Goal: Task Accomplishment & Management: Manage account settings

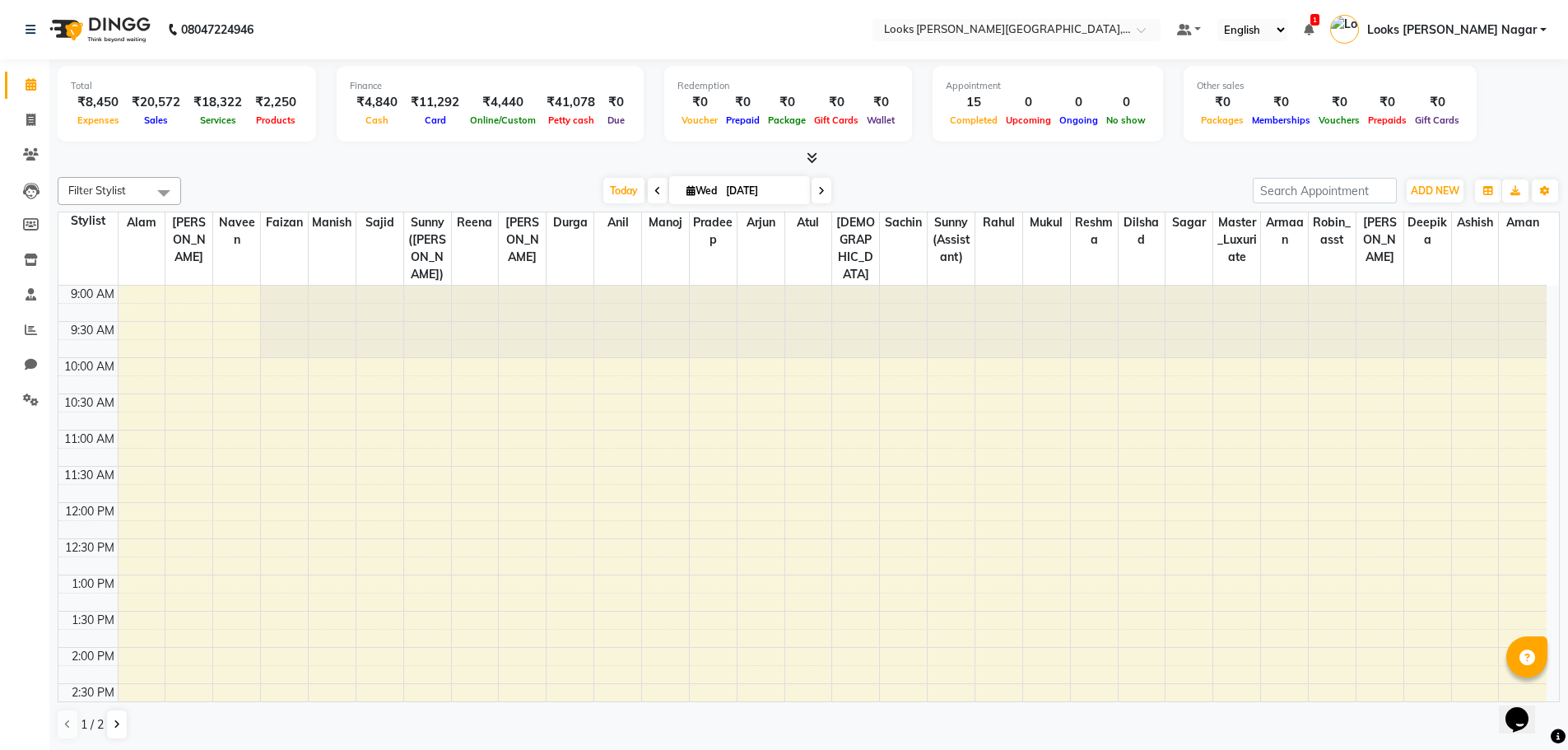
scroll to position [508, 0]
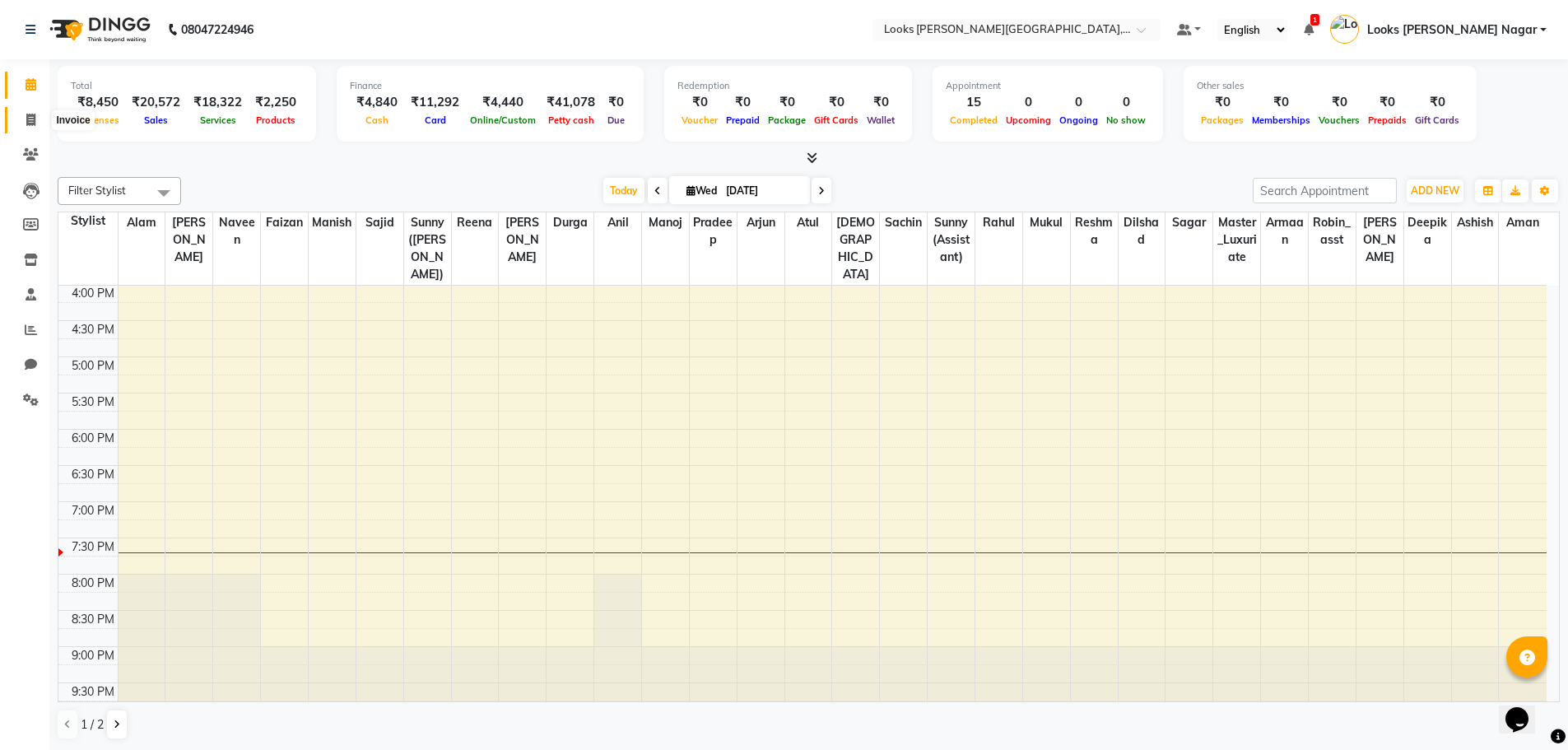
click at [29, 123] on icon at bounding box center [31, 119] width 9 height 12
select select "service"
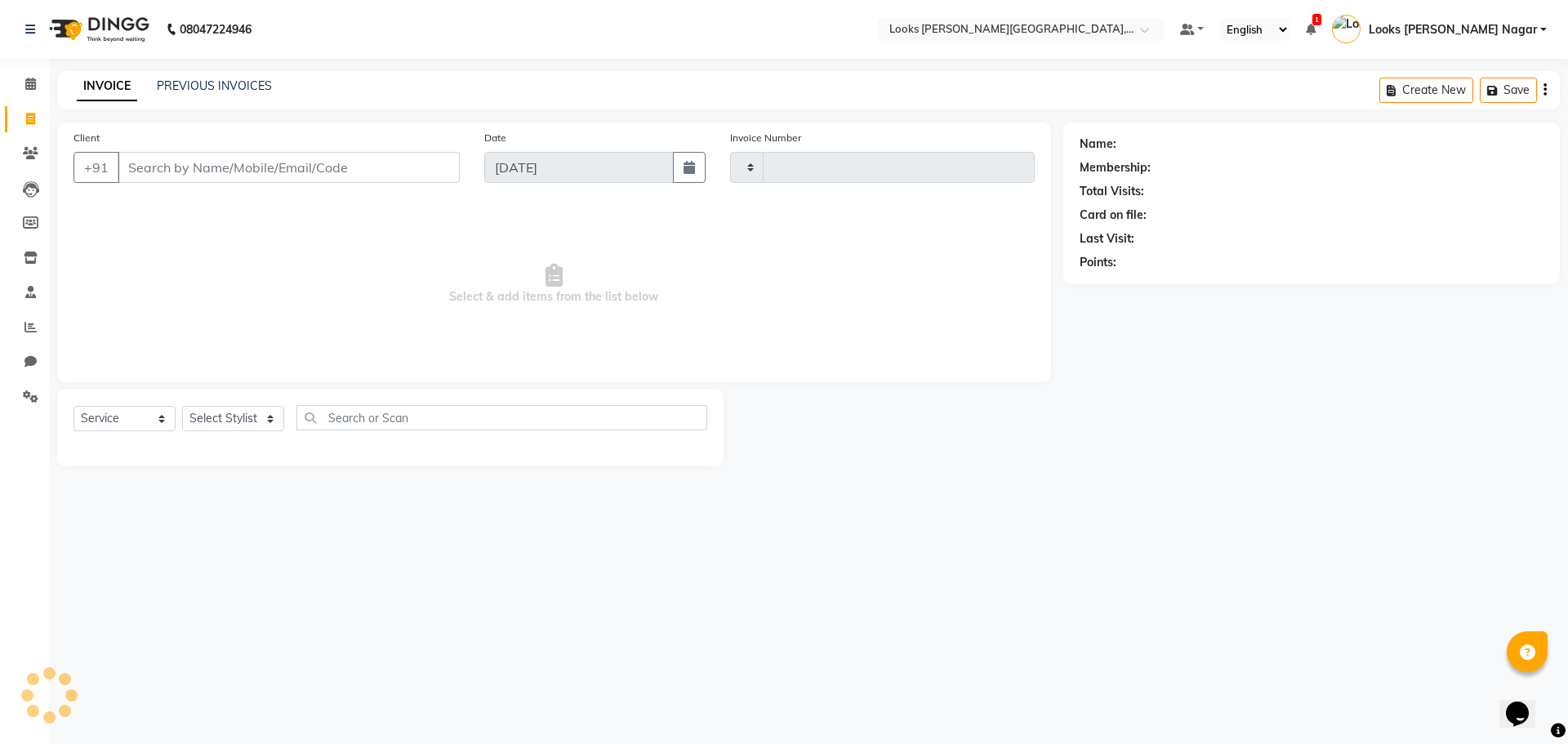
type input "3786"
select select "4327"
click at [249, 180] on input "Client" at bounding box center [288, 167] width 342 height 31
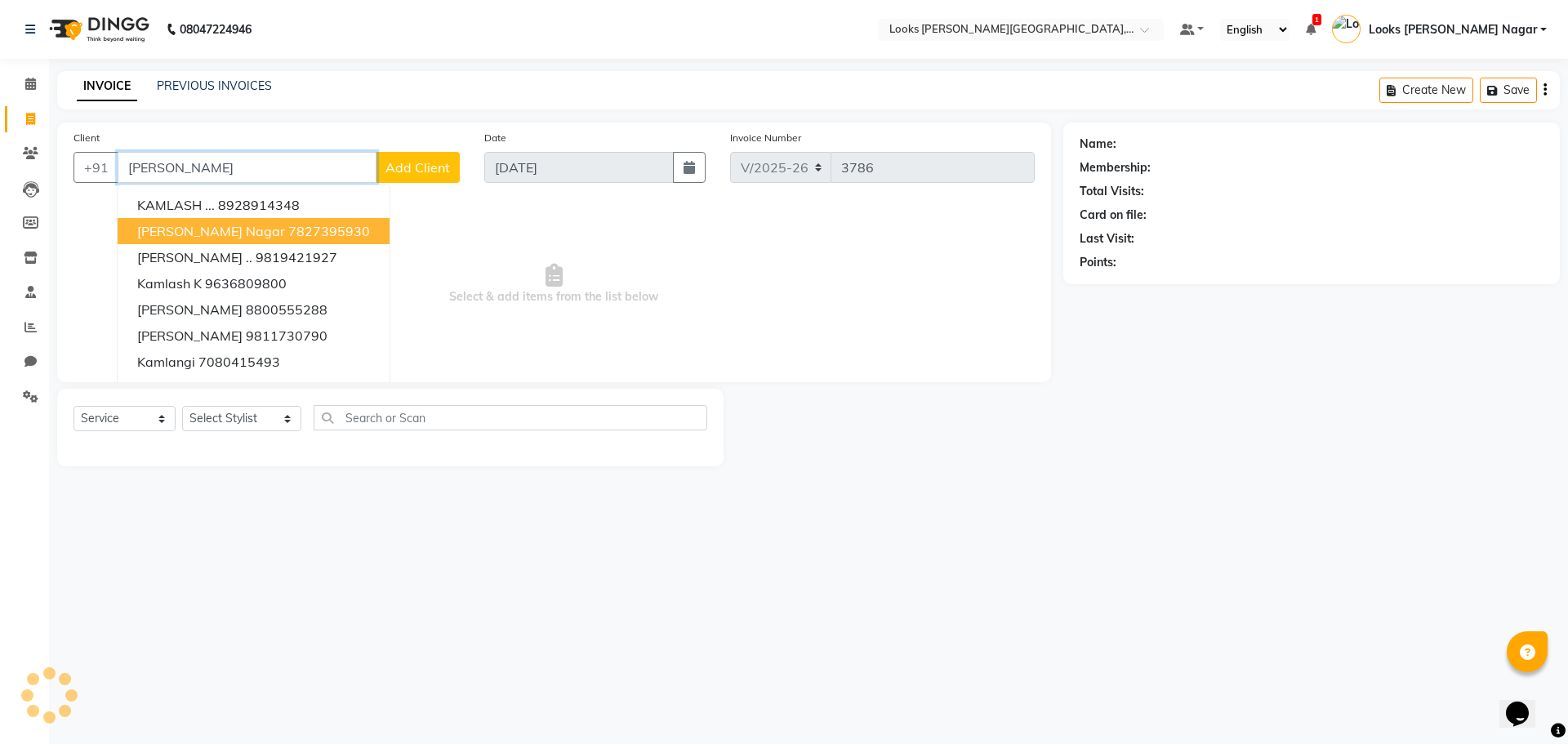
click at [300, 233] on ngb-highlight "7827395930" at bounding box center [329, 231] width 81 height 16
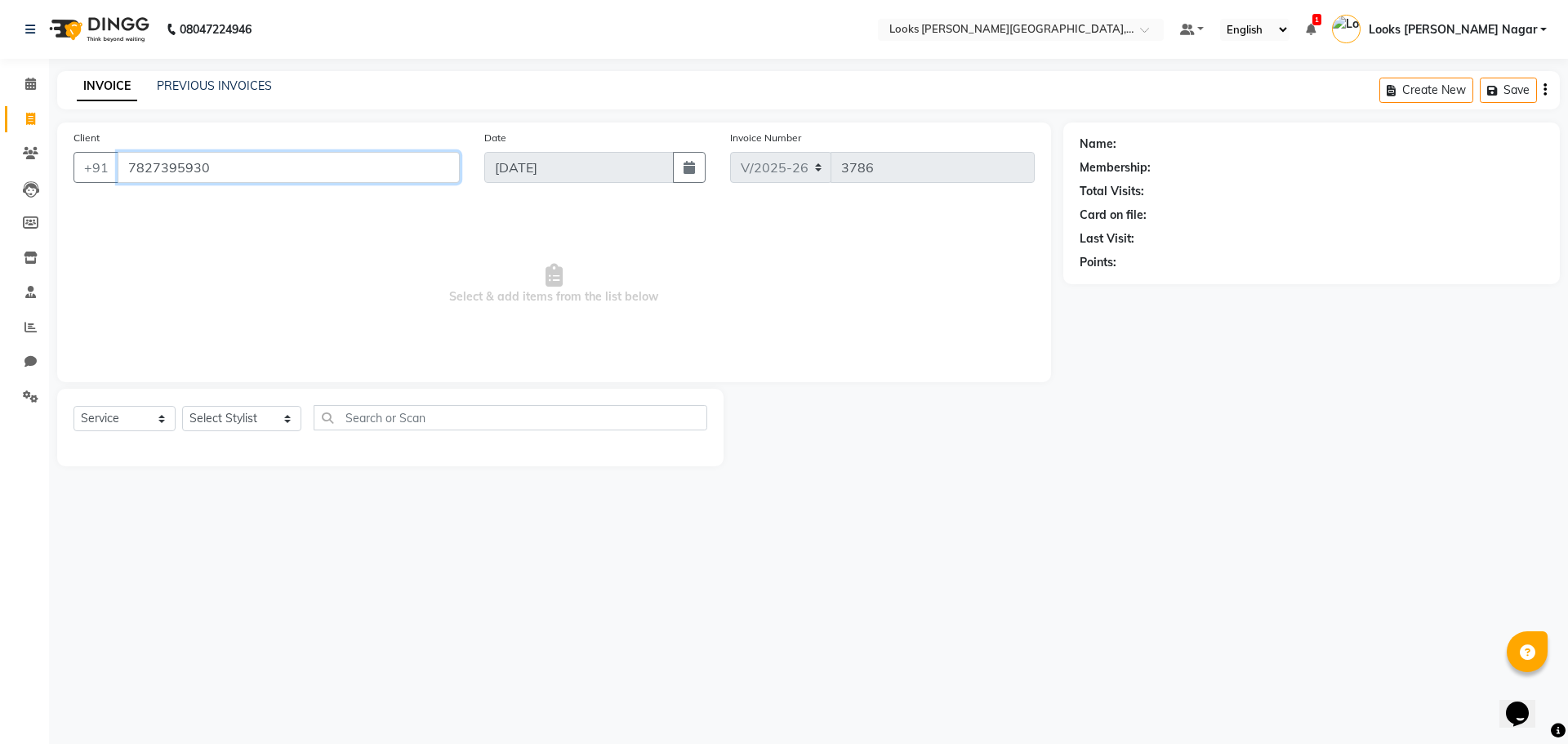
type input "7827395930"
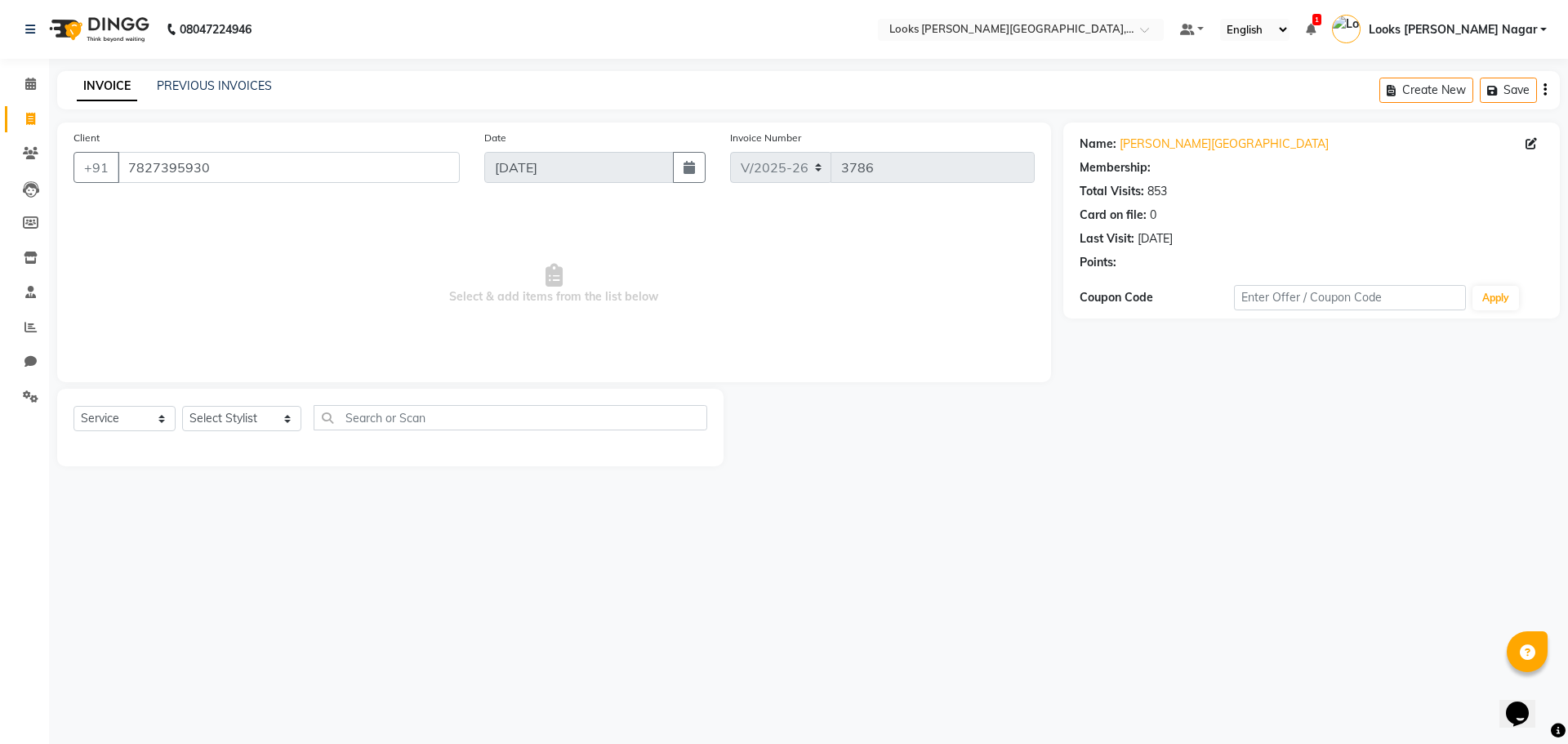
select select "1: Object"
click at [240, 415] on select "Select Stylist Alam Aman [PERSON_NAME] Armaan Ashish Atul Deepika [PERSON_NAME]…" at bounding box center [242, 418] width 119 height 26
select select "23521"
click at [183, 406] on select "Select Stylist Alam Aman [PERSON_NAME] Armaan Ashish Atul Deepika [PERSON_NAME]…" at bounding box center [242, 418] width 119 height 26
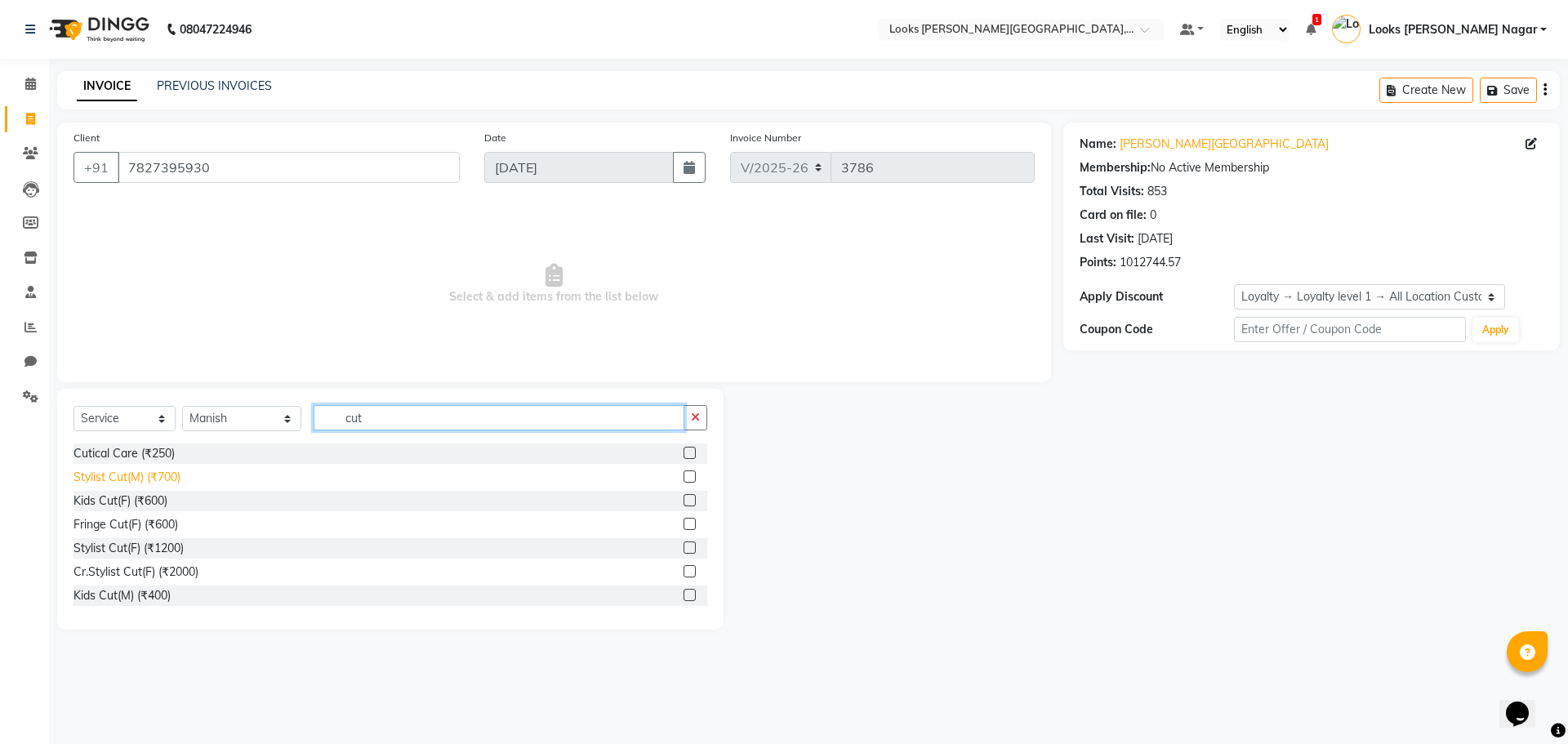
type input "cut"
click at [174, 476] on div "Stylist Cut(M) (₹700)" at bounding box center [127, 477] width 107 height 17
checkbox input "false"
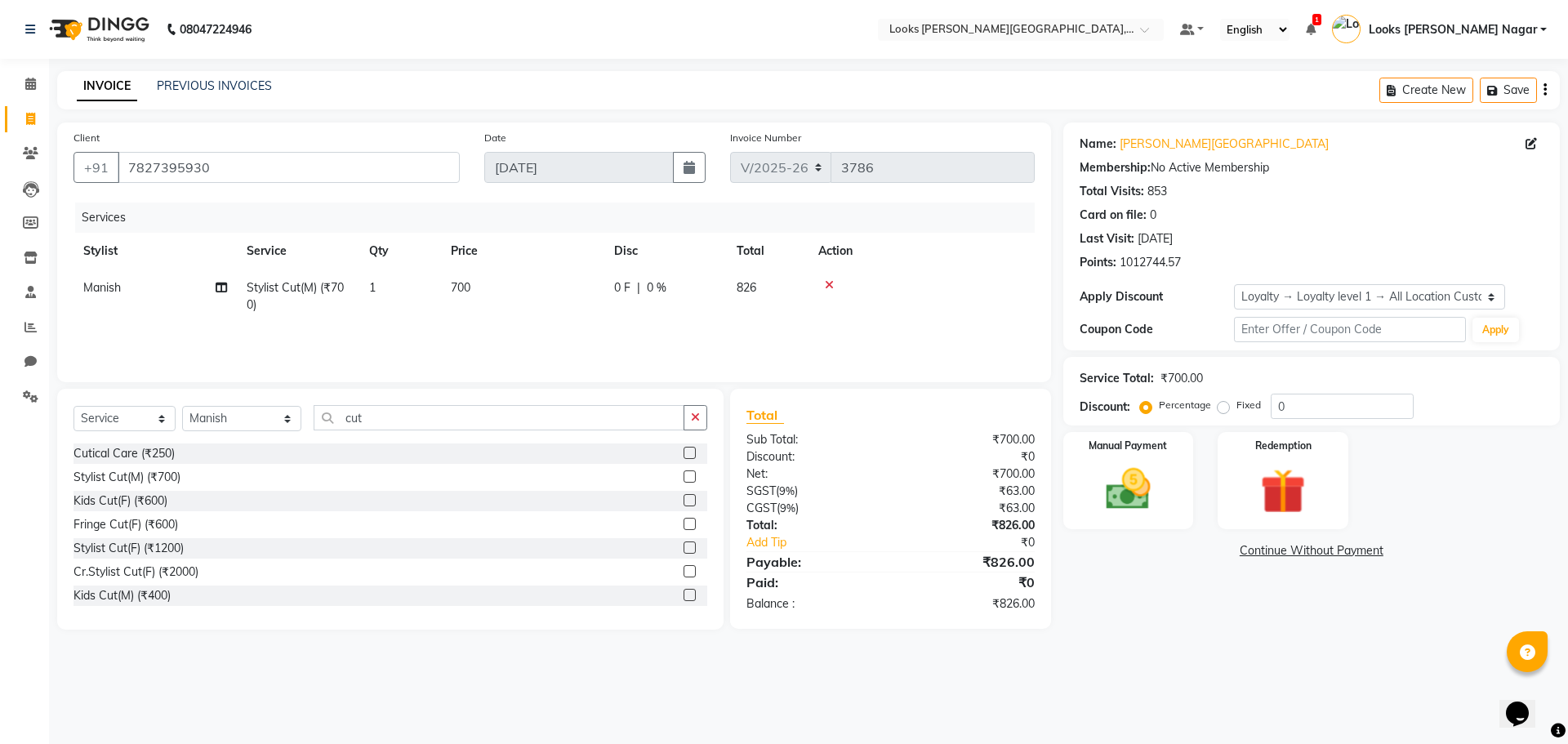
click at [551, 293] on td "700" at bounding box center [522, 296] width 164 height 54
select select "23521"
click at [422, 320] on tr "Alam Aman [PERSON_NAME] Armaan Ashish Atul Deepika Deepu Dilshad Durga [PERSON_…" at bounding box center [554, 301] width 961 height 62
type input "466"
drag, startPoint x: 1246, startPoint y: 662, endPoint x: 1203, endPoint y: 547, distance: 122.8
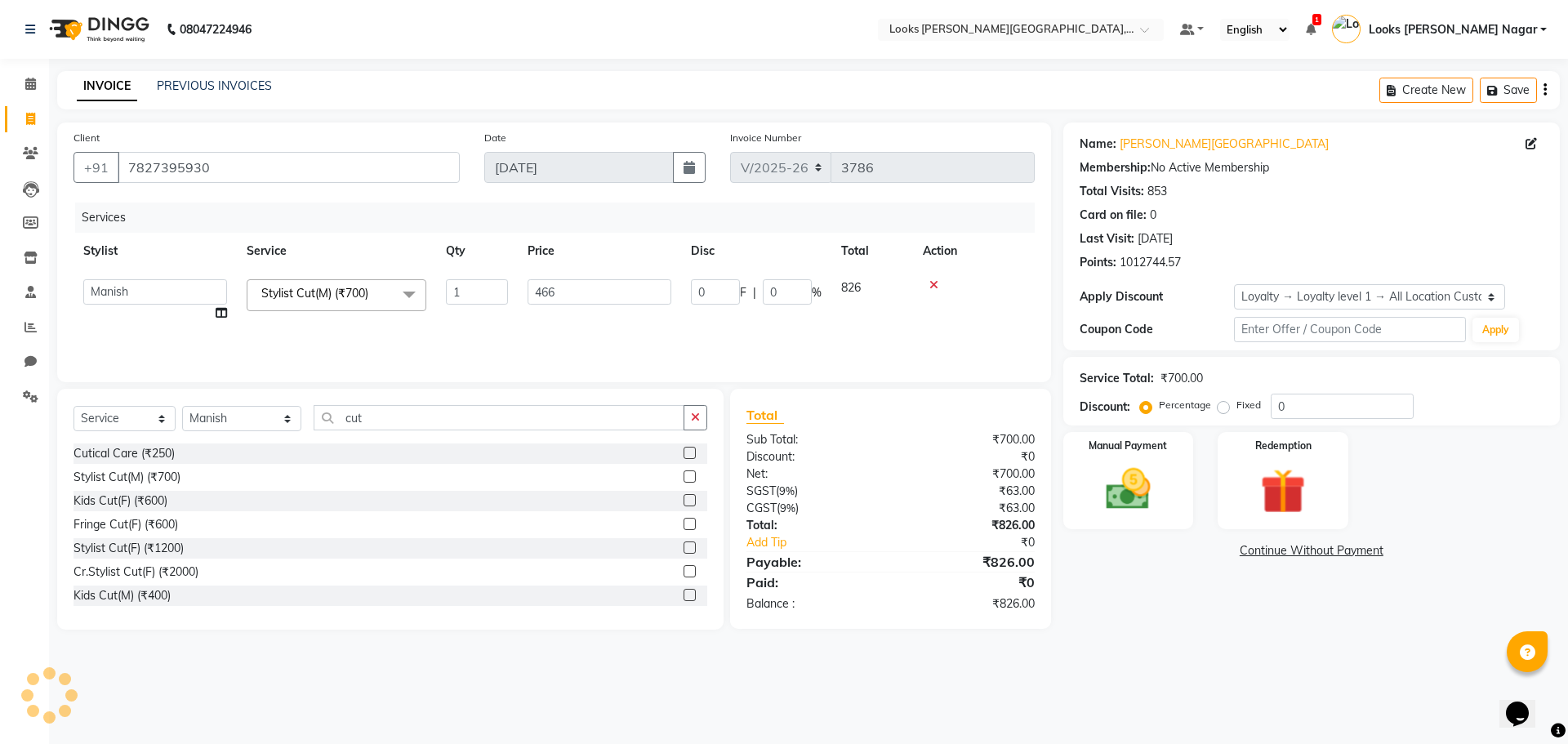
click at [1244, 661] on div "08047224946 Select Location × Looks [PERSON_NAME][GEOGRAPHIC_DATA], [GEOGRAPHIC…" at bounding box center [784, 372] width 1568 height 744
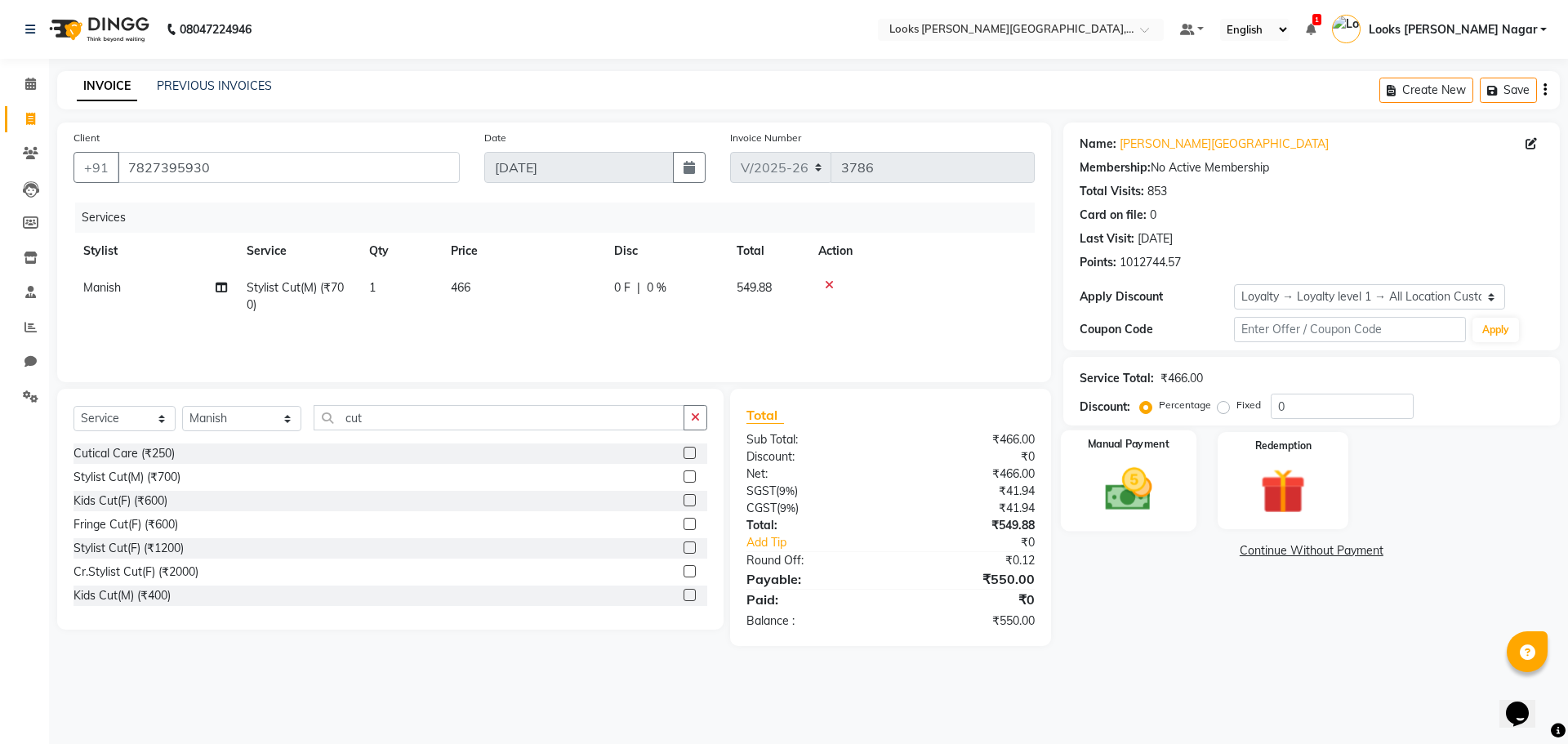
click at [1154, 485] on img at bounding box center [1128, 489] width 76 height 54
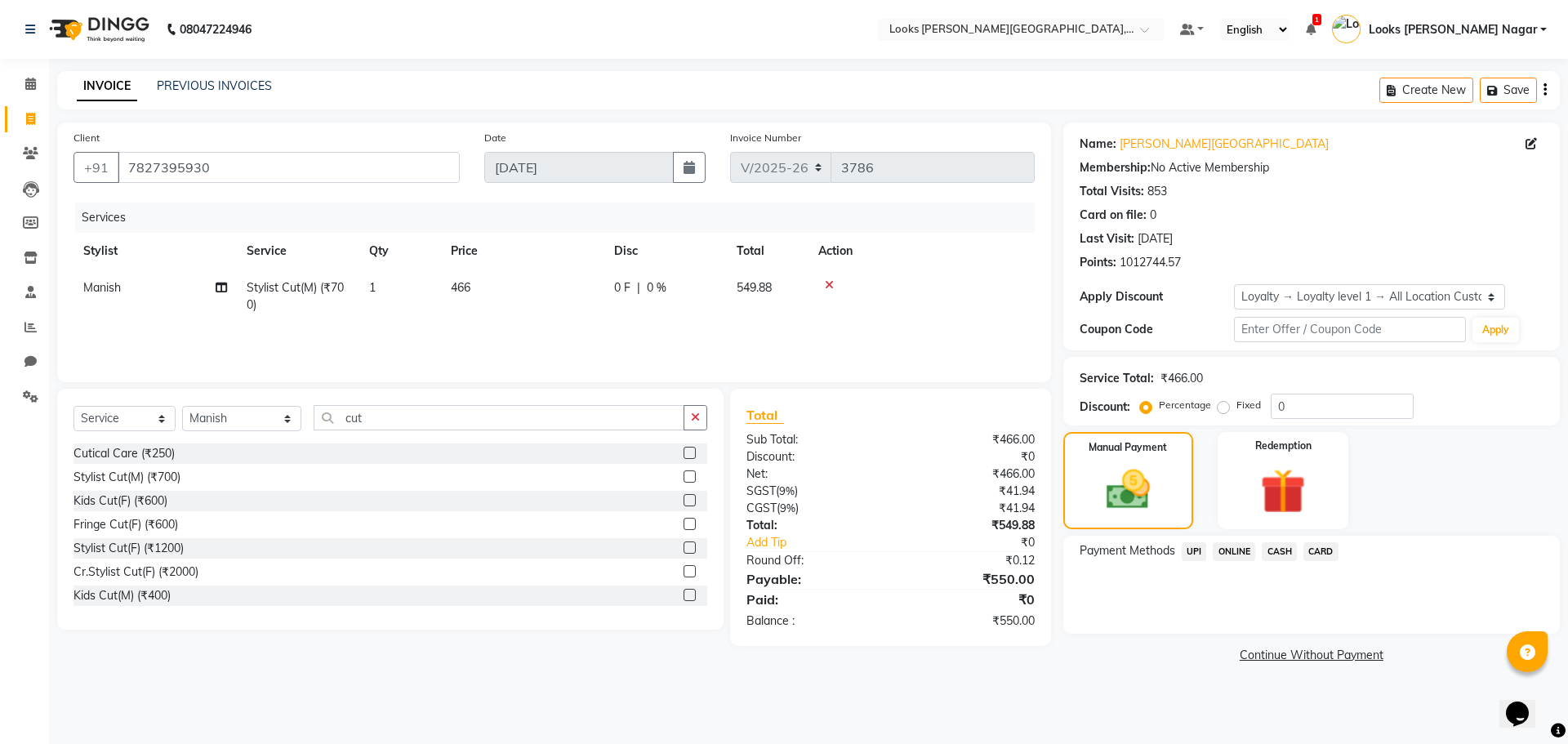
click at [1278, 548] on span "CASH" at bounding box center [1279, 551] width 35 height 19
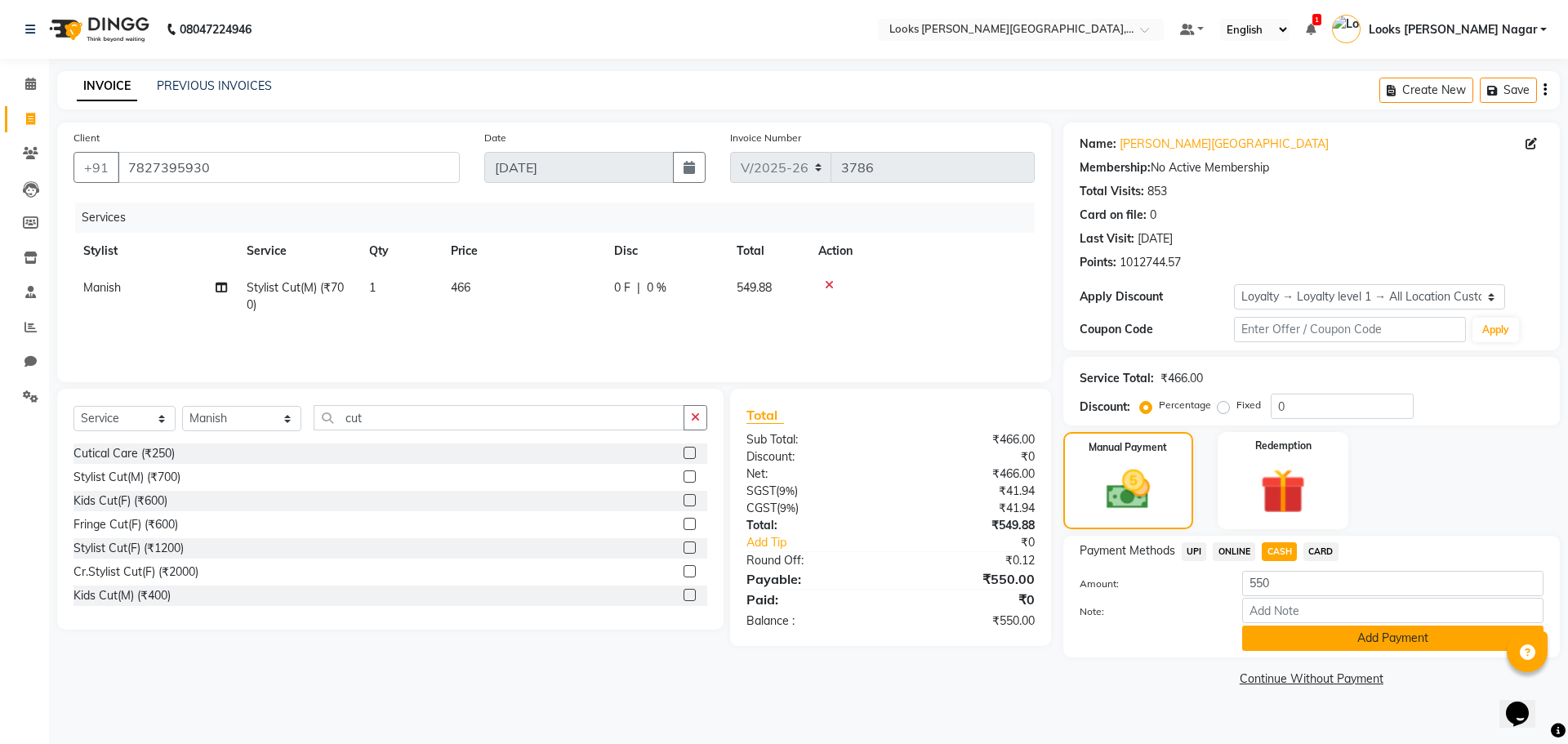
click at [1280, 642] on button "Add Payment" at bounding box center [1392, 637] width 302 height 26
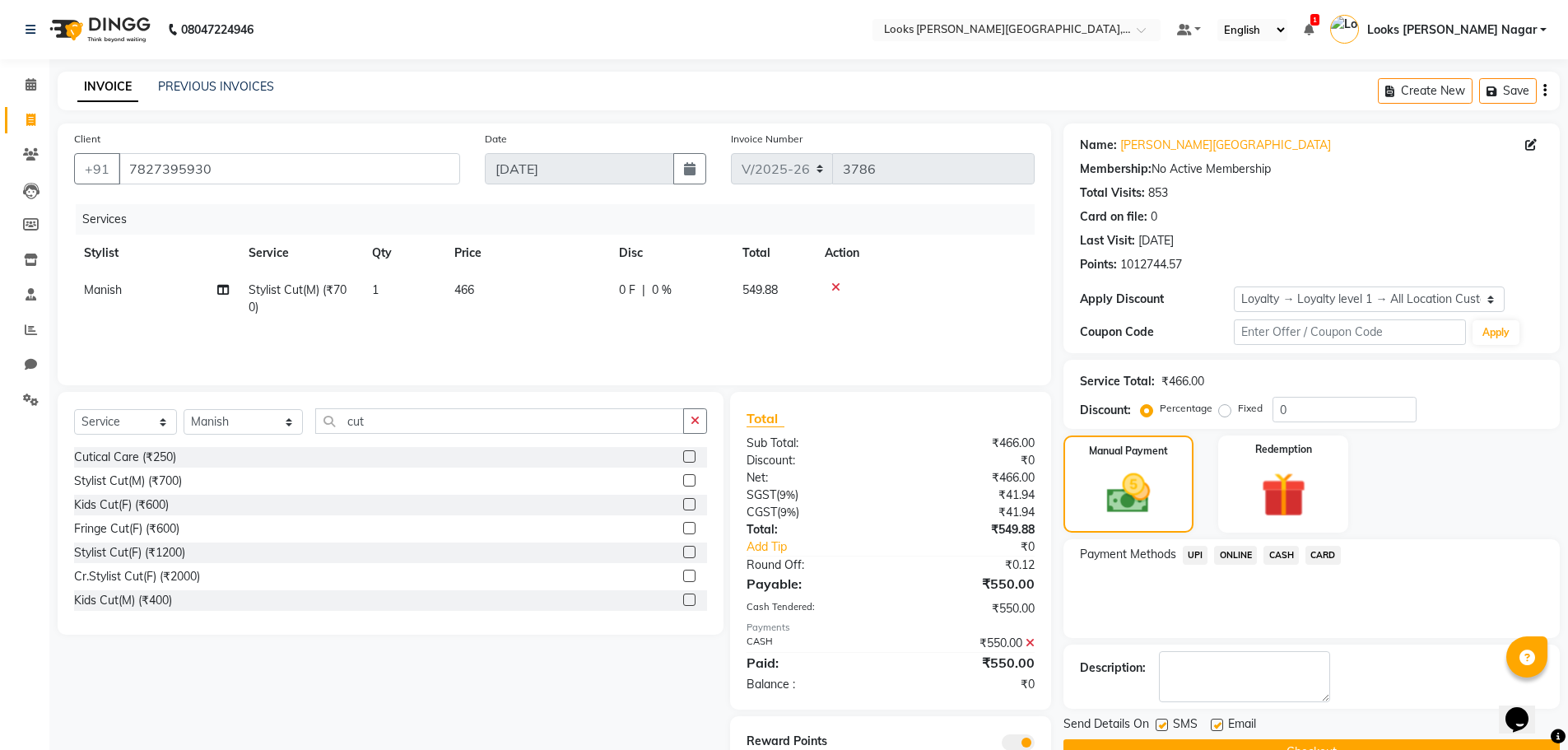
scroll to position [66, 0]
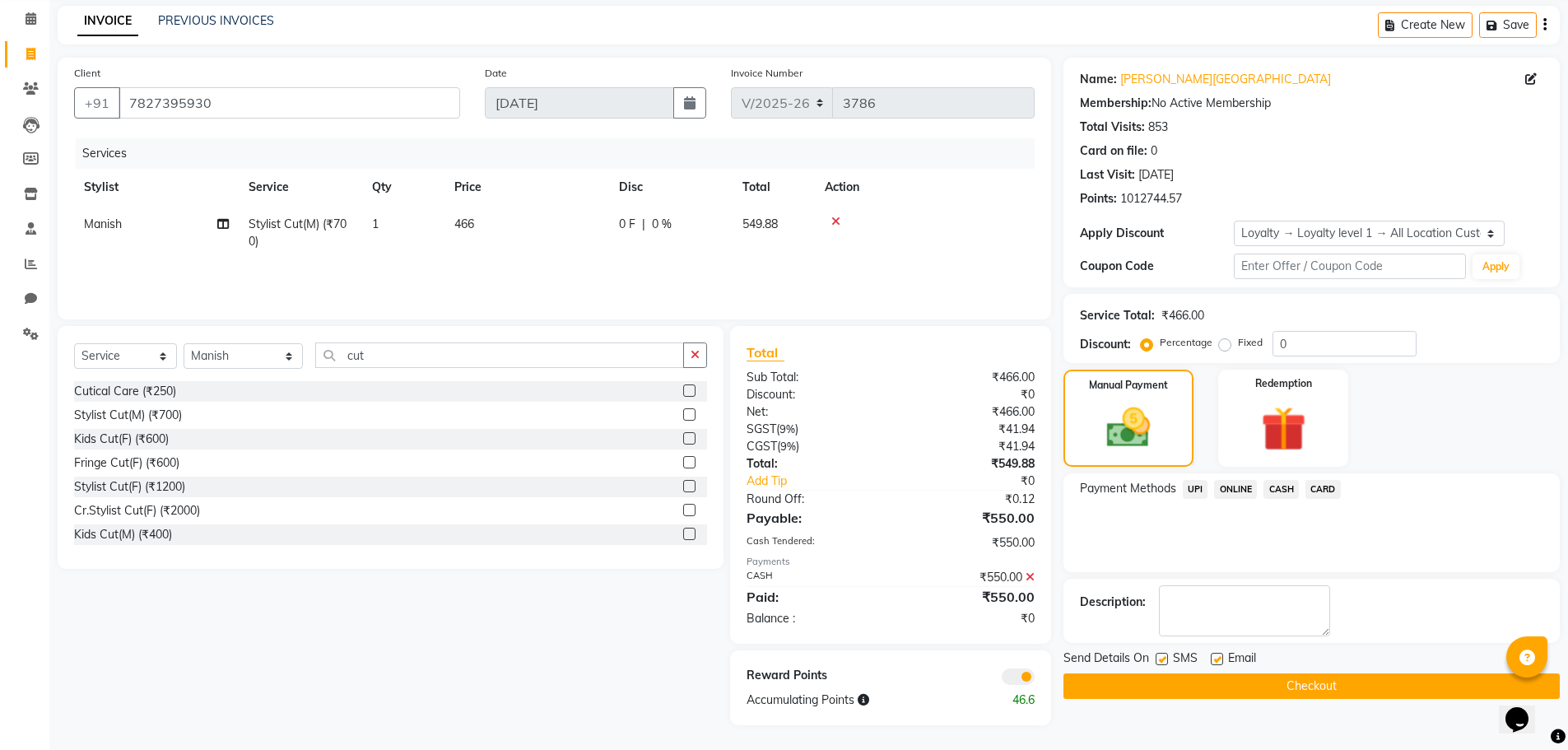
click at [1161, 661] on label at bounding box center [1161, 659] width 12 height 12
click at [1161, 661] on input "checkbox" at bounding box center [1160, 659] width 10 height 10
checkbox input "false"
click at [1161, 681] on button "Checkout" at bounding box center [1312, 685] width 497 height 26
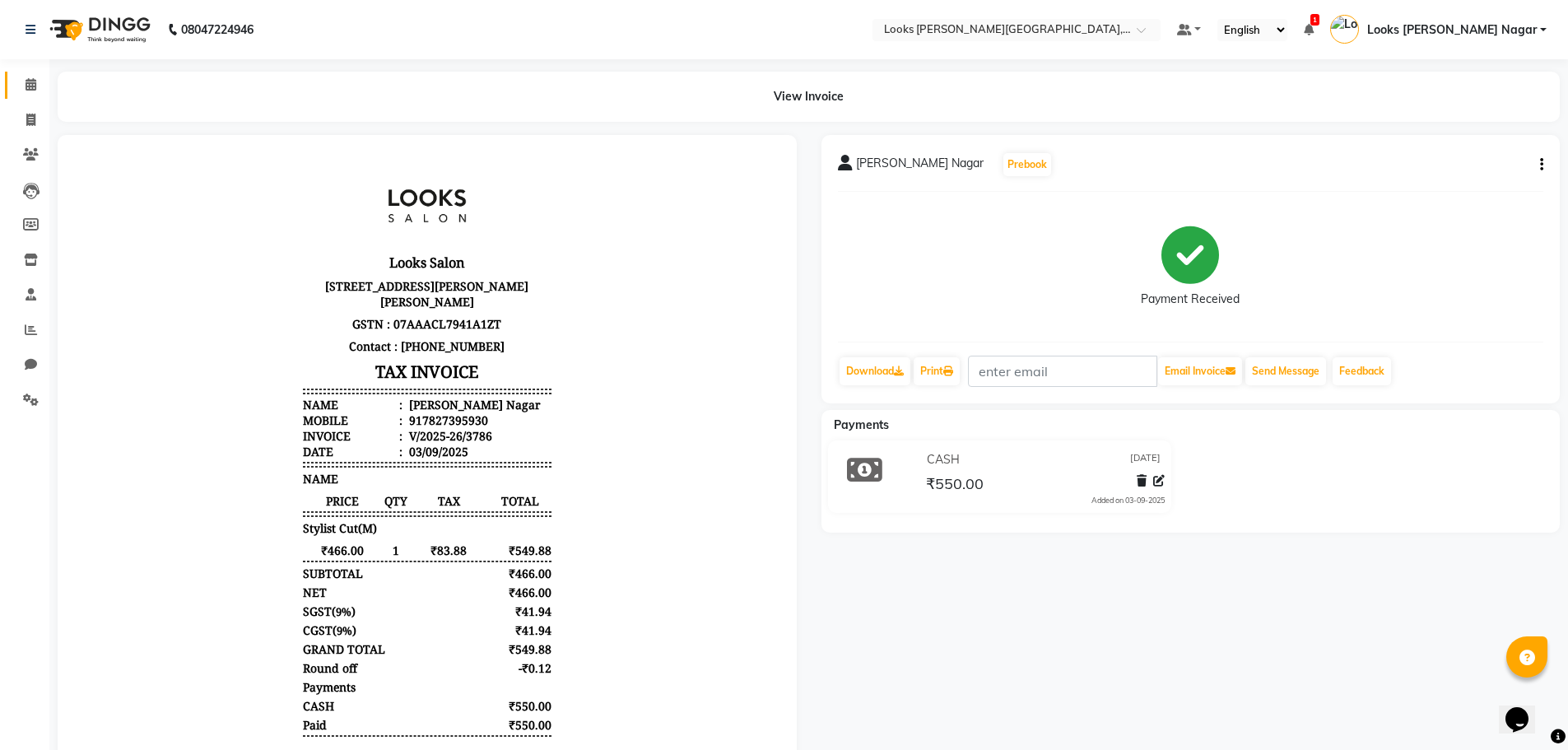
click at [41, 94] on link "Calendar" at bounding box center [24, 85] width 39 height 27
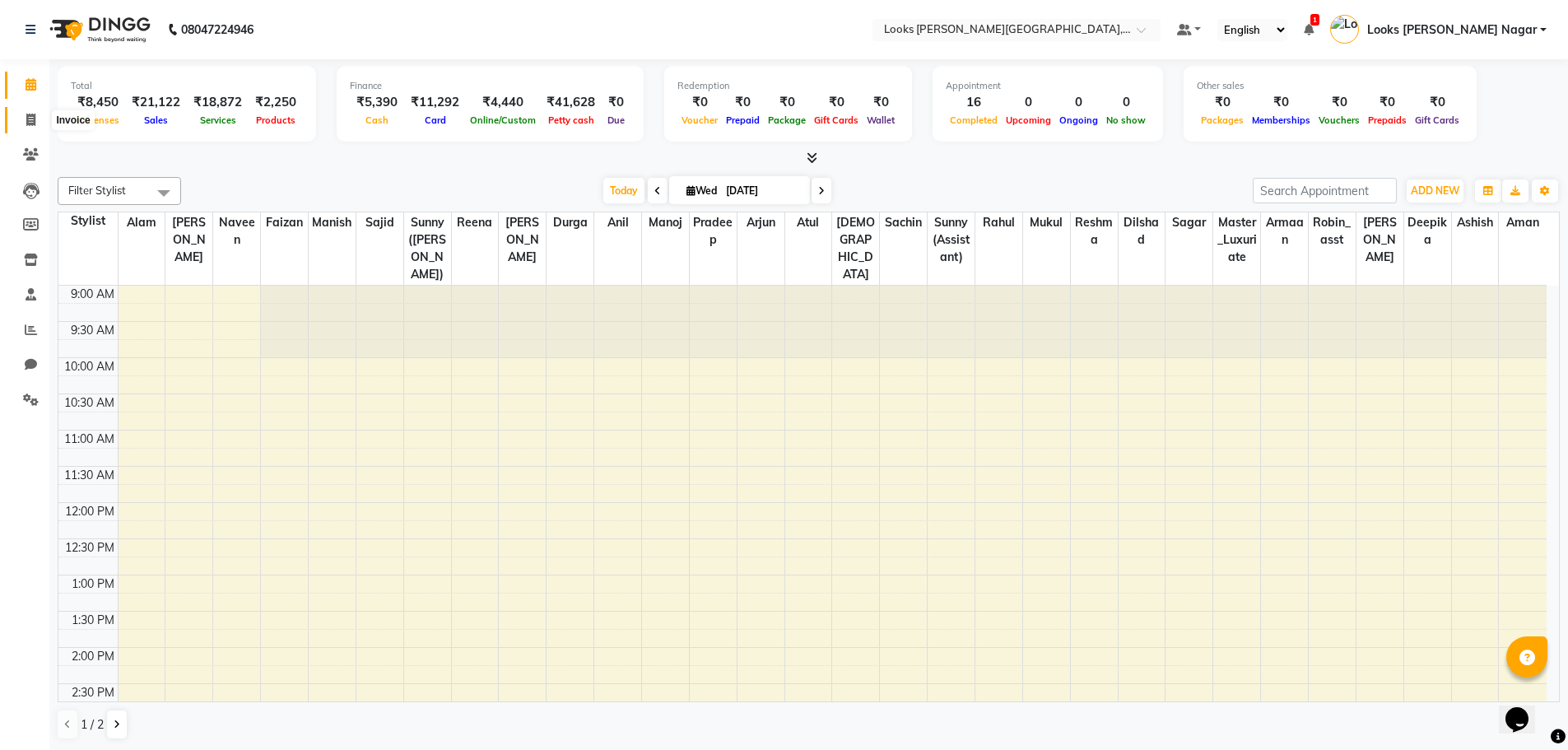
click at [33, 120] on icon at bounding box center [31, 119] width 9 height 12
select select "service"
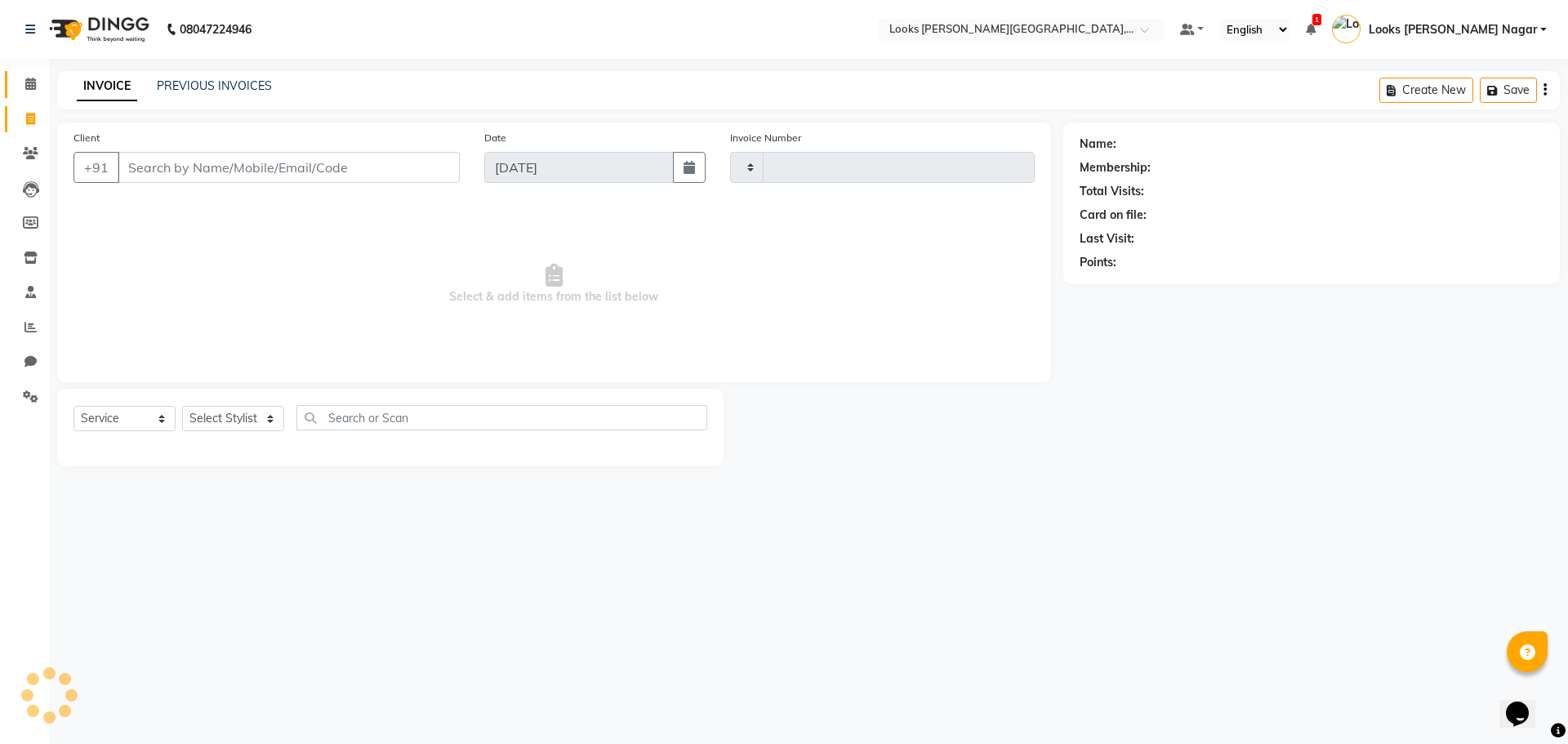
type input "3787"
select select "4327"
click at [213, 82] on link "PREVIOUS INVOICES" at bounding box center [215, 86] width 115 height 15
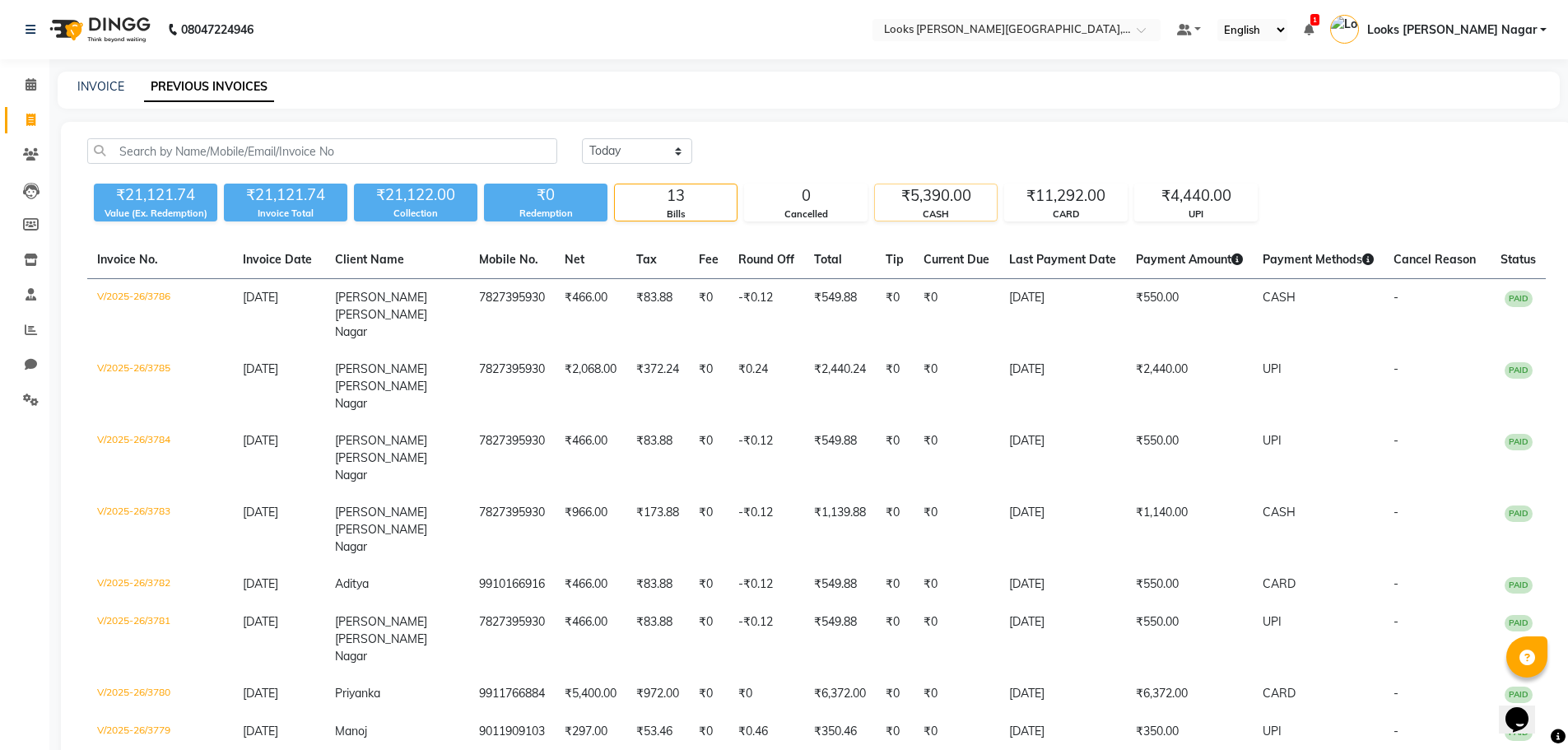
click at [948, 196] on div "₹5,390.00" at bounding box center [936, 195] width 122 height 23
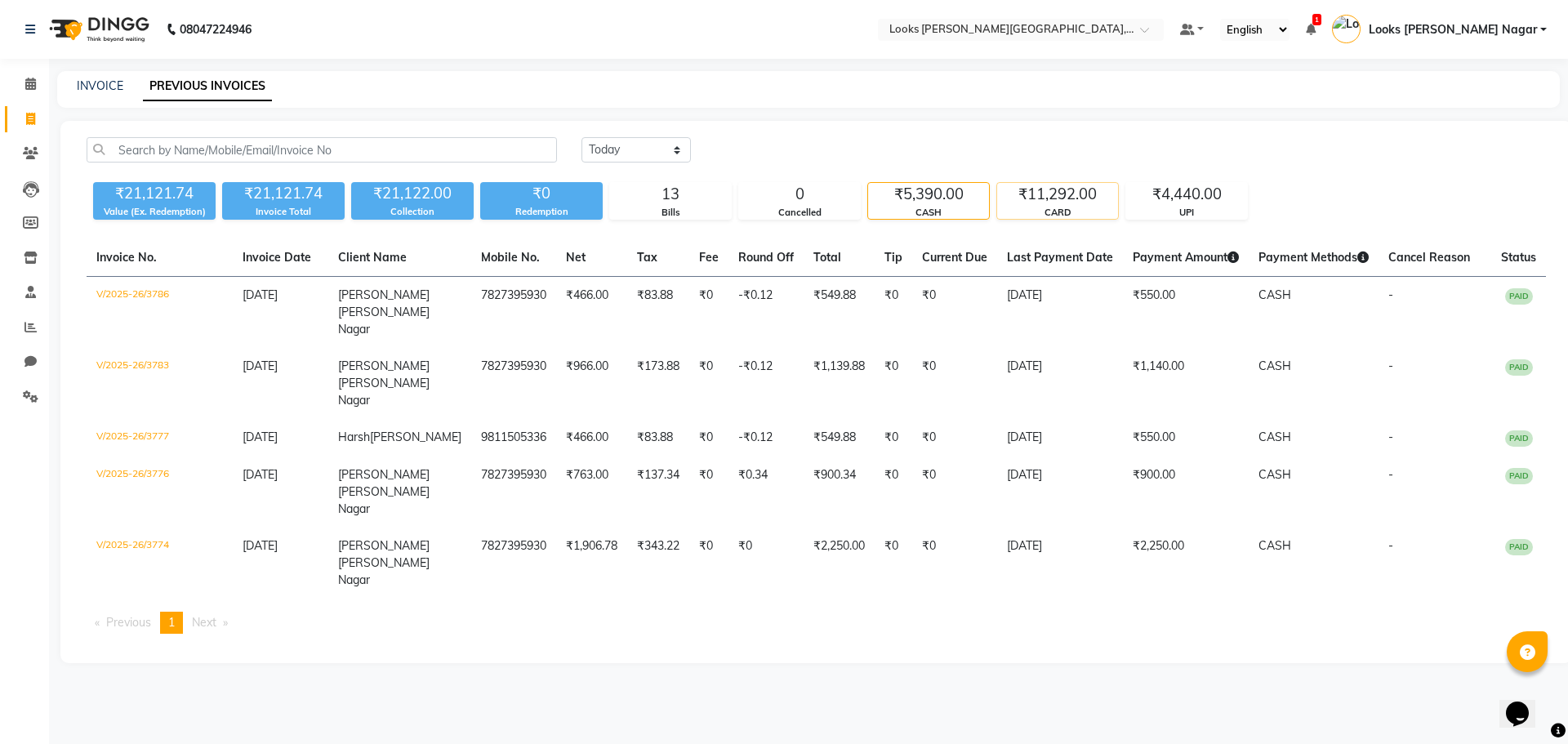
click at [1058, 188] on div "₹11,292.00" at bounding box center [1057, 194] width 121 height 23
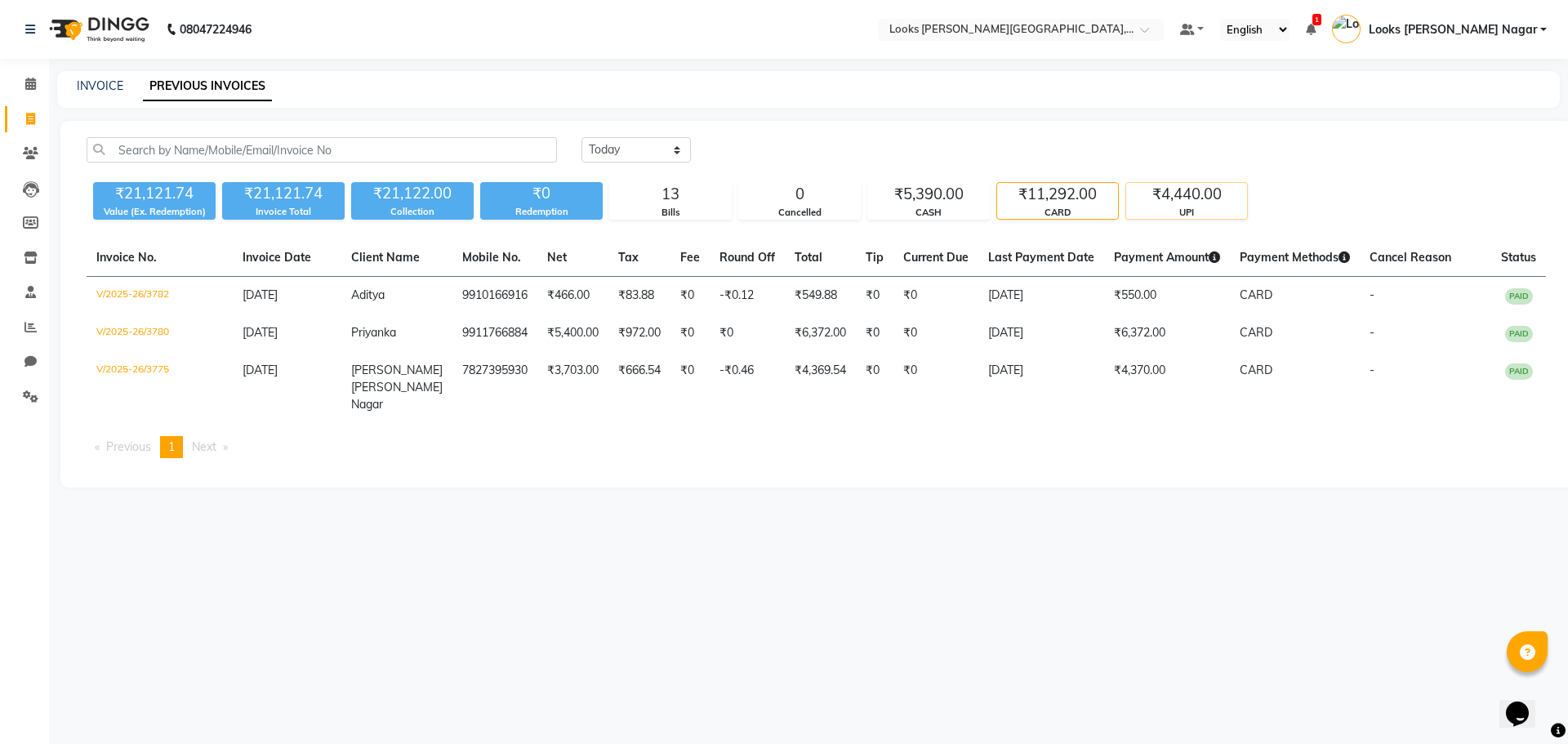
click at [1177, 190] on div "₹4,440.00" at bounding box center [1187, 194] width 121 height 23
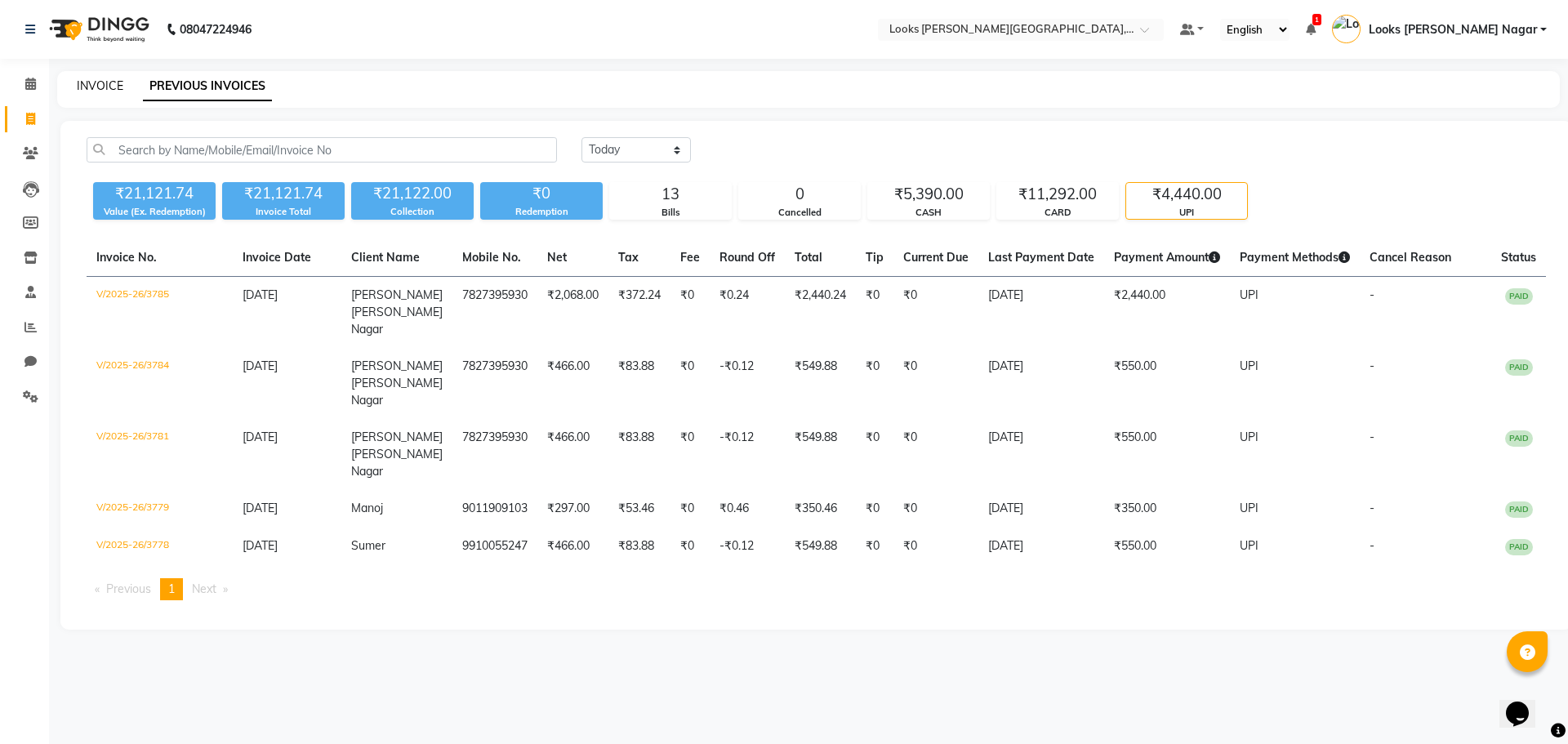
click at [103, 89] on link "INVOICE" at bounding box center [99, 86] width 46 height 15
select select "service"
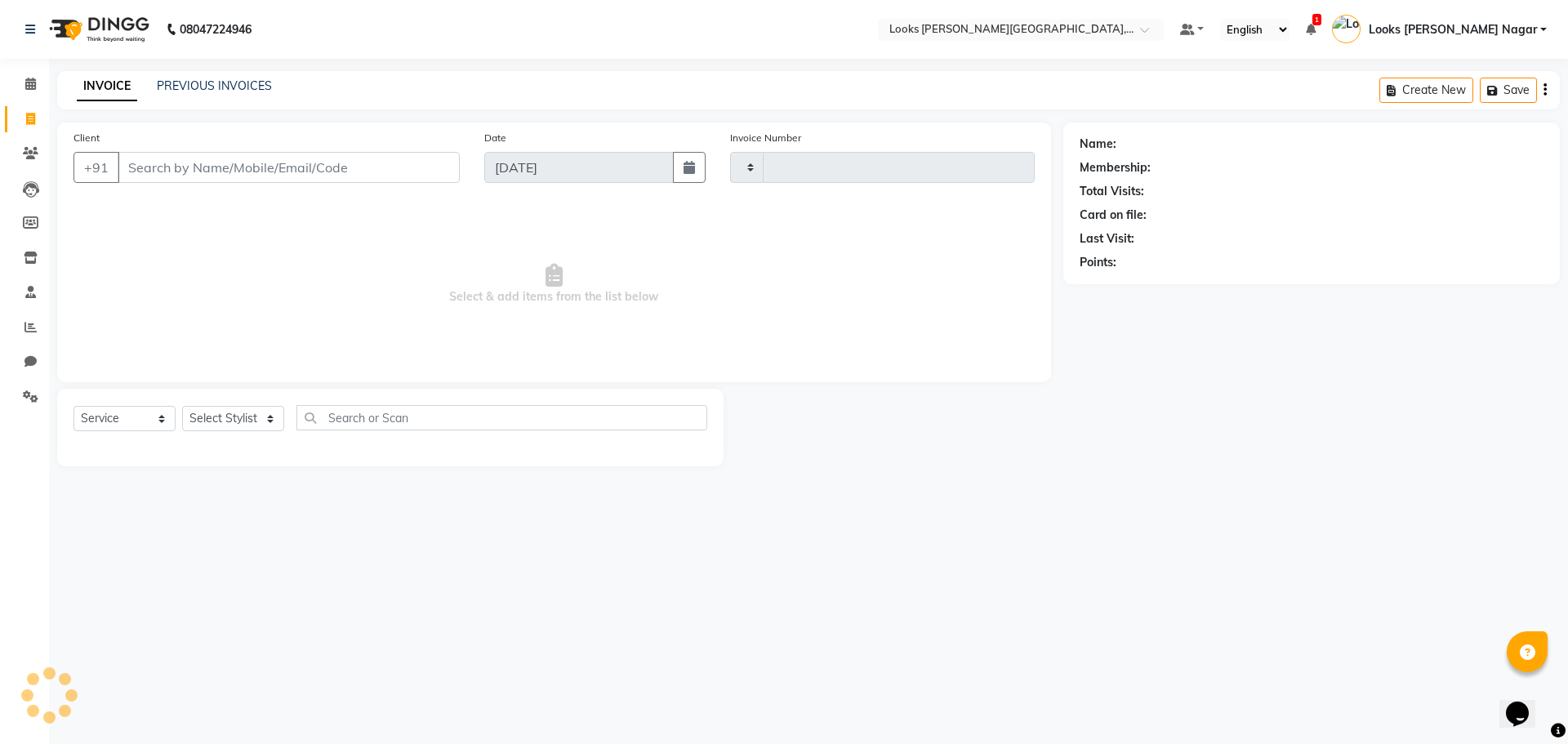
click at [158, 151] on div "Client +91" at bounding box center [267, 162] width 410 height 67
click at [166, 166] on input "Client" at bounding box center [288, 167] width 342 height 31
type input "[PERSON_NAME]"
type input "3787"
select select "4327"
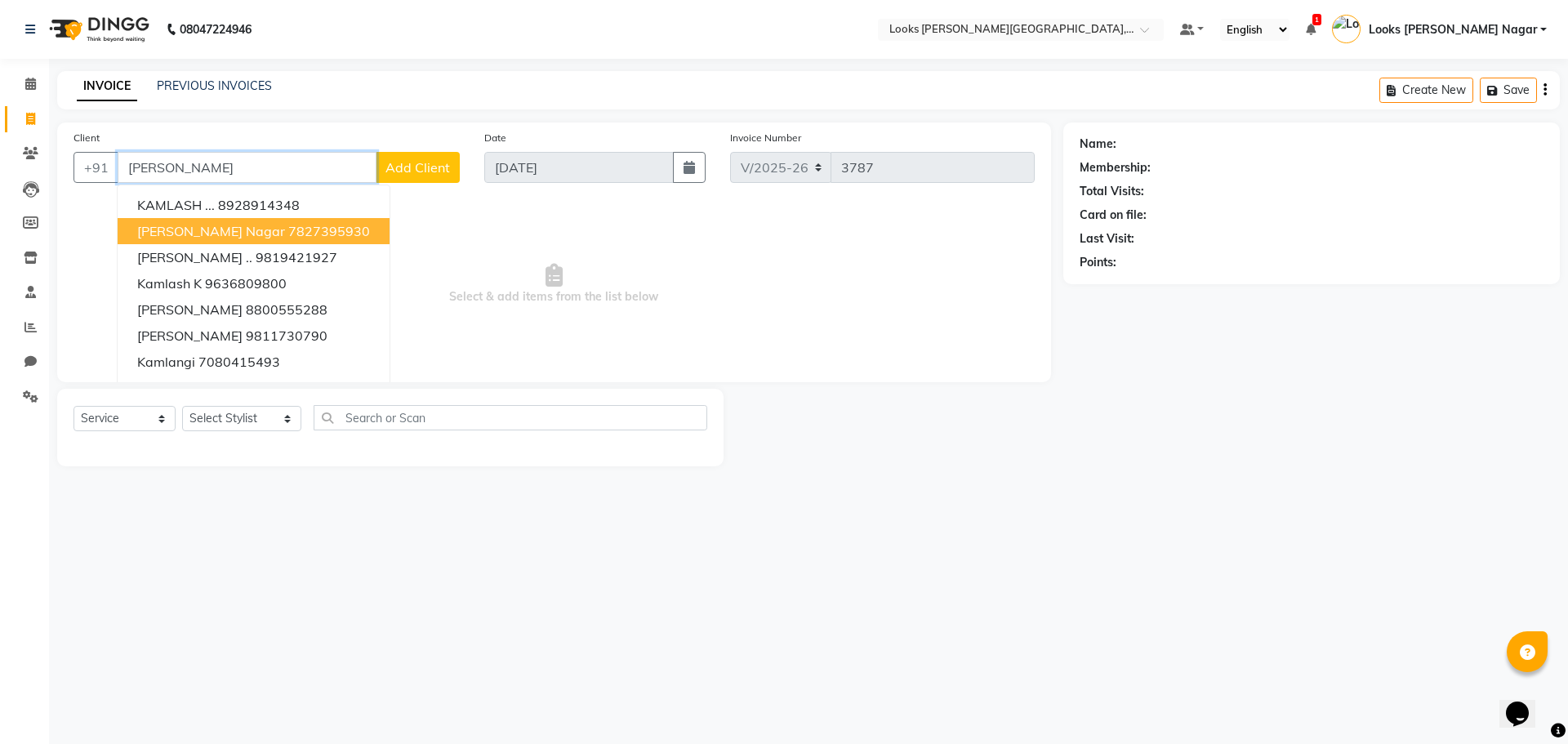
click at [304, 231] on ngb-highlight "7827395930" at bounding box center [329, 231] width 81 height 16
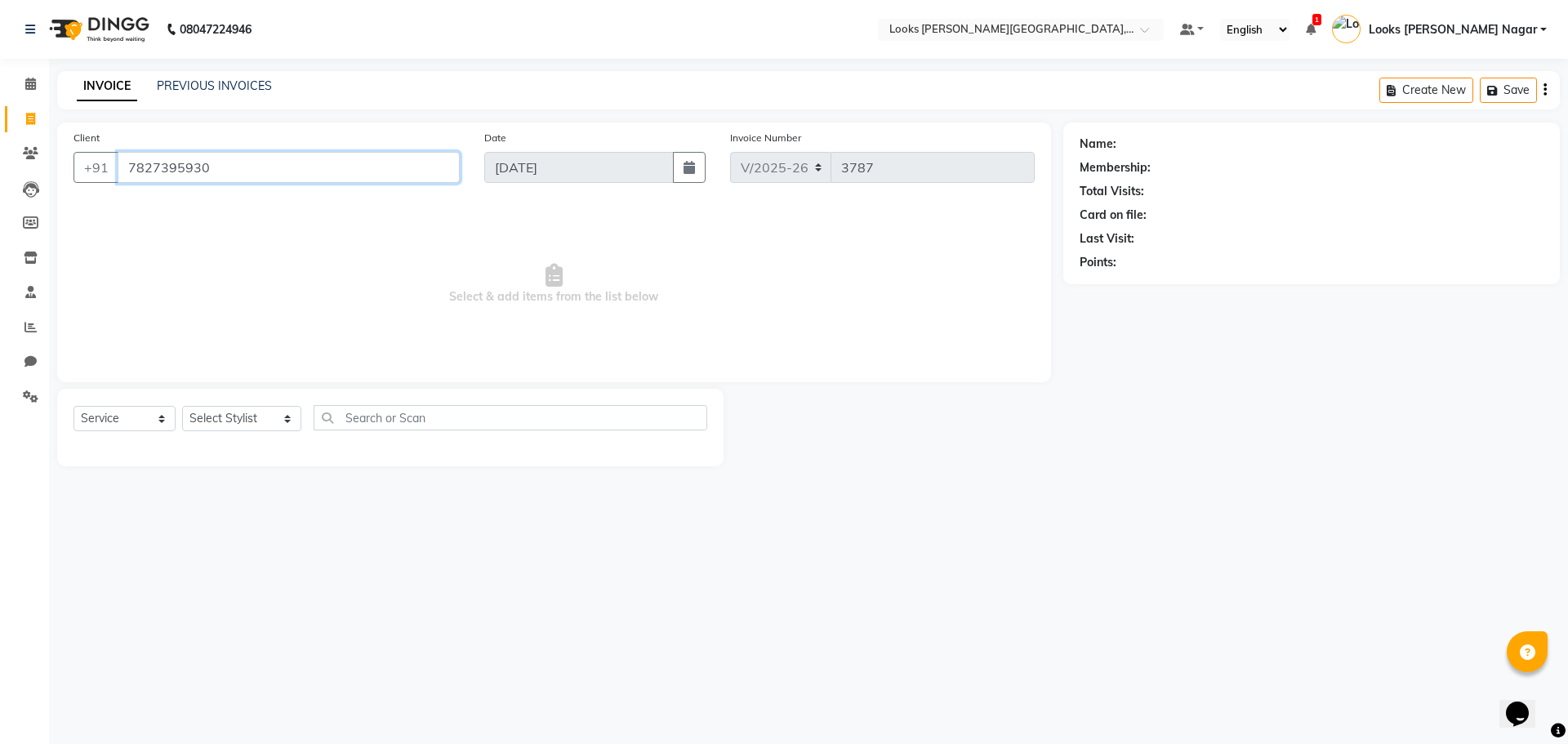
type input "7827395930"
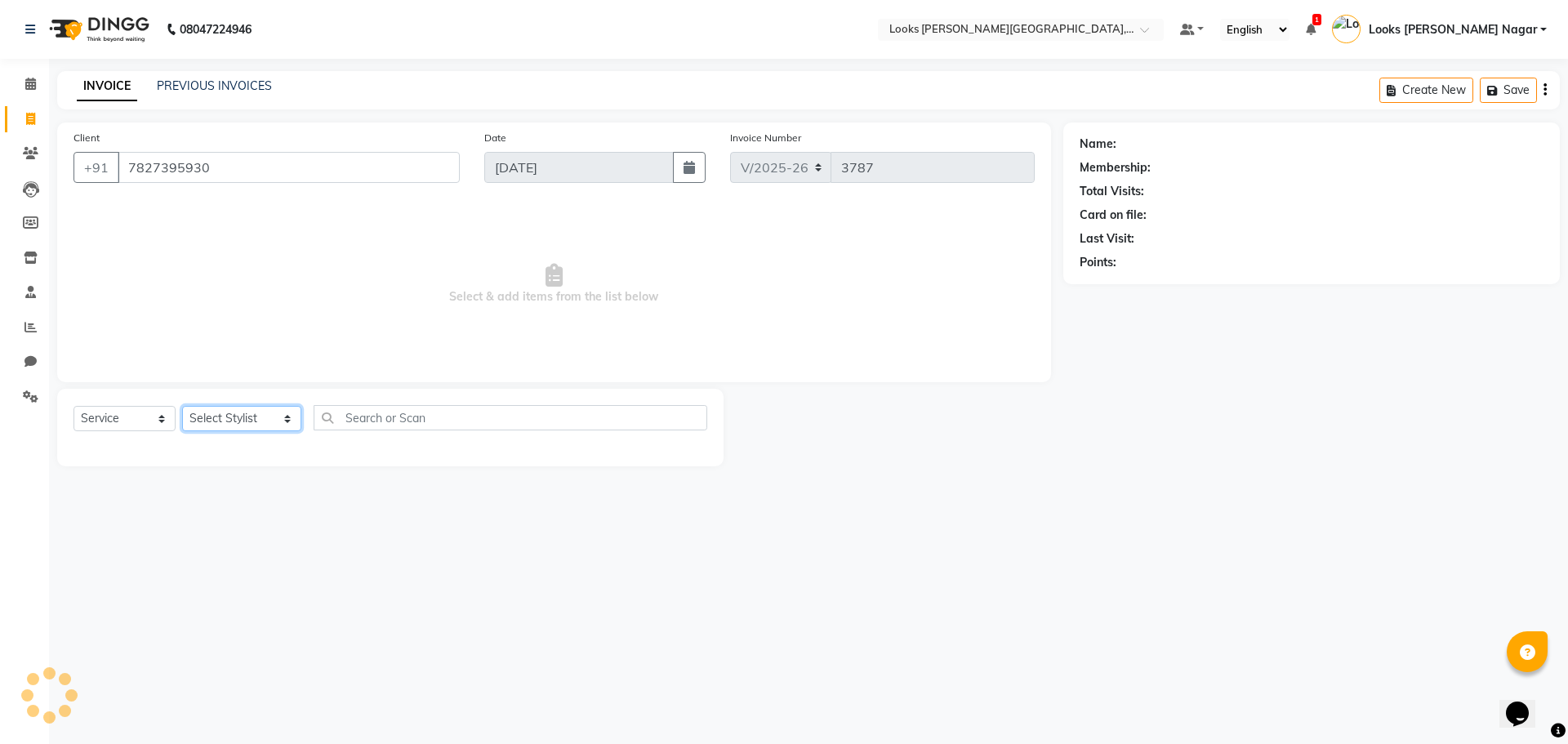
click at [229, 425] on select "Select Stylist Alam Aman [PERSON_NAME] Armaan Ashish Atul Deepika [PERSON_NAME]…" at bounding box center [242, 418] width 119 height 26
select select "1: Object"
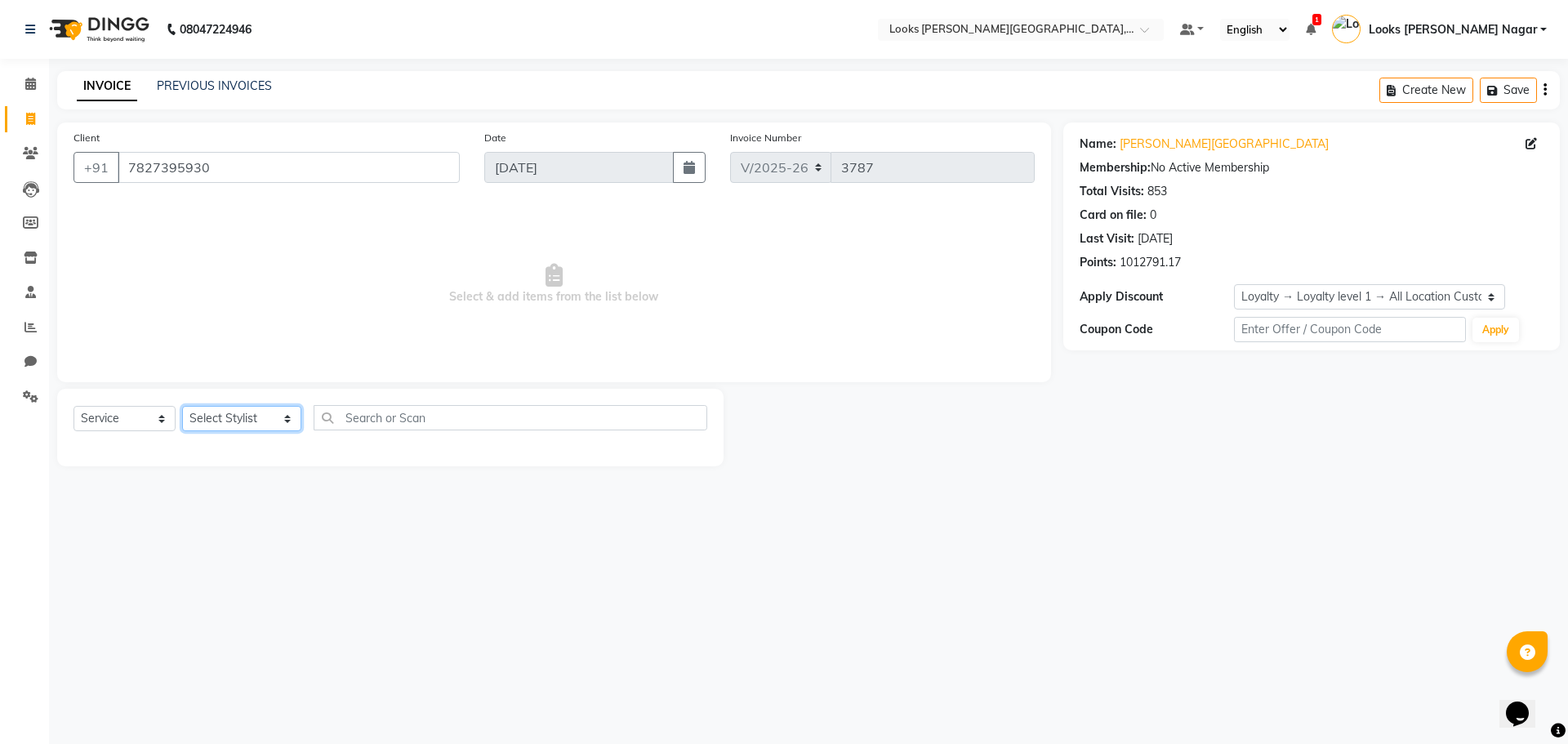
select select "23526"
click at [183, 406] on select "Select Stylist Alam Aman [PERSON_NAME] Armaan Ashish Atul Deepika [PERSON_NAME]…" at bounding box center [242, 418] width 119 height 26
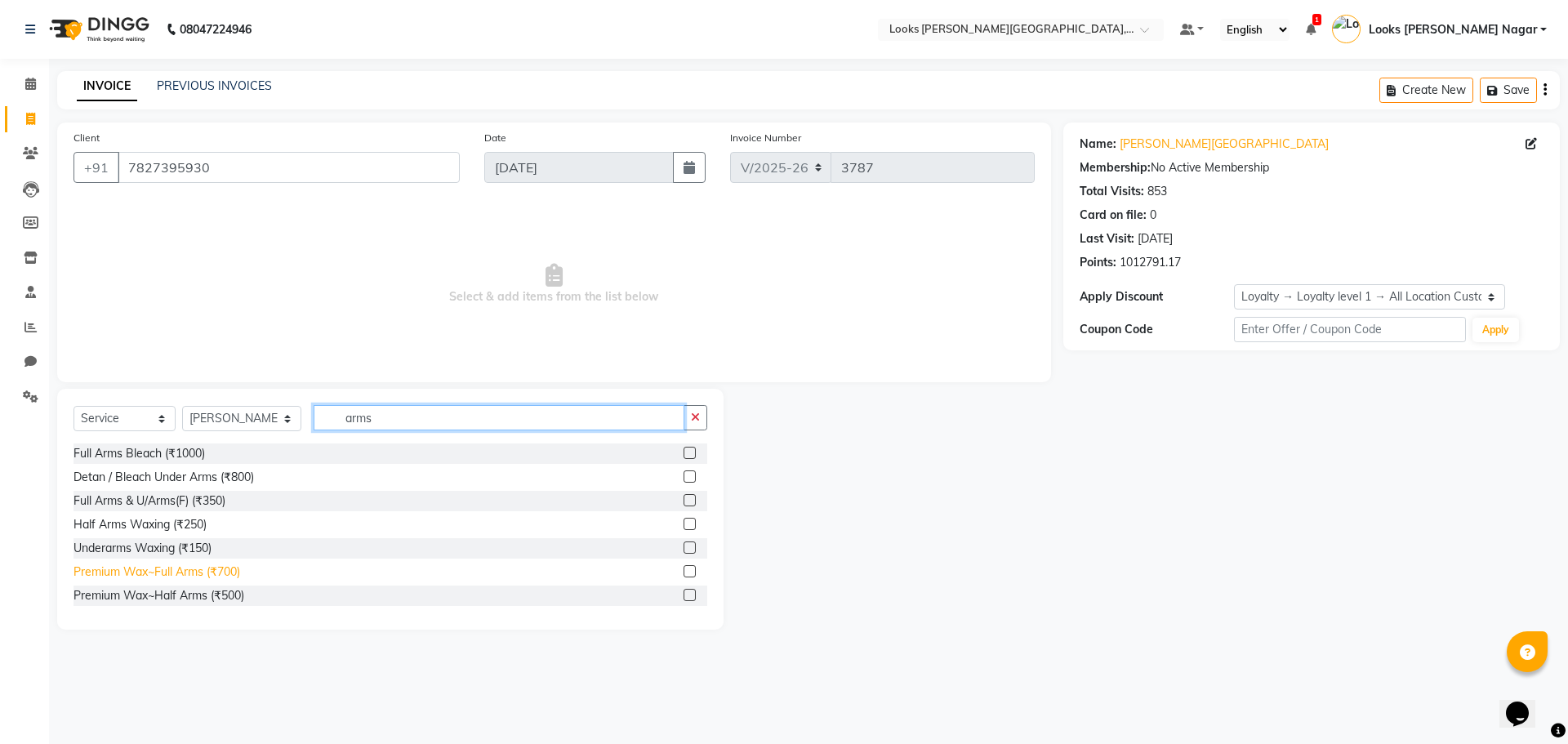
type input "arms"
click at [206, 571] on div "Premium Wax~Full Arms (₹700)" at bounding box center [157, 572] width 166 height 17
checkbox input "false"
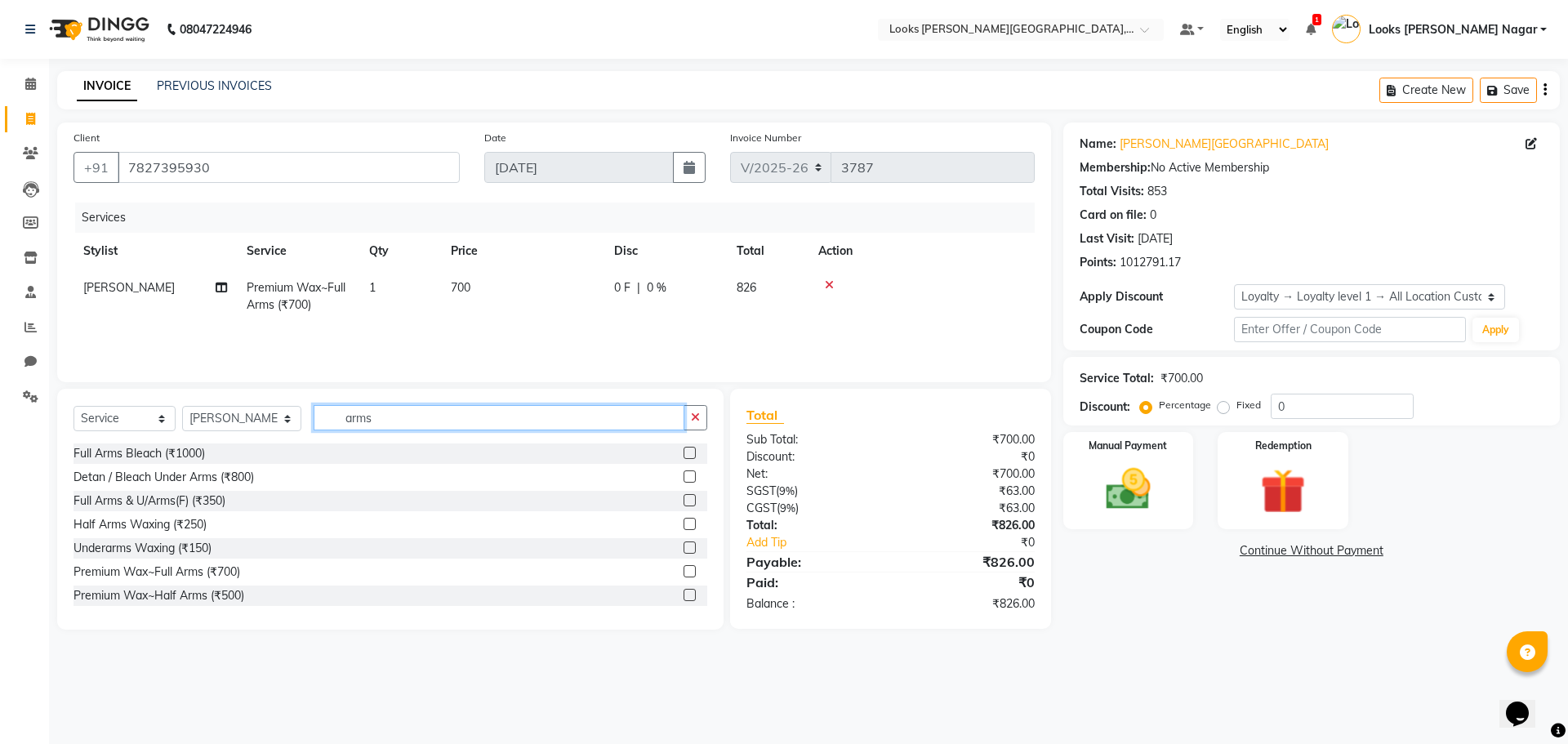
click at [419, 417] on input "arms" at bounding box center [499, 417] width 371 height 26
type input "legs"
click at [175, 528] on div "Premium Wax~Full Legs (₹800)" at bounding box center [156, 525] width 165 height 17
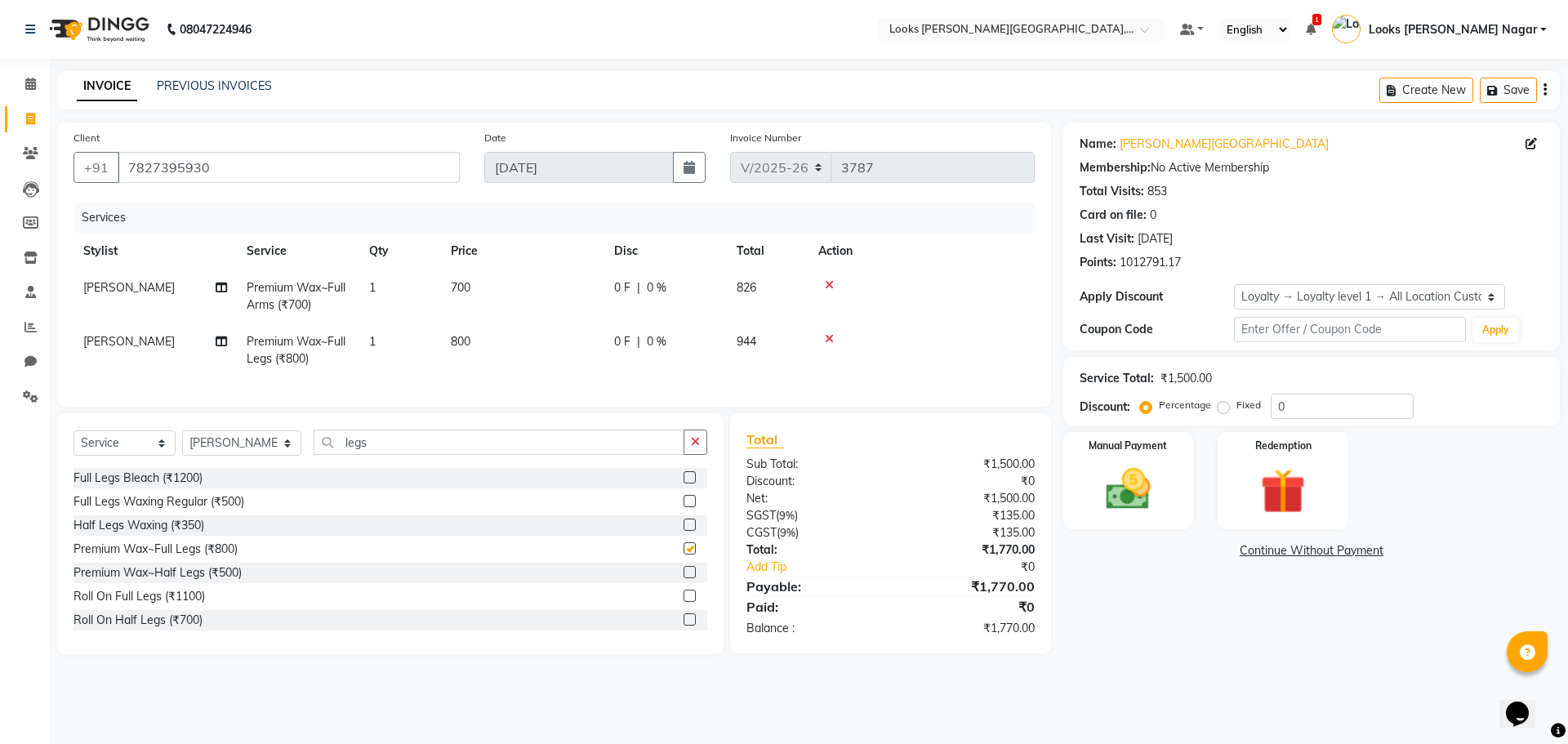
checkbox input "false"
drag, startPoint x: 444, startPoint y: 457, endPoint x: 0, endPoint y: 535, distance: 450.8
click at [0, 535] on app-home "08047224946 Select Location × Looks [PERSON_NAME][GEOGRAPHIC_DATA], [GEOGRAPHIC…" at bounding box center [784, 339] width 1568 height 679
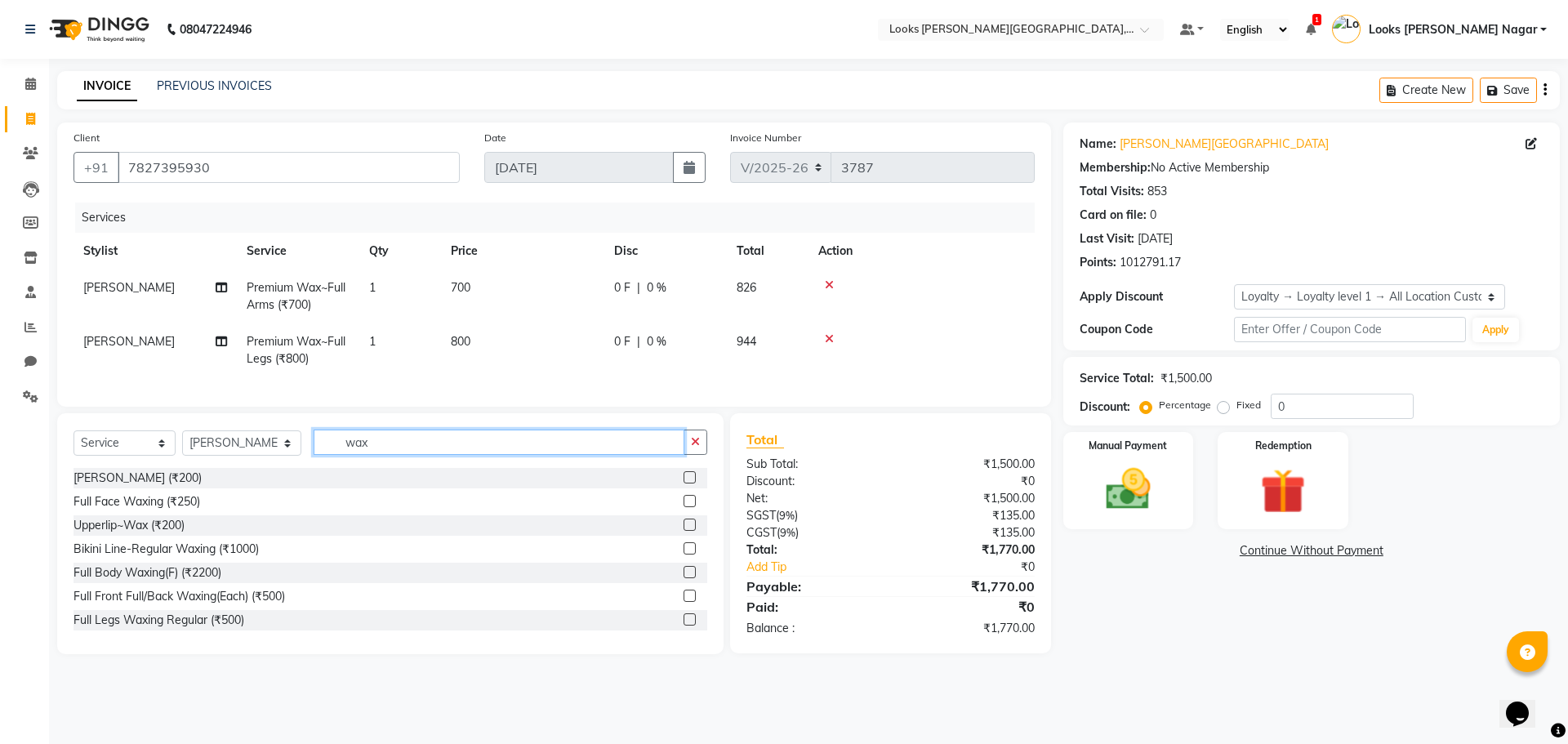
type input "wax"
click at [189, 535] on div "Upperlip~Wax (₹200)" at bounding box center [391, 526] width 634 height 21
click at [173, 534] on div "Upperlip~Wax (₹200)" at bounding box center [129, 526] width 111 height 17
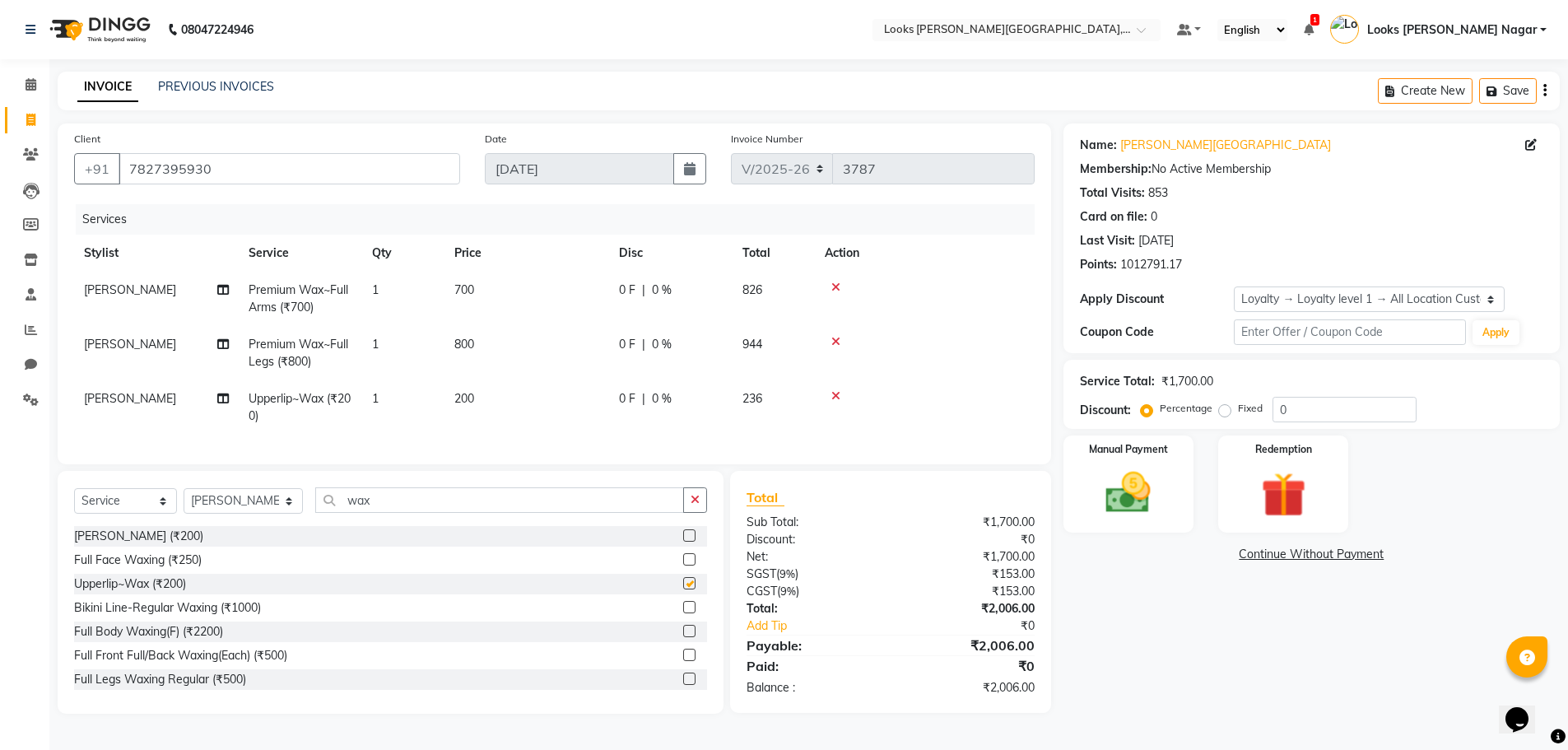
checkbox input "false"
drag, startPoint x: 392, startPoint y: 509, endPoint x: 0, endPoint y: 557, distance: 394.9
click at [0, 556] on app-home "08047224946 Select Location × Looks [PERSON_NAME][GEOGRAPHIC_DATA], [GEOGRAPHIC…" at bounding box center [784, 369] width 1568 height 739
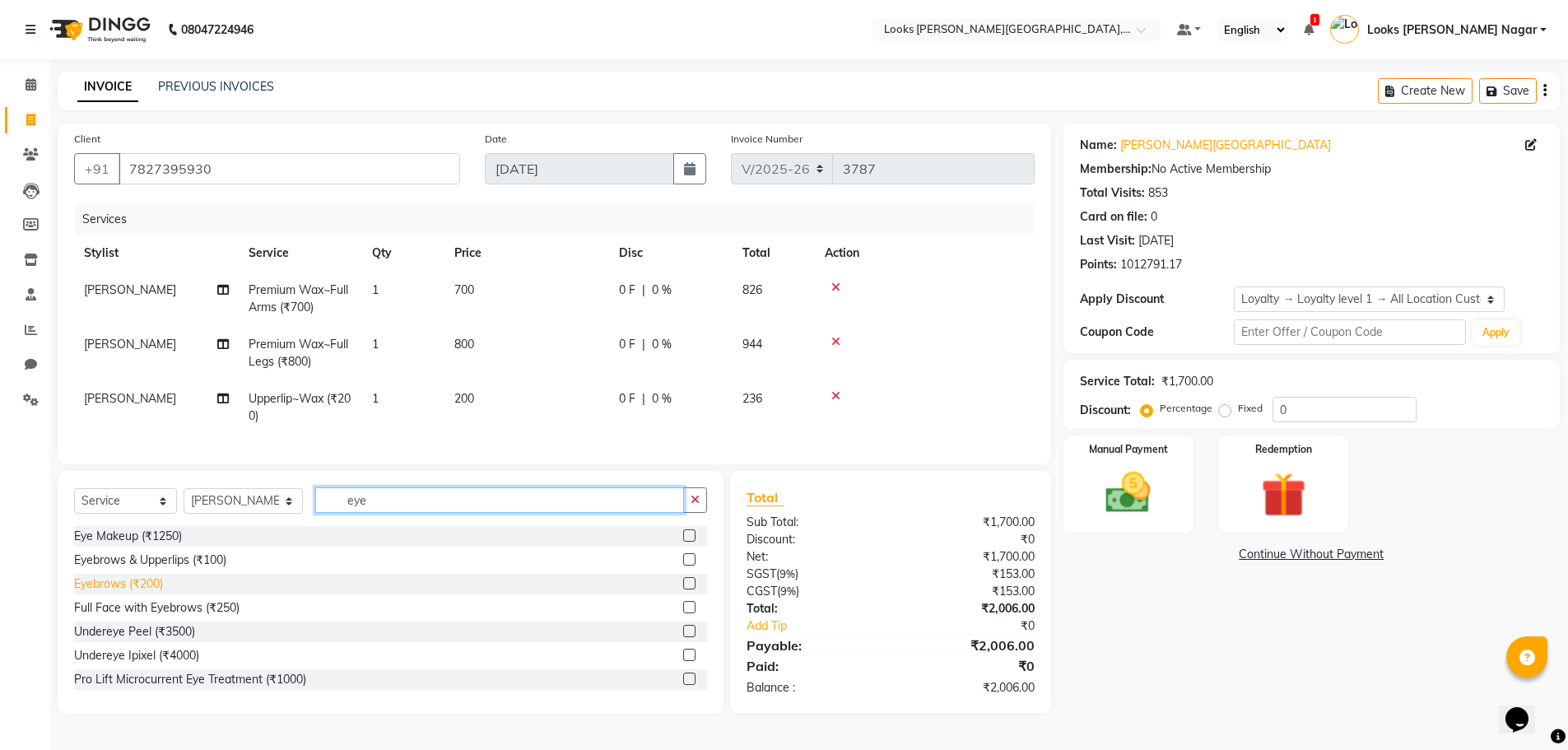
type input "eye"
click at [92, 592] on div "Eyebrows (₹200)" at bounding box center [118, 584] width 89 height 17
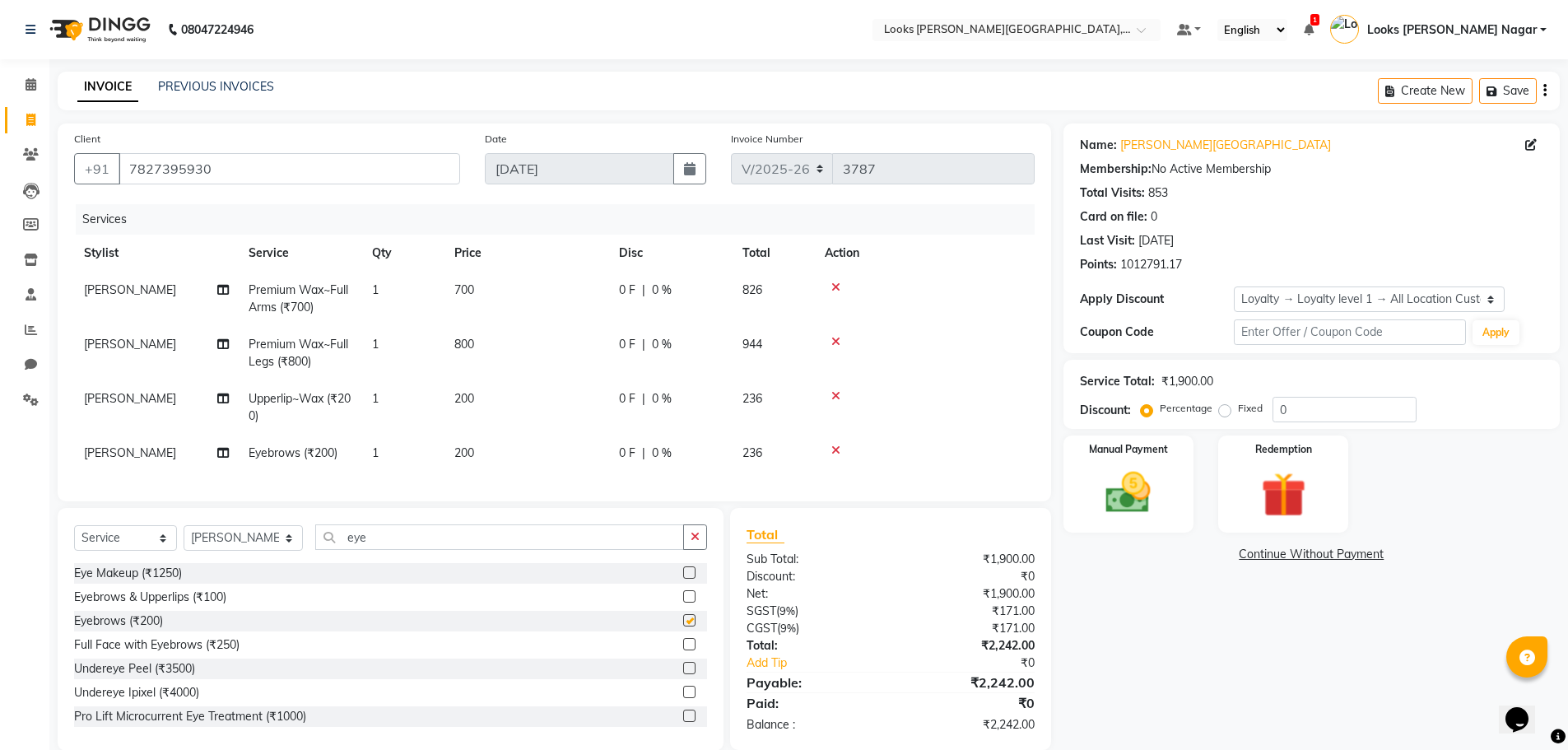
checkbox input "false"
click at [544, 302] on td "700" at bounding box center [526, 298] width 165 height 54
select select "23526"
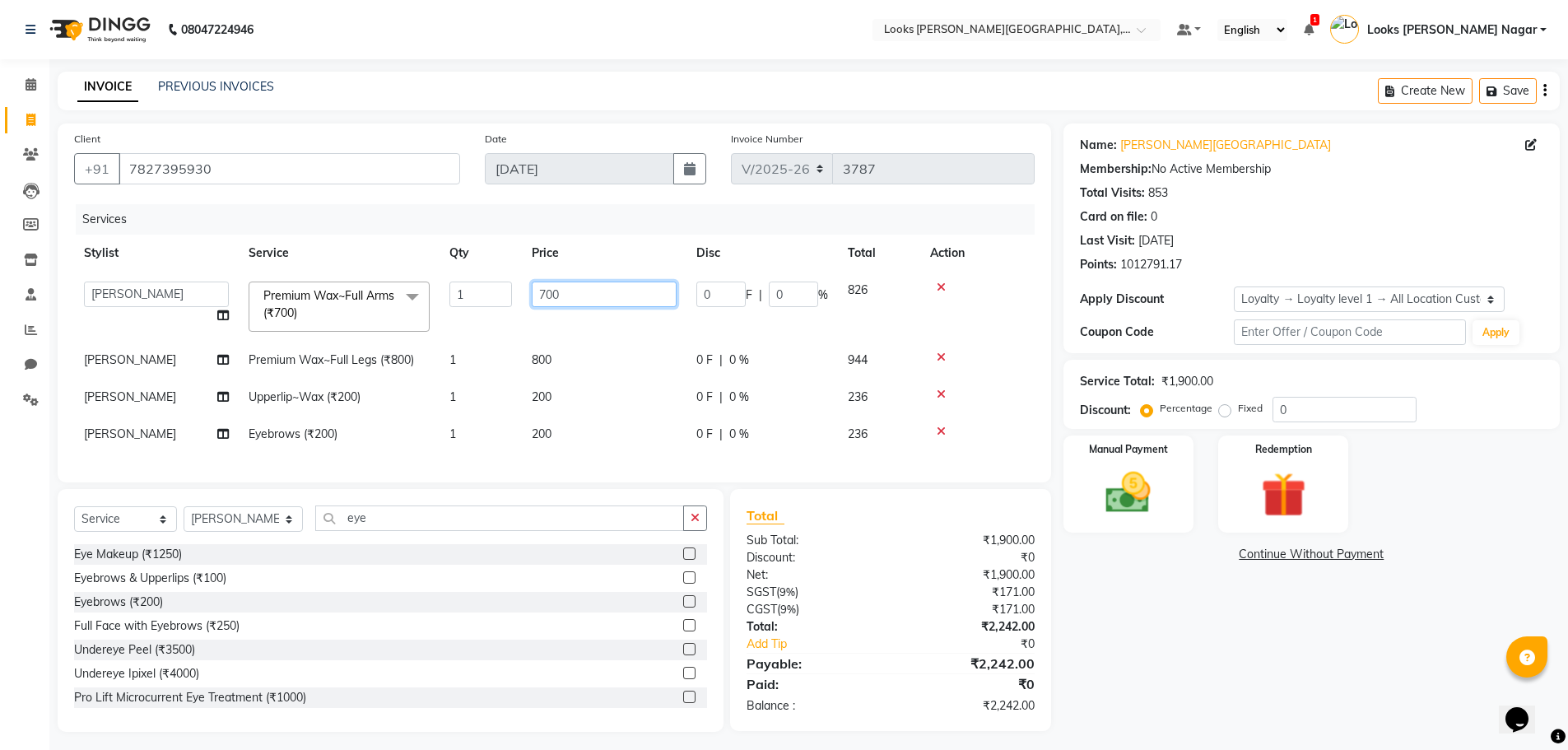
drag, startPoint x: 585, startPoint y: 286, endPoint x: 67, endPoint y: 379, distance: 526.3
click at [76, 376] on tbody "Alam Aman [PERSON_NAME] Armaan Ashish Atul Deepika Deepu Dilshad Durga [PERSON_…" at bounding box center [555, 362] width 961 height 181
type input "800"
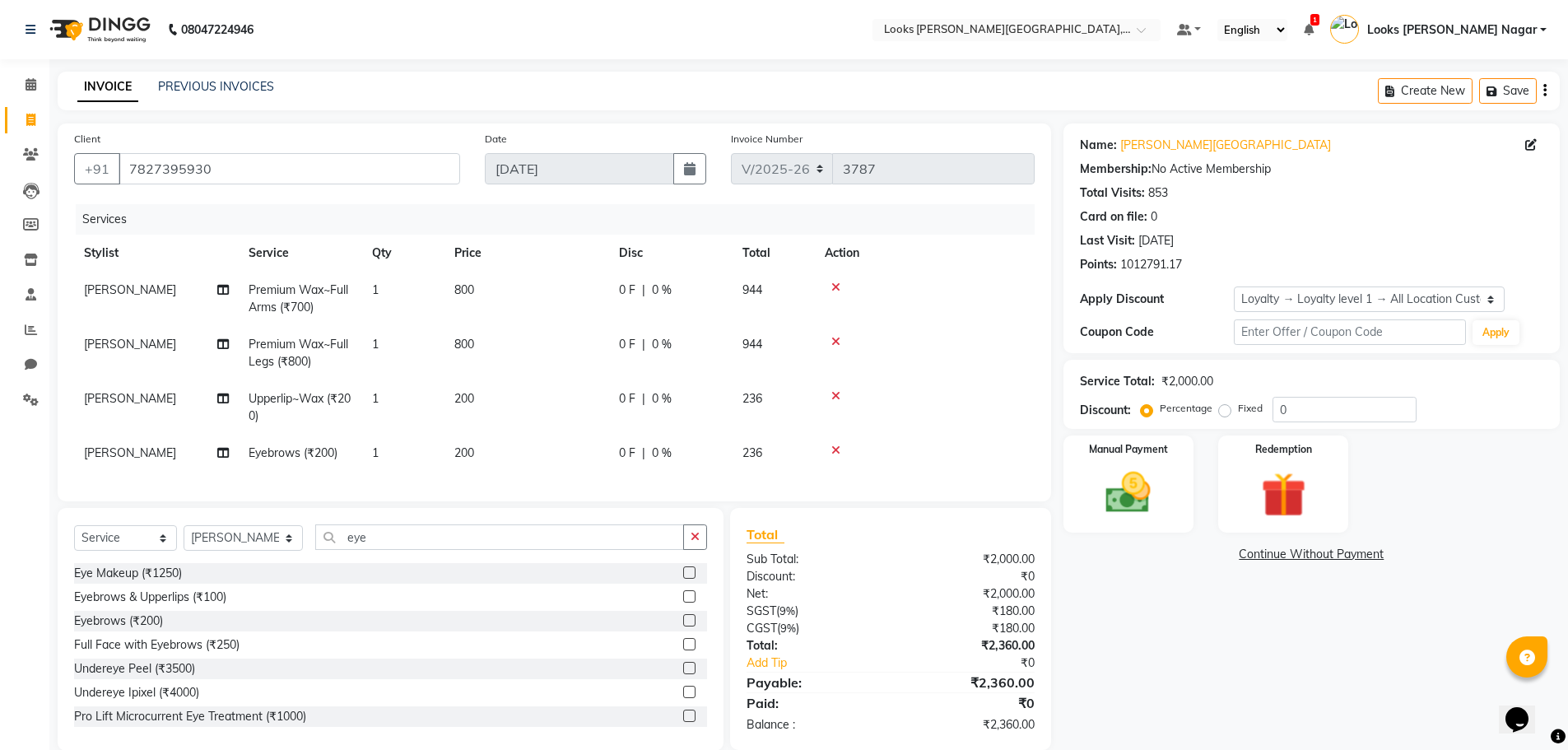
drag, startPoint x: 539, startPoint y: 353, endPoint x: 557, endPoint y: 351, distance: 18.1
click at [540, 353] on td "800" at bounding box center [526, 353] width 165 height 54
select select "23526"
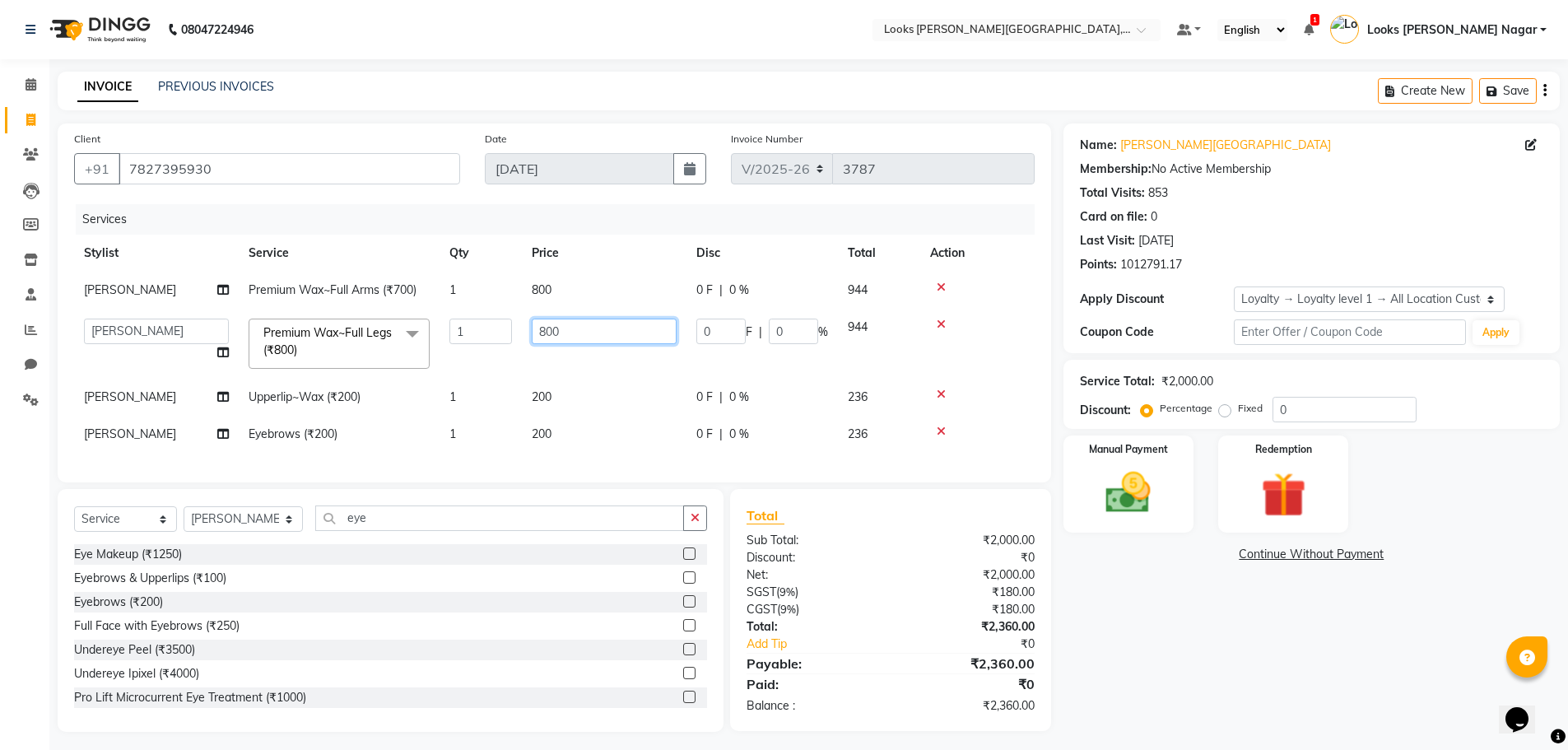
drag, startPoint x: 575, startPoint y: 319, endPoint x: 498, endPoint y: 336, distance: 78.9
click at [498, 336] on tr "Alam Aman [PERSON_NAME] Armaan Ashish Atul Deepika Deepu Dilshad Durga [PERSON_…" at bounding box center [555, 343] width 961 height 70
type input "900"
click at [598, 394] on td "200" at bounding box center [603, 396] width 165 height 37
select select "23526"
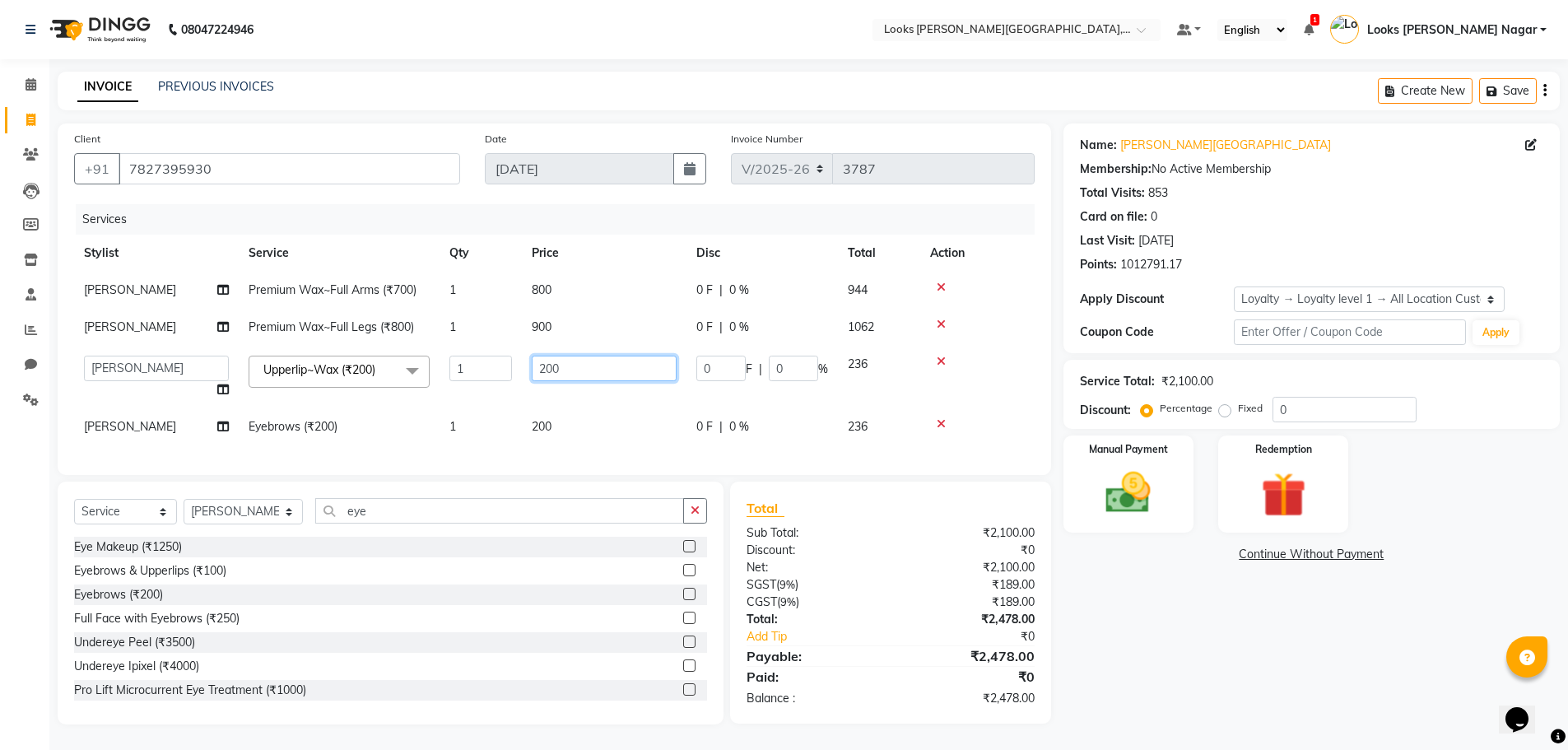
drag, startPoint x: 595, startPoint y: 371, endPoint x: 440, endPoint y: 391, distance: 156.3
click at [440, 391] on tr "Alam Aman [PERSON_NAME] Armaan Ashish Atul Deepika Deepu Dilshad Durga [PERSON_…" at bounding box center [555, 377] width 961 height 63
type input "150"
click at [567, 436] on td "200" at bounding box center [603, 426] width 165 height 37
select select "23526"
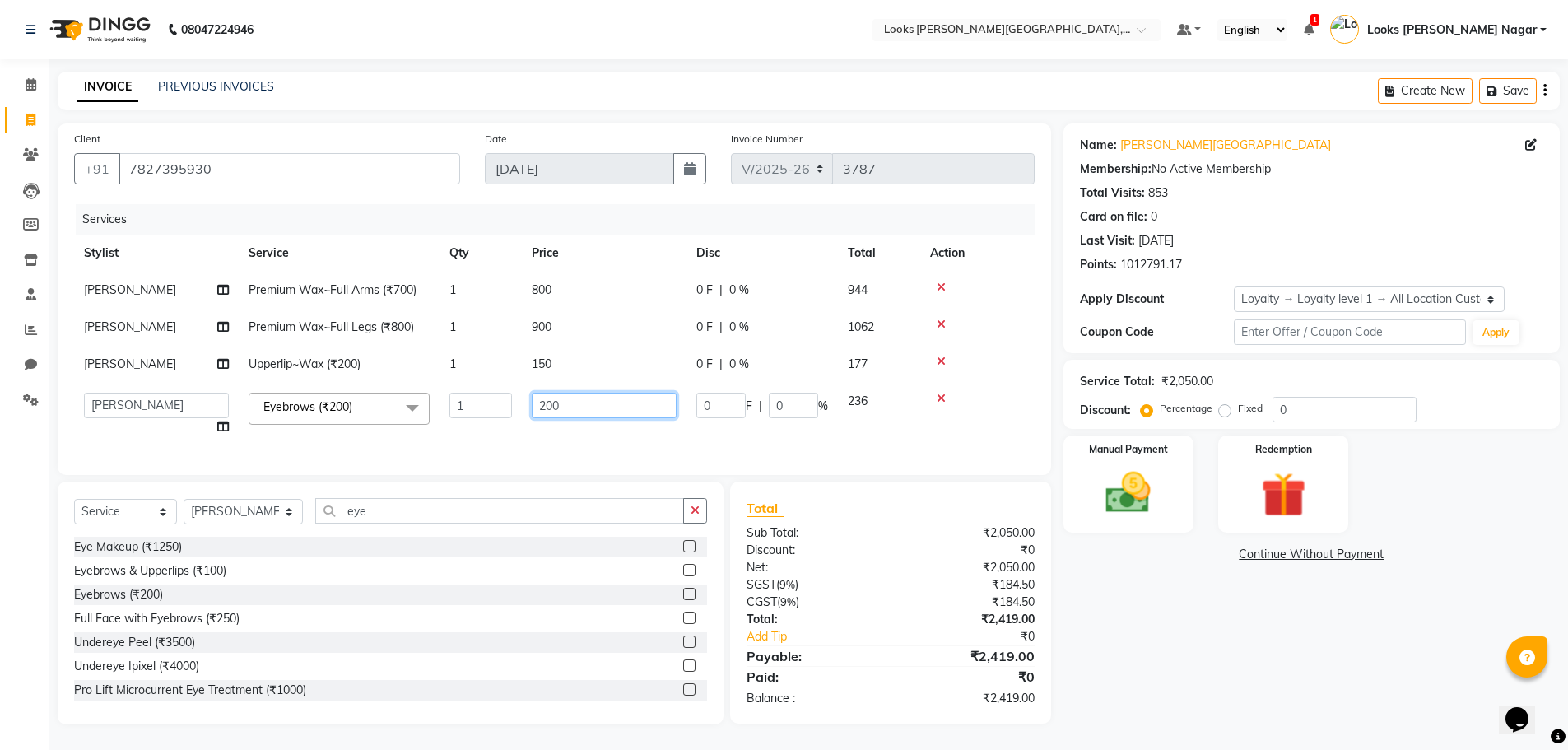
click at [575, 407] on input "200" at bounding box center [604, 405] width 145 height 26
drag, startPoint x: 575, startPoint y: 406, endPoint x: 302, endPoint y: 451, distance: 276.7
click at [302, 451] on div "Services Stylist Service Qty Price Disc Total Action [PERSON_NAME] Premium Wax~…" at bounding box center [555, 331] width 961 height 254
type input "70"
click at [1166, 640] on div "Name: [PERSON_NAME] Nagar Membership: No Active Membership Total Visits: 853 Ca…" at bounding box center [1318, 424] width 509 height 600
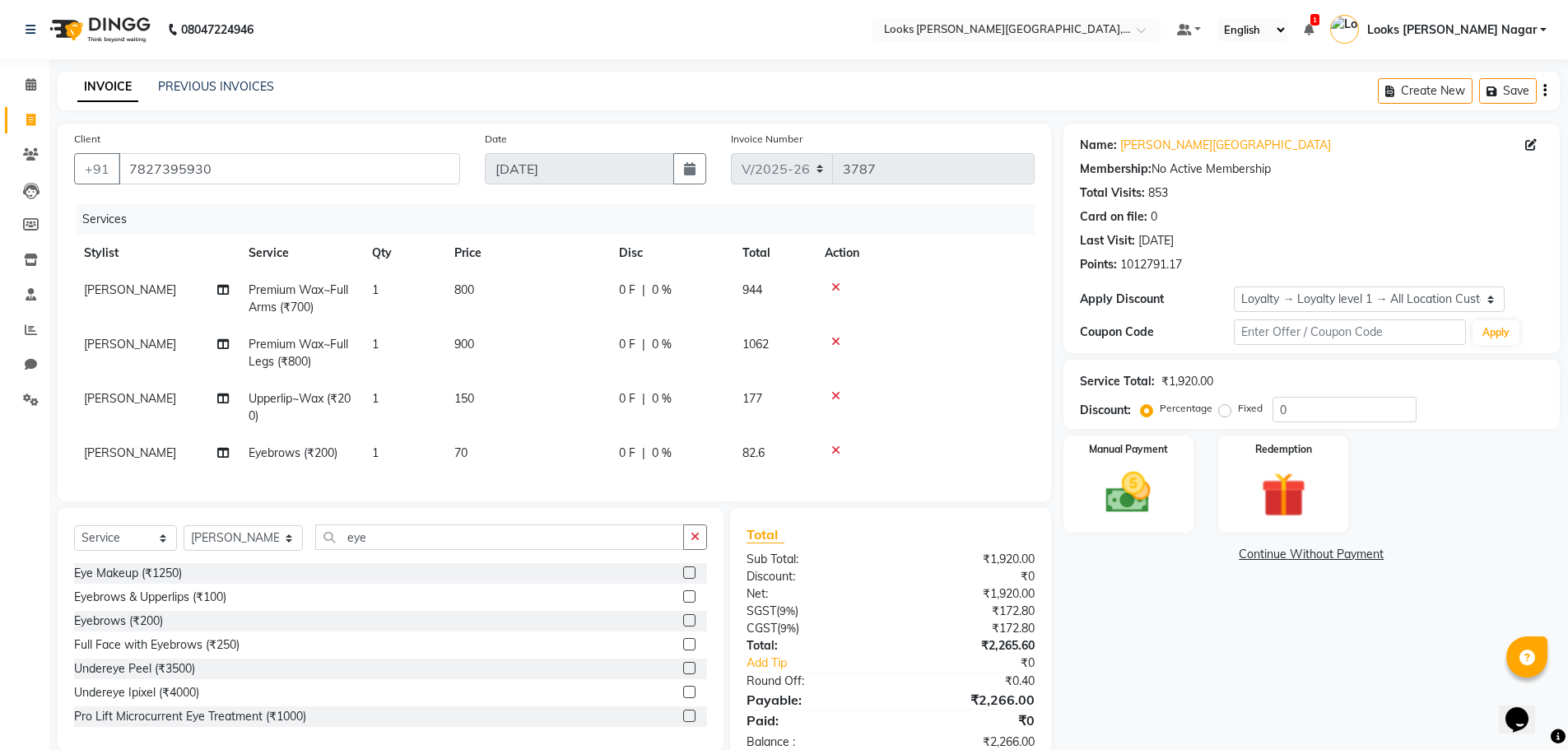
click at [541, 456] on td "70" at bounding box center [526, 453] width 165 height 37
select select "23526"
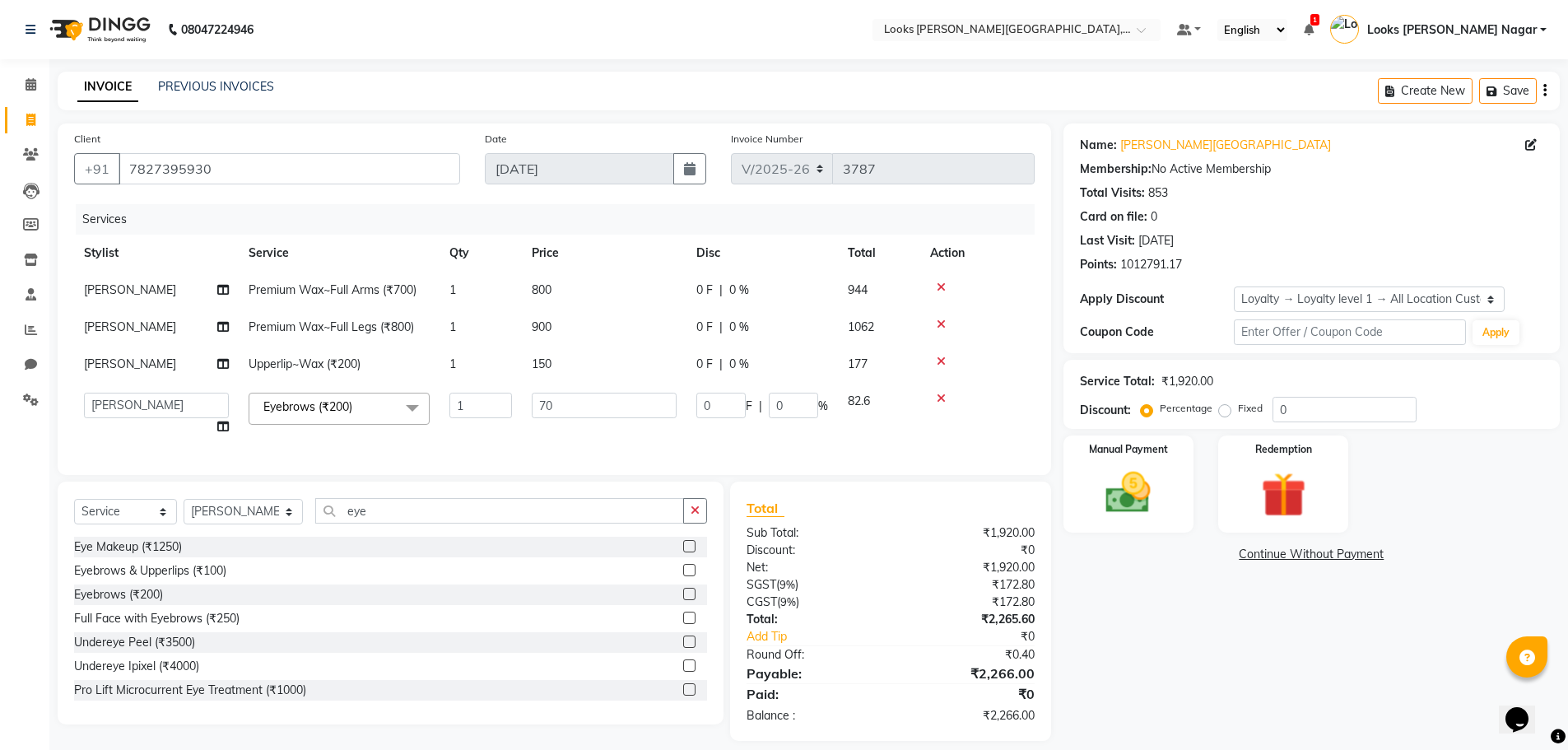
drag, startPoint x: 630, startPoint y: 353, endPoint x: 711, endPoint y: 382, distance: 86.0
click at [630, 355] on td "150" at bounding box center [603, 364] width 165 height 37
select select "23526"
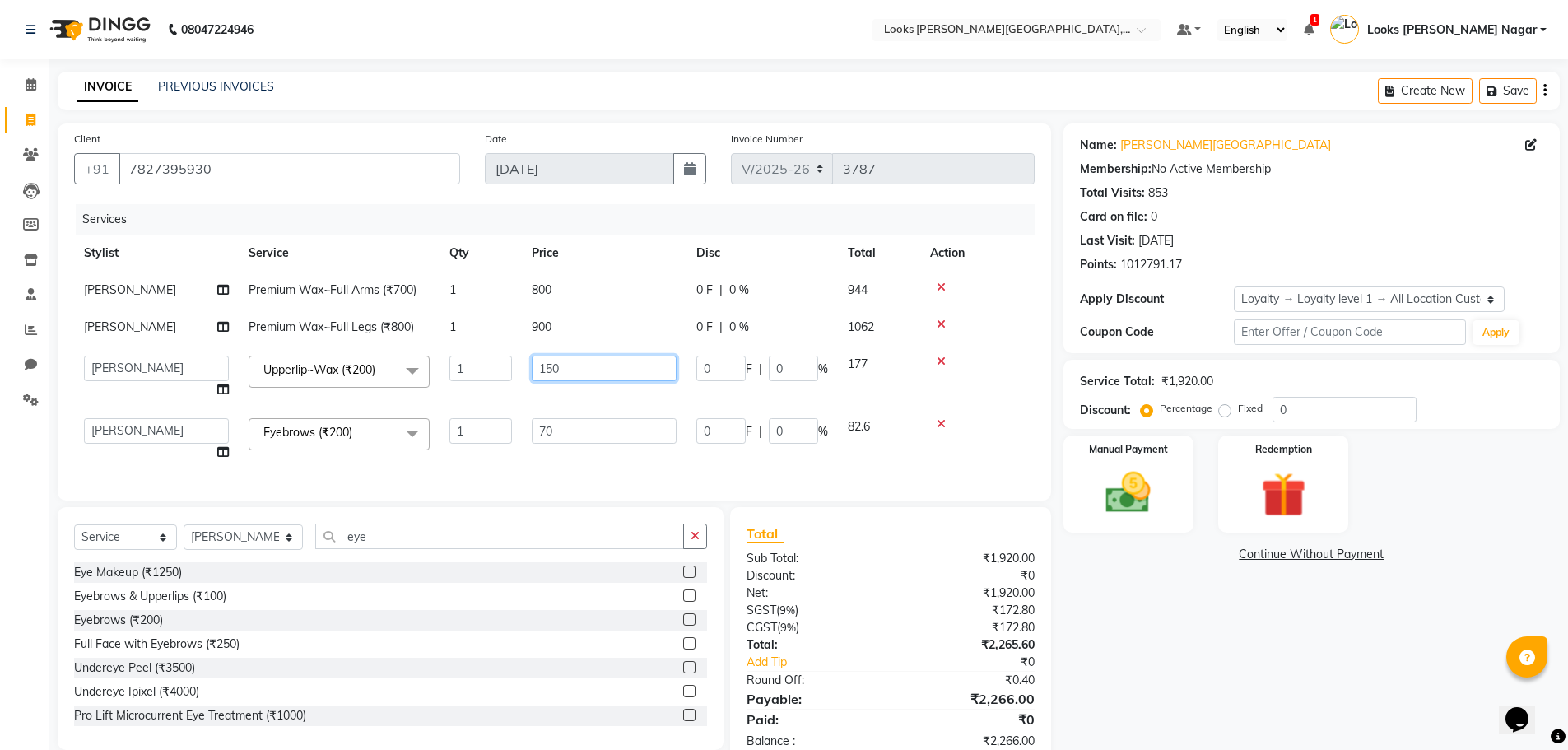
click at [655, 366] on input "150" at bounding box center [604, 368] width 145 height 26
type input "153"
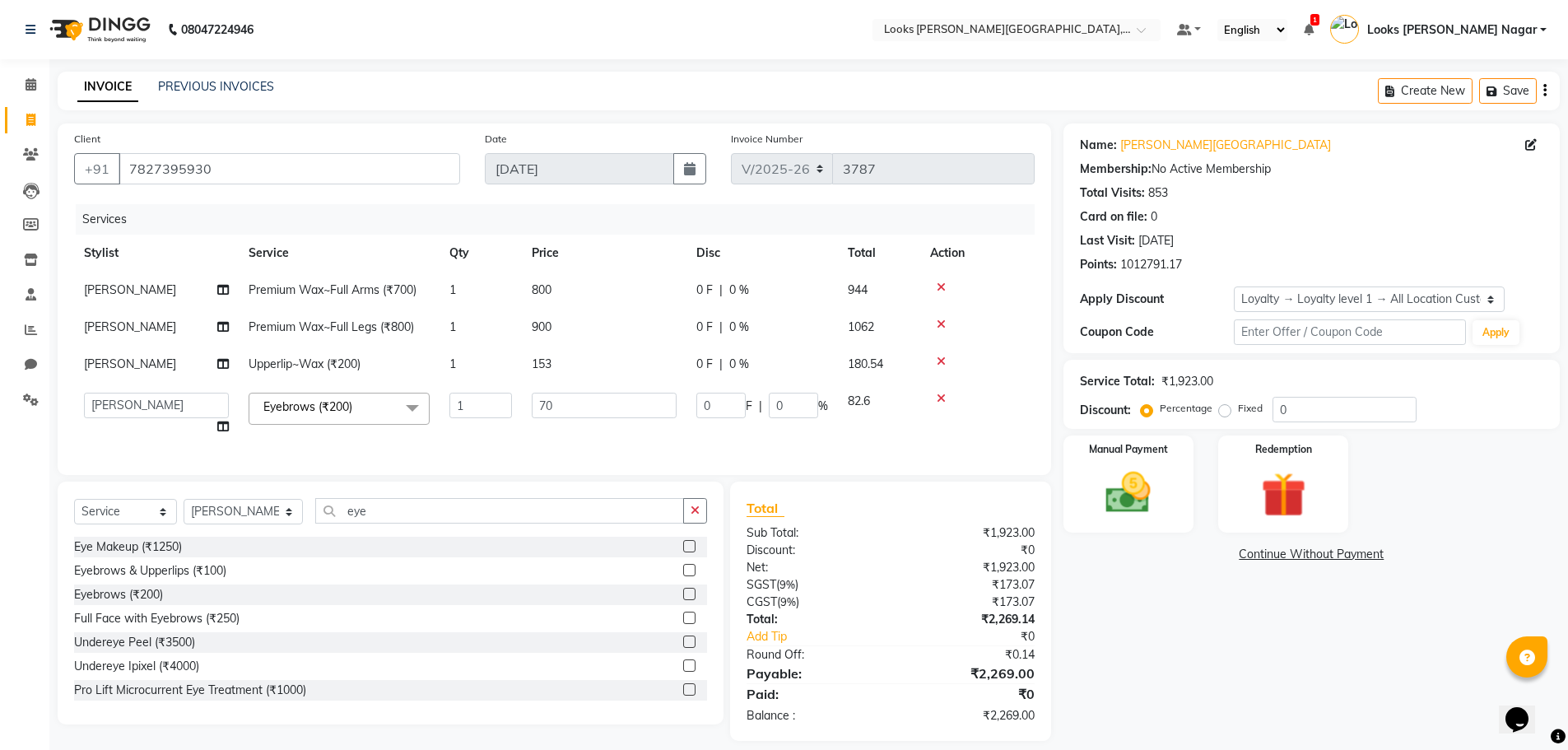
click at [1549, 669] on div "Name: [PERSON_NAME] Nagar Membership: No Active Membership Total Visits: 853 Ca…" at bounding box center [1318, 433] width 509 height 618
click at [641, 351] on td "153" at bounding box center [603, 364] width 165 height 37
select select "23526"
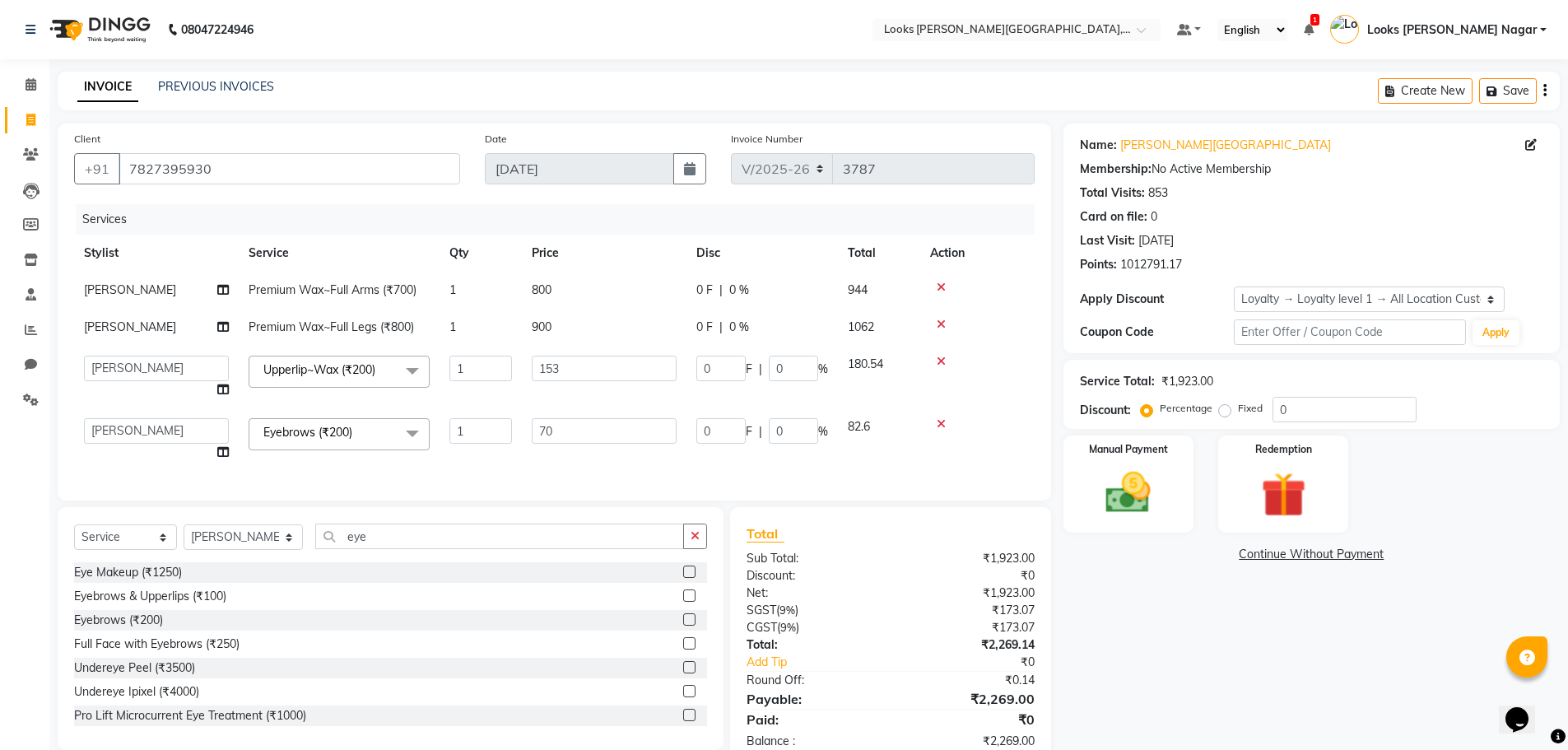
click at [641, 355] on td "153" at bounding box center [603, 377] width 165 height 63
click at [616, 376] on input "153" at bounding box center [604, 368] width 145 height 26
type input "154"
click at [1126, 556] on link "Continue Without Payment" at bounding box center [1312, 554] width 490 height 17
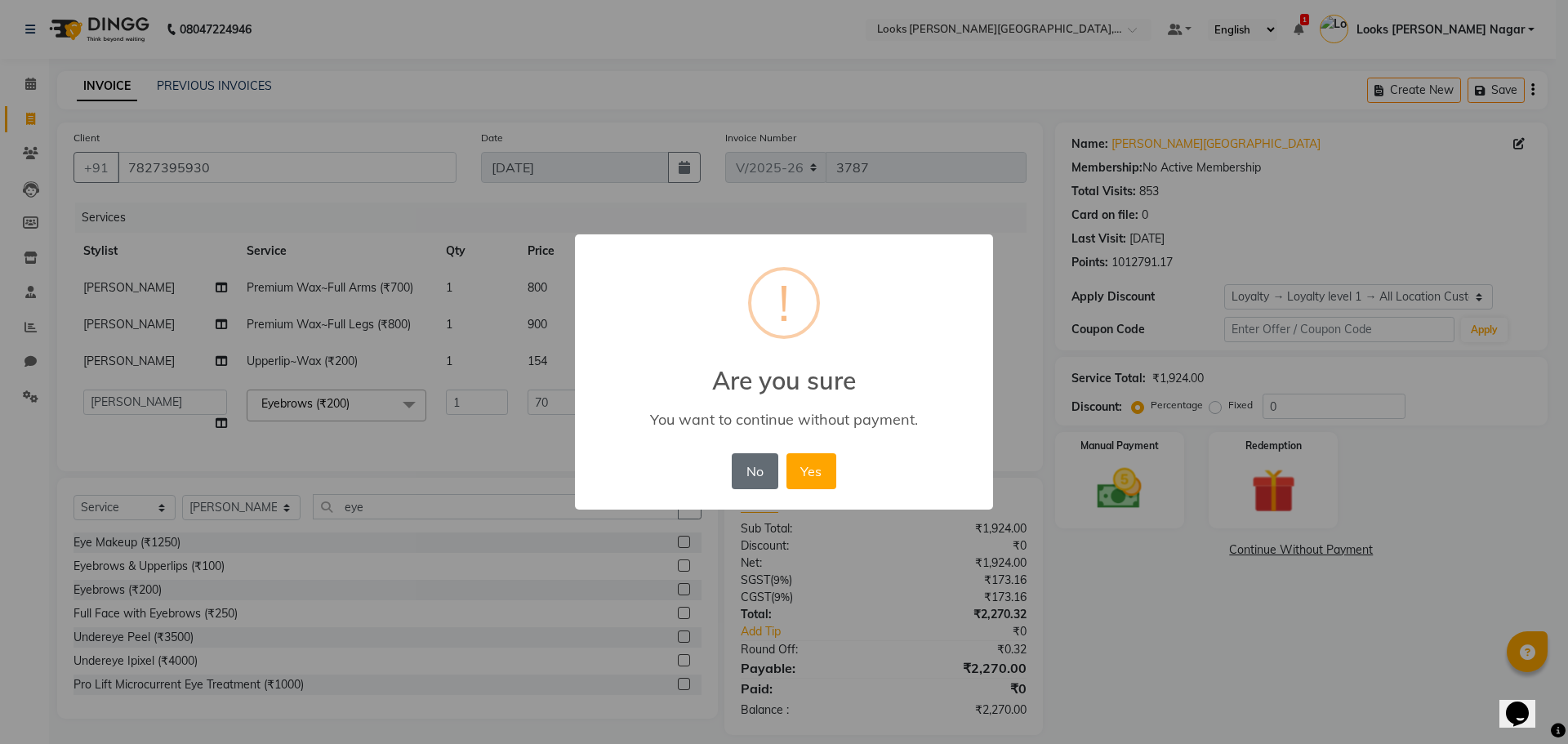
click at [761, 471] on button "No" at bounding box center [755, 471] width 45 height 36
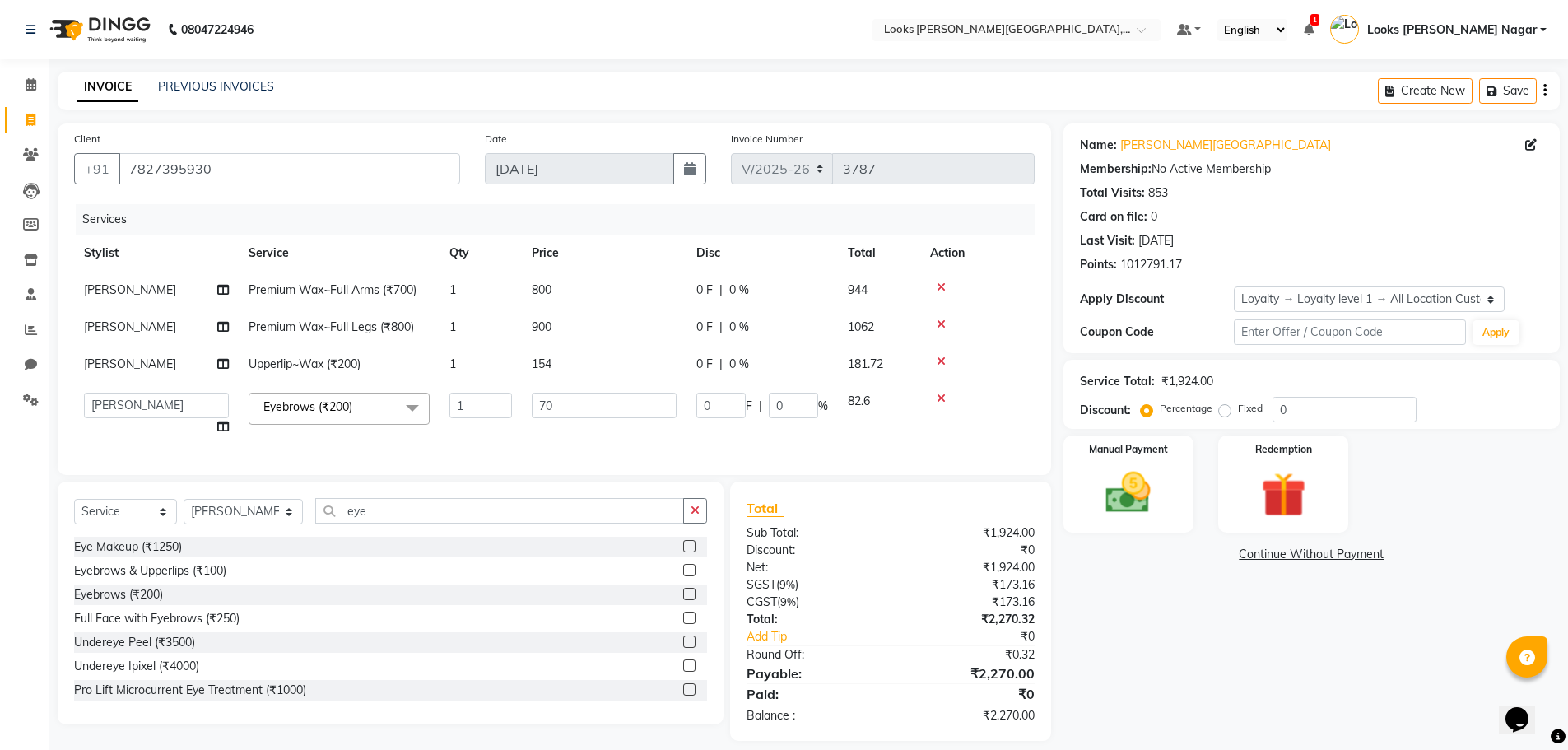
click at [1134, 479] on img at bounding box center [1128, 493] width 73 height 51
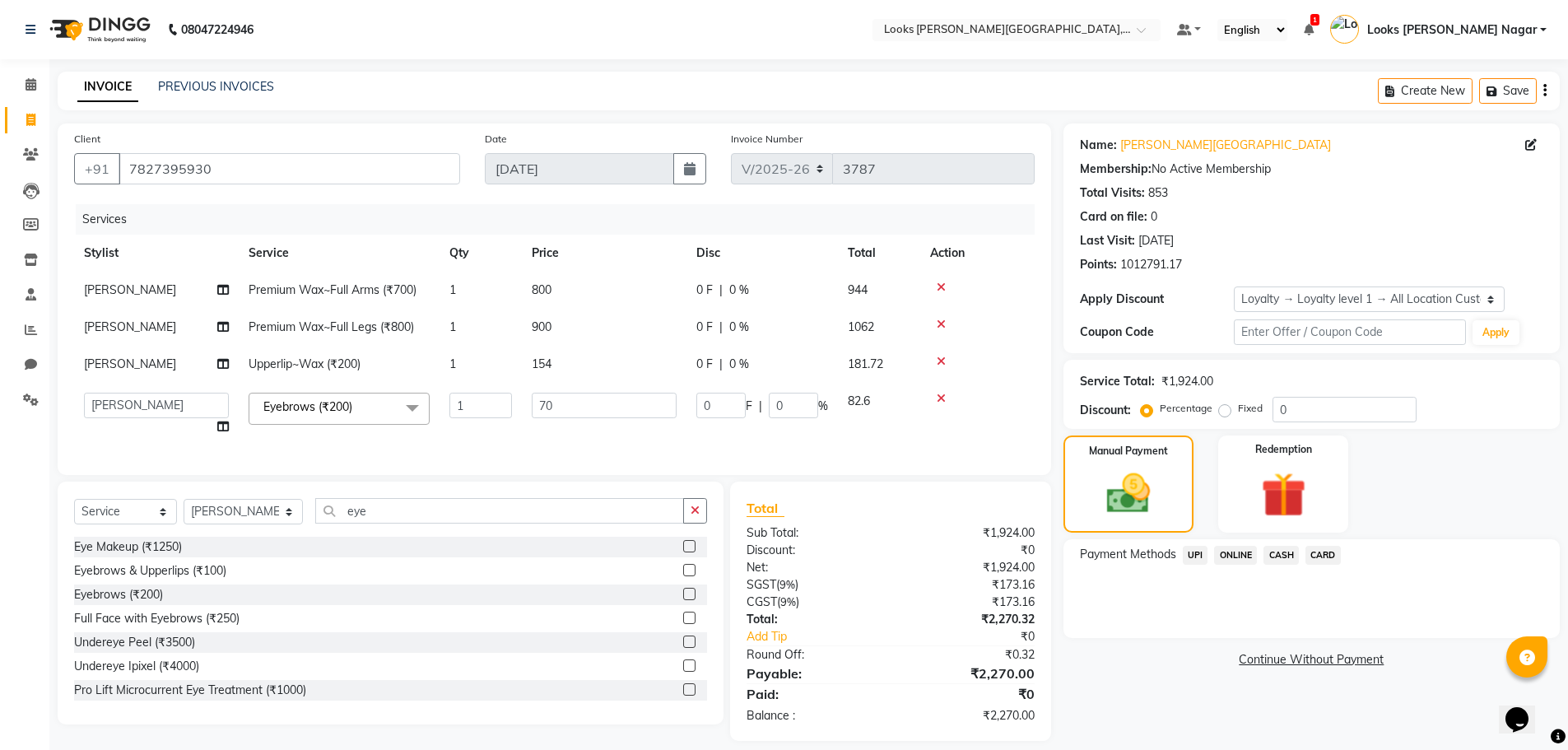
click at [1197, 550] on span "UPI" at bounding box center [1195, 555] width 26 height 19
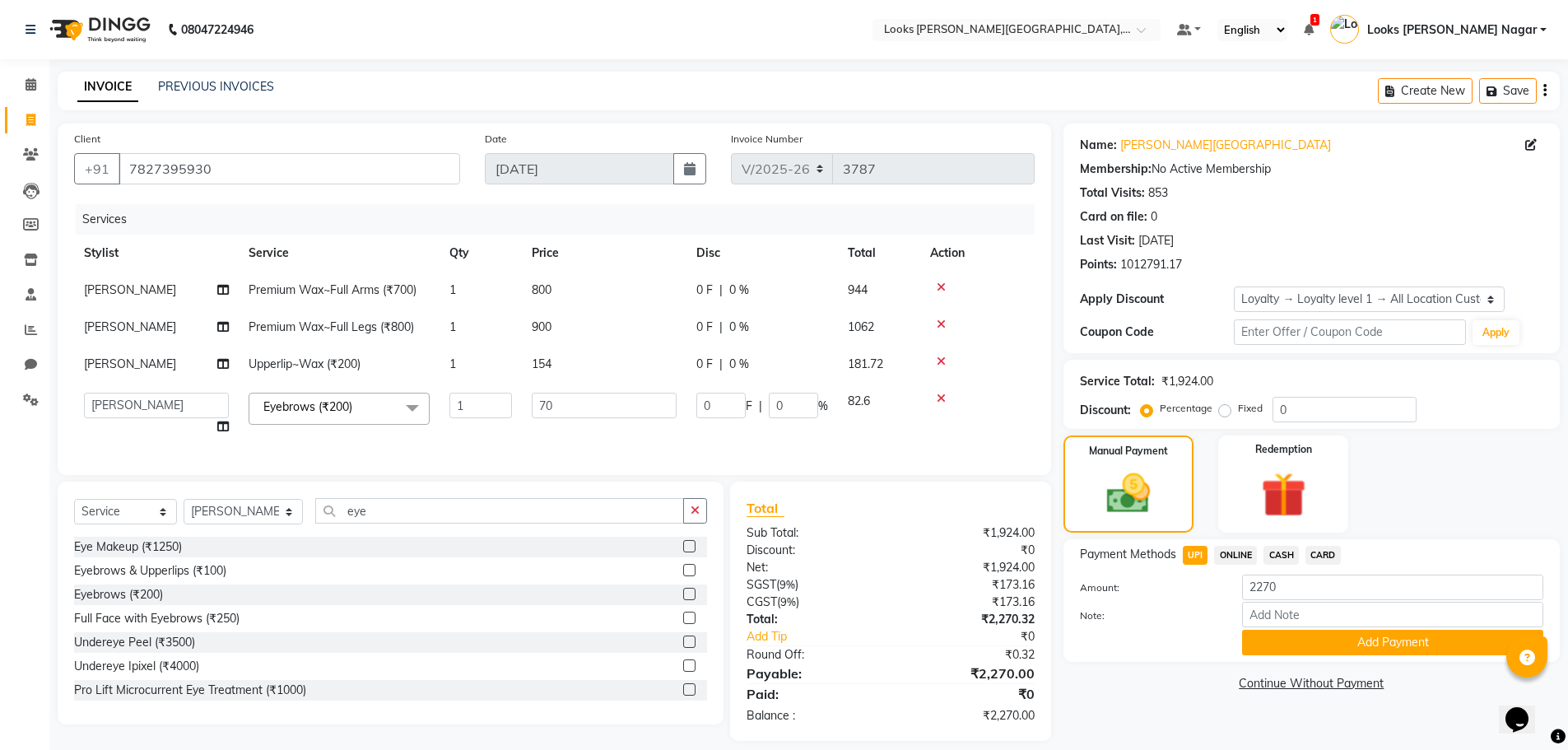
click at [1283, 628] on div "Note:" at bounding box center [1312, 615] width 488 height 28
click at [1291, 650] on button "Add Payment" at bounding box center [1393, 642] width 301 height 26
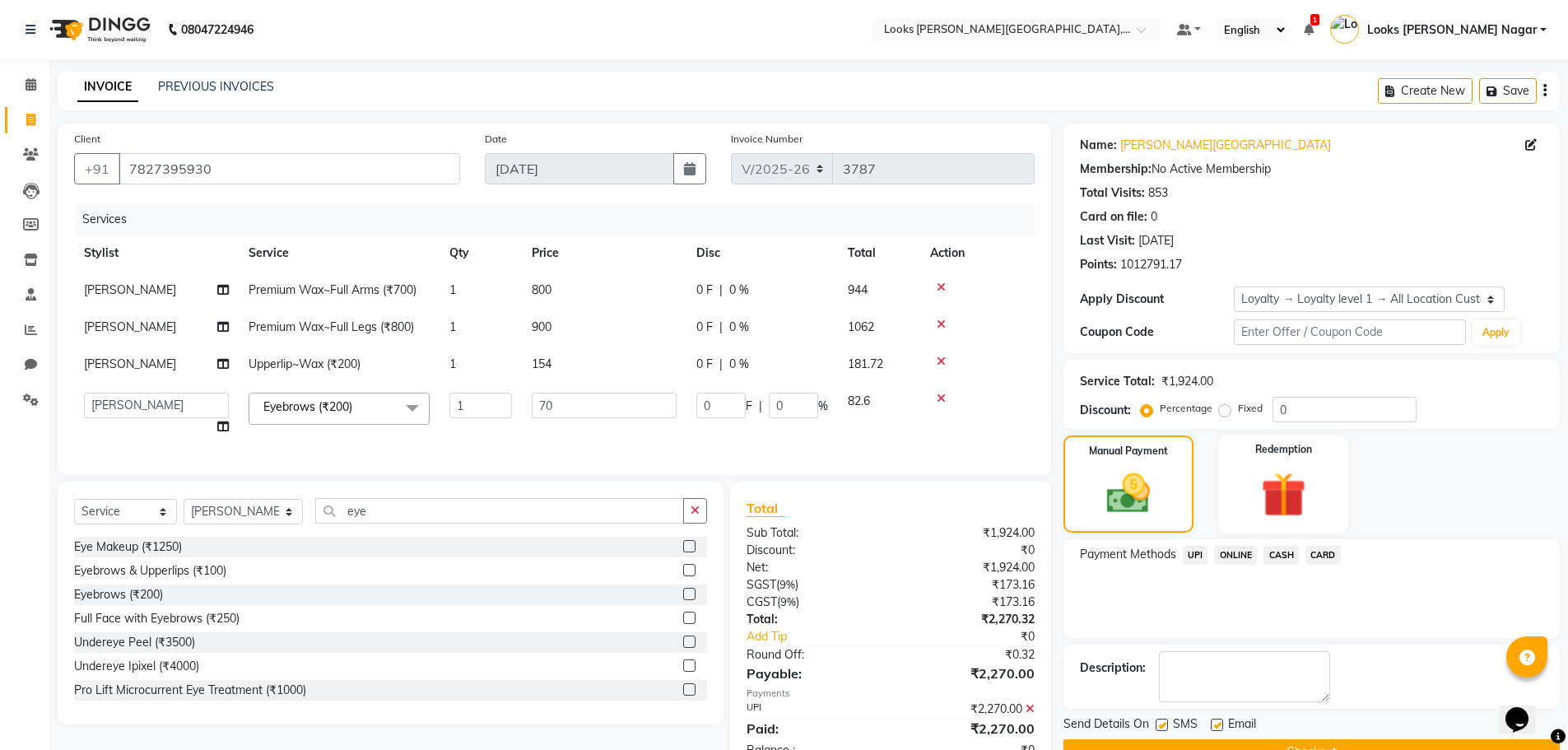
scroll to position [144, 0]
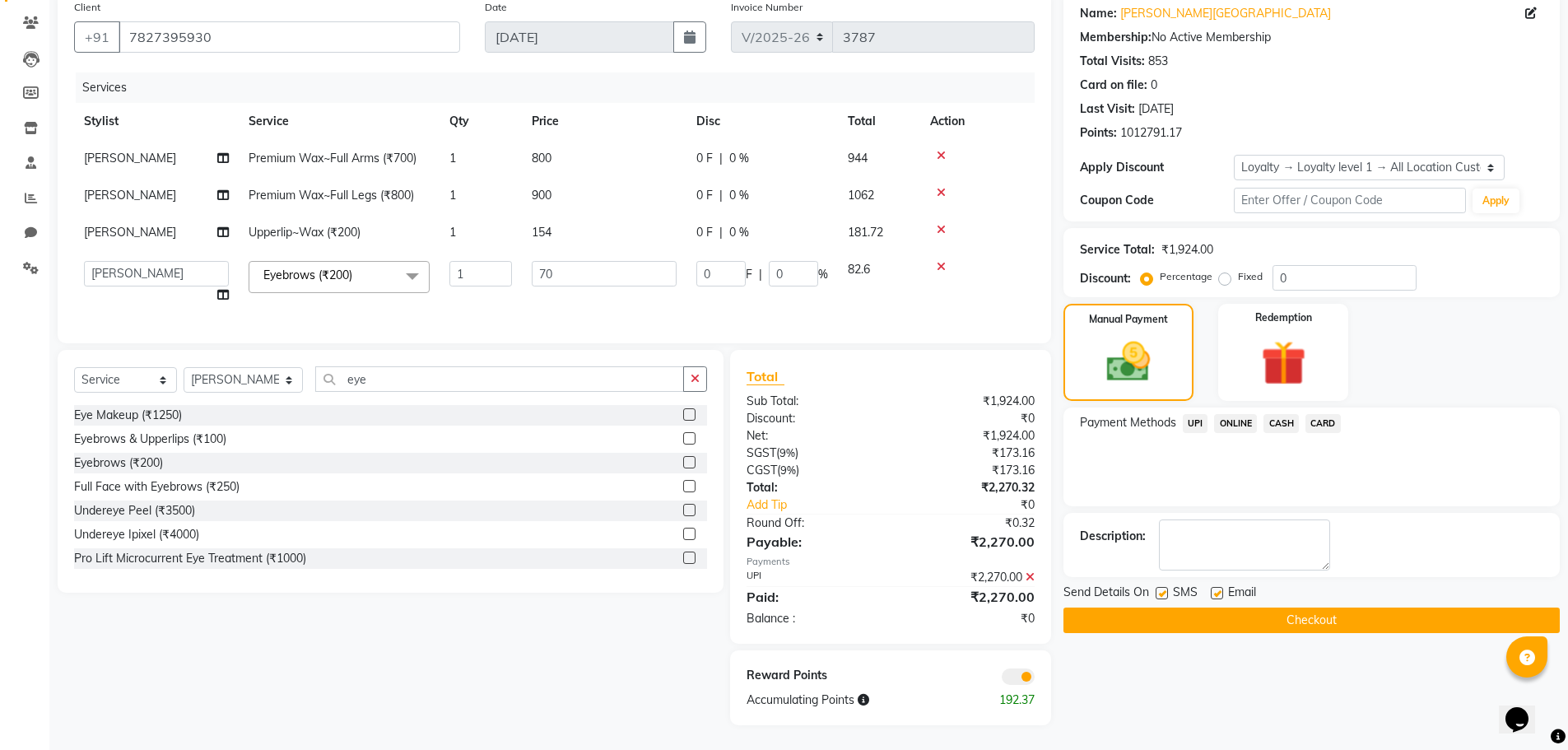
click at [1165, 587] on label at bounding box center [1161, 593] width 12 height 12
click at [1165, 588] on input "checkbox" at bounding box center [1160, 593] width 10 height 10
checkbox input "false"
click at [1162, 607] on button "Checkout" at bounding box center [1312, 619] width 497 height 26
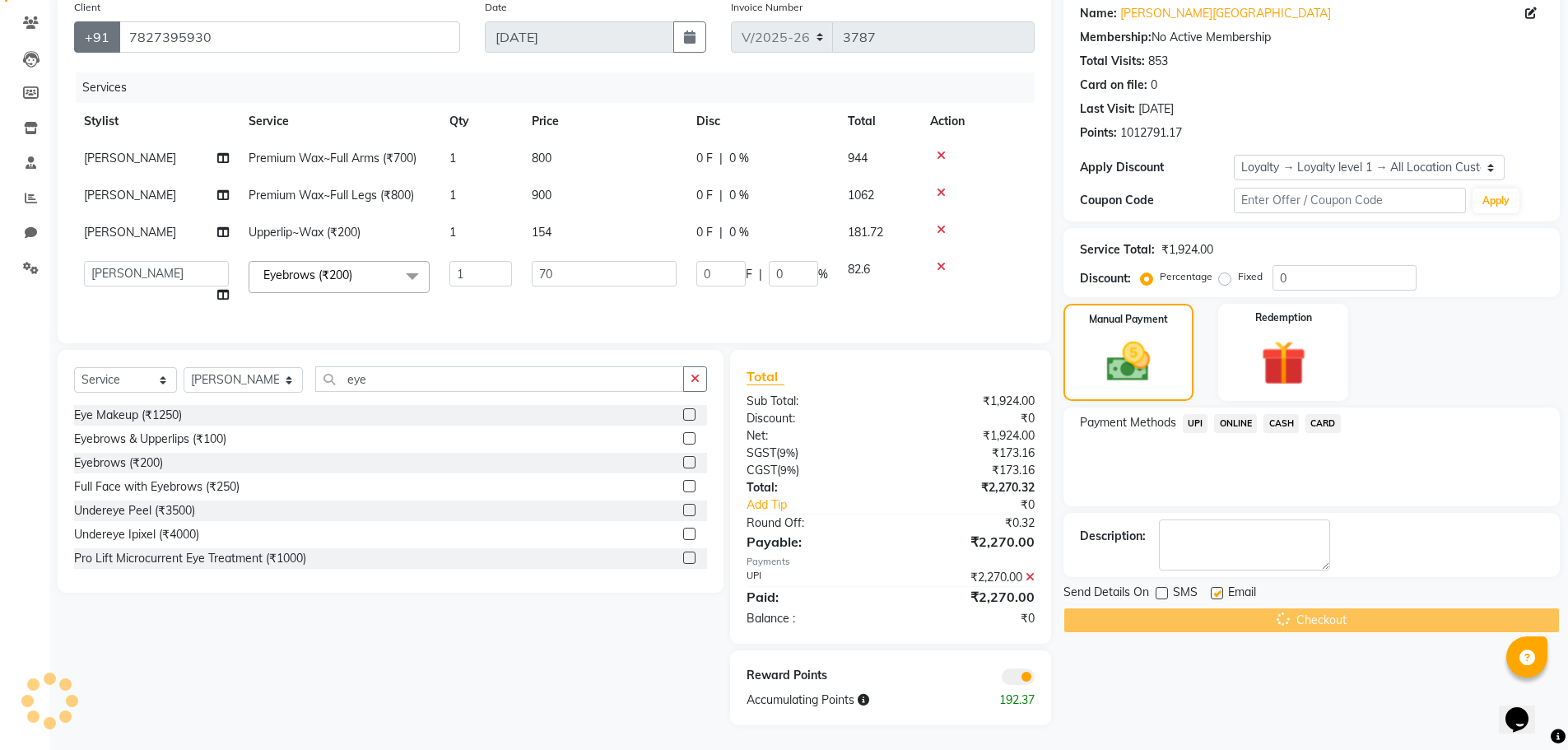
scroll to position [0, 0]
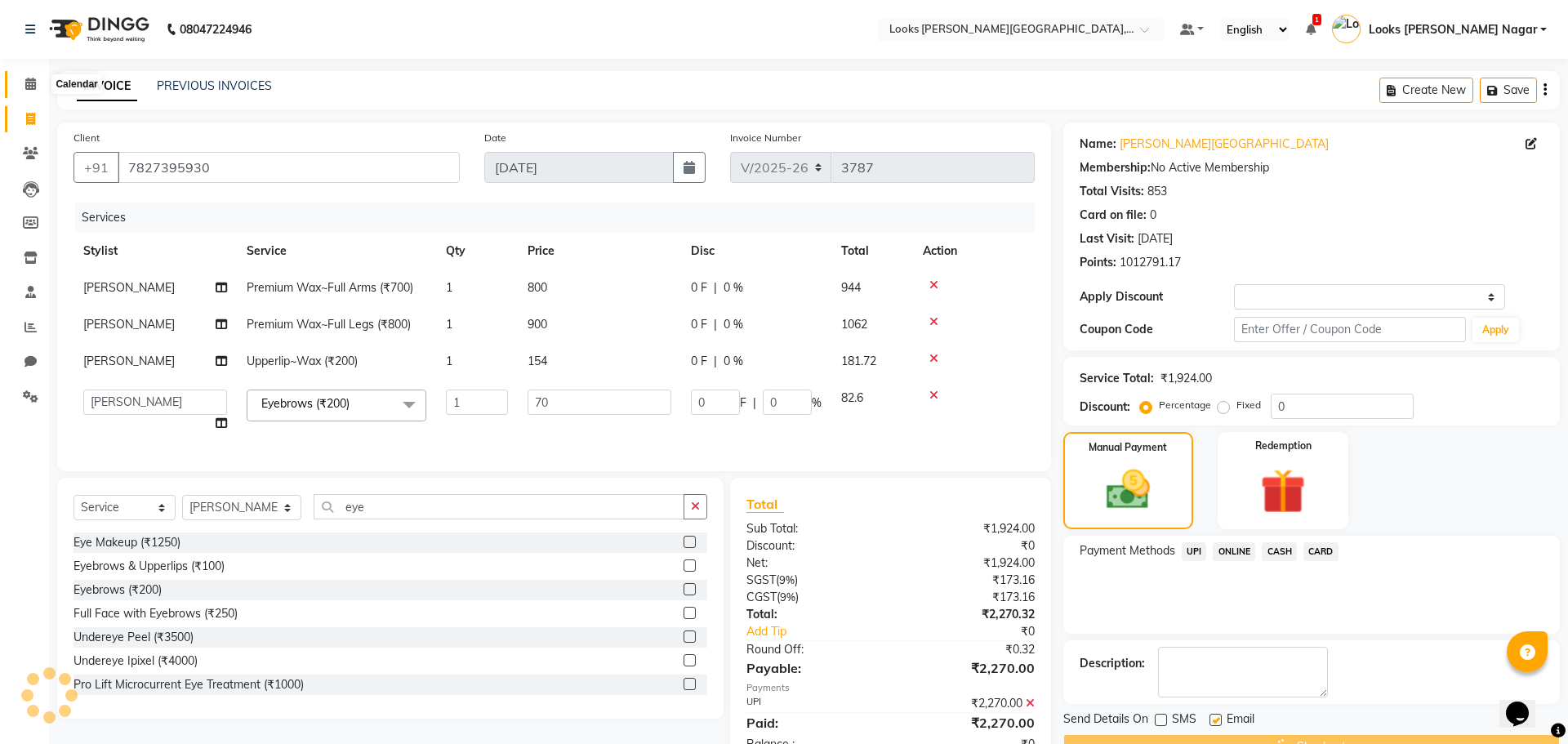
click at [35, 87] on icon at bounding box center [30, 83] width 10 height 12
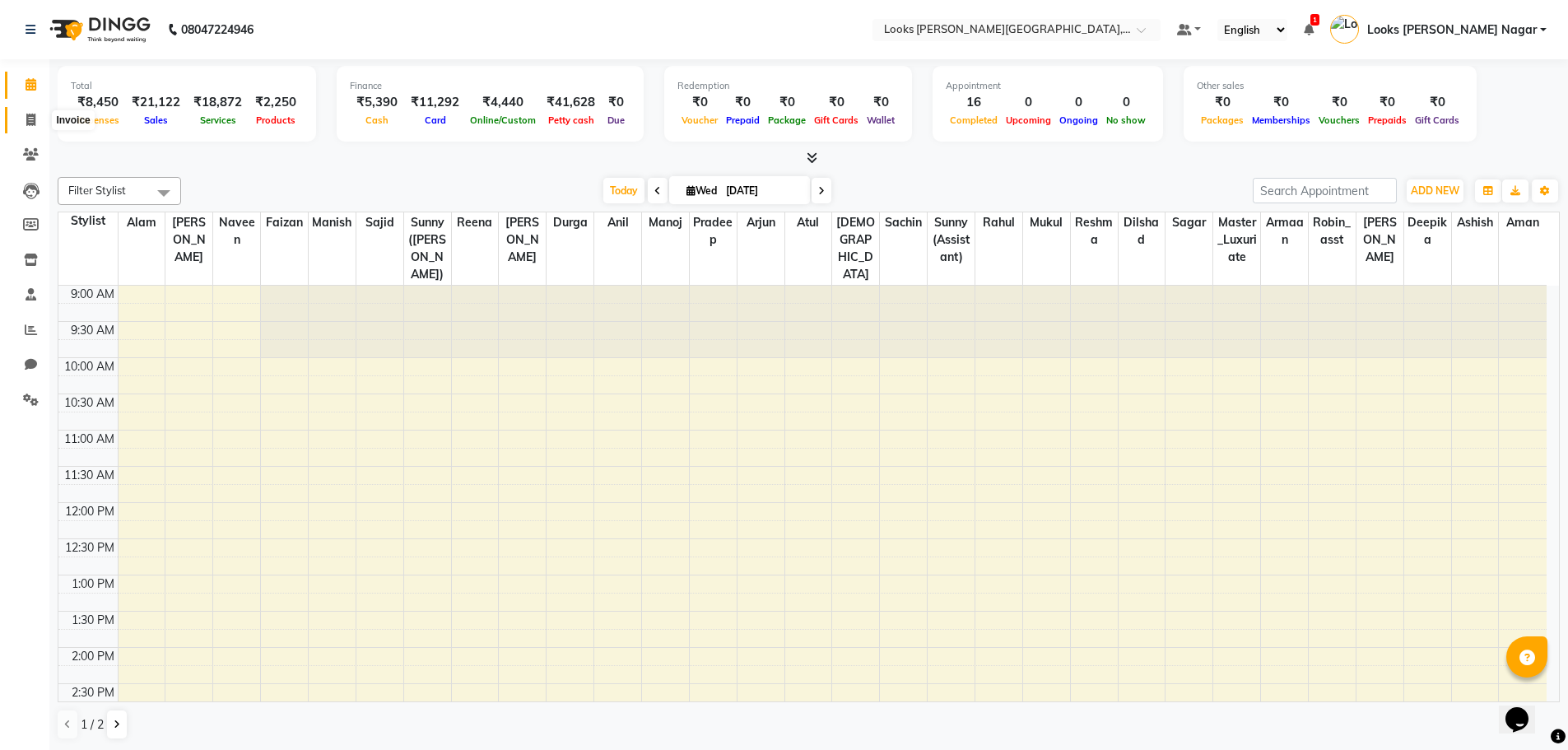
click at [28, 124] on icon at bounding box center [31, 119] width 9 height 12
select select "service"
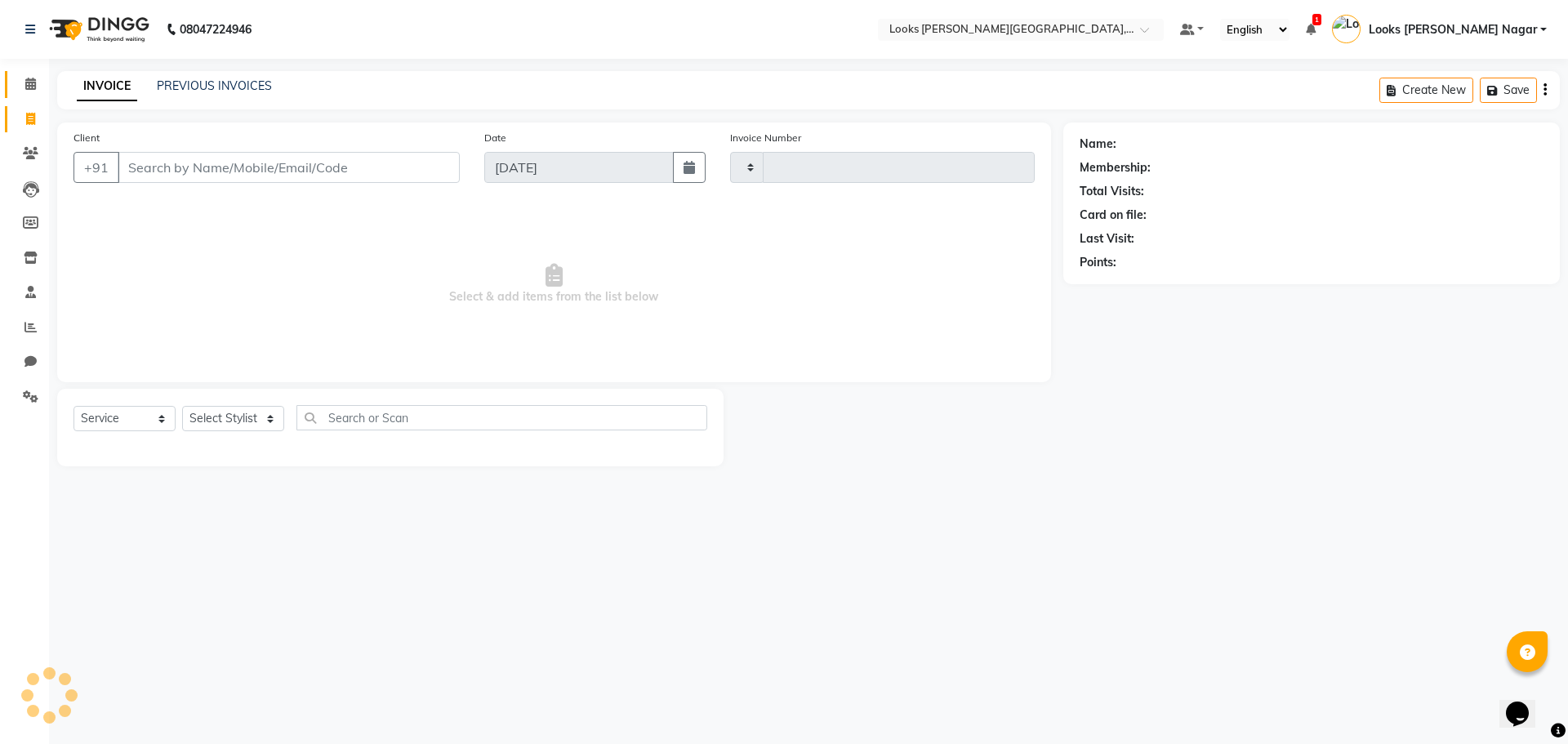
type input "3788"
select select "4327"
click at [23, 97] on link "Calendar" at bounding box center [24, 84] width 39 height 26
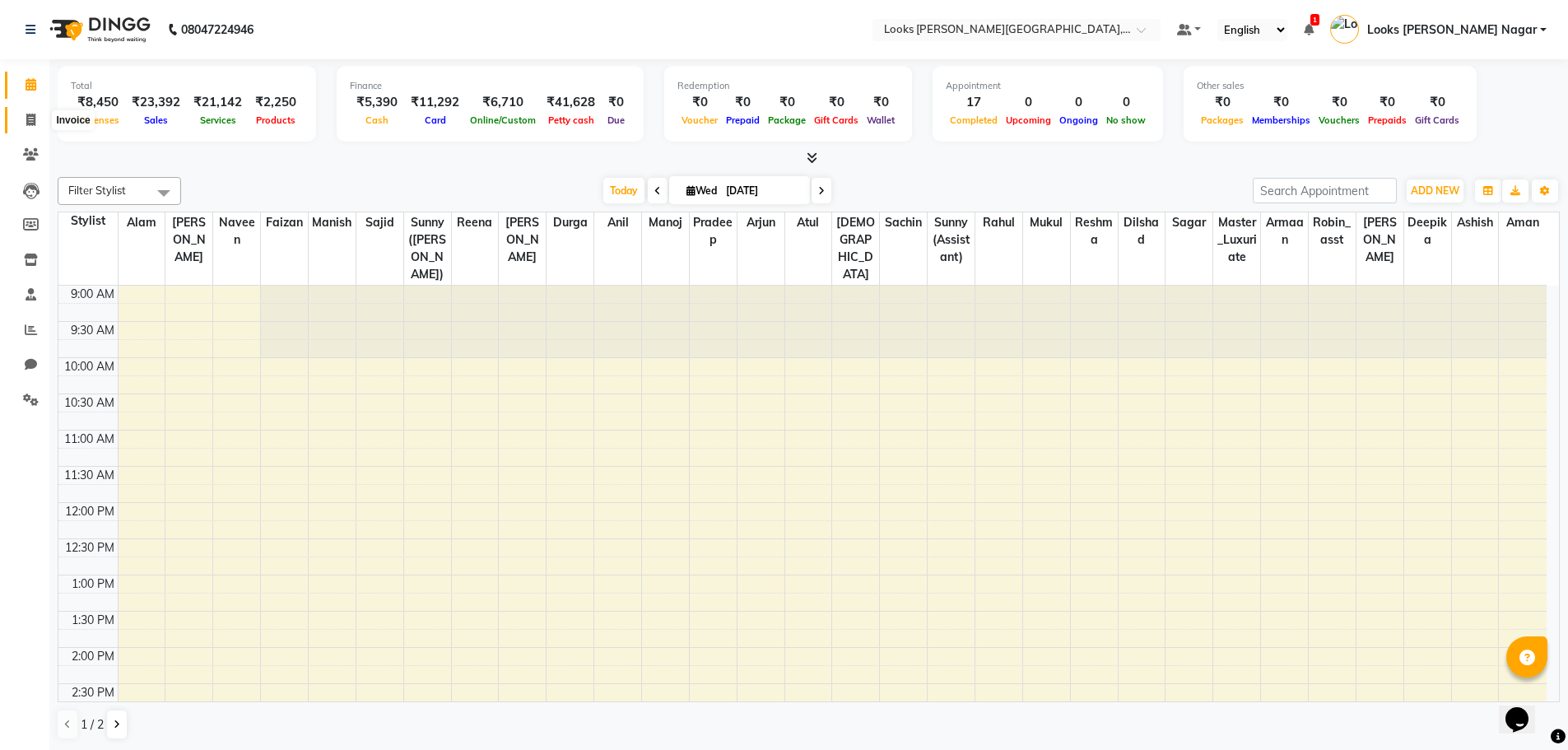
click at [43, 121] on span at bounding box center [31, 121] width 29 height 19
select select "4327"
select select "service"
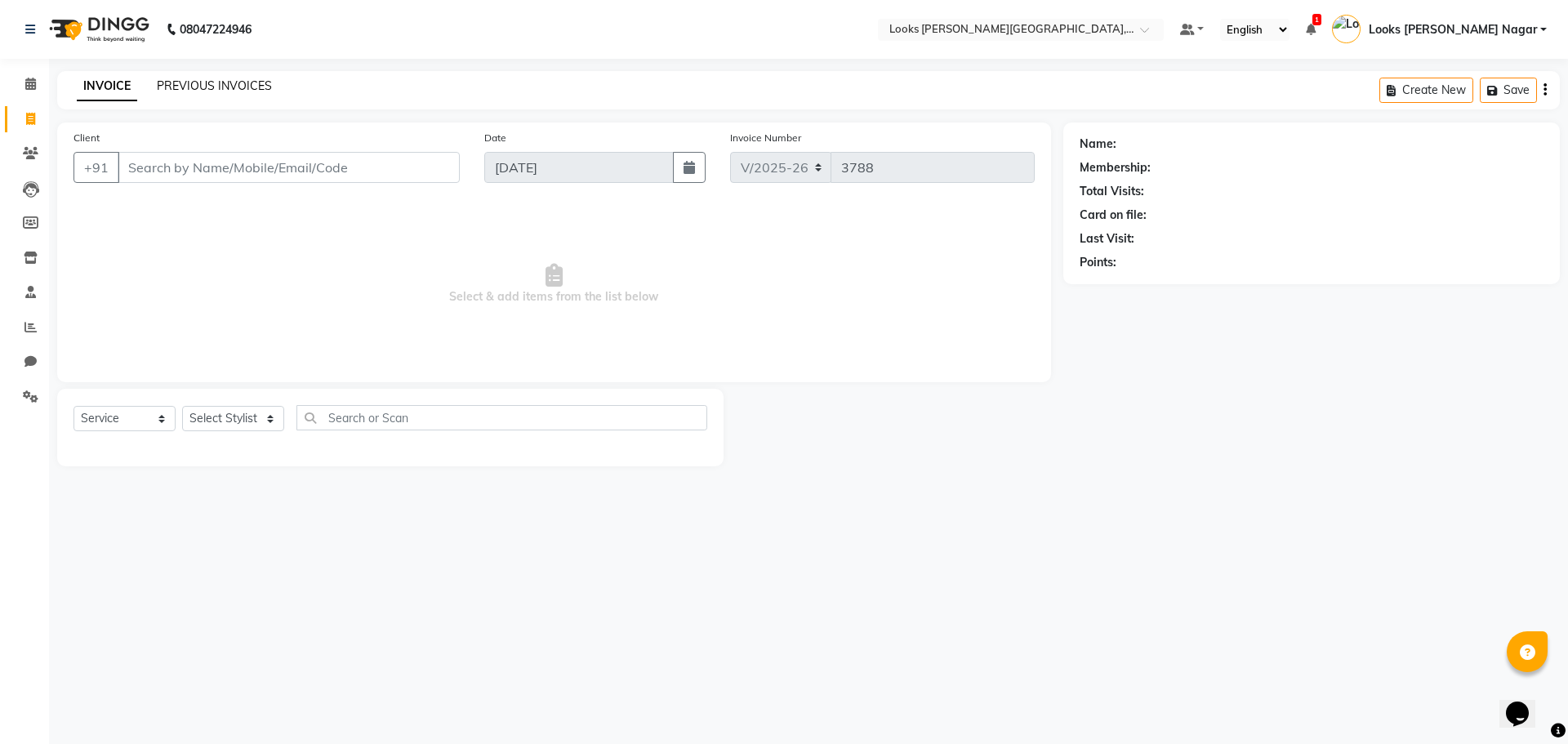
click at [221, 80] on link "PREVIOUS INVOICES" at bounding box center [215, 86] width 115 height 15
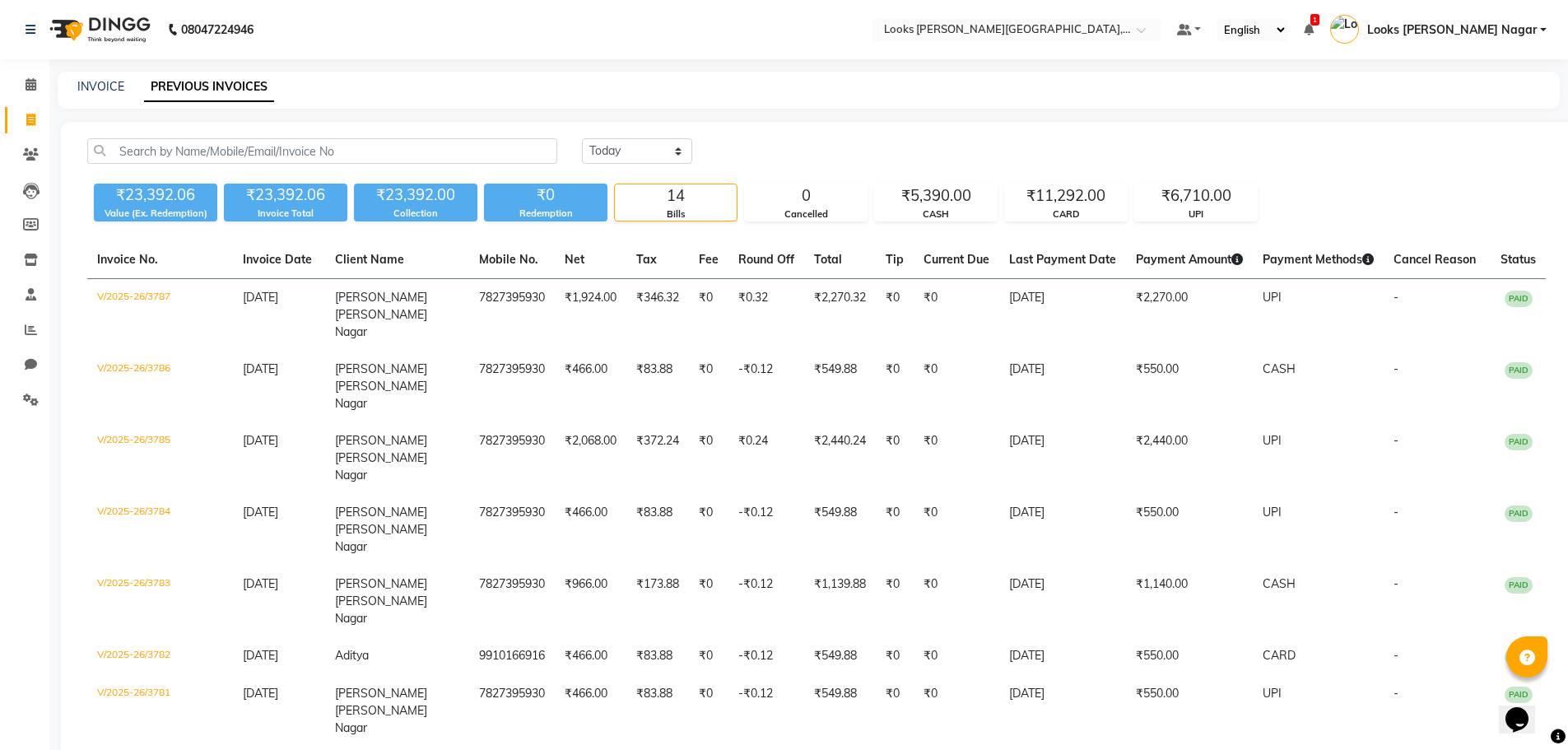
click at [962, 202] on div "₹5,390.00" at bounding box center [936, 195] width 122 height 23
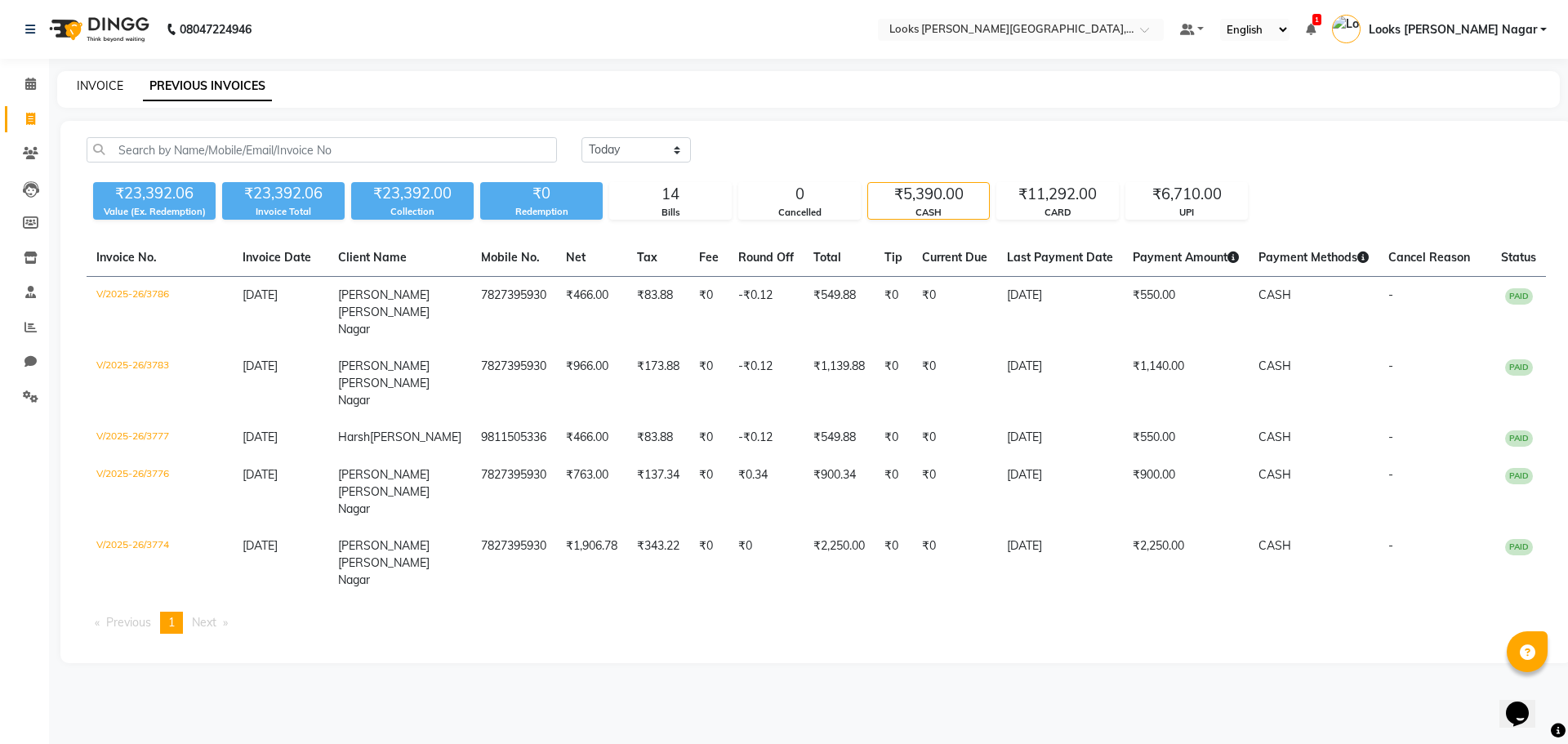
click at [104, 91] on link "INVOICE" at bounding box center [99, 86] width 46 height 15
select select "service"
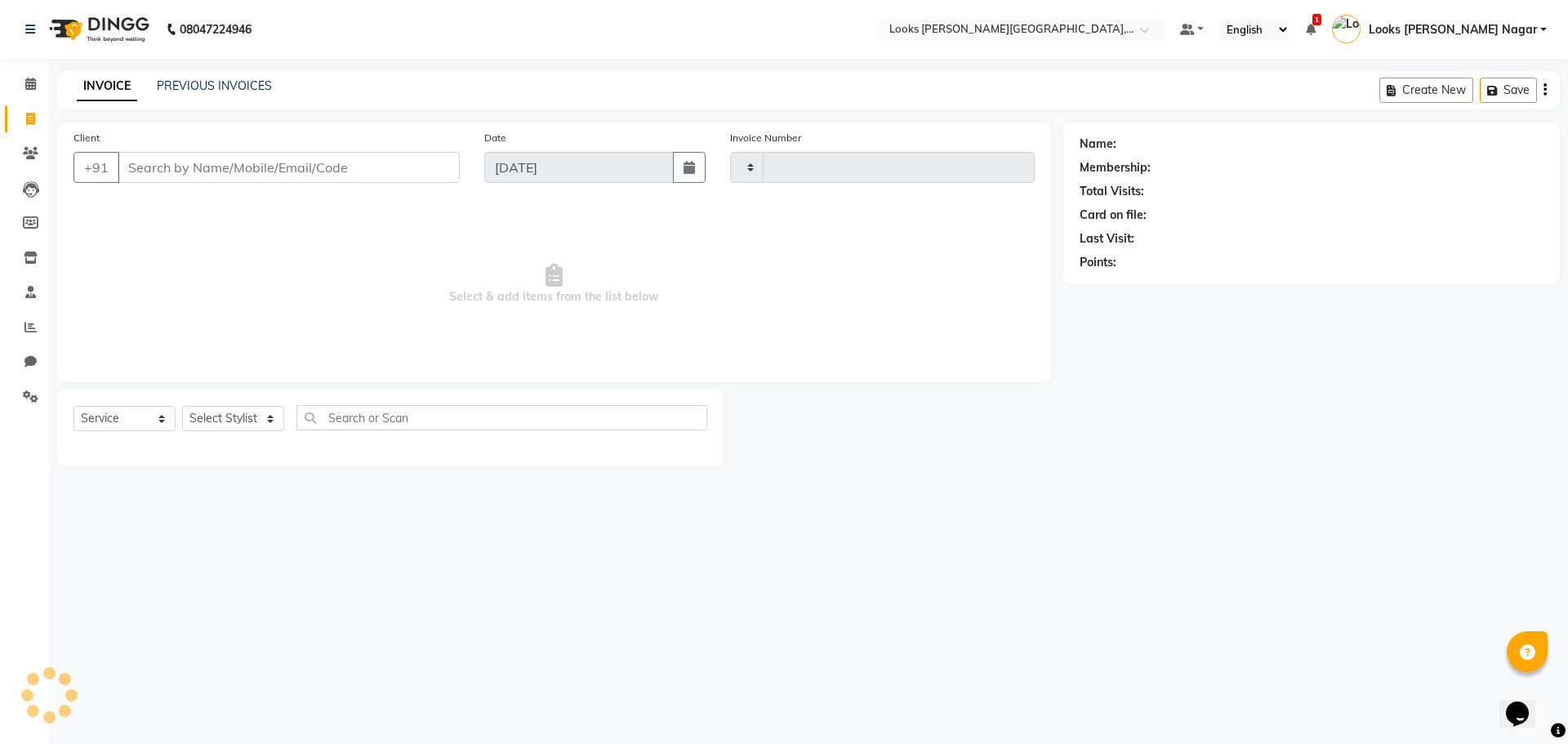
type input "3788"
select select "4327"
click at [252, 87] on link "PREVIOUS INVOICES" at bounding box center [215, 86] width 115 height 15
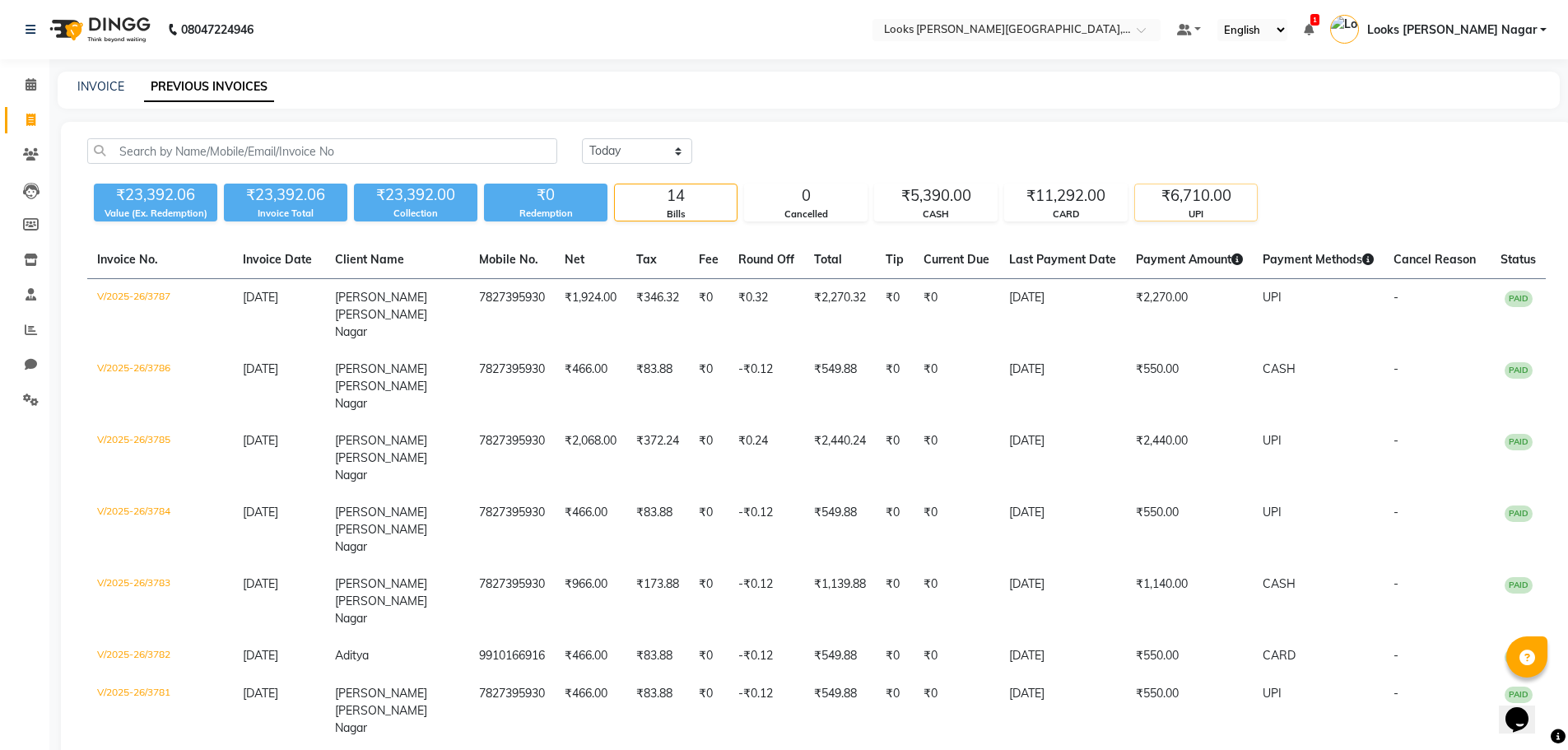
click at [1169, 208] on div "UPI" at bounding box center [1196, 214] width 122 height 14
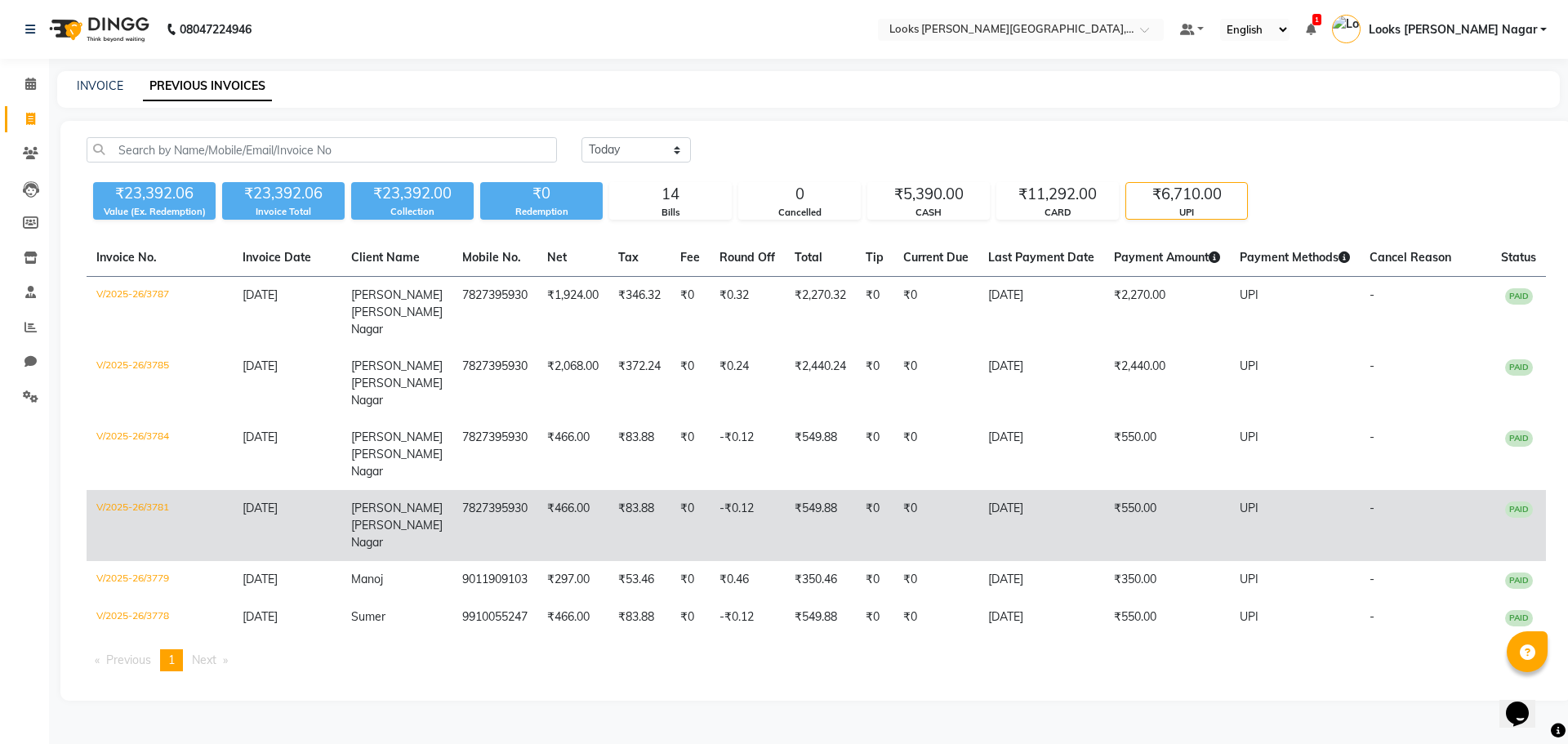
click at [1193, 506] on td "₹550.00" at bounding box center [1166, 525] width 126 height 71
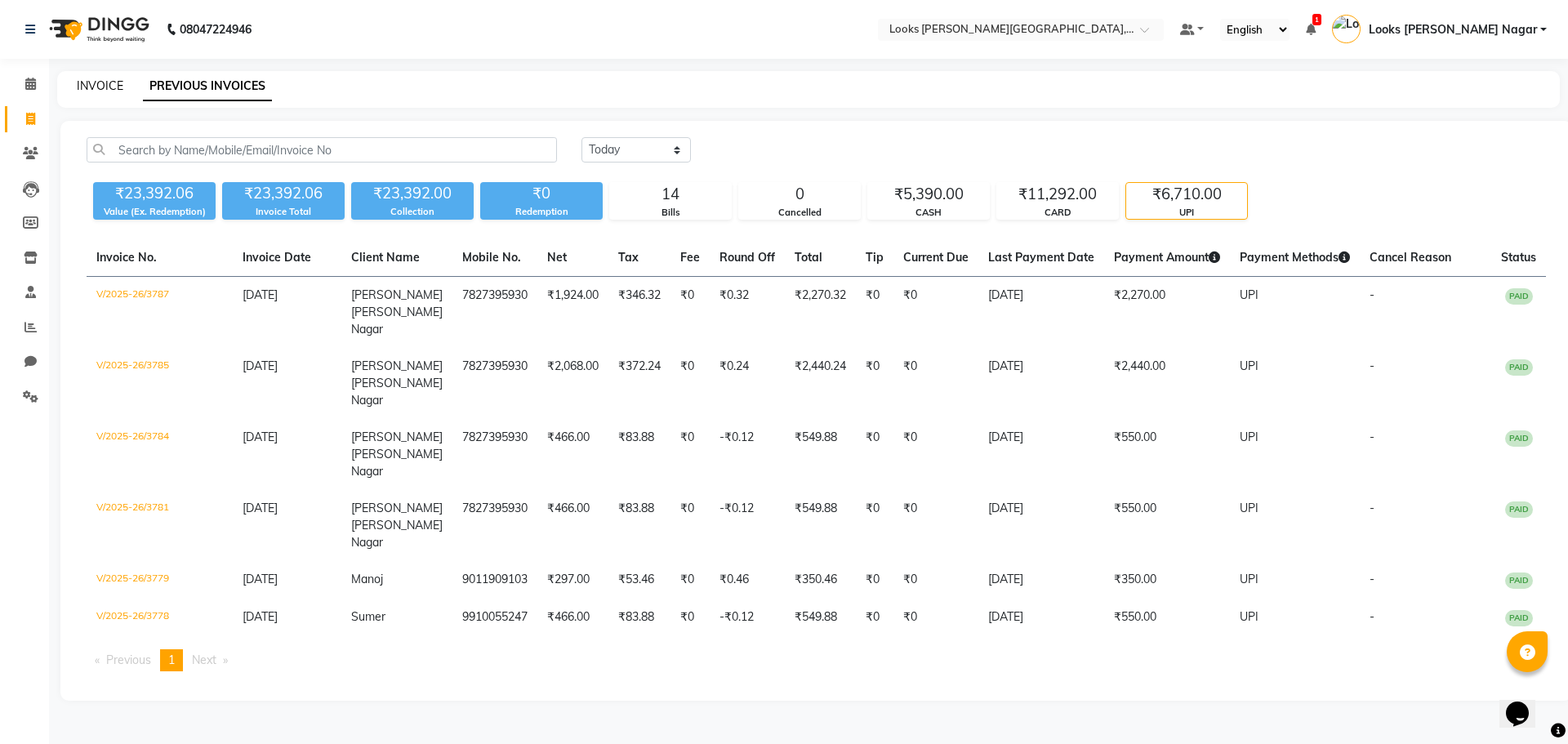
click at [98, 82] on link "INVOICE" at bounding box center [99, 86] width 46 height 15
select select "service"
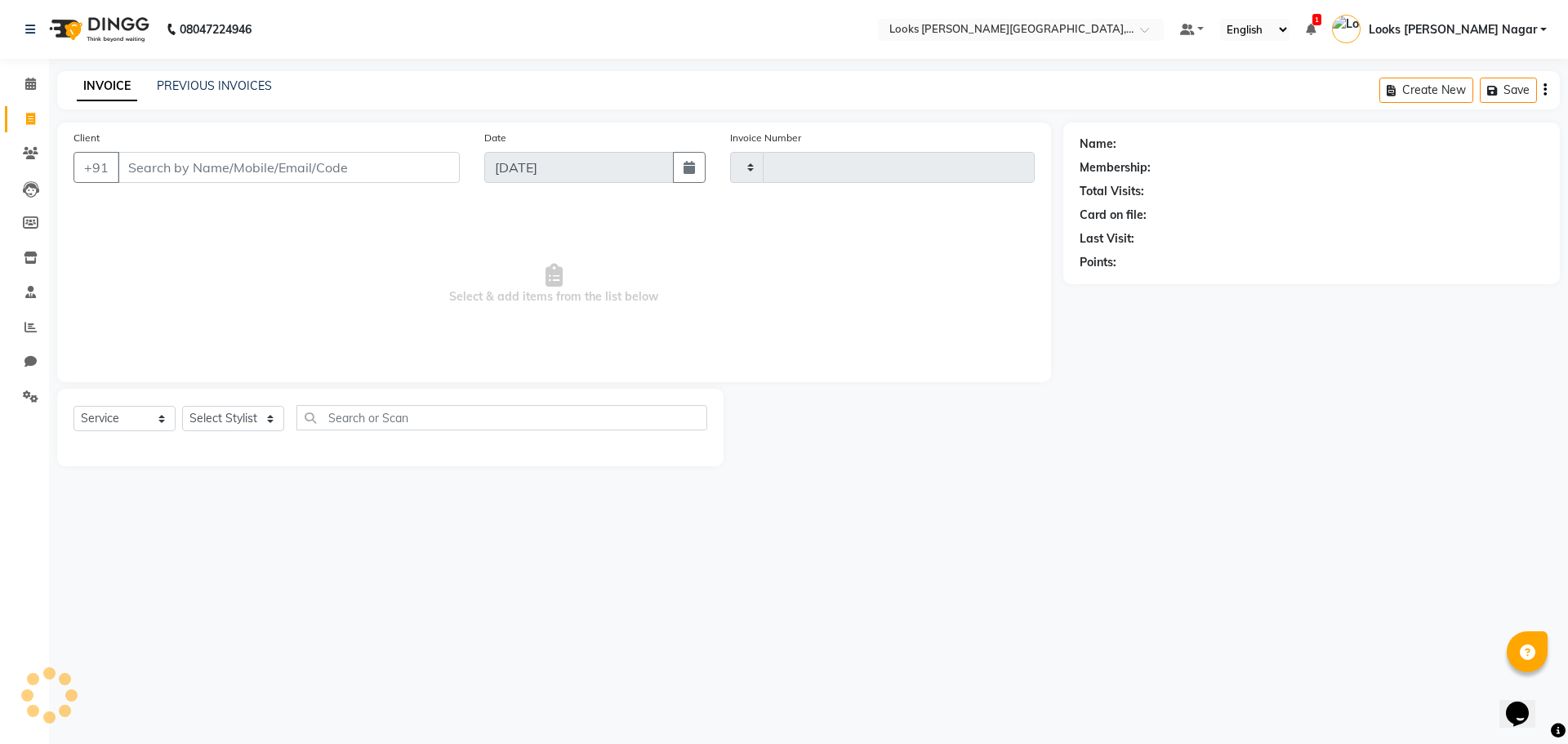
type input "3788"
select select "4327"
click at [188, 165] on input "Client" at bounding box center [288, 167] width 342 height 31
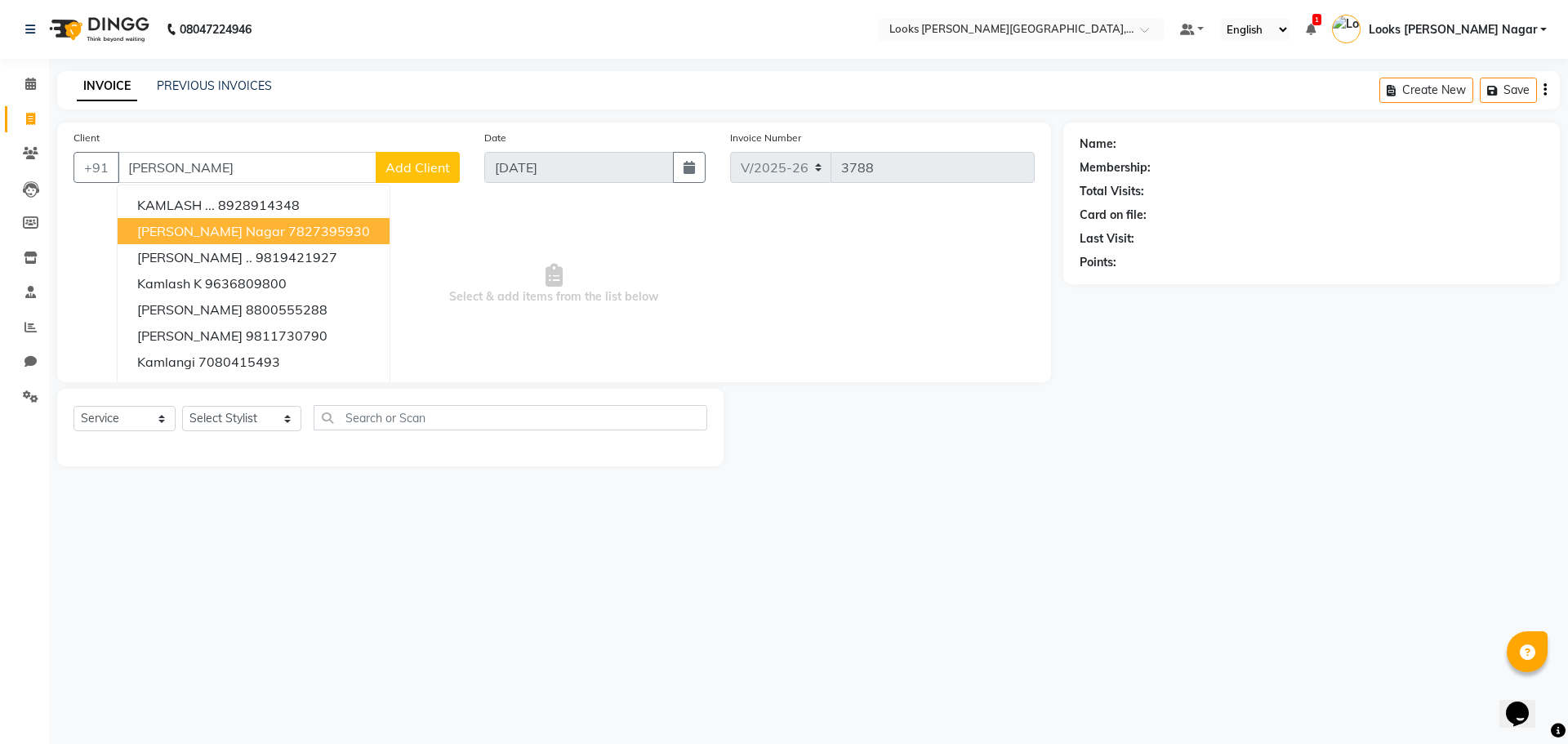
click at [188, 238] on span "[PERSON_NAME] Nagar" at bounding box center [211, 231] width 148 height 16
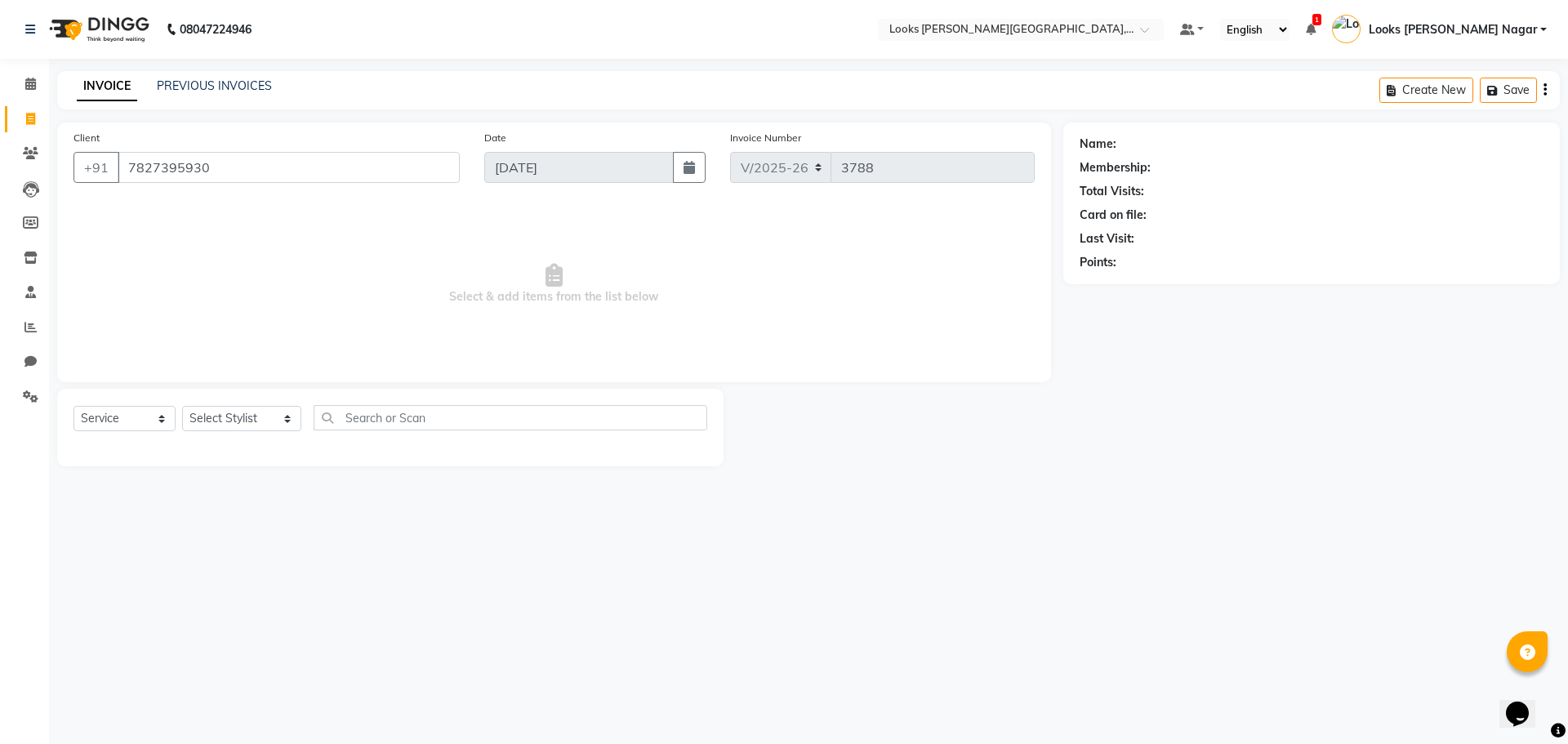
type input "7827395930"
click at [218, 416] on select "Select Stylist Alam Aman [PERSON_NAME] Armaan Ashish Atul Deepika [PERSON_NAME]…" at bounding box center [242, 418] width 119 height 26
select select "33096"
click at [183, 406] on select "Select Stylist Alam Aman [PERSON_NAME] Armaan Ashish Atul Deepika [PERSON_NAME]…" at bounding box center [242, 418] width 119 height 26
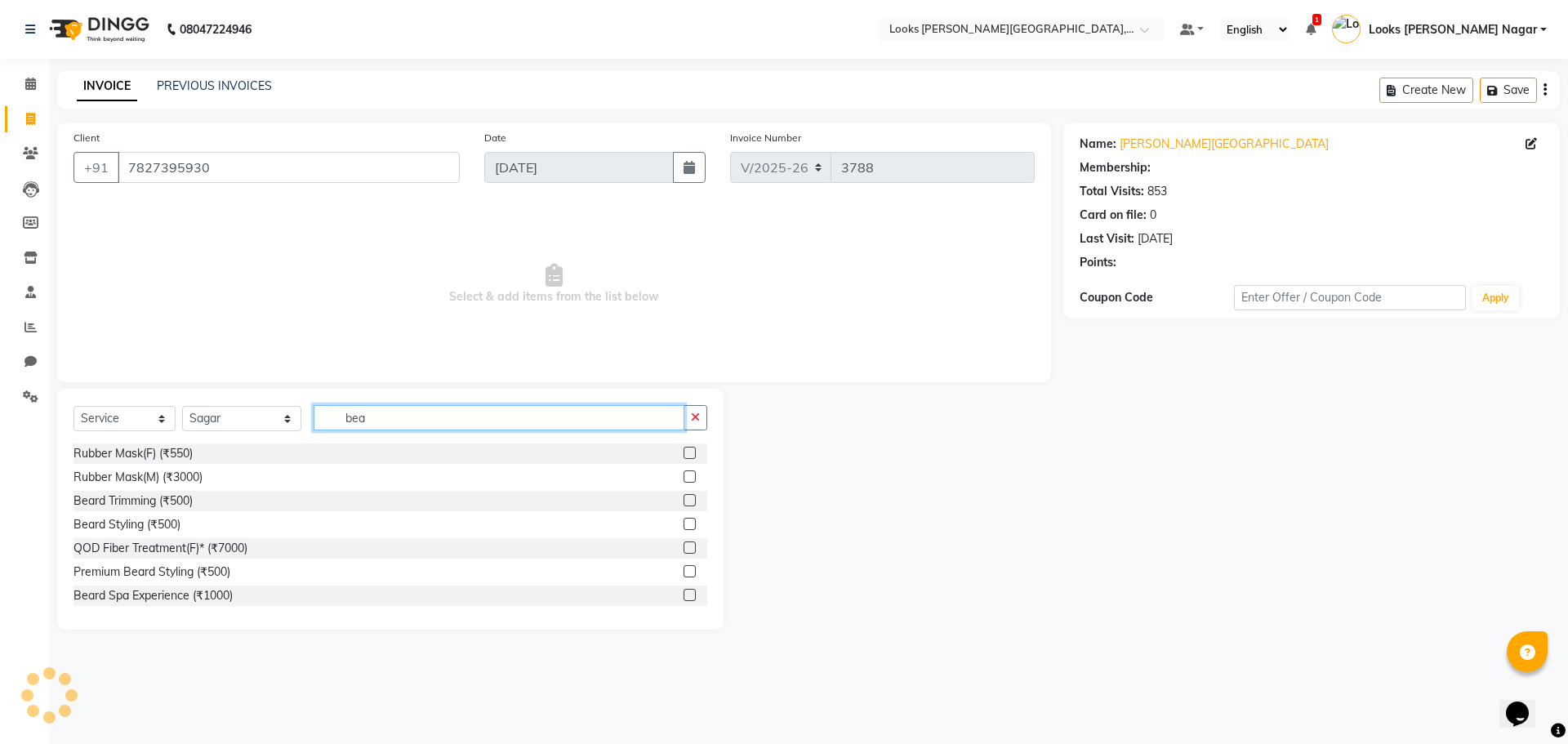
type input "bear"
select select "1: Object"
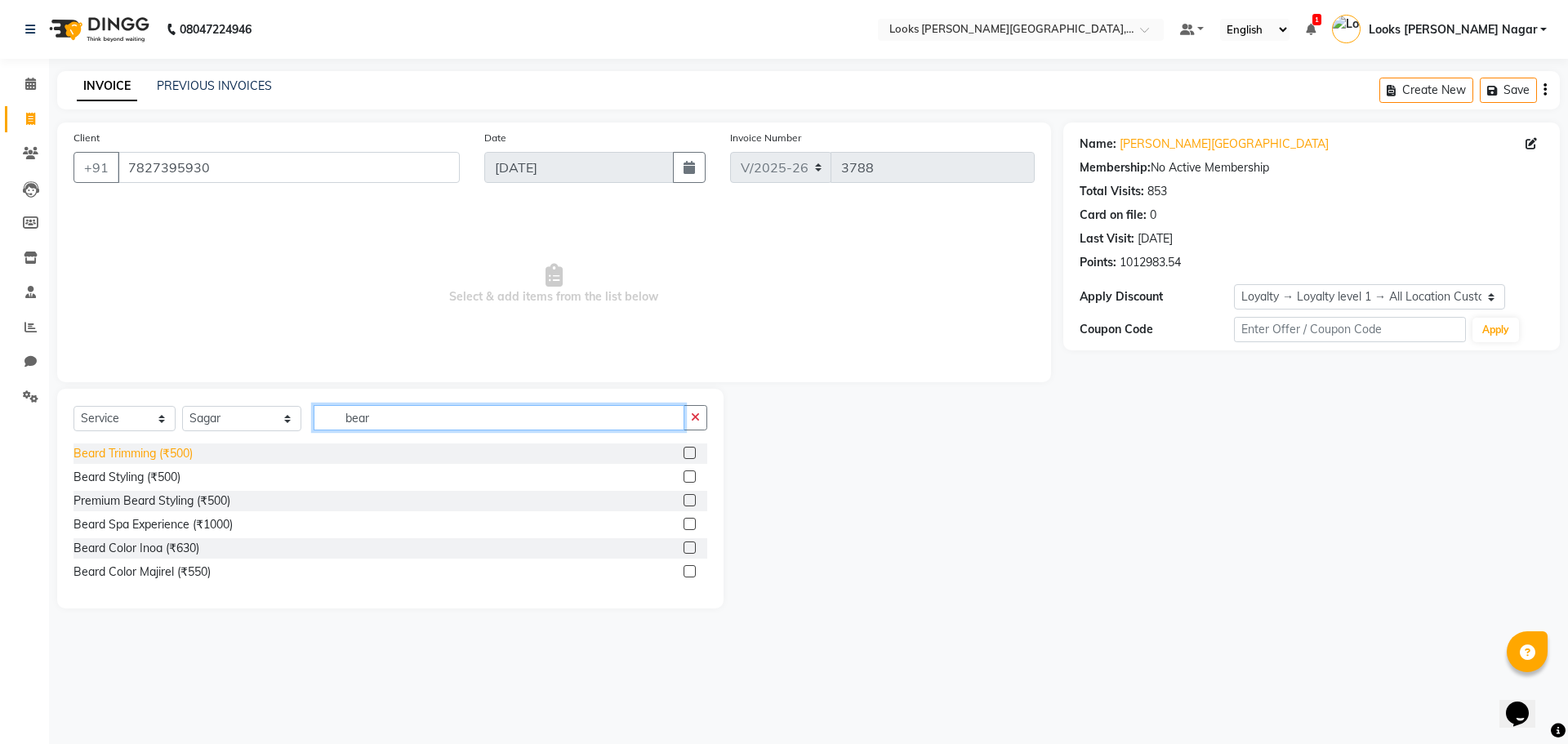
type input "bear"
click at [100, 452] on div "Beard Trimming (₹500)" at bounding box center [133, 454] width 119 height 17
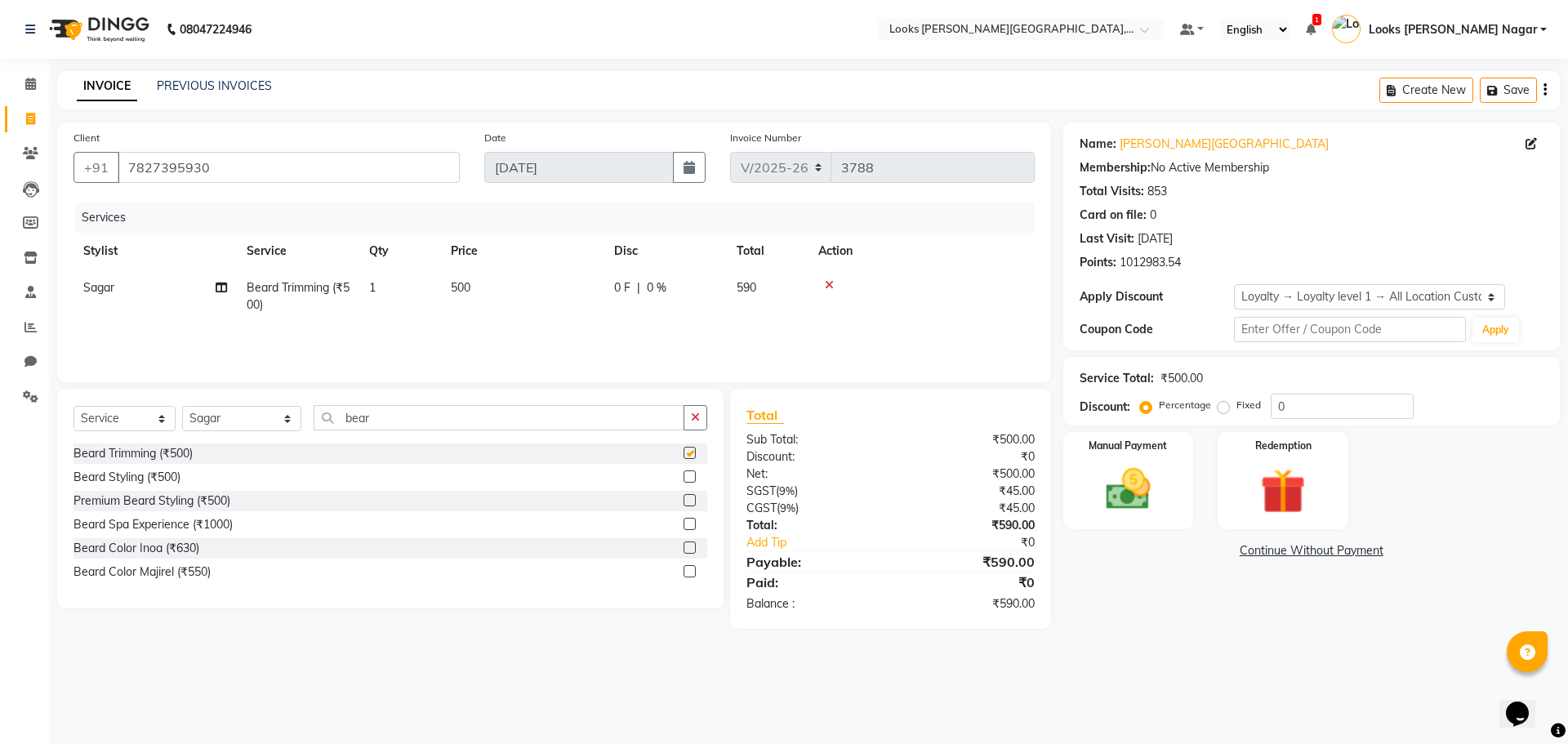
checkbox input "false"
click at [533, 292] on td "500" at bounding box center [522, 296] width 164 height 54
select select "33096"
drag, startPoint x: 612, startPoint y: 294, endPoint x: 496, endPoint y: 304, distance: 116.4
click at [498, 303] on tr "Alam Aman [PERSON_NAME] Armaan Ashish Atul Deepika Deepu Dilshad Durga [PERSON_…" at bounding box center [554, 301] width 961 height 62
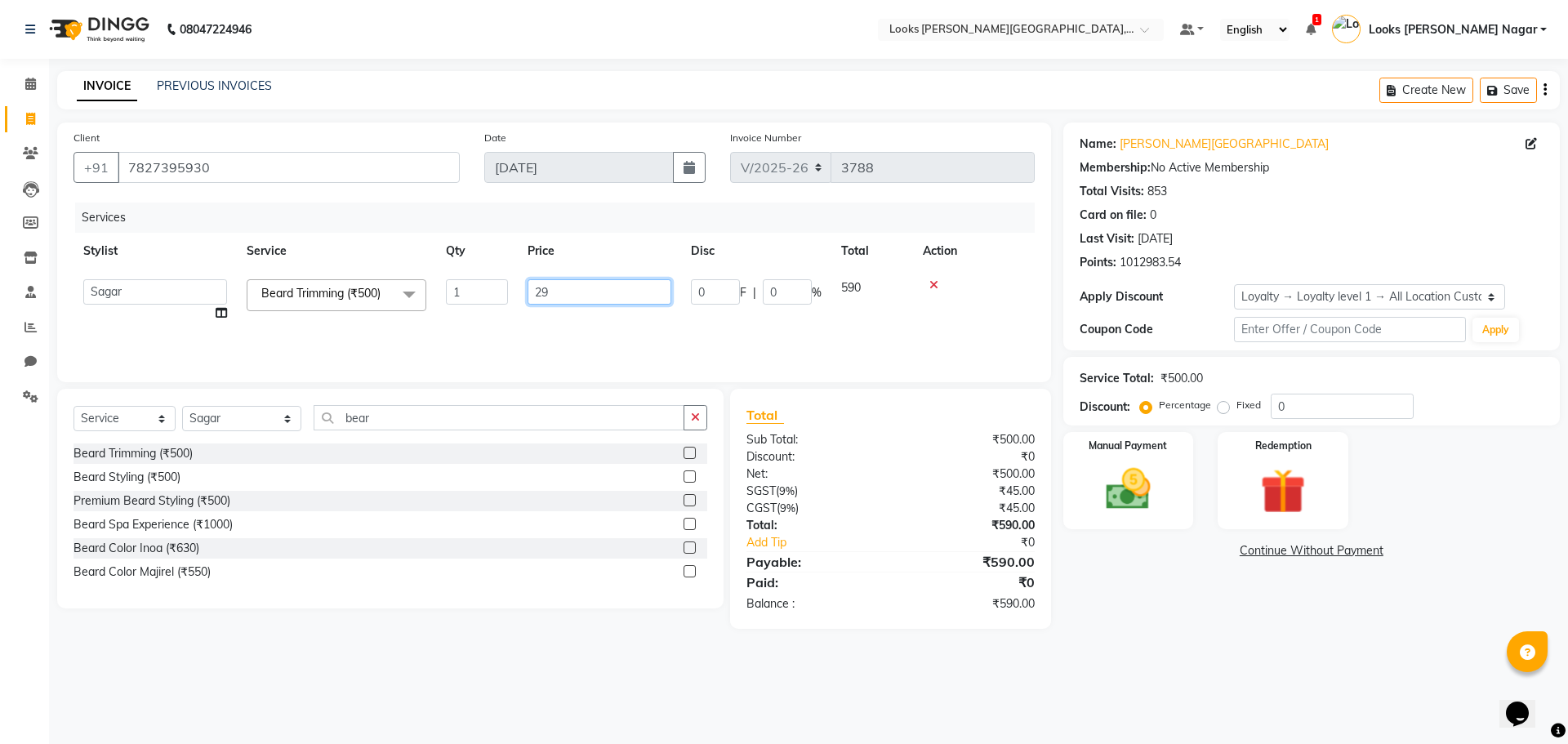
type input "297"
drag, startPoint x: 1176, startPoint y: 653, endPoint x: 1162, endPoint y: 595, distance: 59.7
click at [1174, 649] on div "08047224946 Select Location × Looks [PERSON_NAME][GEOGRAPHIC_DATA], [GEOGRAPHIC…" at bounding box center [784, 372] width 1568 height 744
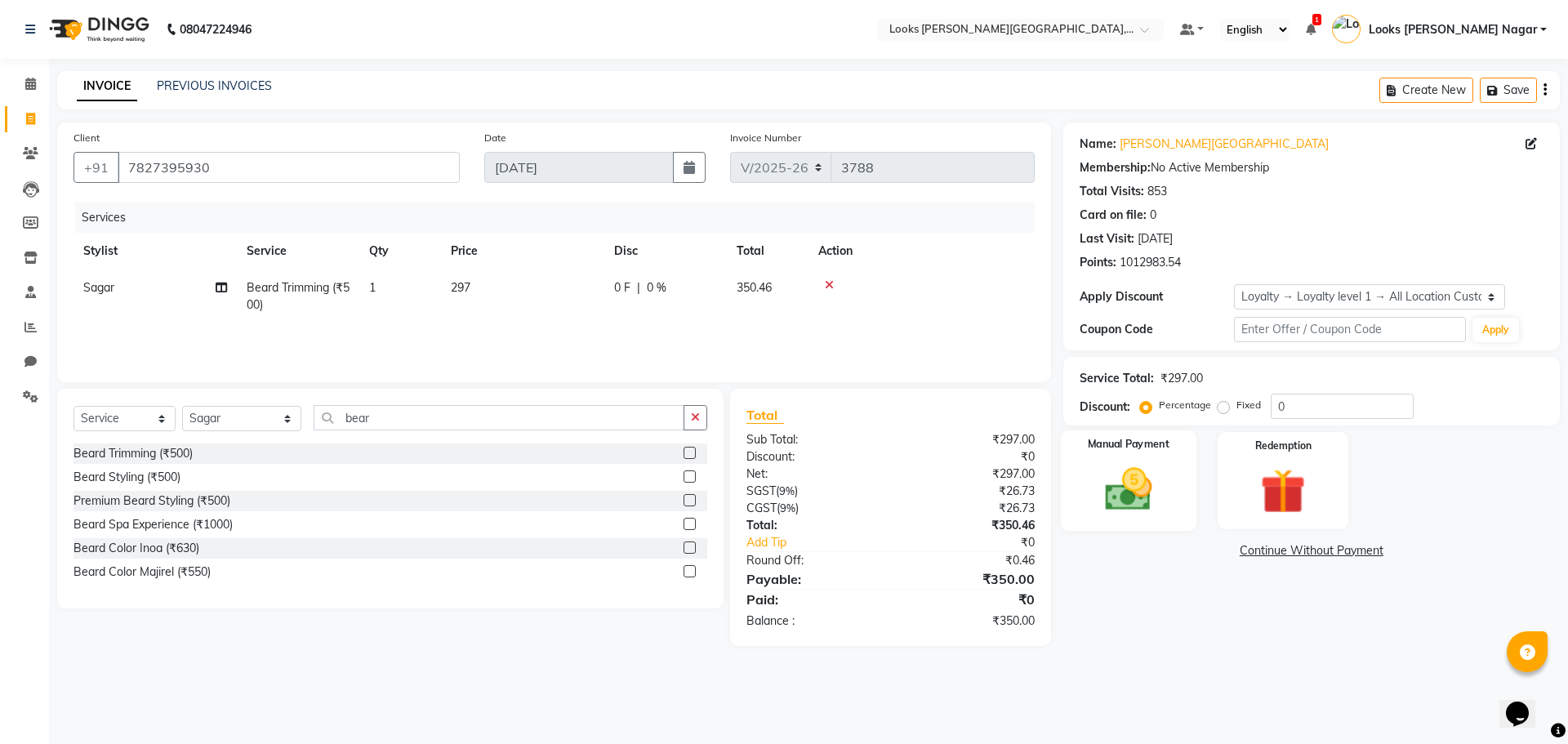
click at [1154, 518] on div "Manual Payment" at bounding box center [1127, 480] width 135 height 100
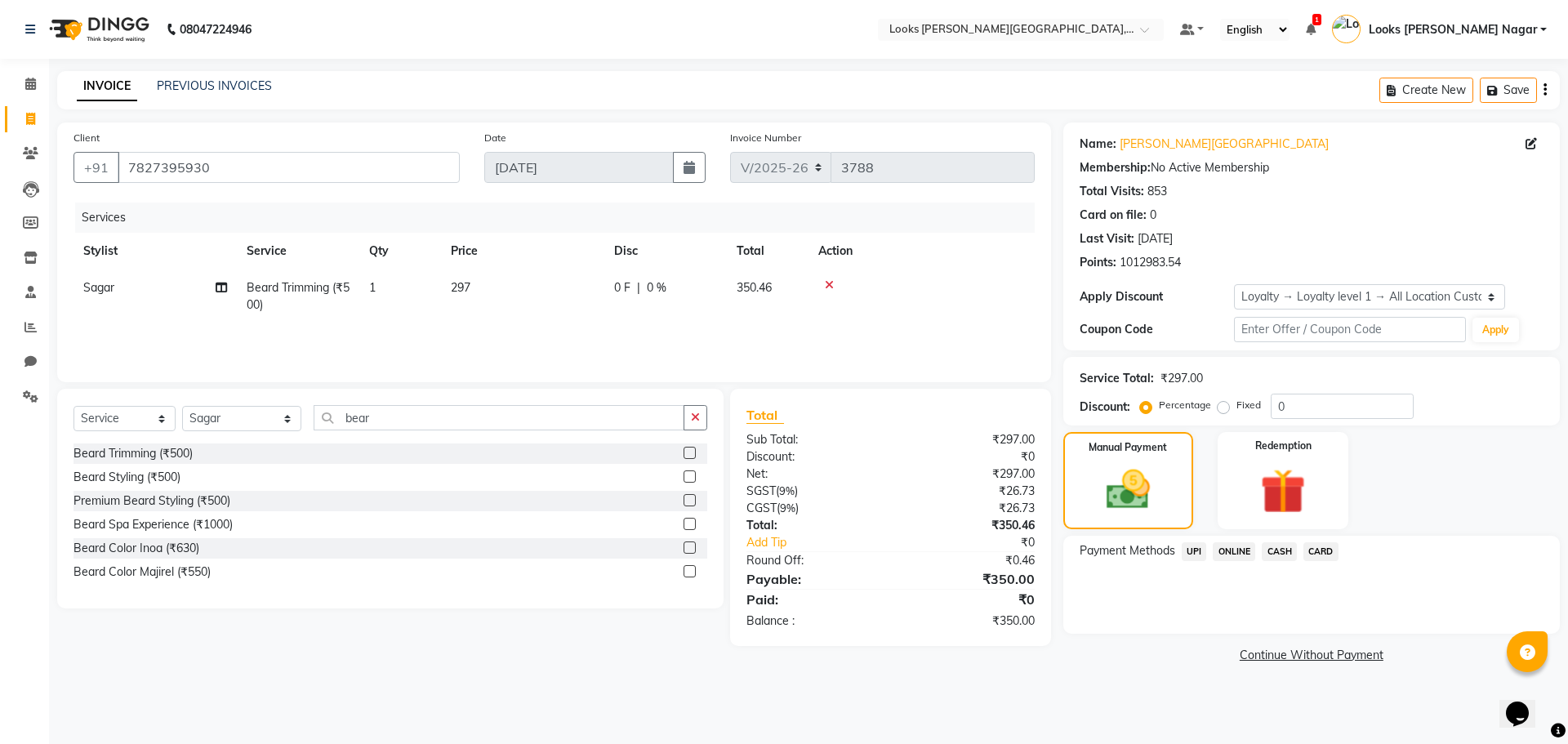
click at [1176, 546] on div "UPI" at bounding box center [1192, 552] width 32 height 22
click at [1195, 548] on span "UPI" at bounding box center [1193, 551] width 26 height 19
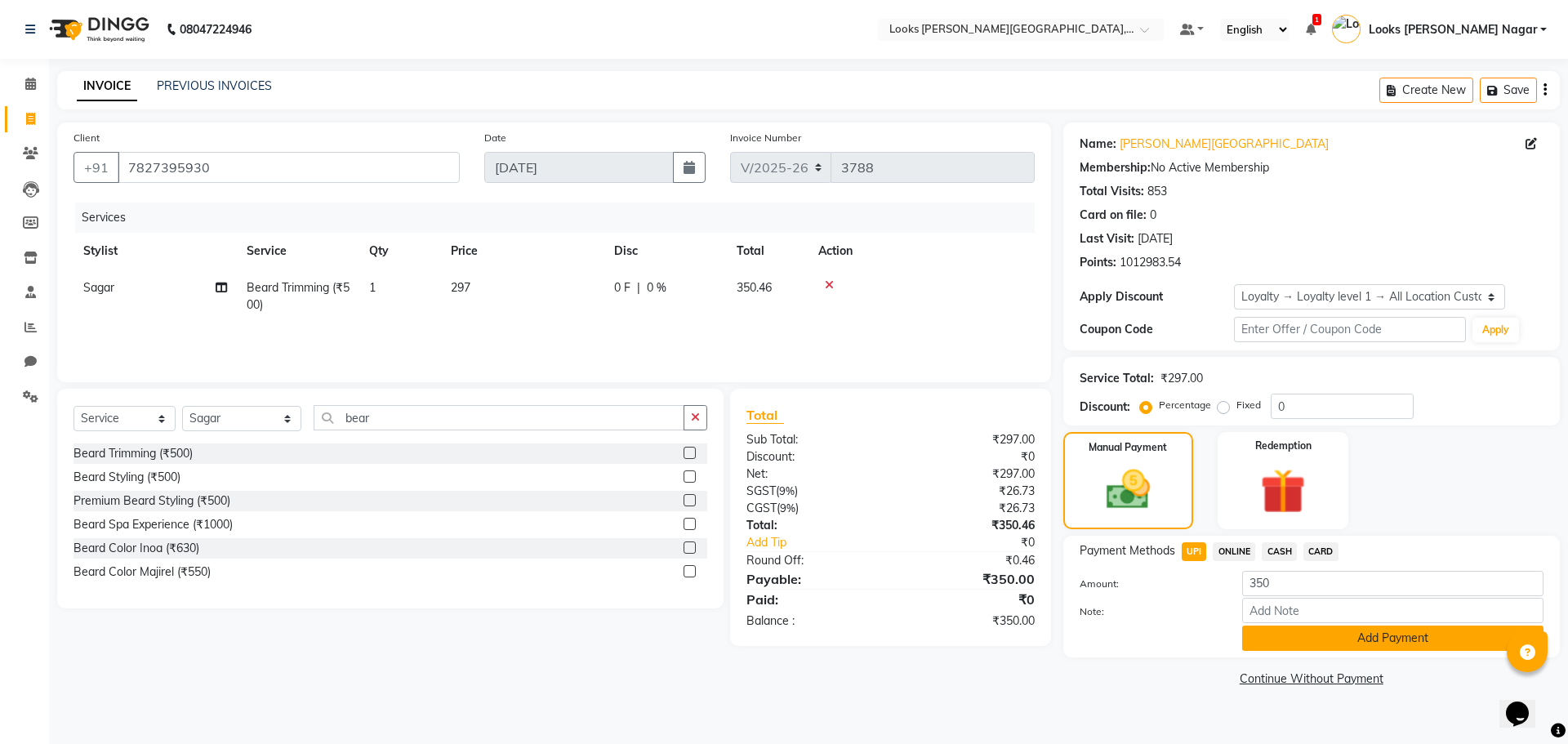
click at [1258, 630] on button "Add Payment" at bounding box center [1392, 637] width 302 height 26
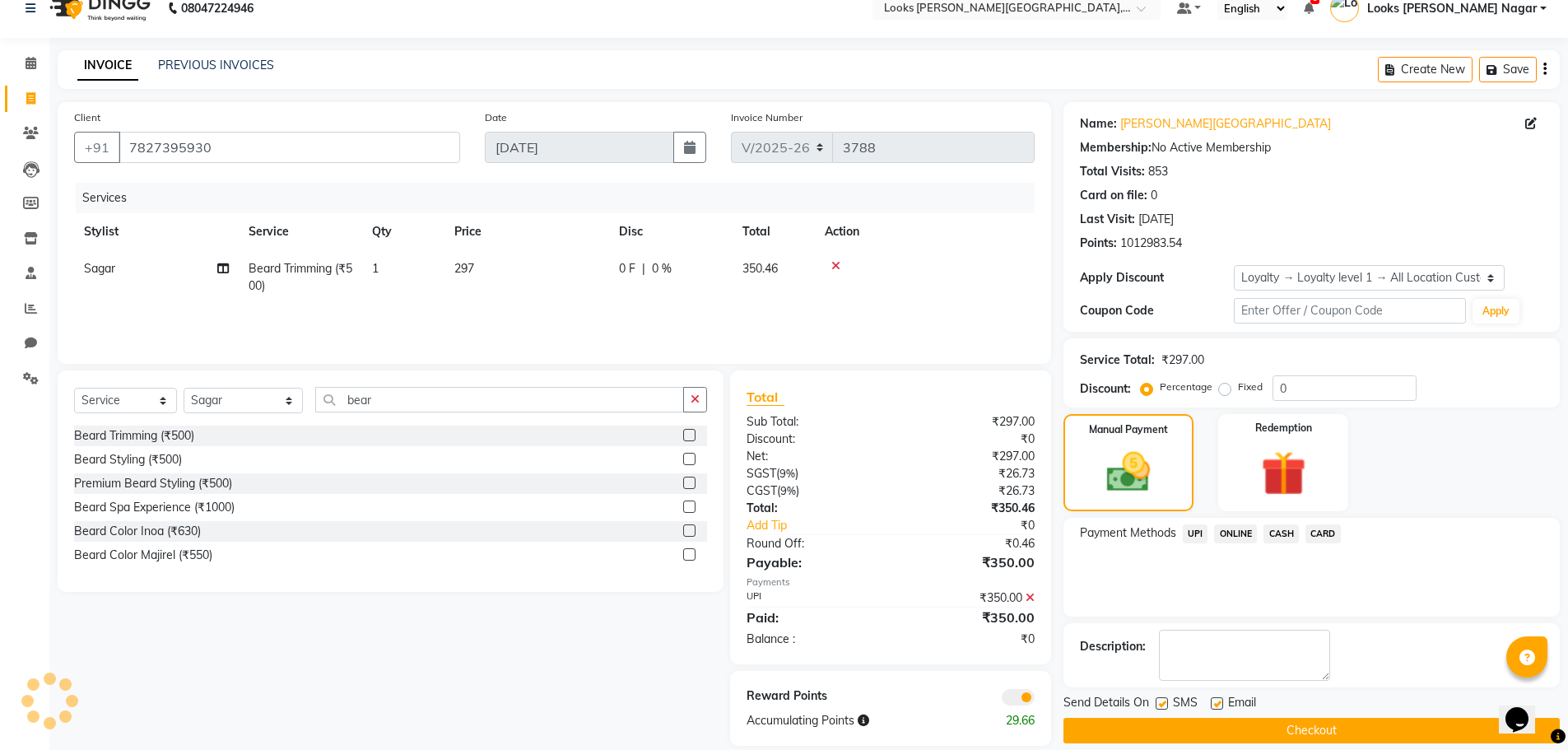
scroll to position [42, 0]
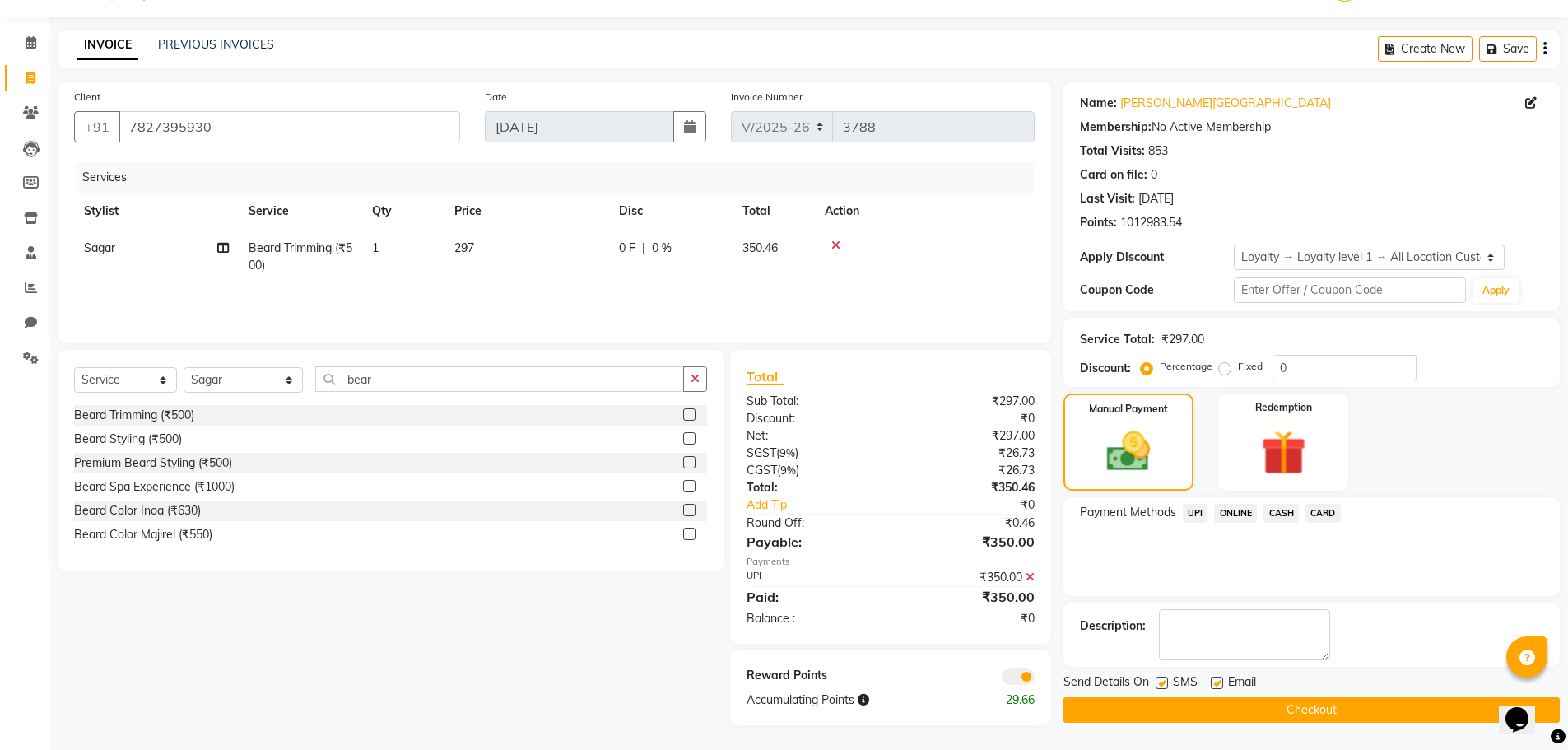
click at [1159, 680] on label at bounding box center [1161, 682] width 12 height 12
click at [1159, 680] on input "checkbox" at bounding box center [1160, 683] width 10 height 10
checkbox input "false"
click at [1155, 706] on button "Checkout" at bounding box center [1312, 709] width 497 height 26
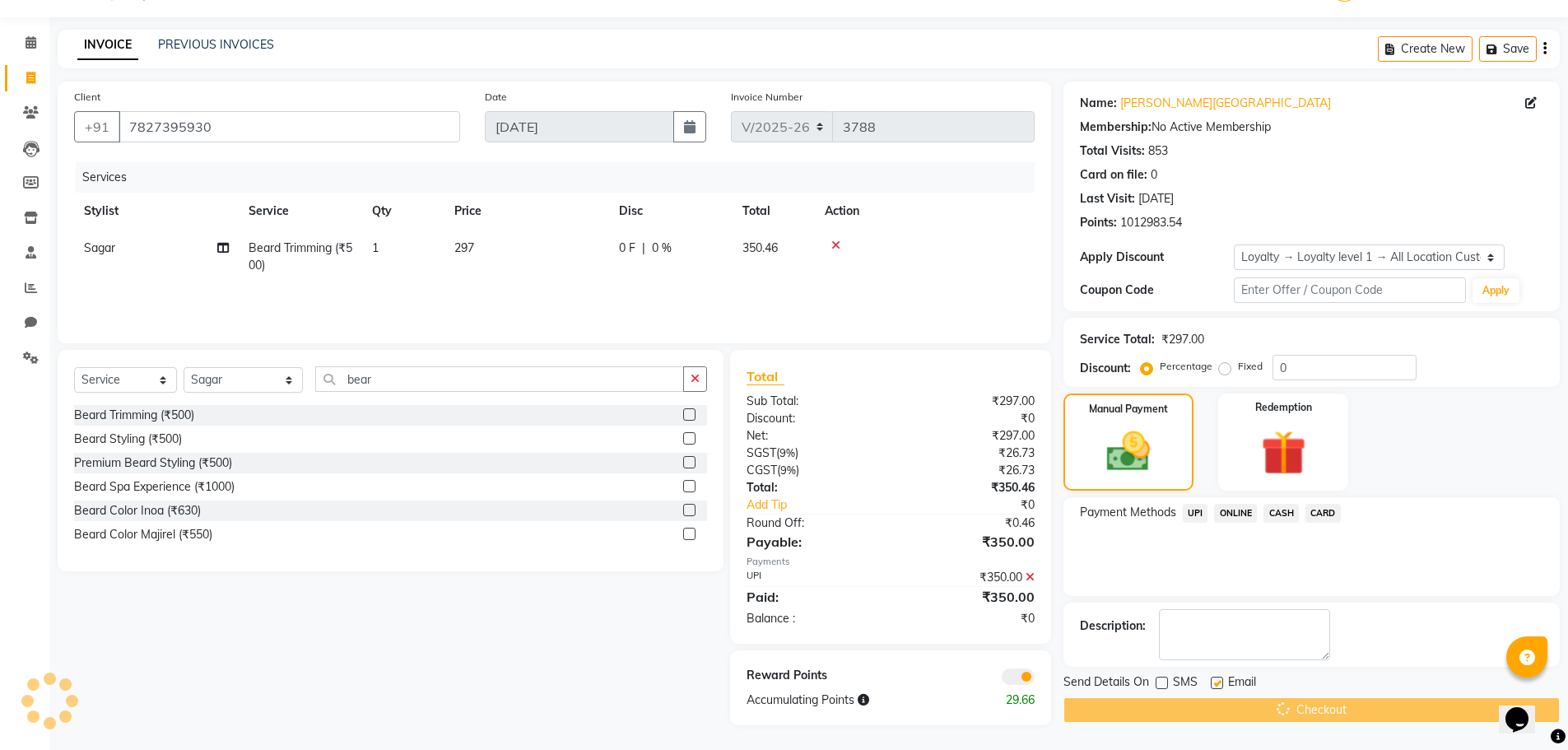
scroll to position [0, 0]
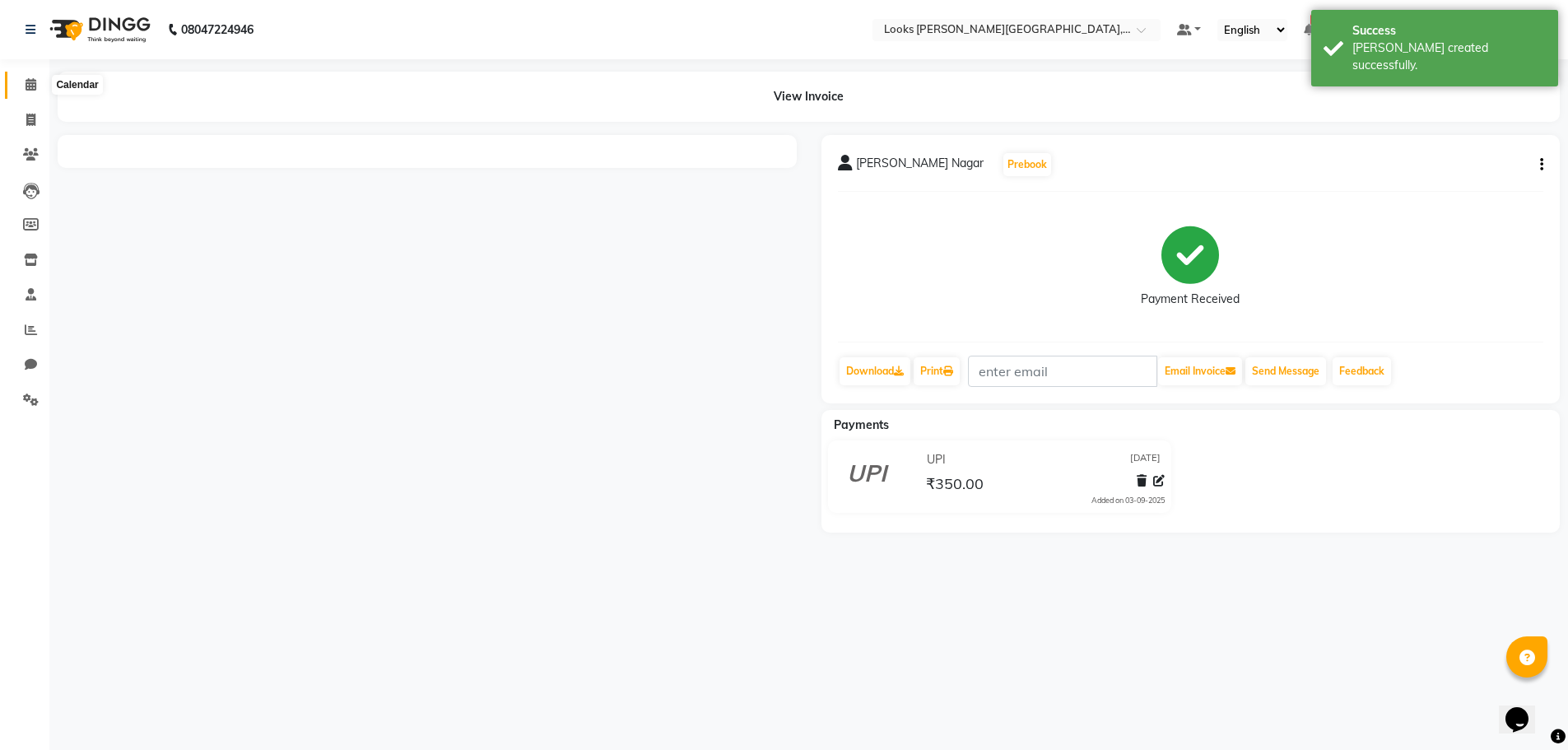
click at [34, 87] on icon at bounding box center [31, 84] width 10 height 12
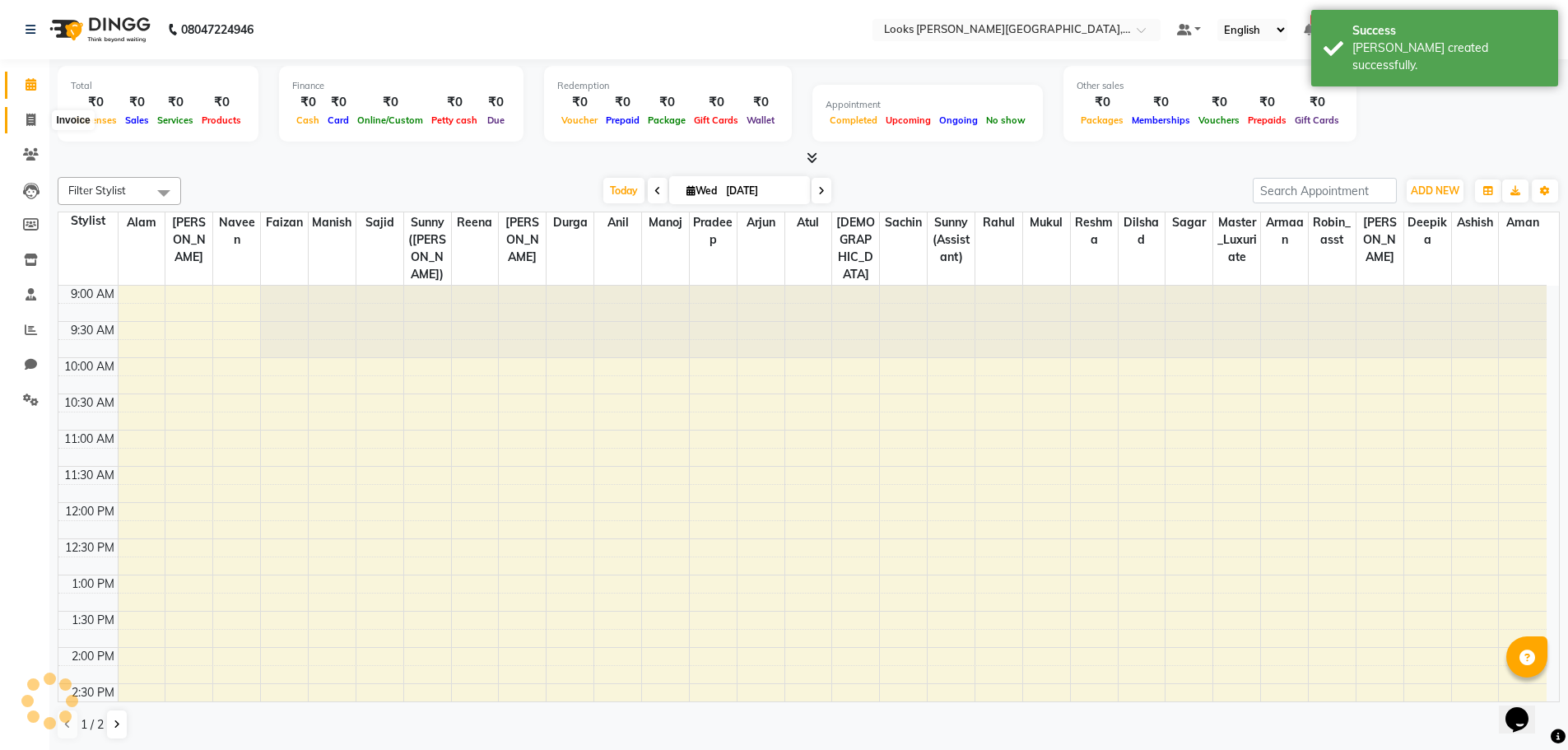
click at [24, 114] on span at bounding box center [31, 121] width 29 height 19
select select "service"
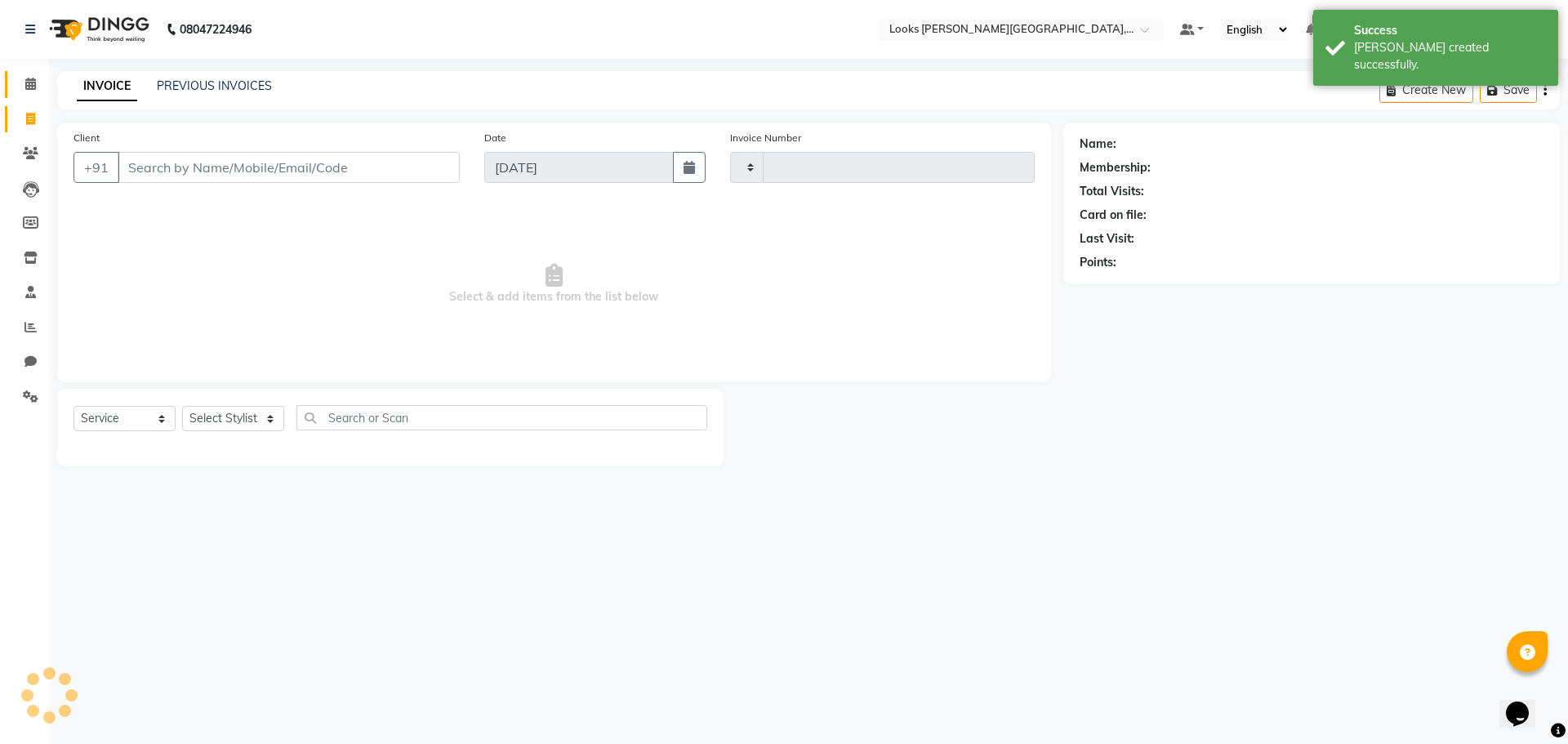
type input "3789"
select select "4327"
click at [22, 93] on span at bounding box center [30, 84] width 28 height 19
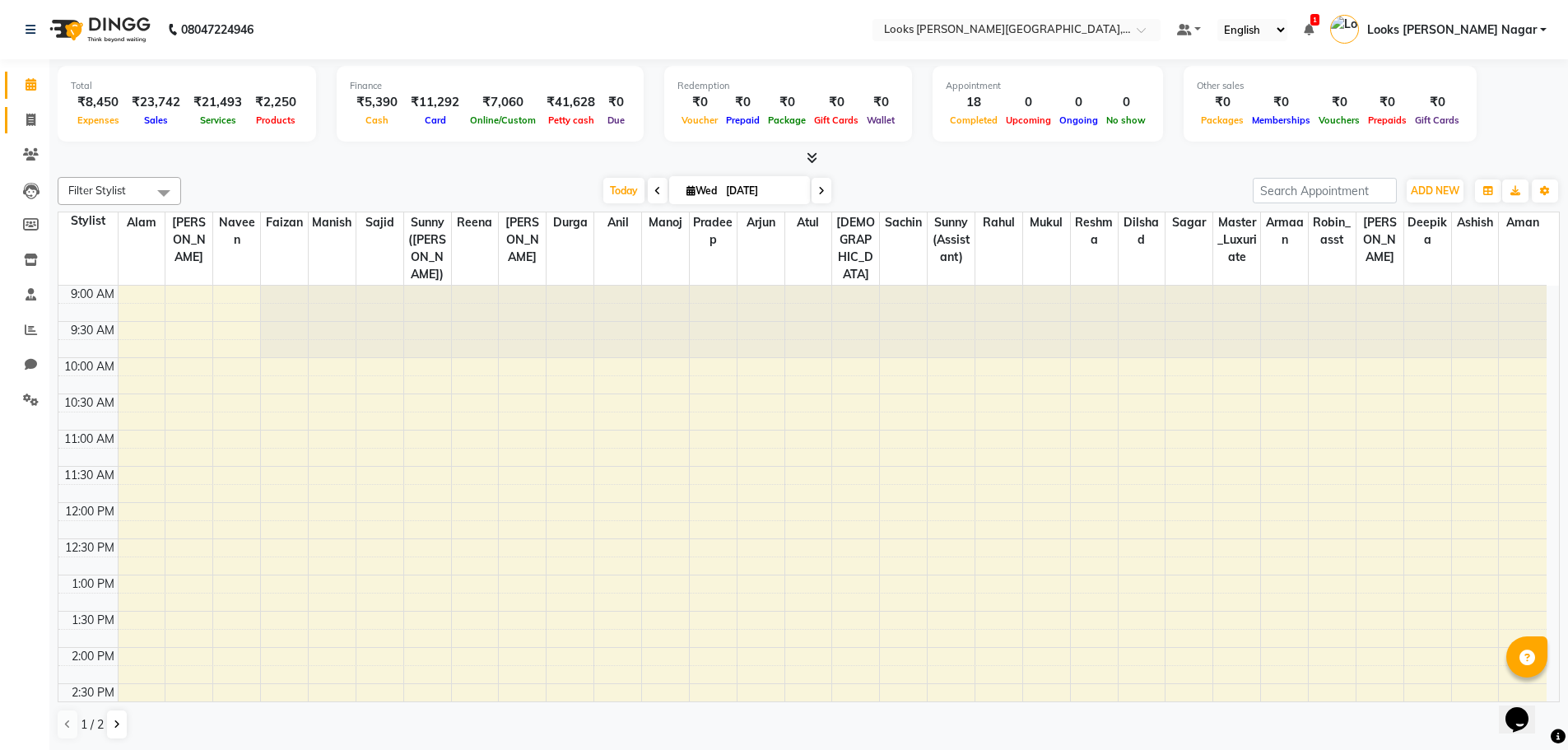
click at [34, 130] on link "Invoice" at bounding box center [24, 120] width 39 height 27
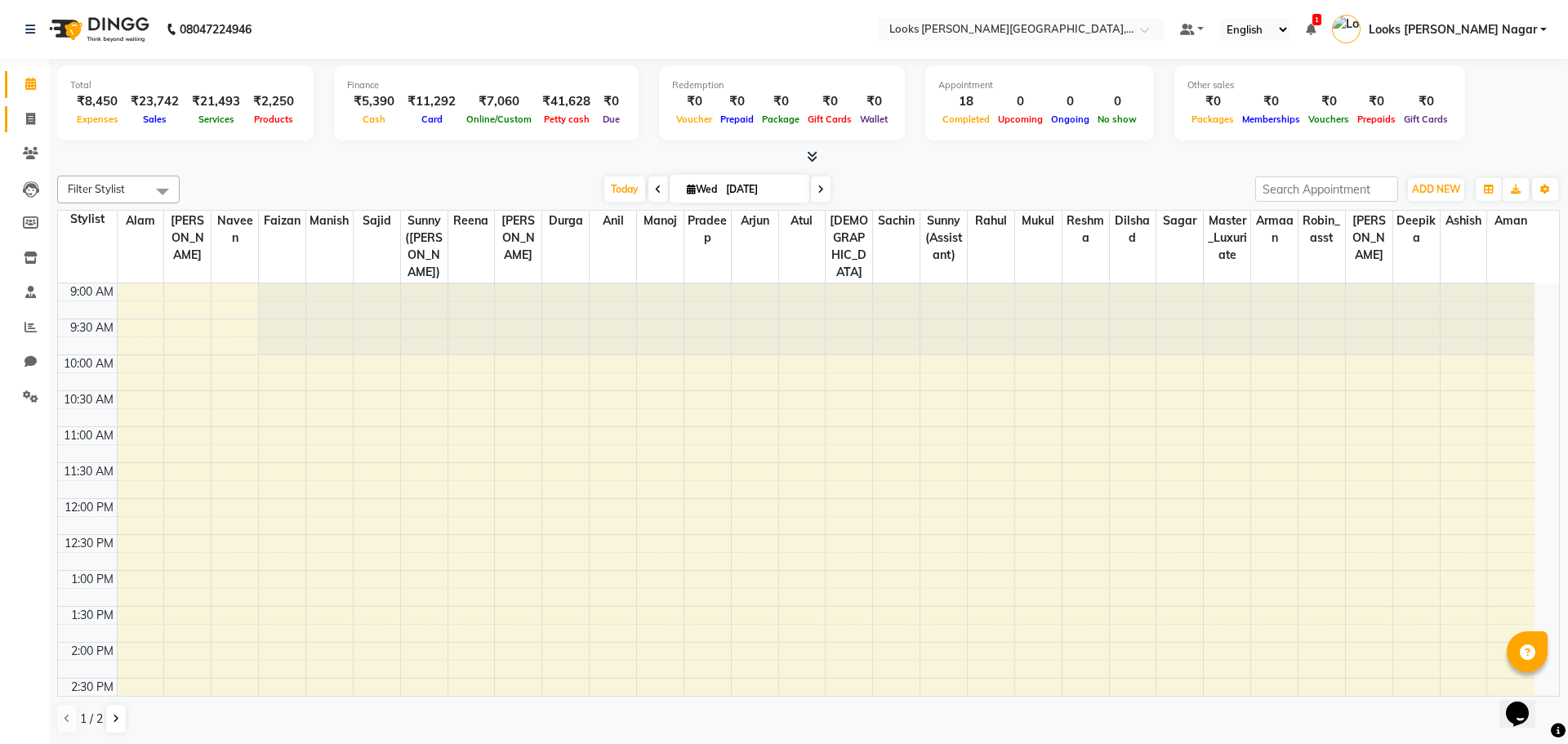
select select "4327"
select select "service"
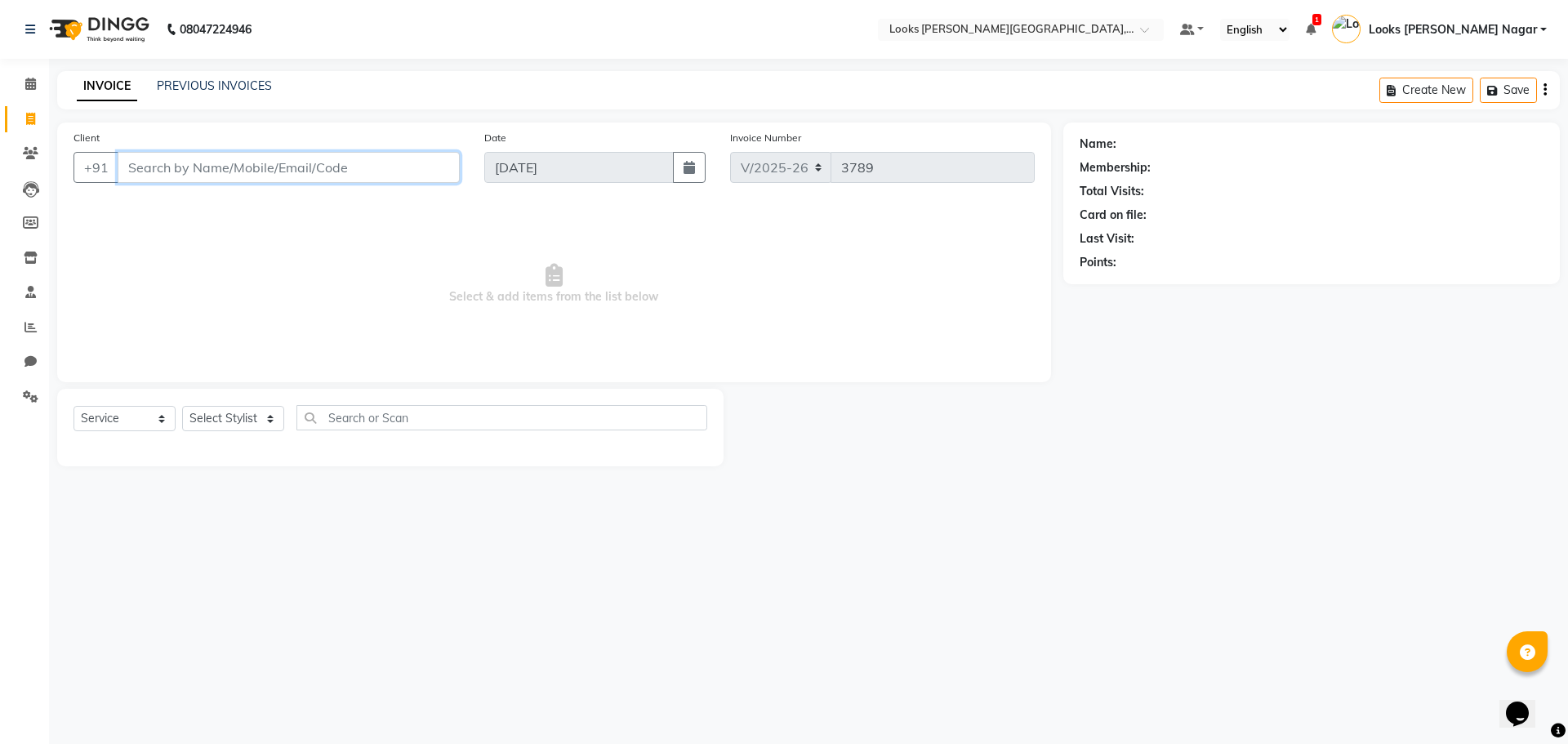
click at [169, 173] on input "Client" at bounding box center [288, 167] width 342 height 31
type input "9709703405"
click at [458, 171] on button "Add Client" at bounding box center [417, 167] width 84 height 31
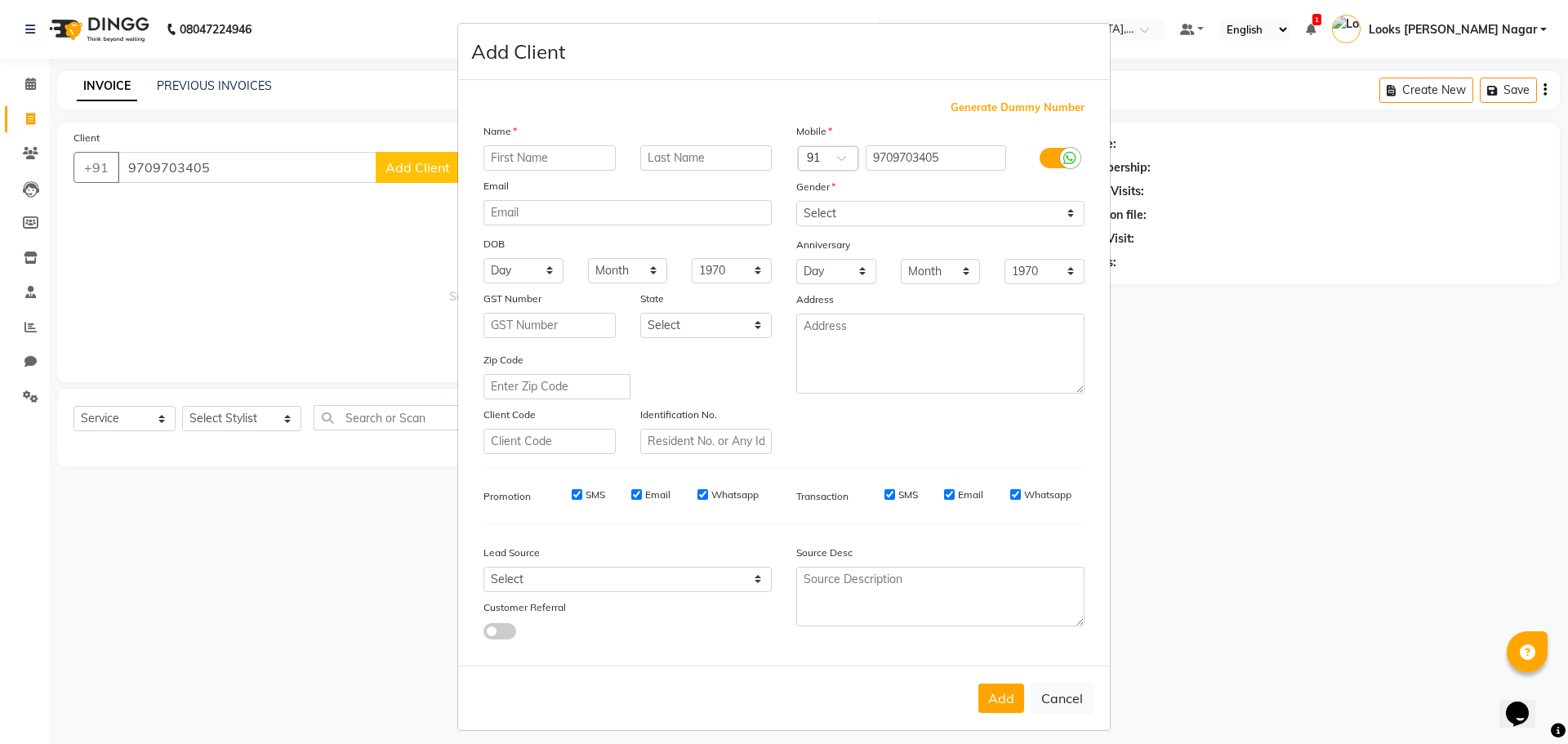
click at [498, 164] on input "text" at bounding box center [549, 158] width 132 height 26
type input "[PERSON_NAME]"
click at [953, 218] on select "Select [DEMOGRAPHIC_DATA] [DEMOGRAPHIC_DATA] Other Prefer Not To Say" at bounding box center [940, 213] width 288 height 26
click at [796, 200] on select "Select [DEMOGRAPHIC_DATA] [DEMOGRAPHIC_DATA] Other Prefer Not To Say" at bounding box center [940, 213] width 288 height 26
select select "[DEMOGRAPHIC_DATA]"
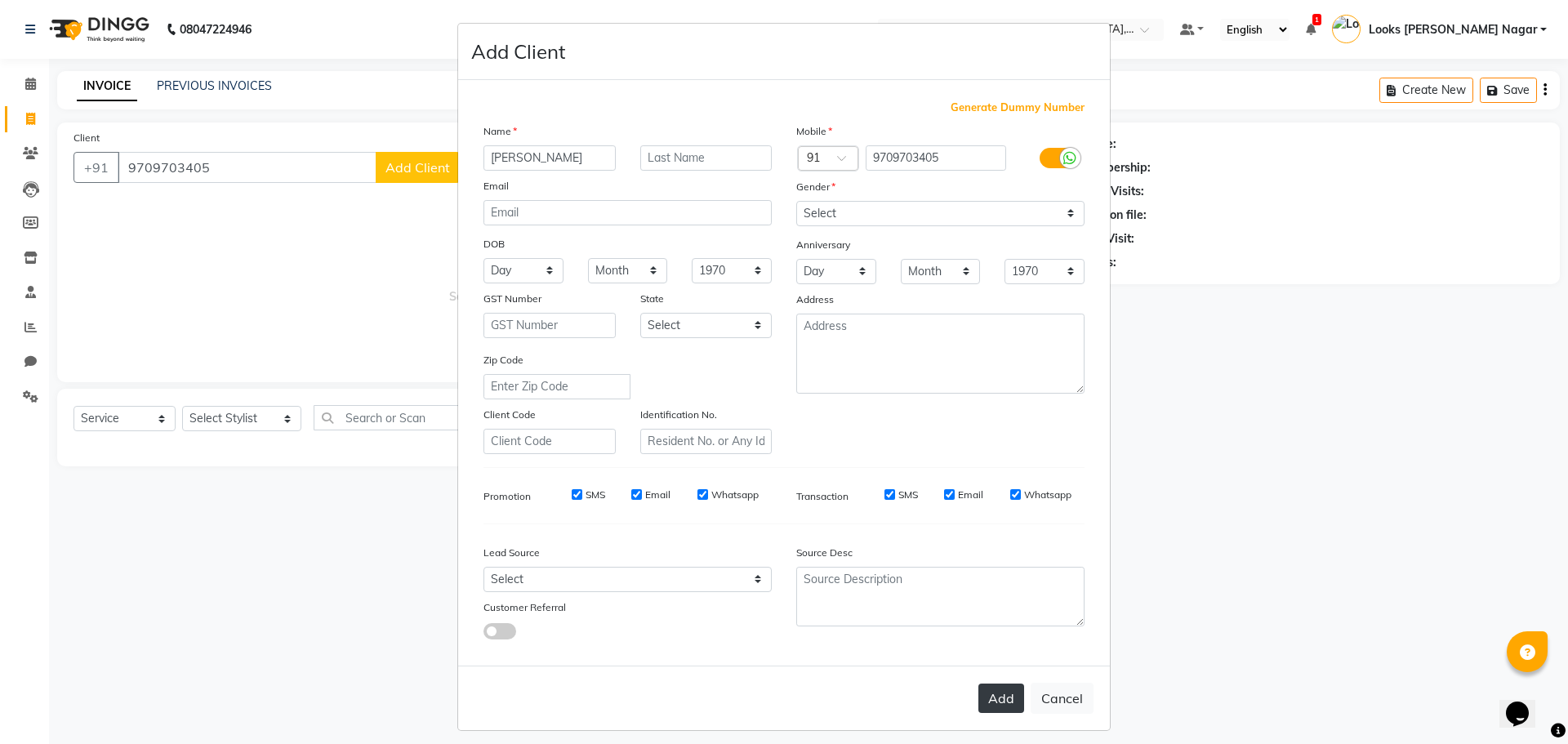
click at [983, 705] on button "Add" at bounding box center [1001, 698] width 45 height 29
select select
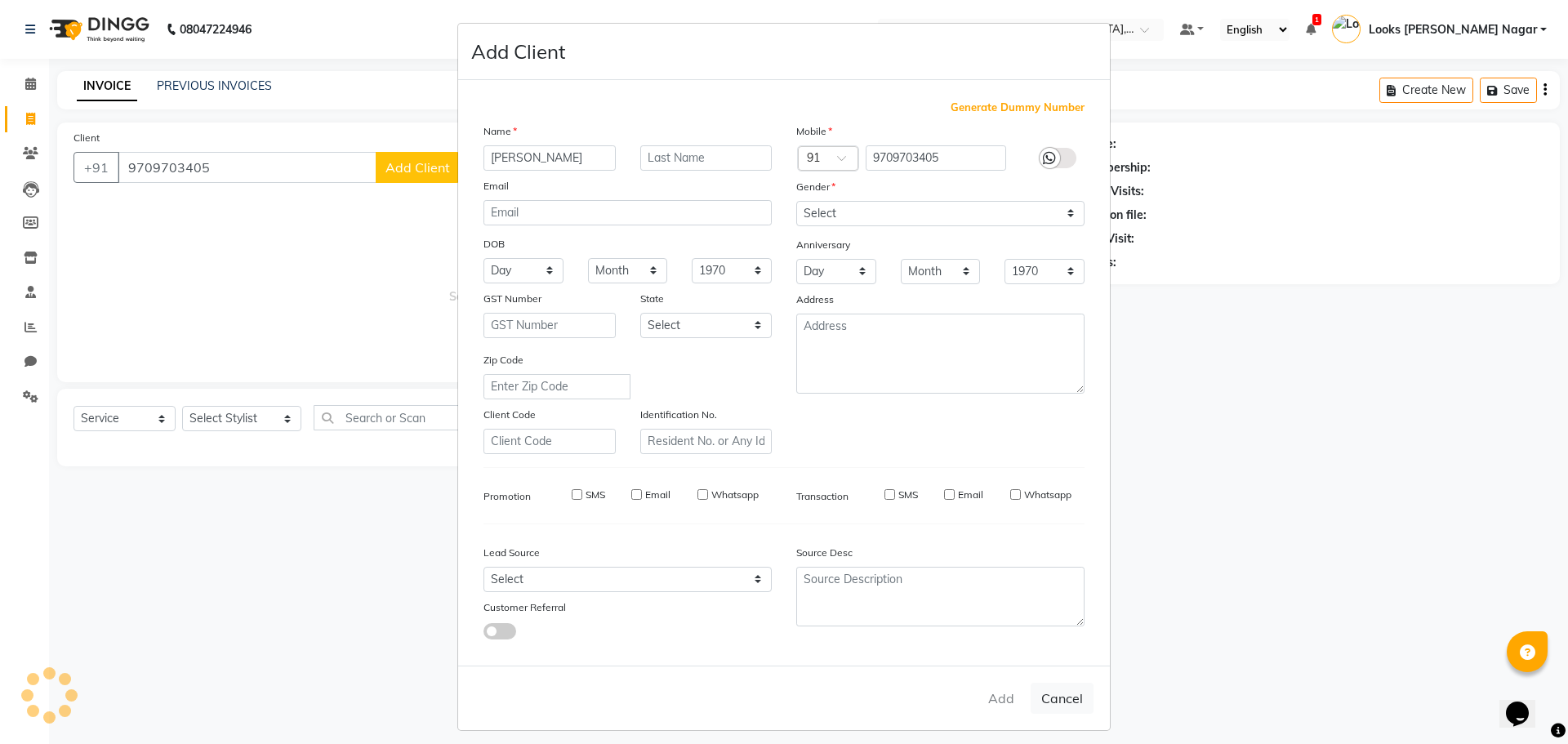
select select
checkbox input "false"
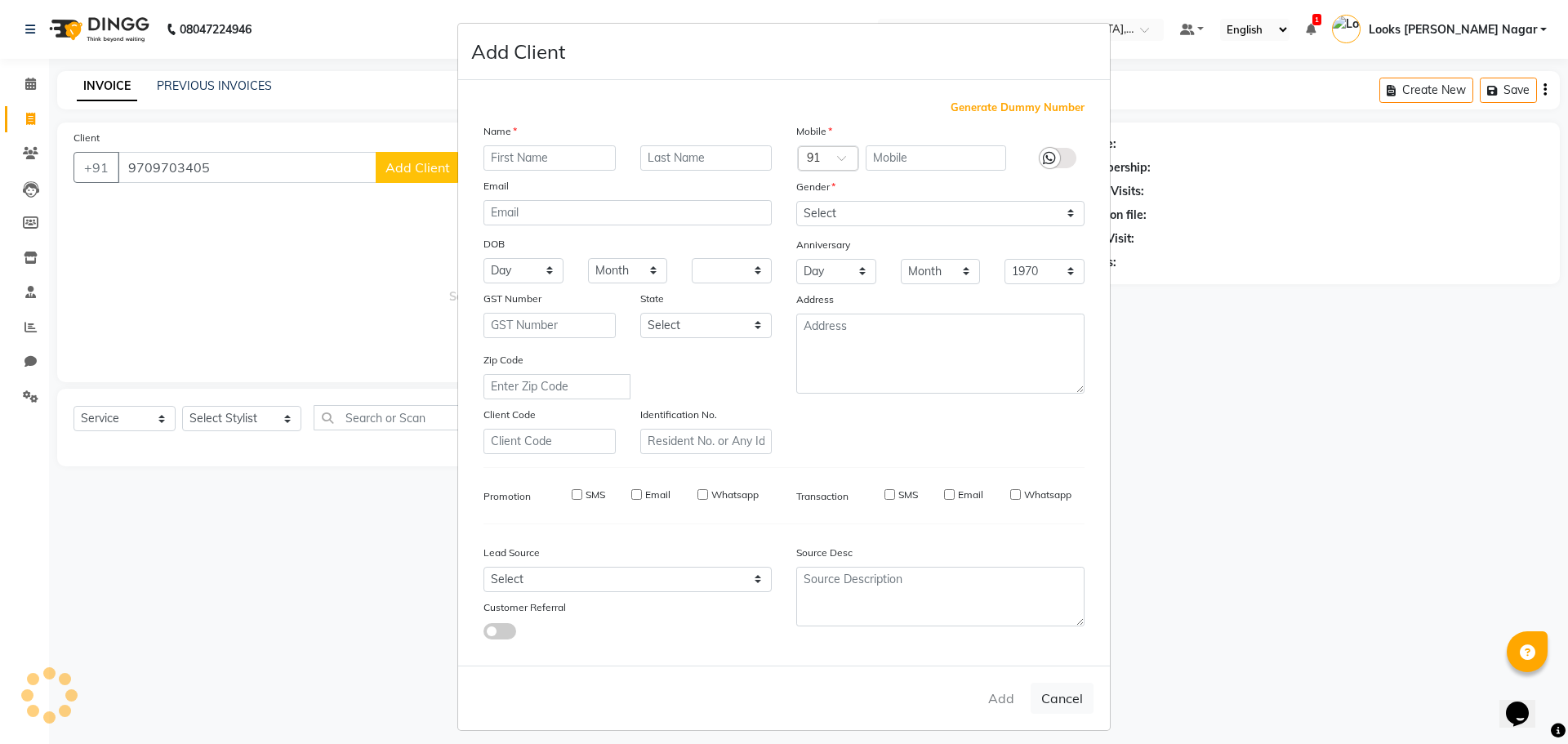
checkbox input "false"
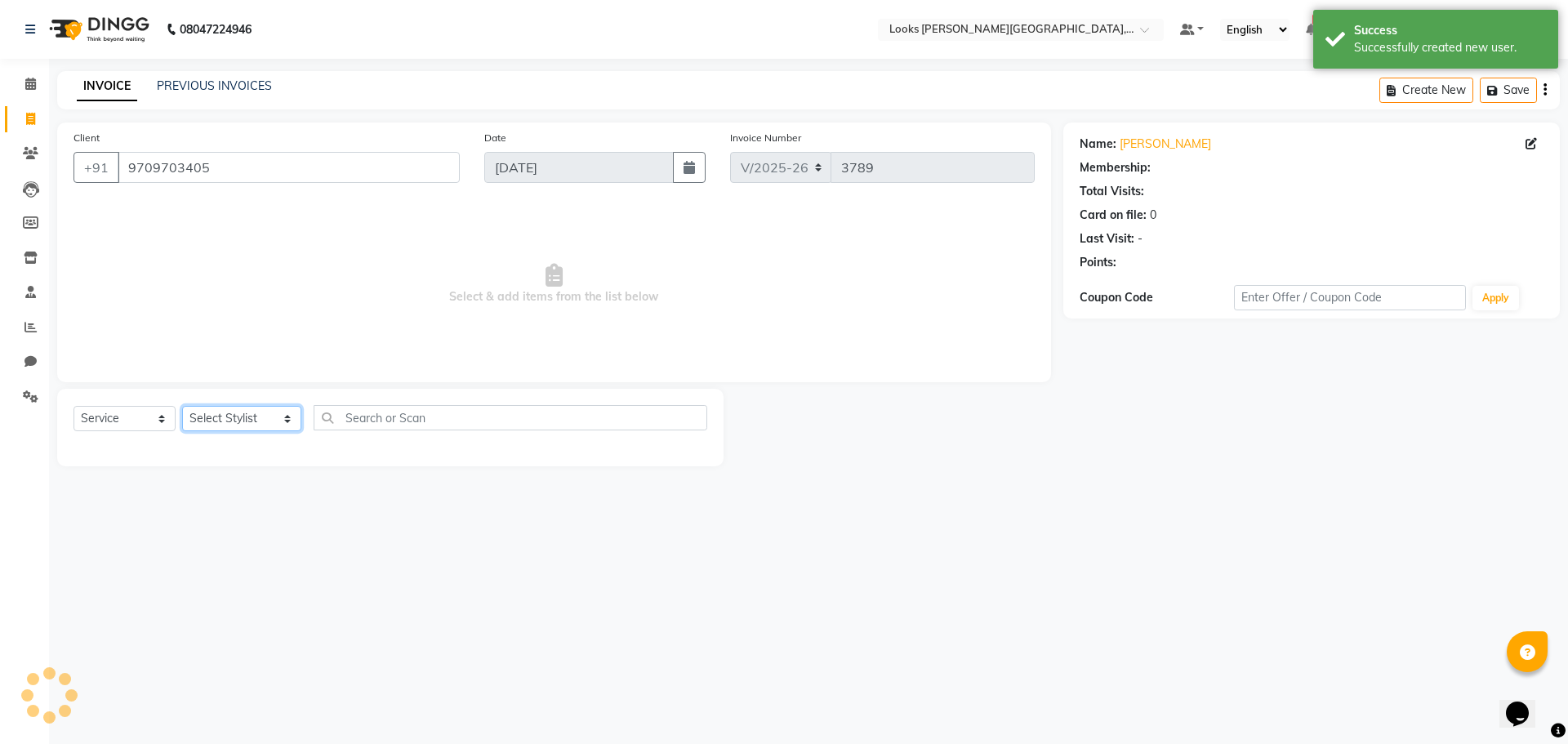
select select "1: Object"
click at [263, 422] on select "Select Stylist Alam Aman [PERSON_NAME] Armaan Ashish Atul Deepika [PERSON_NAME]…" at bounding box center [242, 418] width 119 height 26
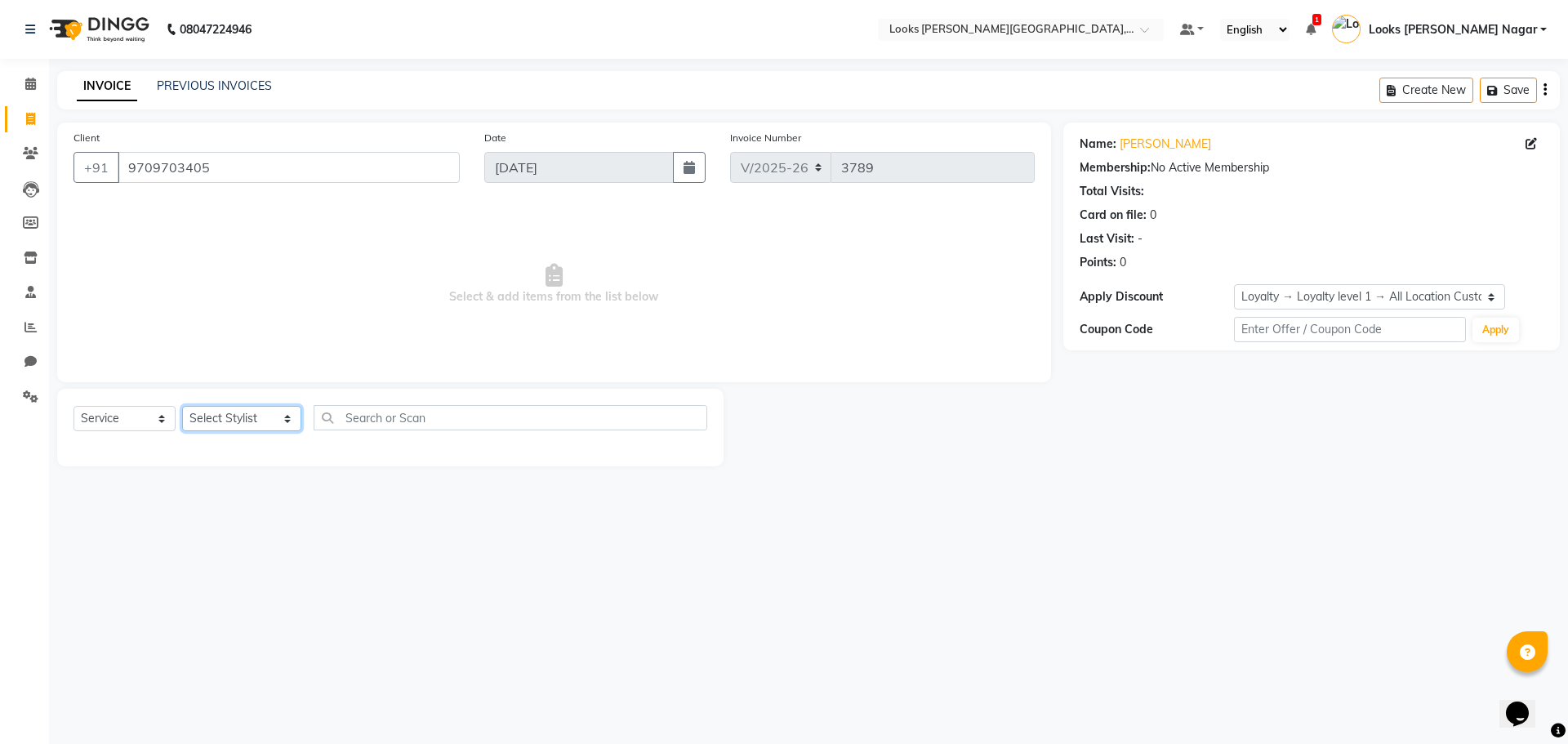
select select "23521"
click at [183, 406] on select "Select Stylist Alam Aman [PERSON_NAME] Armaan Ashish Atul Deepika [PERSON_NAME]…" at bounding box center [242, 418] width 119 height 26
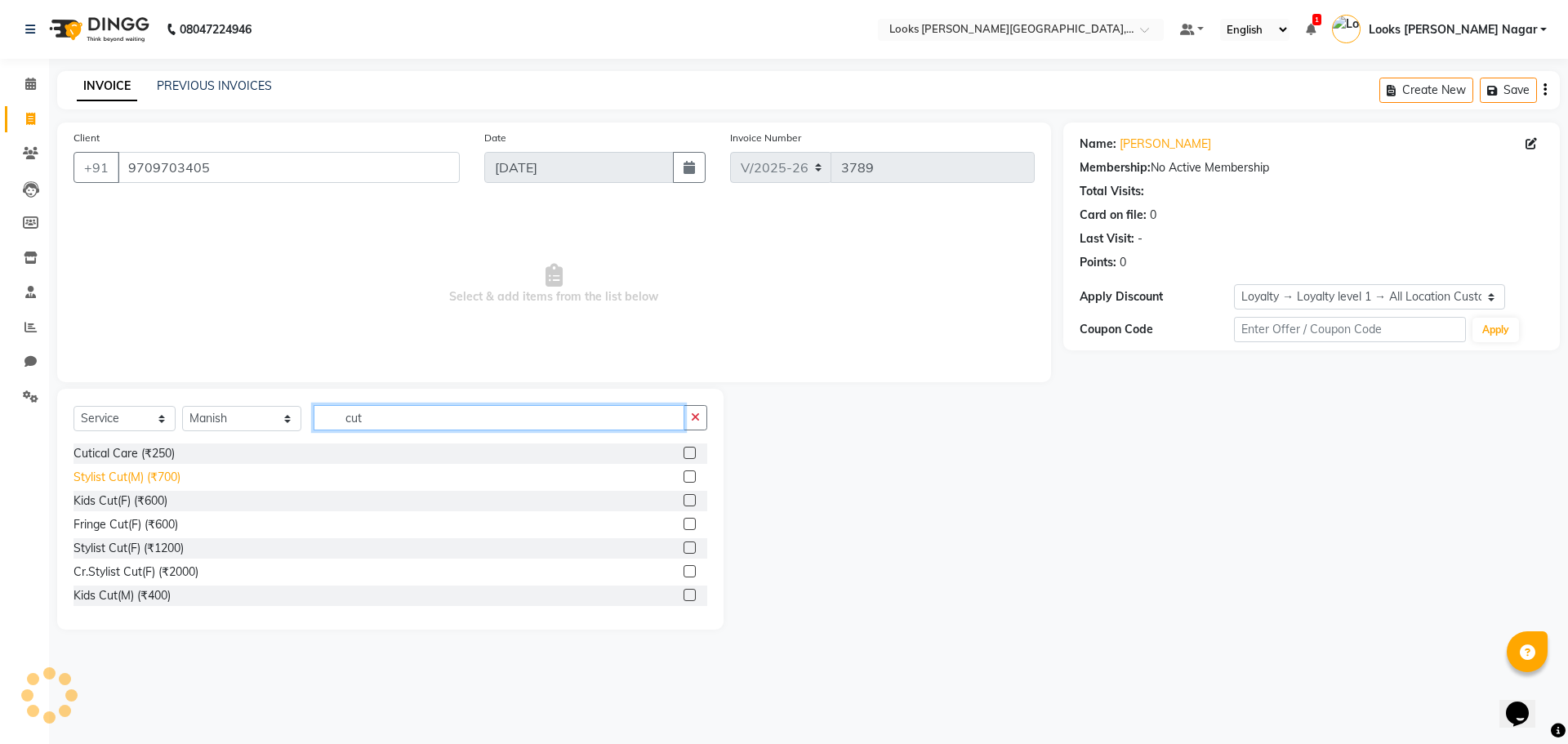
type input "cut"
click at [147, 474] on div "Stylist Cut(M) (₹700)" at bounding box center [127, 477] width 107 height 17
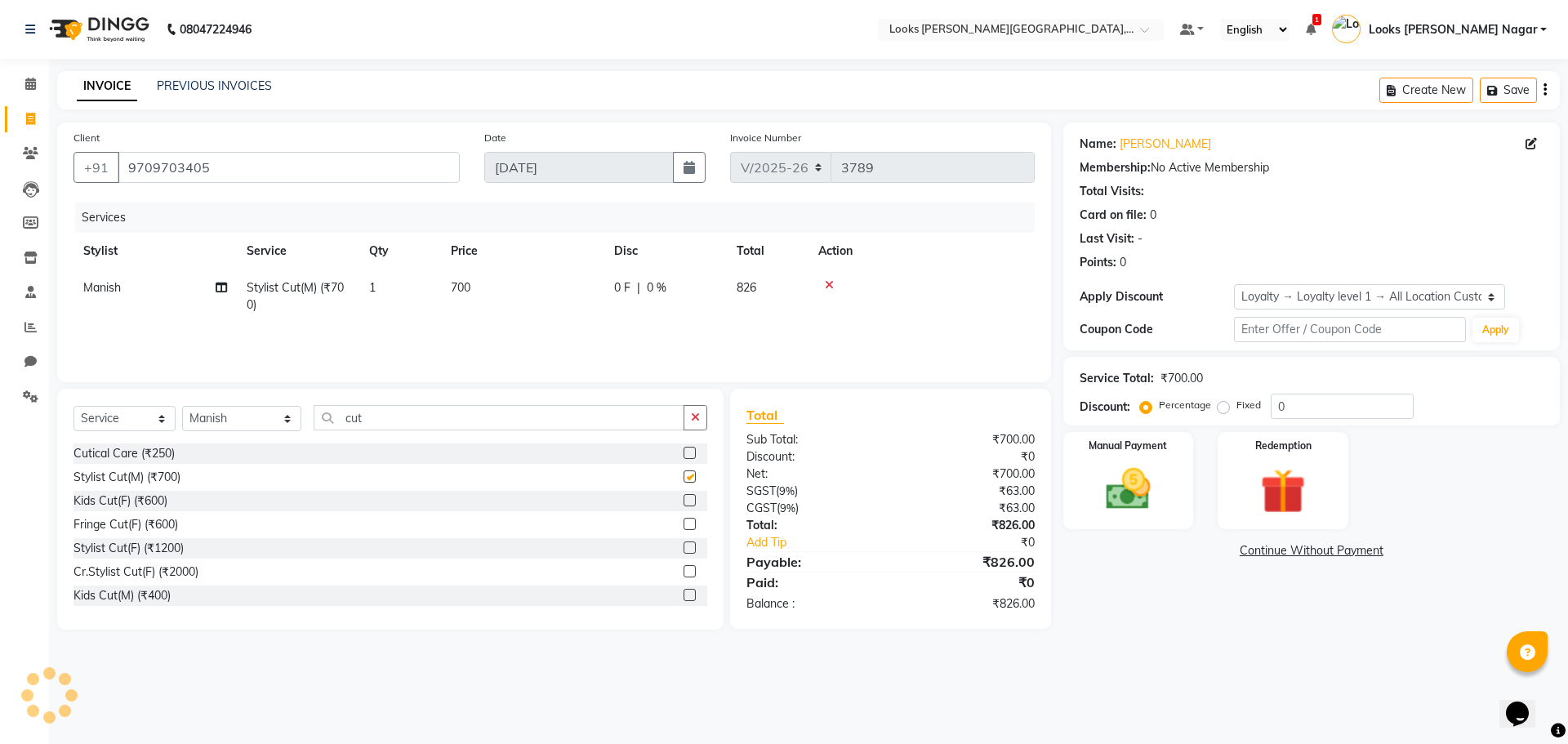
checkbox input "false"
click at [593, 277] on td "700" at bounding box center [522, 296] width 164 height 54
select select "23521"
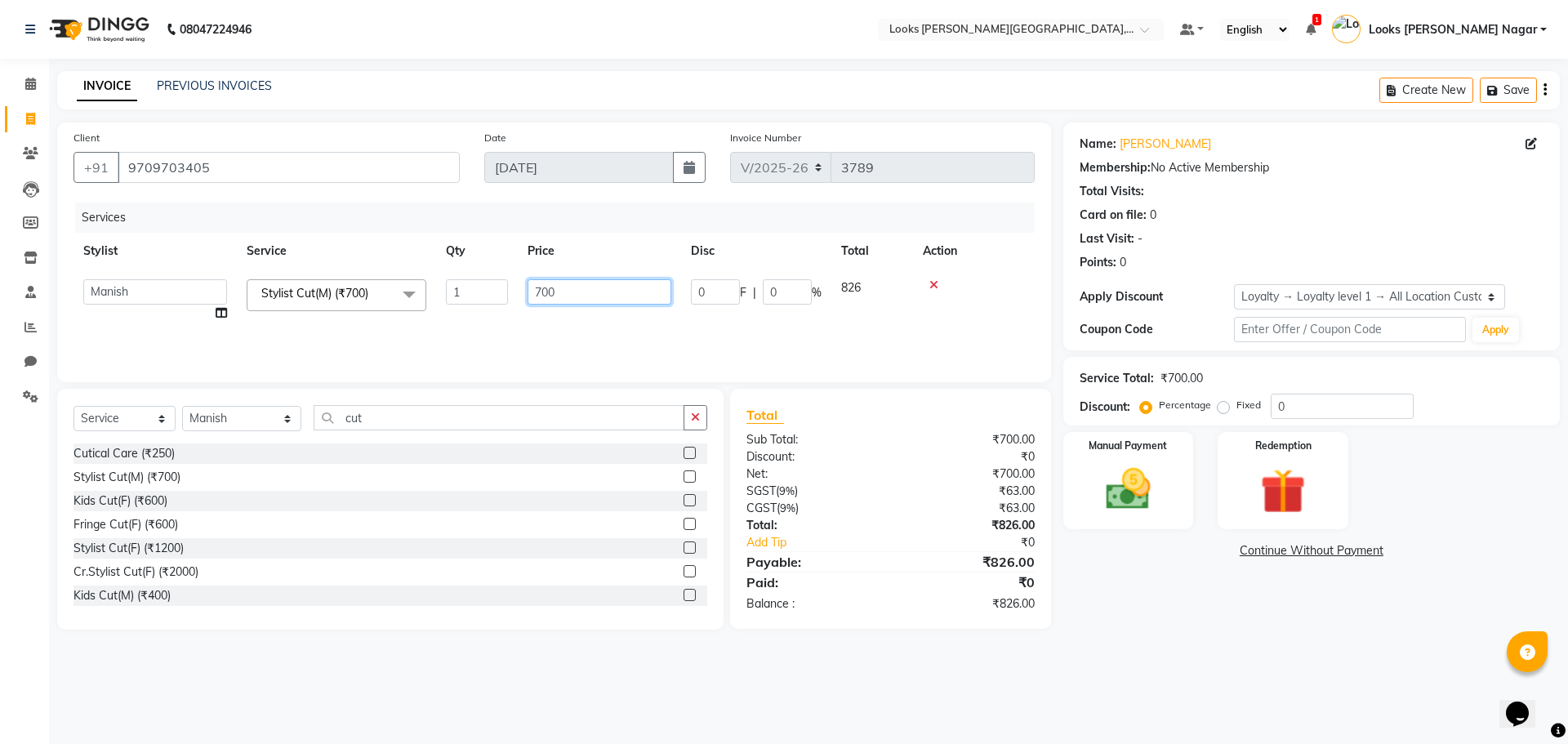
drag, startPoint x: 595, startPoint y: 278, endPoint x: 262, endPoint y: 362, distance: 343.4
click at [262, 362] on div "Services Stylist Service Qty Price Disc Total Action Alam Aman [PERSON_NAME] Ar…" at bounding box center [554, 284] width 961 height 164
type input "466"
drag, startPoint x: 1206, startPoint y: 612, endPoint x: 1197, endPoint y: 582, distance: 31.3
click at [1206, 612] on div "Name: [PERSON_NAME] Membership: No Active Membership Total Visits: Card on file…" at bounding box center [1317, 376] width 509 height 507
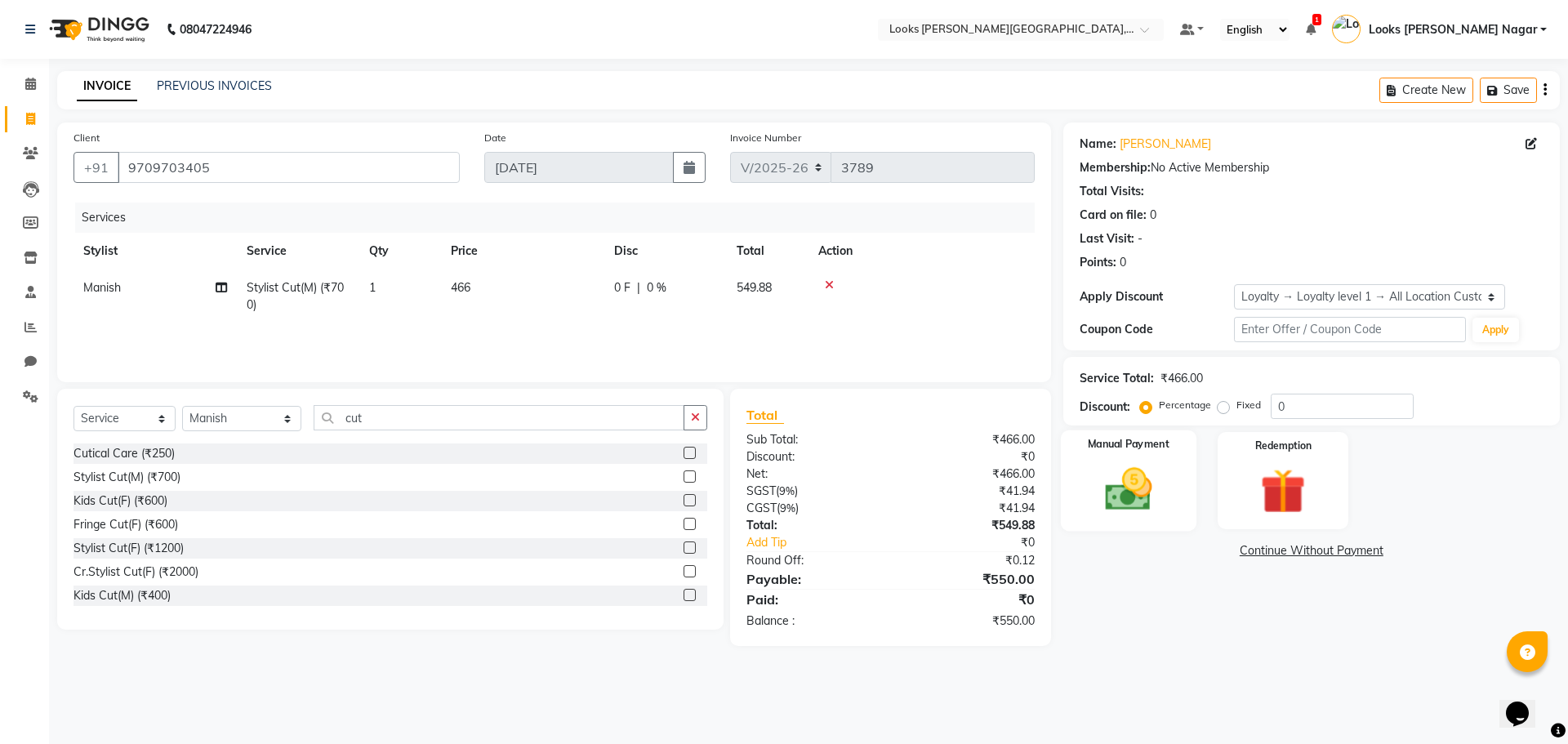
click at [1168, 493] on div "Manual Payment" at bounding box center [1127, 480] width 135 height 100
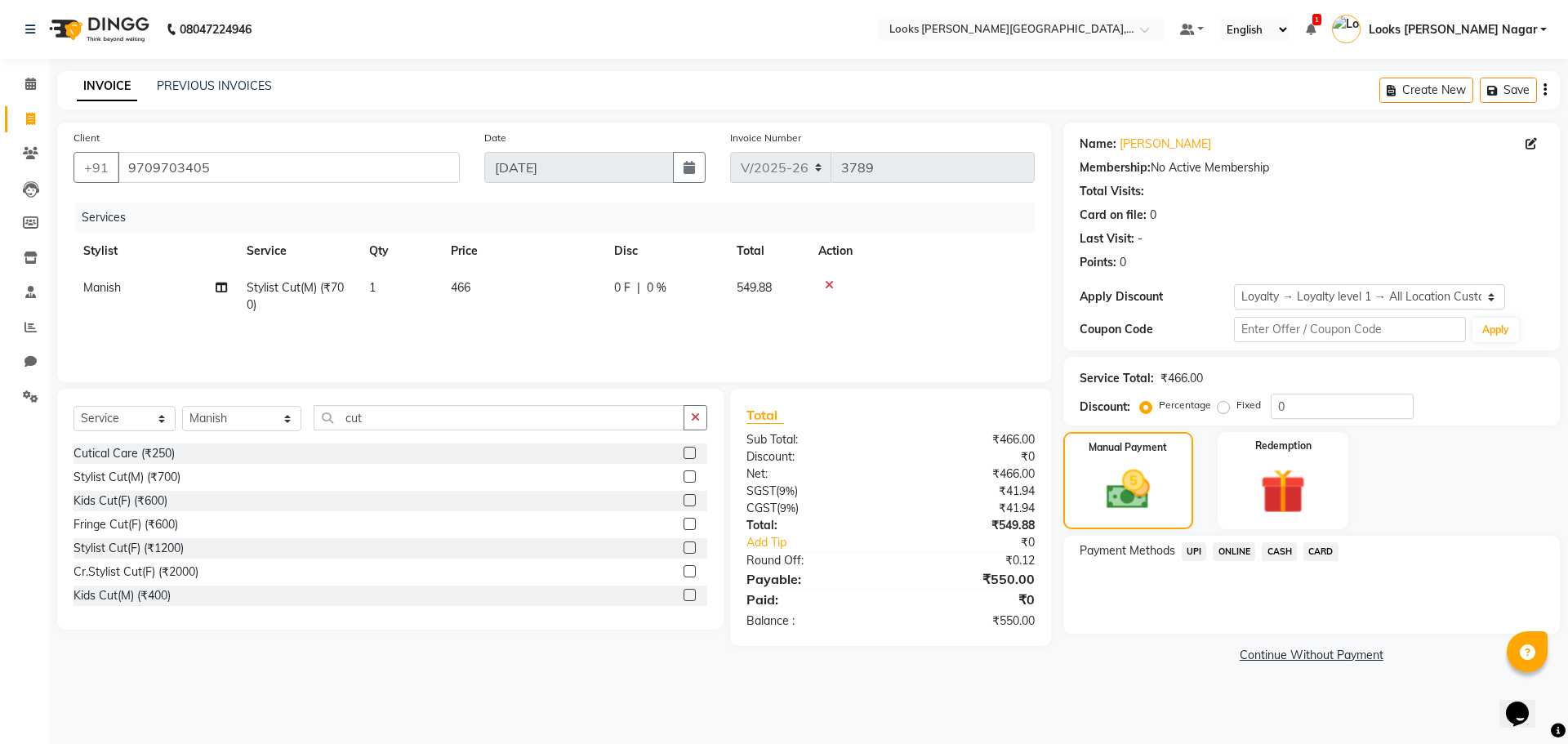
click at [1194, 548] on span "UPI" at bounding box center [1193, 551] width 26 height 19
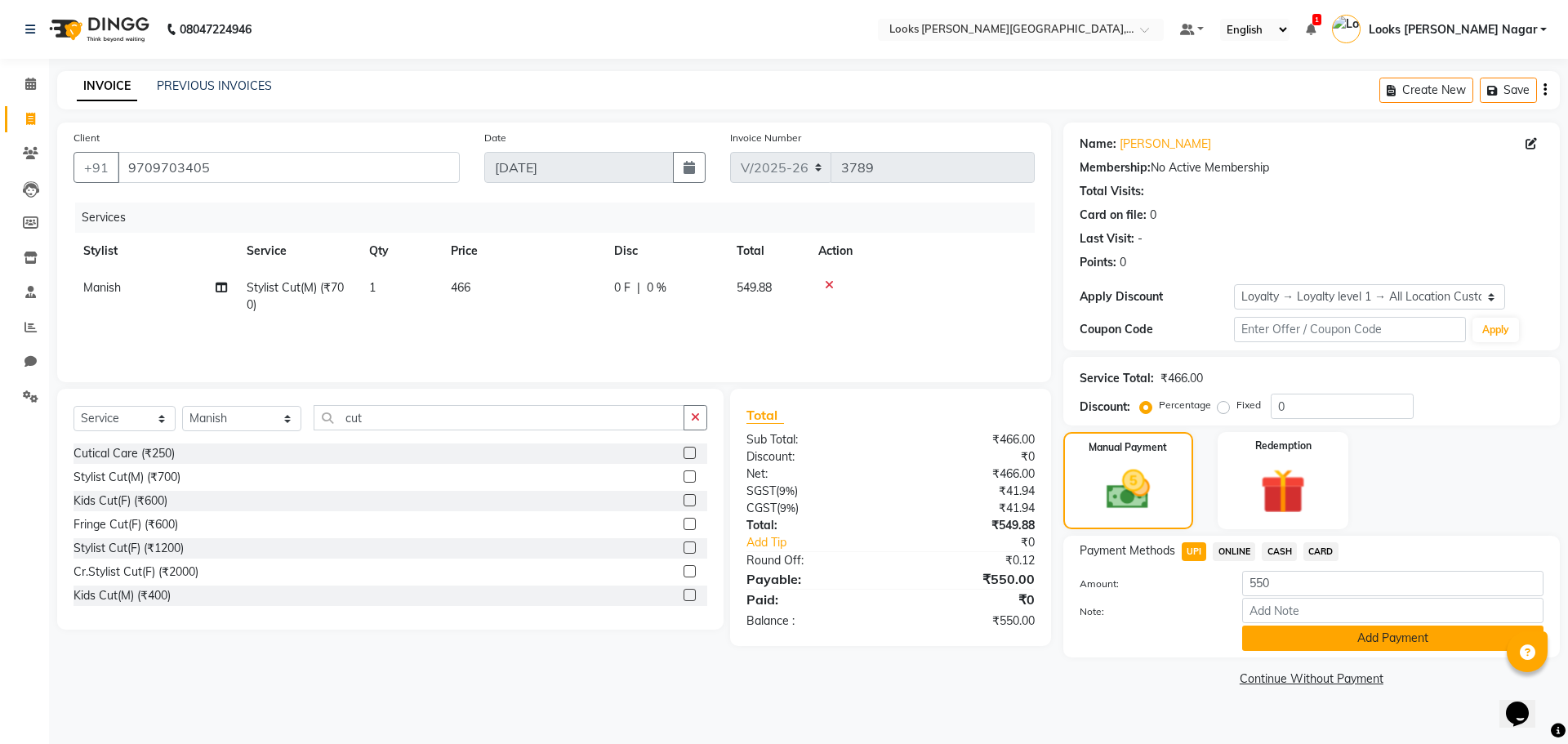
drag, startPoint x: 1232, startPoint y: 628, endPoint x: 1337, endPoint y: 633, distance: 105.1
click at [1235, 631] on div "Add Payment" at bounding box center [1392, 637] width 326 height 26
click at [1307, 643] on button "Add Payment" at bounding box center [1392, 637] width 302 height 26
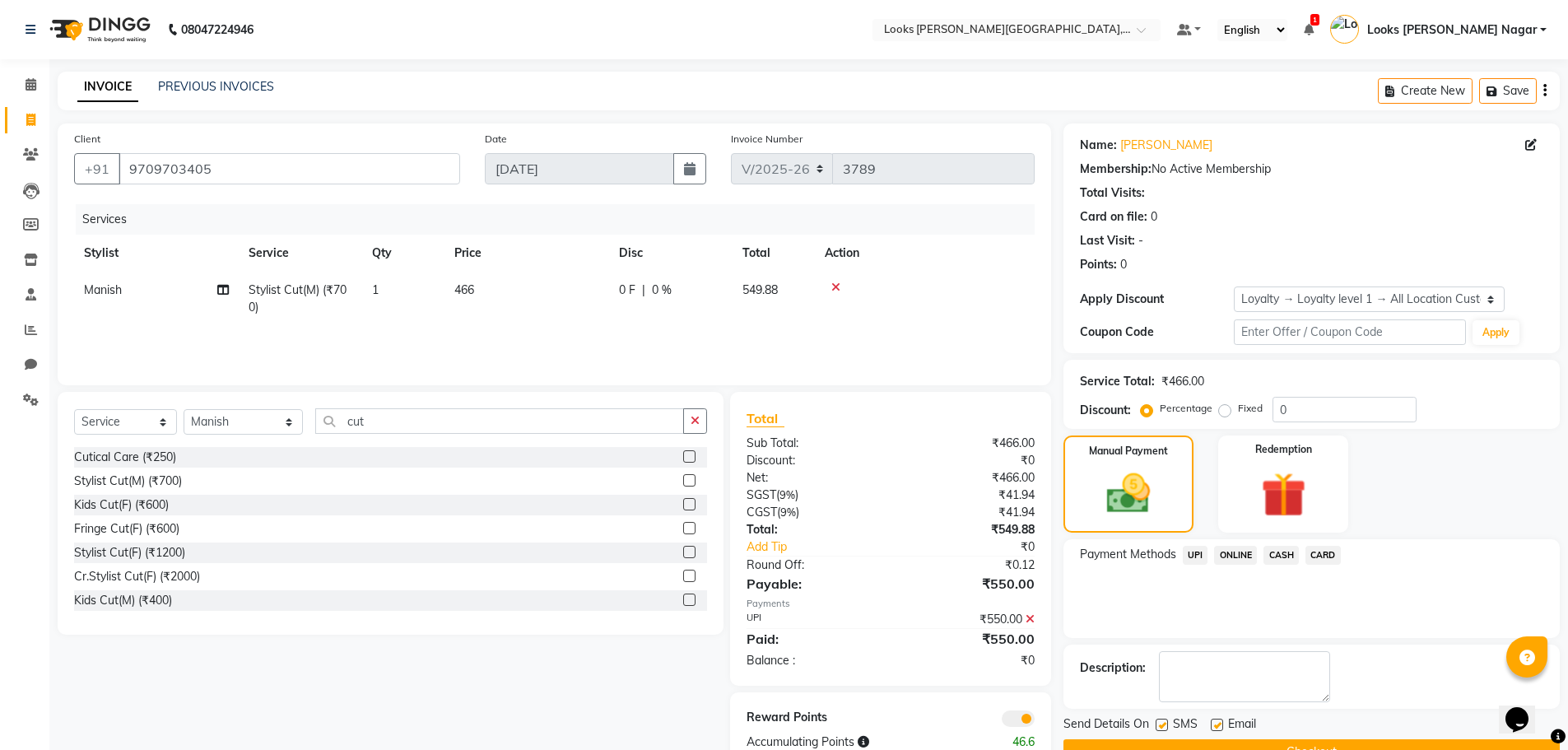
scroll to position [42, 0]
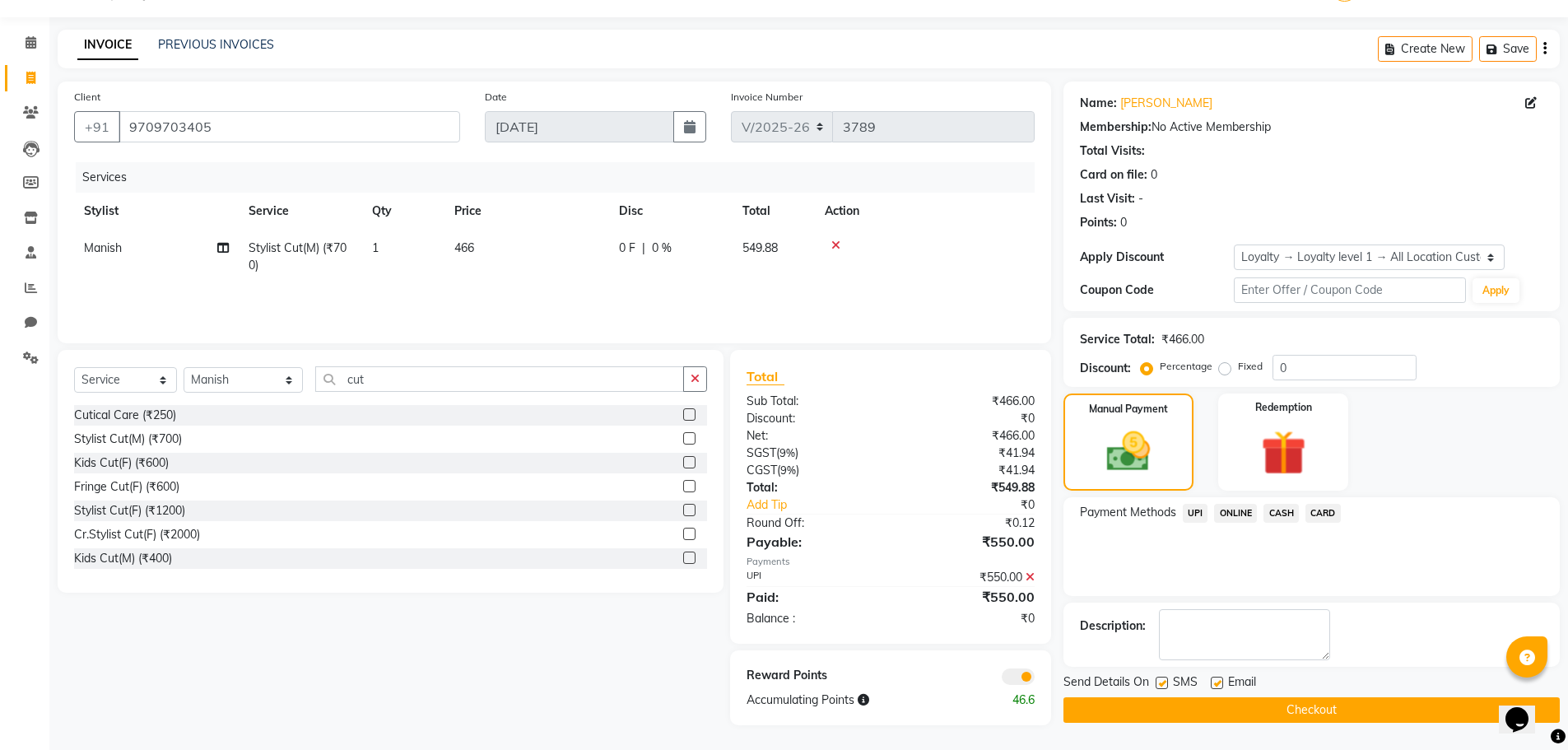
click at [1166, 677] on label at bounding box center [1161, 682] width 12 height 12
click at [1166, 679] on input "checkbox" at bounding box center [1160, 683] width 10 height 10
checkbox input "false"
click at [1167, 700] on button "Checkout" at bounding box center [1312, 709] width 497 height 26
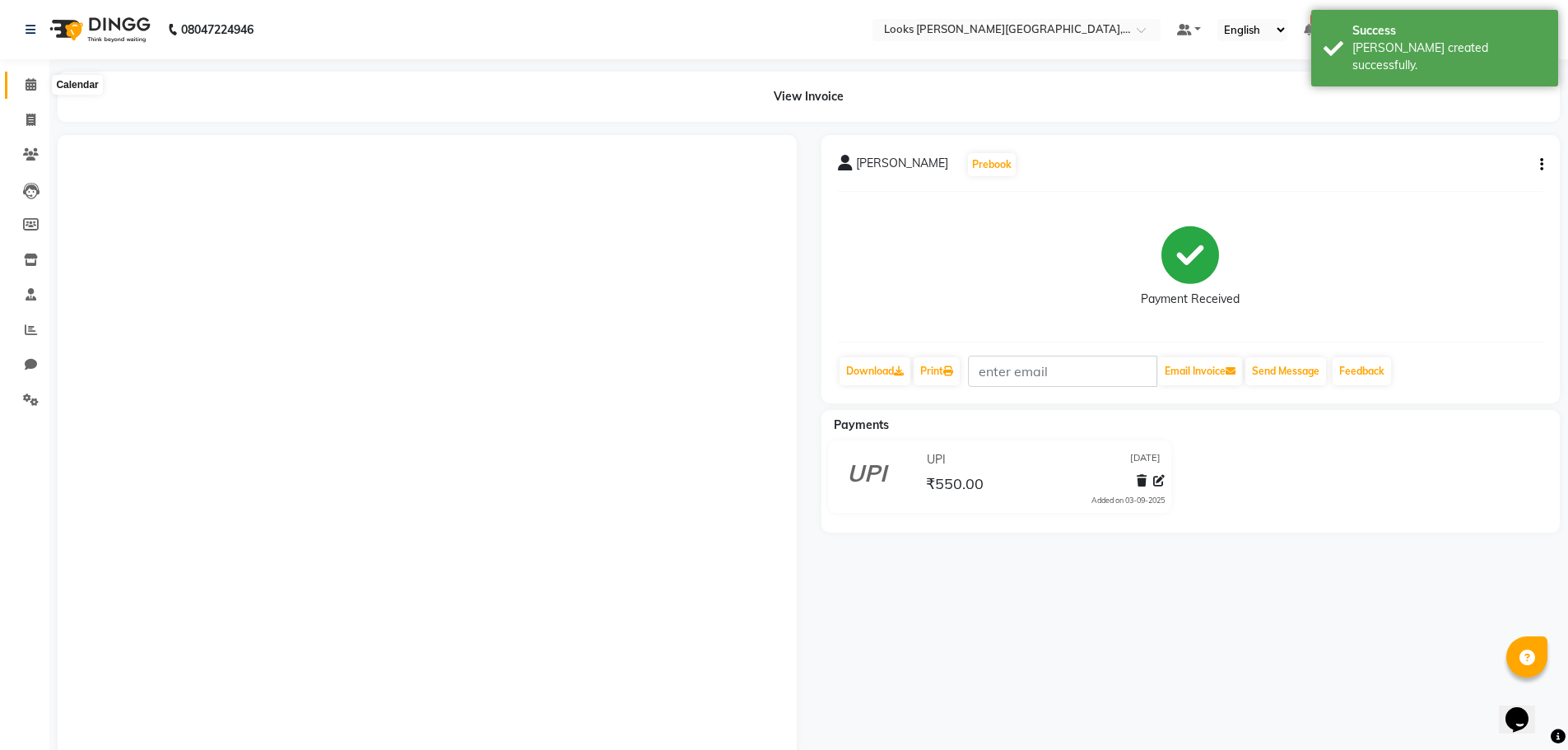
click at [30, 81] on icon at bounding box center [31, 84] width 10 height 12
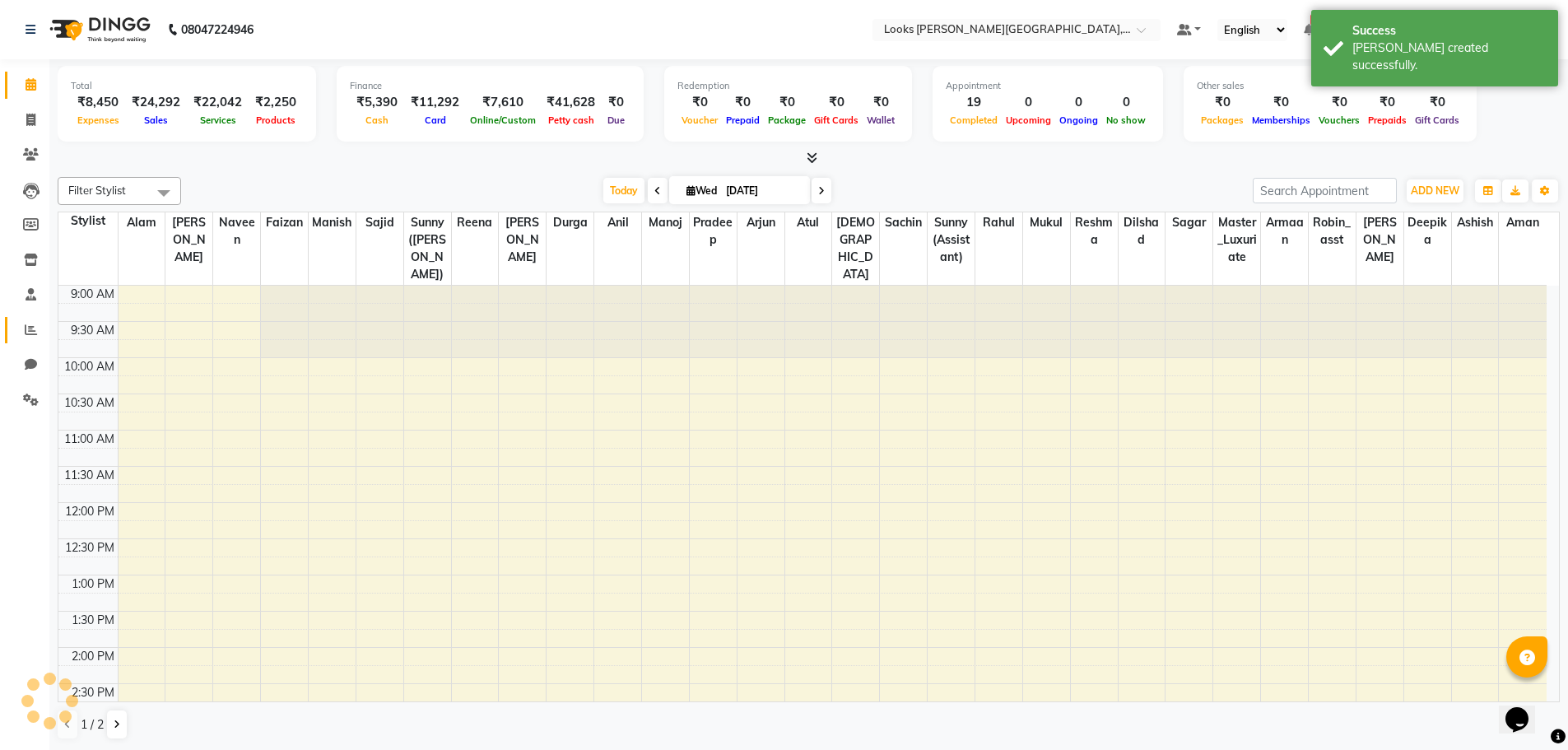
drag, startPoint x: 47, startPoint y: 334, endPoint x: 38, endPoint y: 329, distance: 10.3
click at [46, 334] on li "Reports" at bounding box center [25, 330] width 50 height 35
click at [36, 329] on icon at bounding box center [31, 329] width 12 height 12
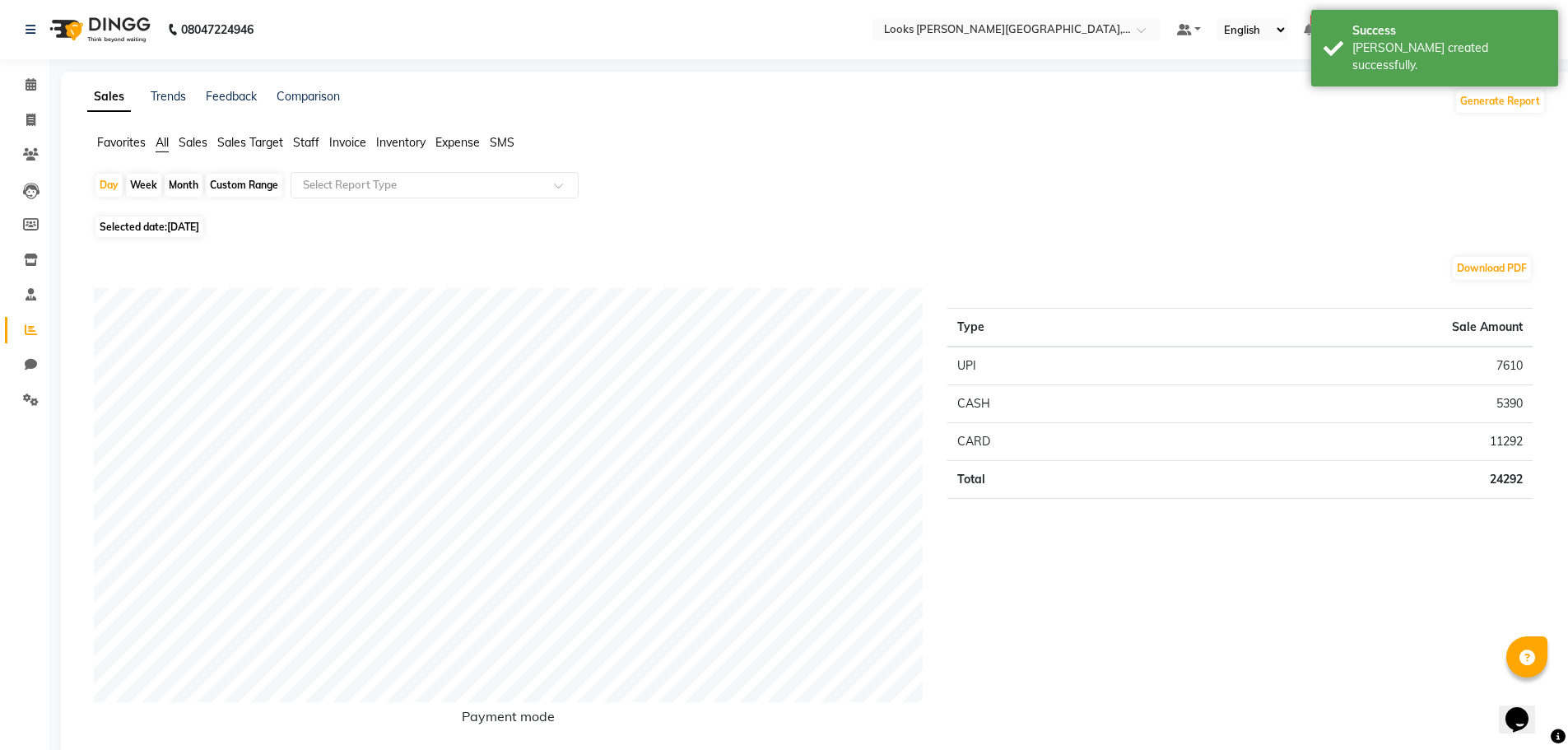
click at [318, 145] on span "Staff" at bounding box center [306, 143] width 27 height 15
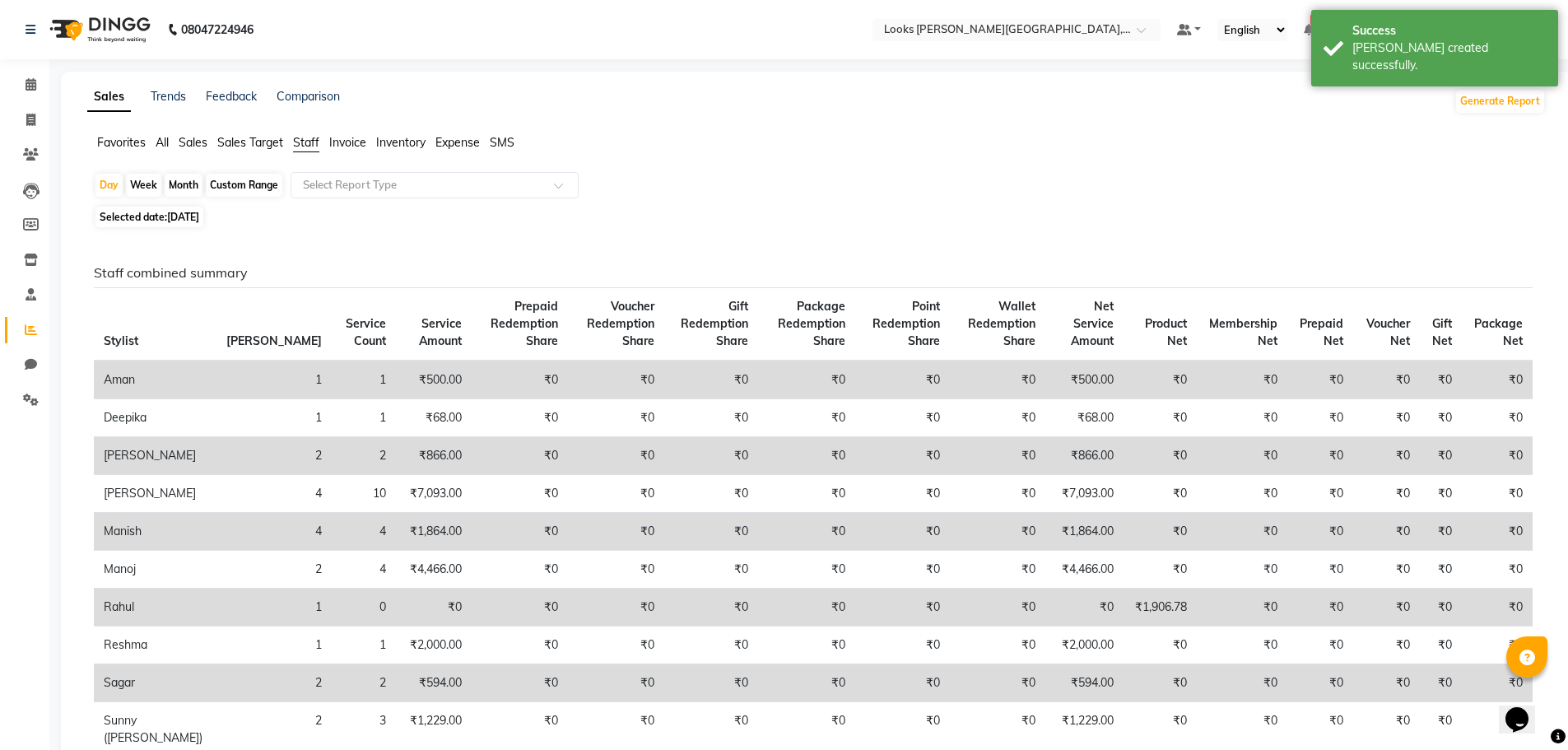
click at [349, 203] on div "Day Week Month Custom Range Select Report Type Selected date: [DATE] Staff comb…" at bounding box center [817, 487] width 1458 height 631
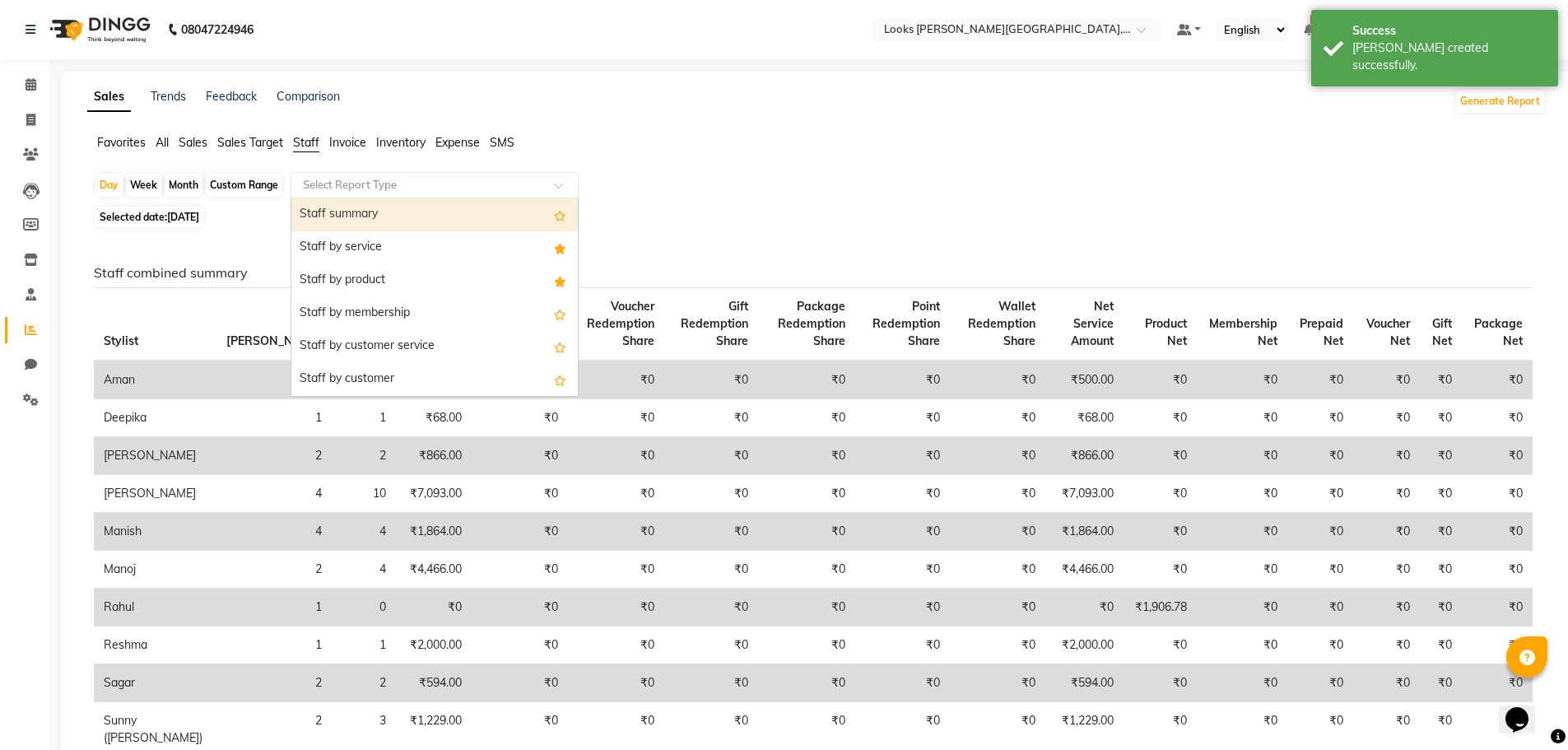
click at [375, 173] on div "Select Report Type" at bounding box center [435, 185] width 288 height 27
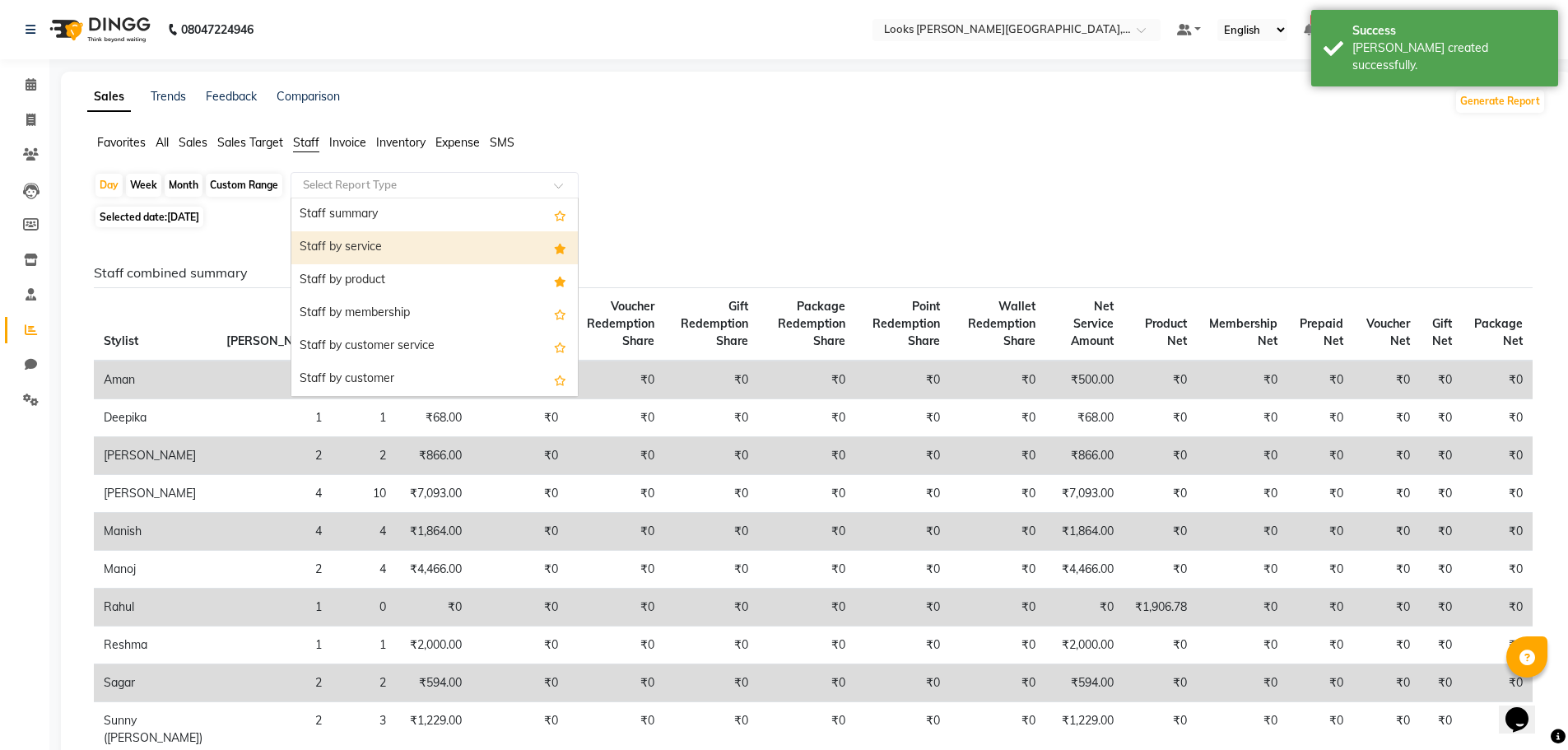
click at [369, 255] on div "Staff by service" at bounding box center [435, 248] width 286 height 33
select select "full_report"
select select "csv"
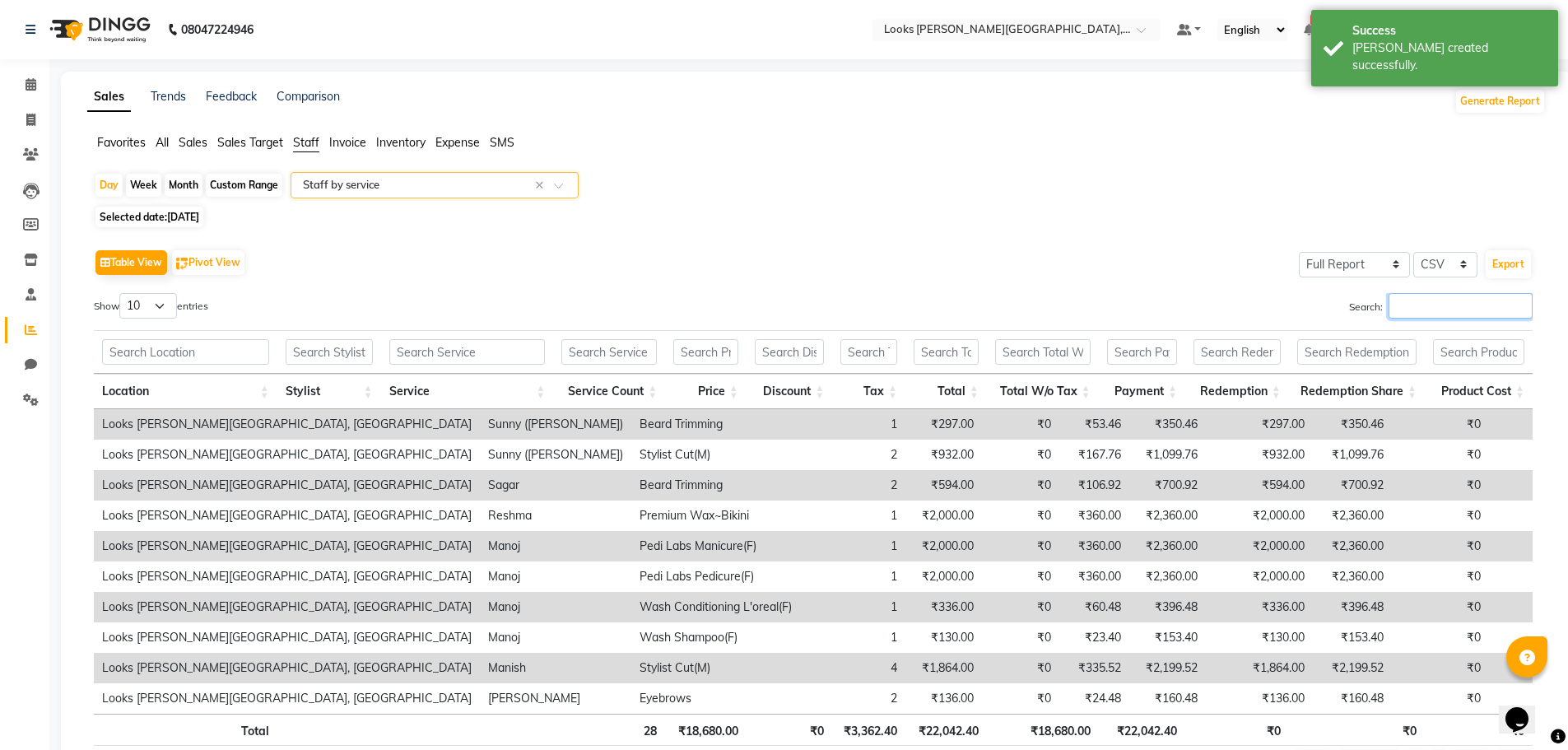
click at [1456, 307] on input "Search:" at bounding box center [1460, 305] width 144 height 26
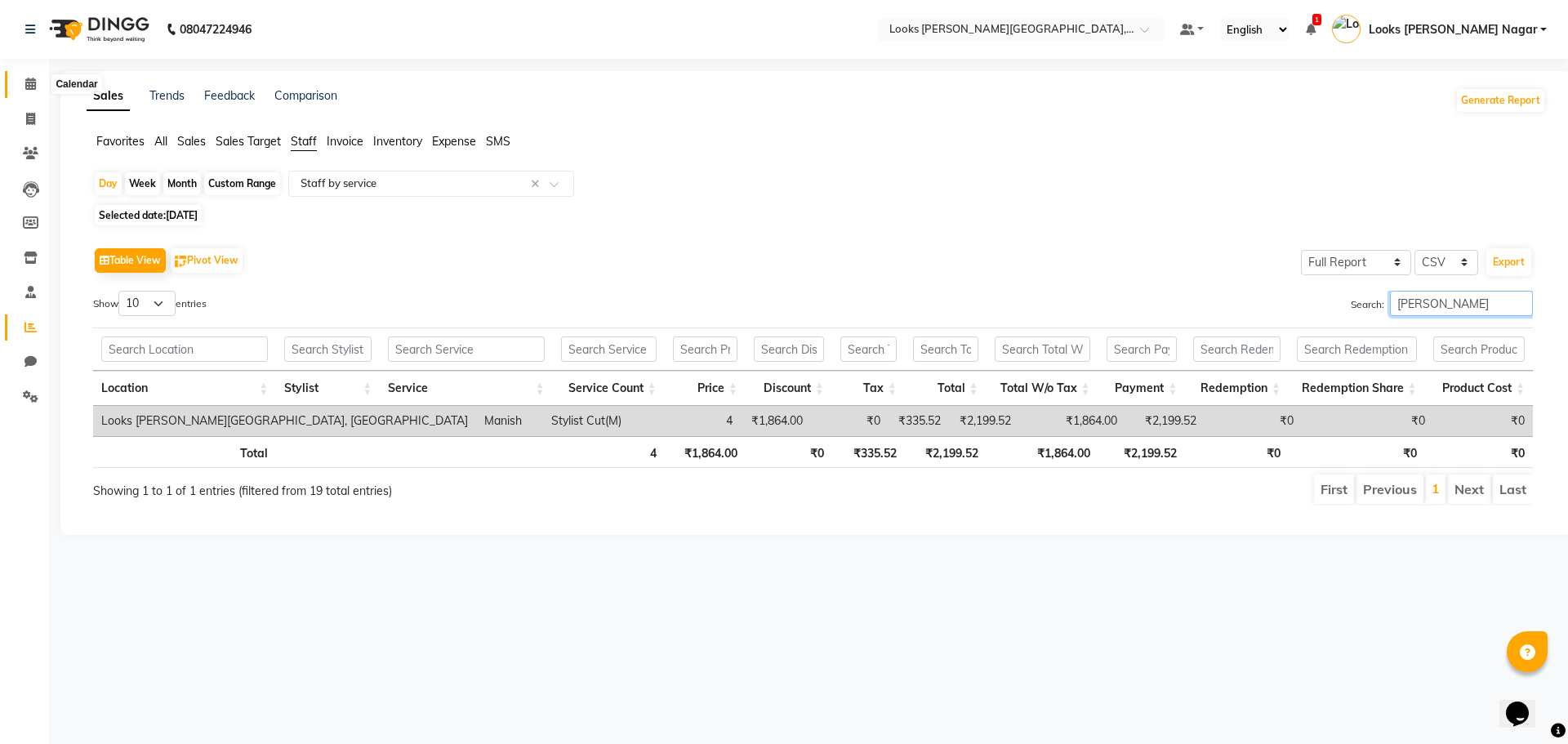
type input "[PERSON_NAME]"
click at [39, 77] on span at bounding box center [30, 84] width 28 height 19
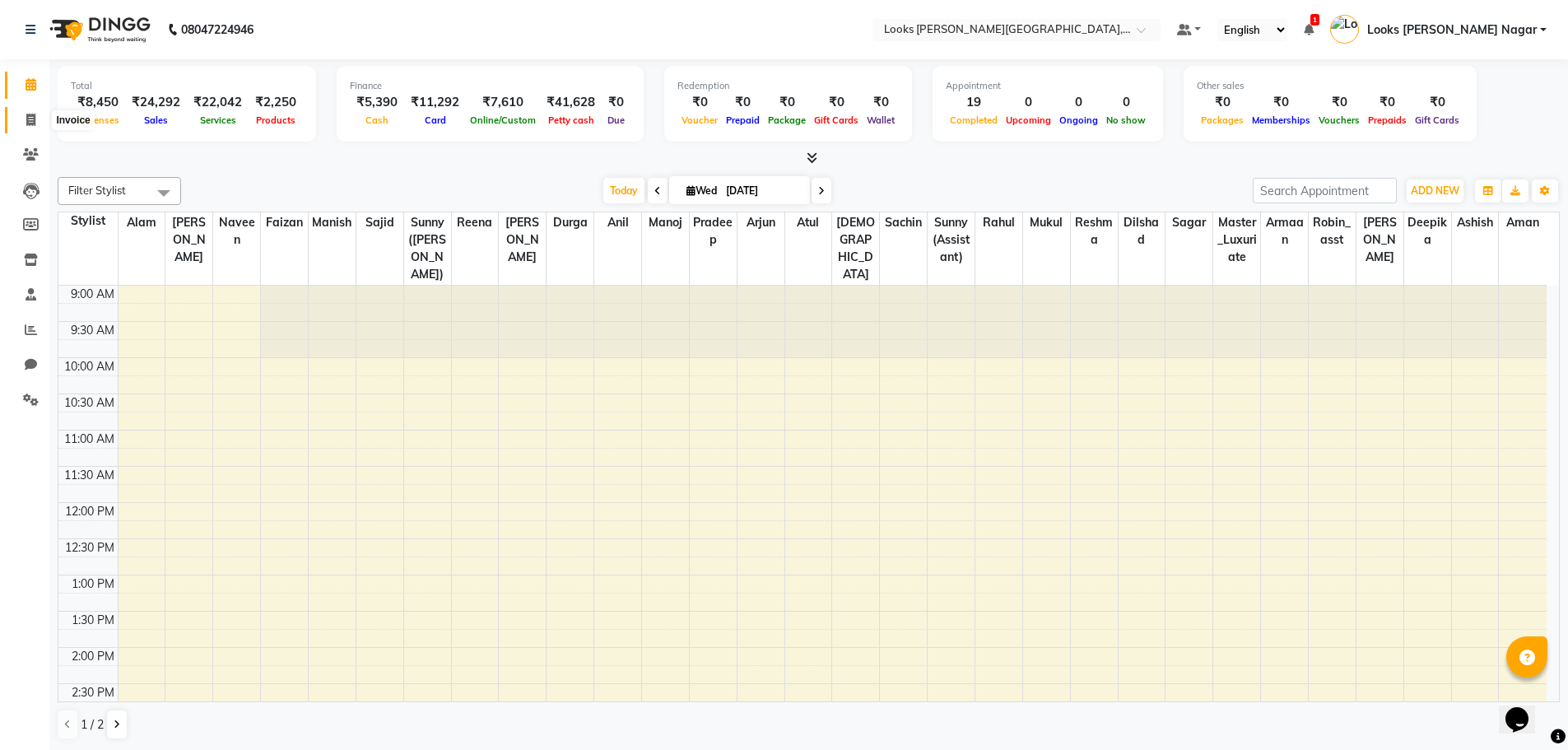
click at [31, 121] on icon at bounding box center [31, 119] width 9 height 12
select select "service"
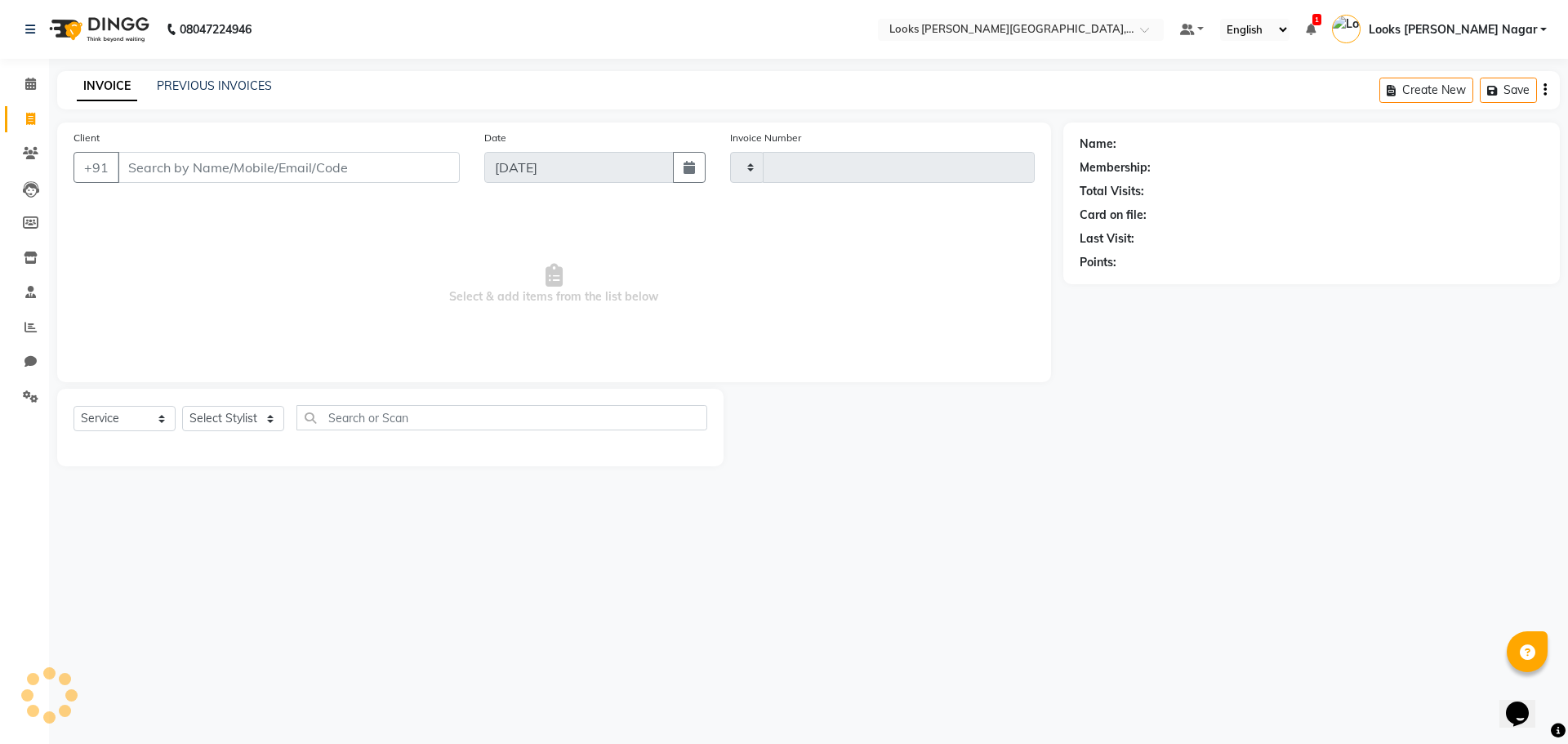
type input "3790"
select select "4327"
click at [31, 88] on icon at bounding box center [30, 83] width 10 height 12
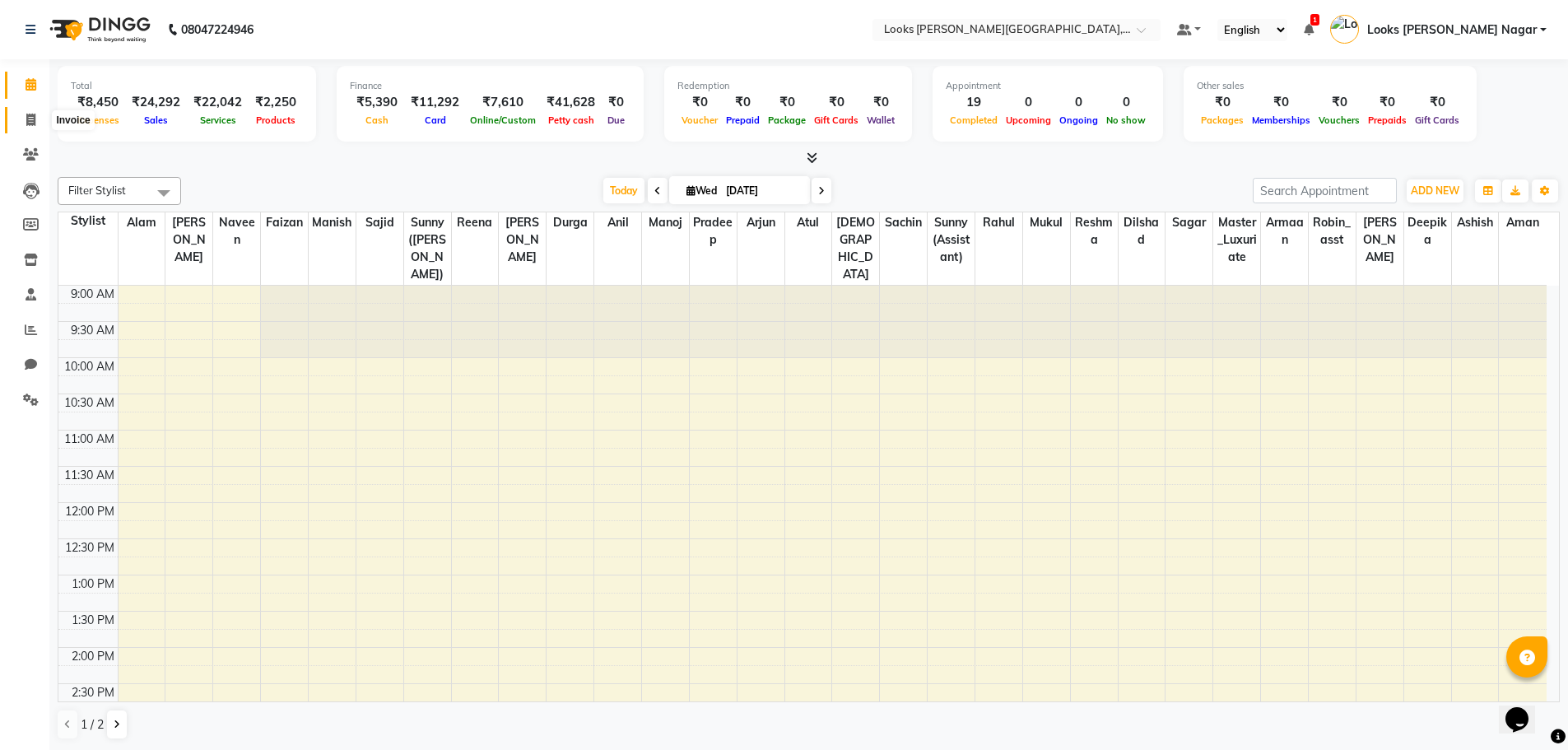
drag, startPoint x: 24, startPoint y: 119, endPoint x: 37, endPoint y: 111, distance: 15.3
click at [24, 119] on span at bounding box center [31, 121] width 29 height 19
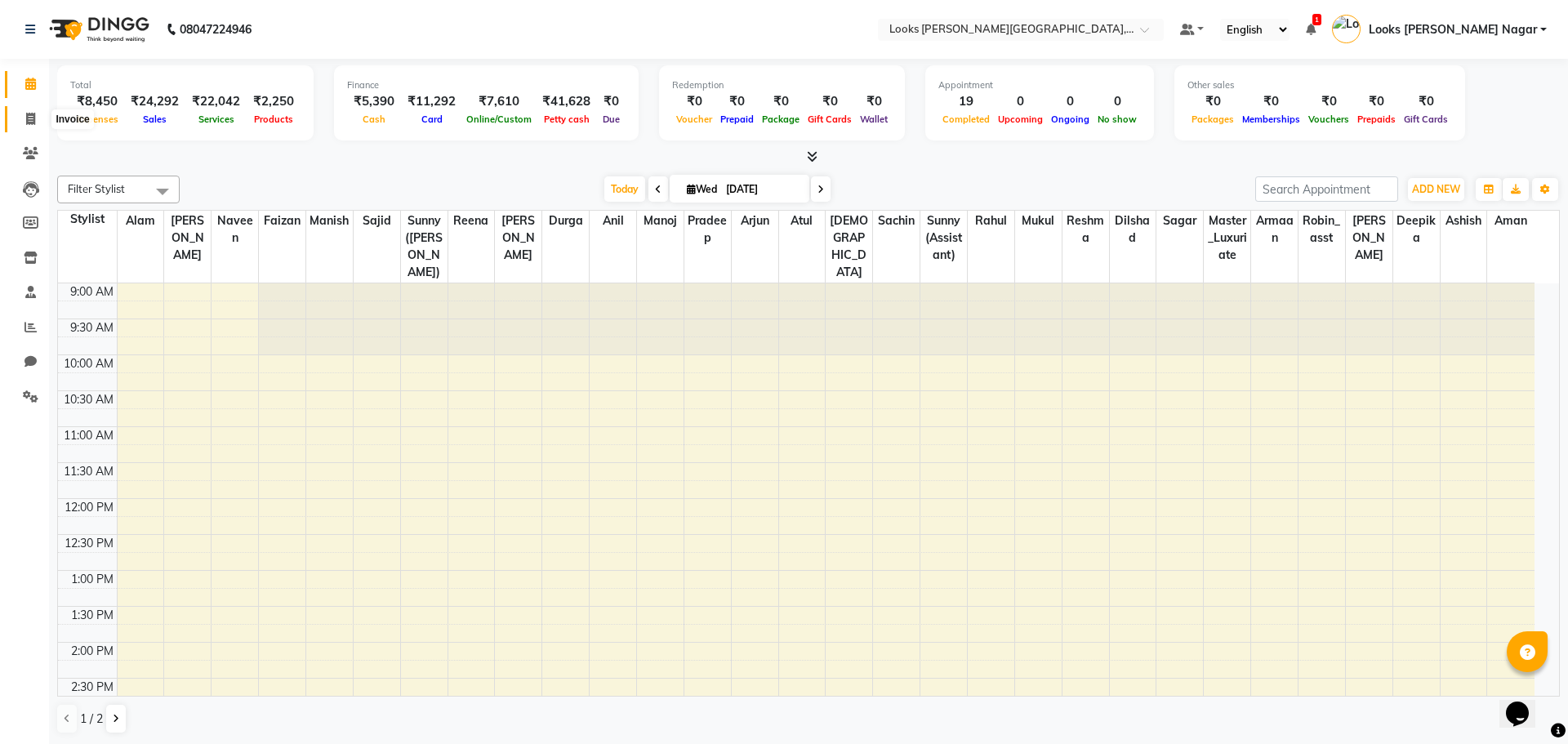
select select "service"
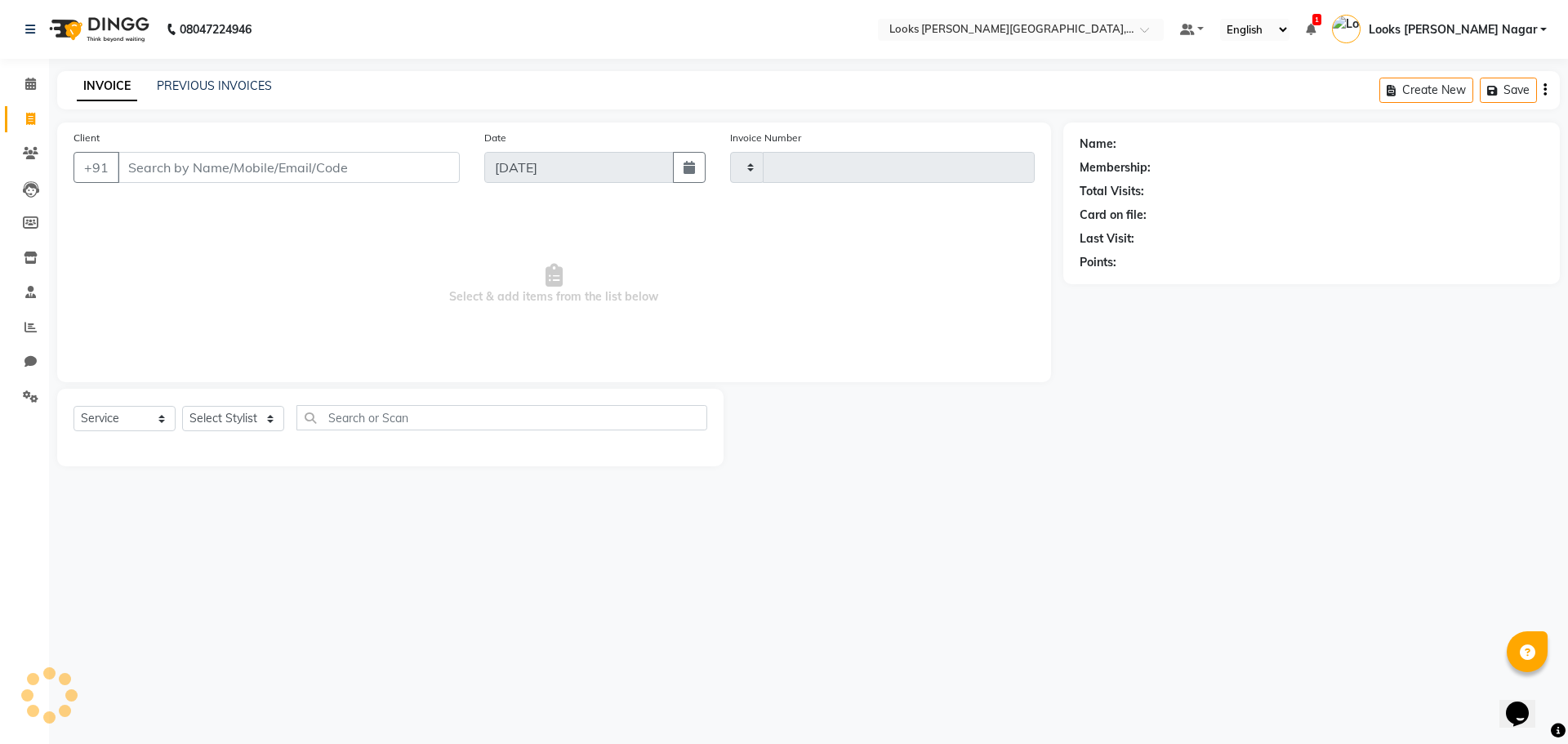
type input "3790"
select select "4327"
click at [267, 91] on link "PREVIOUS INVOICES" at bounding box center [215, 86] width 115 height 15
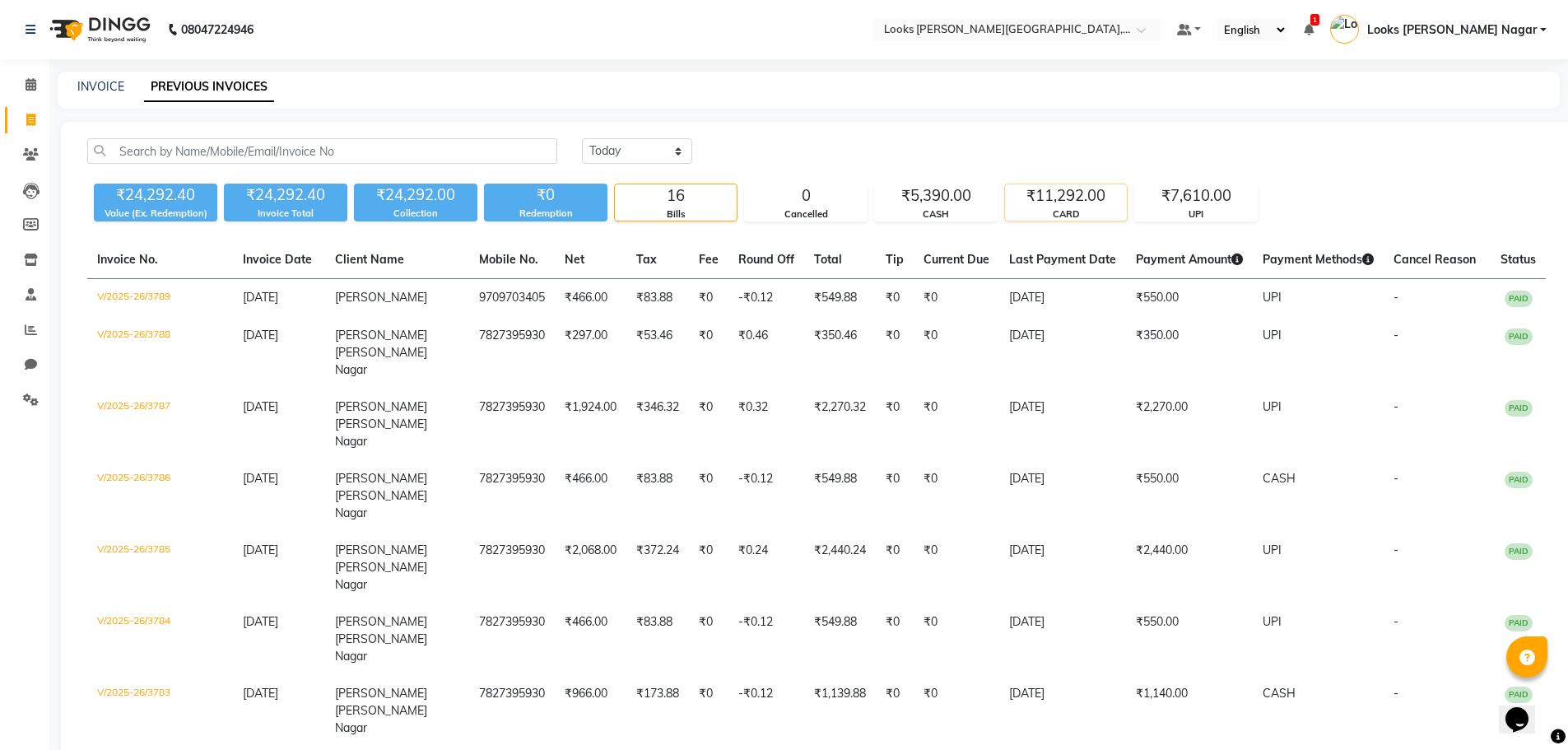
click at [1034, 206] on div "₹11,292.00" at bounding box center [1066, 195] width 122 height 23
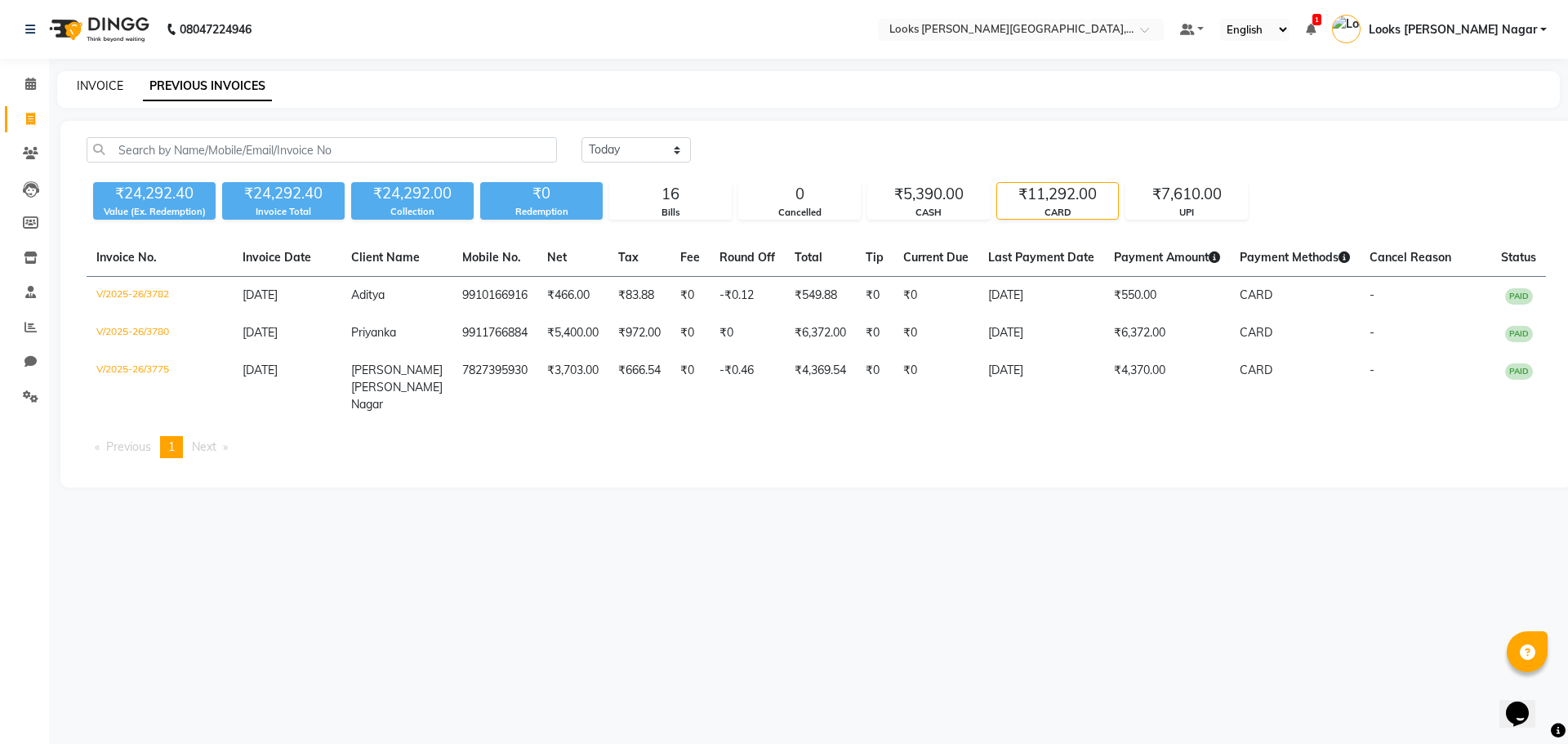
click at [101, 87] on link "INVOICE" at bounding box center [99, 86] width 46 height 15
select select "service"
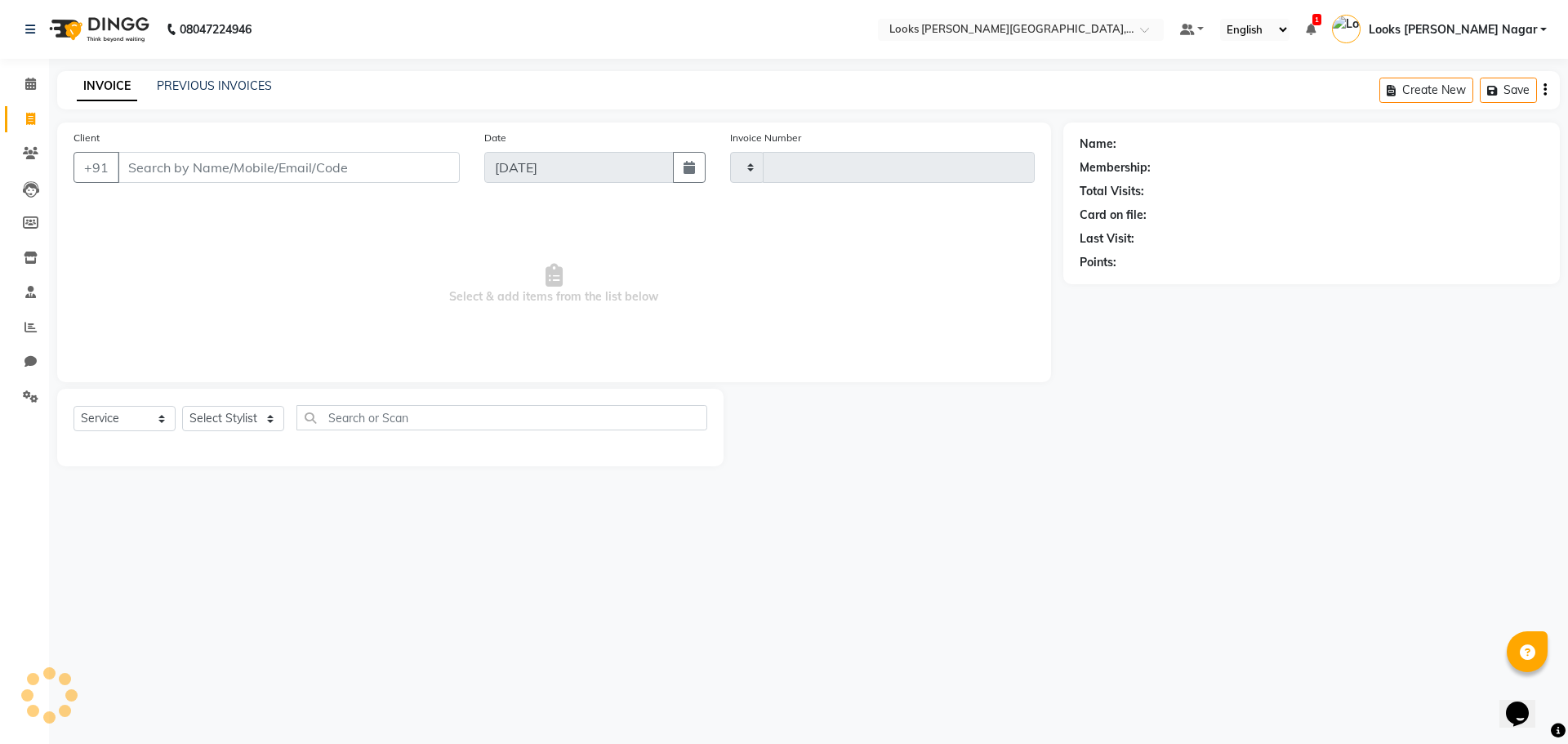
type input "3790"
select select "4327"
click at [247, 93] on div "PREVIOUS INVOICES" at bounding box center [215, 86] width 115 height 17
click at [212, 90] on link "PREVIOUS INVOICES" at bounding box center [215, 86] width 115 height 15
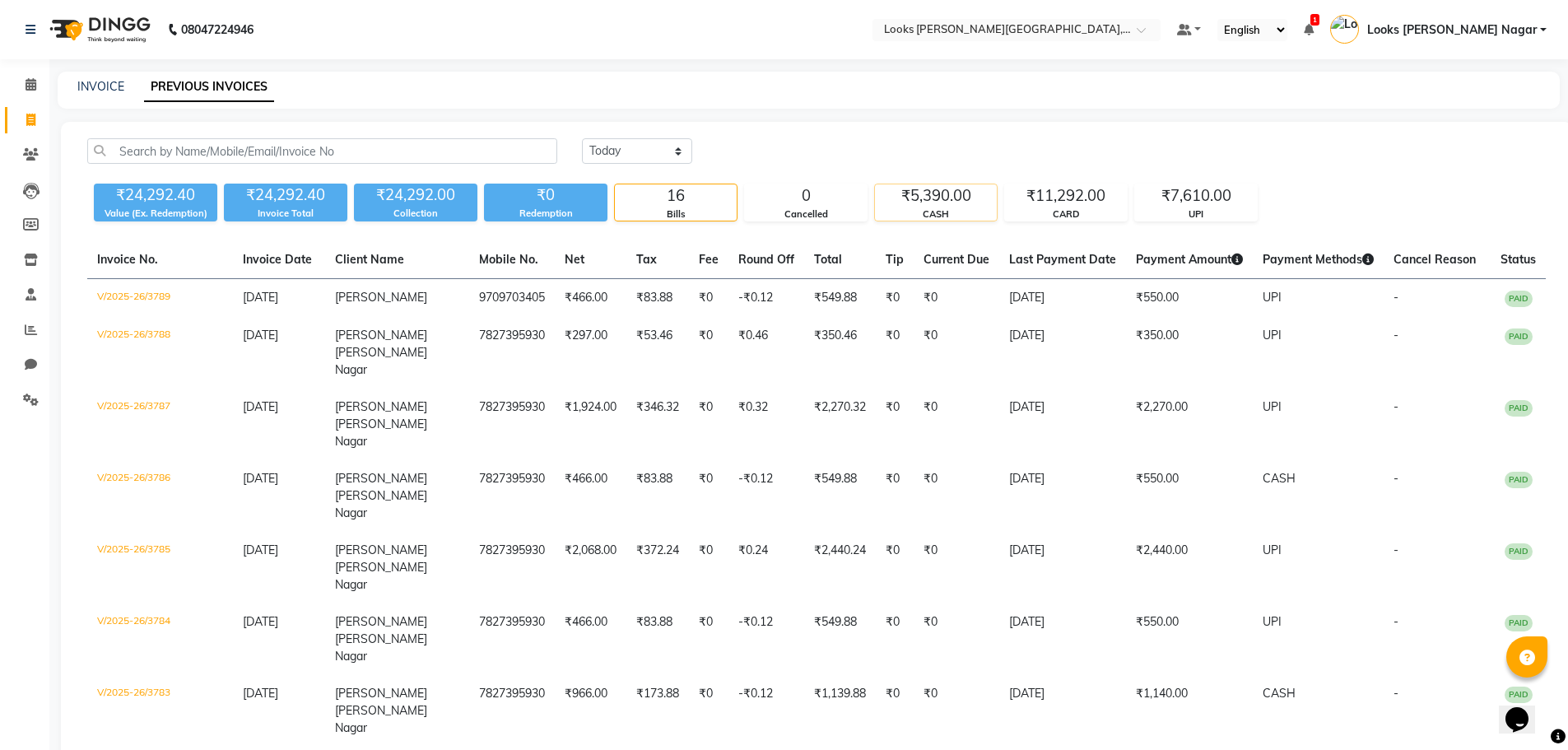
click at [955, 196] on div "₹5,390.00" at bounding box center [936, 195] width 122 height 23
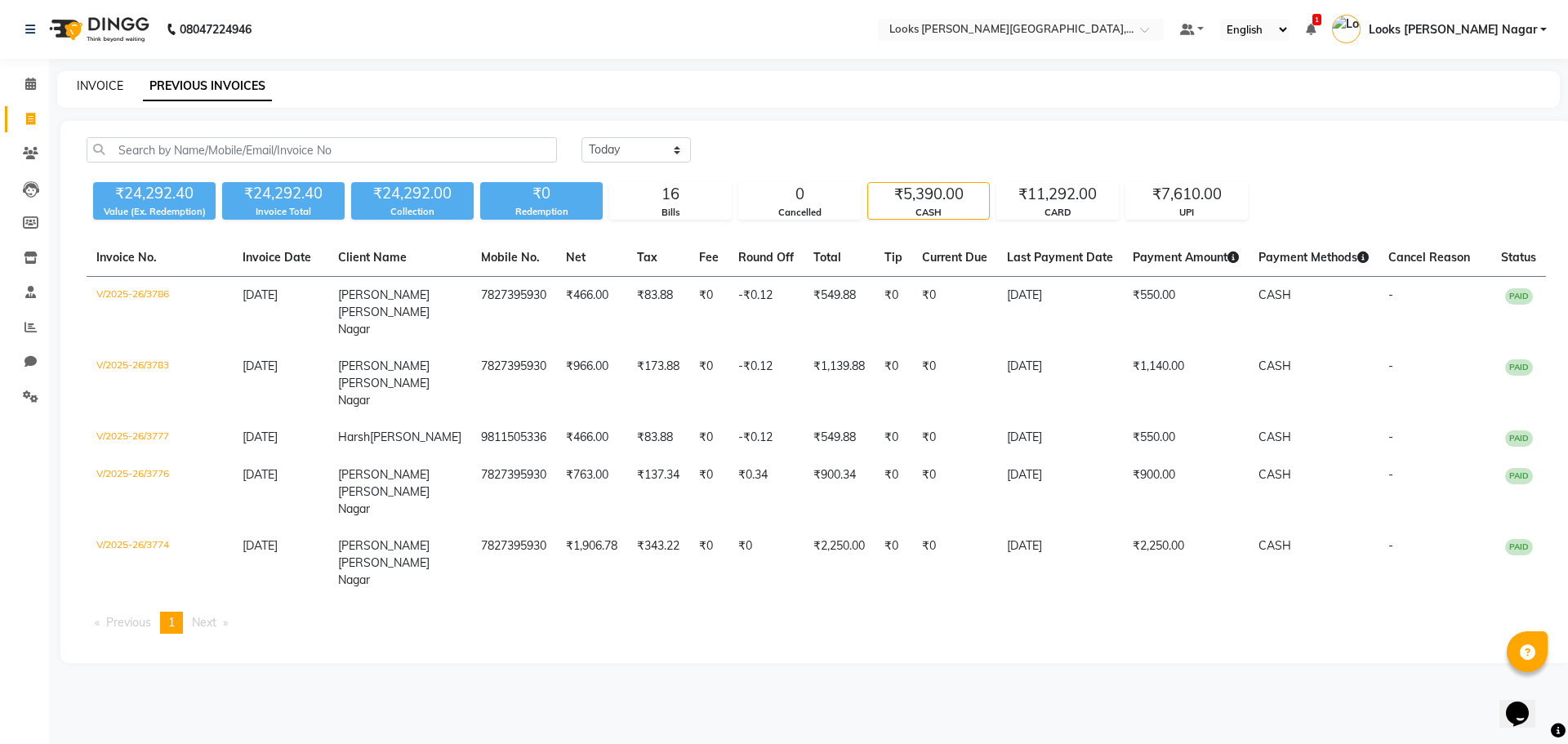
click at [107, 85] on link "INVOICE" at bounding box center [99, 86] width 46 height 15
select select "service"
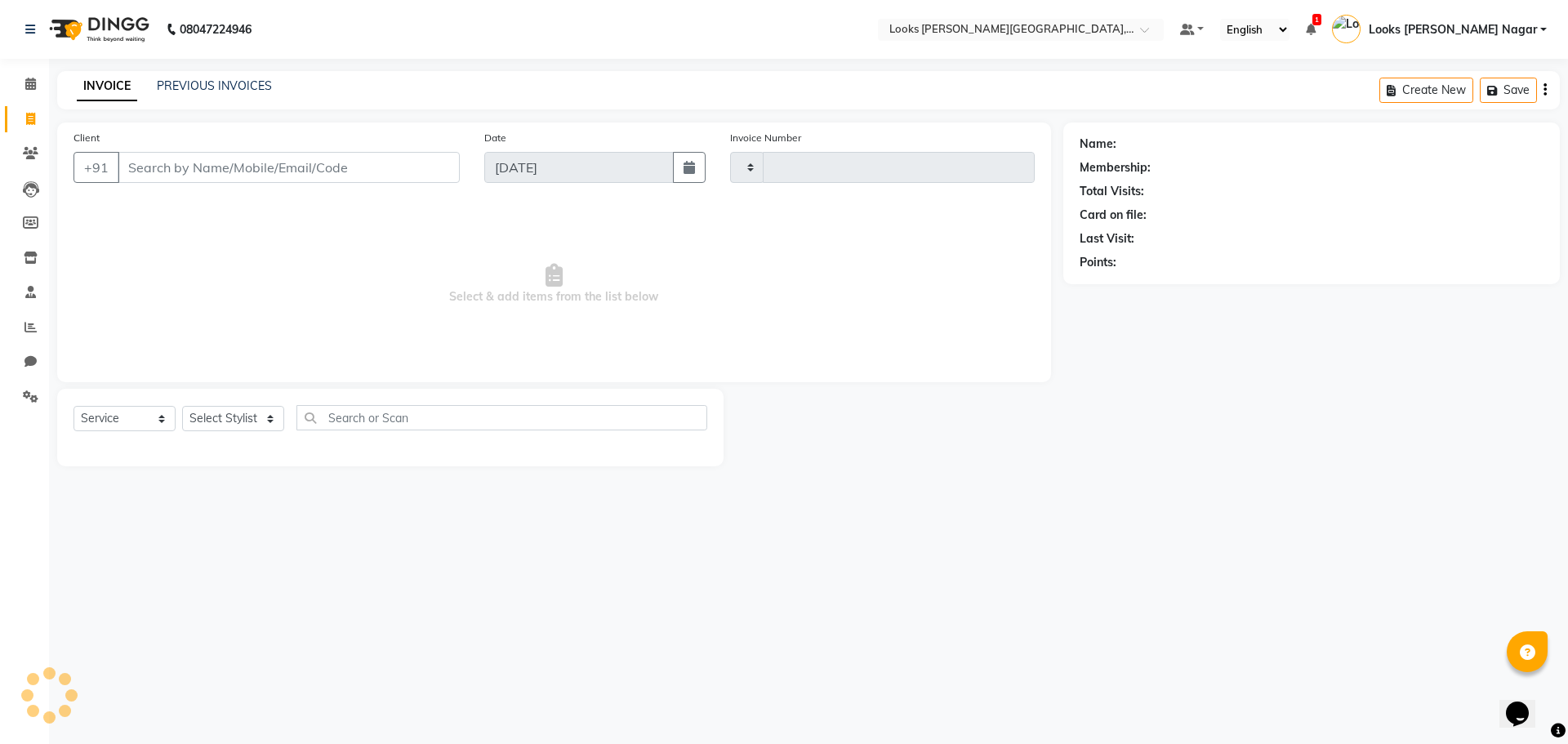
type input "3790"
select select "4327"
click at [200, 179] on input "Client" at bounding box center [288, 167] width 342 height 31
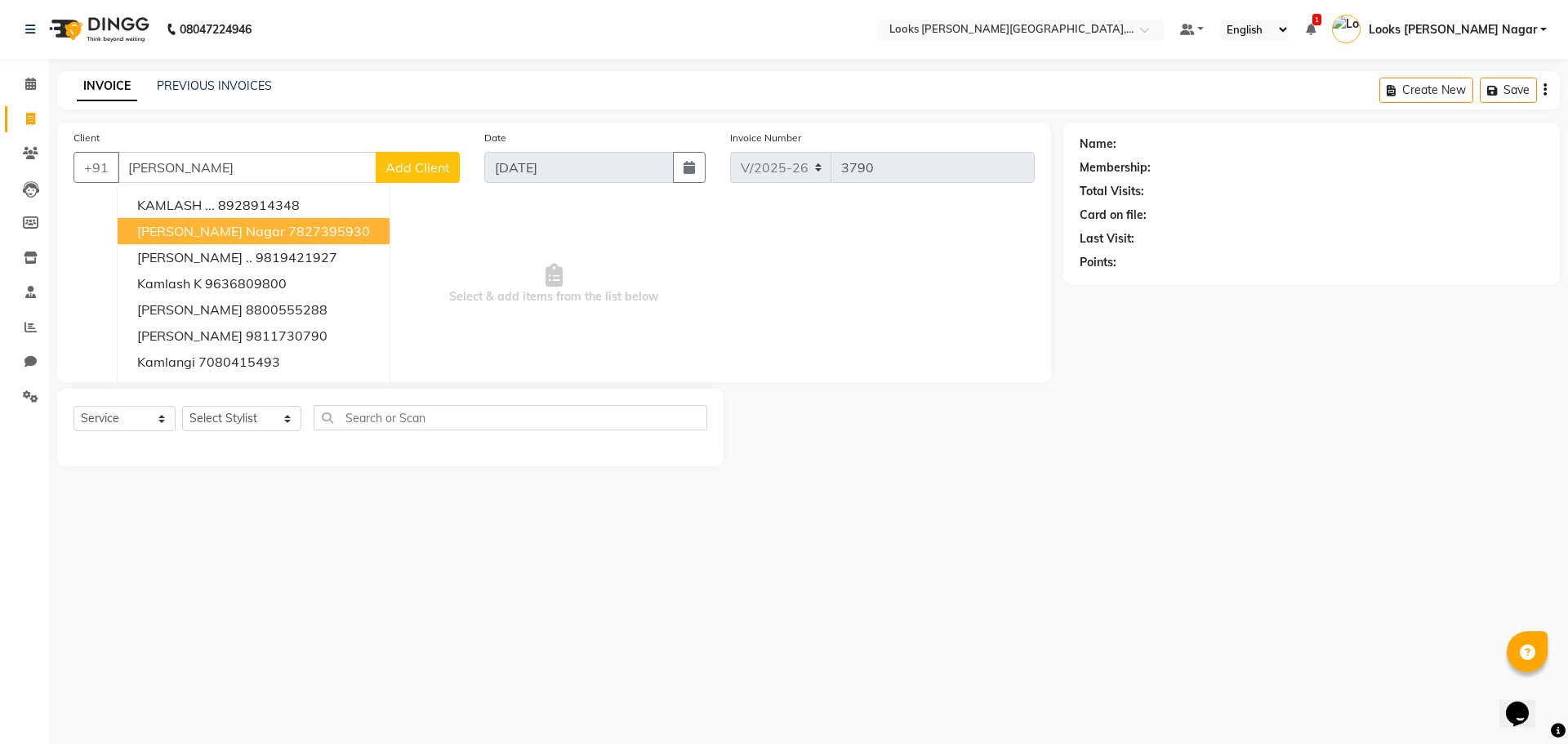
click at [236, 242] on button "[PERSON_NAME][GEOGRAPHIC_DATA]" at bounding box center [253, 232] width 272 height 26
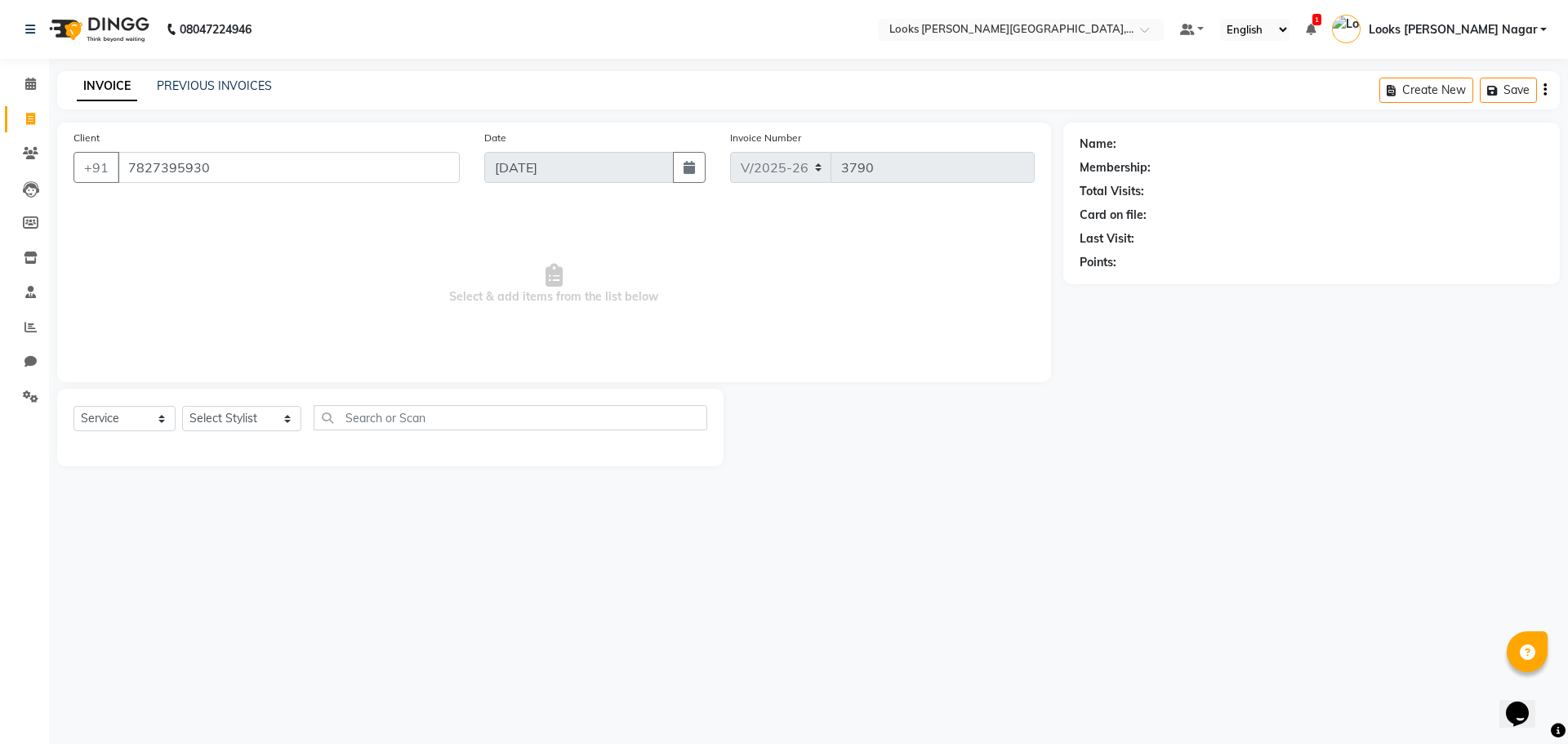
type input "7827395930"
drag, startPoint x: 254, startPoint y: 414, endPoint x: 242, endPoint y: 415, distance: 12.0
click at [250, 415] on select "Select Stylist Alam Aman [PERSON_NAME] Armaan Ashish Atul Deepika [PERSON_NAME]…" at bounding box center [242, 418] width 119 height 26
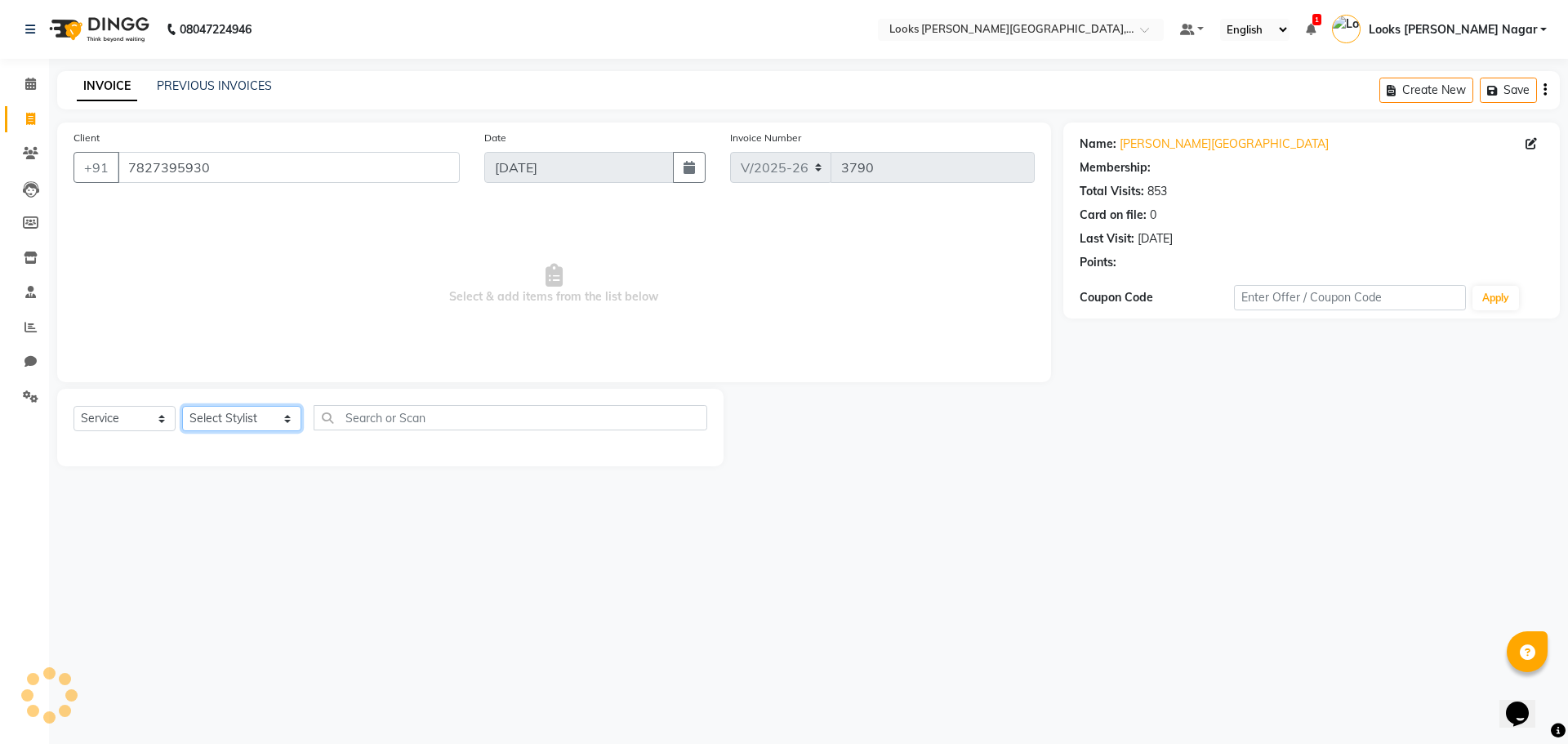
select select "1: Object"
select select "23529"
click at [183, 406] on select "Select Stylist Alam Aman [PERSON_NAME] Armaan Ashish Atul Deepika [PERSON_NAME]…" at bounding box center [242, 418] width 119 height 26
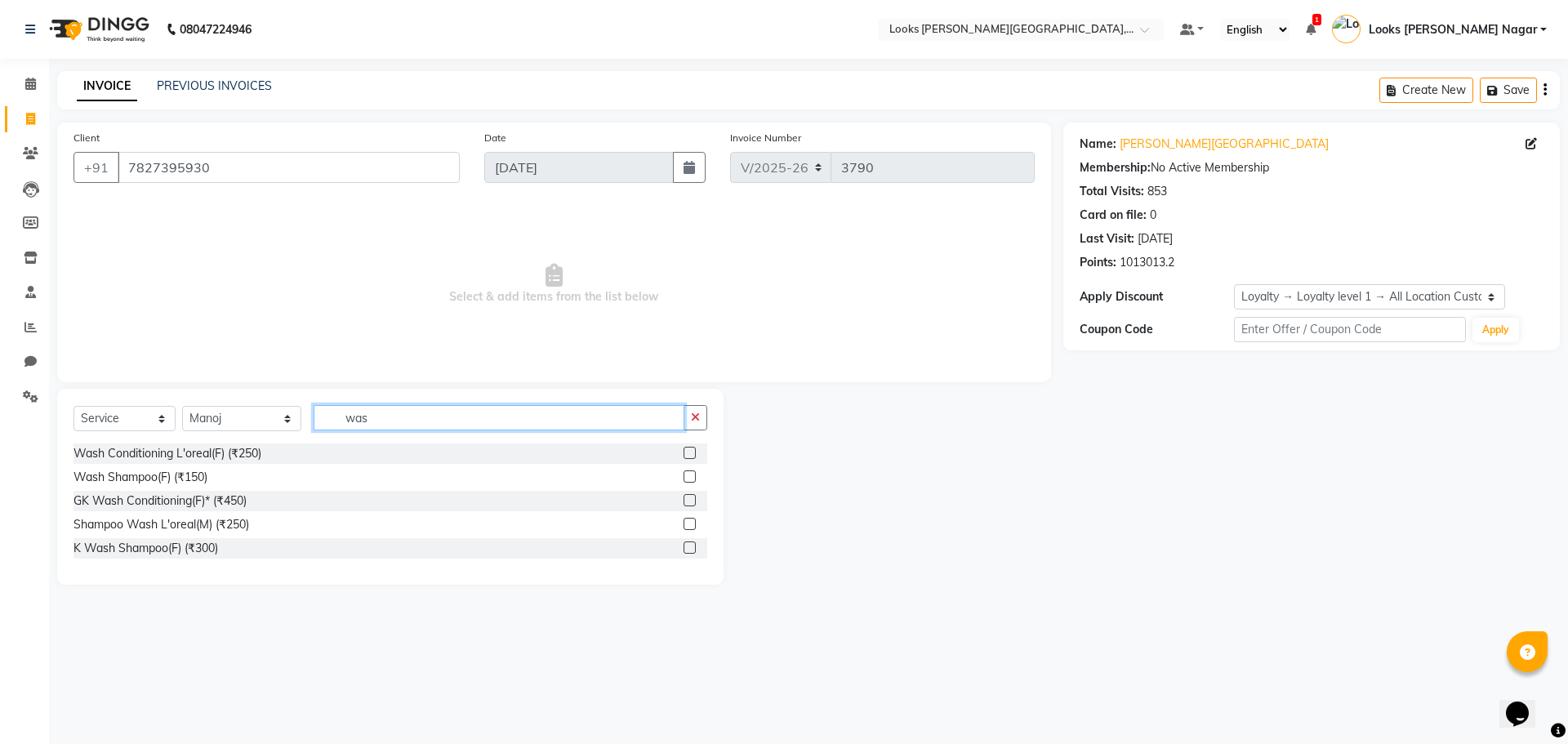
type input "was"
click at [218, 463] on div "Wash Conditioning L'oreal(F) (₹250) Wash Shampoo(F) (₹150) GK Wash Conditioning…" at bounding box center [391, 502] width 634 height 118
click at [221, 456] on div "Wash Conditioning L'oreal(F) (₹250)" at bounding box center [167, 454] width 188 height 17
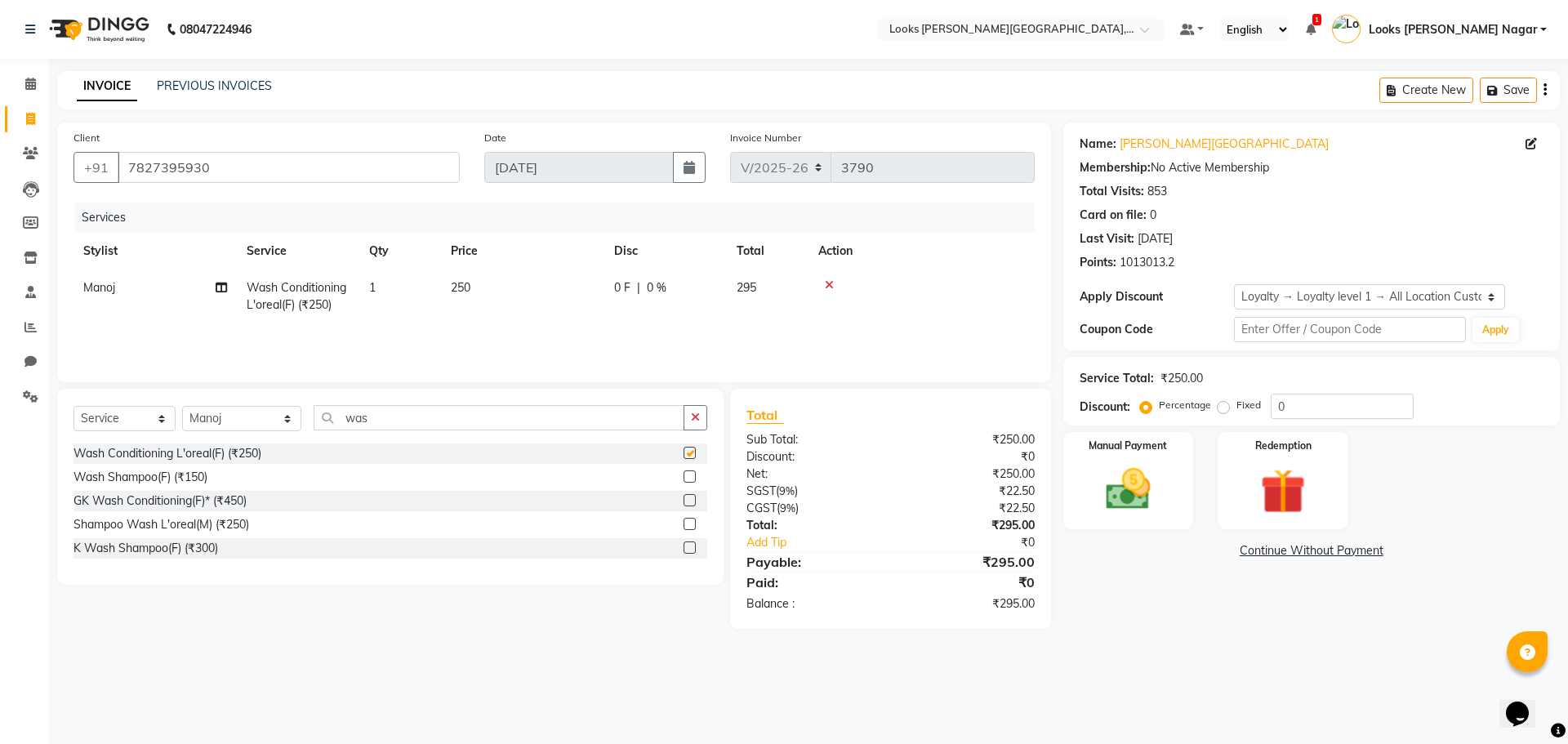
checkbox input "false"
click at [231, 422] on select "Select Stylist Alam Aman [PERSON_NAME] Armaan Ashish Atul Deepika [PERSON_NAME]…" at bounding box center [242, 418] width 119 height 26
select select "74559"
click at [183, 406] on select "Select Stylist Alam Aman [PERSON_NAME] Armaan Ashish Atul Deepika [PERSON_NAME]…" at bounding box center [242, 418] width 119 height 26
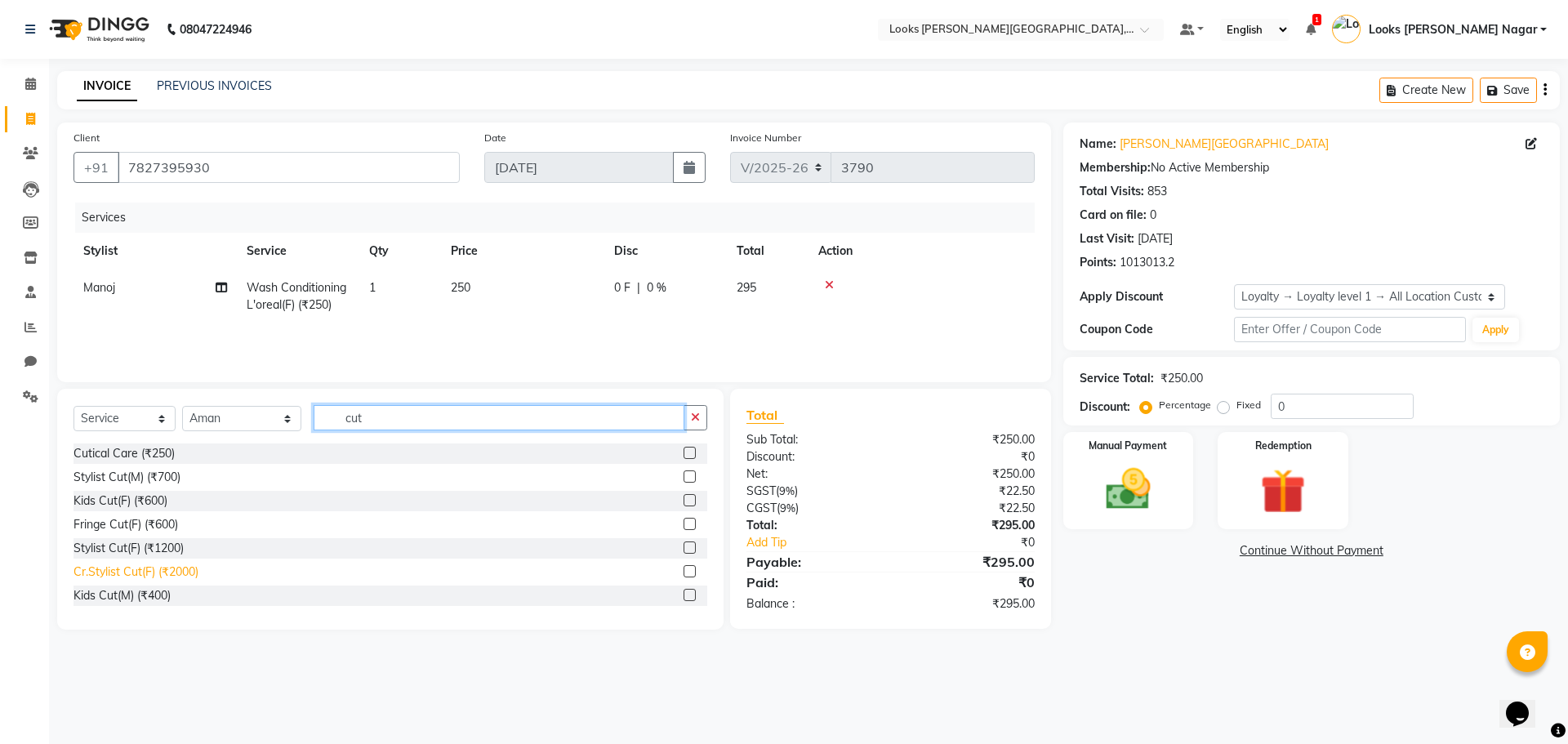
type input "cut"
click at [185, 573] on div "Cr.Stylist Cut(F) (₹2000)" at bounding box center [136, 572] width 125 height 17
checkbox input "false"
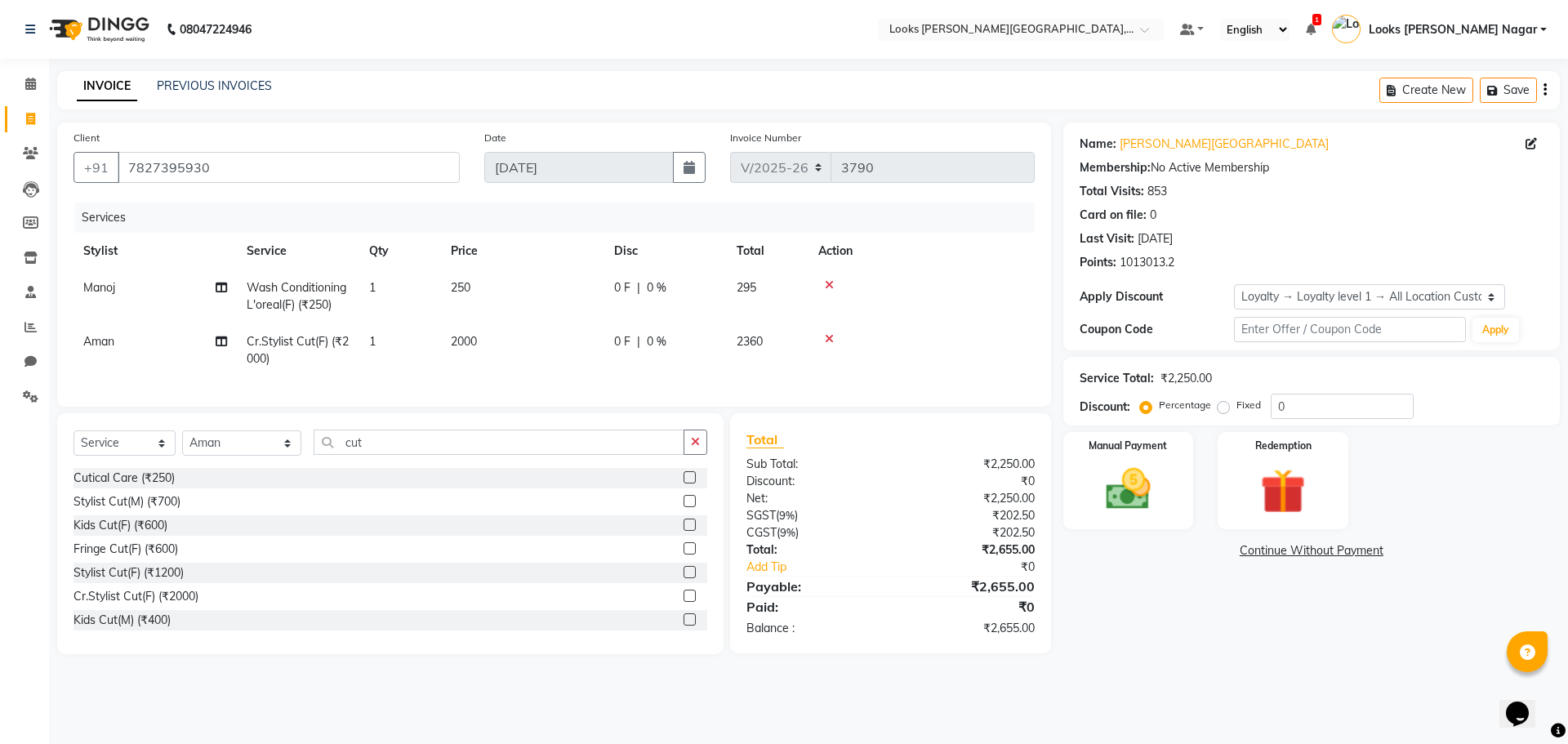
click at [553, 308] on td "250" at bounding box center [522, 296] width 164 height 54
select select "23529"
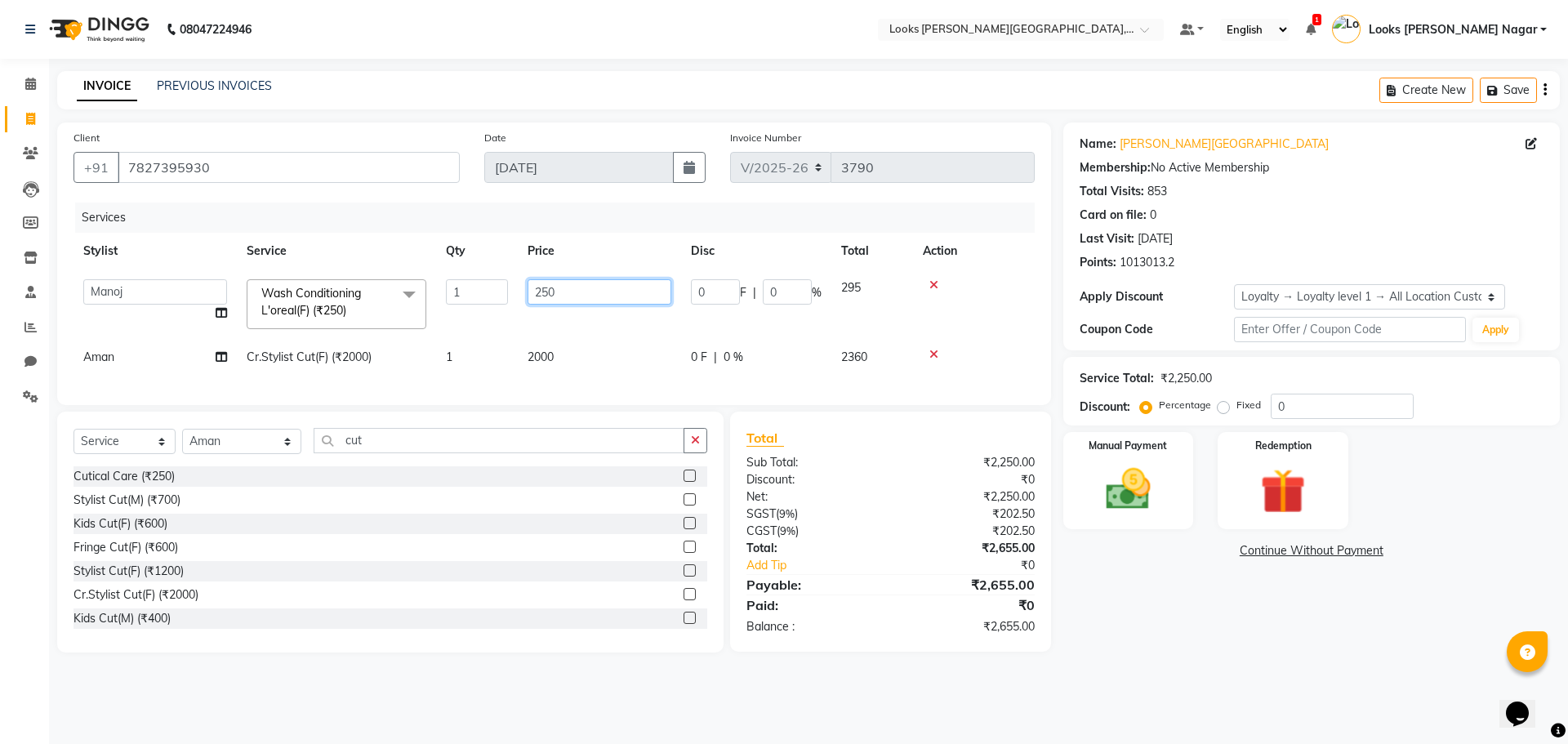
drag, startPoint x: 554, startPoint y: 305, endPoint x: 188, endPoint y: 285, distance: 366.5
click at [188, 285] on tr "Alam Aman [PERSON_NAME] Armaan Ashish Atul Deepika Deepu Dilshad Durga [PERSON_…" at bounding box center [554, 303] width 961 height 69
type input "339"
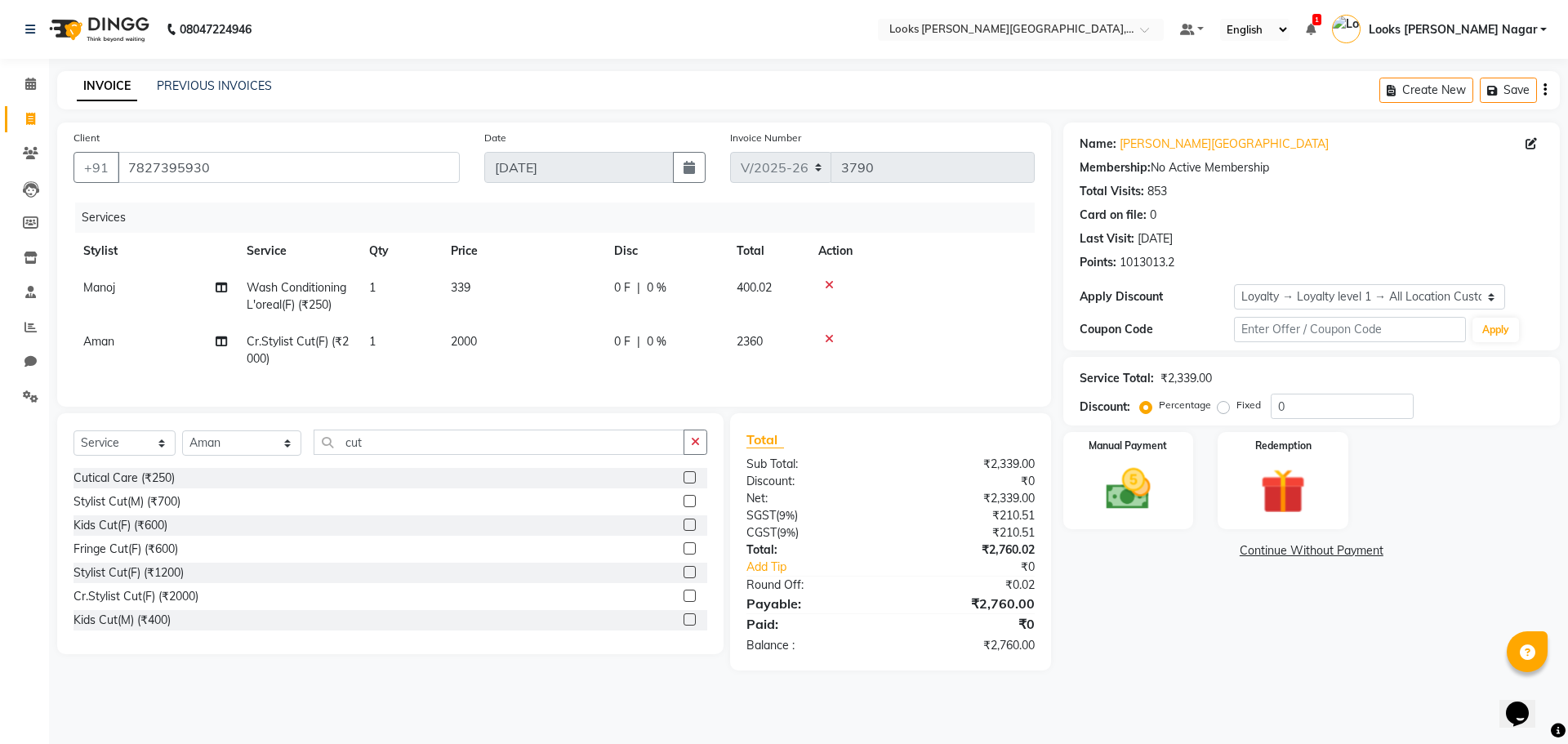
click at [560, 357] on td "2000" at bounding box center [522, 350] width 164 height 54
select select "74559"
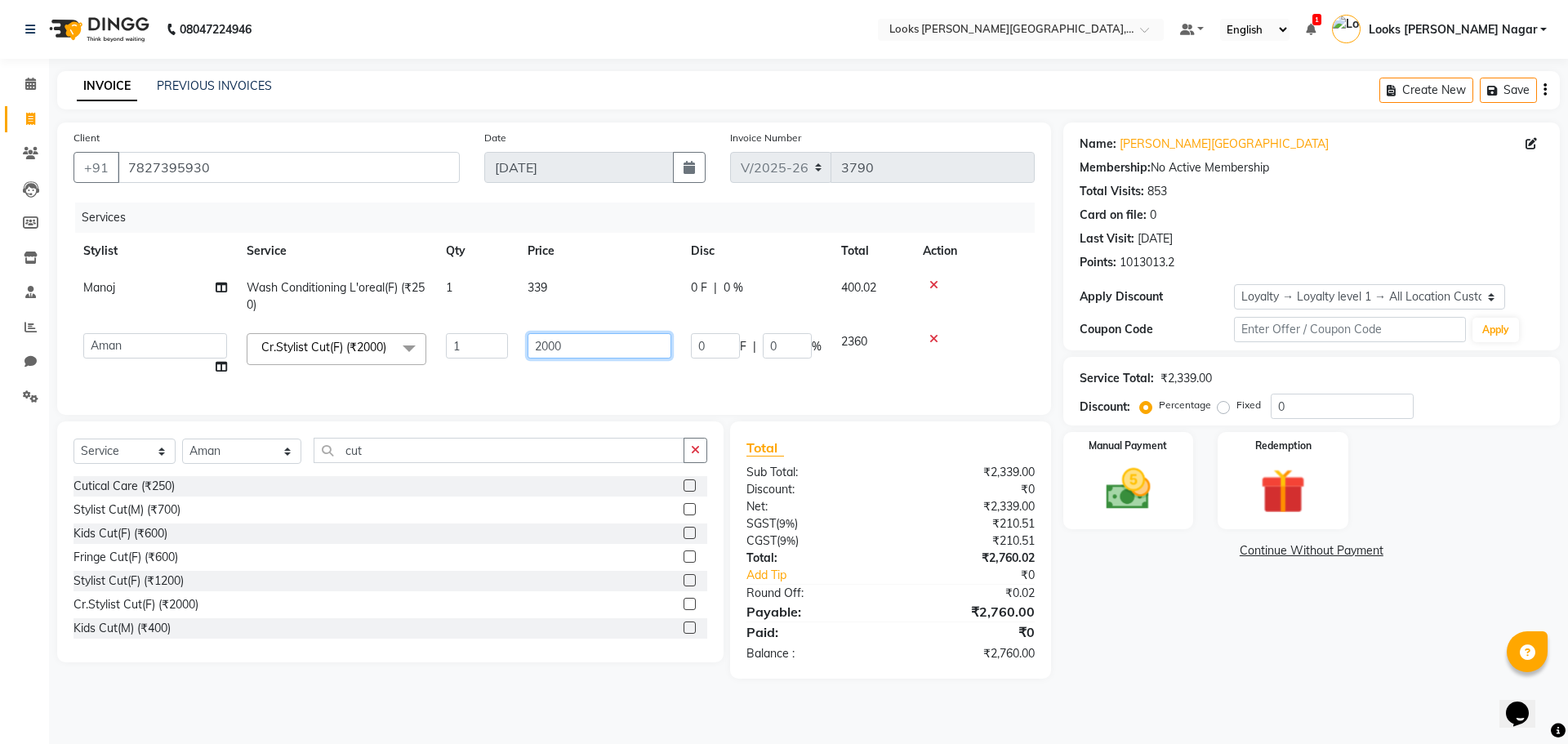
drag, startPoint x: 560, startPoint y: 350, endPoint x: 162, endPoint y: 365, distance: 398.3
click at [208, 358] on tr "[PERSON_NAME] [PERSON_NAME] Armaan [PERSON_NAME] [PERSON_NAME] Deepika [PERSON_…" at bounding box center [554, 355] width 961 height 62
type input "1000"
click at [1176, 643] on div "Name: [PERSON_NAME] Nagar Membership: No Active Membership Total Visits: 853 Ca…" at bounding box center [1317, 401] width 509 height 556
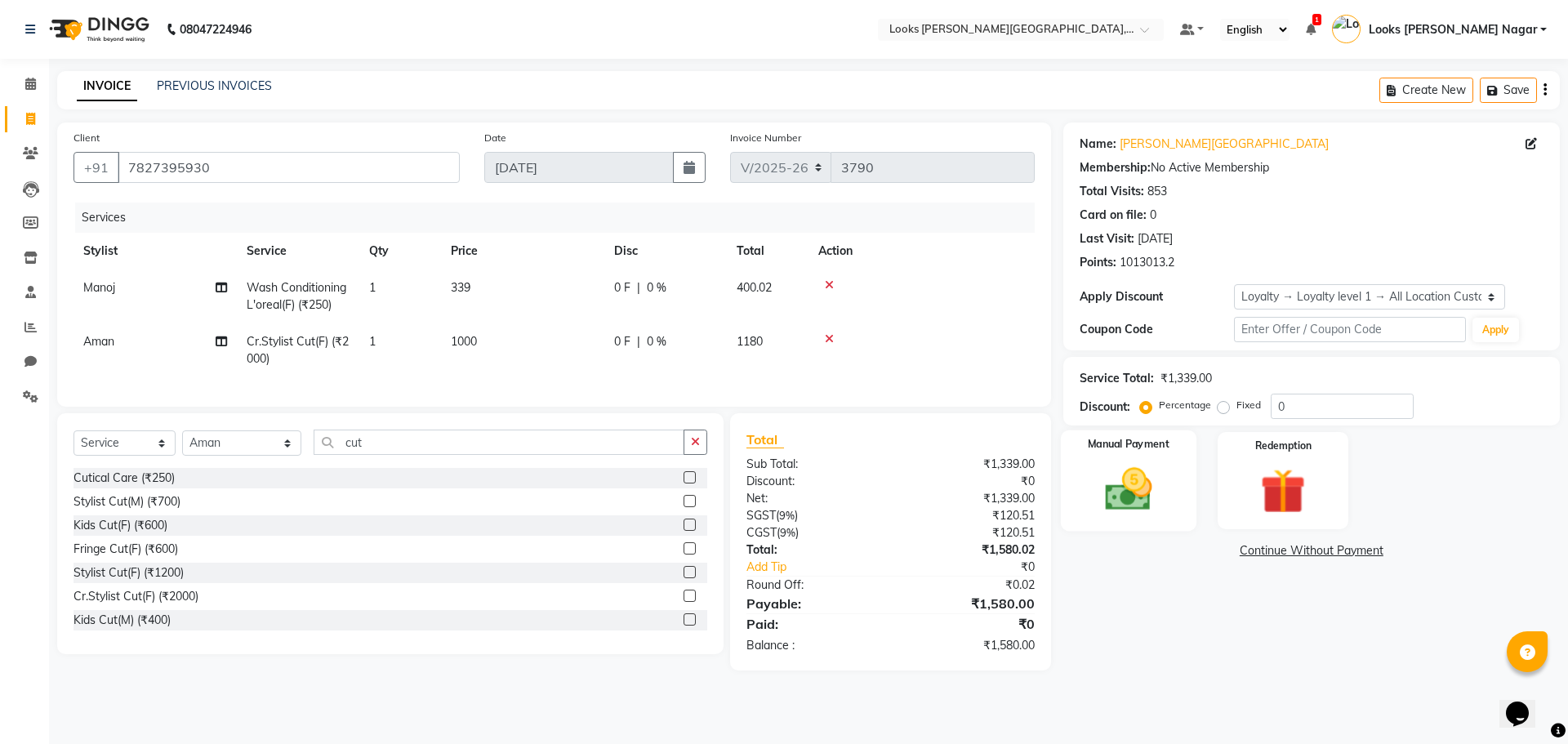
click at [1178, 512] on div "Manual Payment" at bounding box center [1127, 480] width 135 height 100
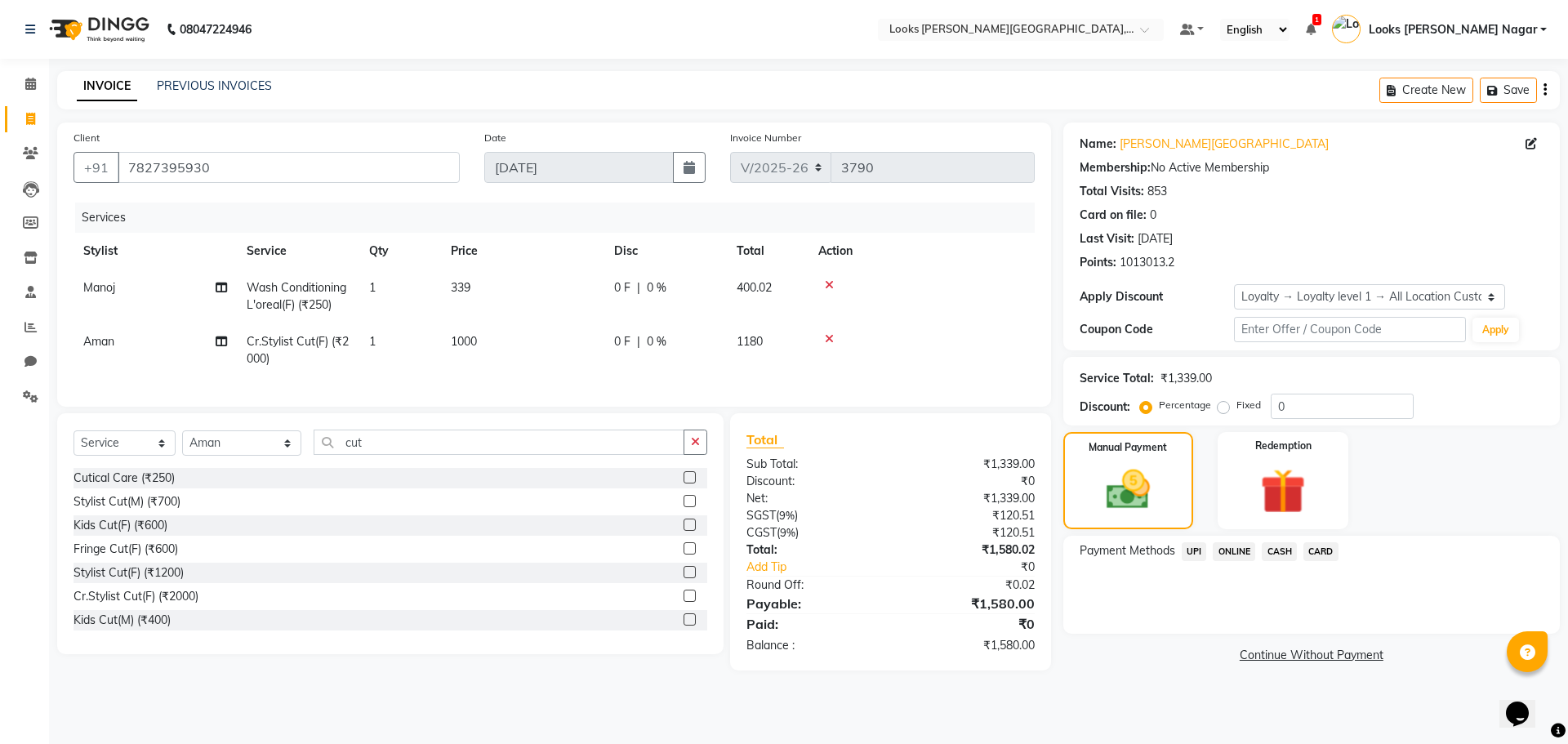
click at [1188, 547] on span "UPI" at bounding box center [1193, 551] width 26 height 19
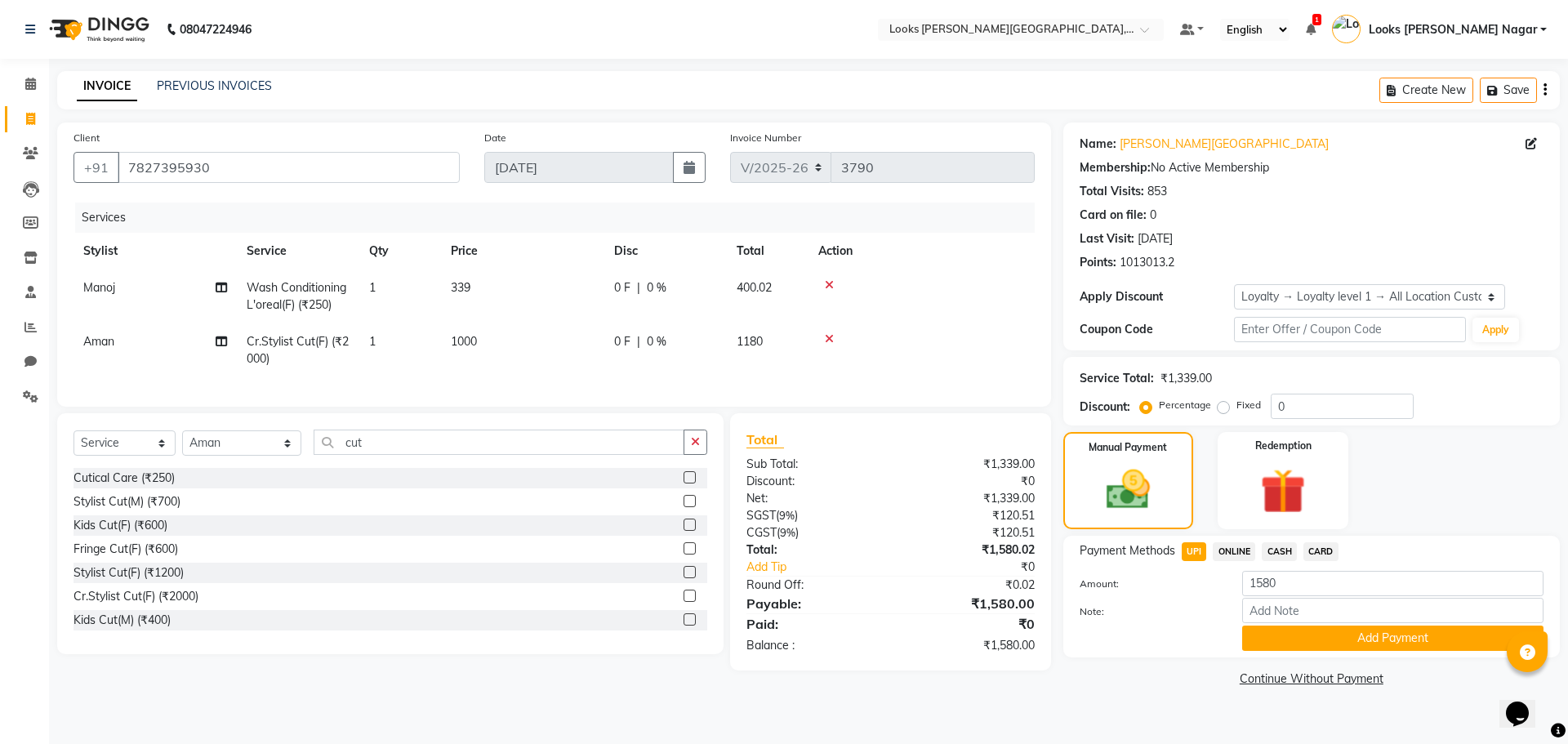
click at [1318, 549] on span "CARD" at bounding box center [1320, 551] width 35 height 19
click at [1296, 634] on button "Add Payment" at bounding box center [1392, 637] width 302 height 26
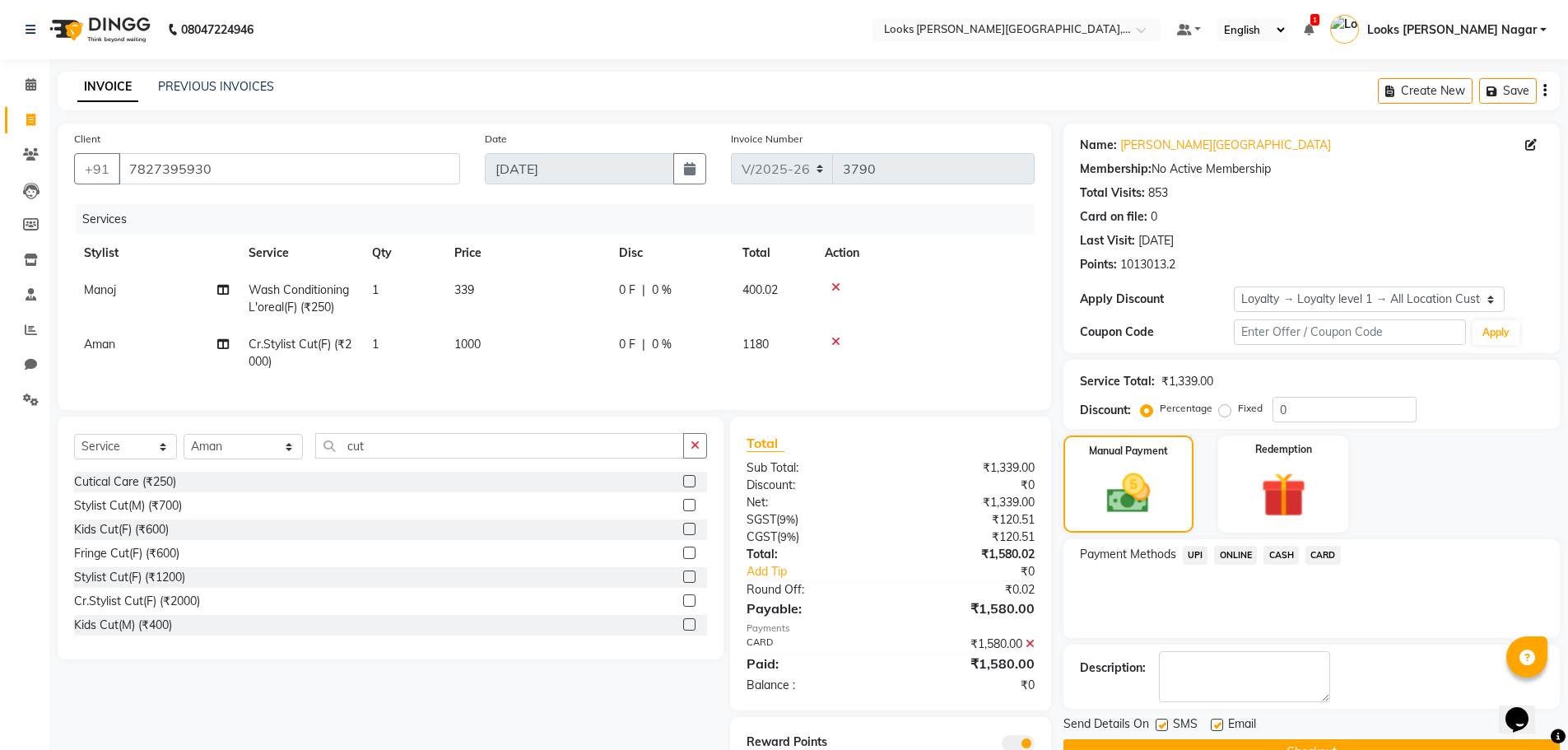
scroll to position [79, 0]
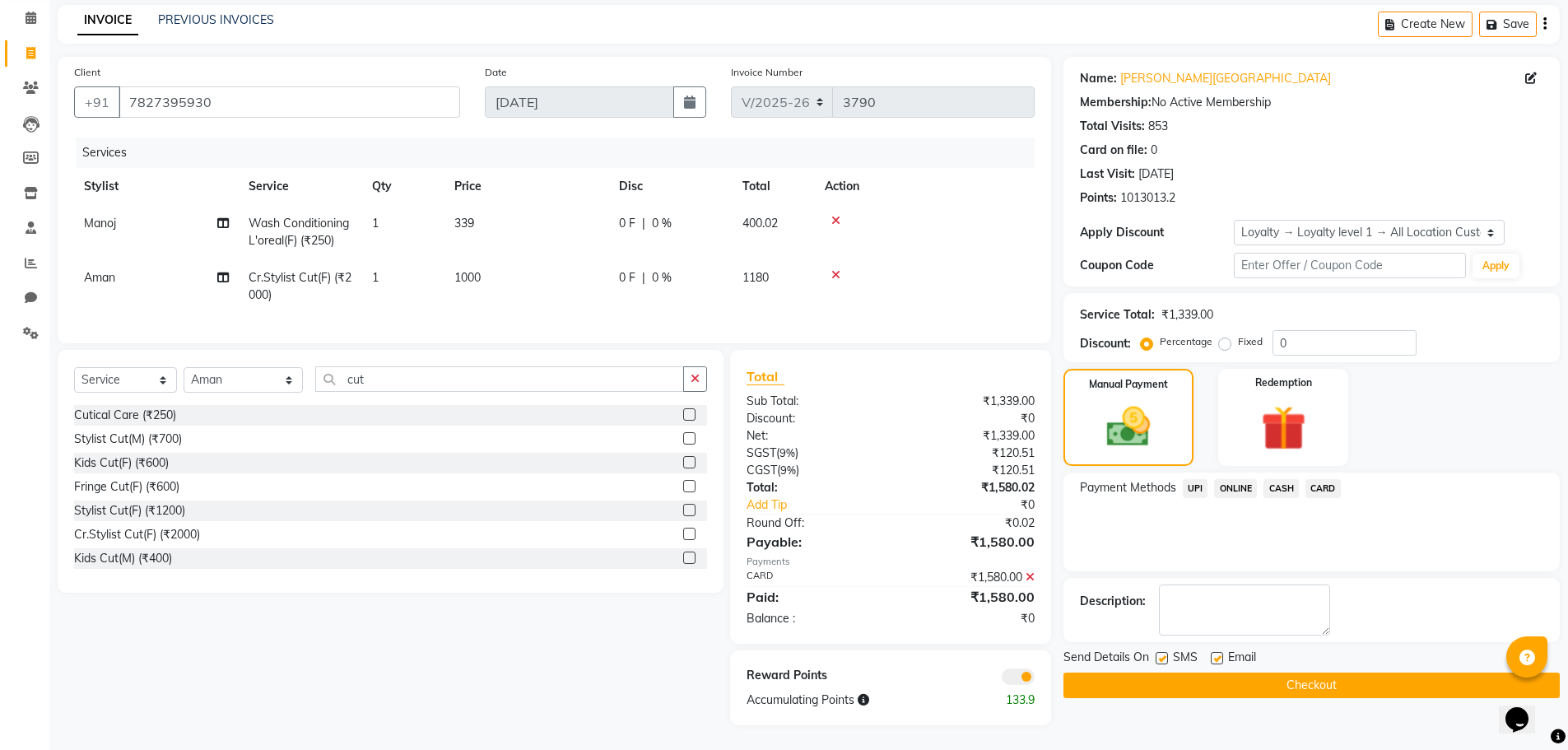
click at [1161, 652] on label at bounding box center [1161, 658] width 12 height 12
click at [1161, 654] on input "checkbox" at bounding box center [1160, 659] width 10 height 10
checkbox input "false"
click at [1159, 677] on button "Checkout" at bounding box center [1312, 684] width 497 height 26
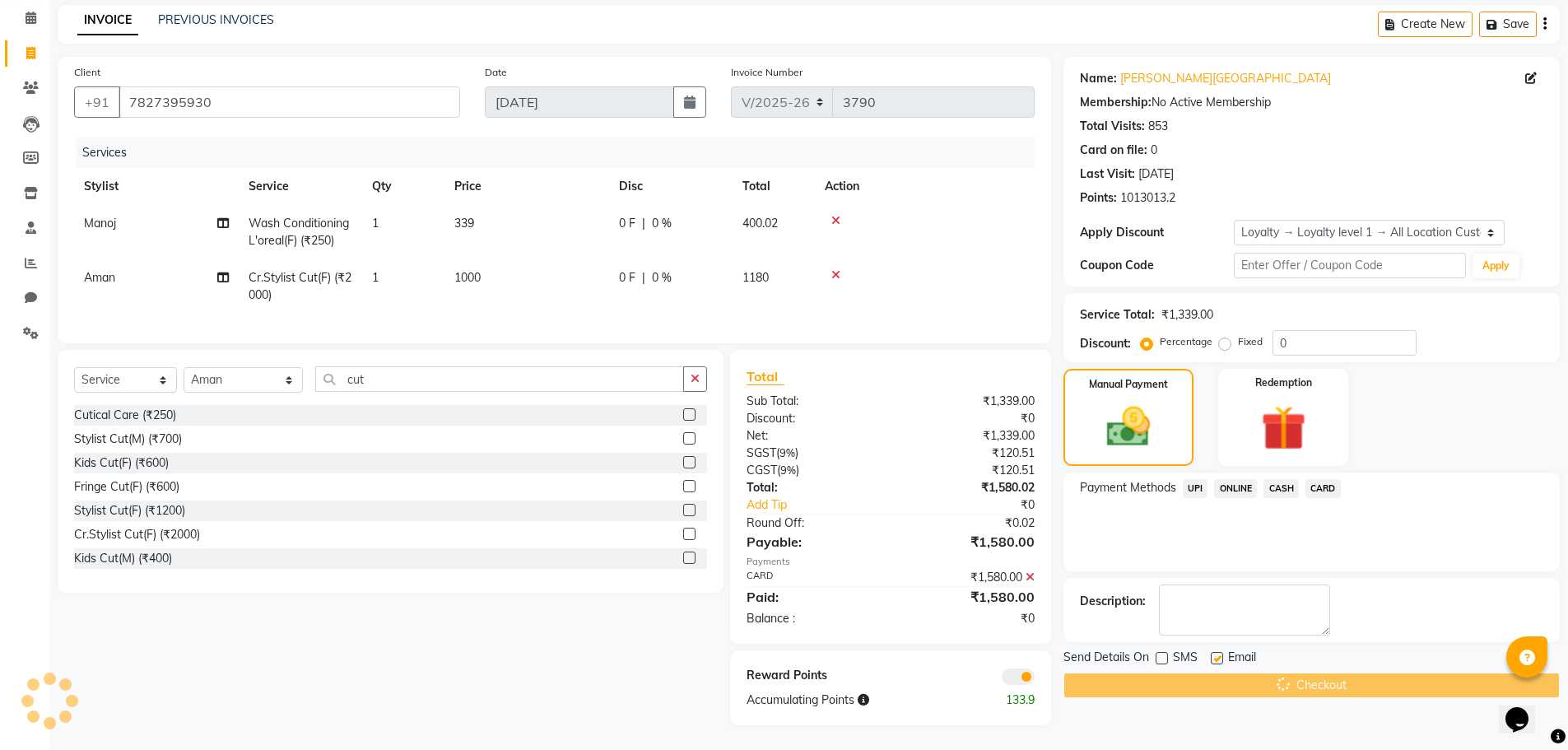
scroll to position [0, 0]
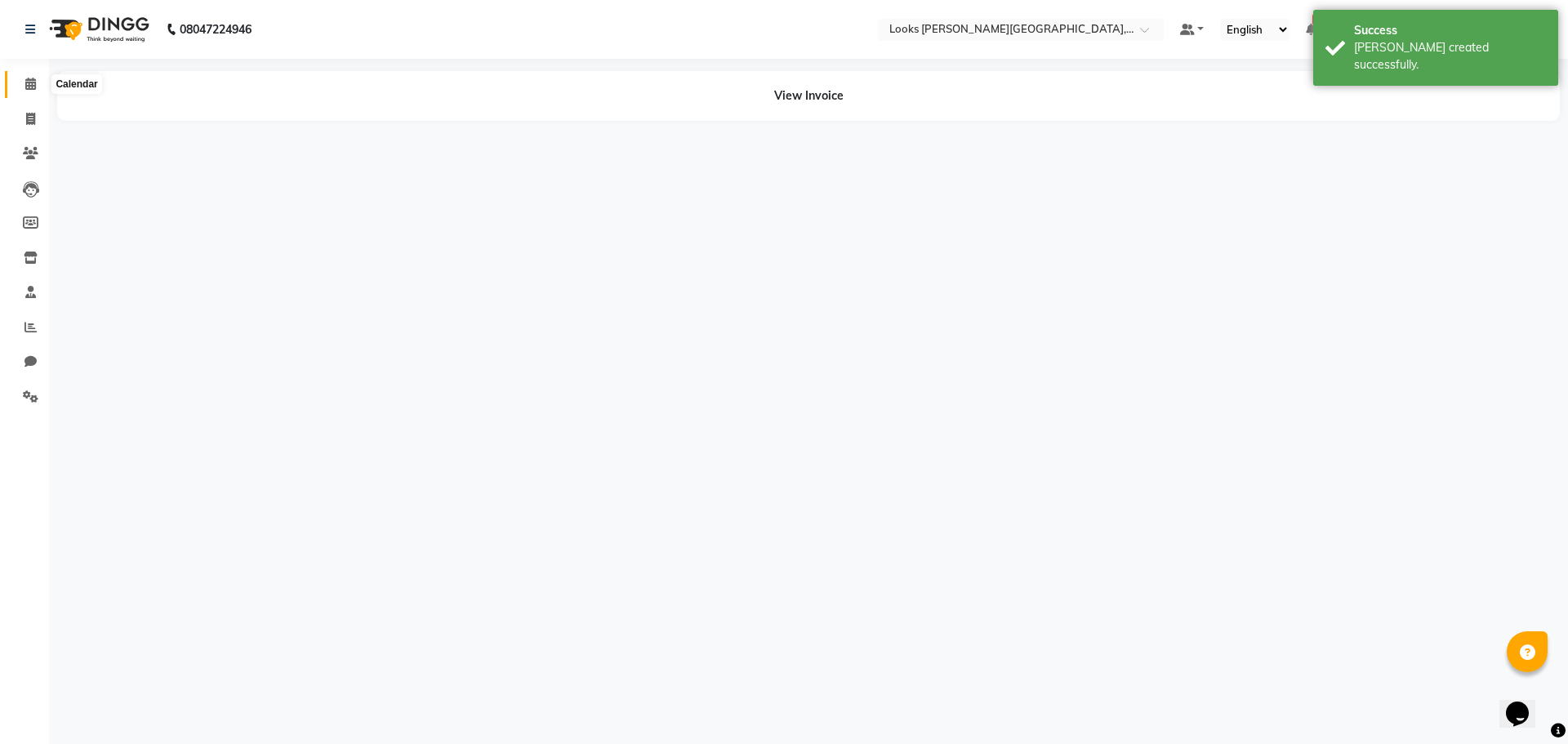
click at [31, 75] on span at bounding box center [30, 84] width 28 height 19
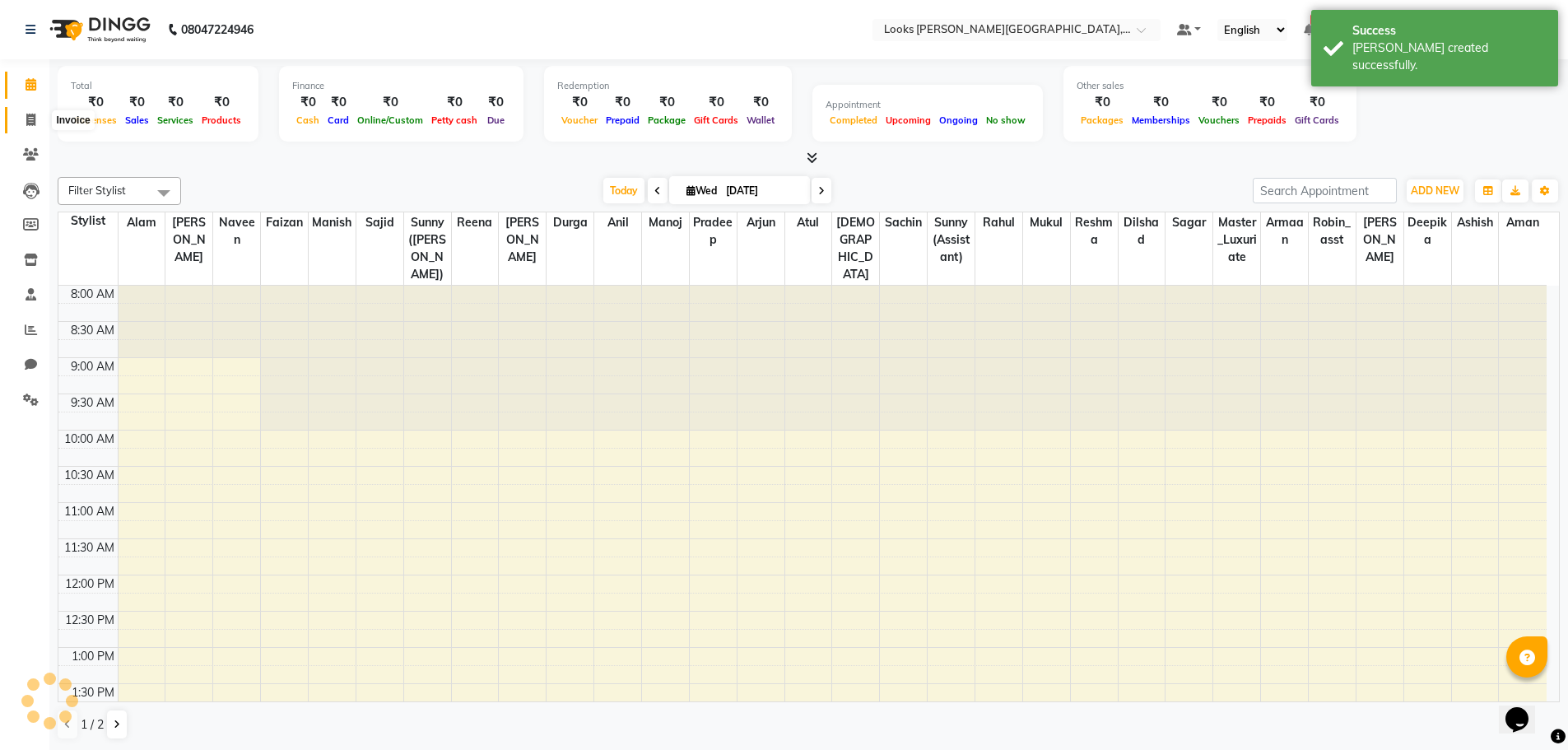
click at [31, 125] on icon at bounding box center [31, 119] width 9 height 12
select select "service"
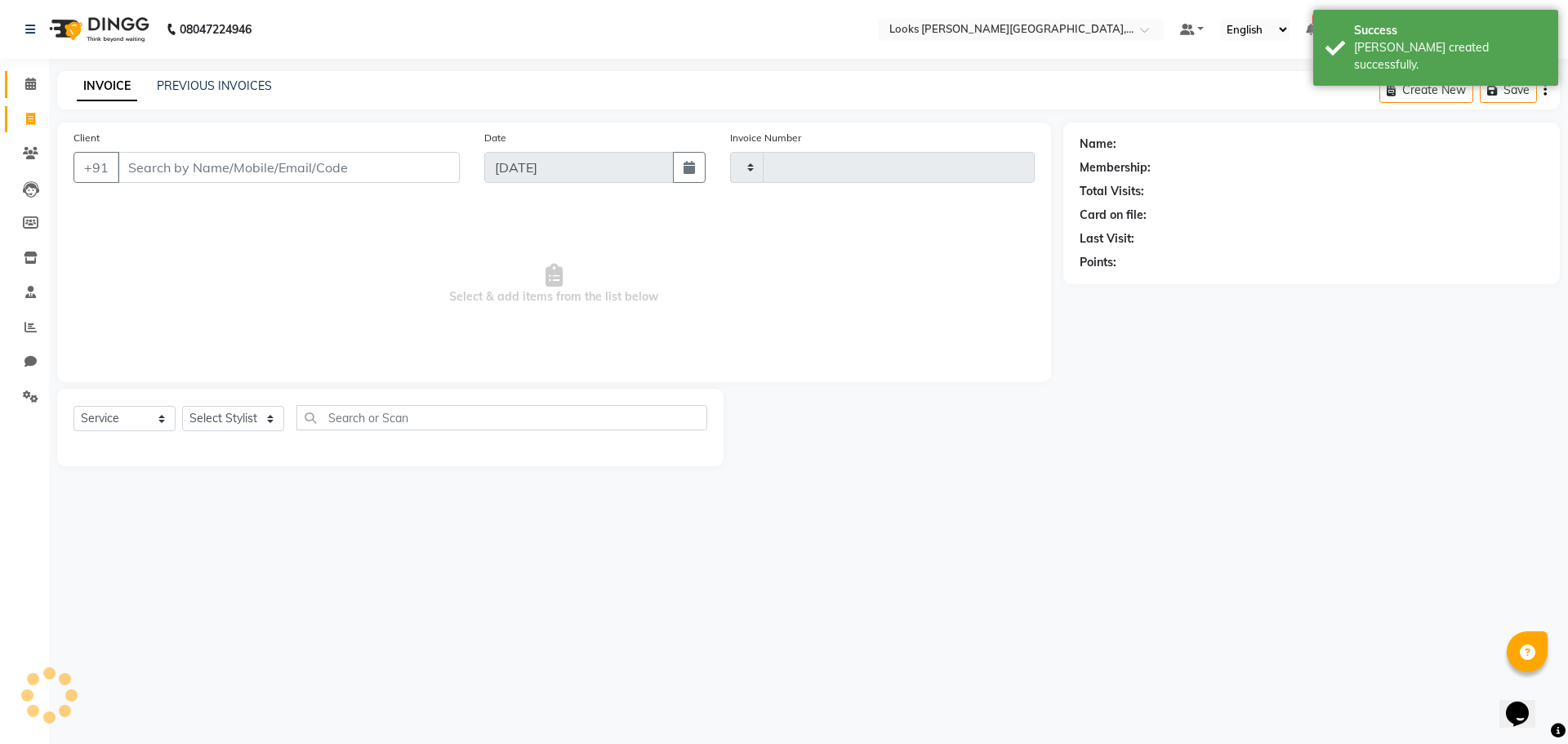
type input "3791"
click at [32, 85] on icon at bounding box center [30, 83] width 10 height 12
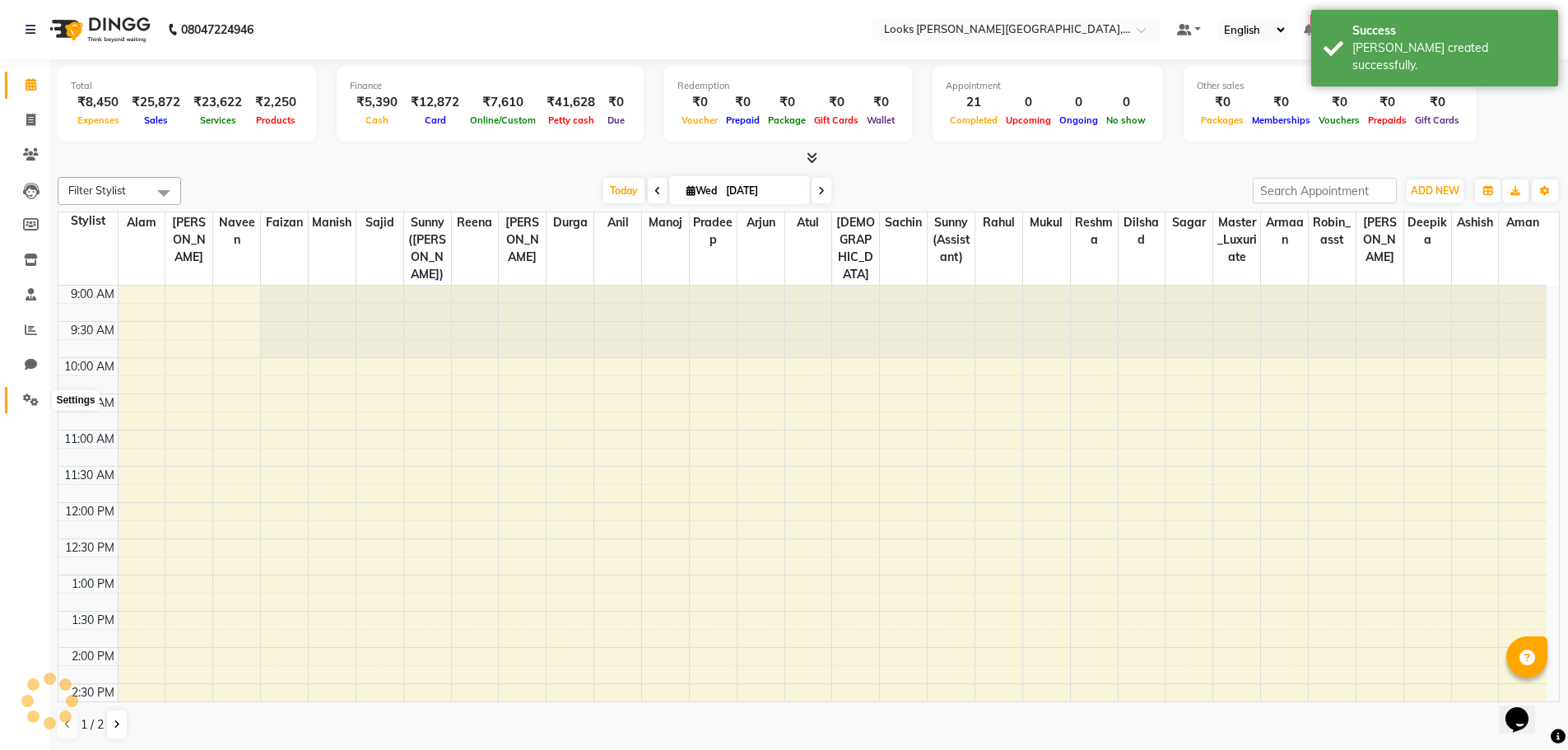
click at [39, 401] on span at bounding box center [31, 400] width 29 height 19
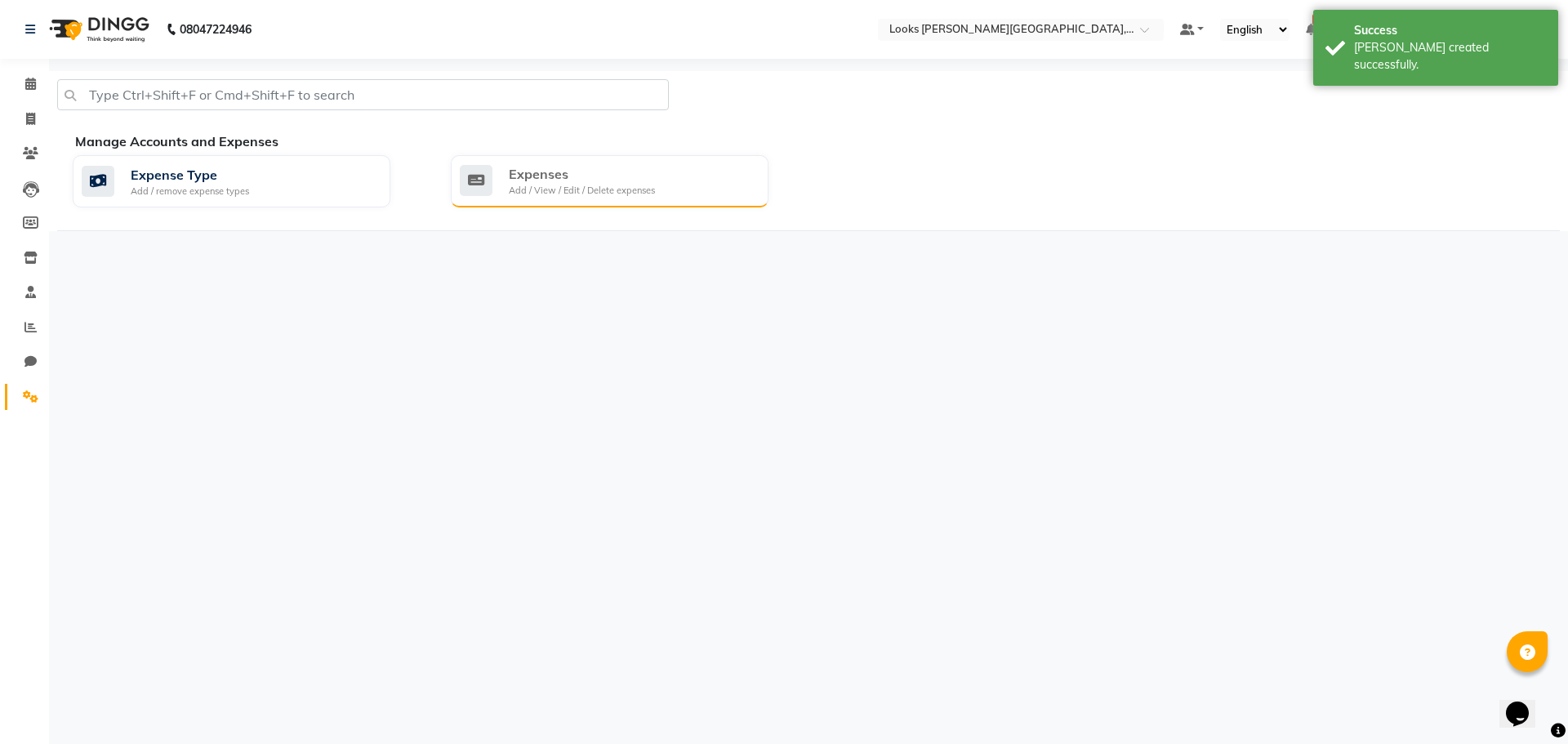
click at [691, 198] on div "Expenses Add / View / Edit / Delete expenses" at bounding box center [610, 181] width 318 height 52
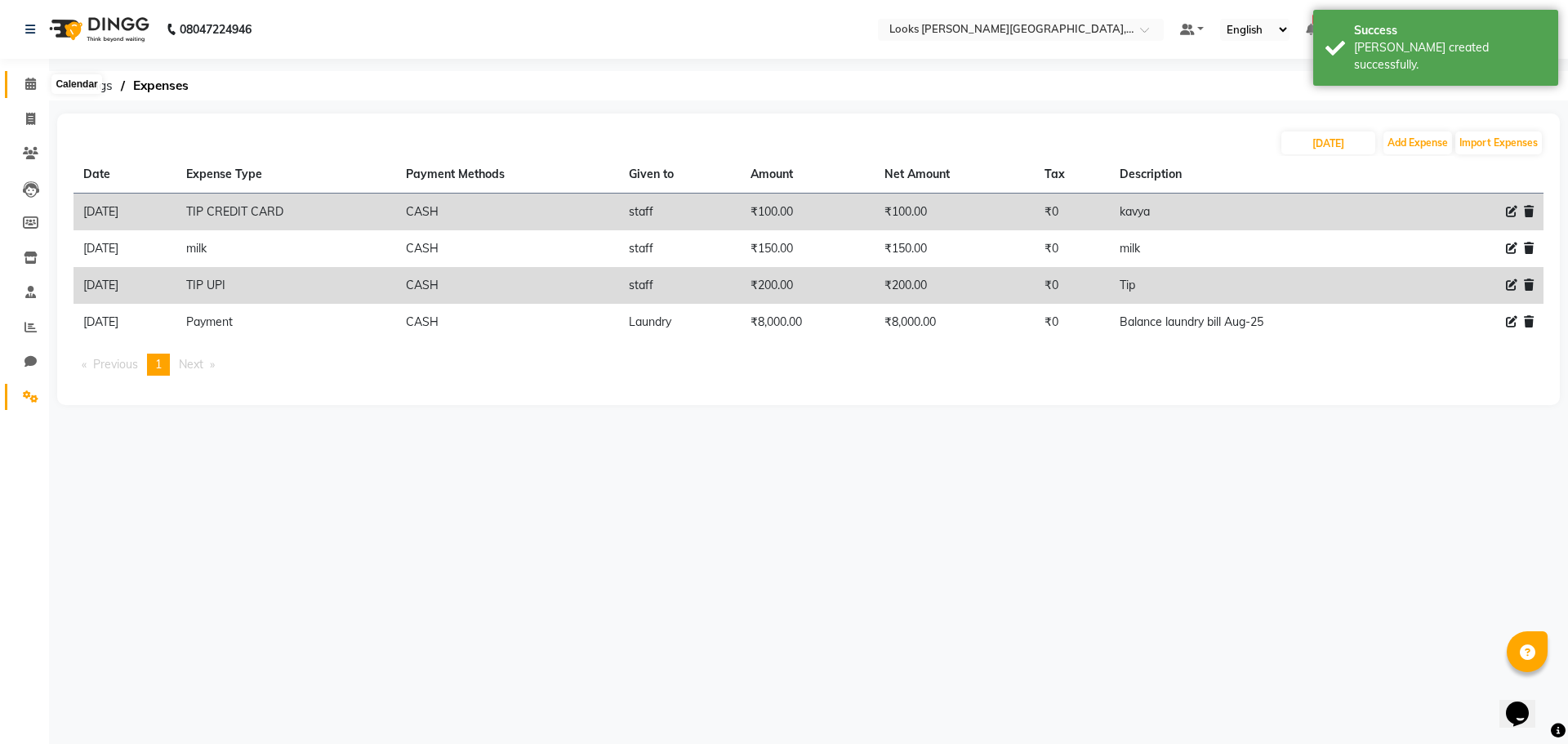
click at [33, 82] on icon at bounding box center [30, 83] width 10 height 12
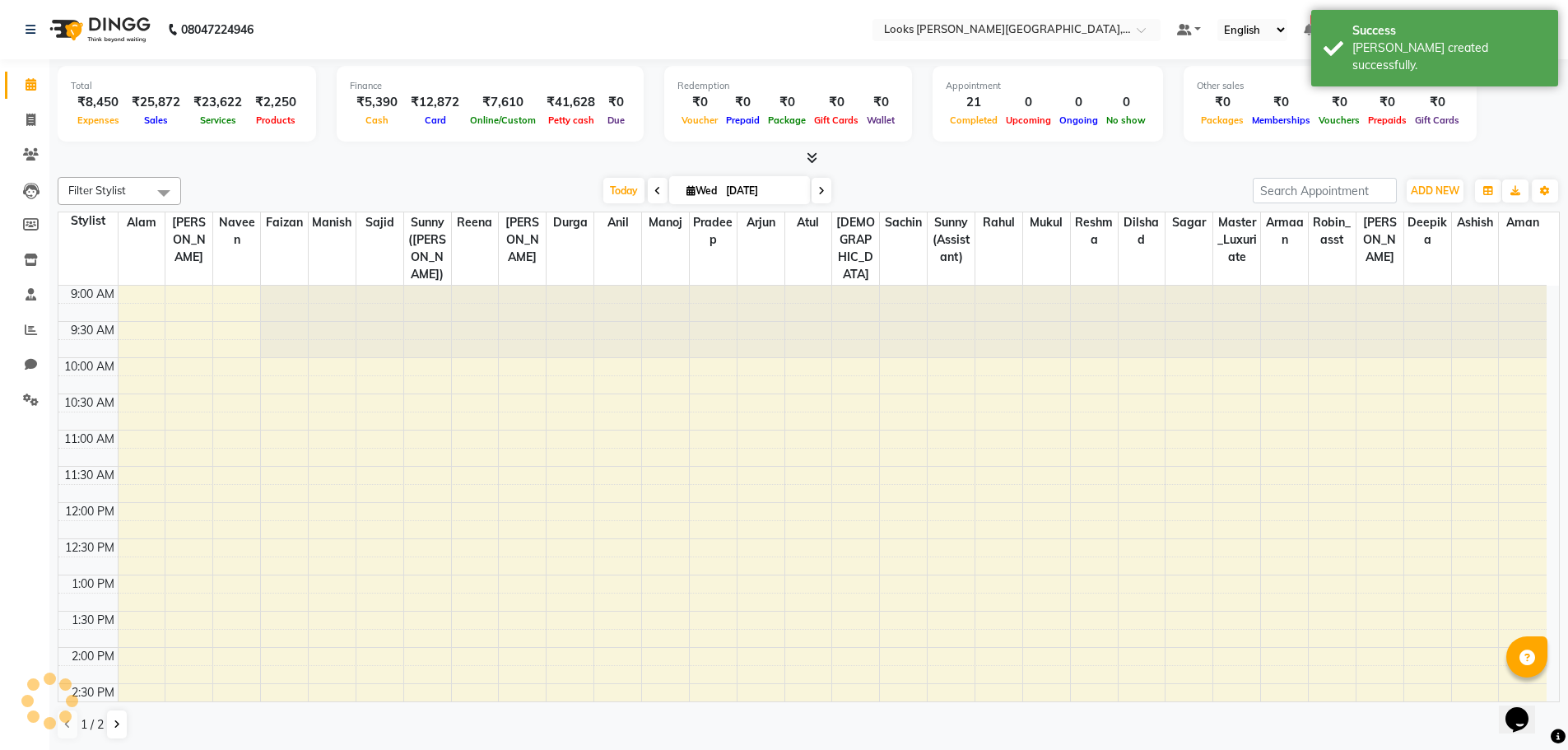
scroll to position [476, 0]
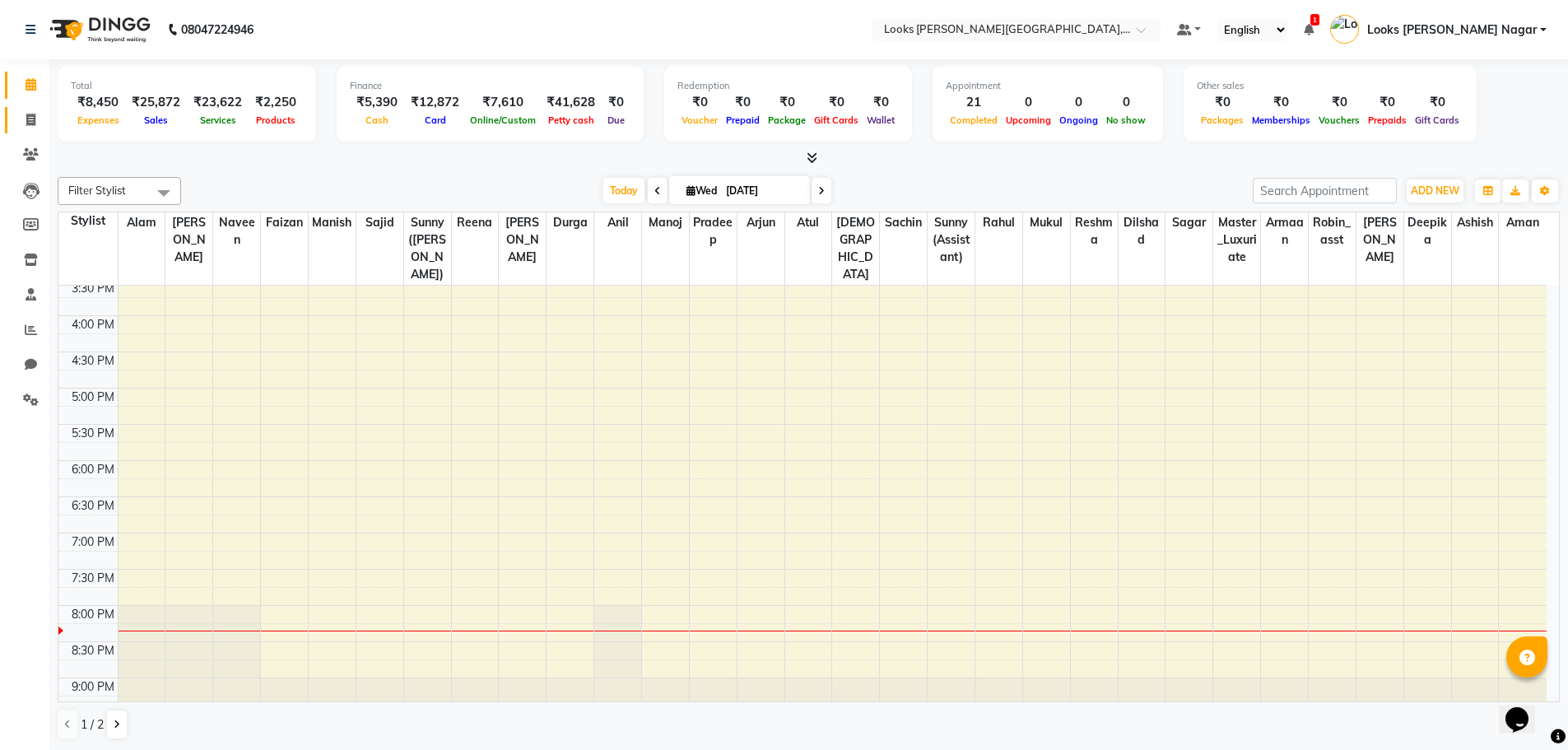
click at [37, 130] on link "Invoice" at bounding box center [24, 120] width 39 height 27
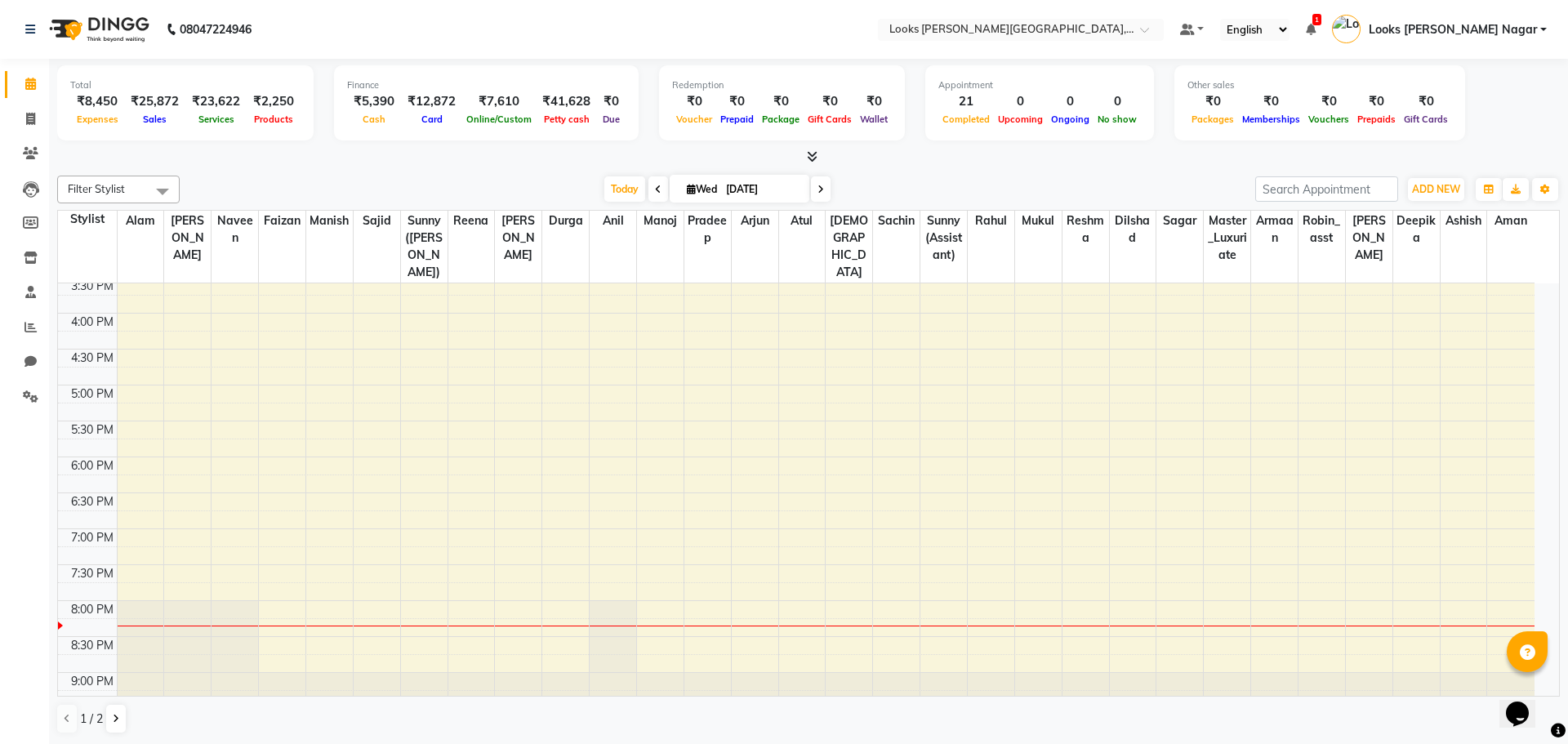
select select "service"
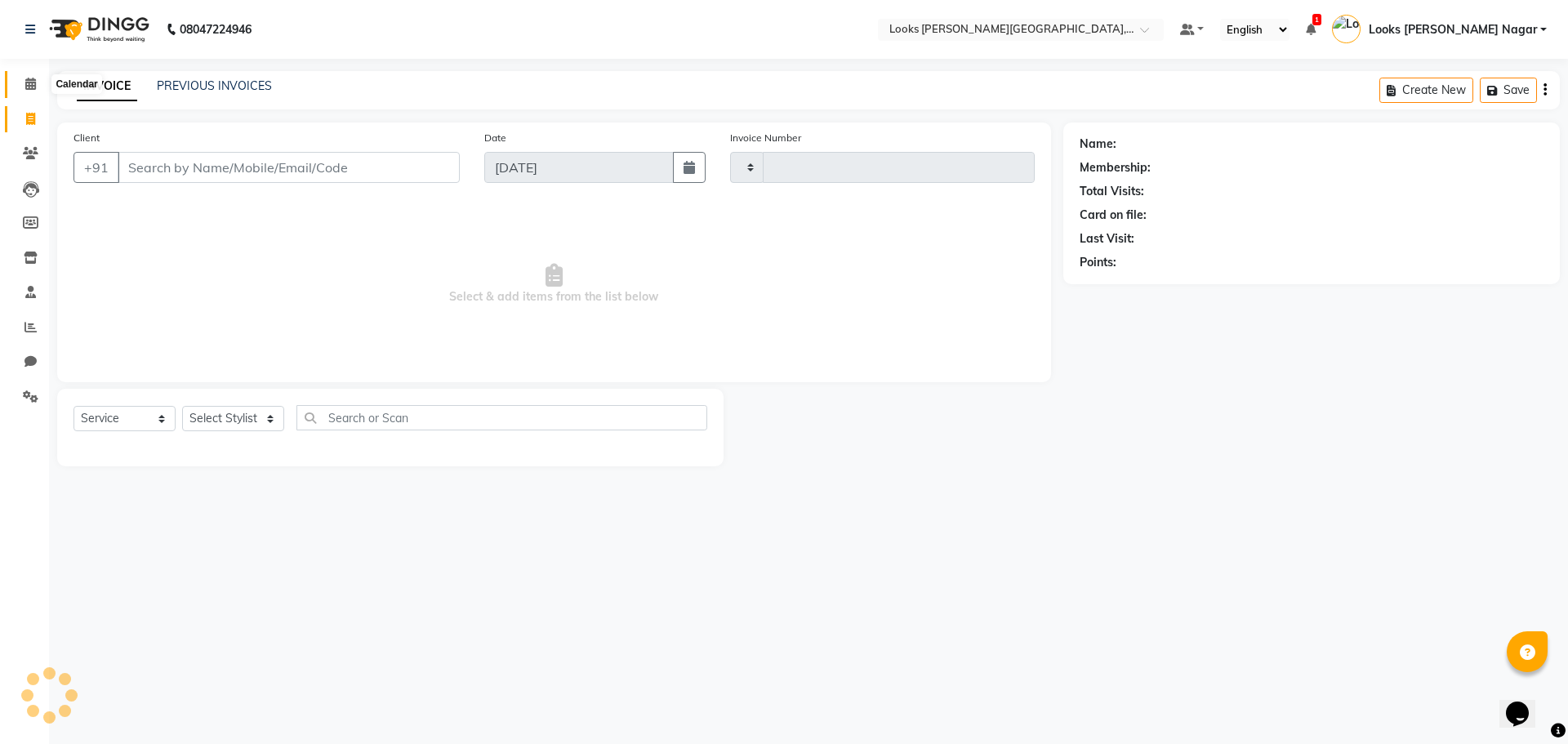
type input "3791"
select select "4327"
click at [27, 78] on icon at bounding box center [30, 83] width 10 height 12
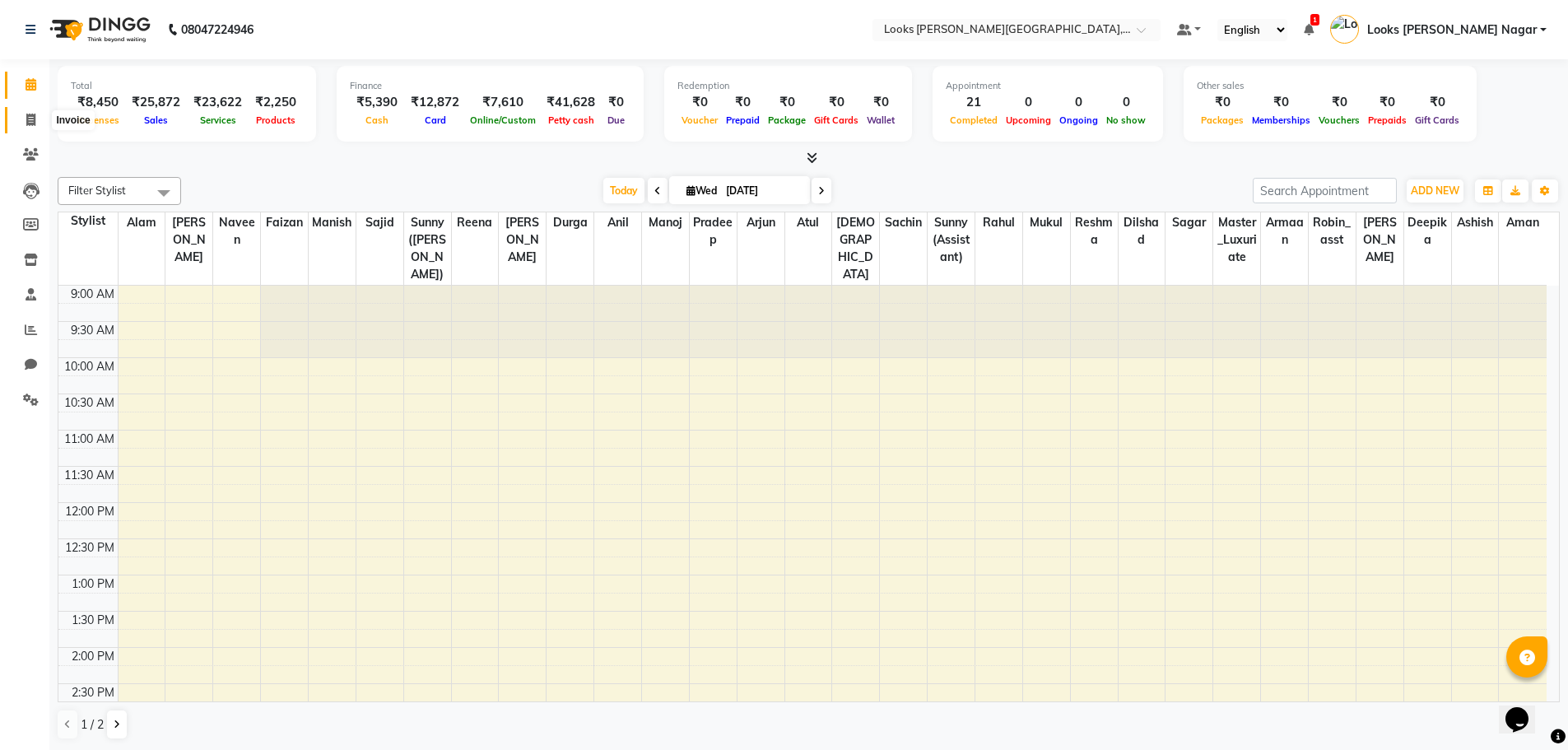
click at [21, 124] on span at bounding box center [31, 121] width 29 height 19
select select "service"
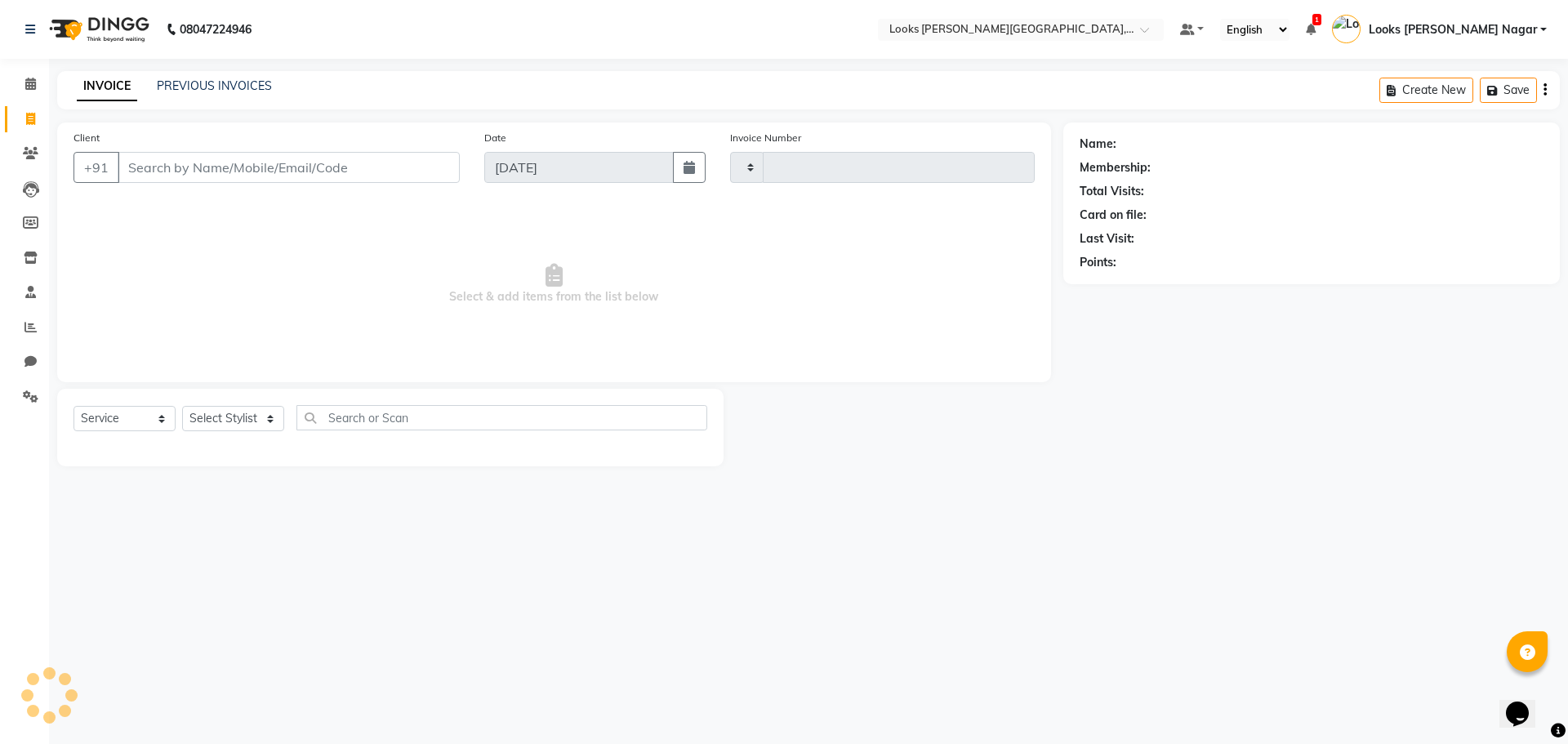
type input "3791"
select select "4327"
click at [188, 157] on input "Client" at bounding box center [288, 167] width 342 height 31
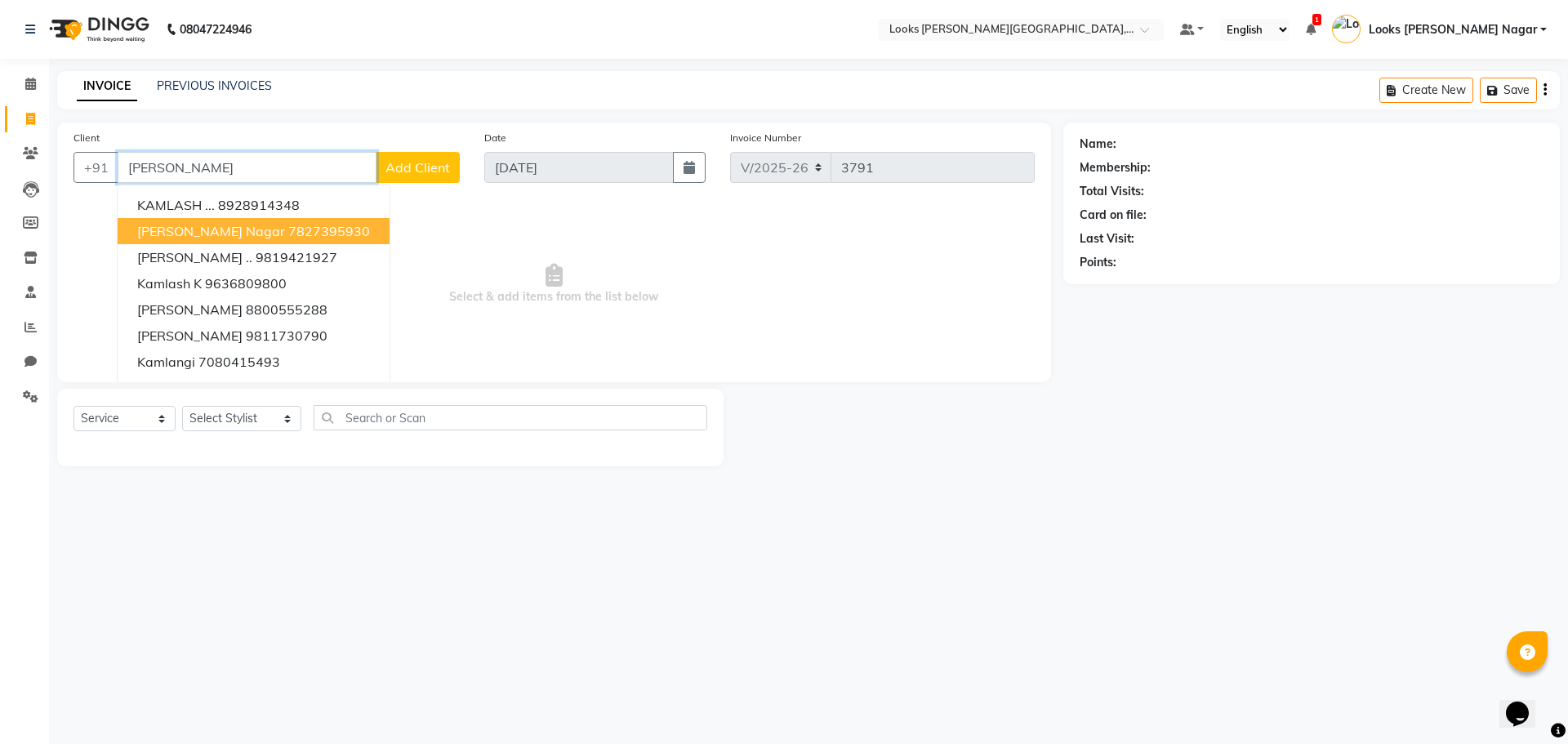
click at [237, 241] on button "[PERSON_NAME][GEOGRAPHIC_DATA]" at bounding box center [253, 232] width 272 height 26
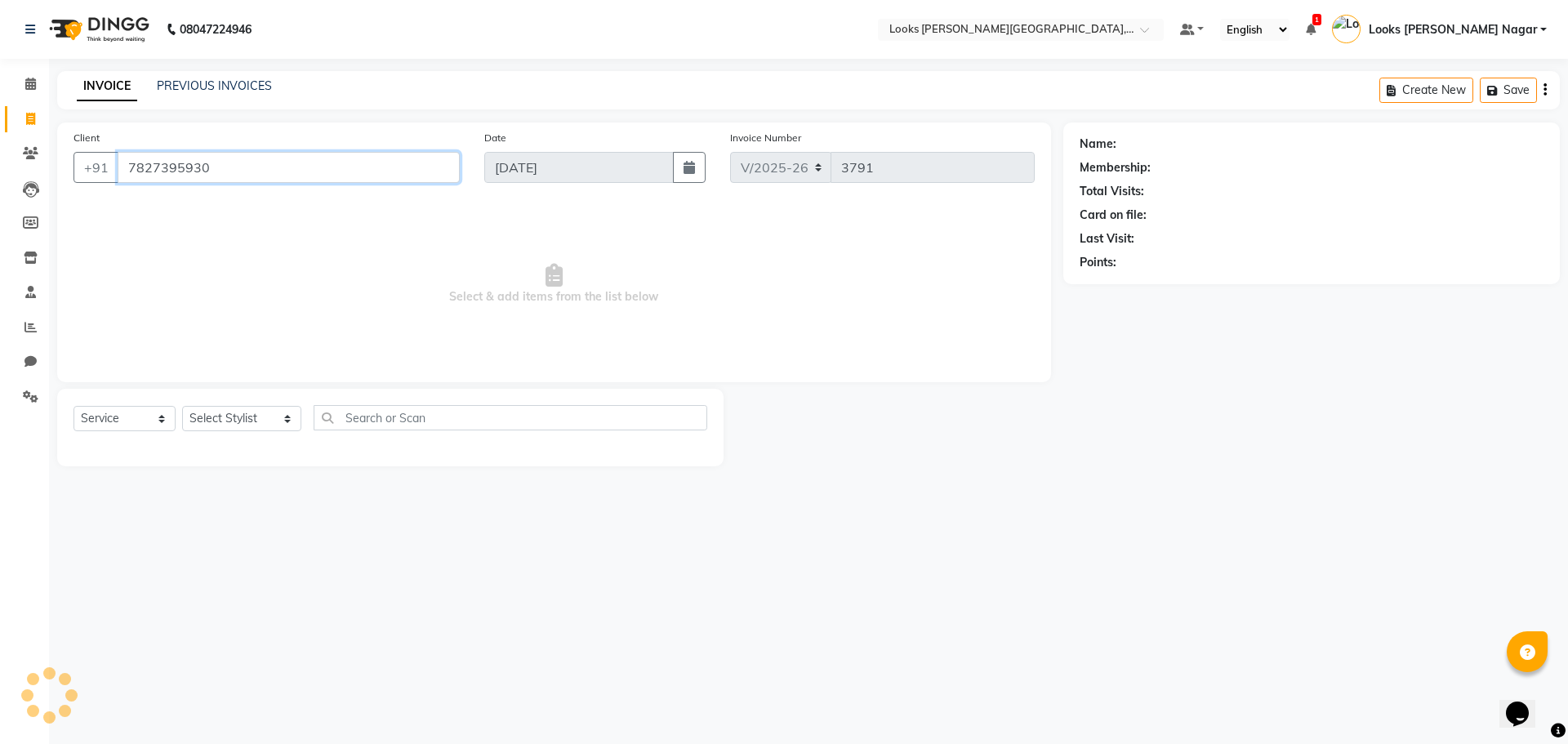
type input "7827395930"
click at [242, 419] on select "Select Stylist Alam Aman [PERSON_NAME] Armaan Ashish Atul Deepika [PERSON_NAME]…" at bounding box center [242, 418] width 119 height 26
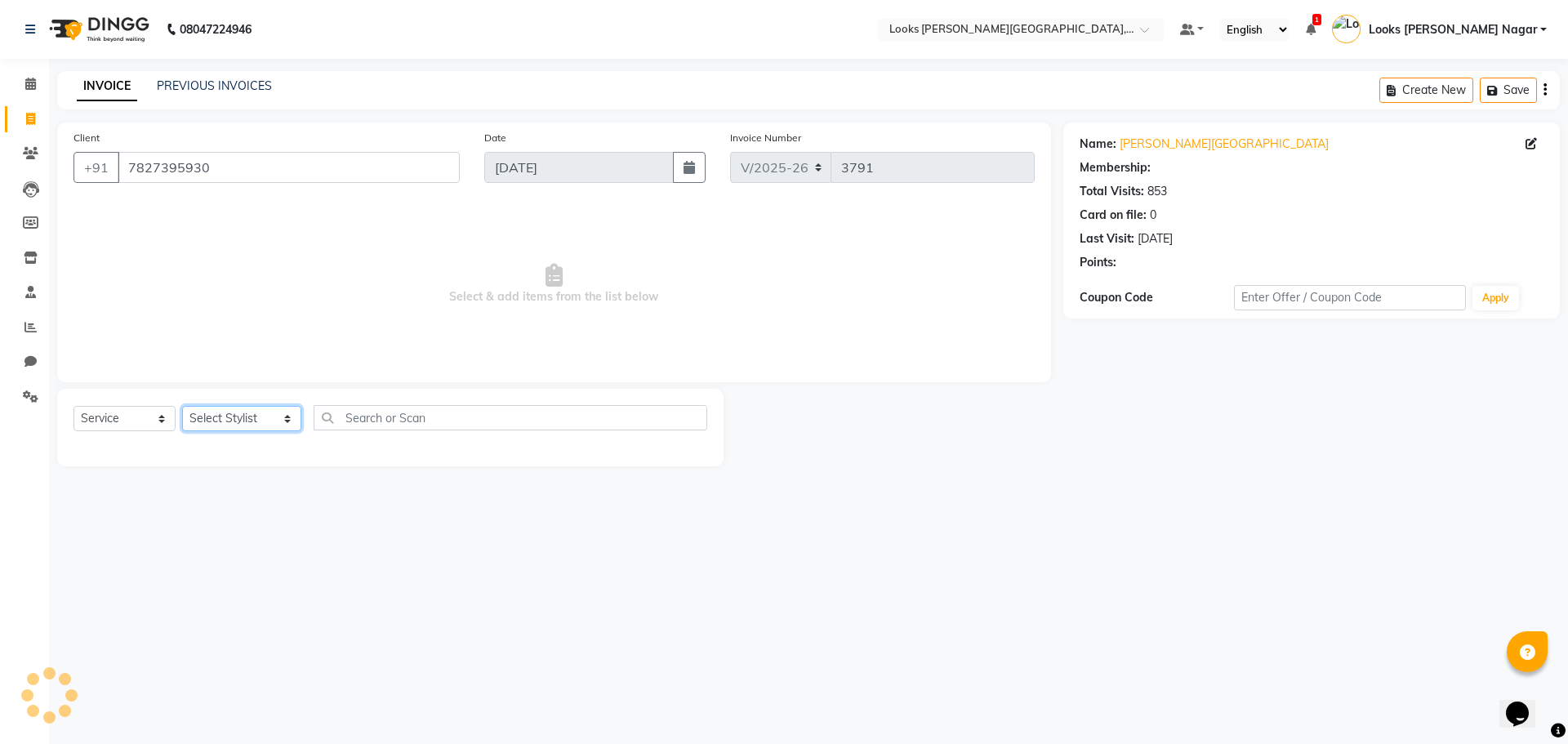
select select "1: Object"
select select "23530"
click at [183, 406] on select "Select Stylist Alam Aman [PERSON_NAME] Armaan Ashish Atul Deepika [PERSON_NAME]…" at bounding box center [242, 418] width 119 height 26
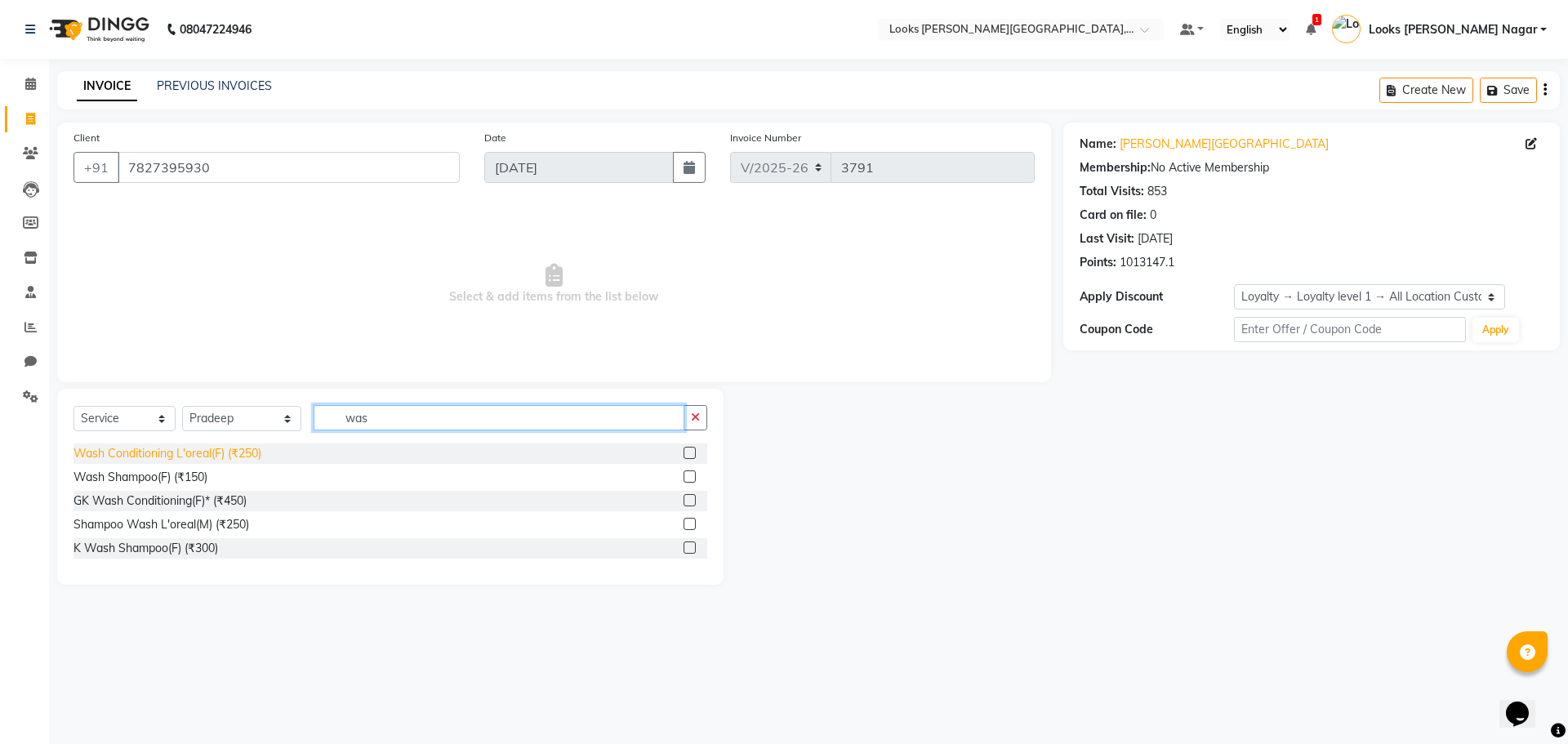
drag, startPoint x: 409, startPoint y: 409, endPoint x: 159, endPoint y: 446, distance: 252.7
click at [159, 446] on div "Select Service Product Membership Package Voucher Prepaid Gift Card Select Styl…" at bounding box center [390, 486] width 667 height 196
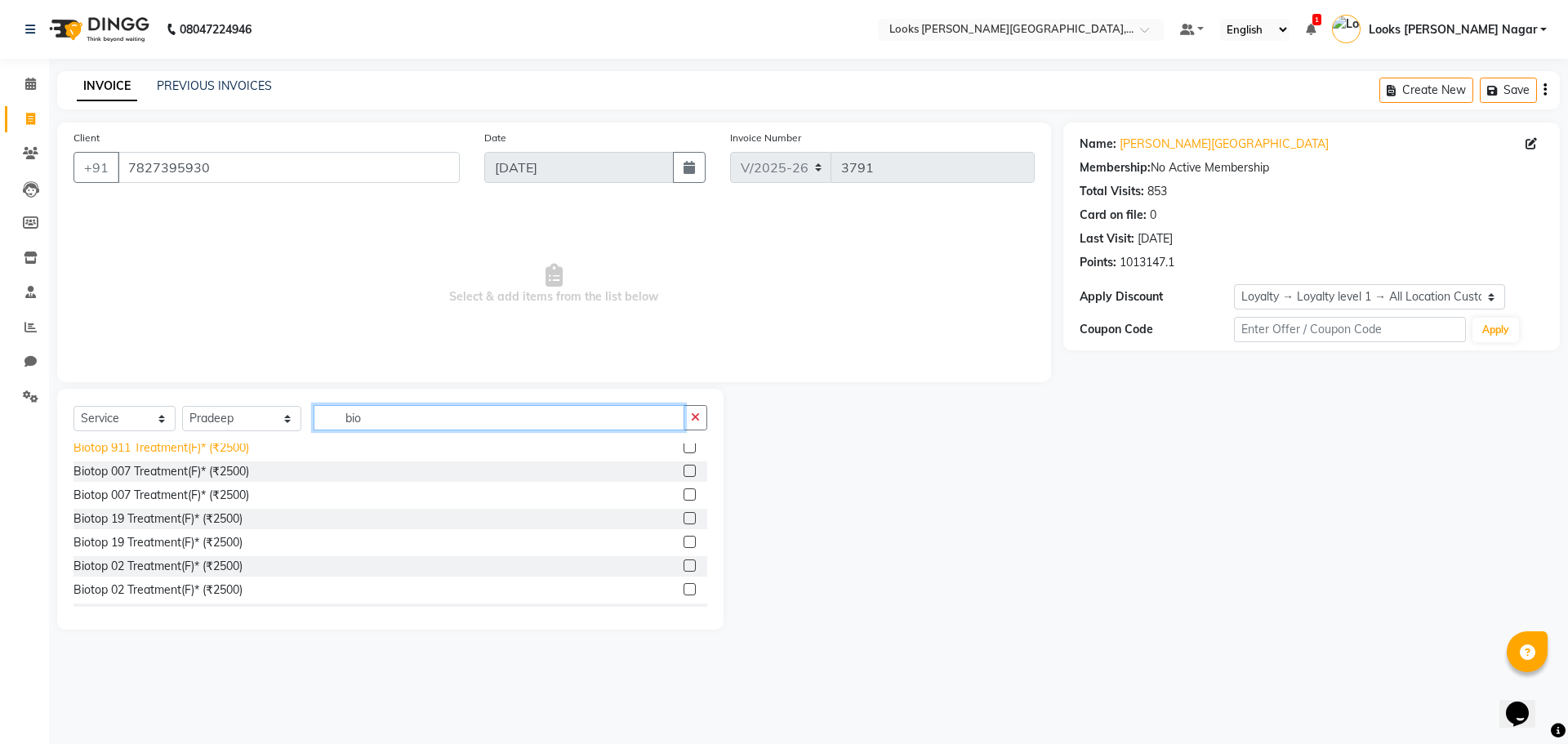
scroll to position [192, 0]
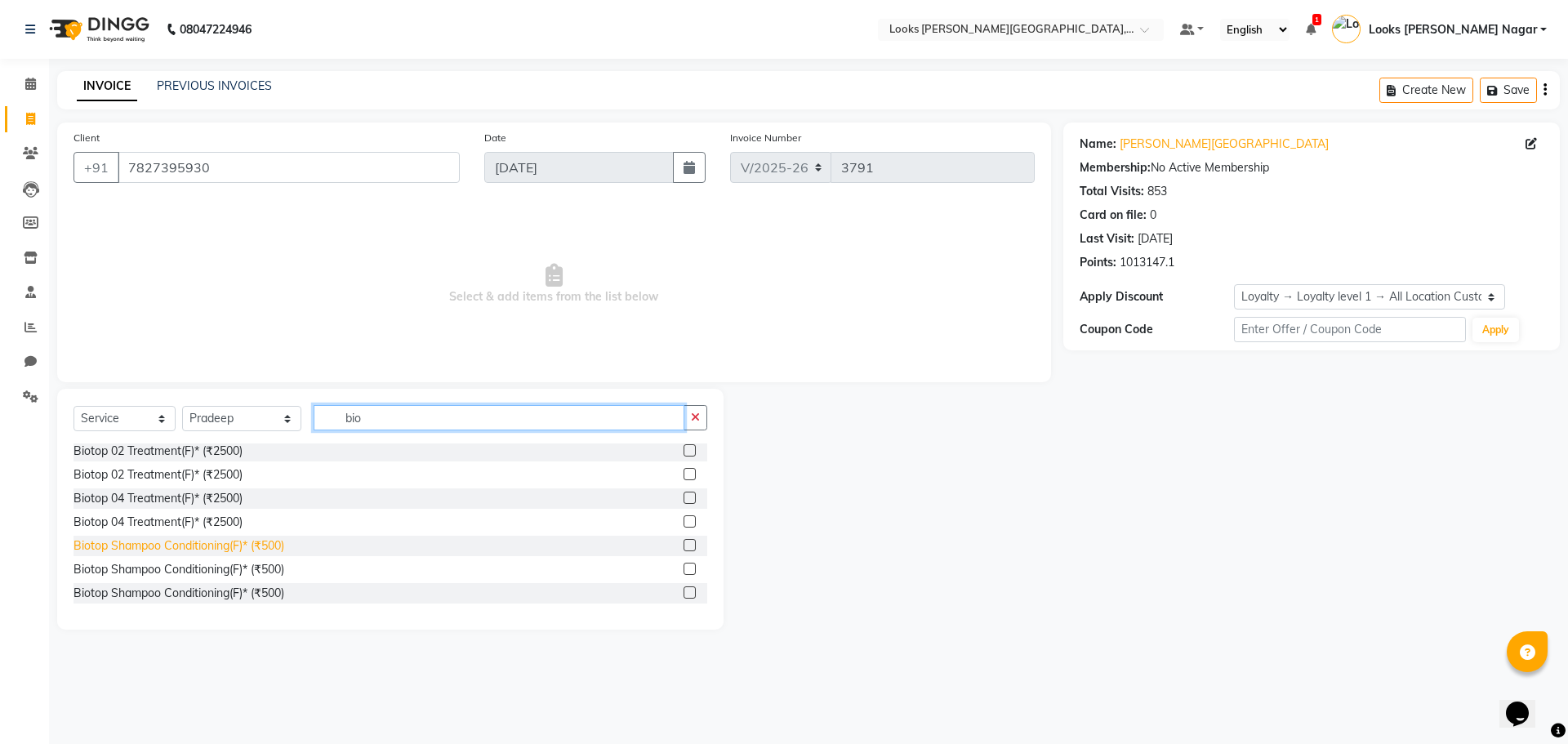
type input "bio"
click at [213, 538] on div "Biotop Shampoo Conditioning(F)* (₹500)" at bounding box center [179, 545] width 211 height 17
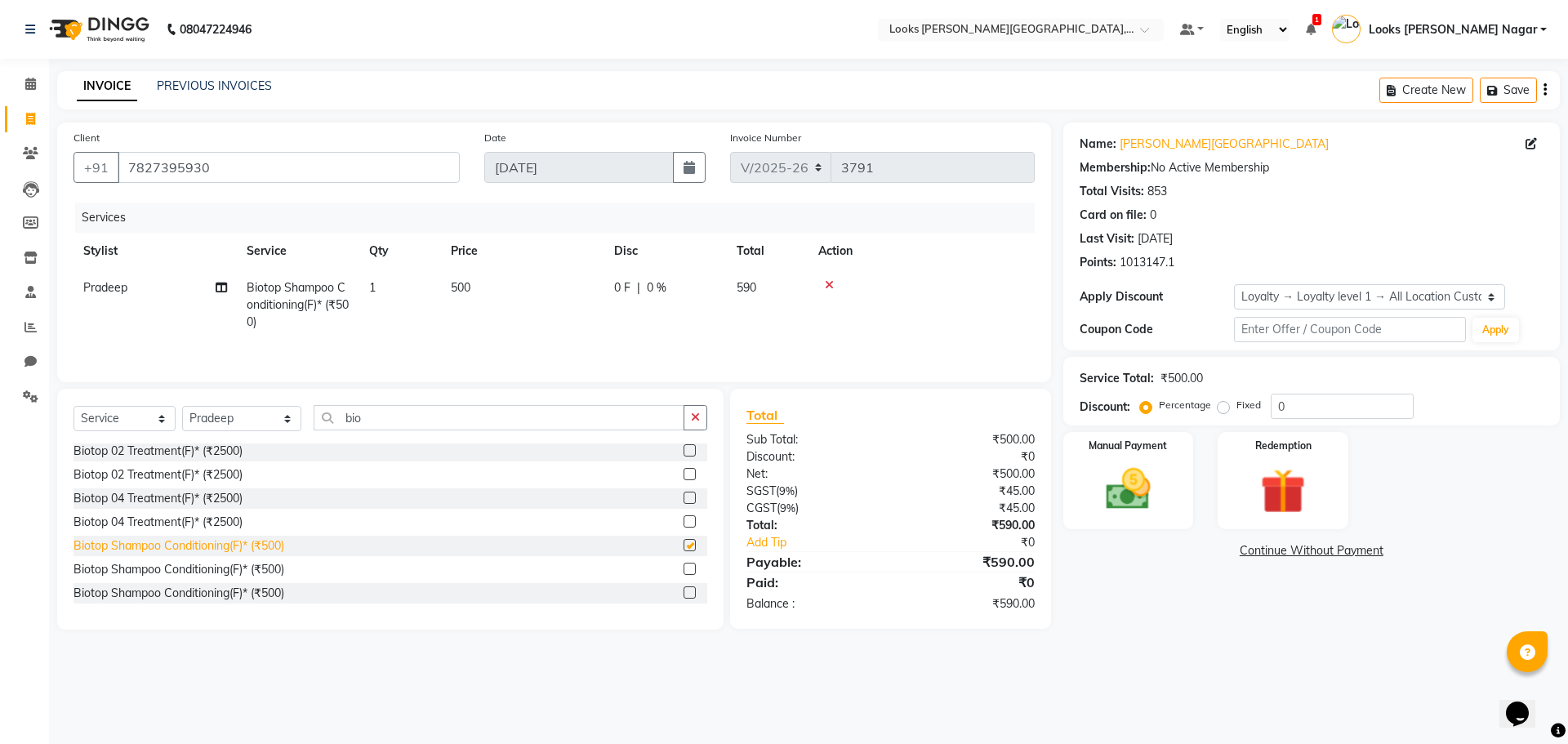
checkbox input "false"
drag, startPoint x: 420, startPoint y: 417, endPoint x: 111, endPoint y: 472, distance: 313.9
click at [114, 472] on div "Select Service Product Membership Package Voucher Prepaid Gift Card Select Styl…" at bounding box center [390, 509] width 667 height 241
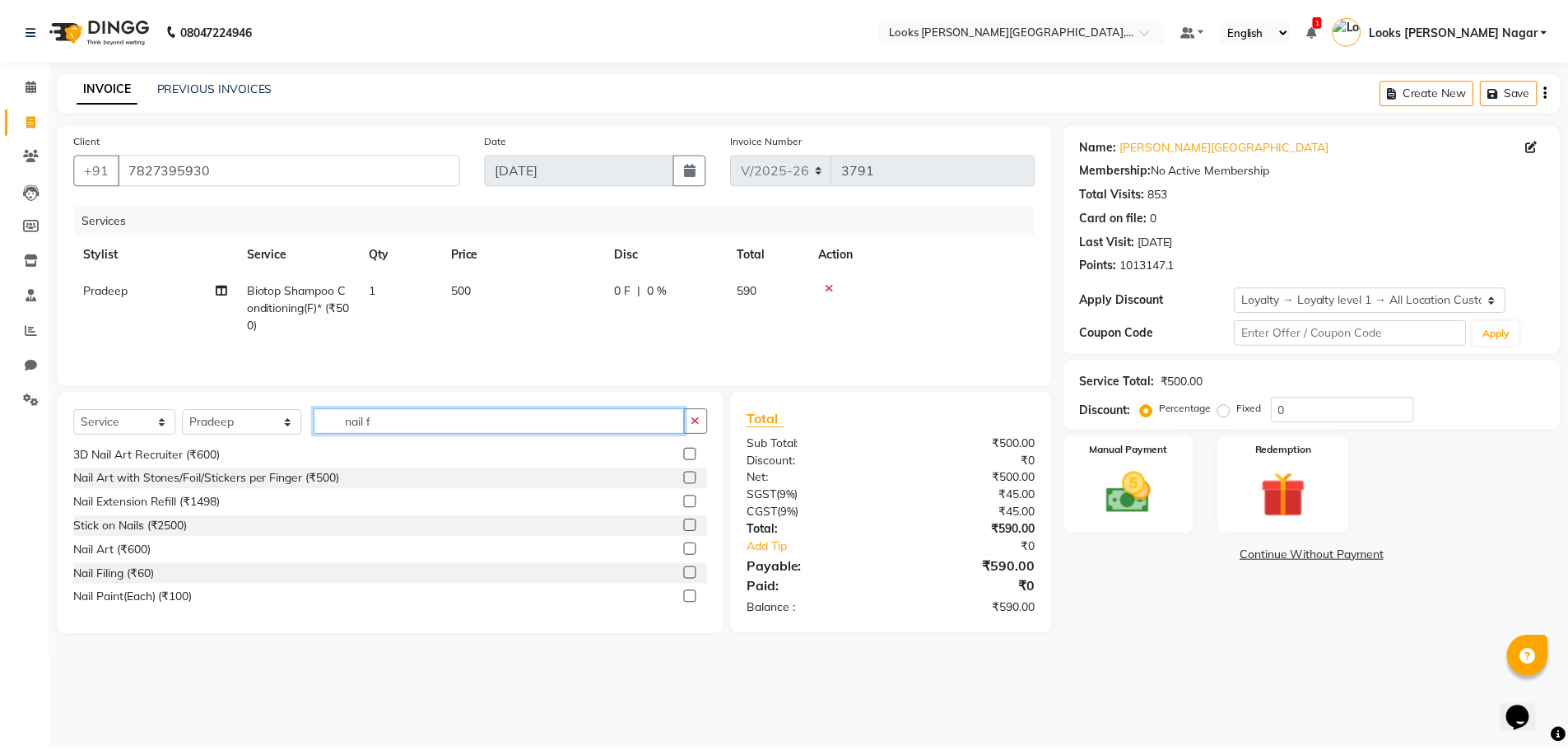
scroll to position [0, 0]
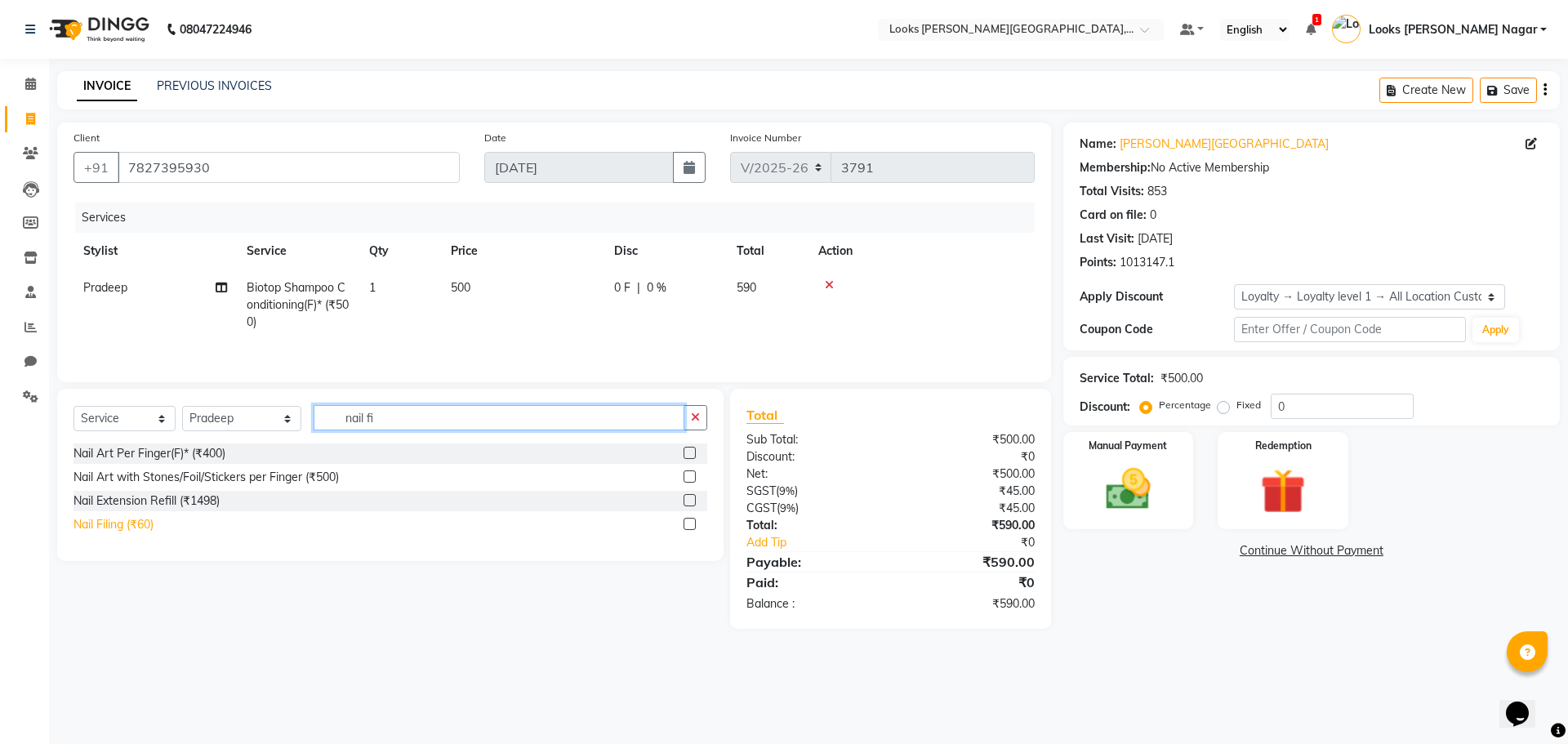
type input "nail fi"
click at [88, 518] on div "Nail Filing (₹60)" at bounding box center [113, 525] width 80 height 17
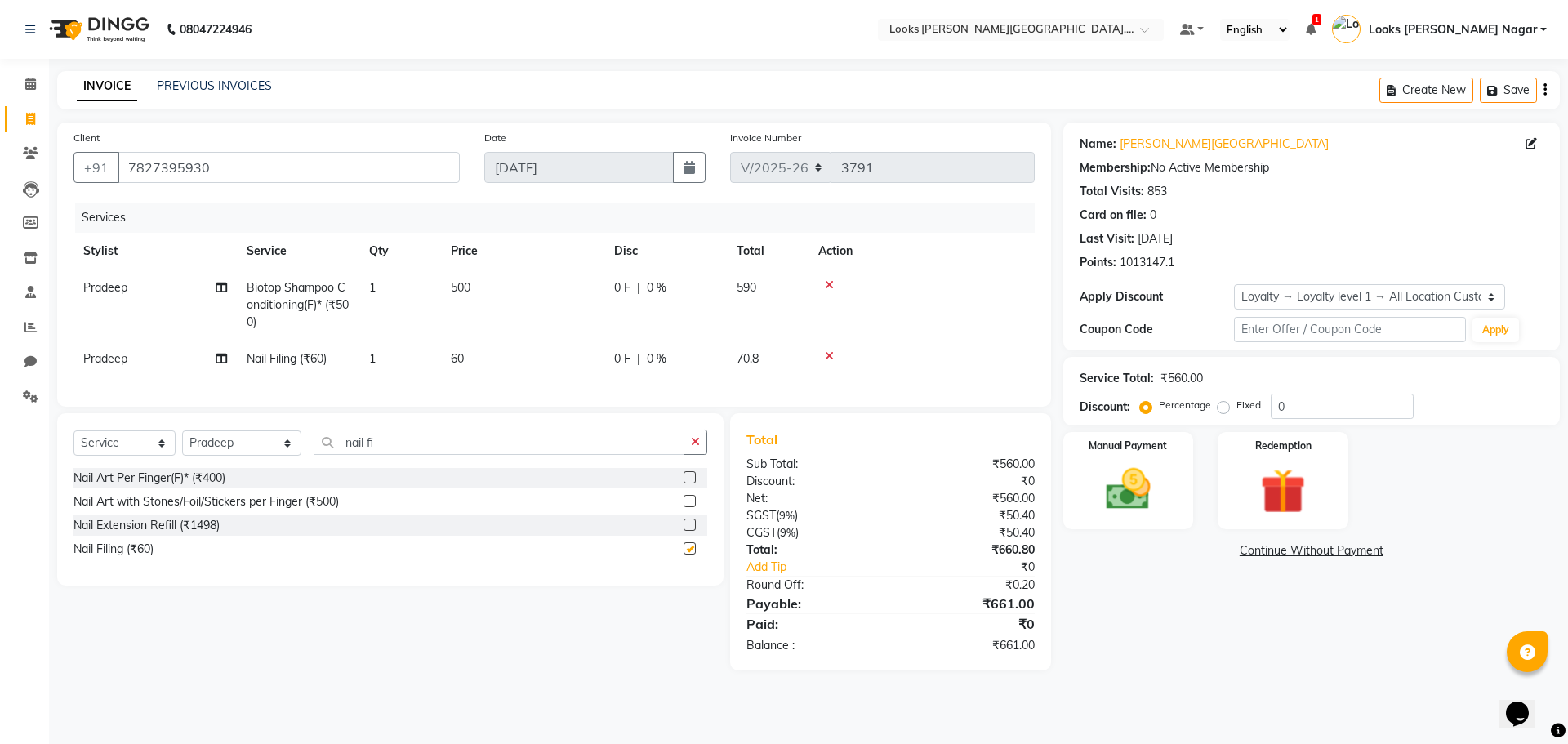
checkbox input "false"
click at [226, 456] on select "Select Stylist Alam Aman [PERSON_NAME] Armaan Ashish Atul Deepika [PERSON_NAME]…" at bounding box center [242, 442] width 119 height 26
select select "23523"
click at [183, 442] on select "Select Stylist Alam Aman [PERSON_NAME] Armaan Ashish Atul Deepika [PERSON_NAME]…" at bounding box center [242, 442] width 119 height 26
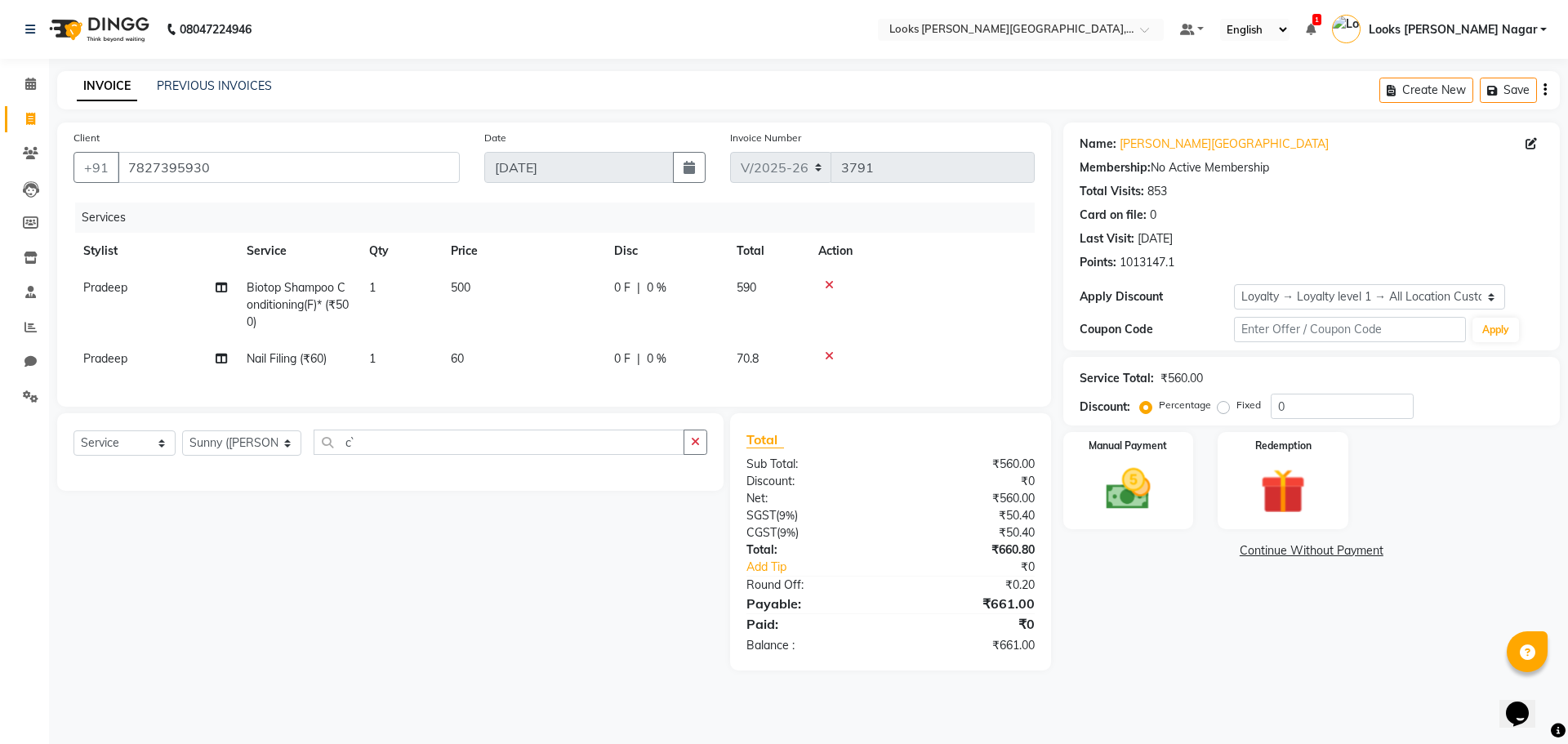
click at [515, 433] on div "Select Service Product Membership Package Voucher Prepaid Gift Card Select Styl…" at bounding box center [390, 452] width 667 height 78
click at [603, 455] on input "c`" at bounding box center [499, 441] width 371 height 26
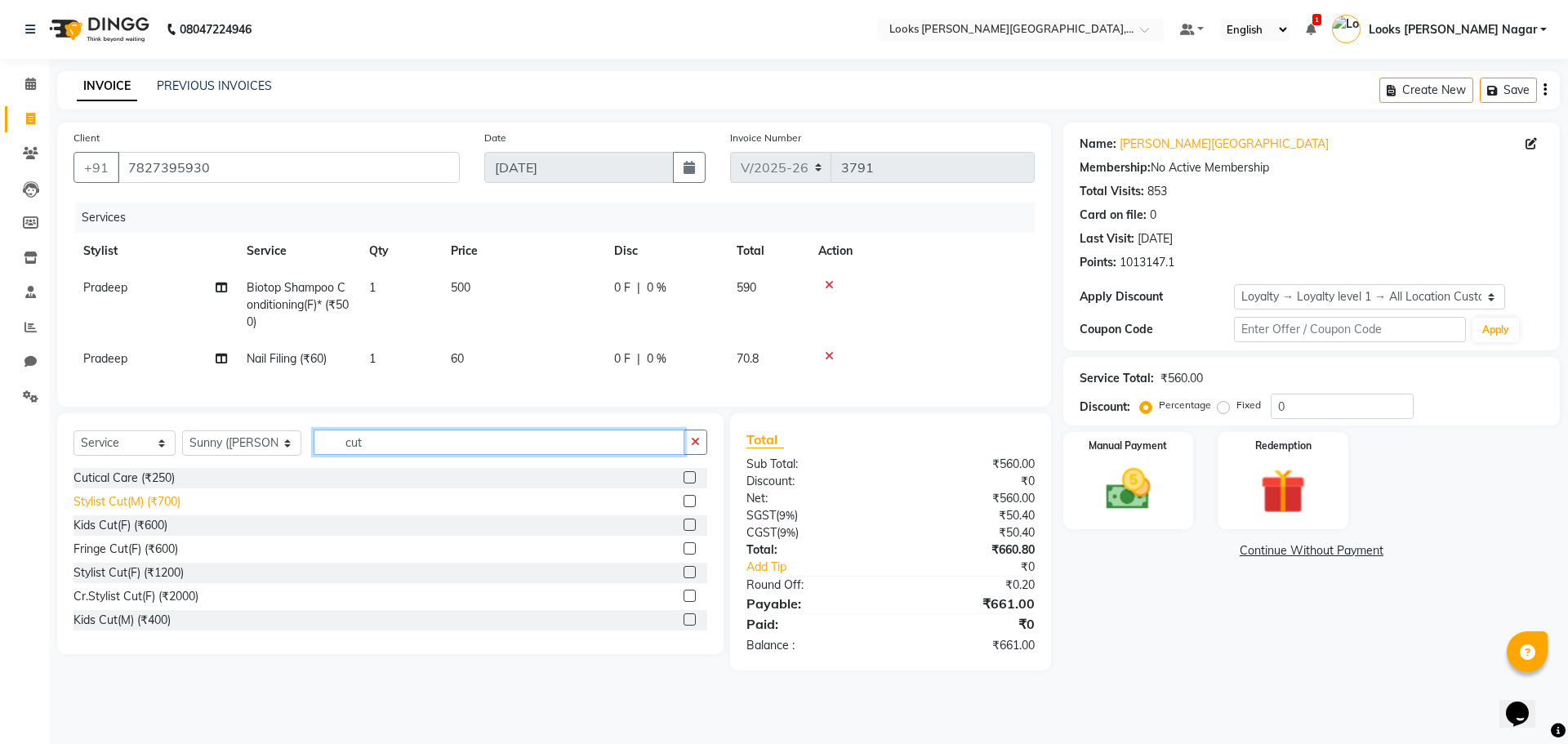
type input "cut"
click at [163, 510] on div "Stylist Cut(M) (₹700)" at bounding box center [127, 502] width 107 height 17
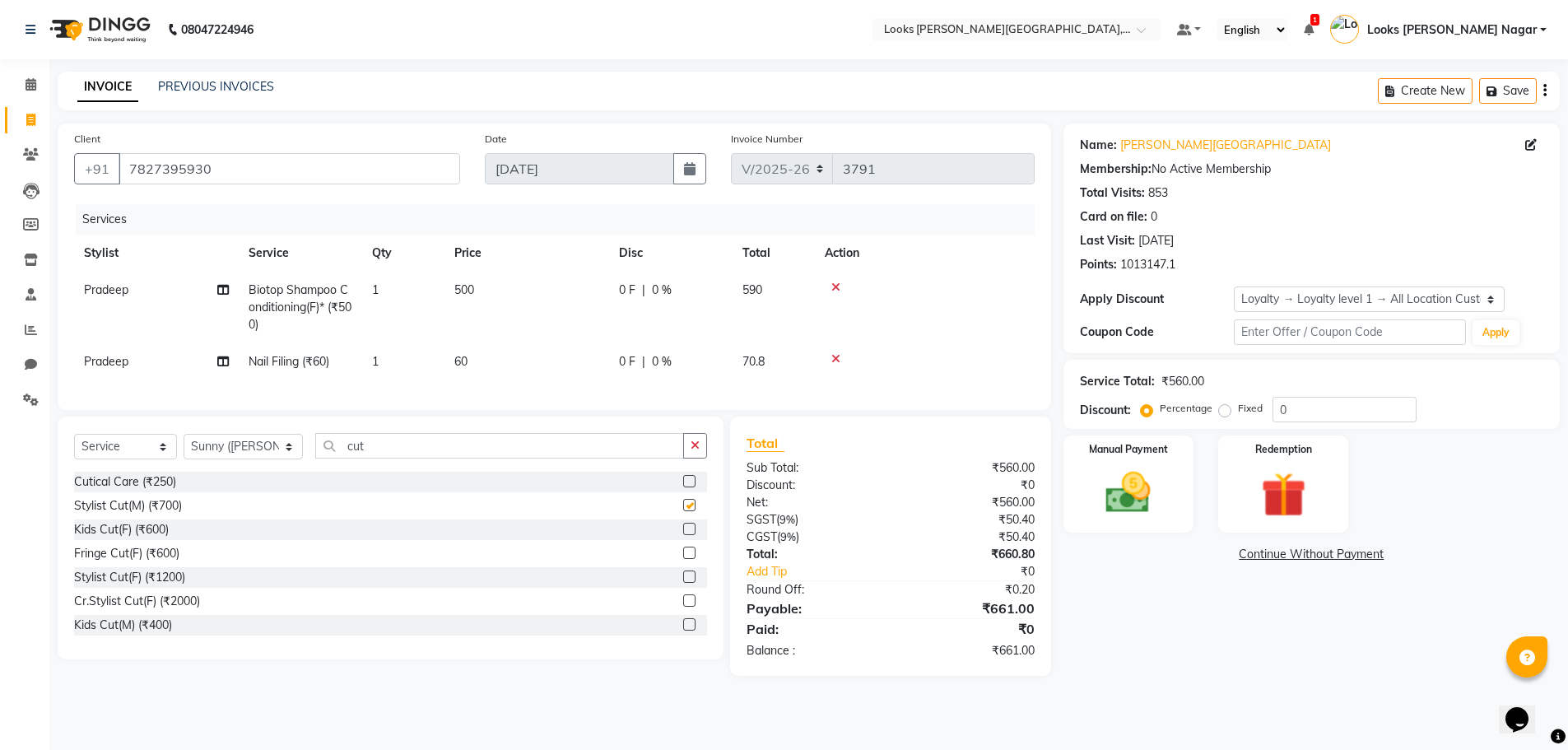
checkbox input "false"
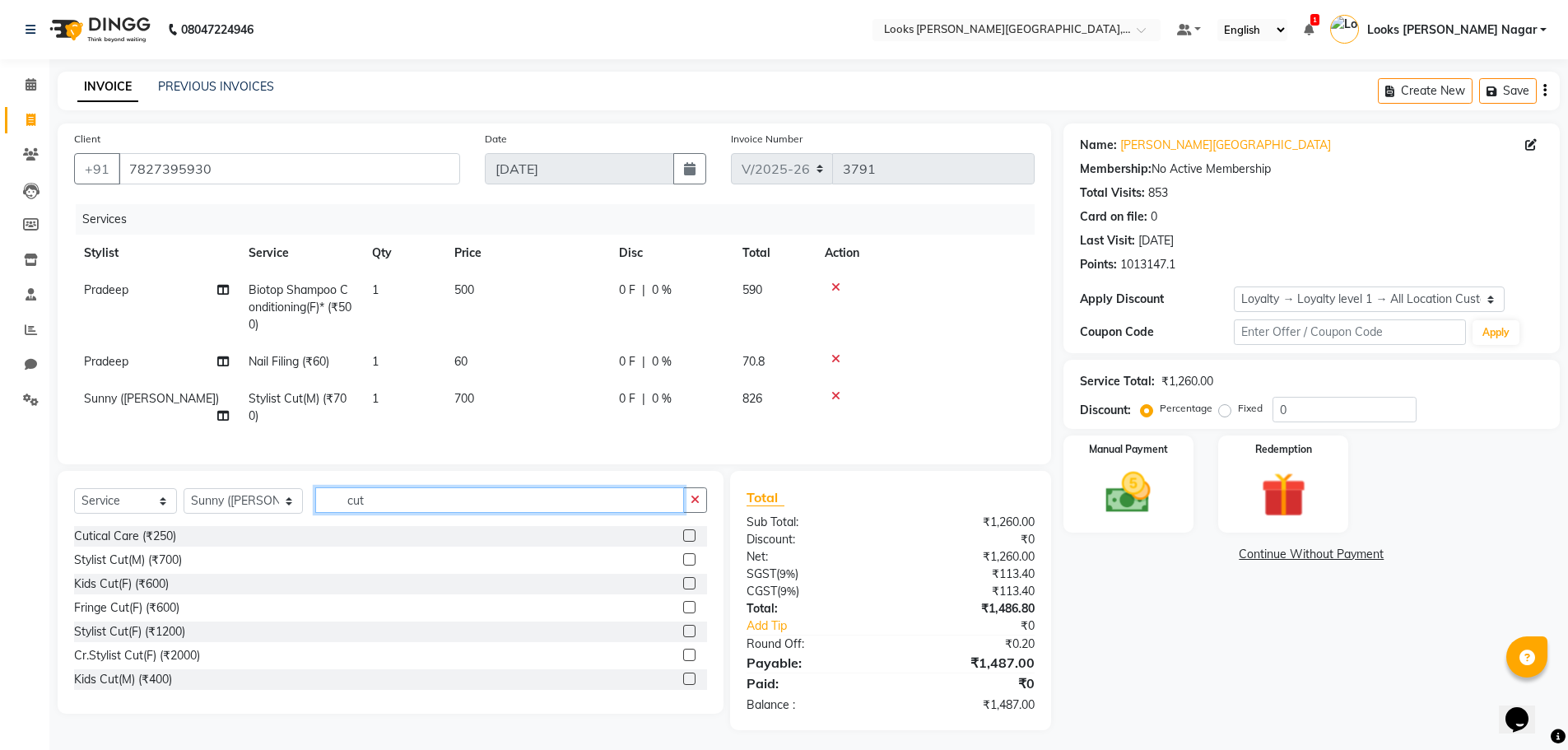
drag, startPoint x: 354, startPoint y: 509, endPoint x: 46, endPoint y: 552, distance: 311.0
click at [75, 548] on div "Select Service Product Membership Package Voucher Prepaid Gift Card Select Styl…" at bounding box center [390, 592] width 666 height 243
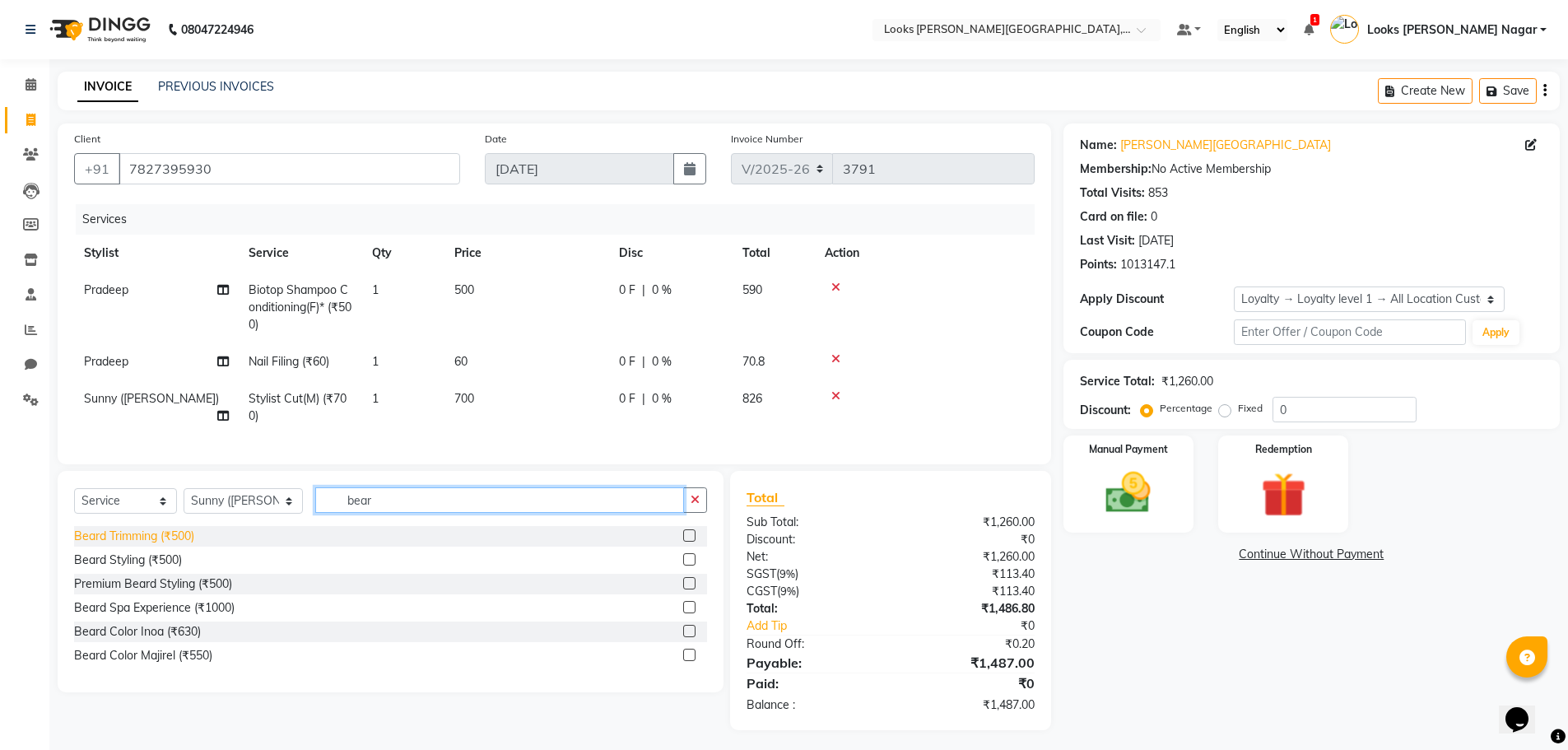
type input "bear"
click at [135, 545] on div "Beard Trimming (₹500)" at bounding box center [134, 537] width 120 height 17
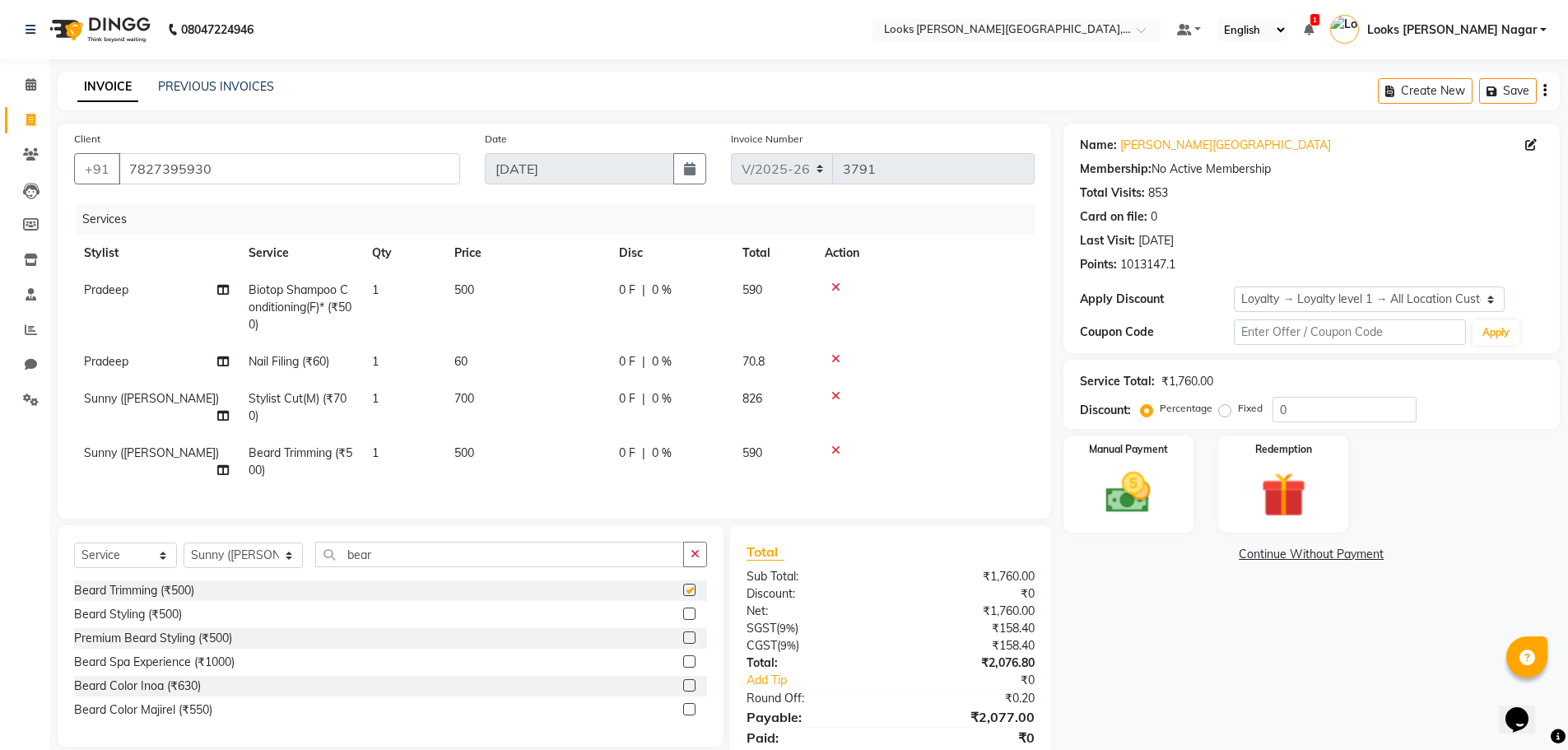
checkbox input "false"
click at [532, 286] on td "500" at bounding box center [526, 307] width 165 height 71
select select "23530"
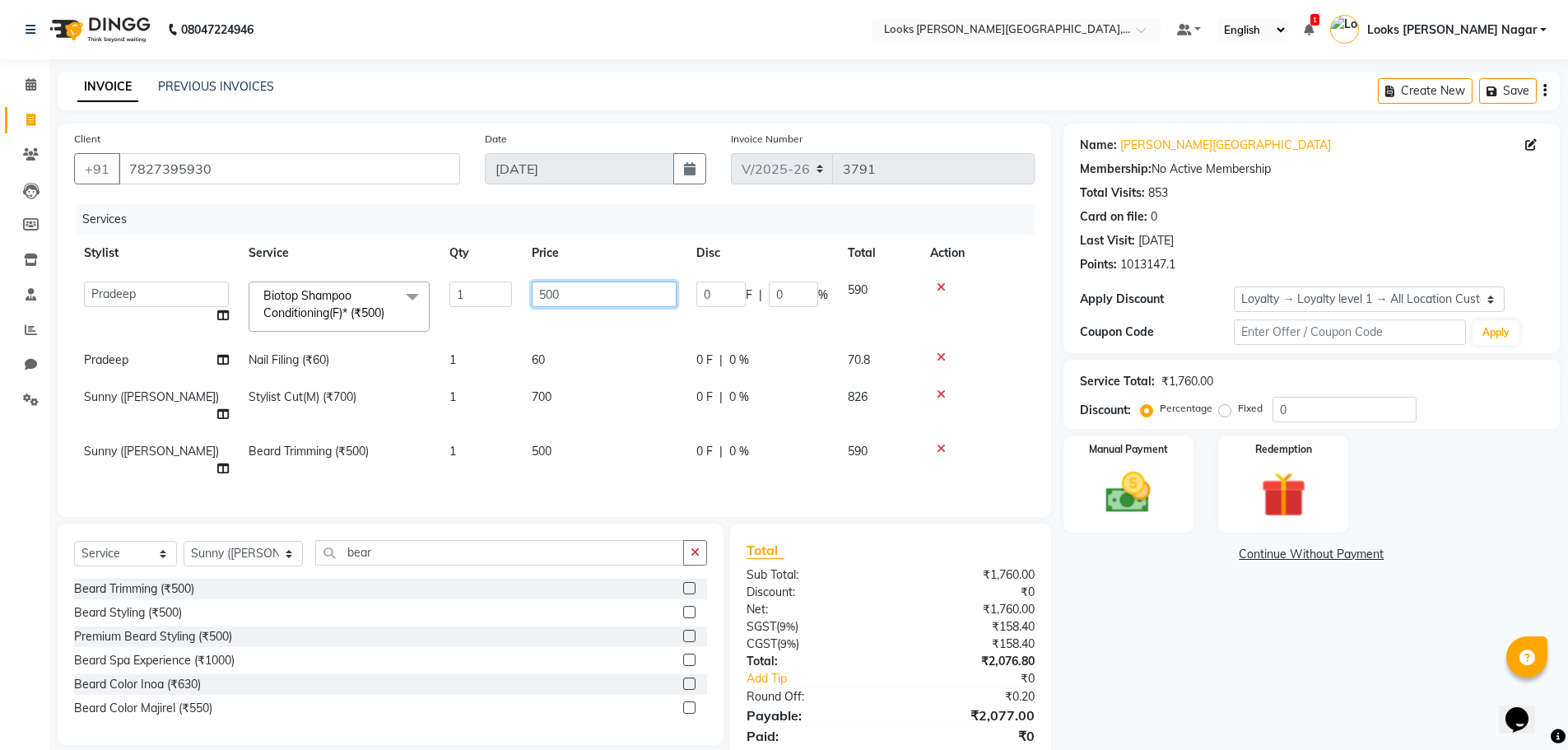
drag, startPoint x: 594, startPoint y: 298, endPoint x: 331, endPoint y: 358, distance: 269.8
click at [355, 355] on tbody "Alam Aman [PERSON_NAME] Armaan Ashish Atul Deepika Deepu Dilshad Durga [PERSON_…" at bounding box center [555, 379] width 961 height 215
type input "300"
drag, startPoint x: 516, startPoint y: 362, endPoint x: 570, endPoint y: 355, distance: 54.5
click at [517, 362] on tr "Pradeep Nail Filing (₹60) 1 60 0 F | 0 % 70.8" at bounding box center [555, 359] width 961 height 37
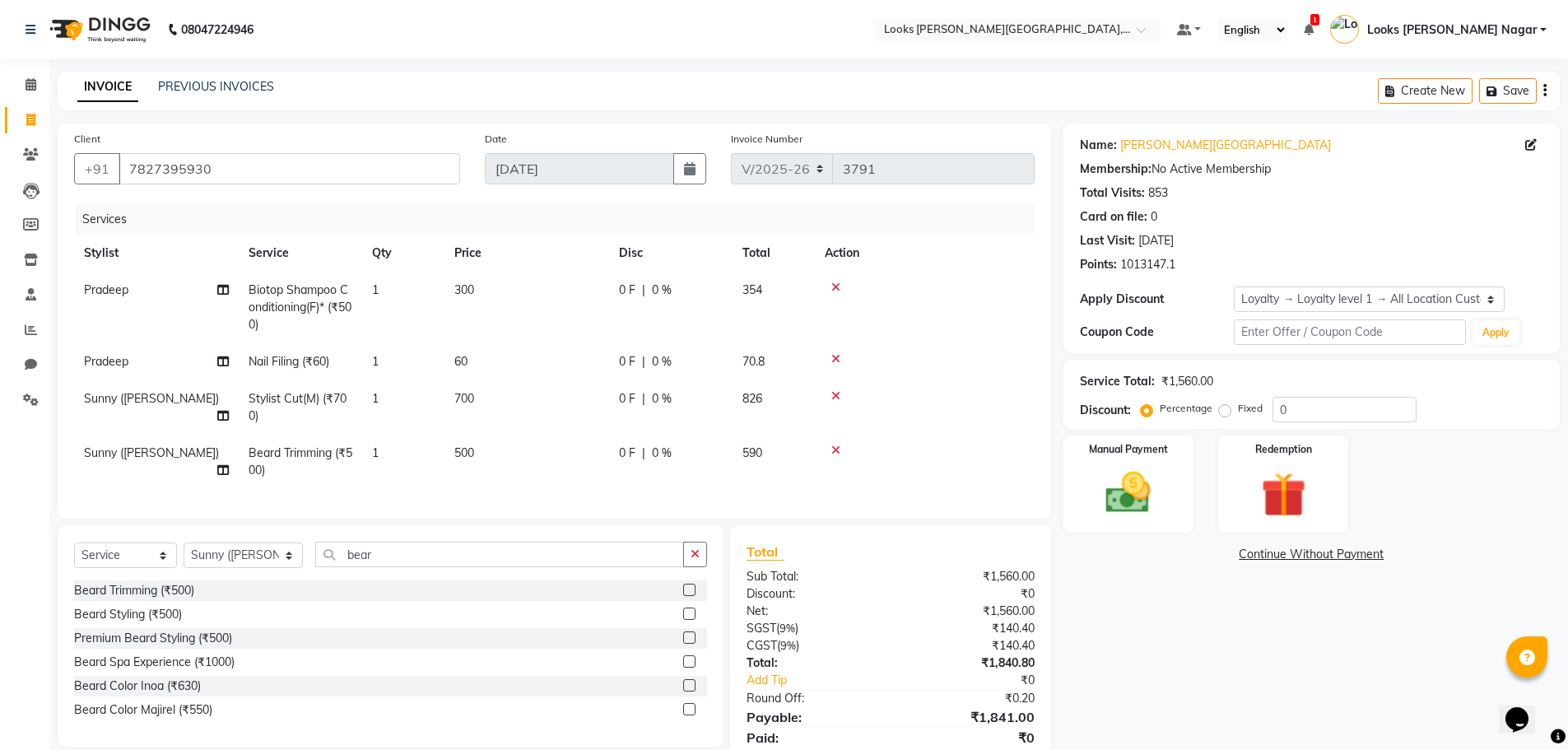
click at [572, 351] on td "60" at bounding box center [526, 361] width 165 height 37
select select "23530"
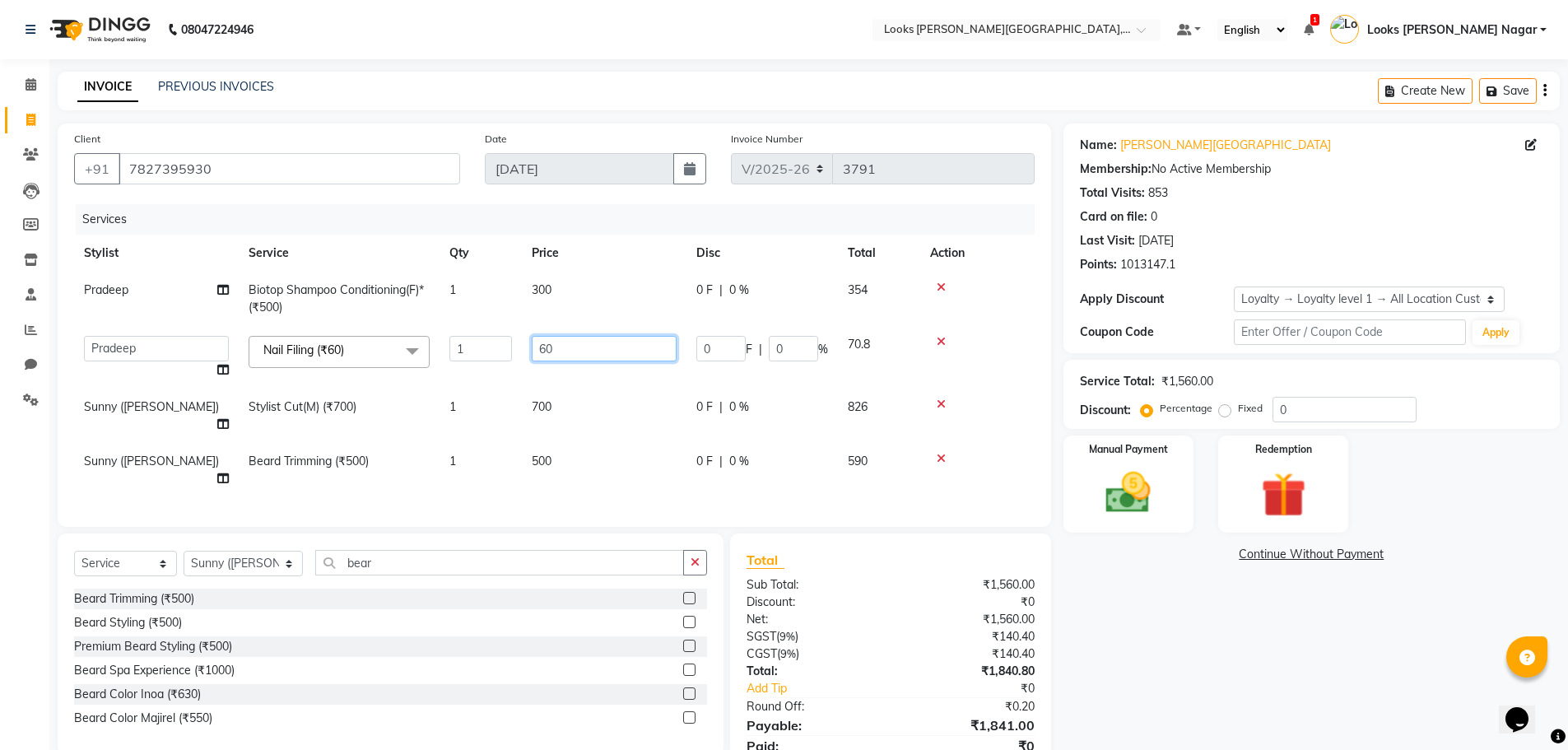
drag, startPoint x: 573, startPoint y: 349, endPoint x: 401, endPoint y: 370, distance: 173.3
click at [402, 370] on tr "Alam Aman [PERSON_NAME] Armaan Ashish Atul Deepika Deepu Dilshad Durga [PERSON_…" at bounding box center [555, 357] width 961 height 63
drag, startPoint x: 589, startPoint y: 358, endPoint x: 417, endPoint y: 397, distance: 176.4
click at [321, 395] on tbody "Pradeep Biotop Shampoo Conditioning(F)* (₹500) 1 300 0 F | 0 % 354 Alam Aman [P…" at bounding box center [555, 384] width 961 height 226
type input "200"
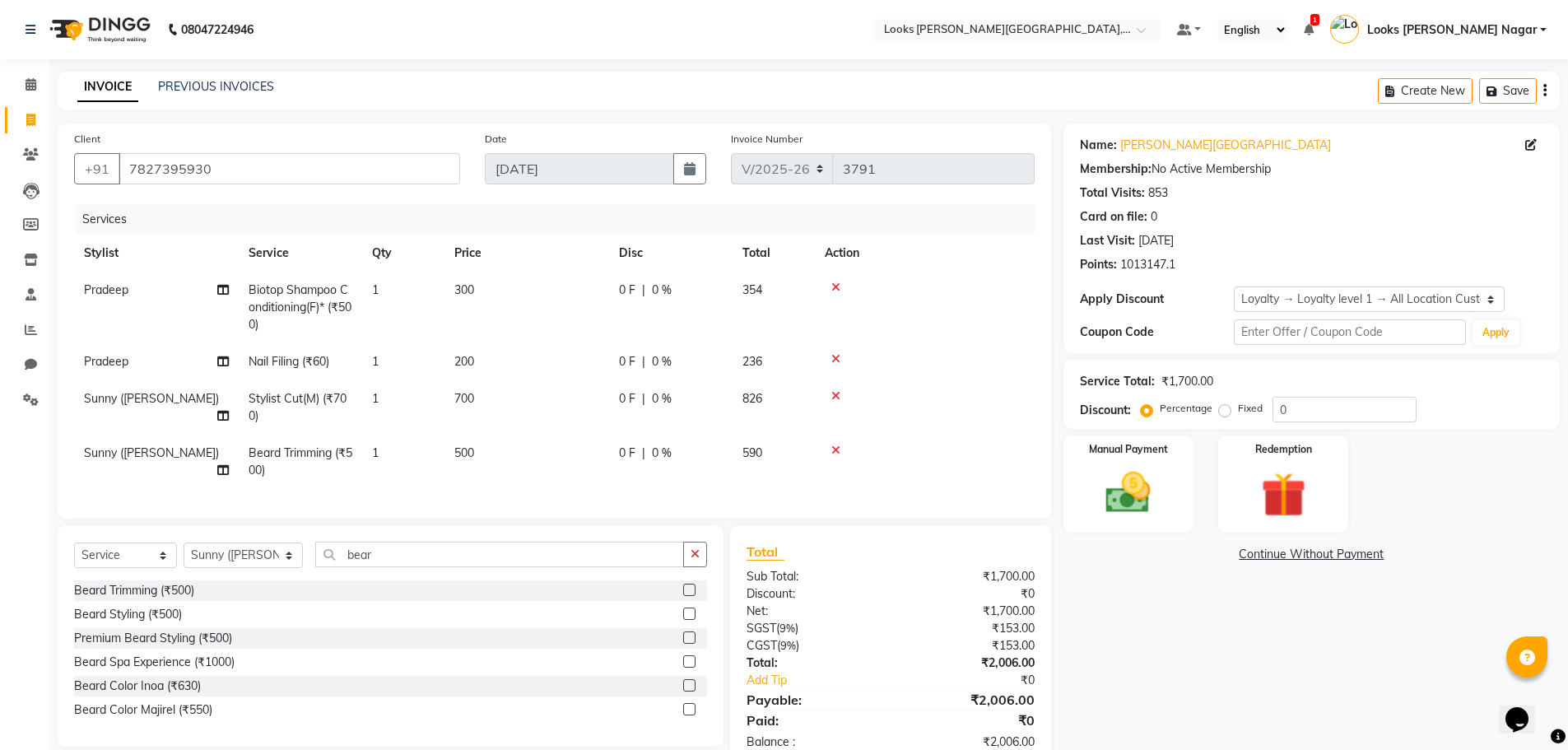
click at [564, 409] on td "700" at bounding box center [526, 407] width 165 height 54
select select "23523"
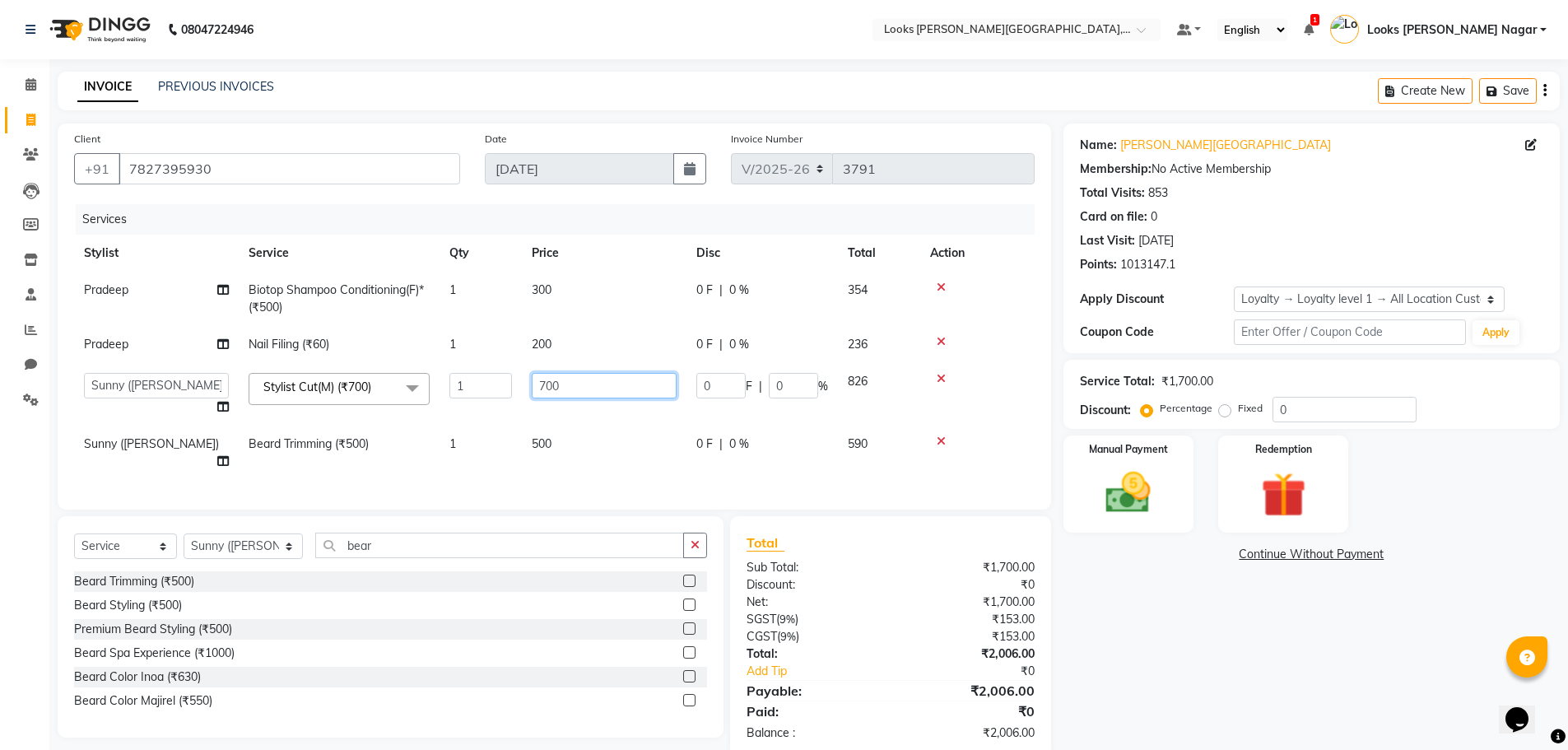
drag, startPoint x: 573, startPoint y: 383, endPoint x: 333, endPoint y: 420, distance: 242.8
click at [417, 404] on tr "Alam Aman [PERSON_NAME] Armaan Ashish Atul Deepika Deepu Dilshad Durga [PERSON_…" at bounding box center [555, 395] width 961 height 63
type input "463"
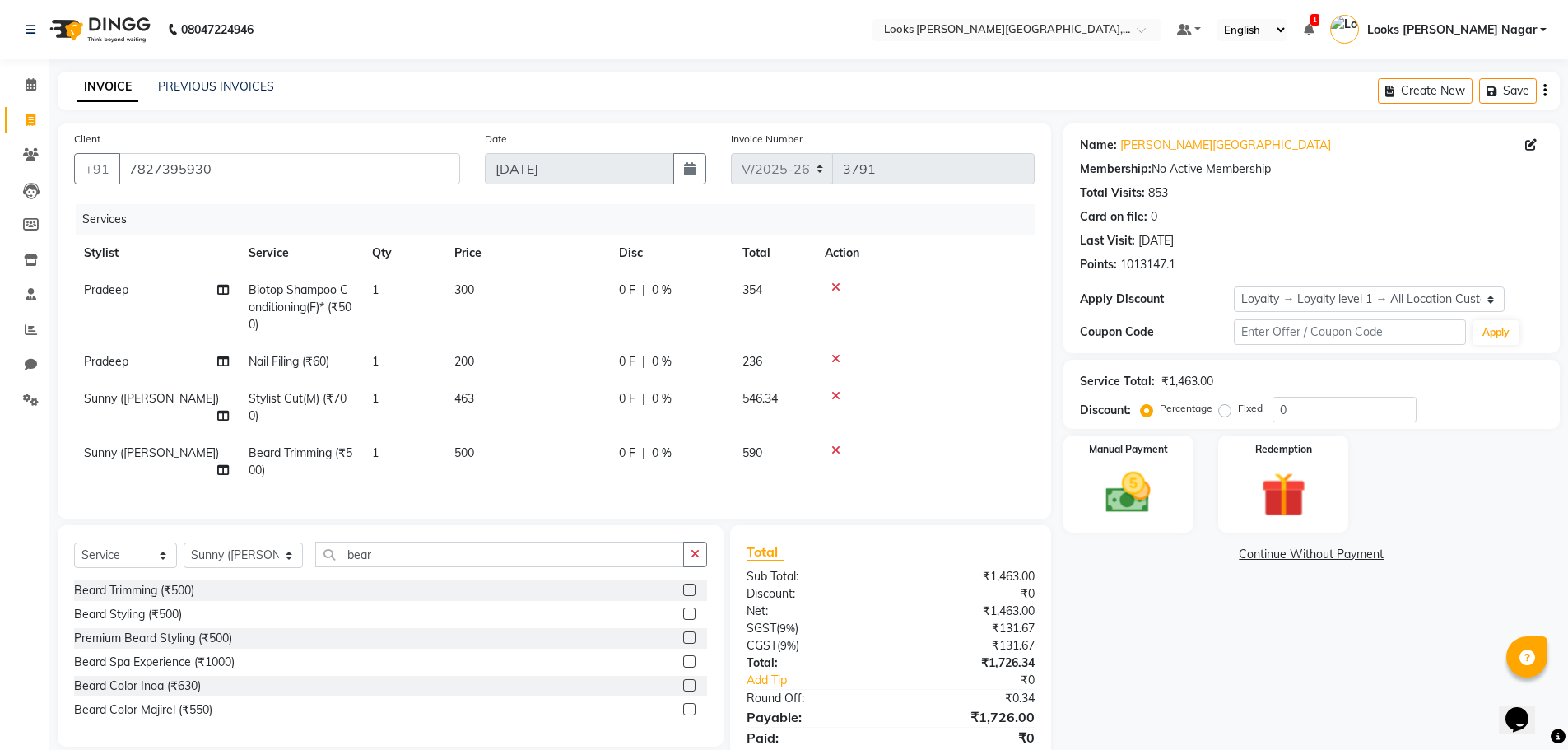
click at [563, 449] on td "500" at bounding box center [526, 461] width 165 height 54
select select "23523"
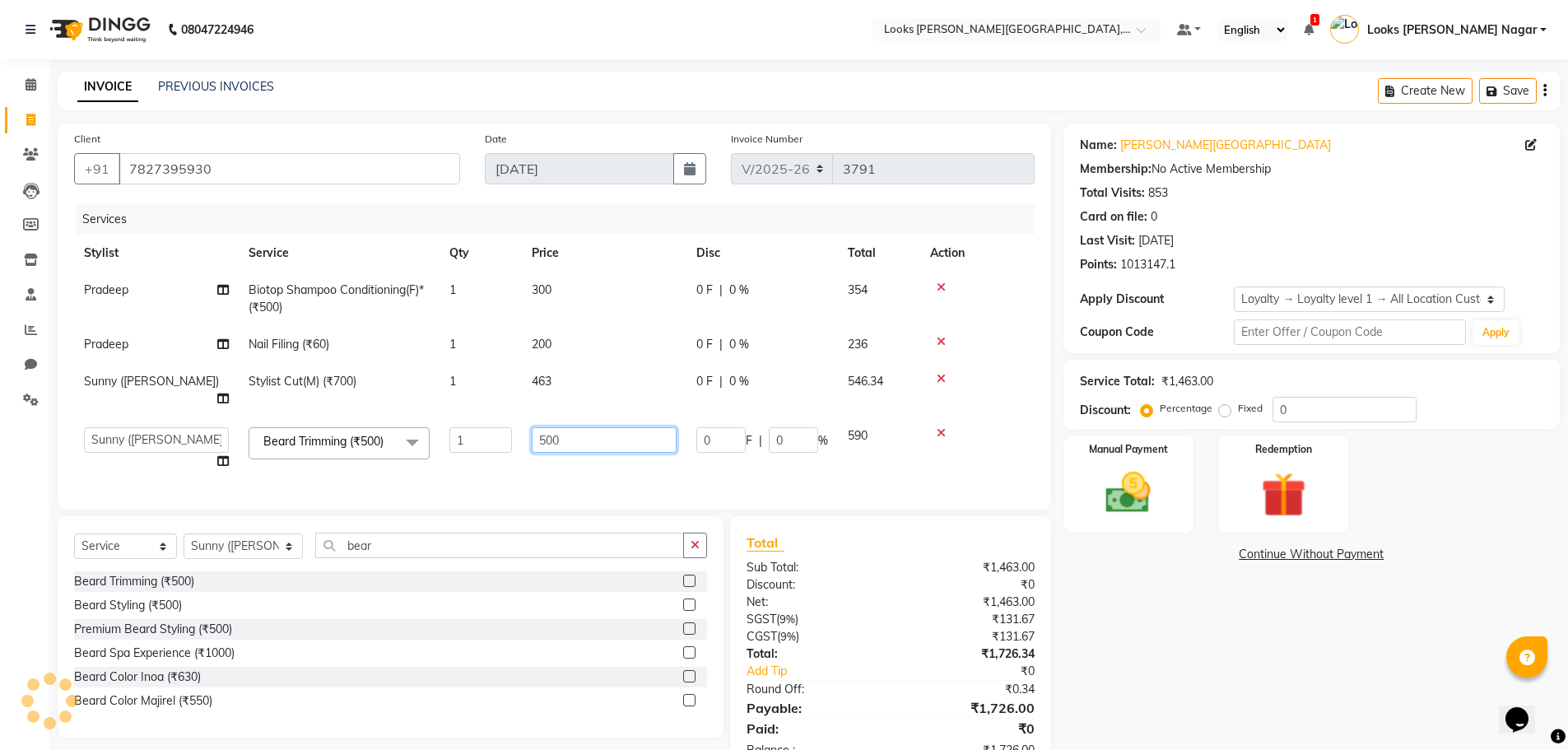
drag, startPoint x: 571, startPoint y: 425, endPoint x: 385, endPoint y: 476, distance: 192.9
click at [431, 464] on div "Services Stylist Service Qty Price Disc Total Action Pradeep Biotop Shampoo Con…" at bounding box center [555, 348] width 961 height 289
type input "300"
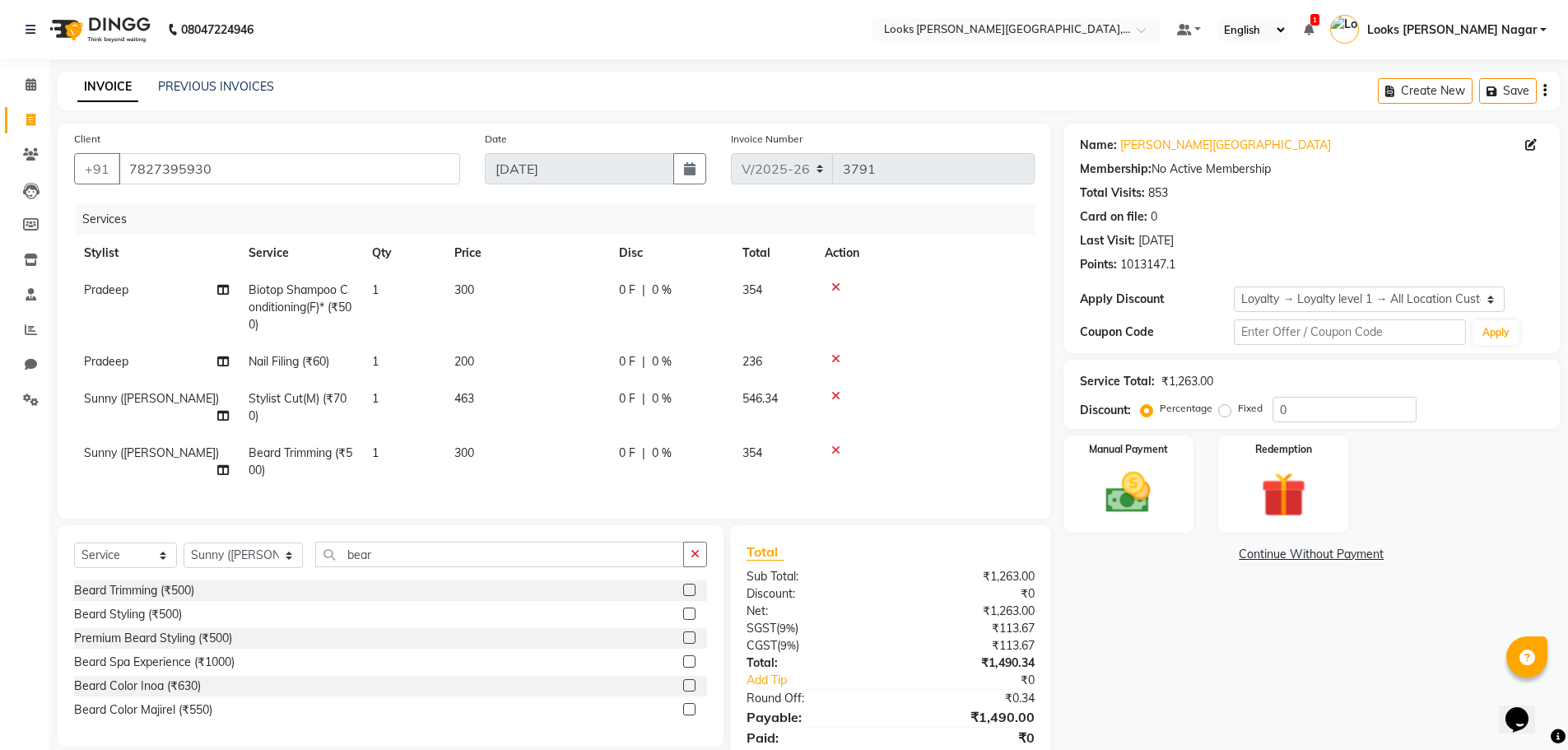
click at [1257, 659] on div "Name: [PERSON_NAME] Nagar Membership: No Active Membership Total Visits: 853 Ca…" at bounding box center [1318, 454] width 509 height 660
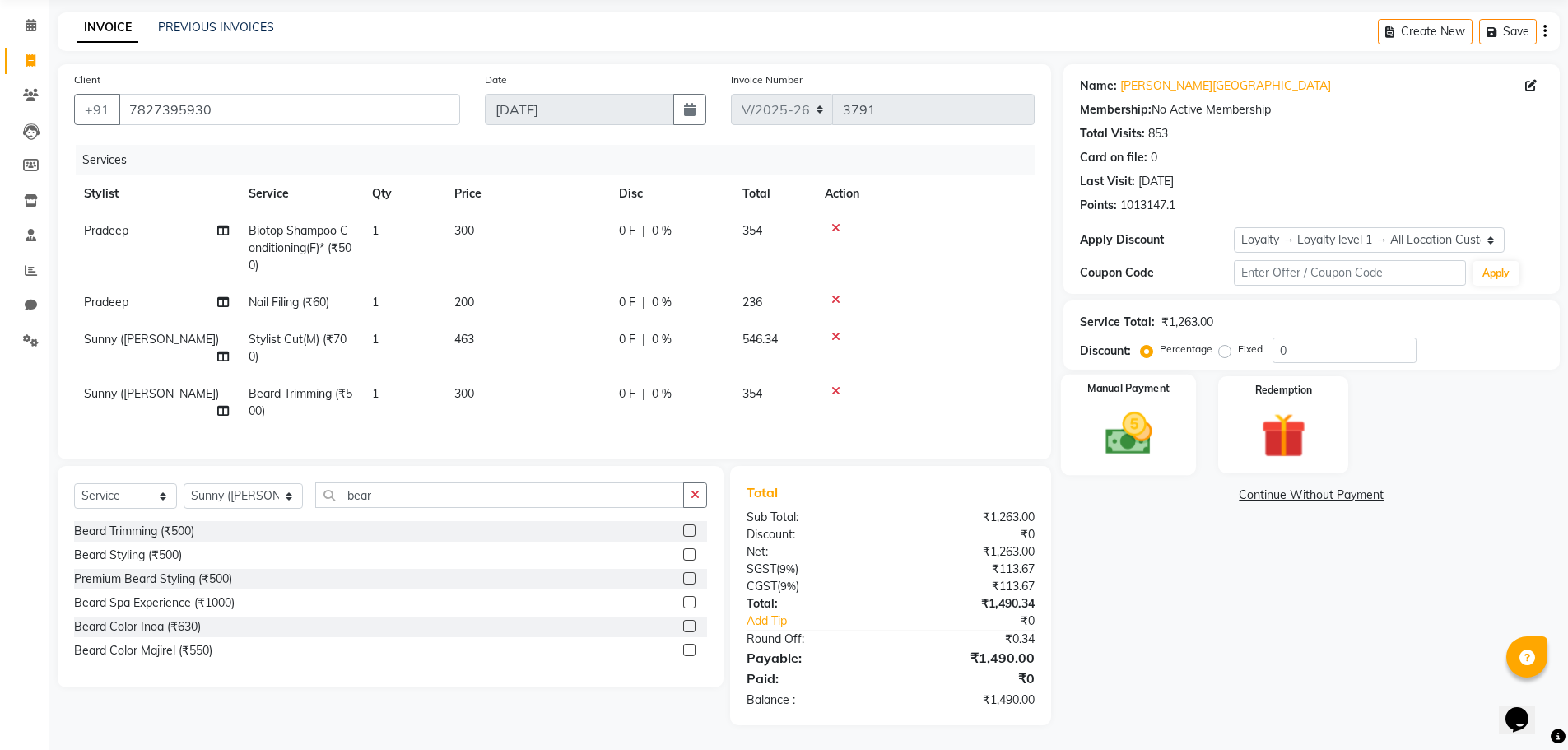
click at [1130, 413] on img at bounding box center [1128, 434] width 75 height 53
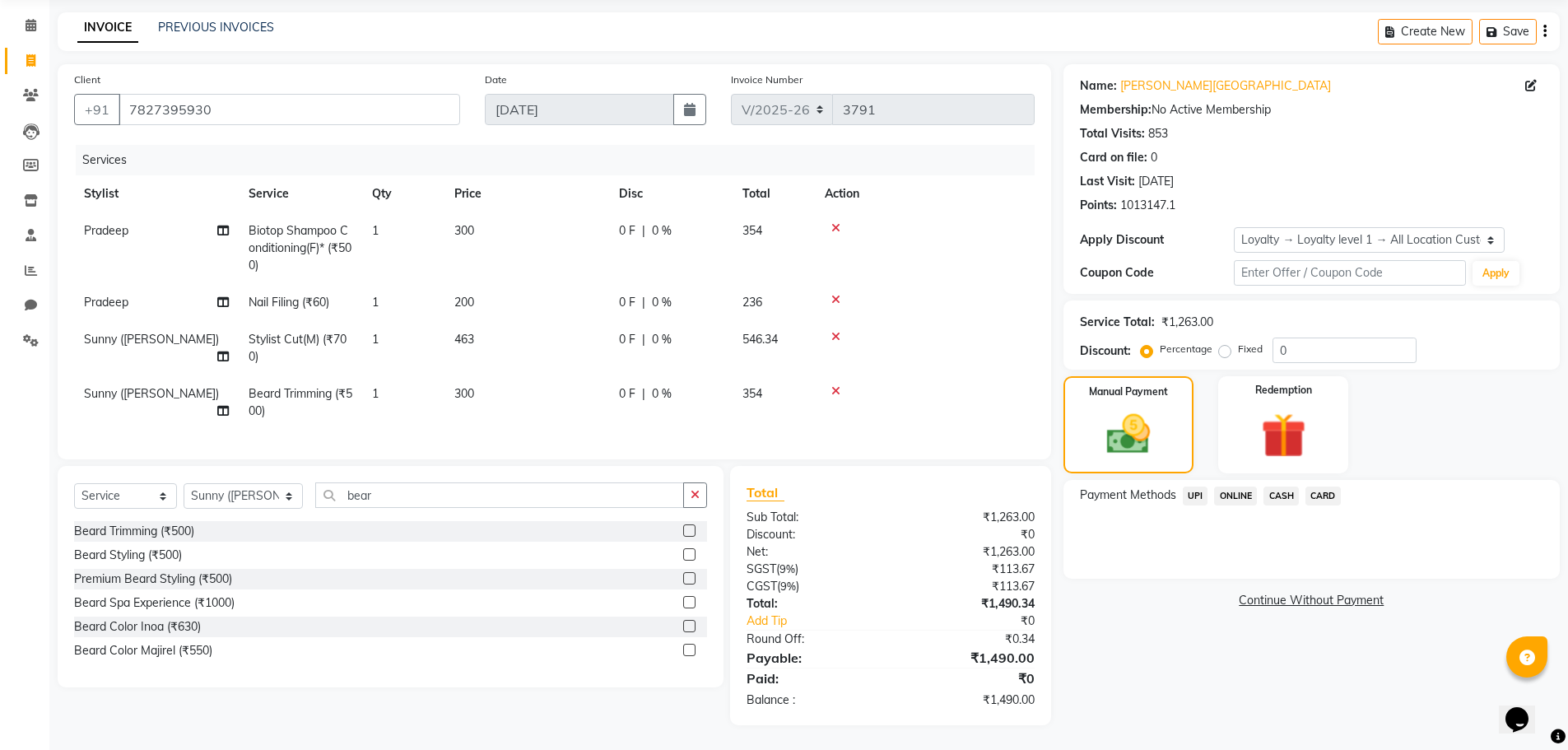
click at [1207, 486] on span "UPI" at bounding box center [1195, 496] width 26 height 19
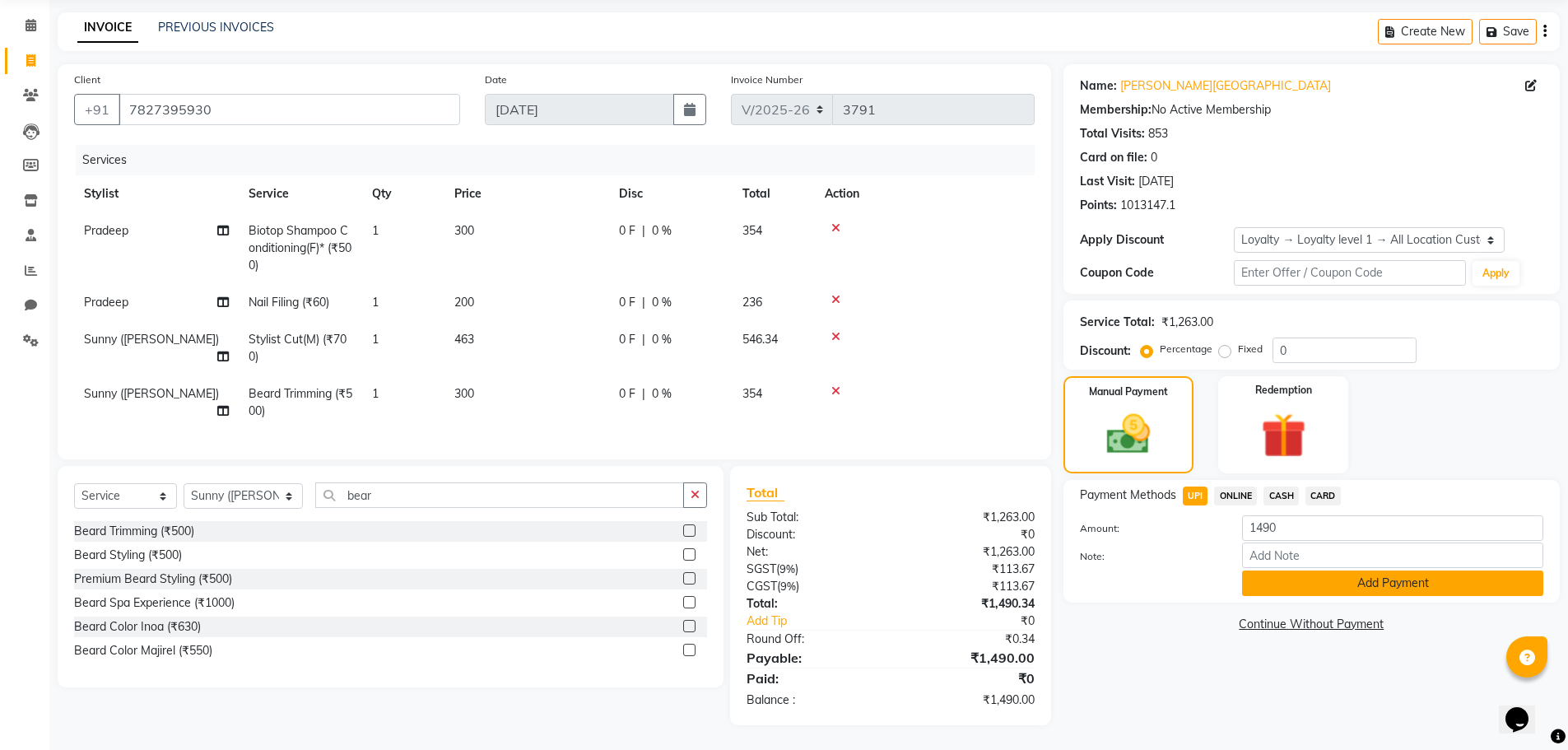
click at [1273, 570] on button "Add Payment" at bounding box center [1393, 582] width 301 height 26
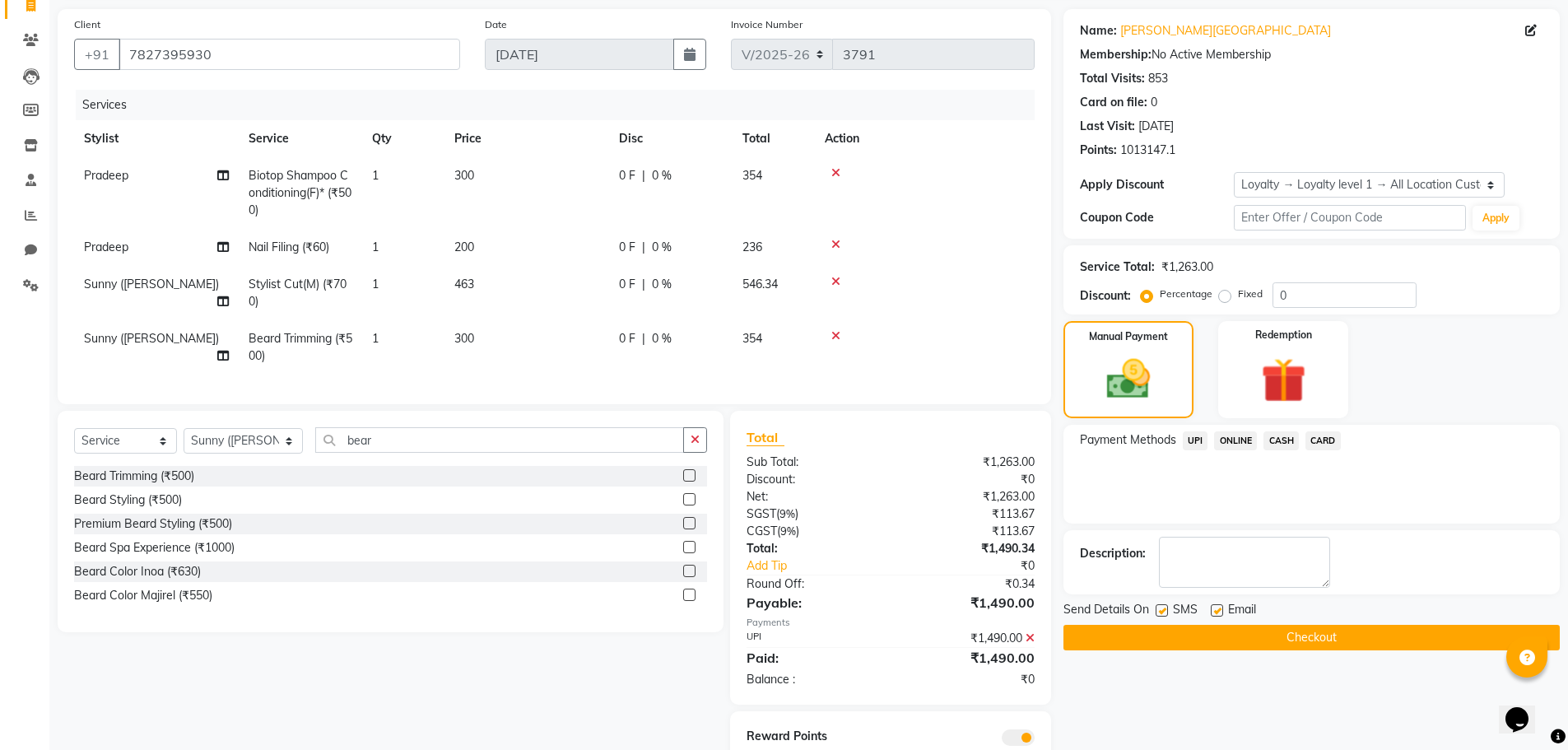
scroll to position [188, 0]
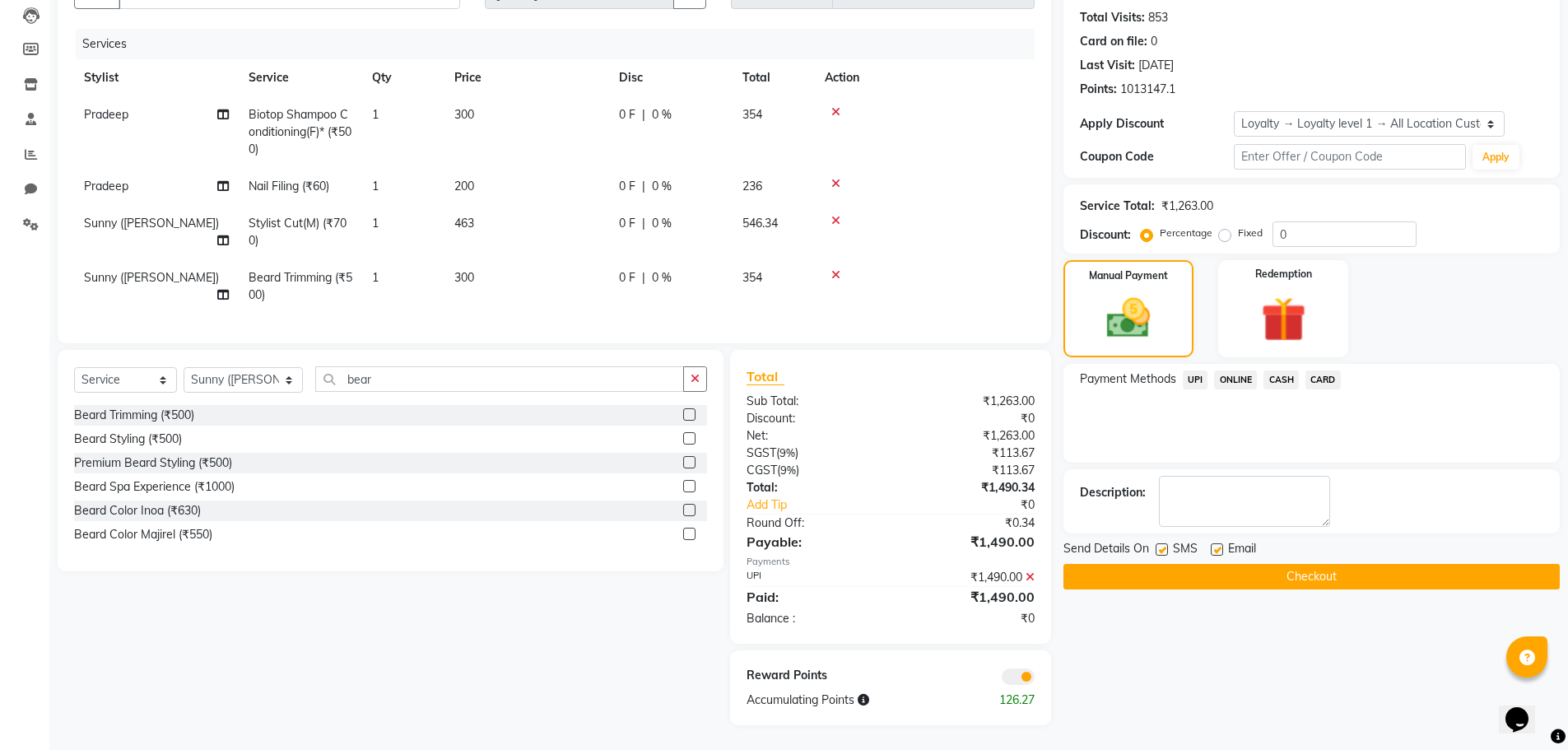
click at [1155, 543] on label at bounding box center [1161, 549] width 12 height 12
click at [1155, 545] on input "checkbox" at bounding box center [1160, 550] width 10 height 10
checkbox input "false"
click at [1154, 563] on button "Checkout" at bounding box center [1312, 576] width 497 height 26
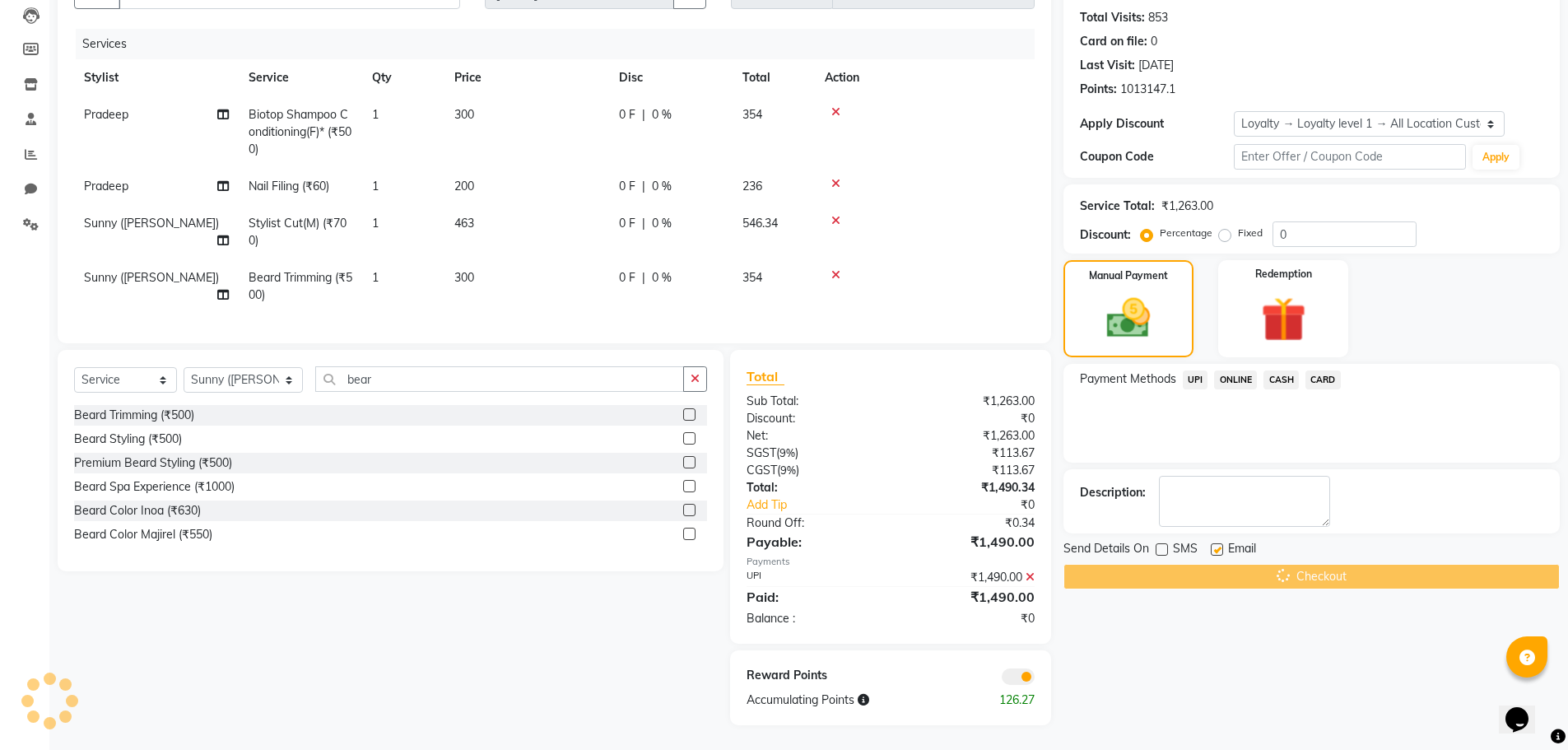
scroll to position [0, 0]
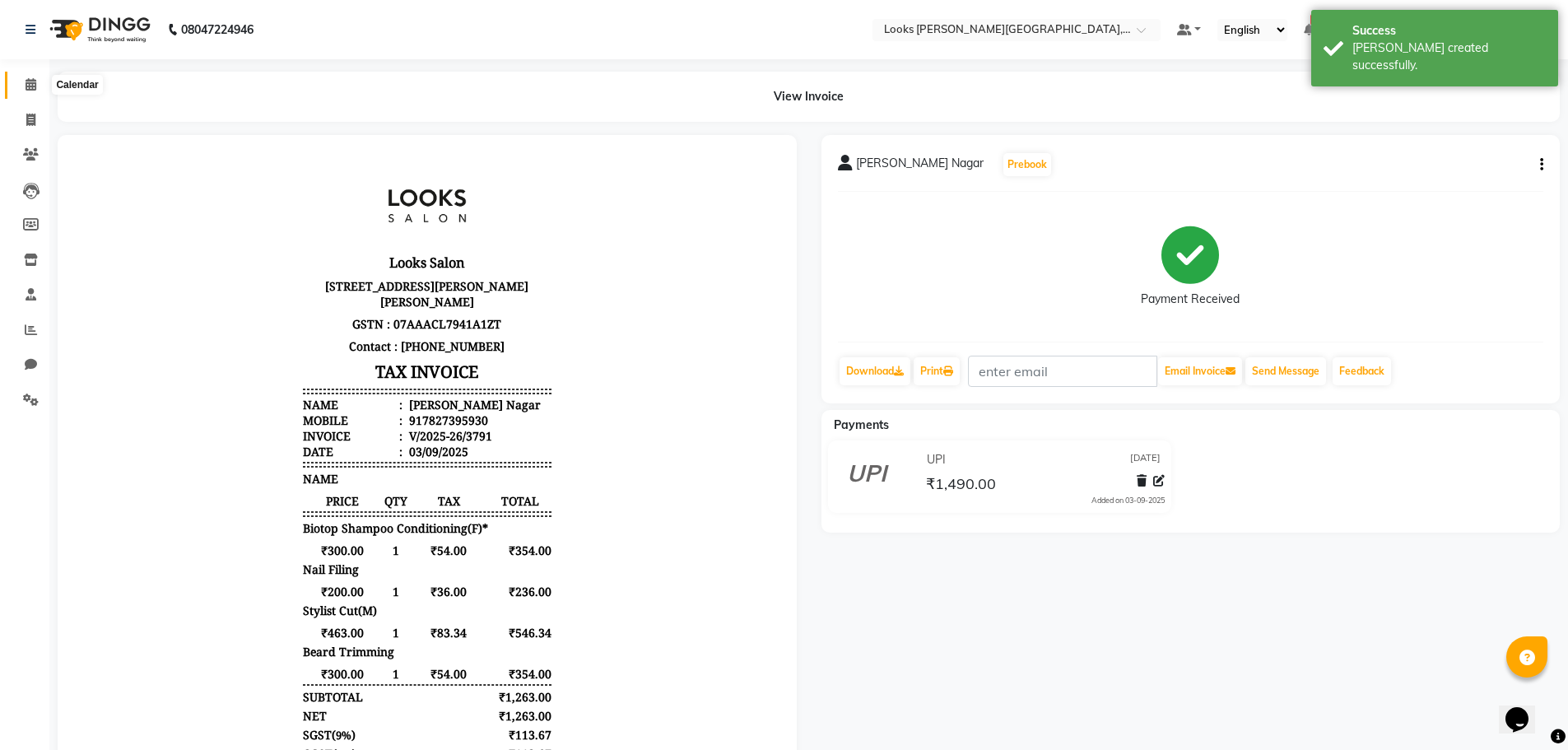
click at [33, 86] on icon at bounding box center [31, 84] width 10 height 12
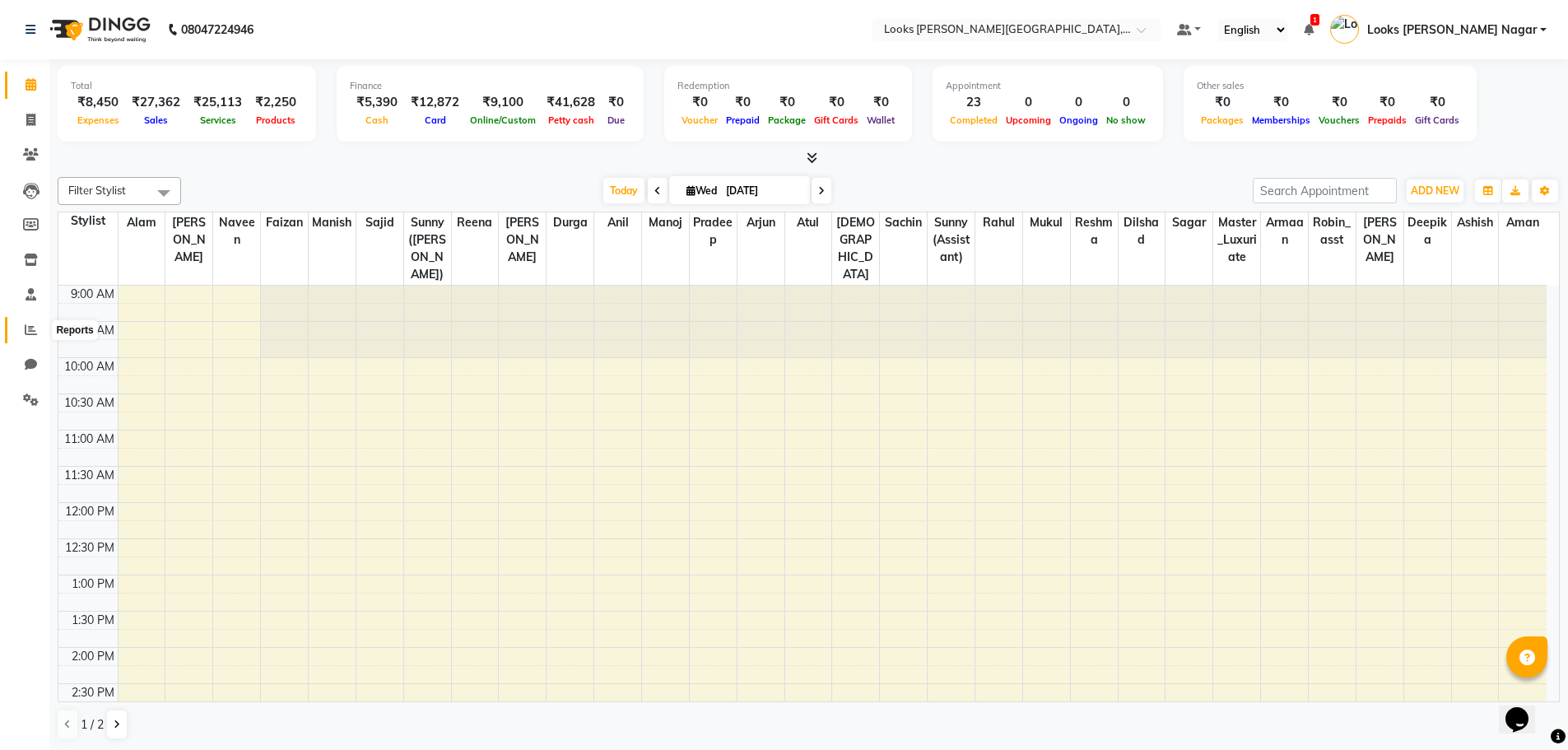
click at [33, 329] on icon at bounding box center [31, 329] width 12 height 12
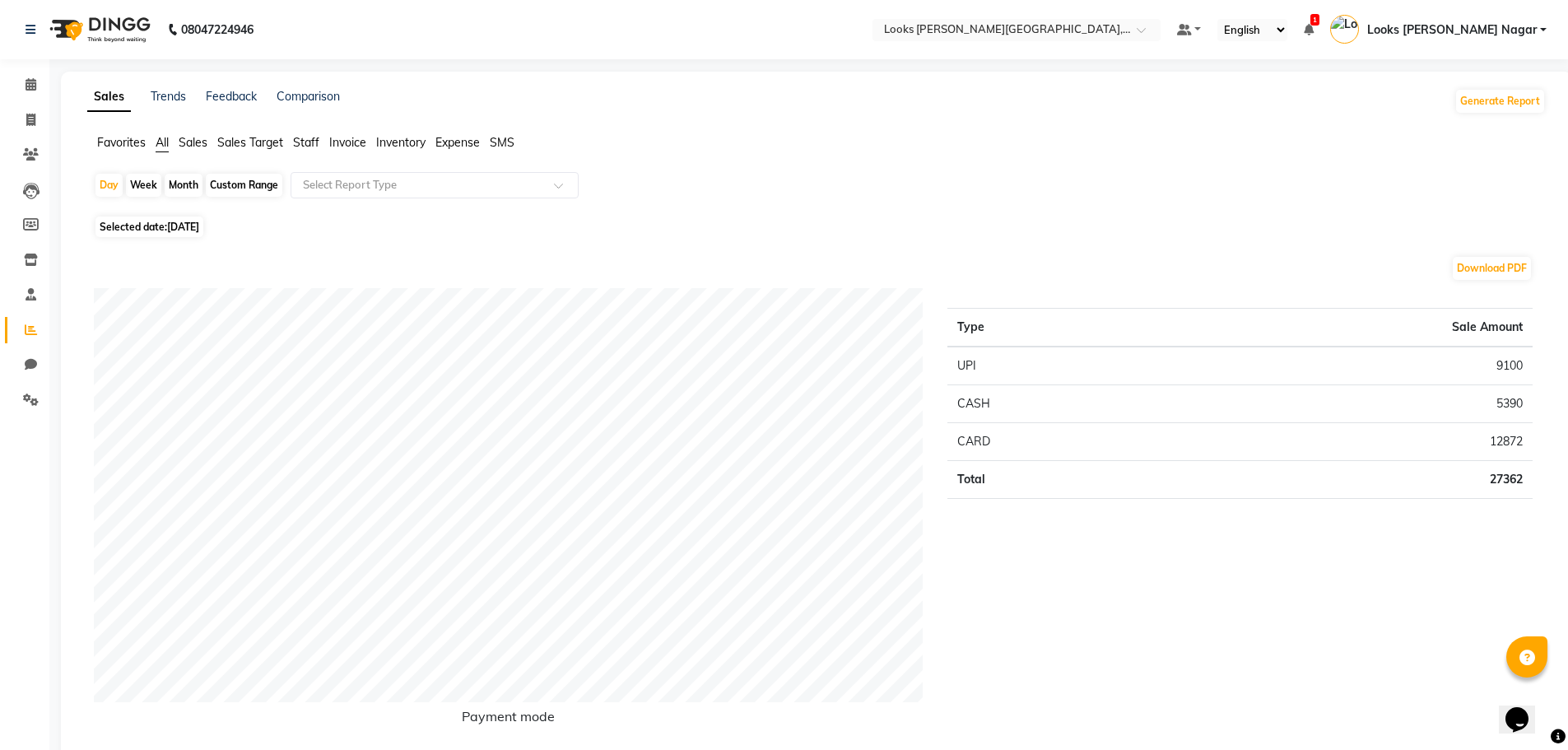
click at [296, 141] on span "Staff" at bounding box center [306, 143] width 27 height 15
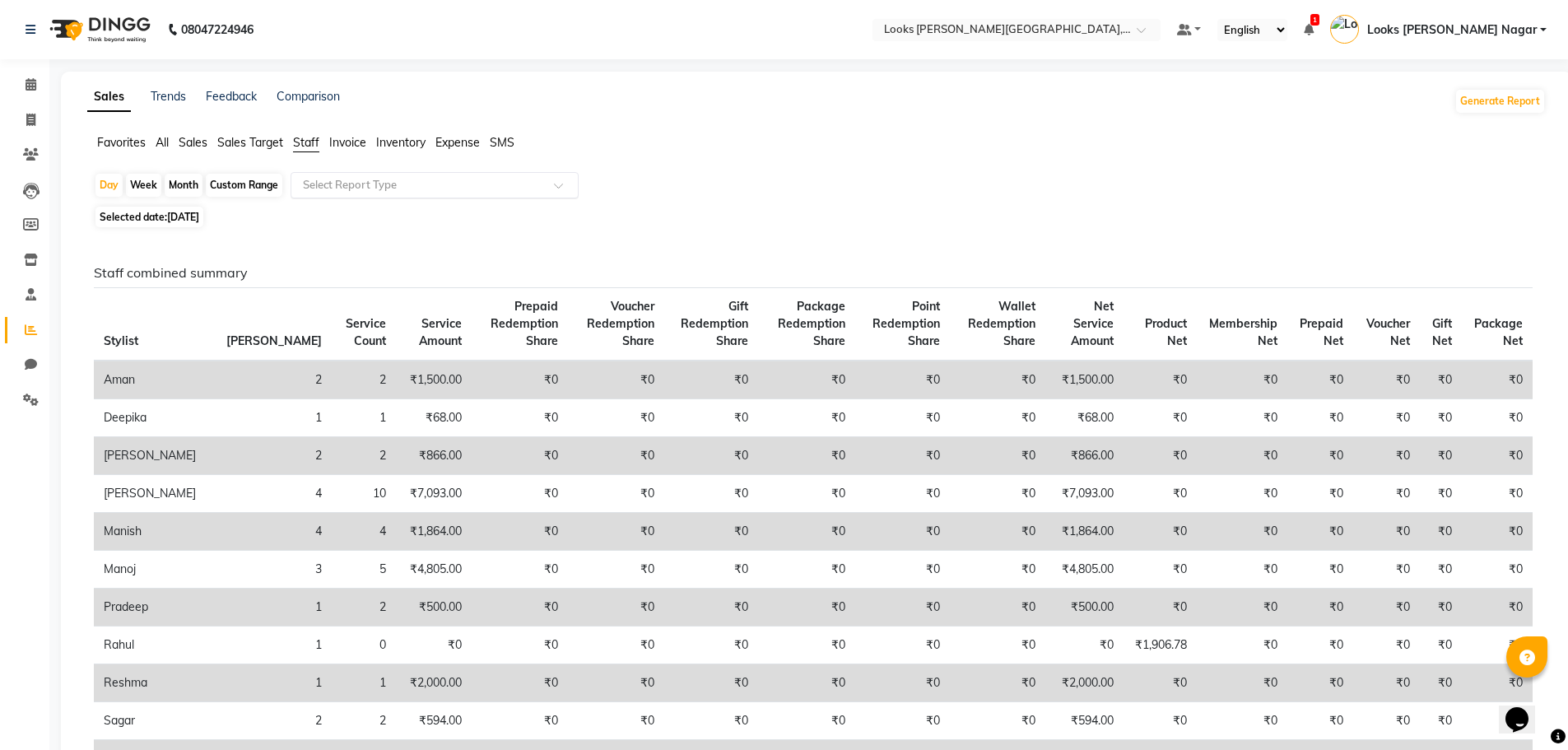
click at [388, 184] on input "text" at bounding box center [417, 185] width 237 height 16
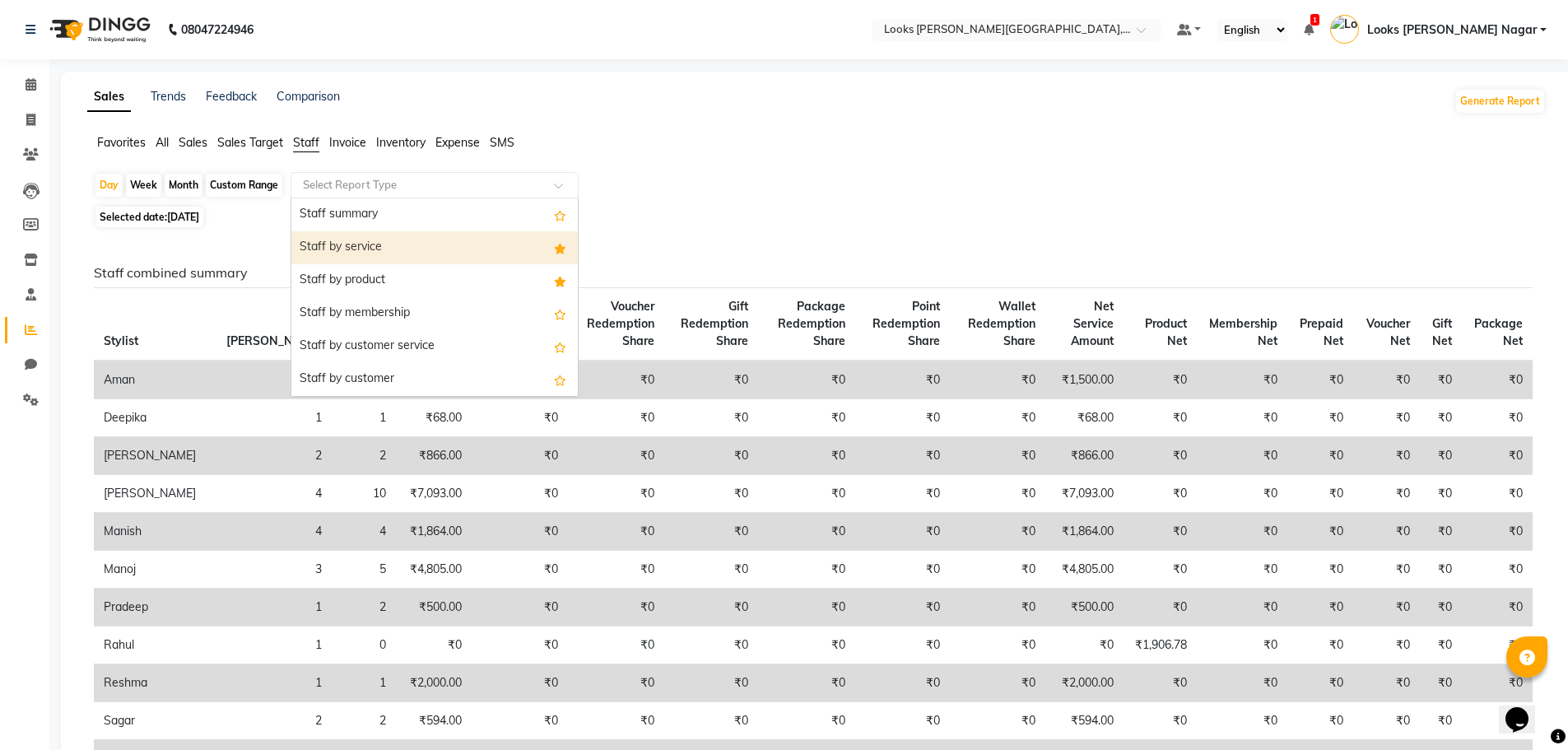
click at [400, 251] on div "Staff by service" at bounding box center [435, 248] width 286 height 33
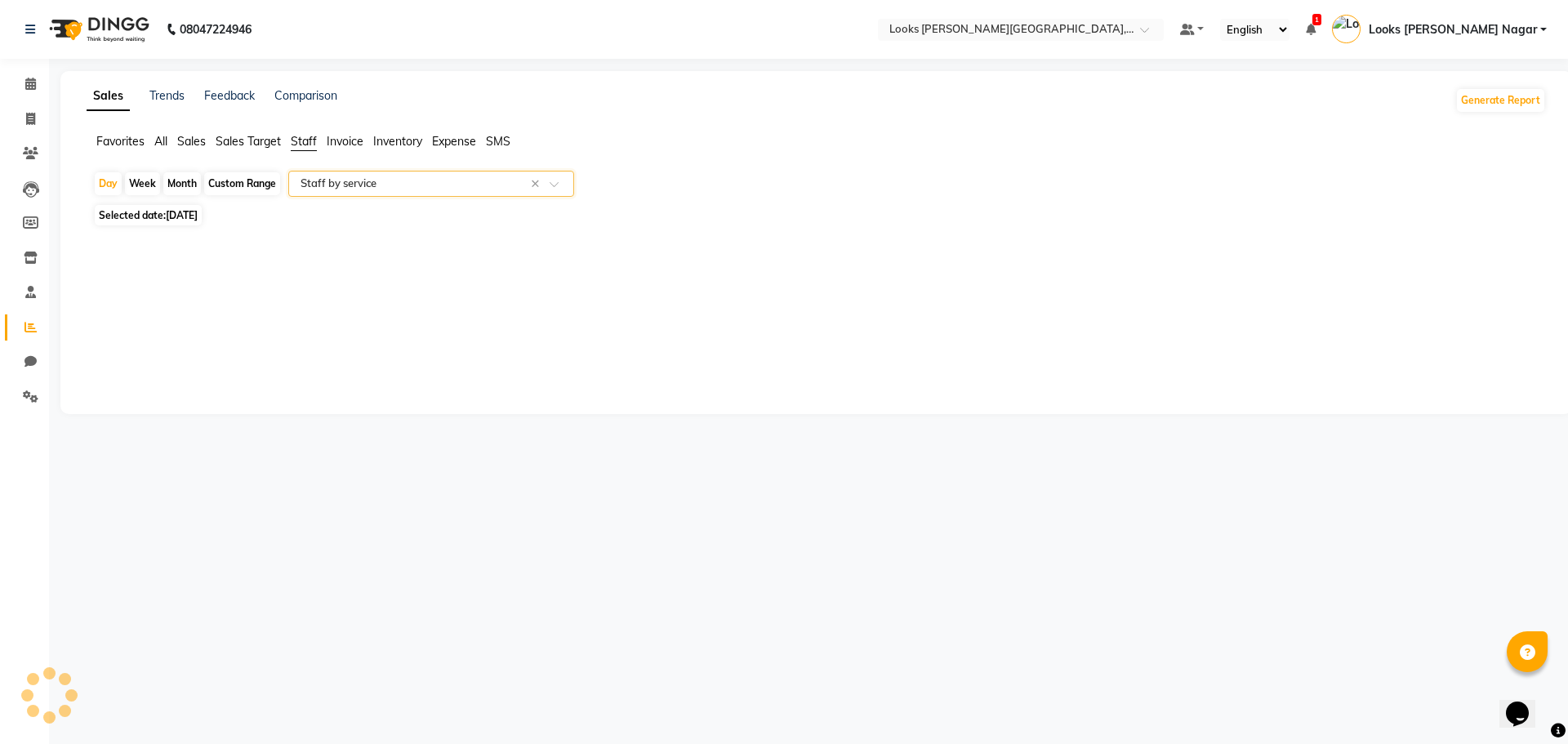
select select "full_report"
select select "csv"
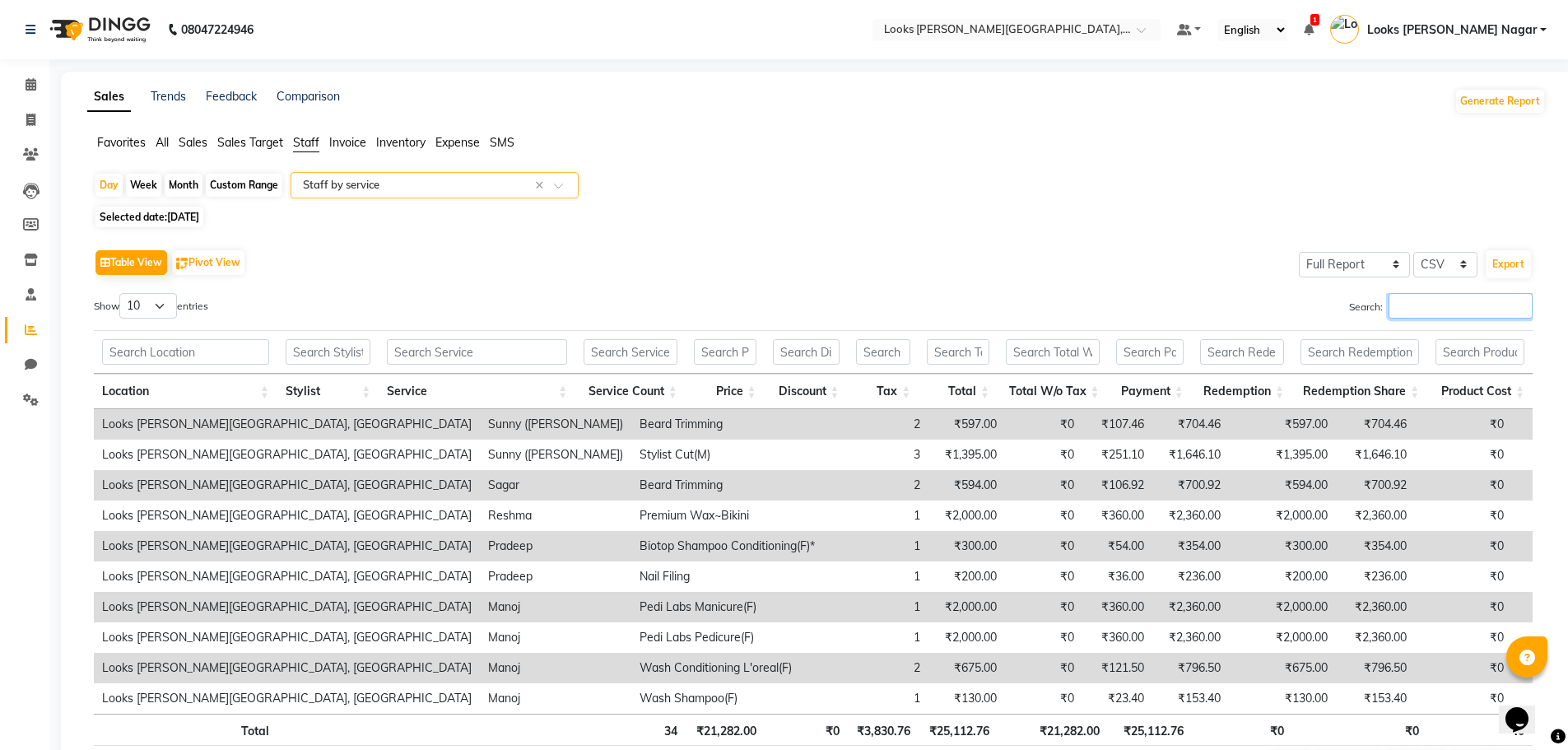
click at [1437, 304] on input "Search:" at bounding box center [1460, 305] width 144 height 26
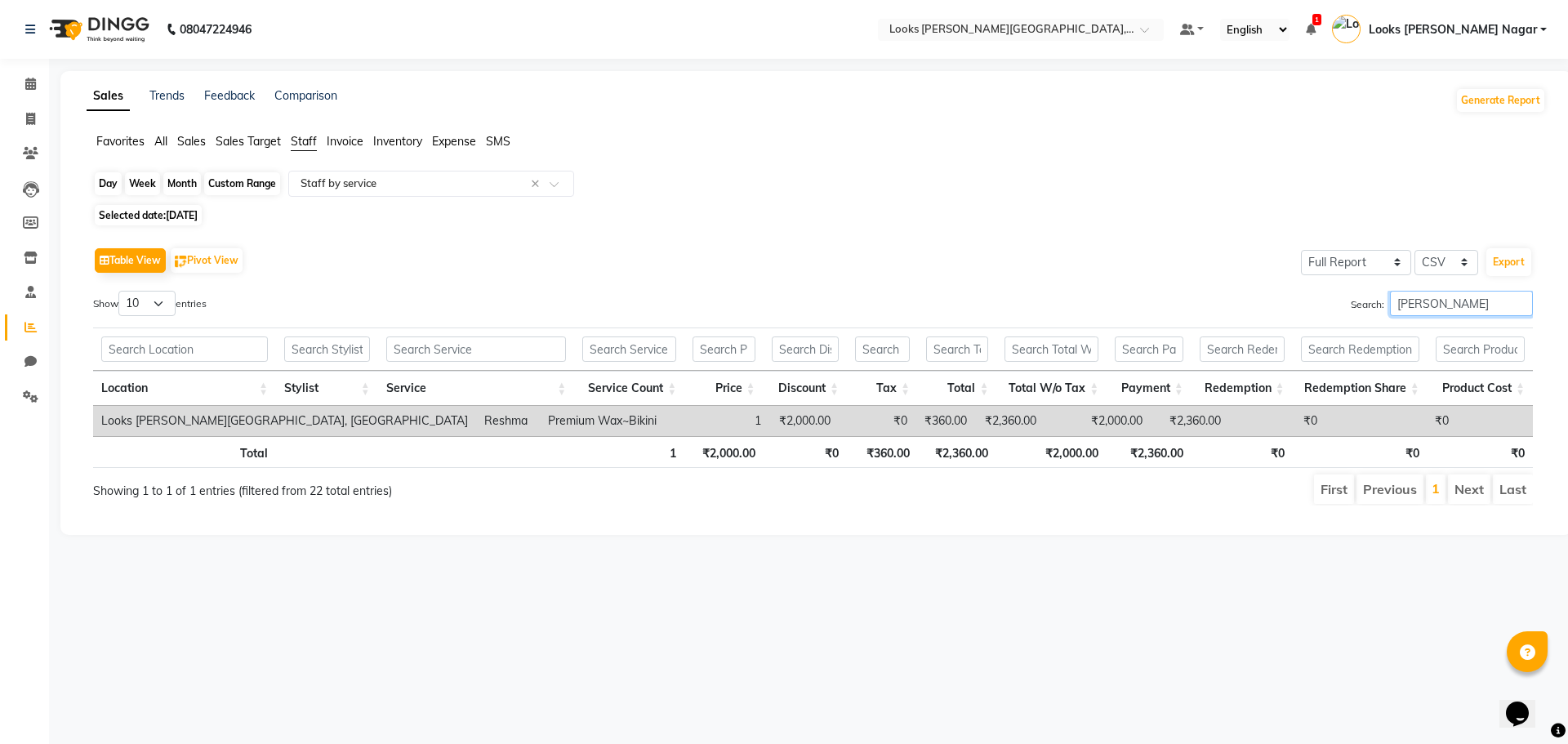
type input "[PERSON_NAME]"
click at [105, 178] on div "Day" at bounding box center [108, 183] width 26 height 23
select select "9"
select select "2025"
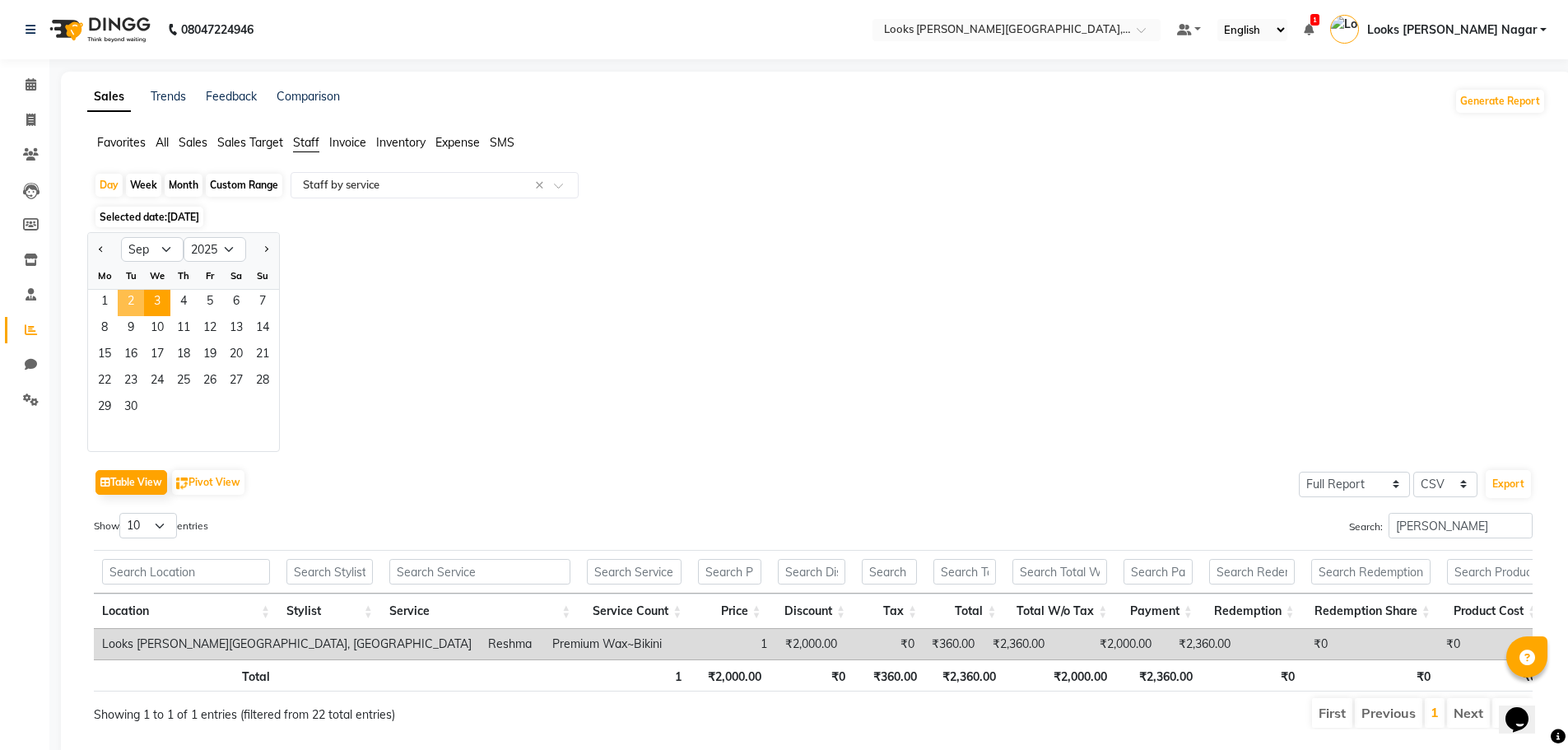
click at [127, 294] on span "2" at bounding box center [131, 303] width 27 height 27
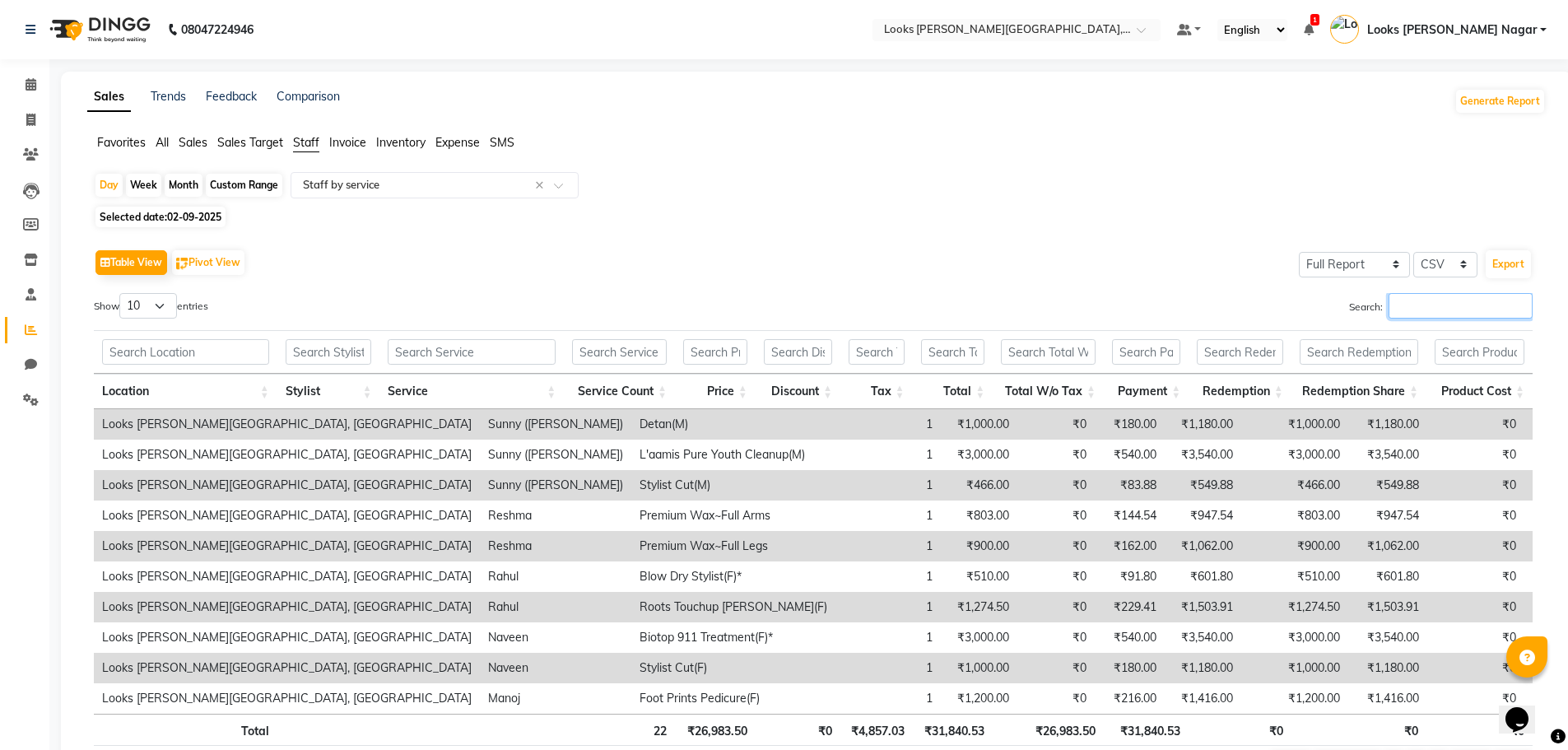
click at [1484, 308] on input "Search:" at bounding box center [1460, 305] width 144 height 26
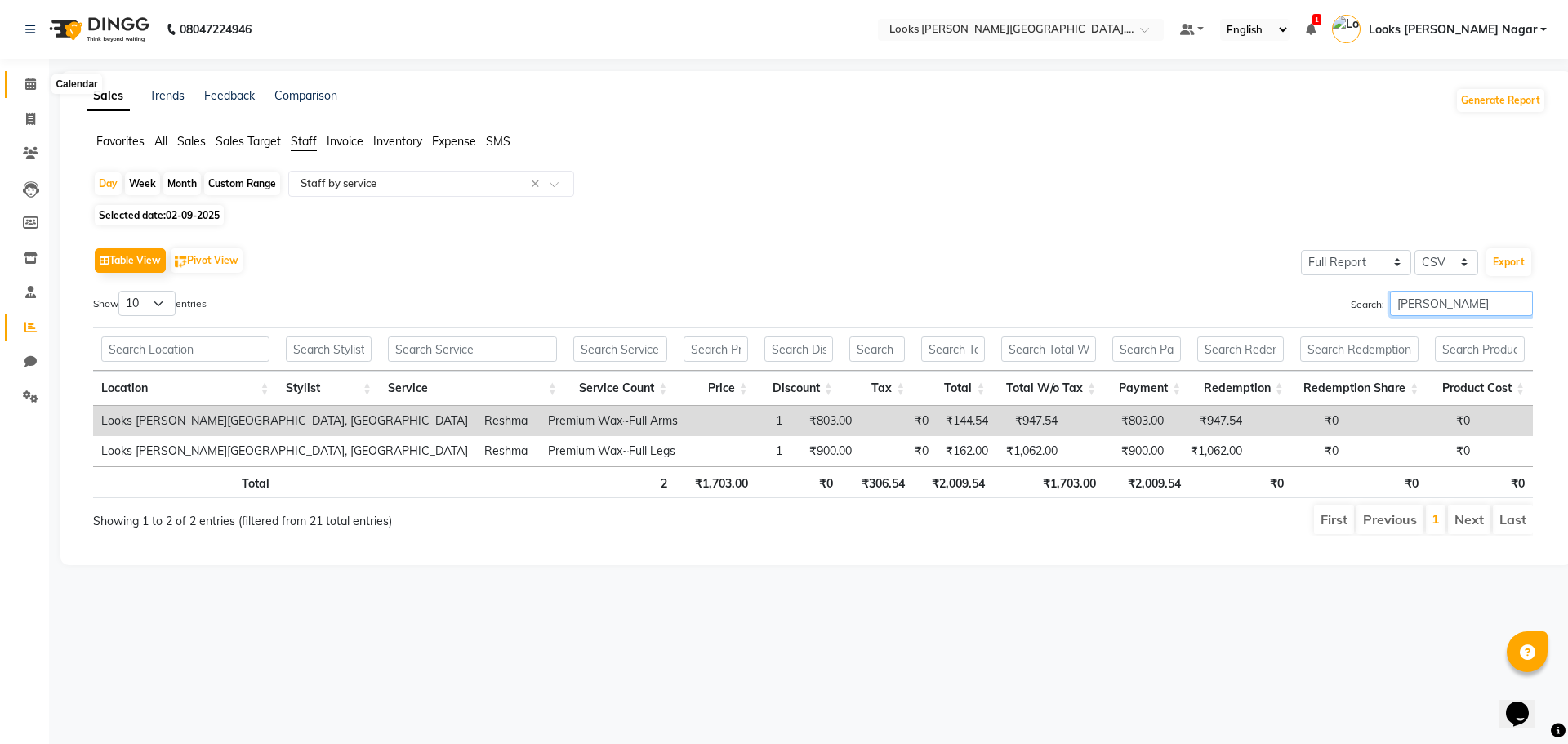
type input "[PERSON_NAME]"
click at [35, 82] on icon at bounding box center [30, 83] width 10 height 12
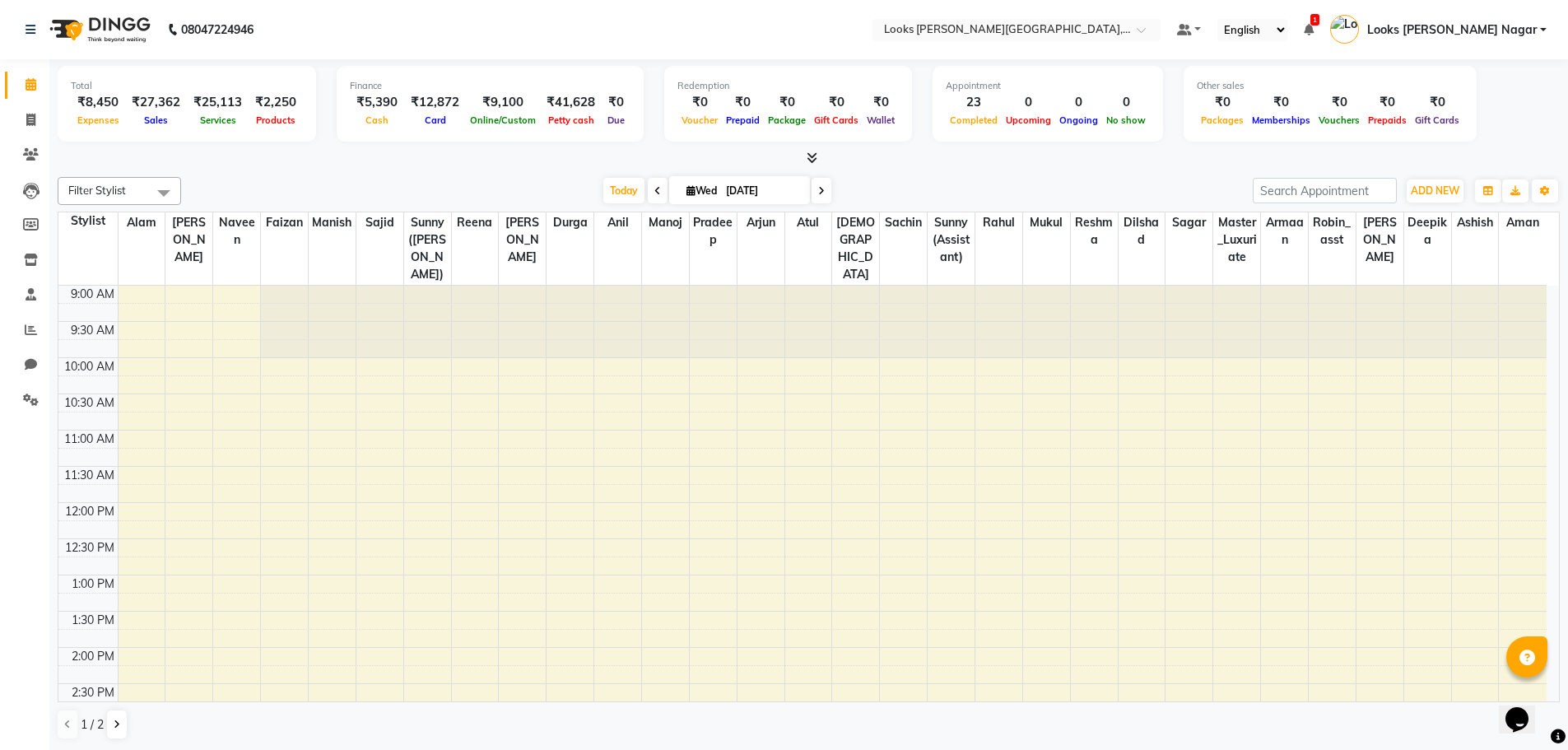
click at [979, 196] on div "[DATE] [DATE]" at bounding box center [717, 191] width 1055 height 25
click at [952, 175] on div "Filter Stylist Select All Alam Aman [PERSON_NAME] Armaan Ashish Atul Deepika De…" at bounding box center [808, 458] width 1502 height 576
drag, startPoint x: 25, startPoint y: 122, endPoint x: 36, endPoint y: 126, distance: 11.7
click at [25, 122] on span at bounding box center [31, 121] width 29 height 19
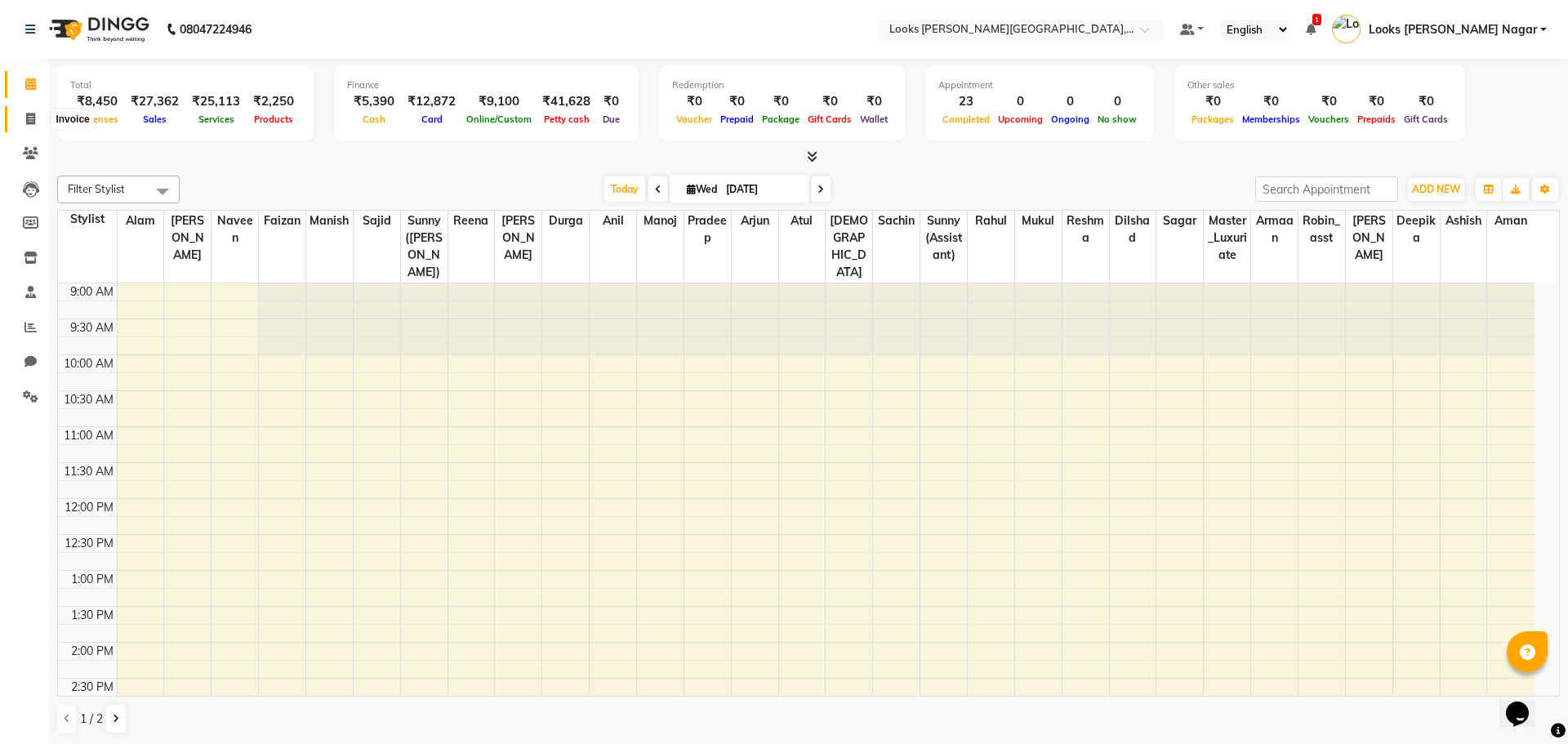
select select "service"
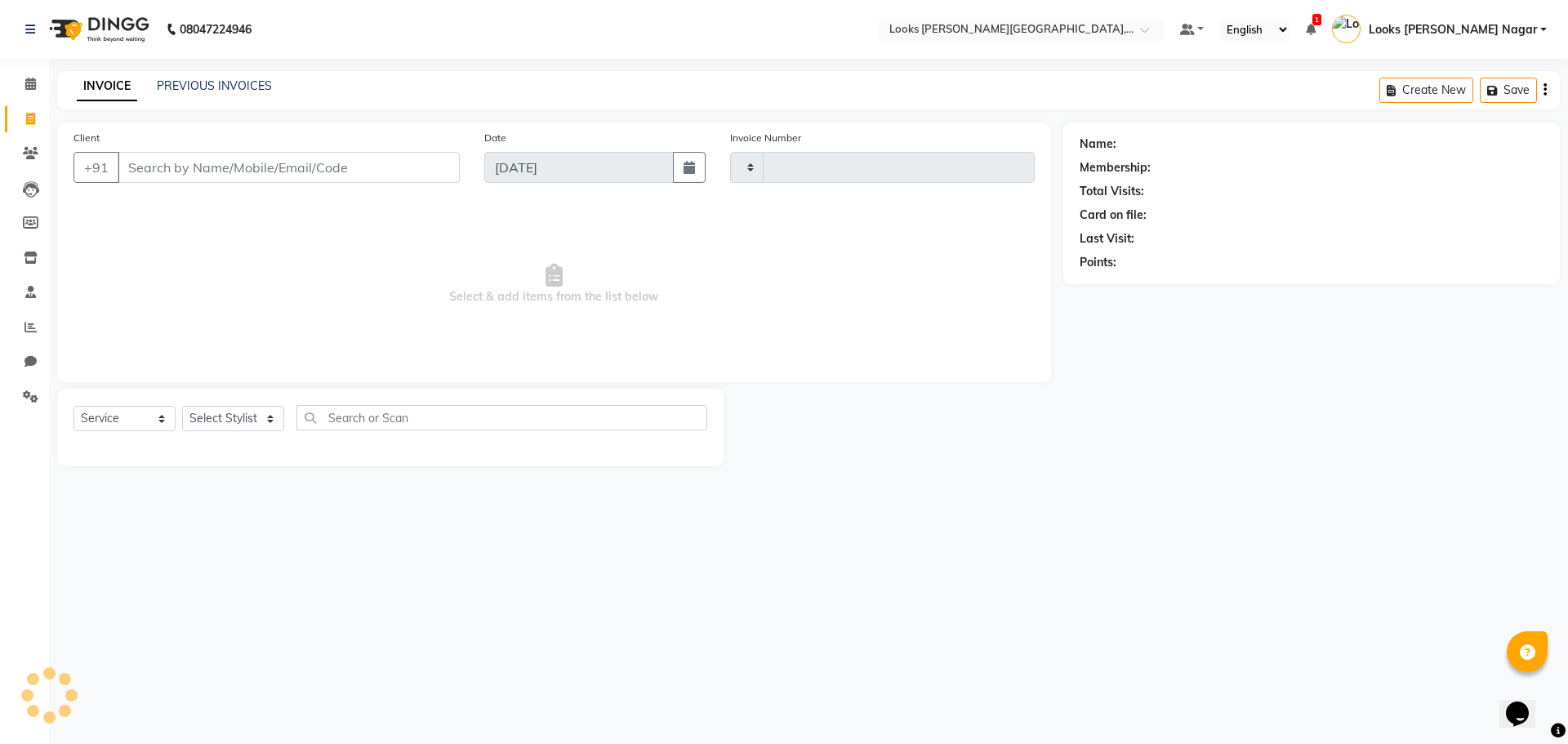
type input "3792"
select select "4327"
click at [170, 176] on input "Client" at bounding box center [288, 167] width 342 height 31
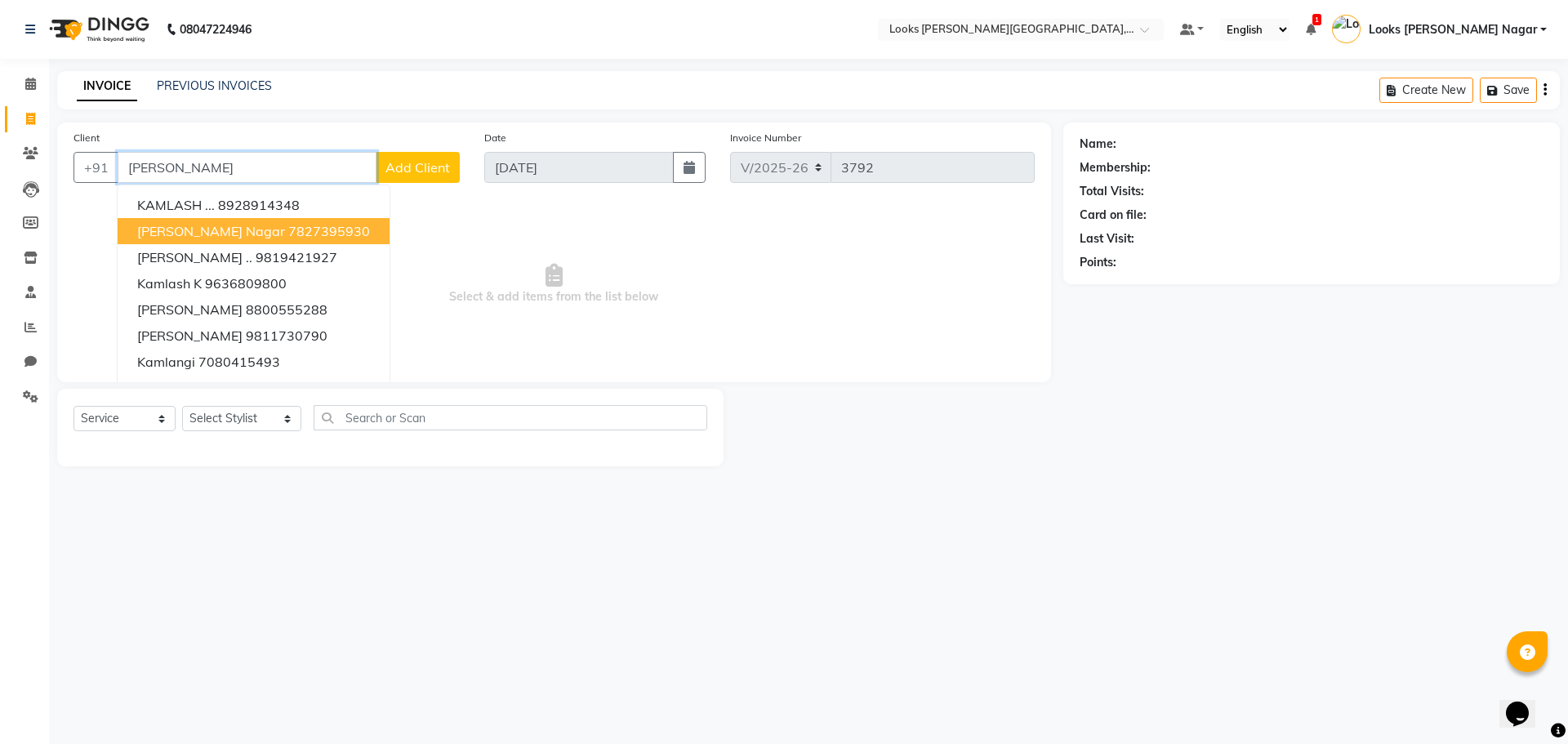
click at [215, 237] on span "[PERSON_NAME] Nagar" at bounding box center [211, 231] width 148 height 16
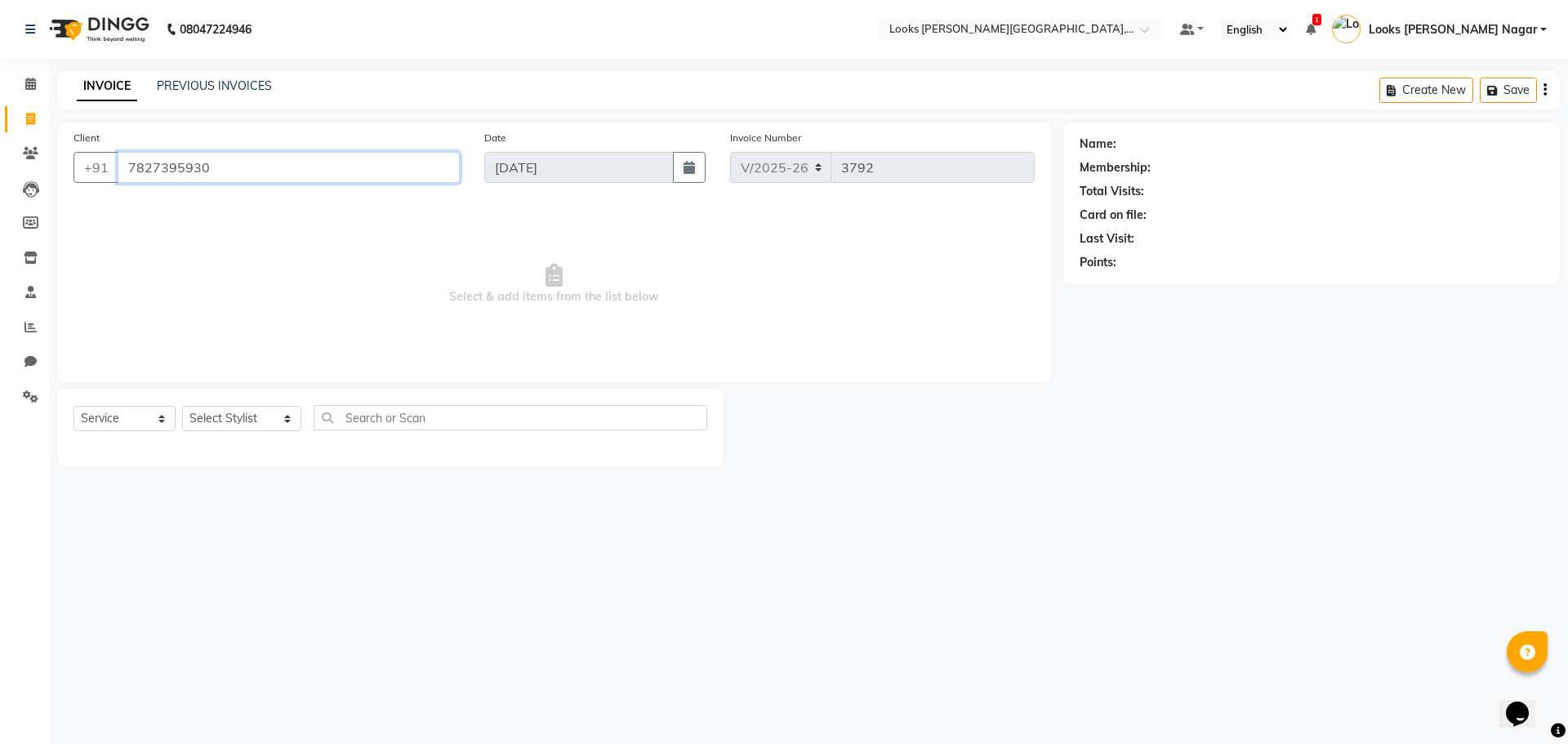
type input "7827395930"
select select "1: Object"
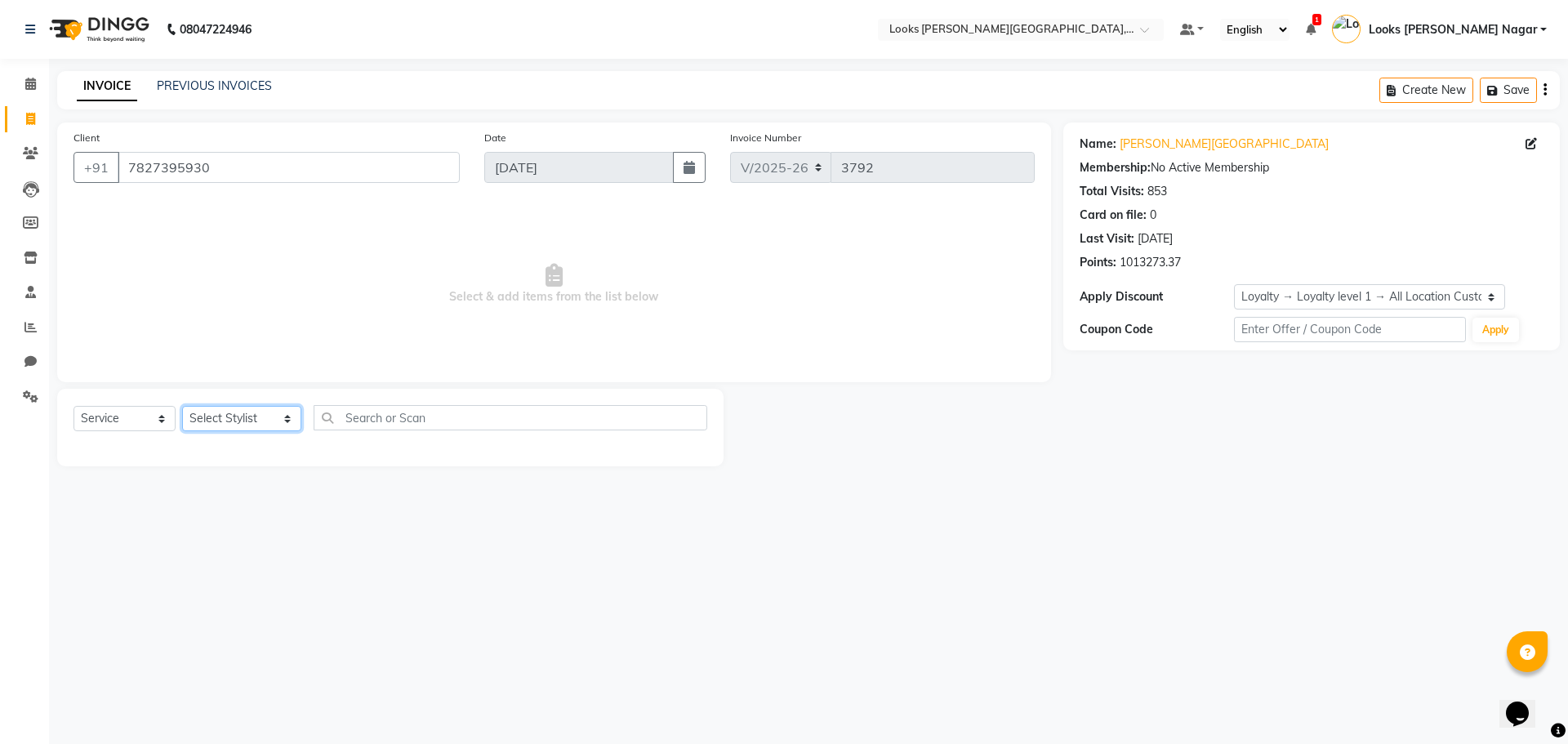
click at [232, 420] on select "Select Stylist Alam Aman [PERSON_NAME] Armaan Ashish Atul Deepika [PERSON_NAME]…" at bounding box center [242, 418] width 119 height 26
click at [183, 406] on select "Select Stylist Alam Aman [PERSON_NAME] Armaan Ashish Atul Deepika [PERSON_NAME]…" at bounding box center [242, 418] width 119 height 26
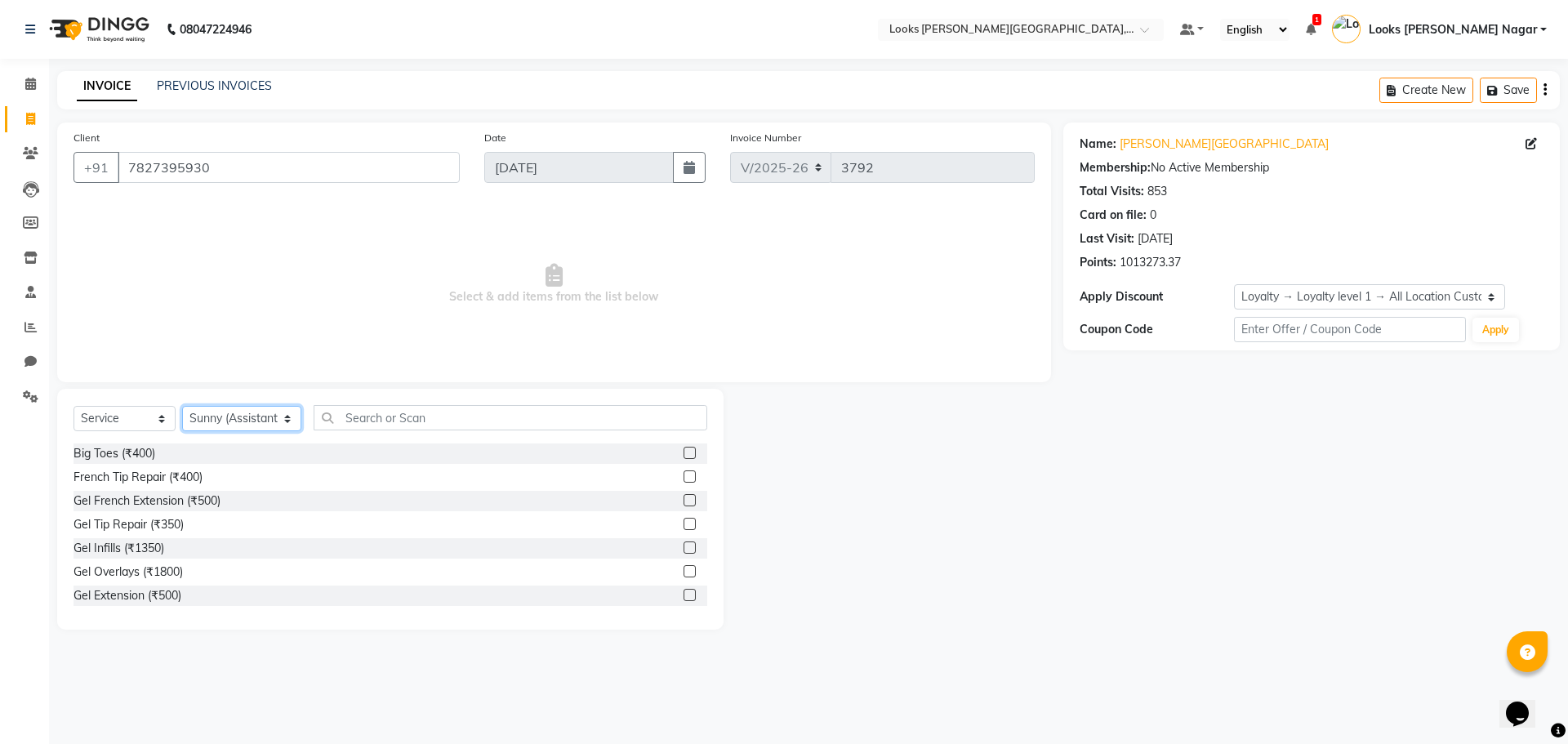
click at [232, 420] on select "Select Stylist Alam Aman [PERSON_NAME] Armaan Ashish Atul Deepika [PERSON_NAME]…" at bounding box center [242, 418] width 119 height 26
select select "23523"
click at [183, 406] on select "Select Stylist Alam Aman [PERSON_NAME] Armaan Ashish Atul Deepika [PERSON_NAME]…" at bounding box center [242, 418] width 119 height 26
click at [351, 411] on input "text" at bounding box center [511, 417] width 393 height 26
type input "cut"
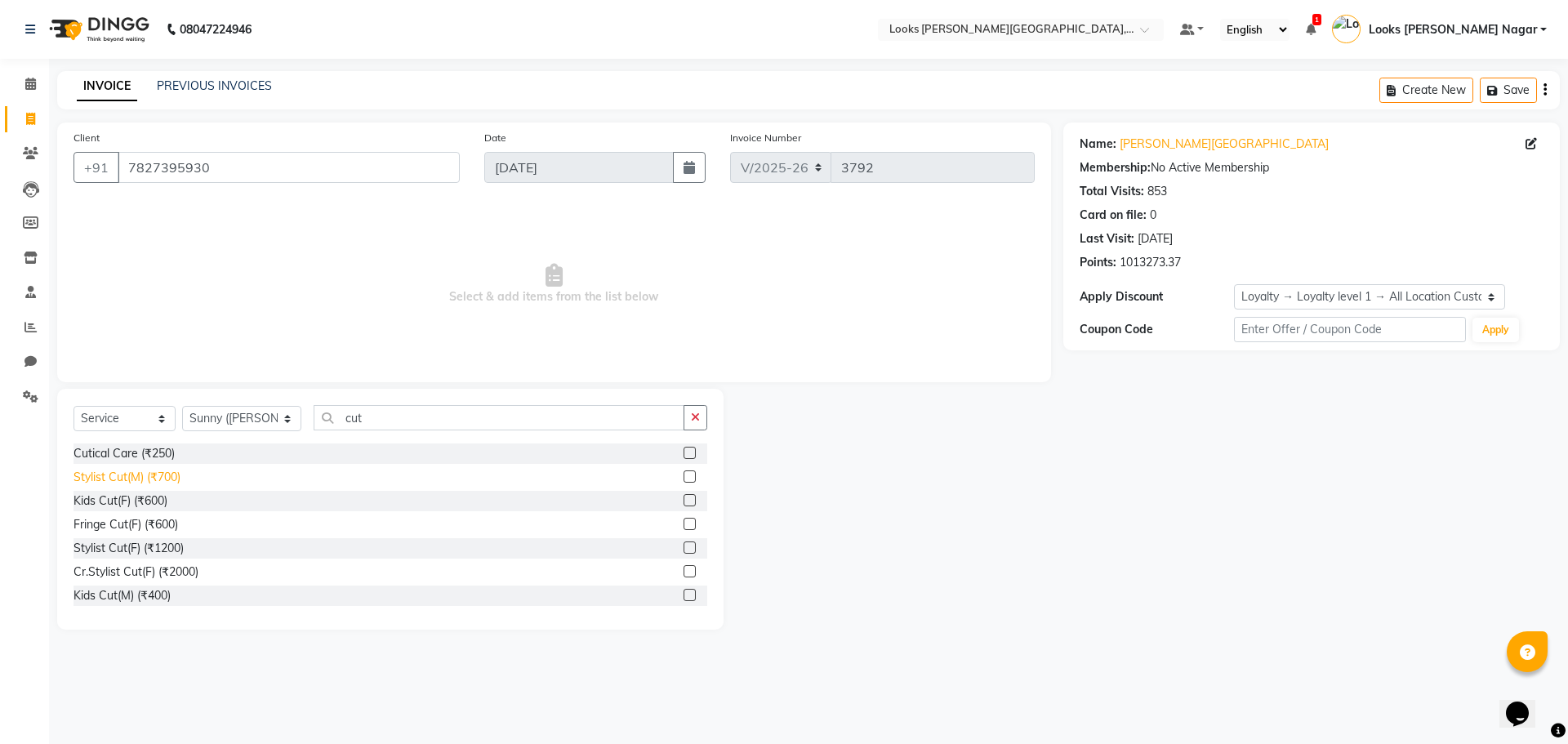
click at [127, 470] on div "Stylist Cut(M) (₹700)" at bounding box center [127, 477] width 107 height 17
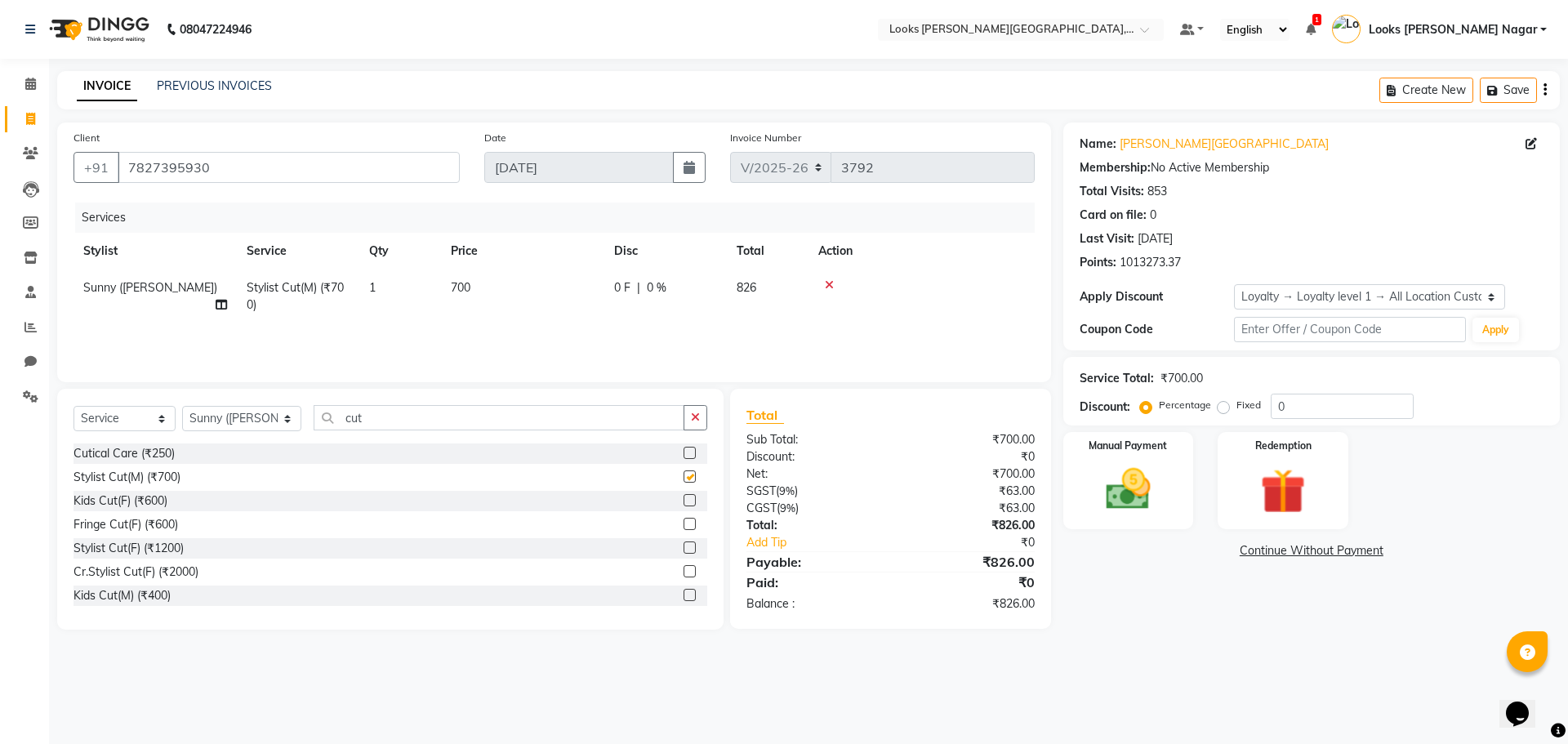
checkbox input "false"
click at [532, 284] on td "700" at bounding box center [522, 296] width 164 height 54
select select "23523"
drag, startPoint x: 592, startPoint y: 293, endPoint x: 194, endPoint y: 266, distance: 398.9
click at [210, 269] on tr "Alam Aman [PERSON_NAME] Armaan Ashish Atul Deepika Deepu Dilshad Durga [PERSON_…" at bounding box center [554, 301] width 961 height 62
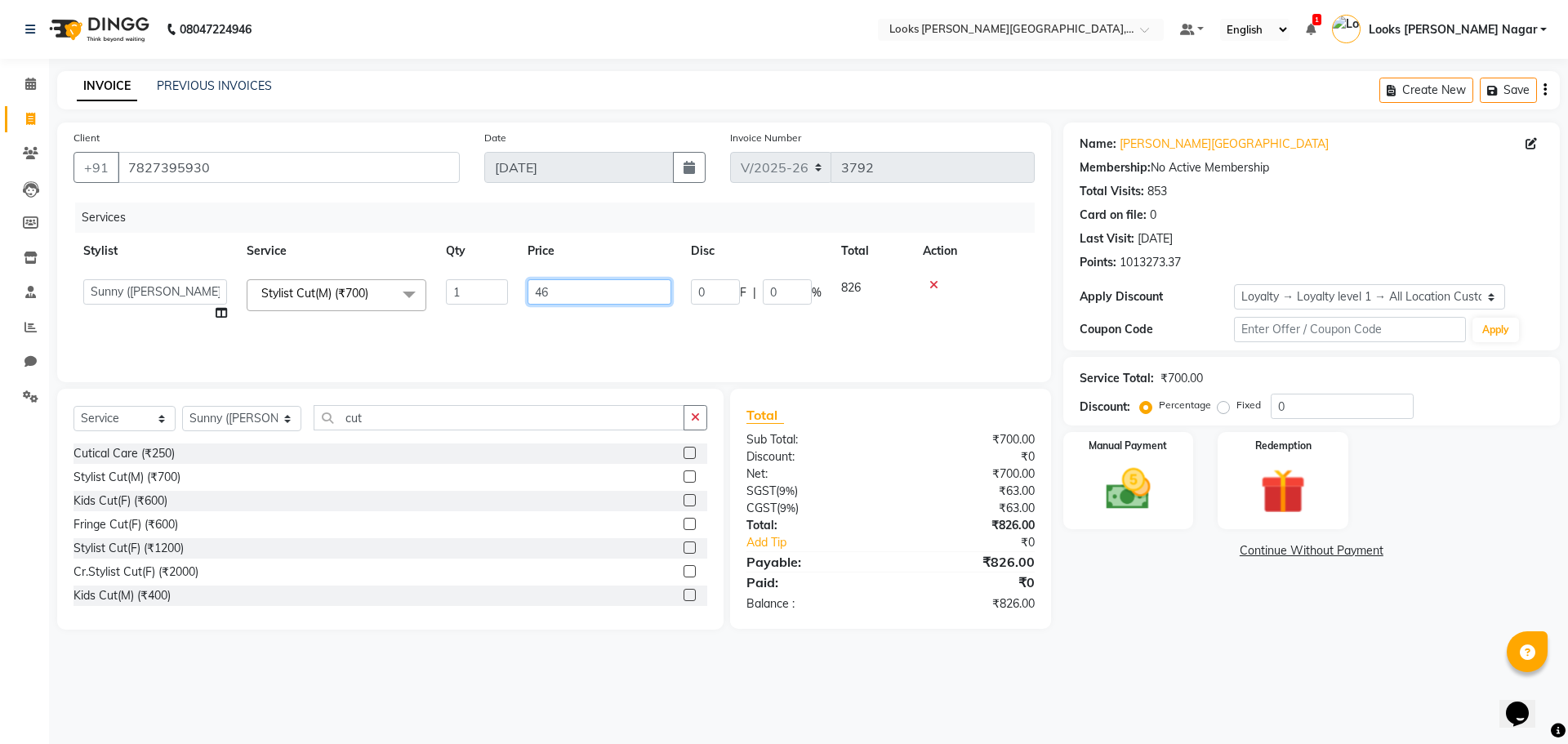
type input "466"
drag, startPoint x: 1095, startPoint y: 570, endPoint x: 1056, endPoint y: 548, distance: 44.8
click at [1096, 570] on div "Name: [PERSON_NAME] Nagar Membership: No Active Membership Total Visits: 853 Ca…" at bounding box center [1317, 376] width 509 height 507
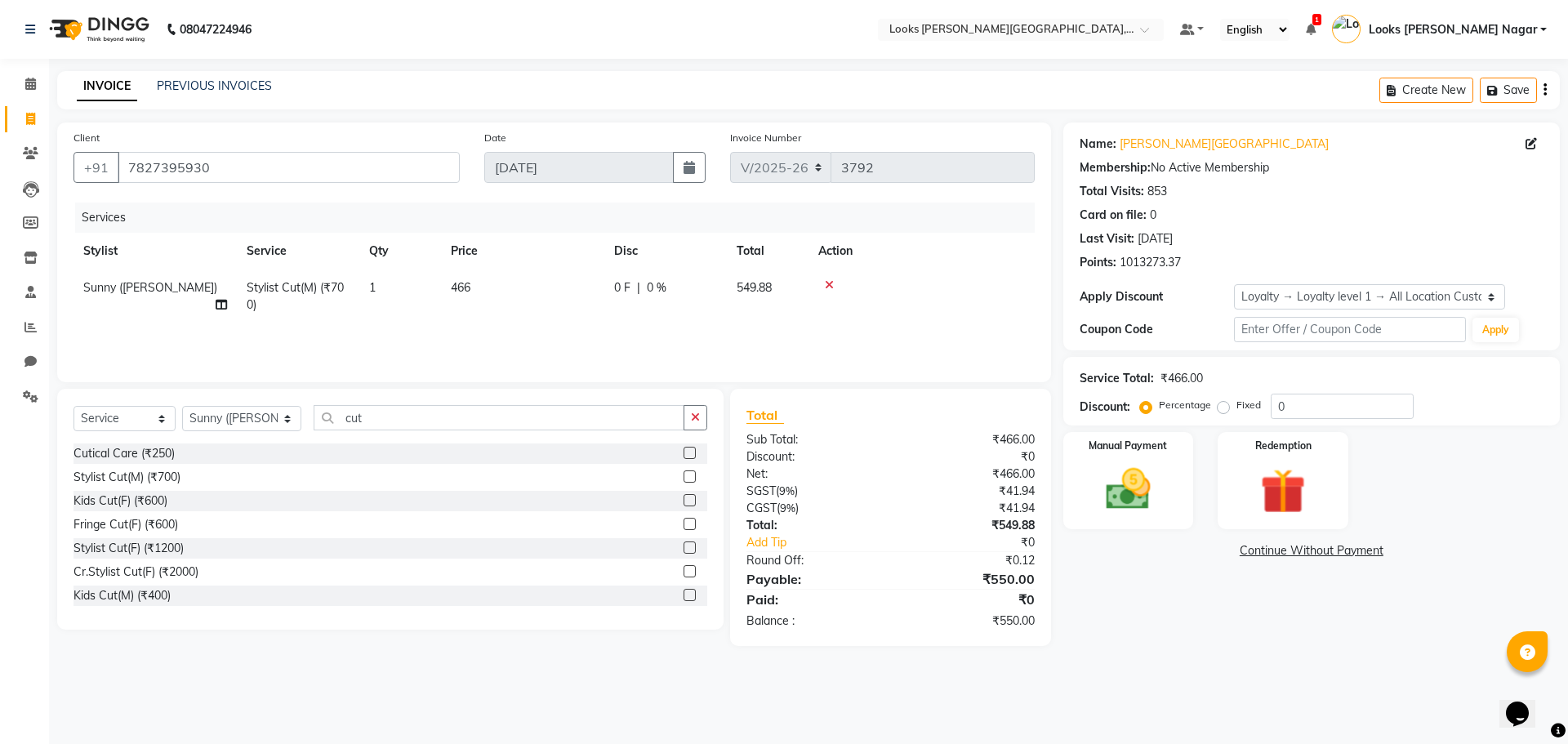
click at [591, 306] on td "466" at bounding box center [522, 296] width 164 height 54
select select "23523"
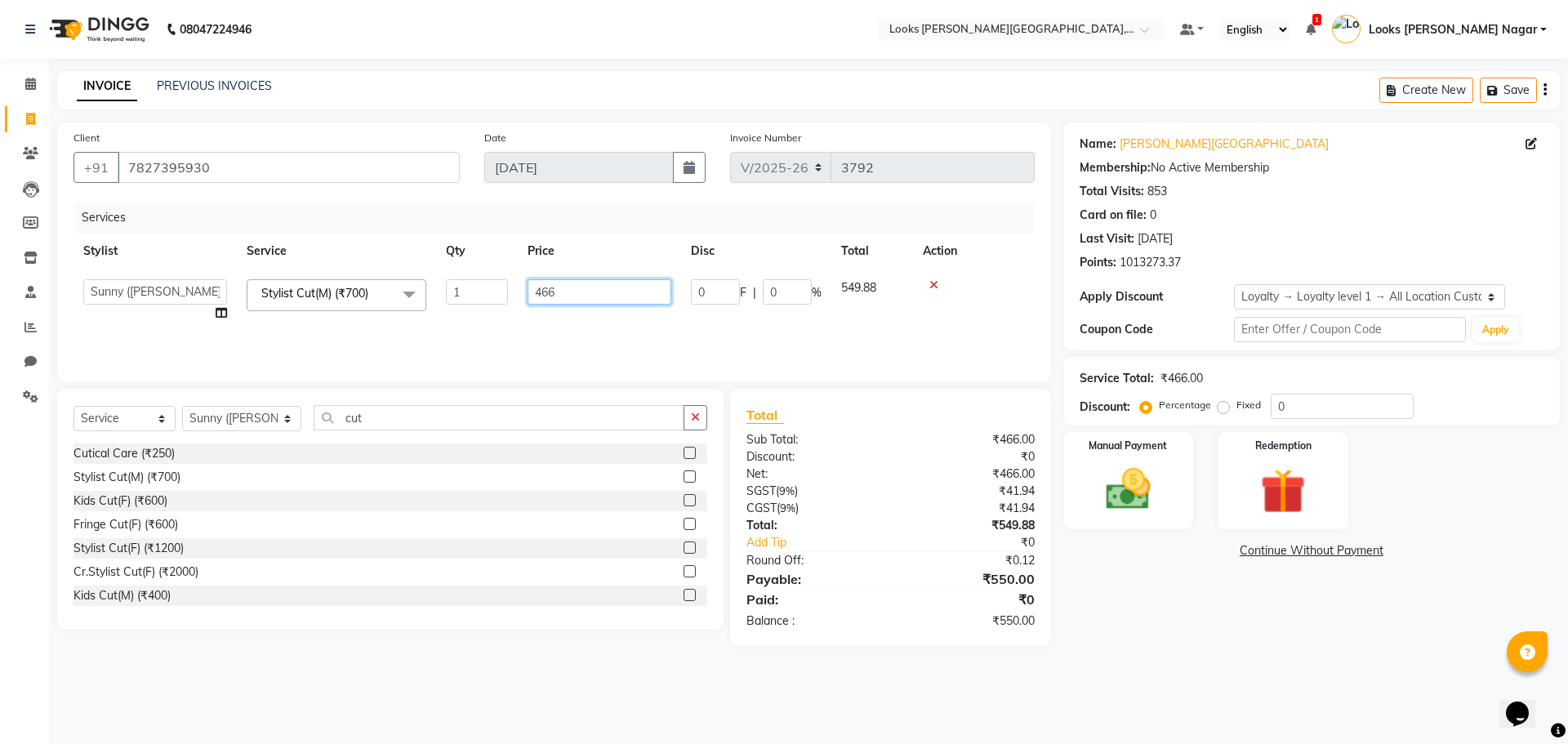
click at [601, 291] on input "466" at bounding box center [600, 291] width 144 height 26
type input "463"
click at [1183, 605] on div "Name: [PERSON_NAME] Nagar Membership: No Active Membership Total Visits: 853 Ca…" at bounding box center [1317, 385] width 509 height 524
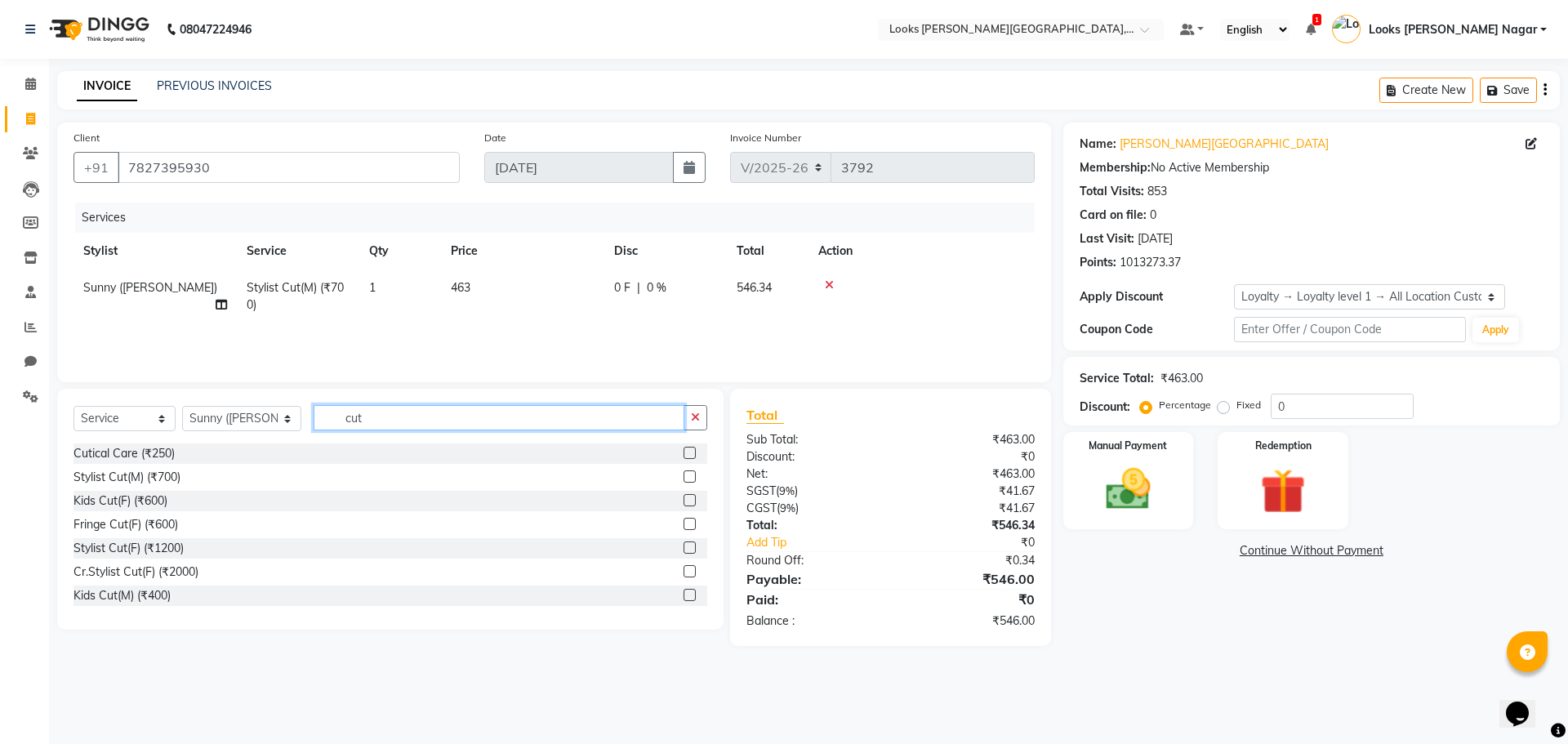
drag, startPoint x: 374, startPoint y: 422, endPoint x: 0, endPoint y: 458, distance: 375.7
click at [0, 458] on app-home "08047224946 Select Location × Looks [PERSON_NAME][GEOGRAPHIC_DATA], [GEOGRAPHIC…" at bounding box center [784, 335] width 1568 height 670
type input "bear"
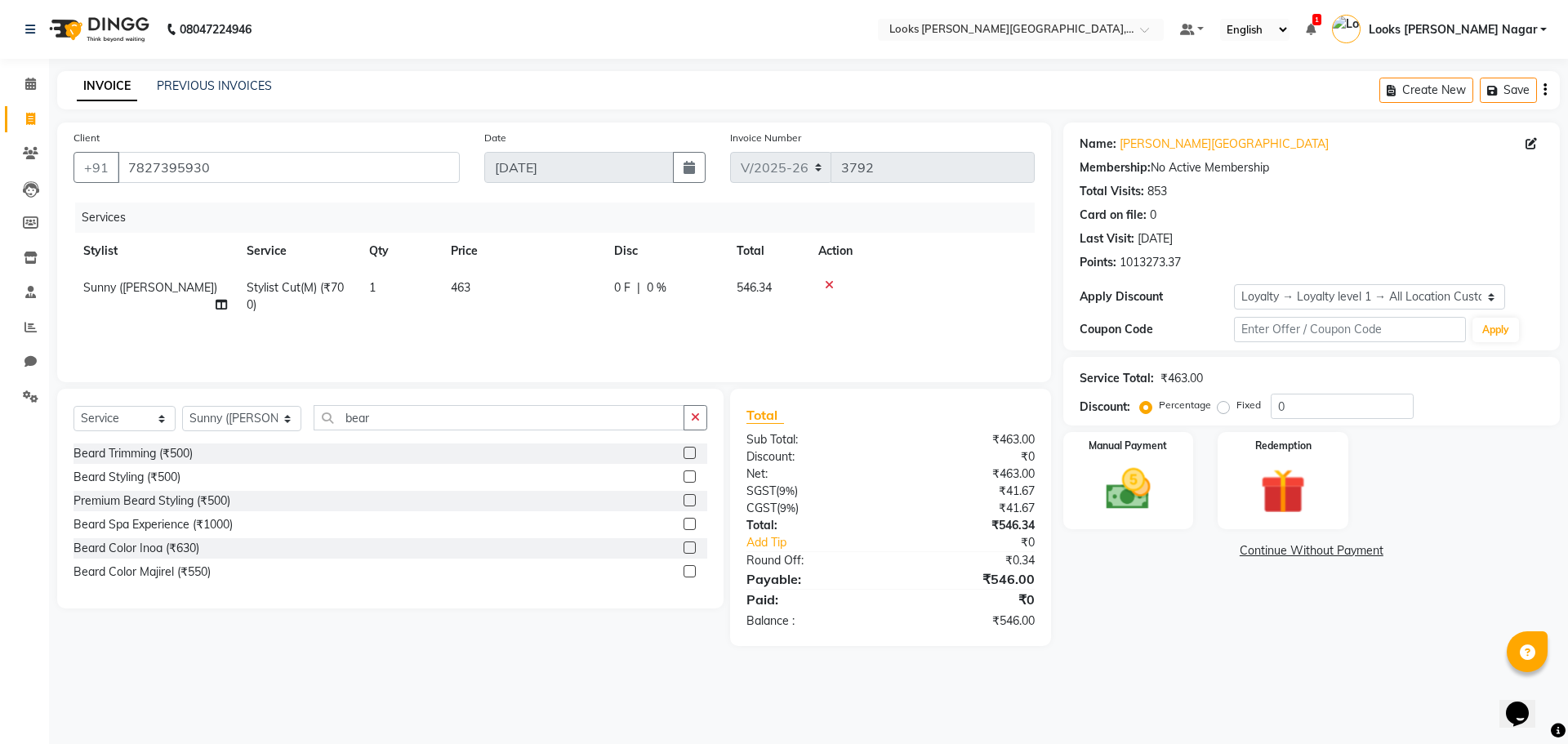
click at [179, 463] on div "Beard Trimming (₹500)" at bounding box center [391, 454] width 634 height 21
click at [175, 454] on div "Beard Trimming (₹500)" at bounding box center [133, 454] width 119 height 17
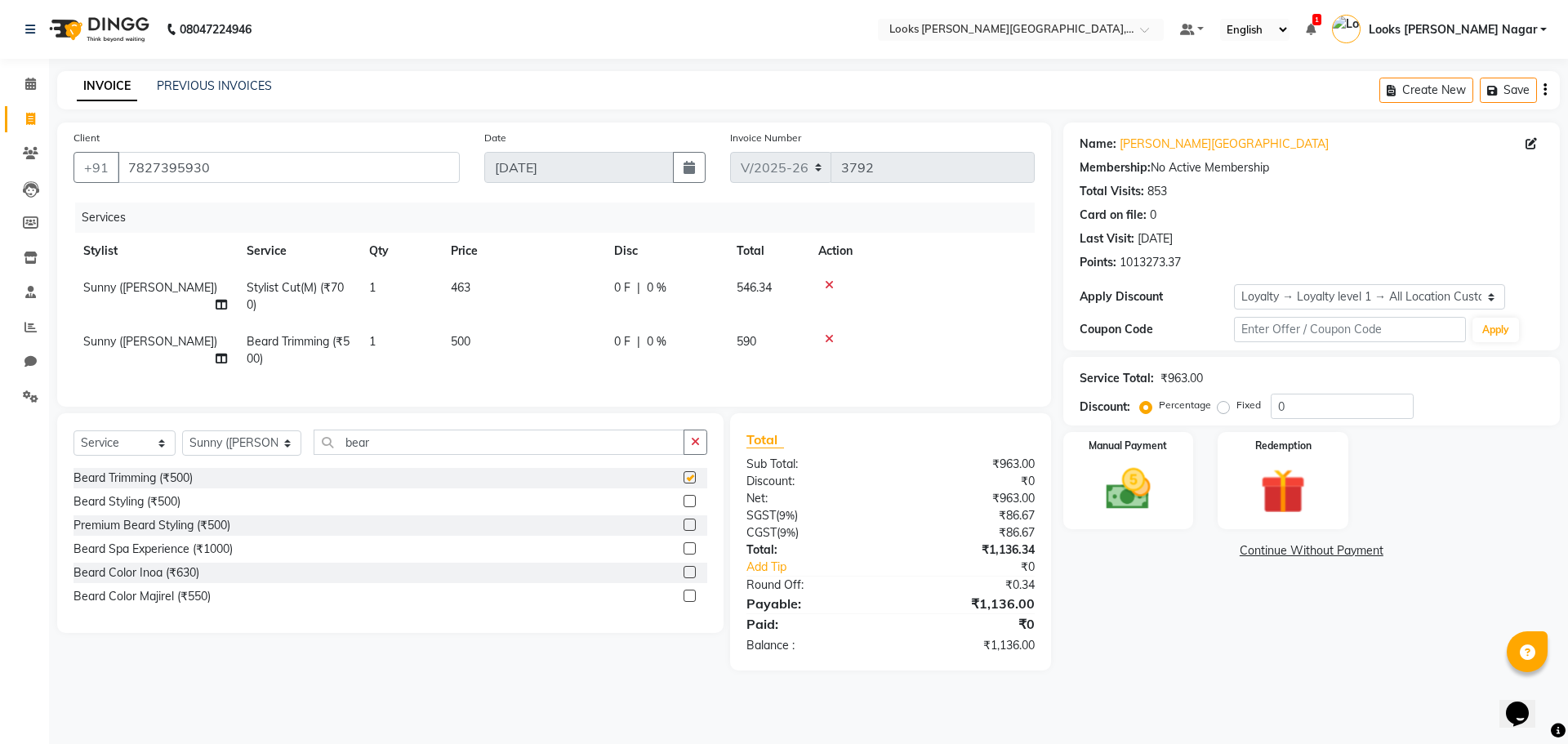
checkbox input "false"
click at [571, 344] on td "500" at bounding box center [522, 350] width 164 height 54
select select "23523"
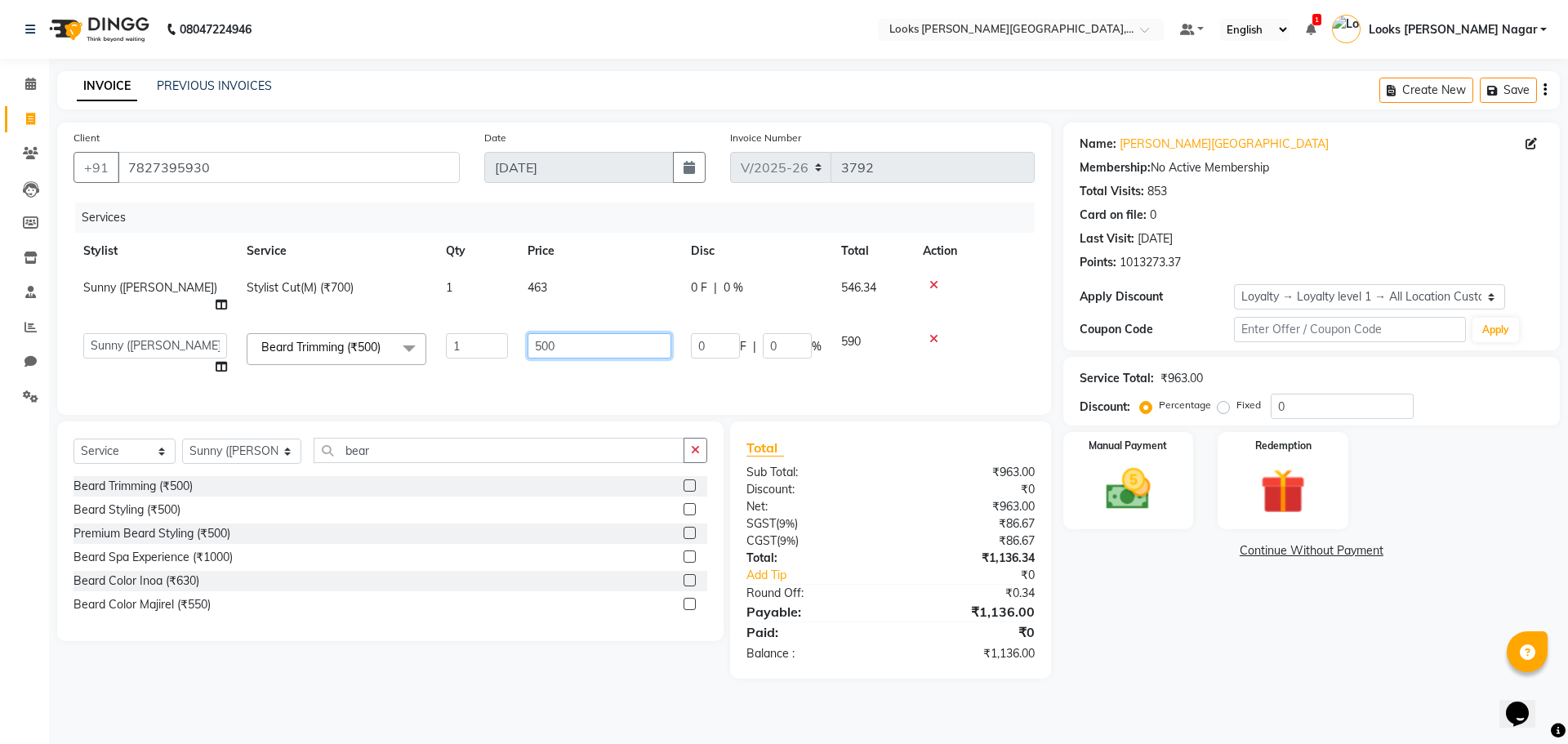
drag, startPoint x: 584, startPoint y: 329, endPoint x: 357, endPoint y: 341, distance: 227.3
click at [367, 338] on tr "Alam Aman [PERSON_NAME] Armaan Ashish Atul Deepika Deepu Dilshad Durga [PERSON_…" at bounding box center [554, 355] width 961 height 62
type input "300"
click at [1142, 593] on div "Name: [PERSON_NAME] Nagar Membership: No Active Membership Total Visits: 853 Ca…" at bounding box center [1317, 401] width 509 height 556
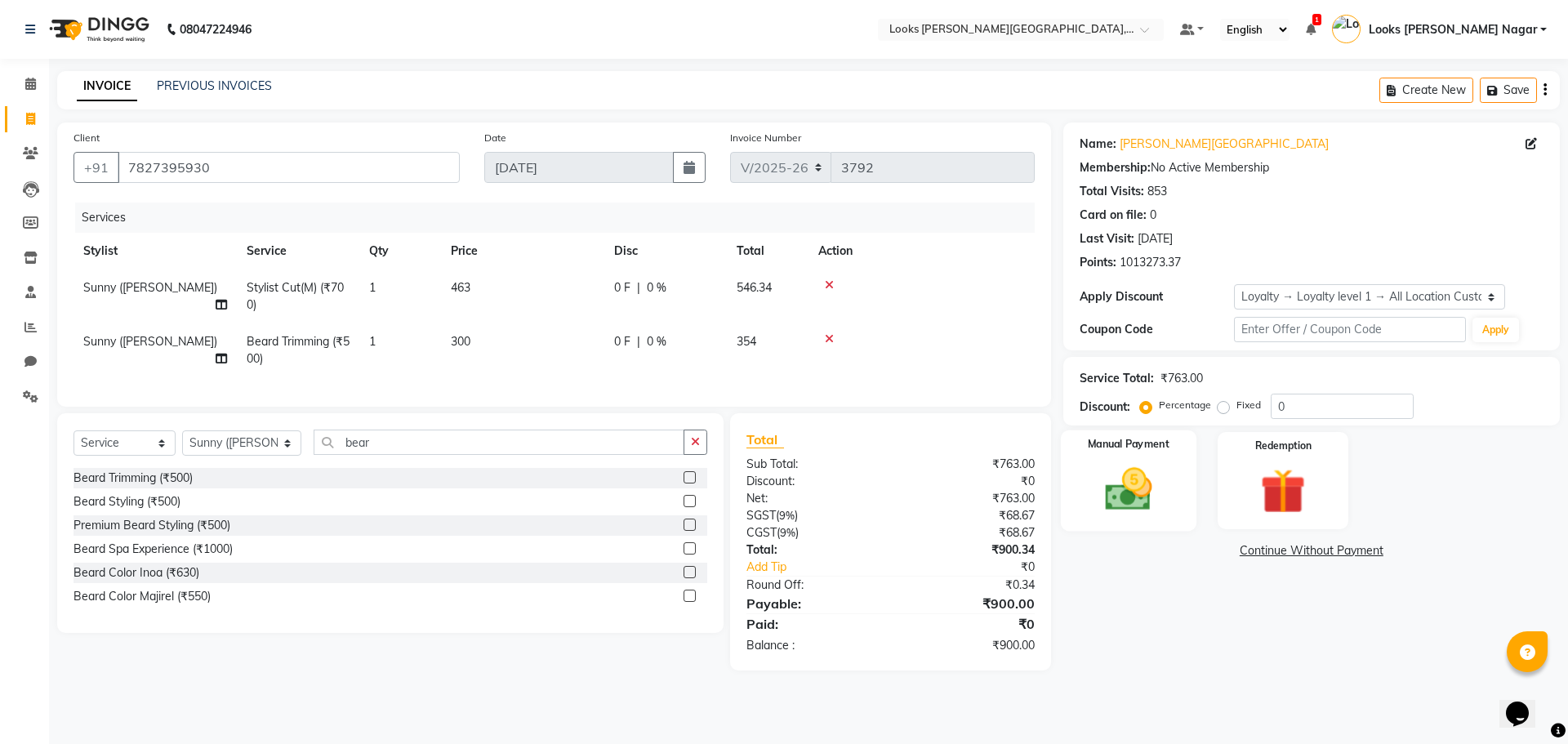
click at [1130, 498] on img at bounding box center [1128, 489] width 76 height 54
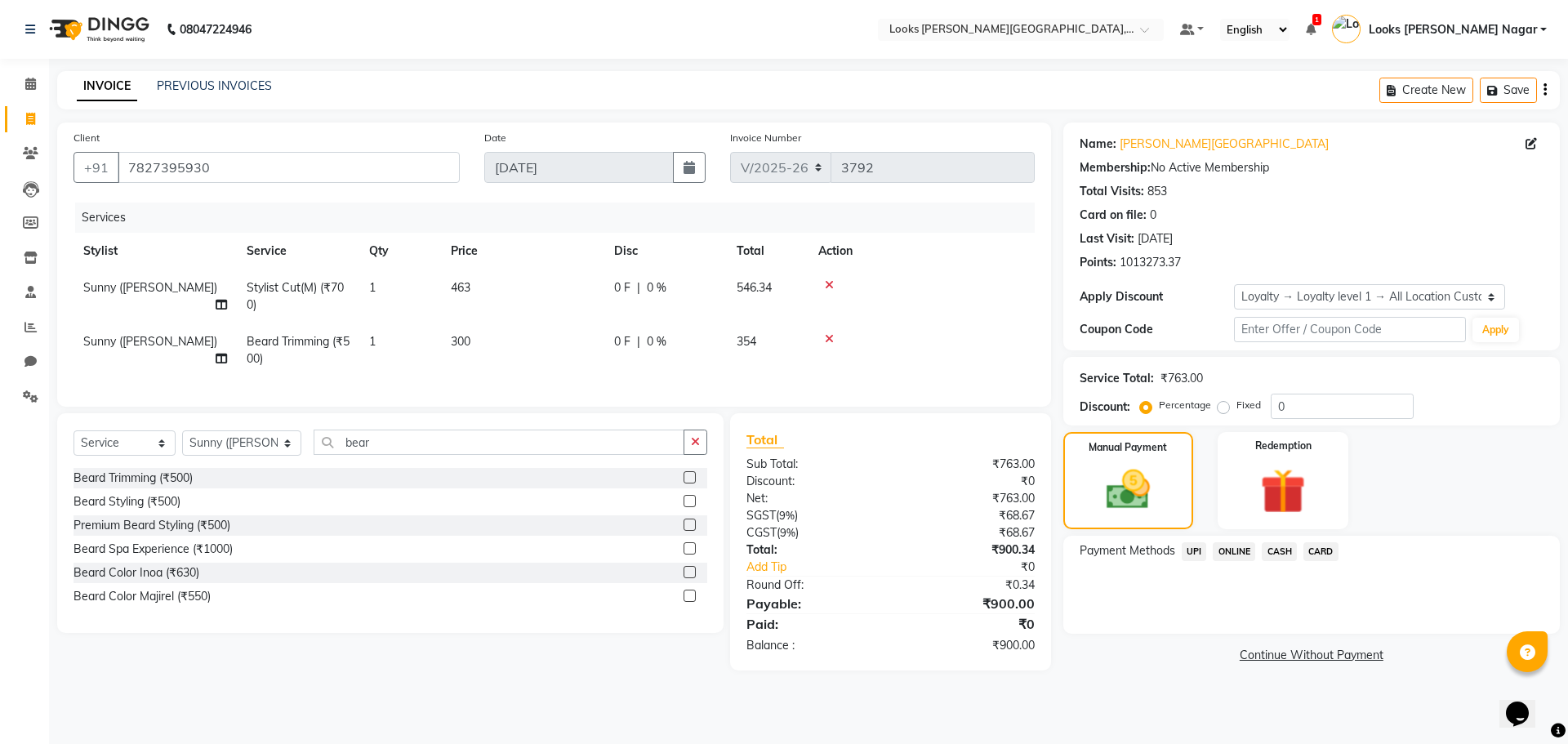
click at [1192, 553] on span "UPI" at bounding box center [1193, 551] width 26 height 19
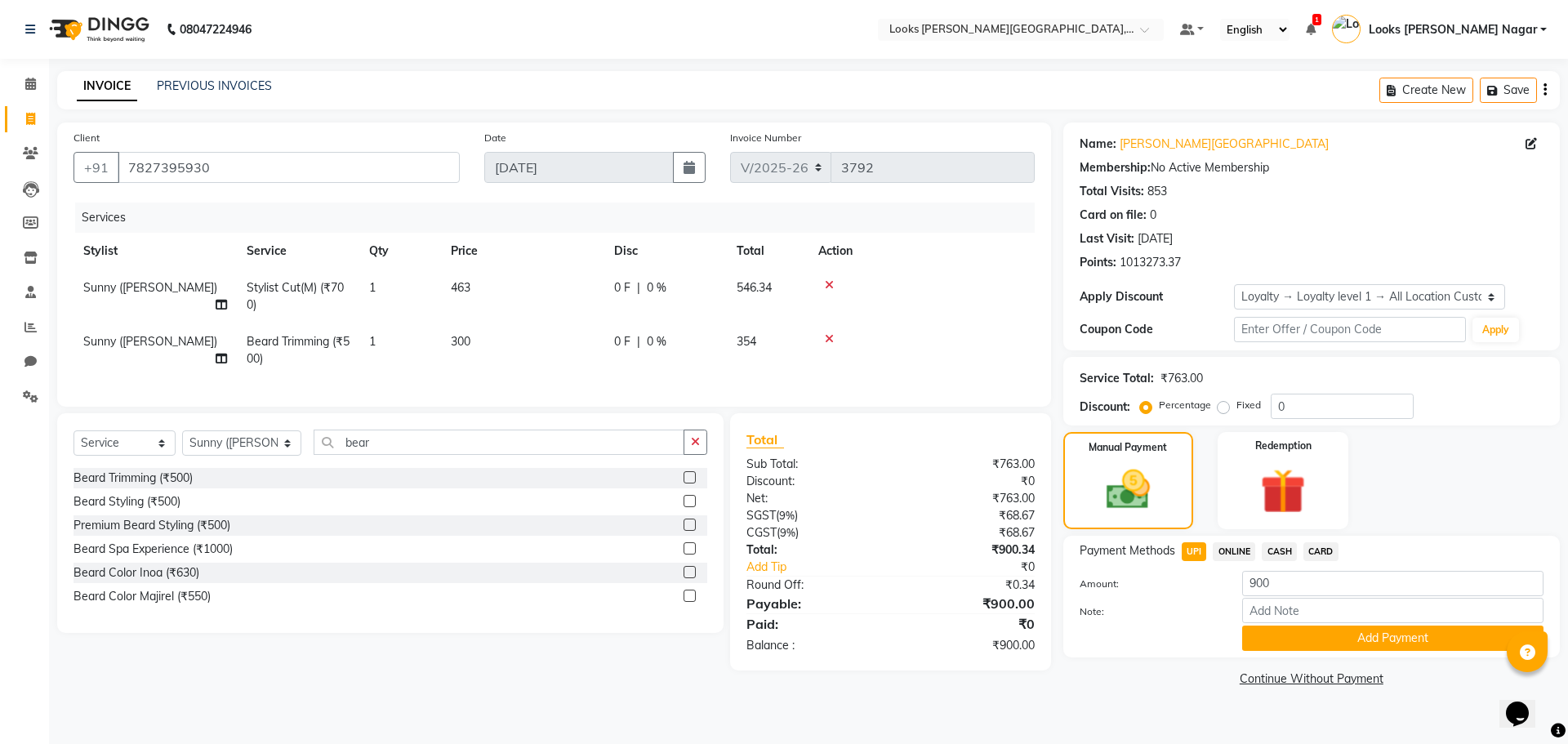
click at [1275, 632] on button "Add Payment" at bounding box center [1392, 637] width 302 height 26
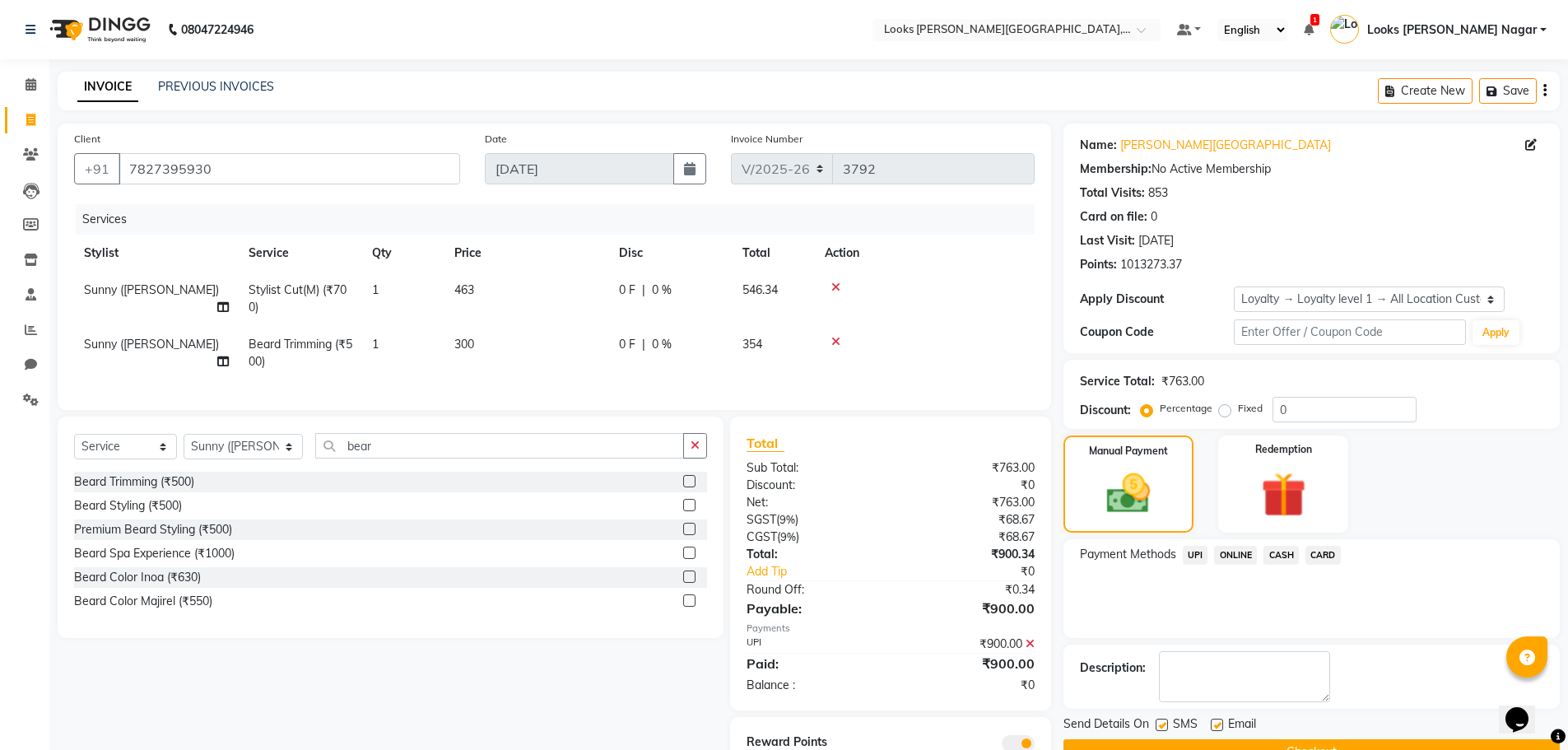
scroll to position [79, 0]
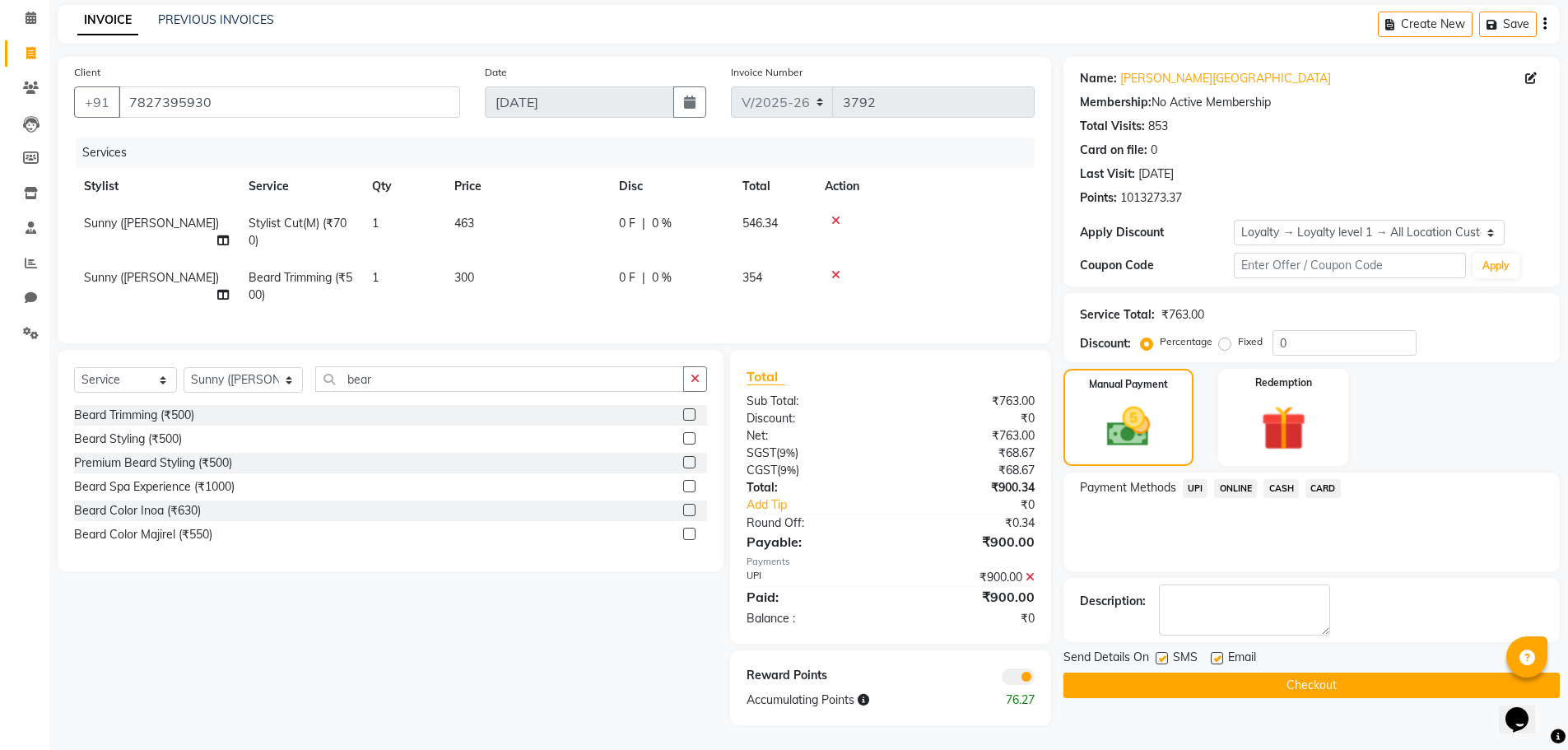
click at [1163, 652] on label at bounding box center [1161, 658] width 12 height 12
click at [1163, 654] on input "checkbox" at bounding box center [1160, 659] width 10 height 10
checkbox input "false"
click at [1164, 672] on button "Checkout" at bounding box center [1312, 684] width 497 height 26
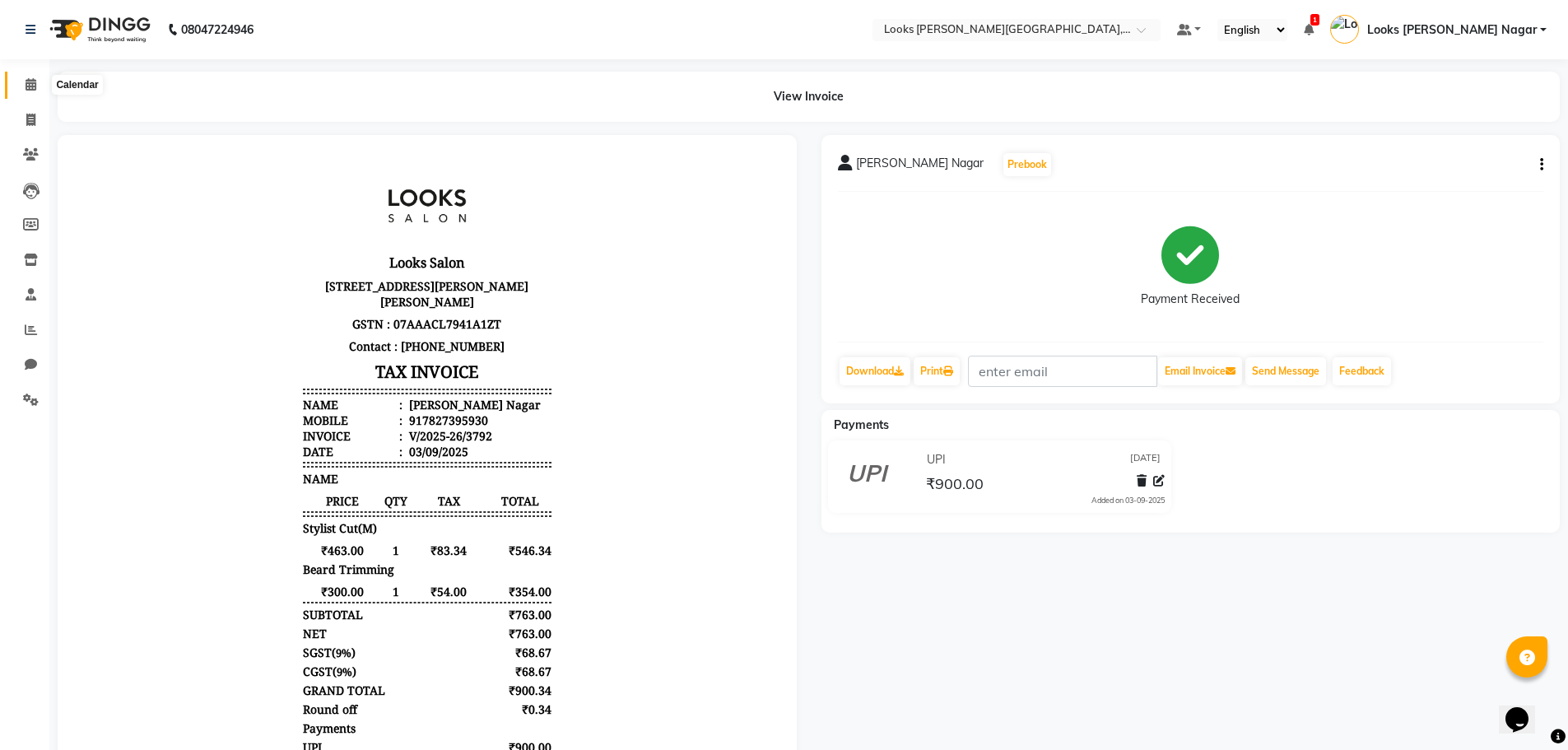
click at [30, 83] on icon at bounding box center [31, 84] width 10 height 12
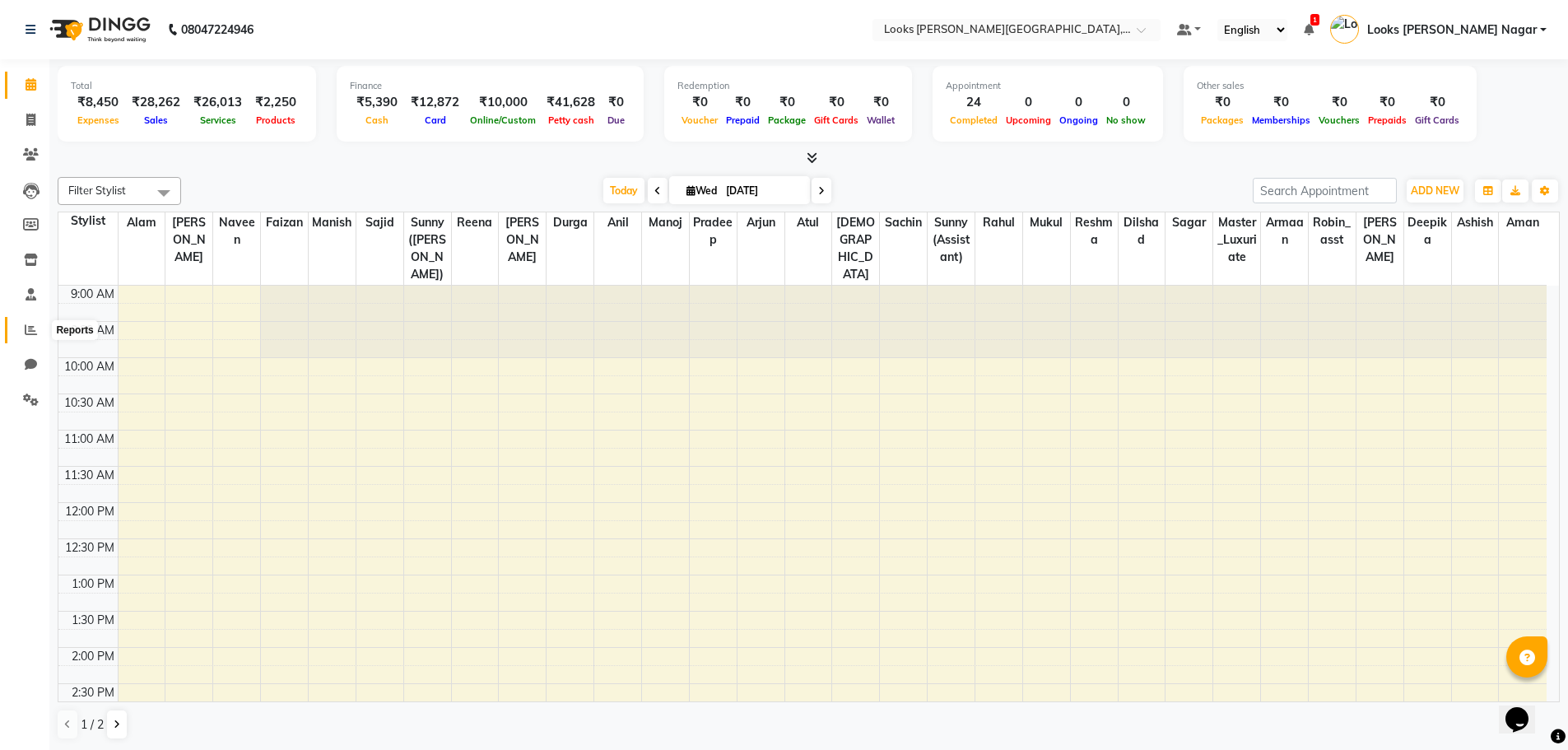
click at [39, 333] on span at bounding box center [31, 331] width 29 height 19
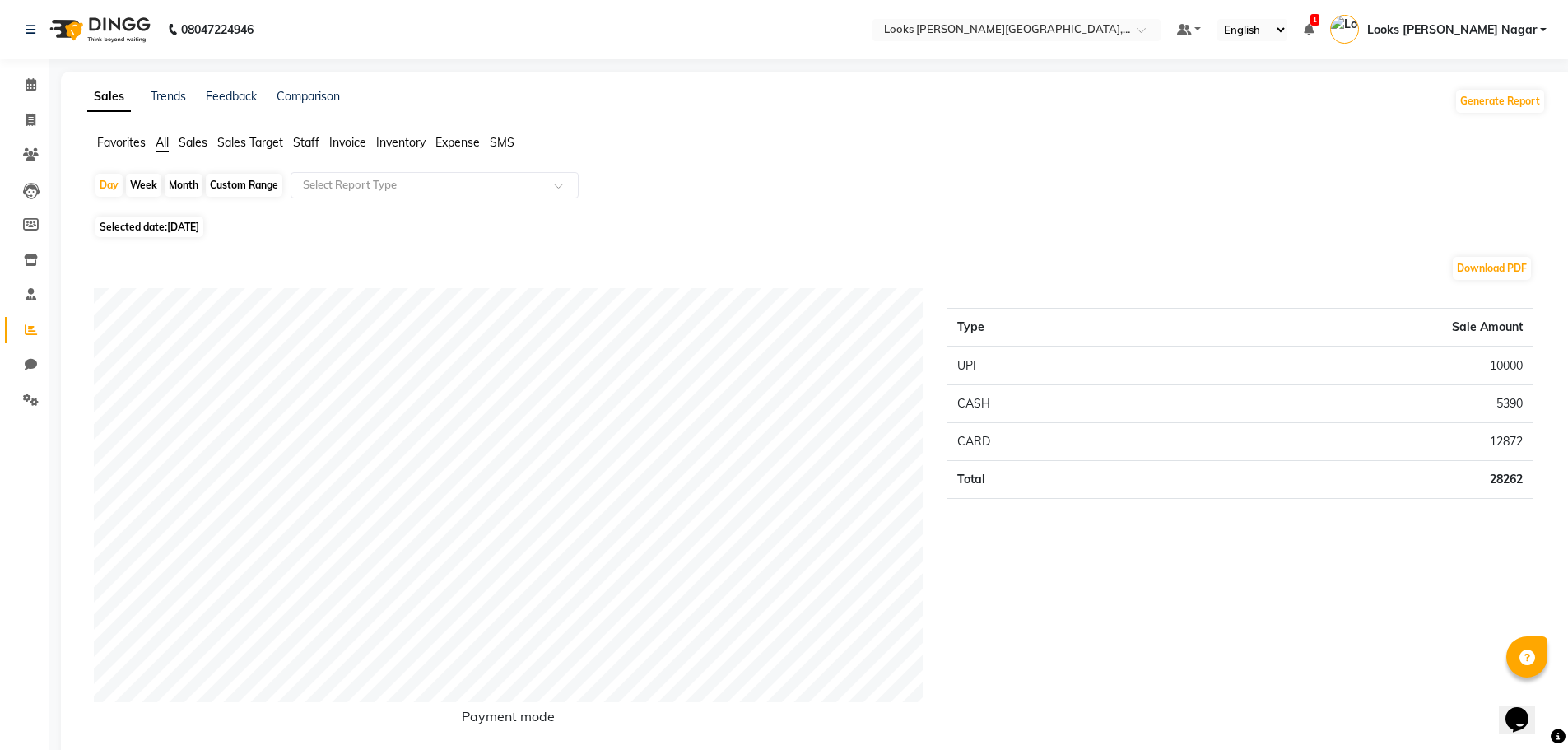
click at [307, 143] on span "Staff" at bounding box center [306, 143] width 27 height 15
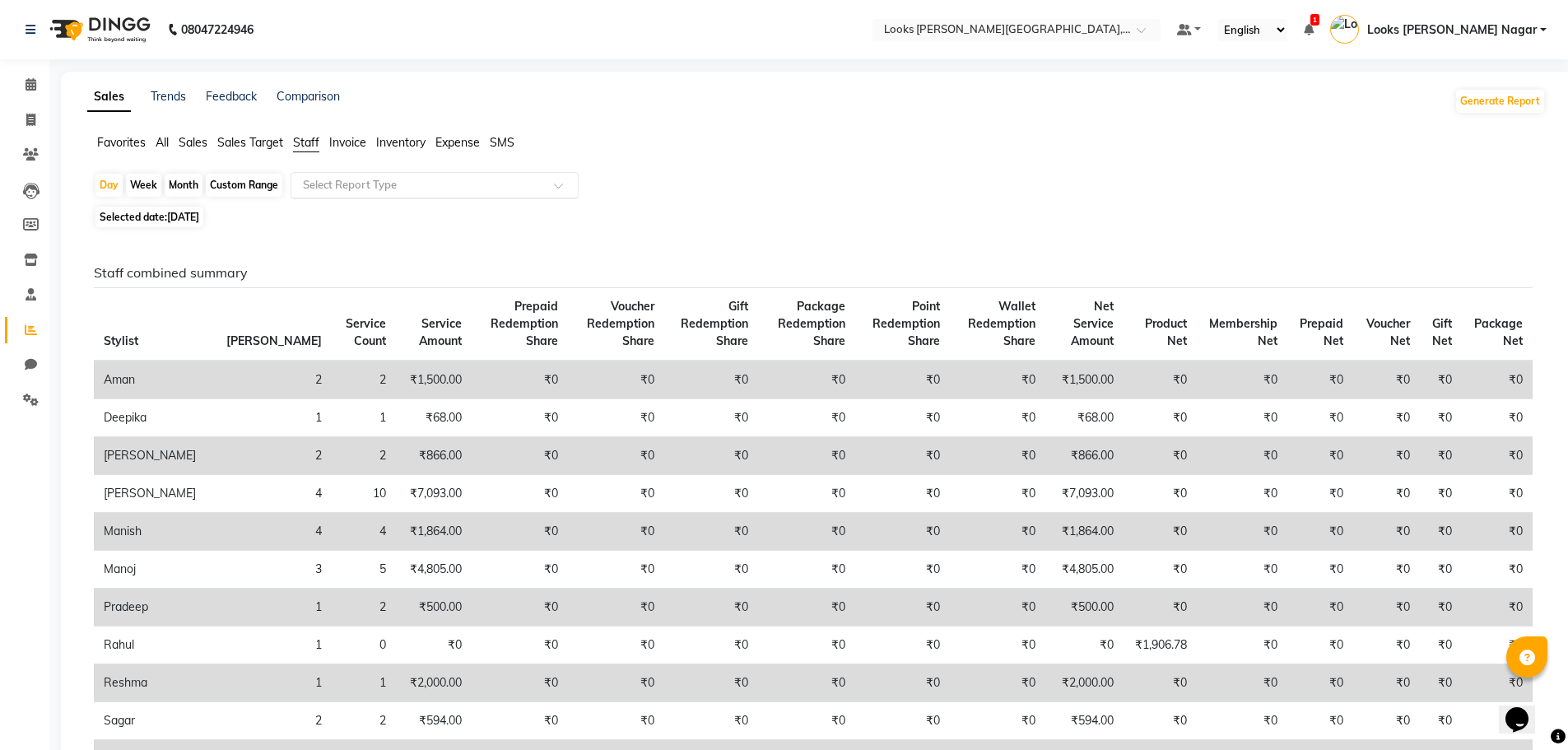
click at [353, 186] on input "text" at bounding box center [417, 185] width 237 height 16
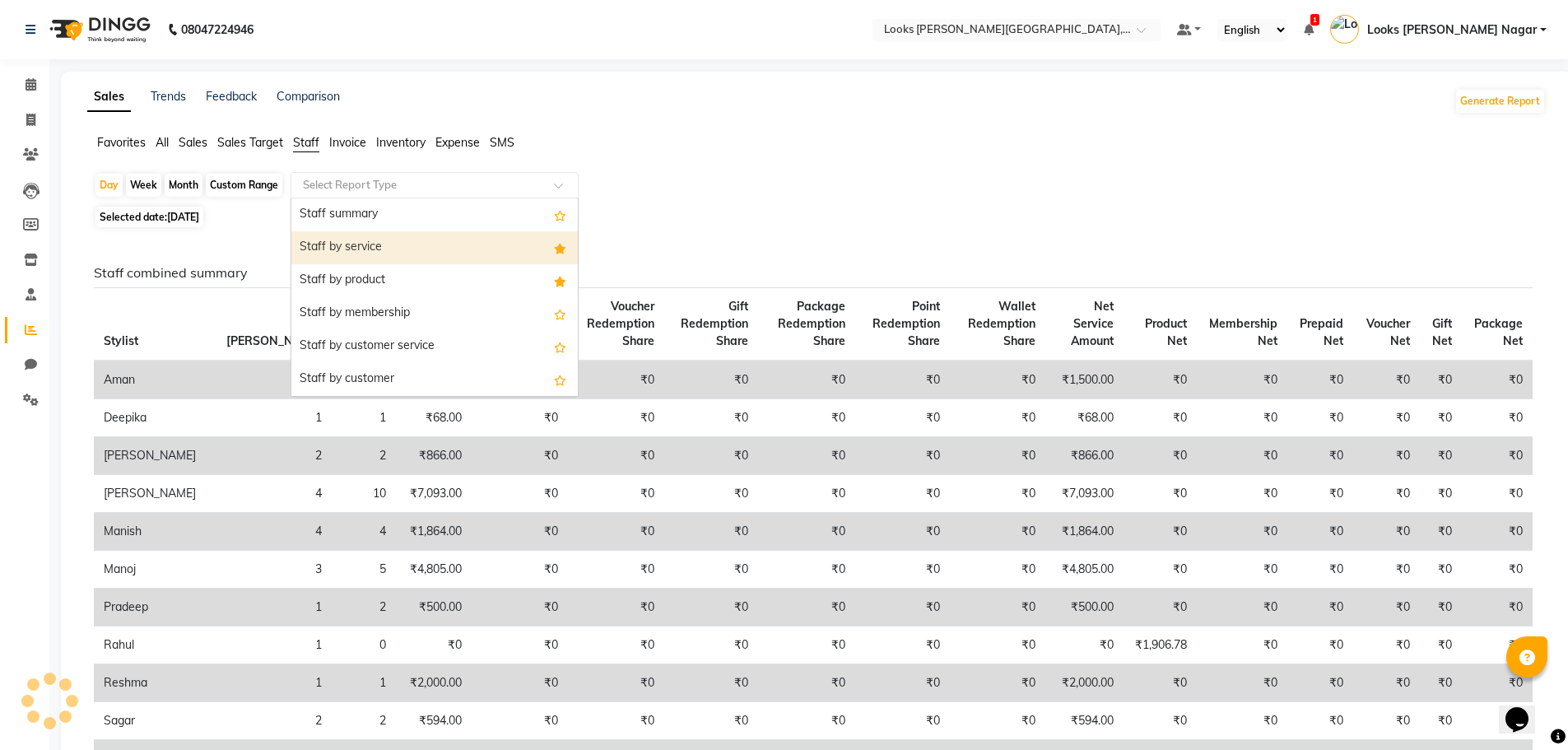
click at [383, 247] on div "Staff by service" at bounding box center [435, 248] width 286 height 33
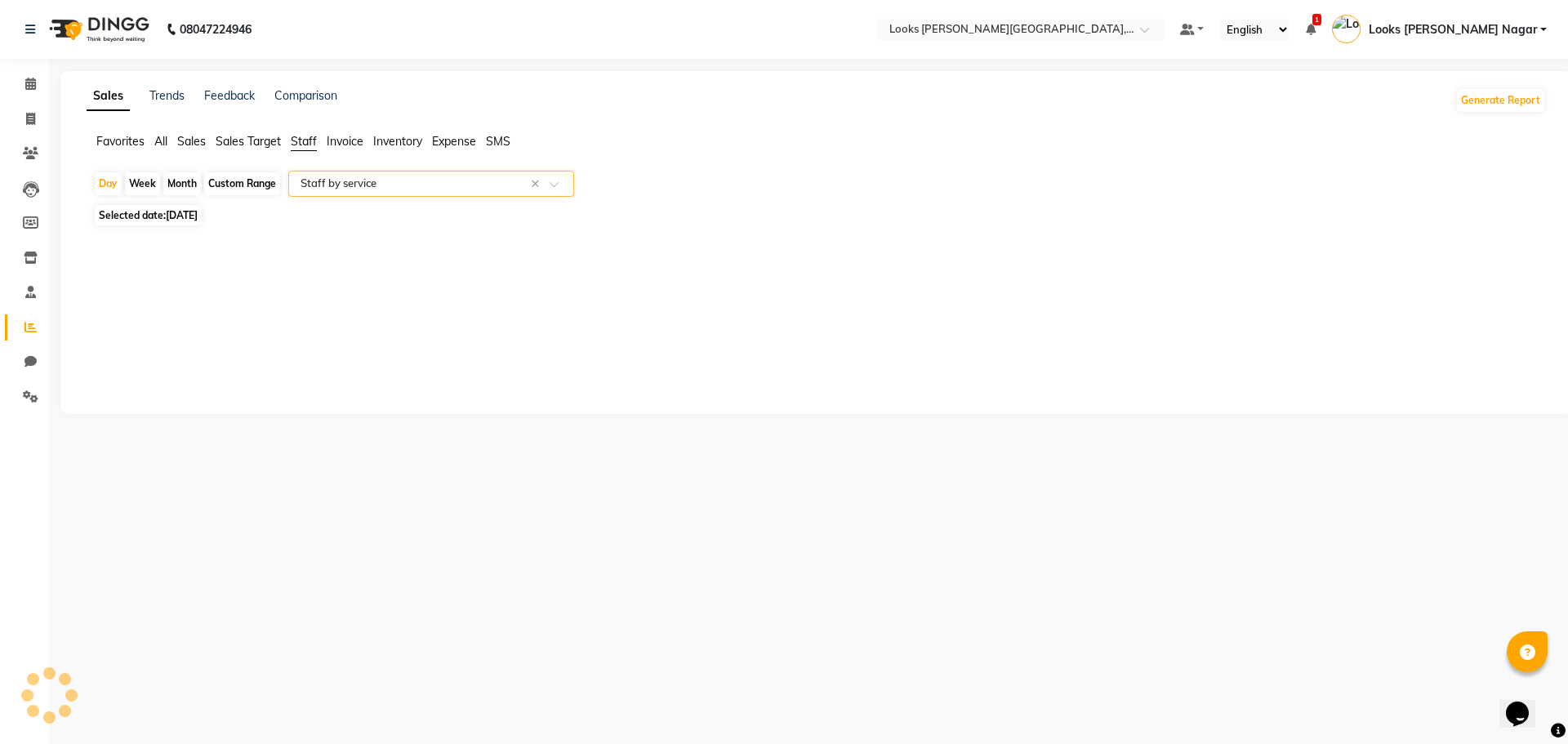
select select "full_report"
select select "csv"
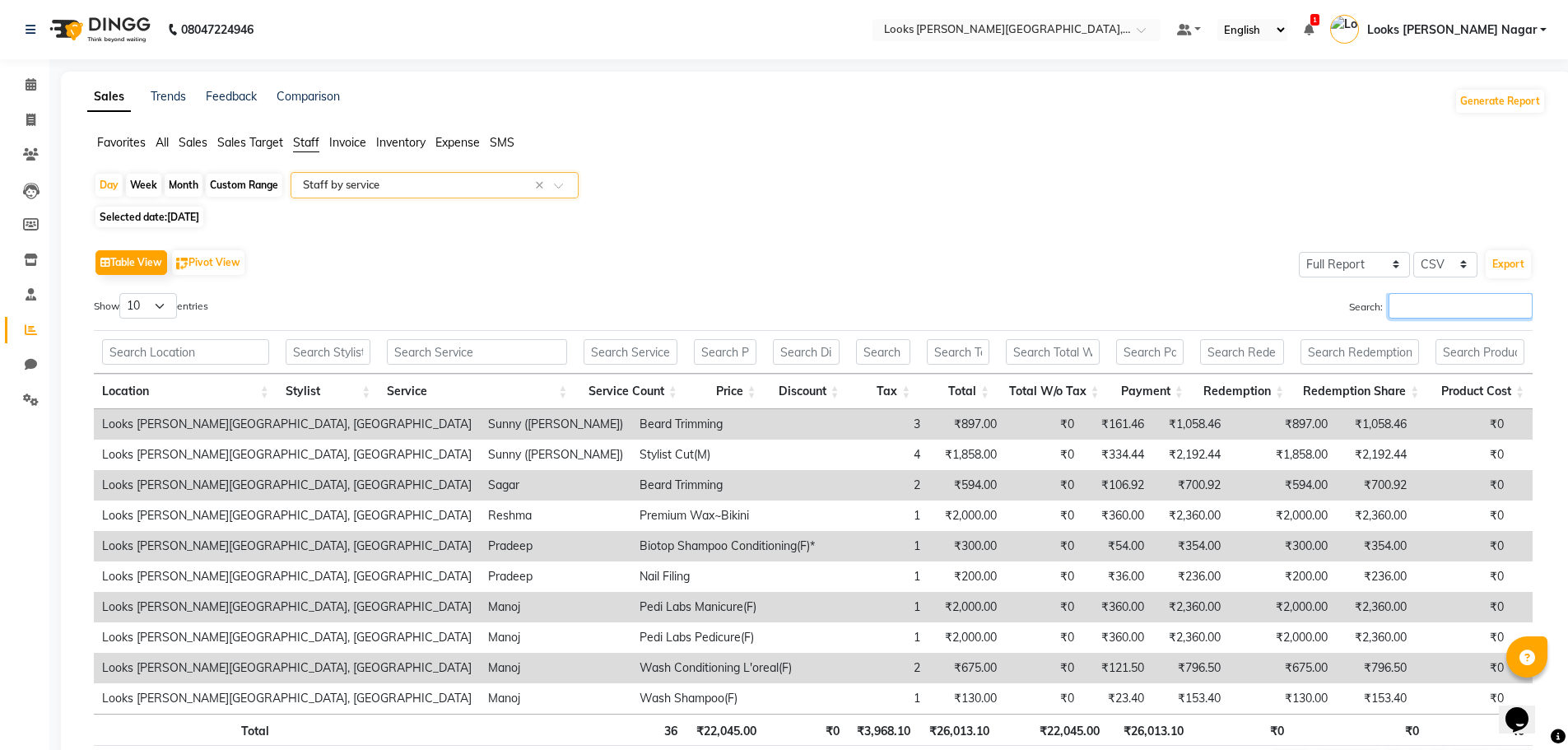
click at [1446, 303] on input "Search:" at bounding box center [1460, 305] width 144 height 26
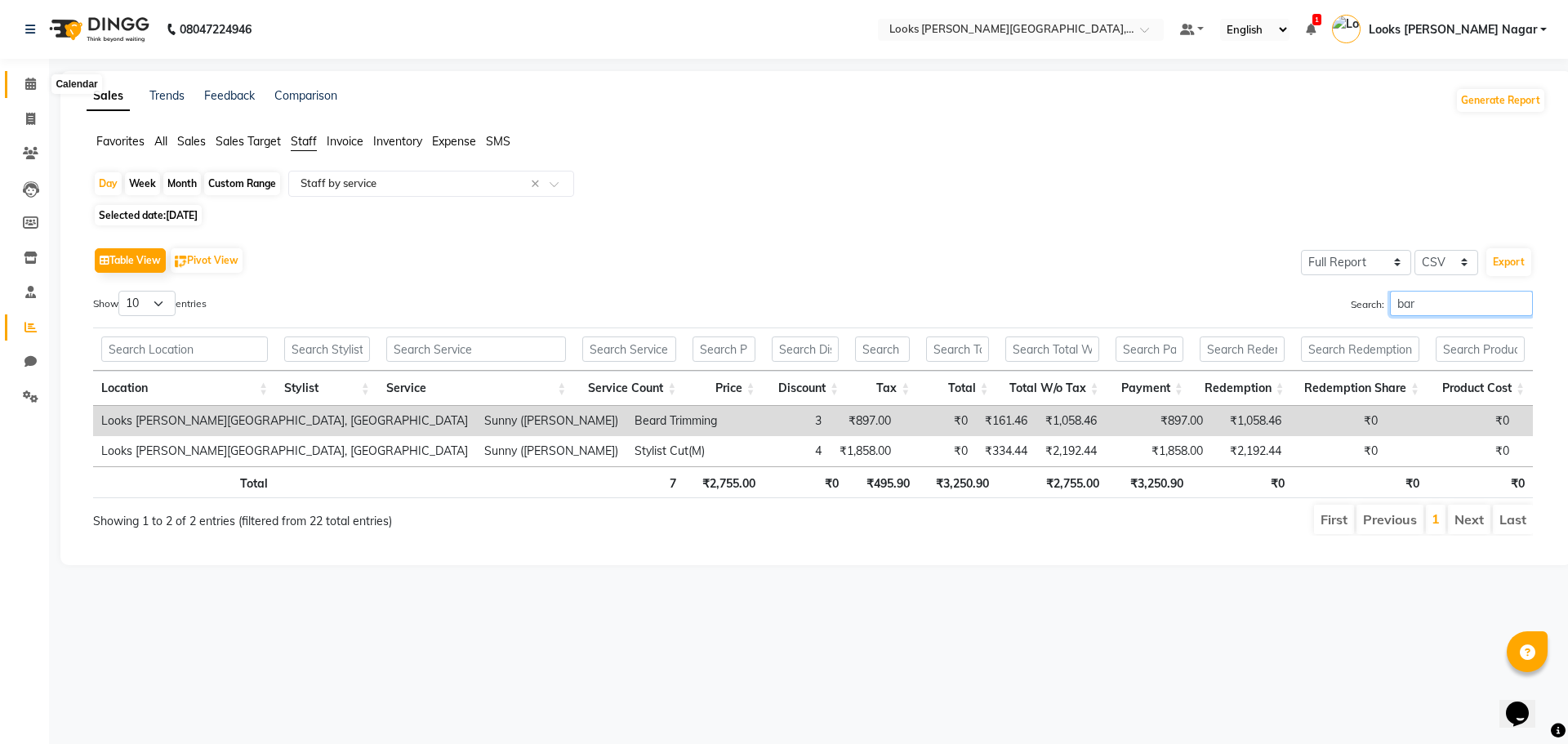
type input "bar"
click at [39, 84] on span at bounding box center [30, 84] width 28 height 19
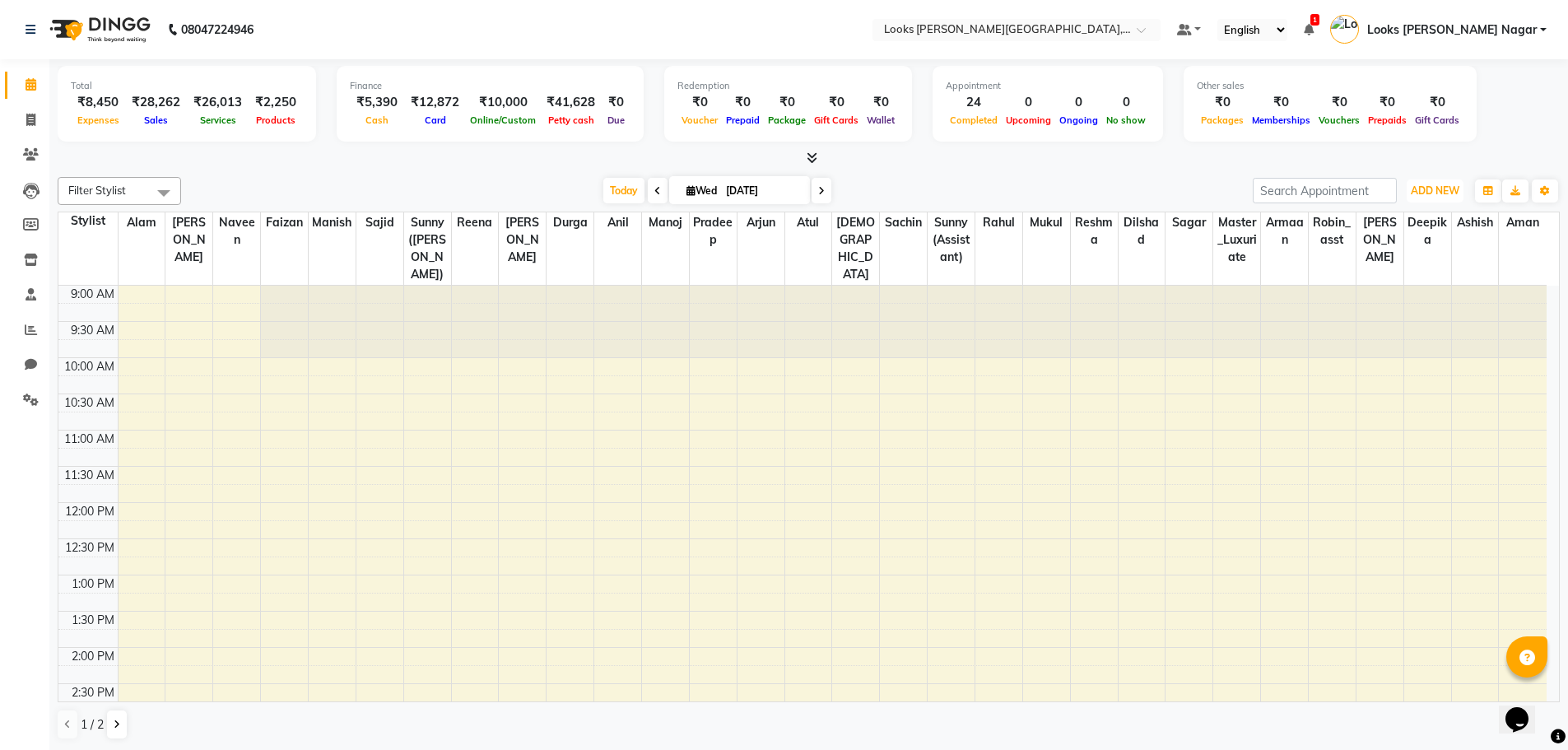
drag, startPoint x: 1432, startPoint y: 188, endPoint x: 1427, endPoint y: 214, distance: 26.5
click at [1432, 187] on span "ADD NEW" at bounding box center [1435, 190] width 49 height 12
click at [1389, 258] on link "Add Expense" at bounding box center [1397, 265] width 130 height 21
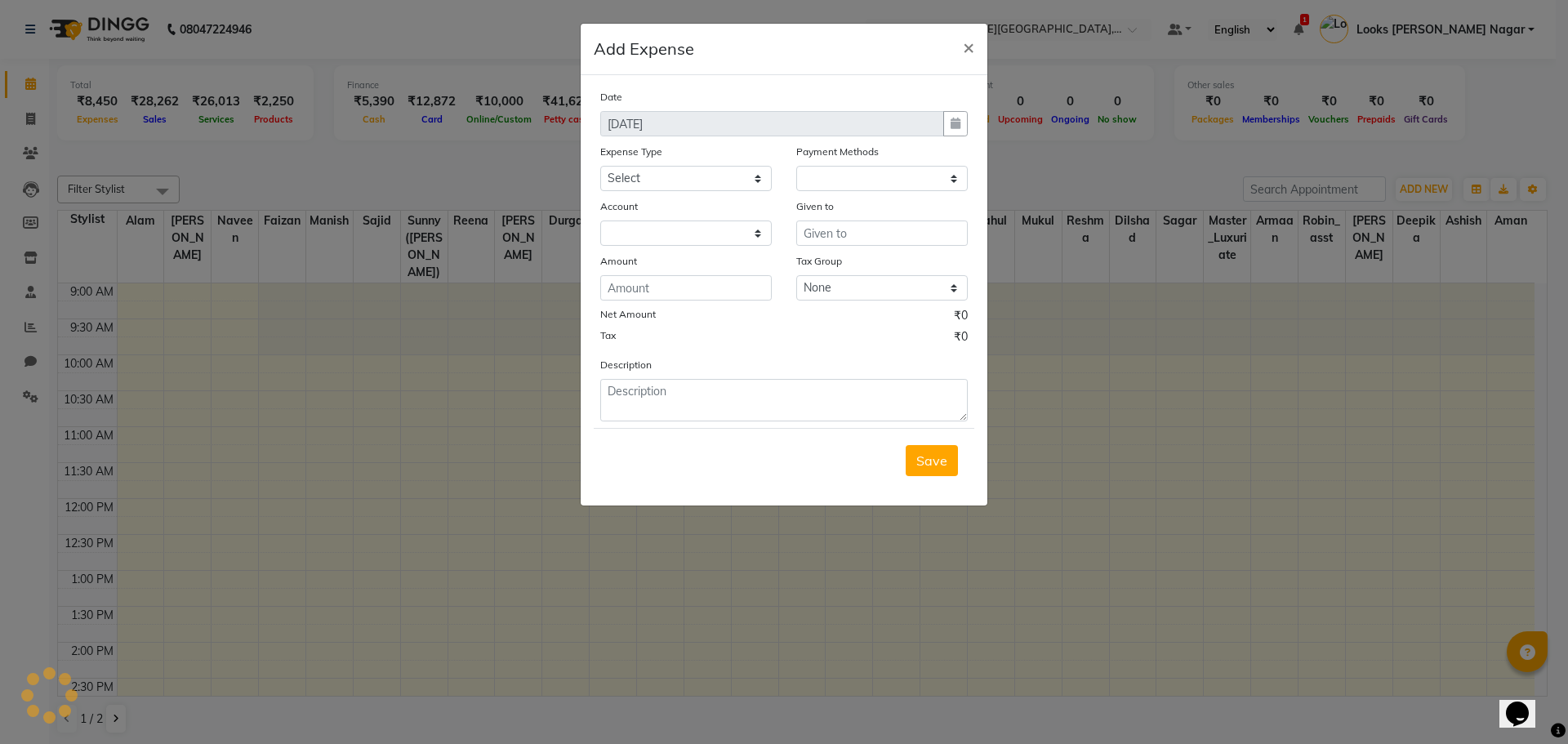
select select "1"
select select "3132"
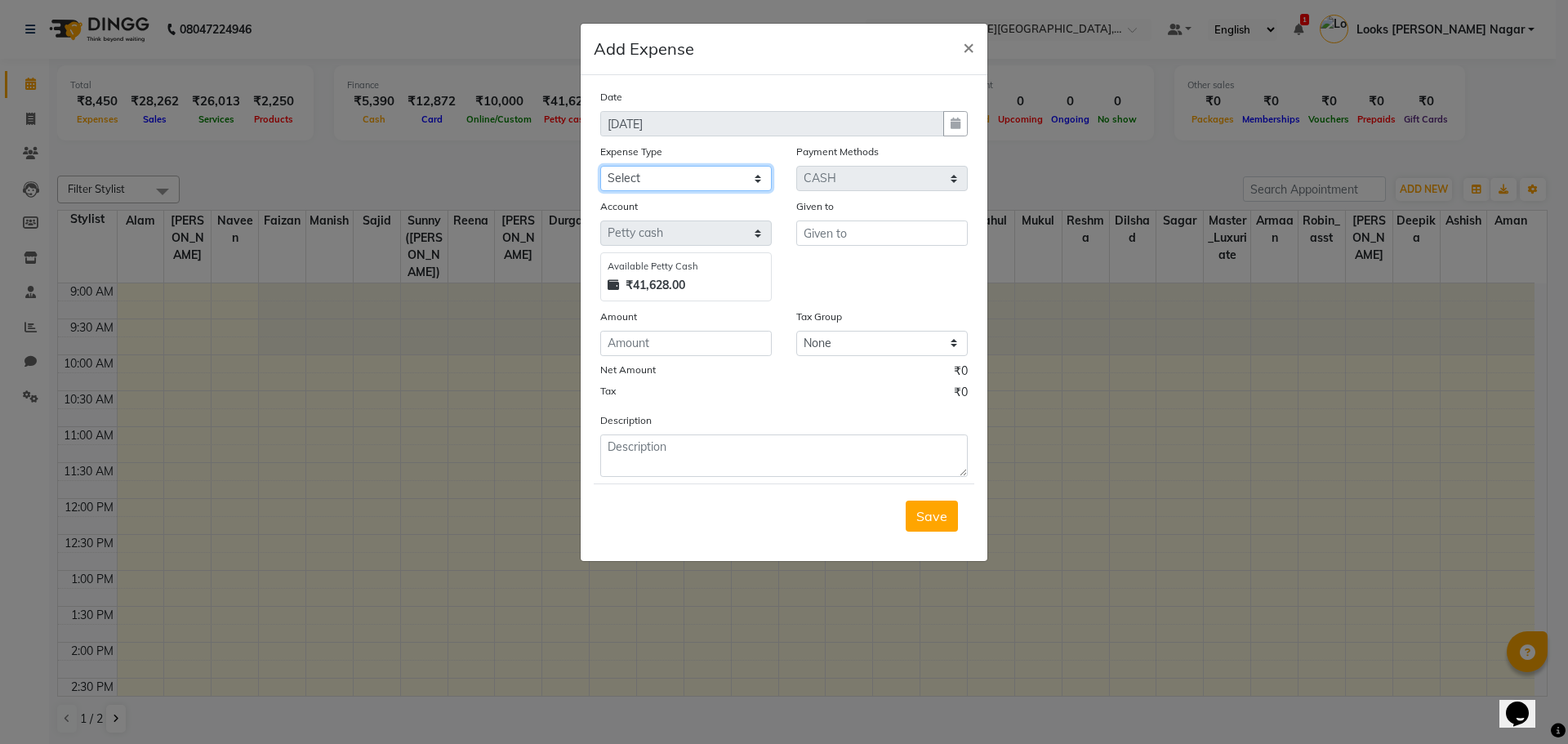
click at [679, 179] on select "Select Bank Deposit Blinkit Cash Handover CLIENT Client ordered food Client Ref…" at bounding box center [686, 178] width 171 height 26
select select "19564"
click at [601, 165] on select "Select Bank Deposit Blinkit Cash Handover CLIENT Client ordered food Client Ref…" at bounding box center [686, 178] width 171 height 26
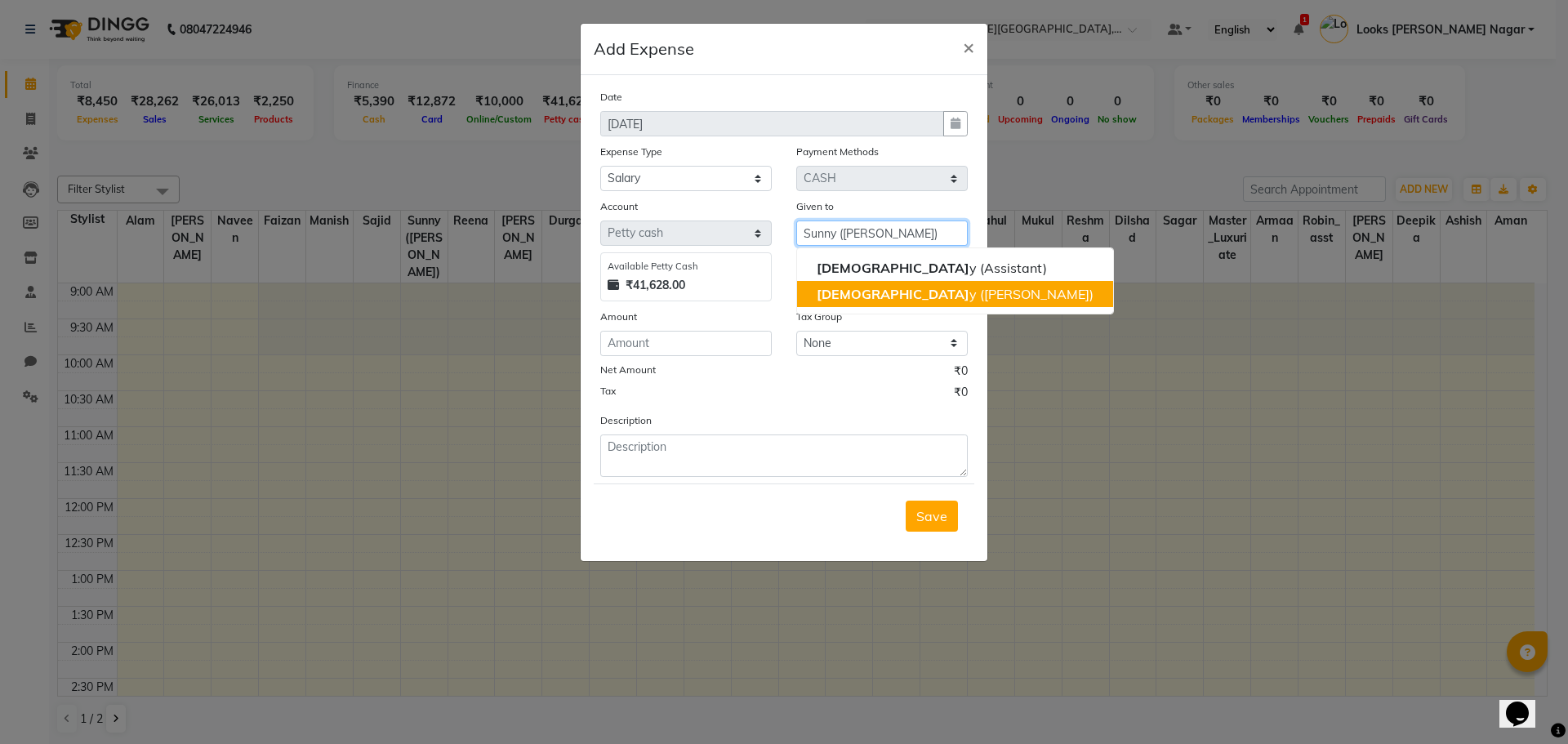
type input "Sunny ([PERSON_NAME])"
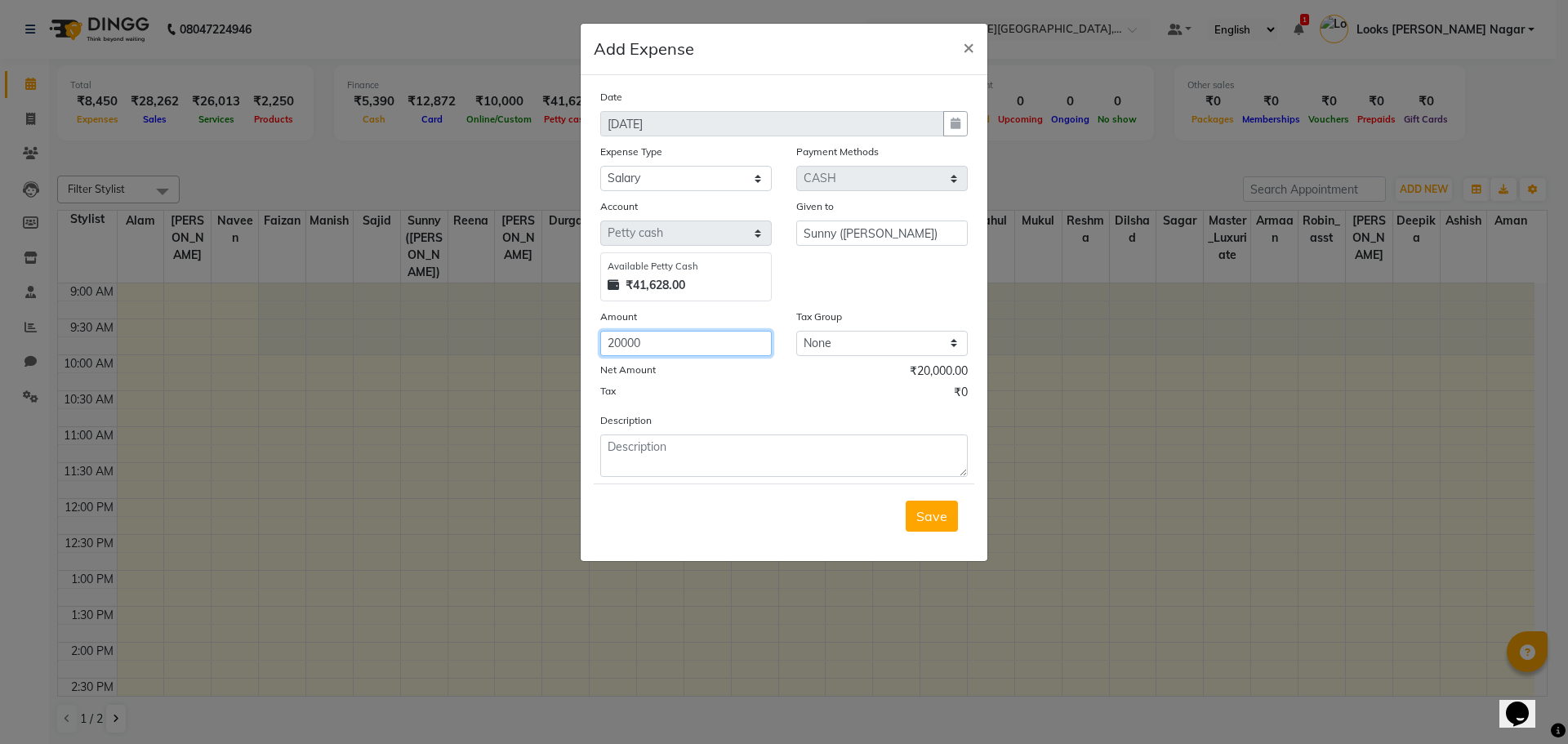
type input "20000"
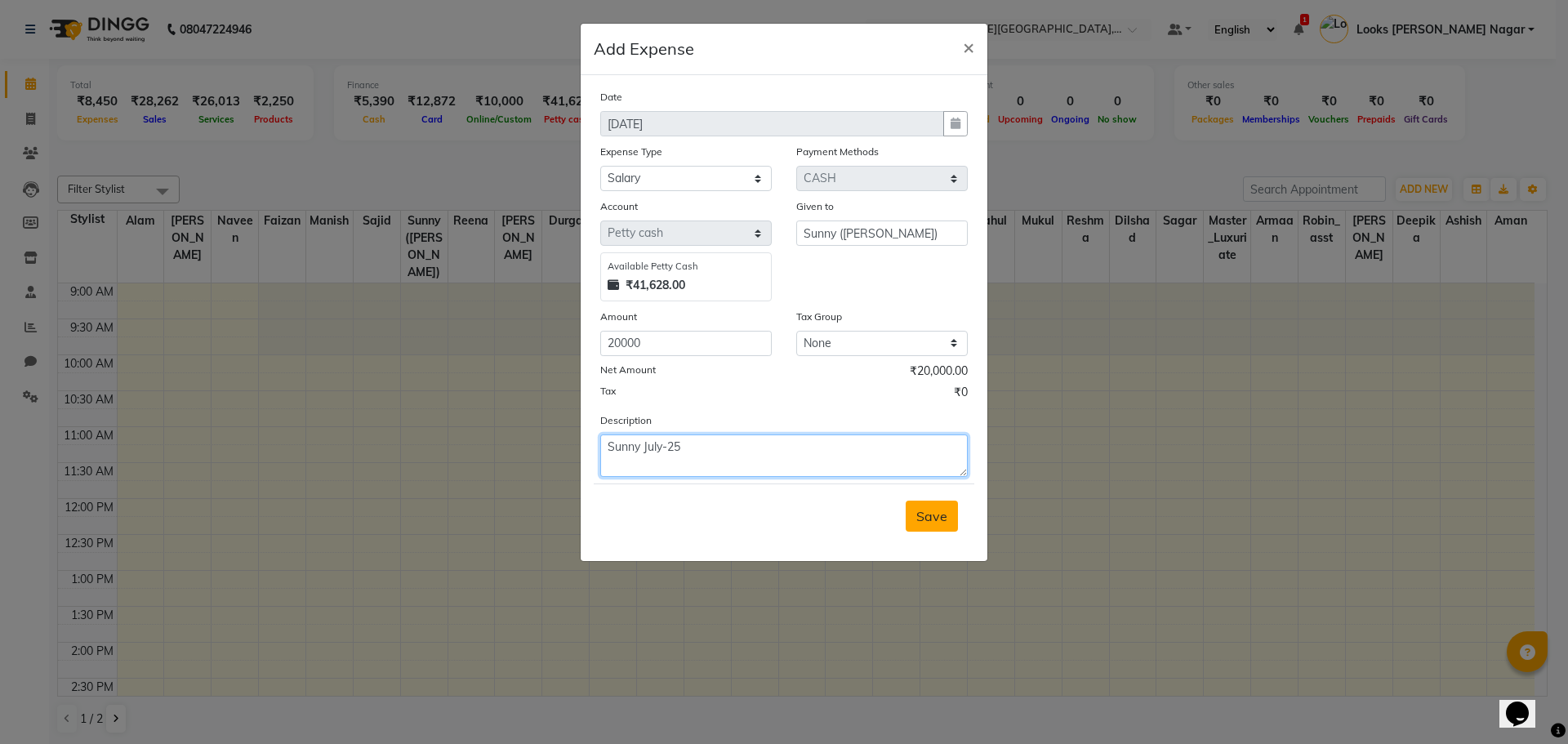
type textarea "Sunny July-25"
drag, startPoint x: 931, startPoint y: 505, endPoint x: 904, endPoint y: 502, distance: 27.2
click at [931, 506] on button "Save" at bounding box center [932, 515] width 52 height 31
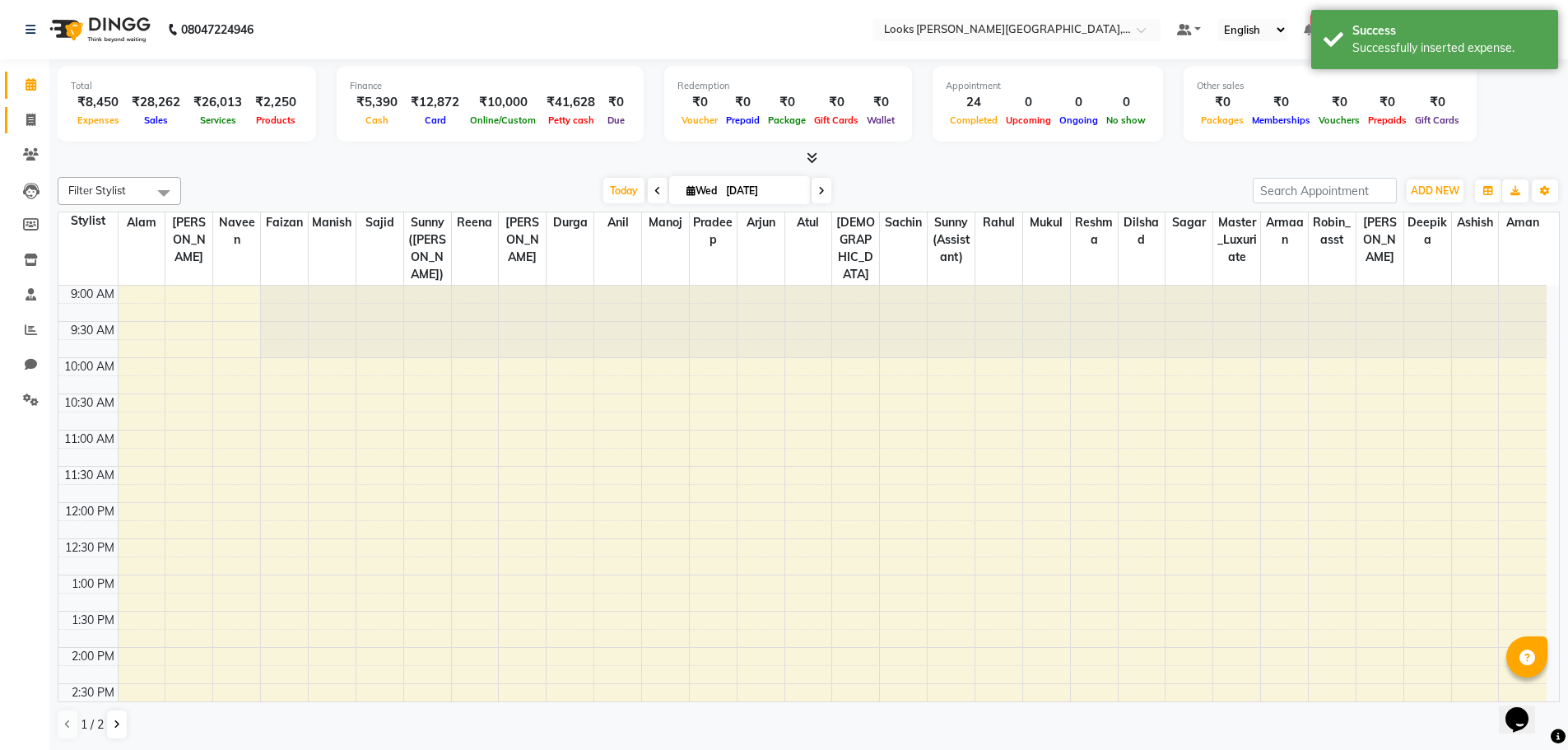
drag, startPoint x: 37, startPoint y: 103, endPoint x: 36, endPoint y: 120, distance: 17.0
click at [37, 103] on li "Invoice" at bounding box center [25, 120] width 50 height 35
click at [36, 125] on span at bounding box center [31, 121] width 29 height 19
select select "service"
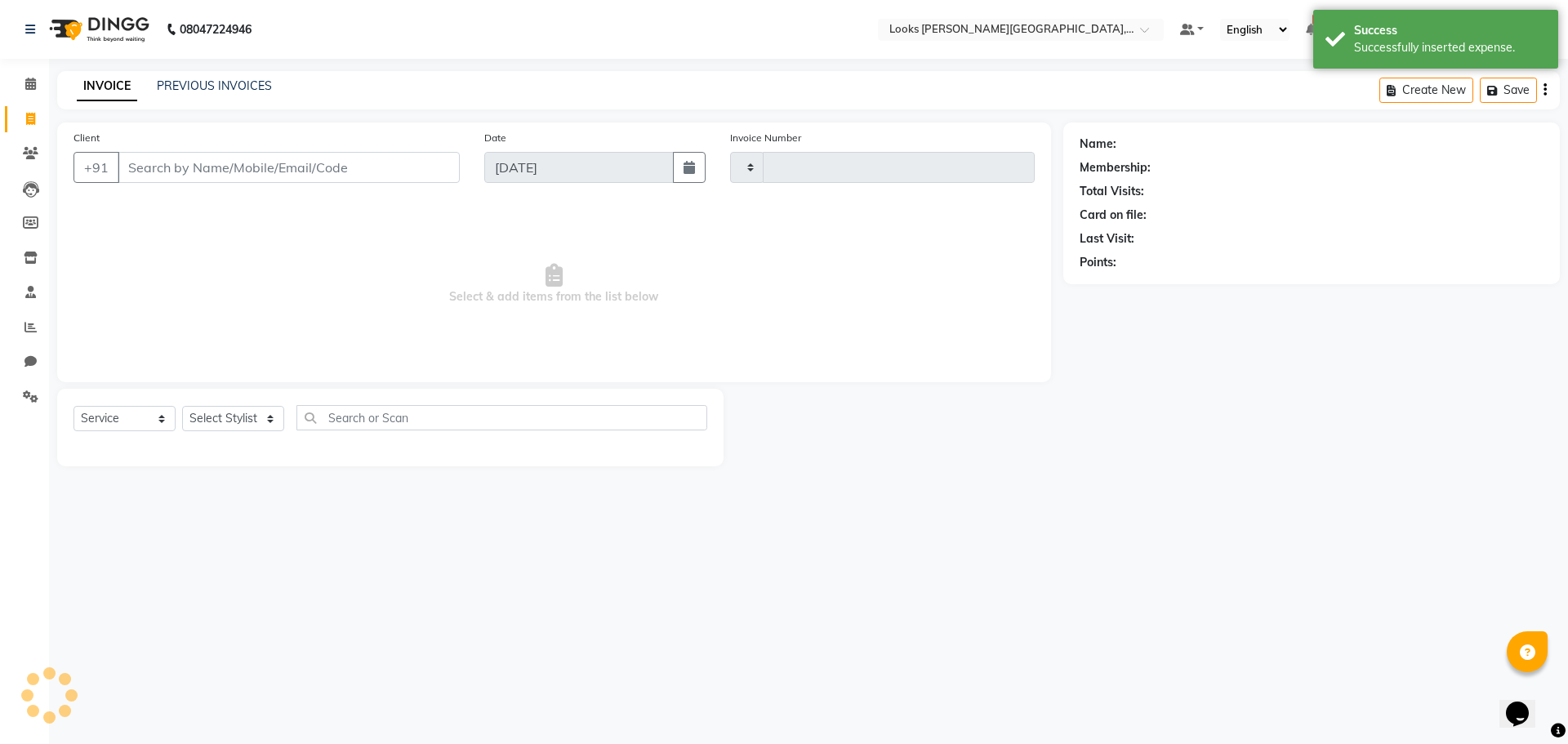
type input "3793"
select select "4327"
click at [30, 83] on icon at bounding box center [30, 83] width 10 height 12
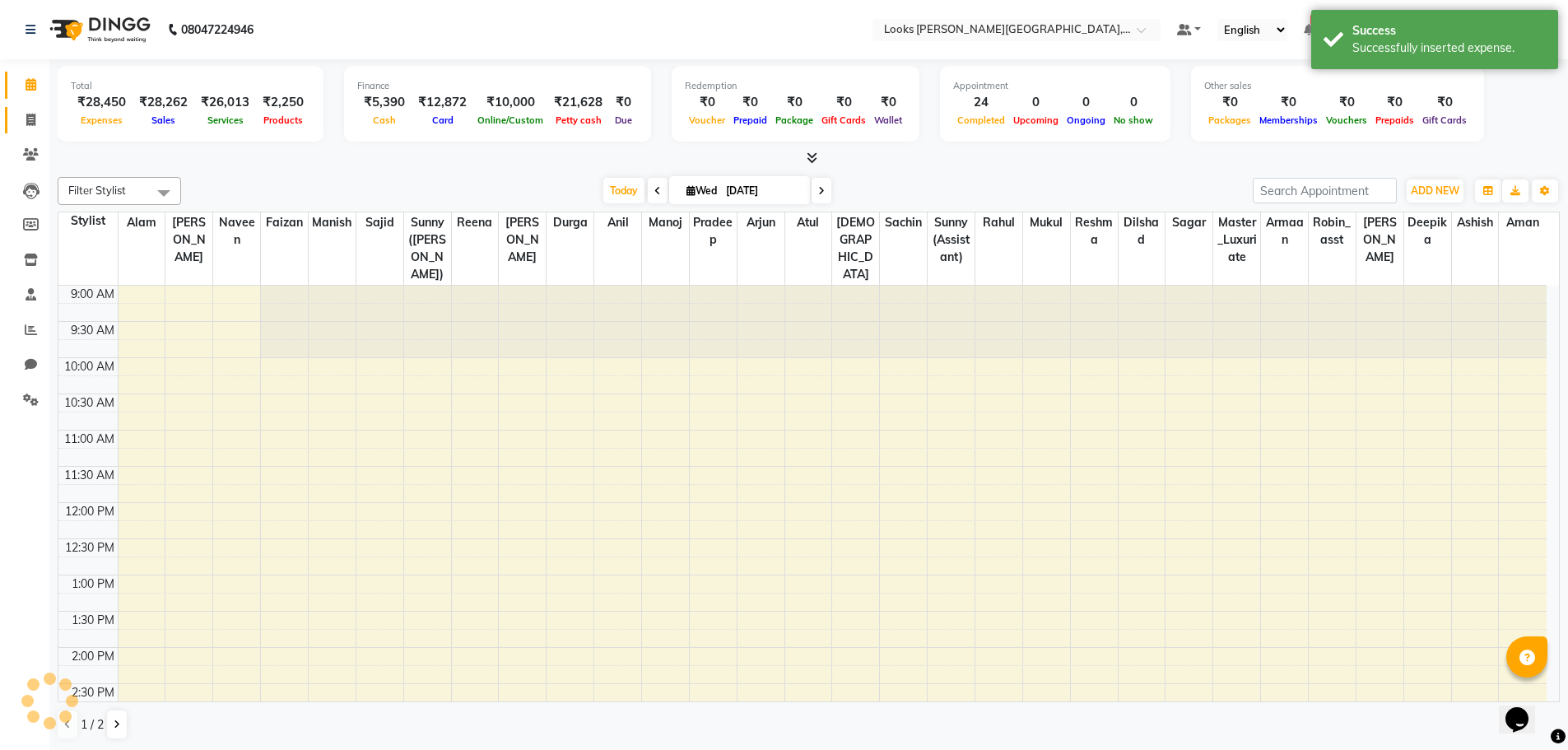
scroll to position [508, 0]
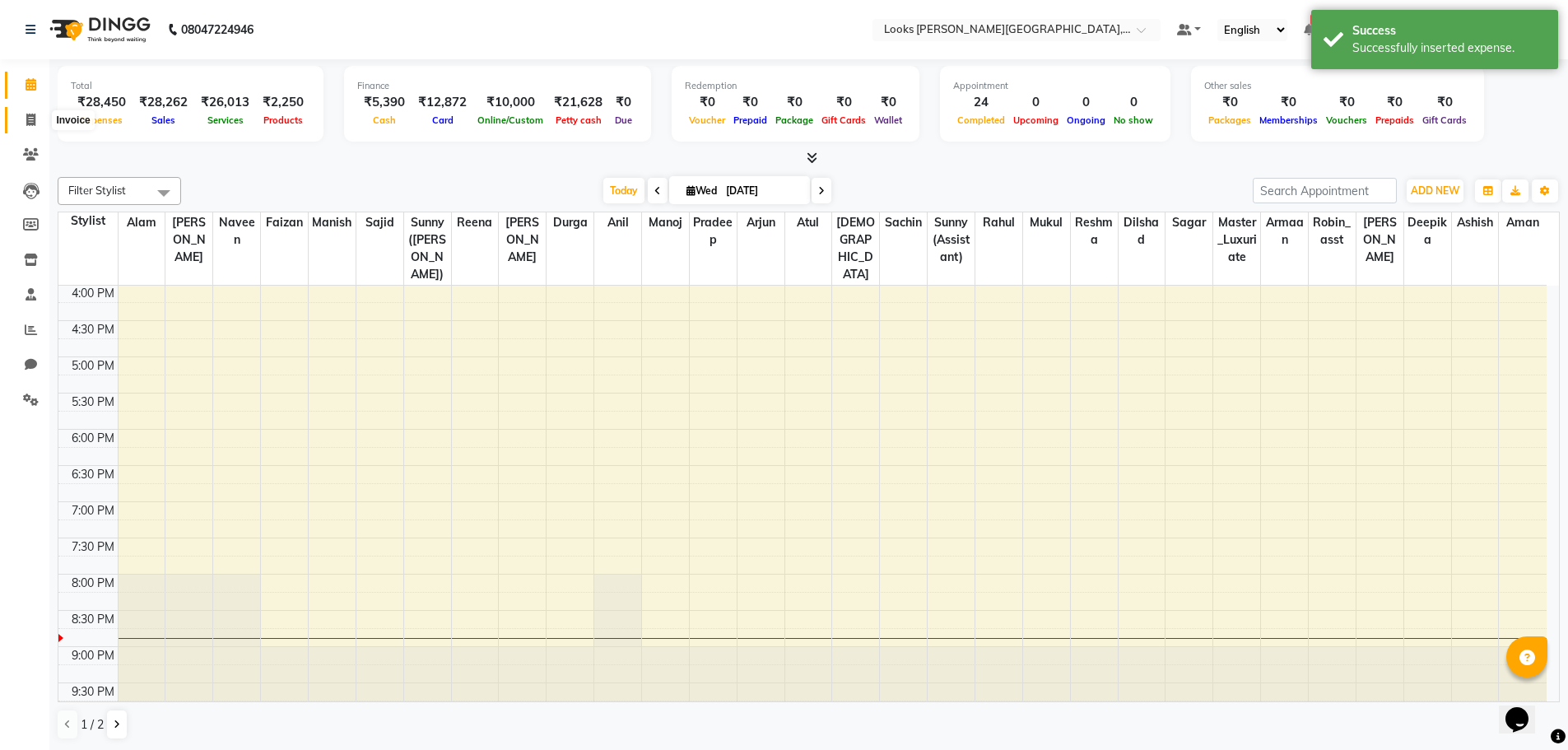
click at [29, 122] on icon at bounding box center [31, 119] width 9 height 12
select select "service"
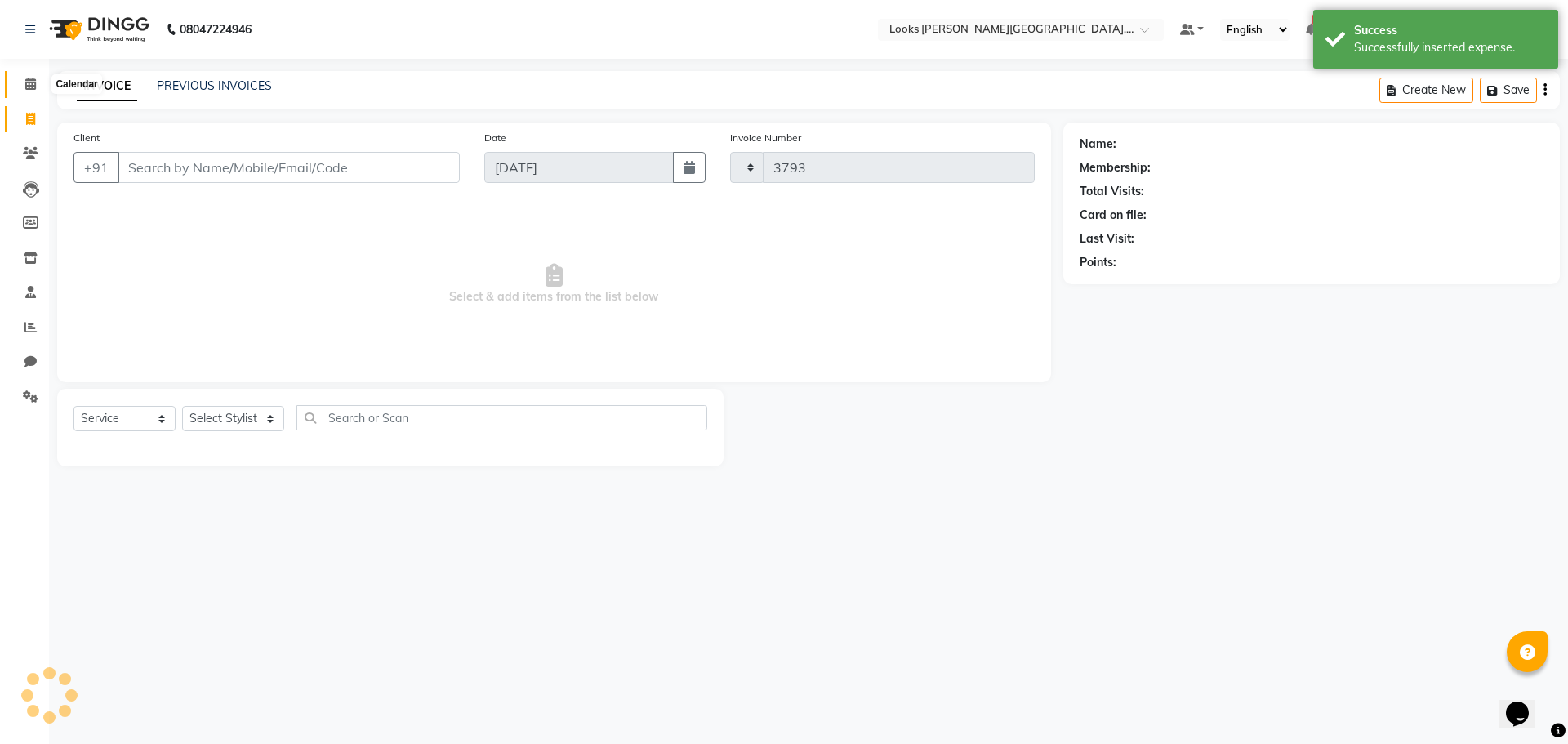
click at [43, 82] on span at bounding box center [30, 84] width 28 height 19
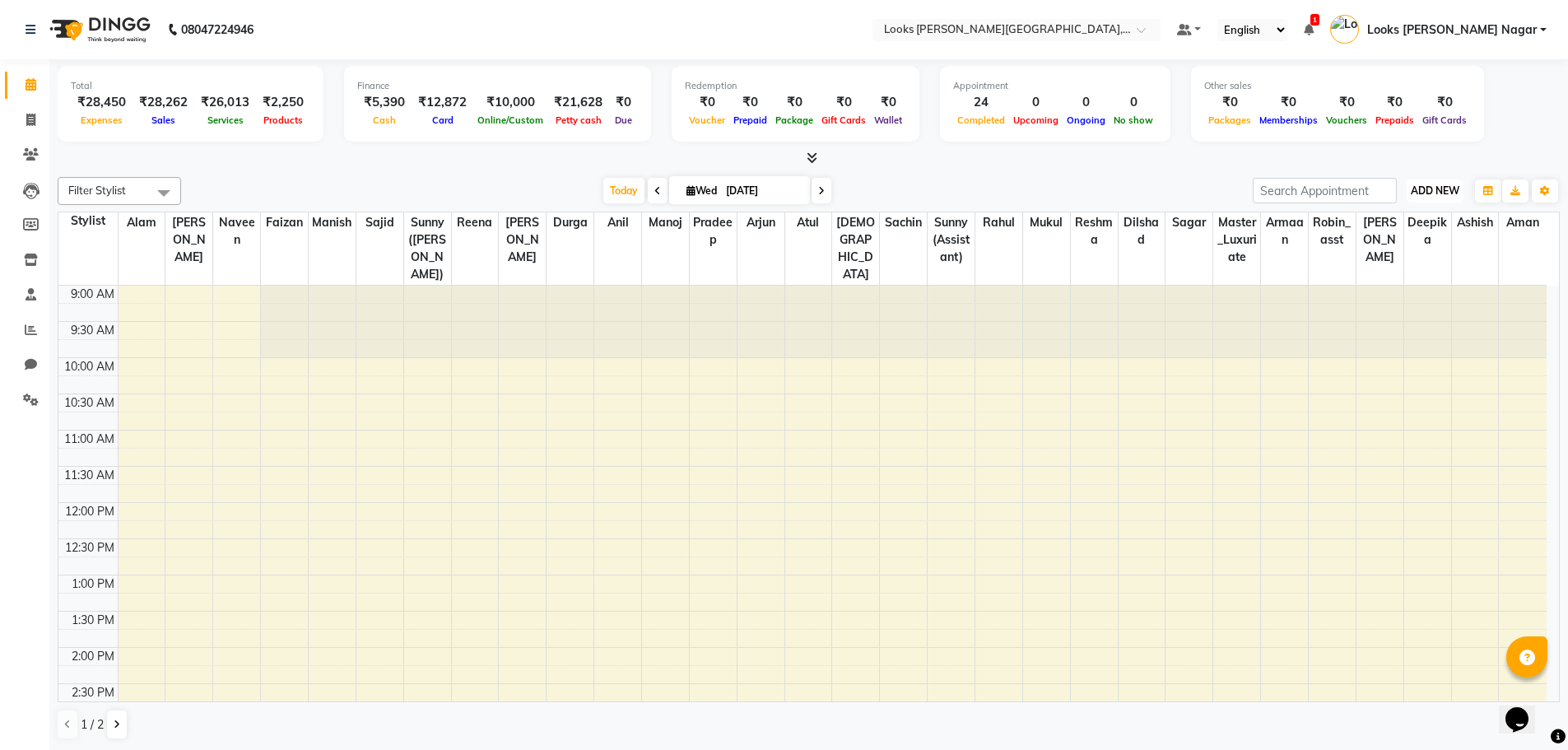
click at [1436, 190] on span "ADD NEW" at bounding box center [1435, 190] width 49 height 12
click at [1380, 267] on link "Add Expense" at bounding box center [1397, 265] width 130 height 21
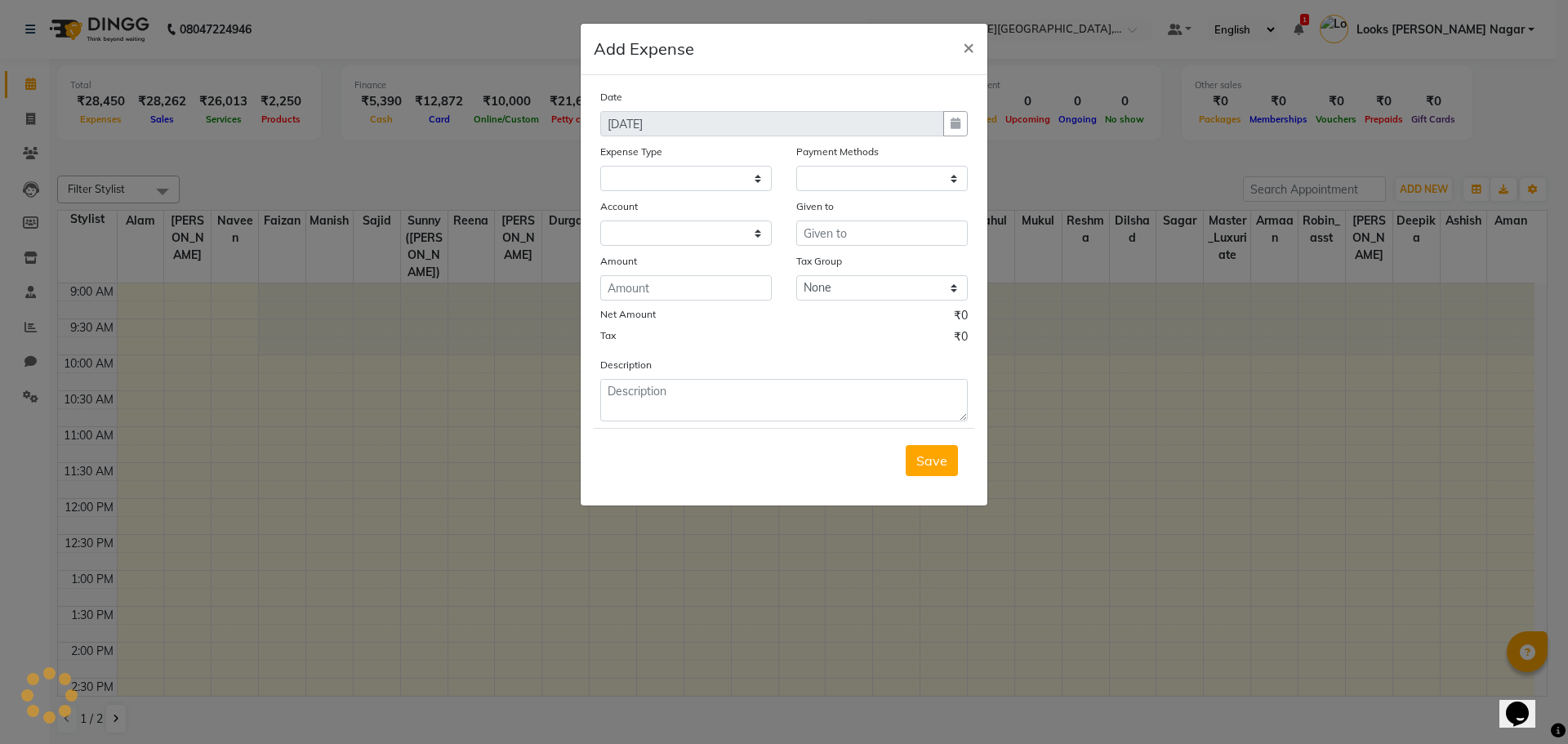
select select
select select "1"
select select "3132"
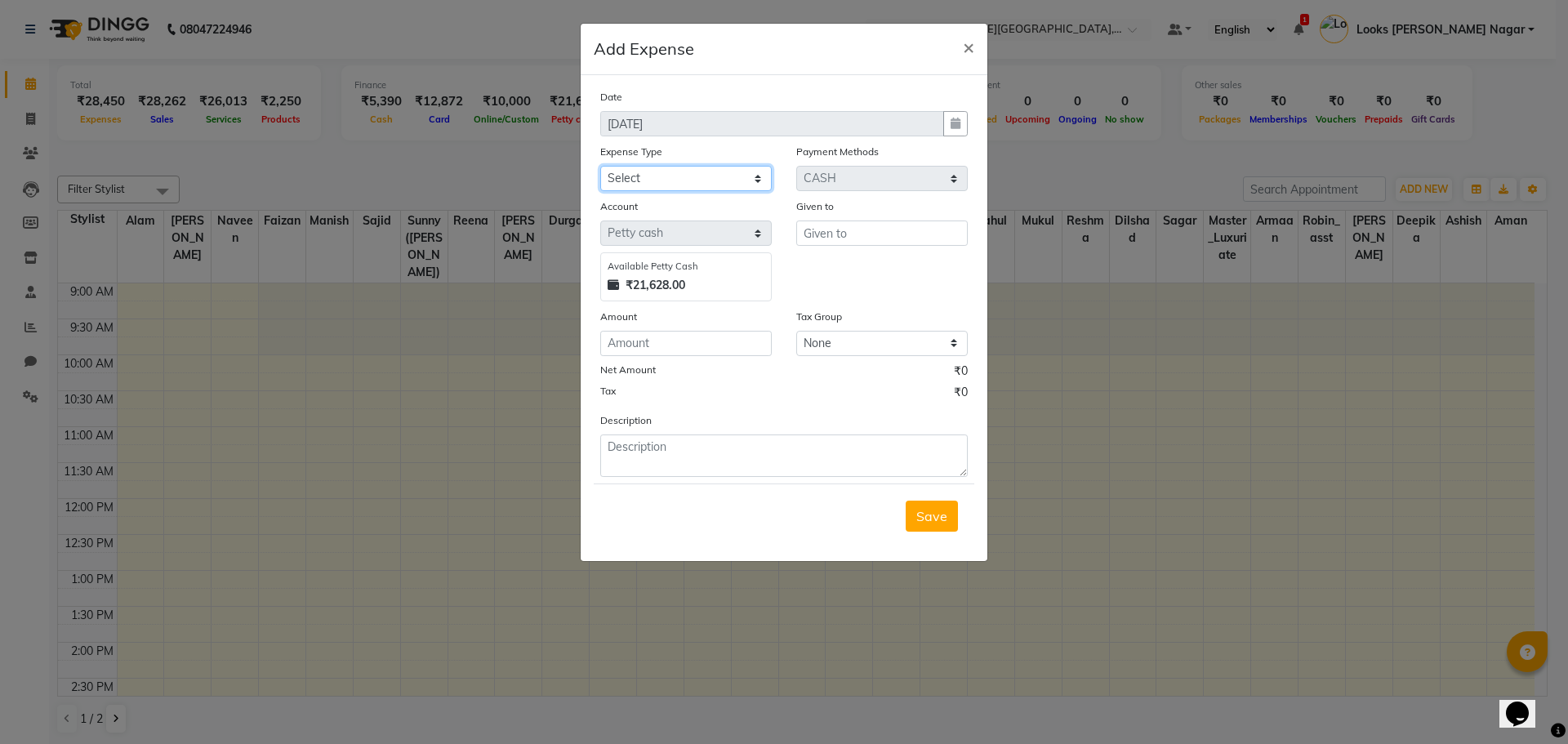
click at [706, 170] on select "Select Bank Deposit Blinkit Cash Handover CLIENT Client ordered food Client Ref…" at bounding box center [686, 178] width 171 height 26
select select "24372"
click at [601, 165] on select "Select Bank Deposit Blinkit Cash Handover CLIENT Client ordered food Client Ref…" at bounding box center [686, 178] width 171 height 26
type input "s"
type input "cable"
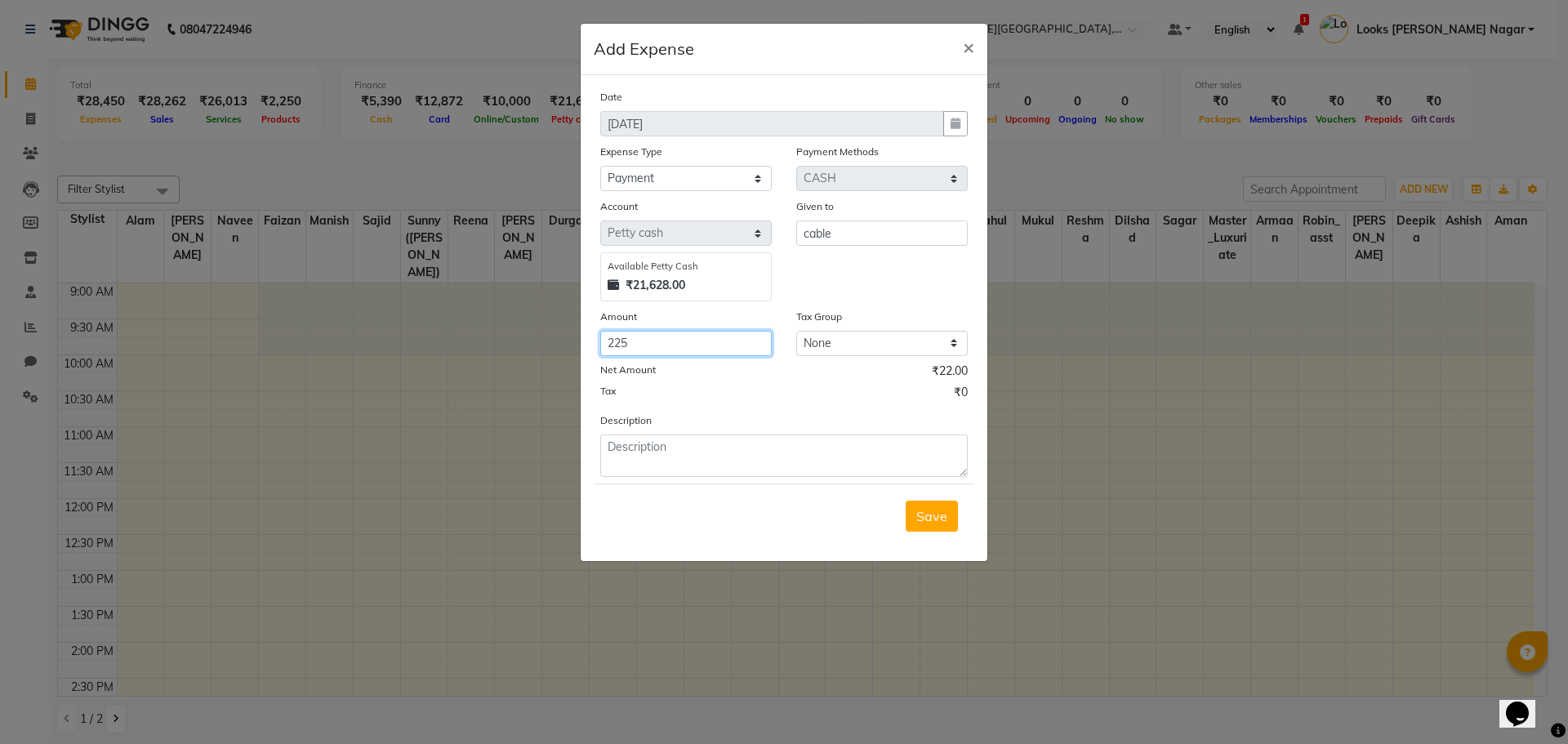
type input "225"
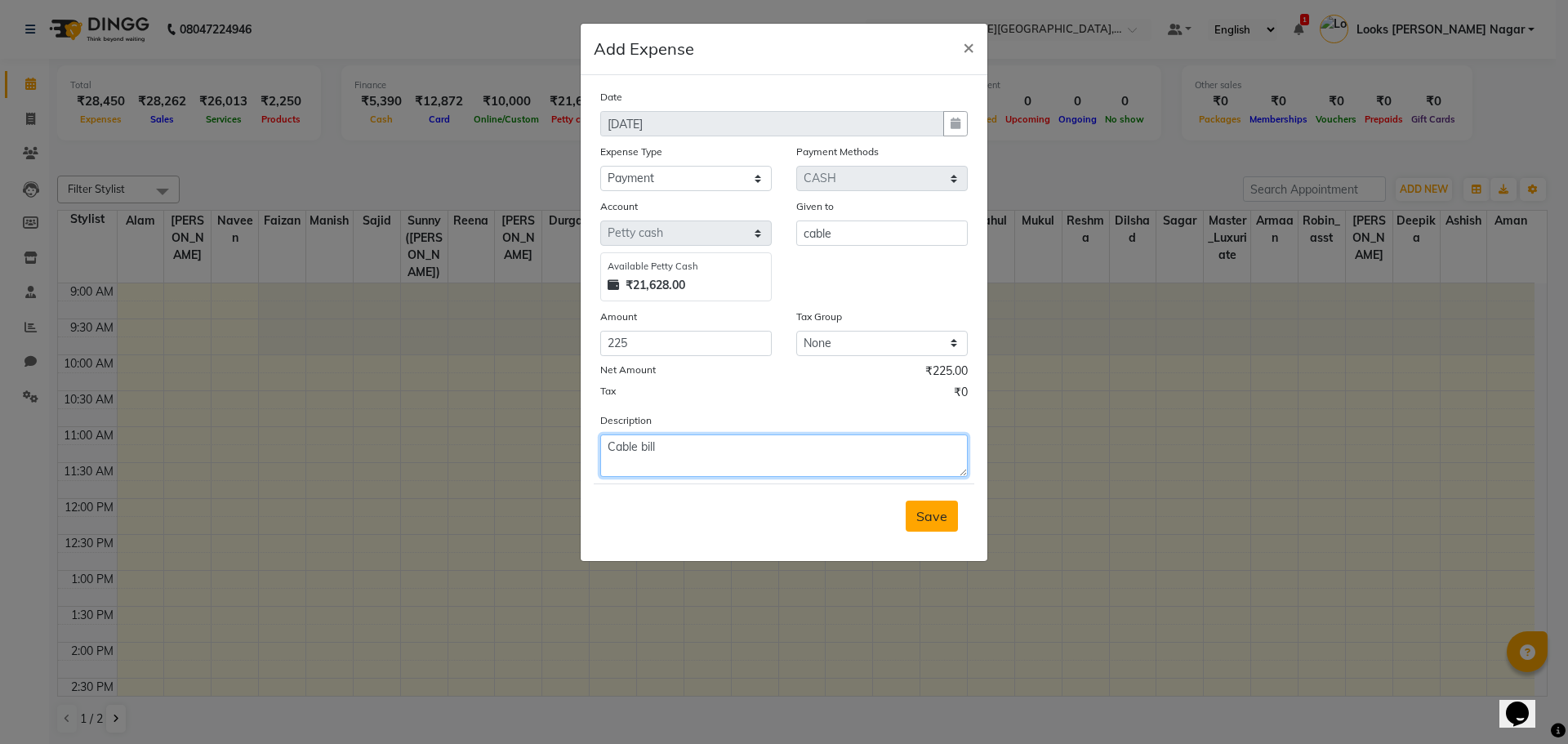
type textarea "Cable bill"
click at [921, 510] on span "Save" at bounding box center [932, 515] width 31 height 16
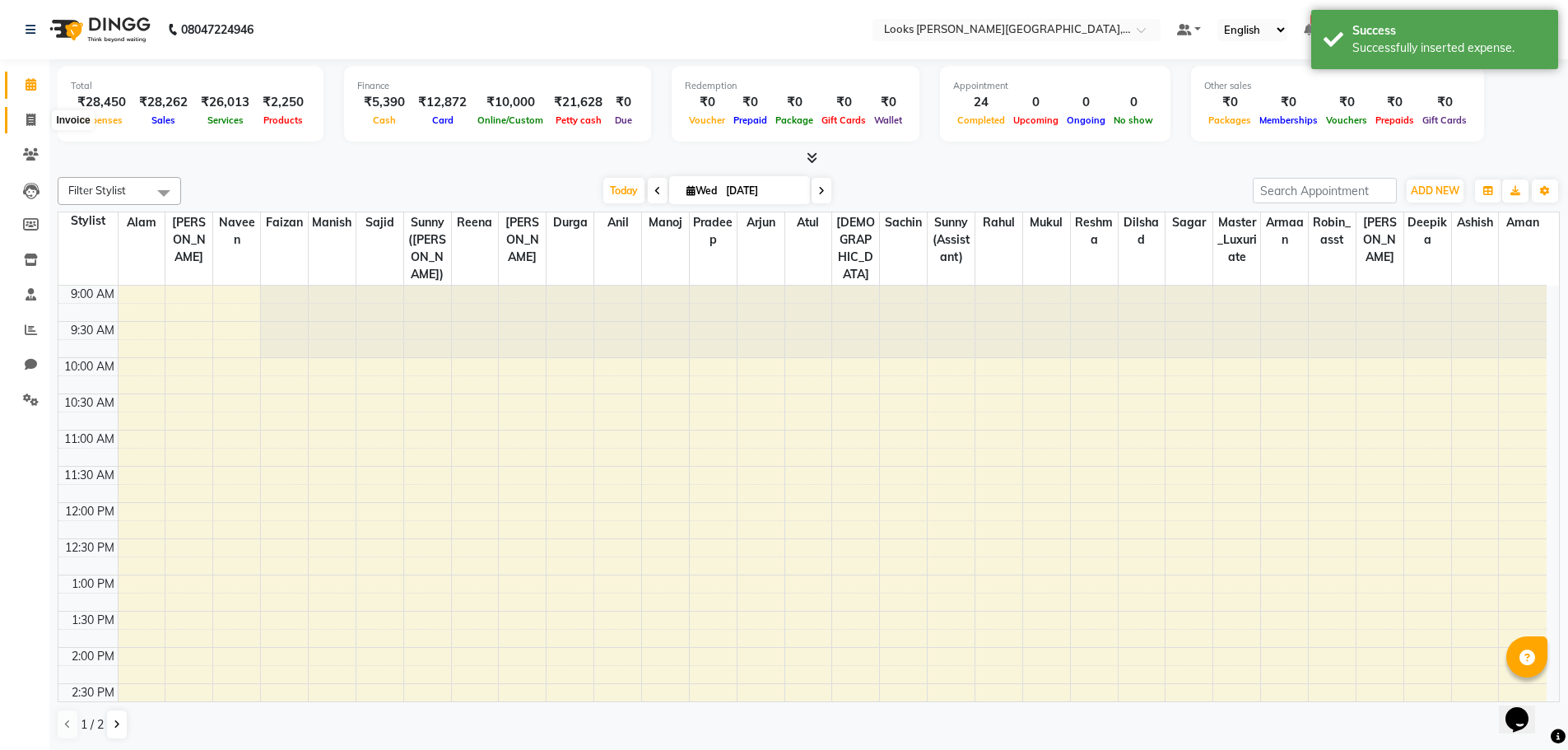
click at [35, 119] on icon at bounding box center [31, 119] width 9 height 12
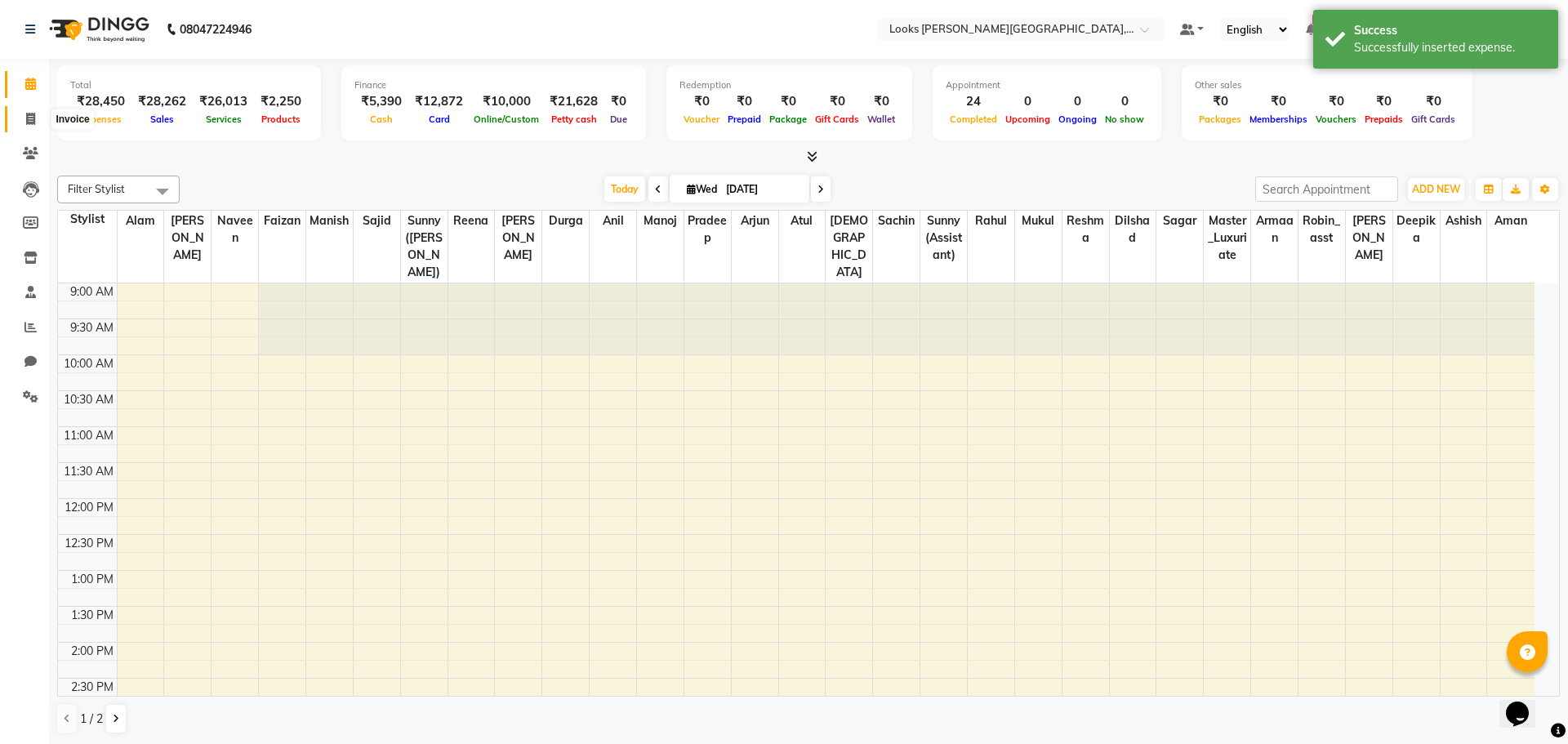
select select "4327"
select select "service"
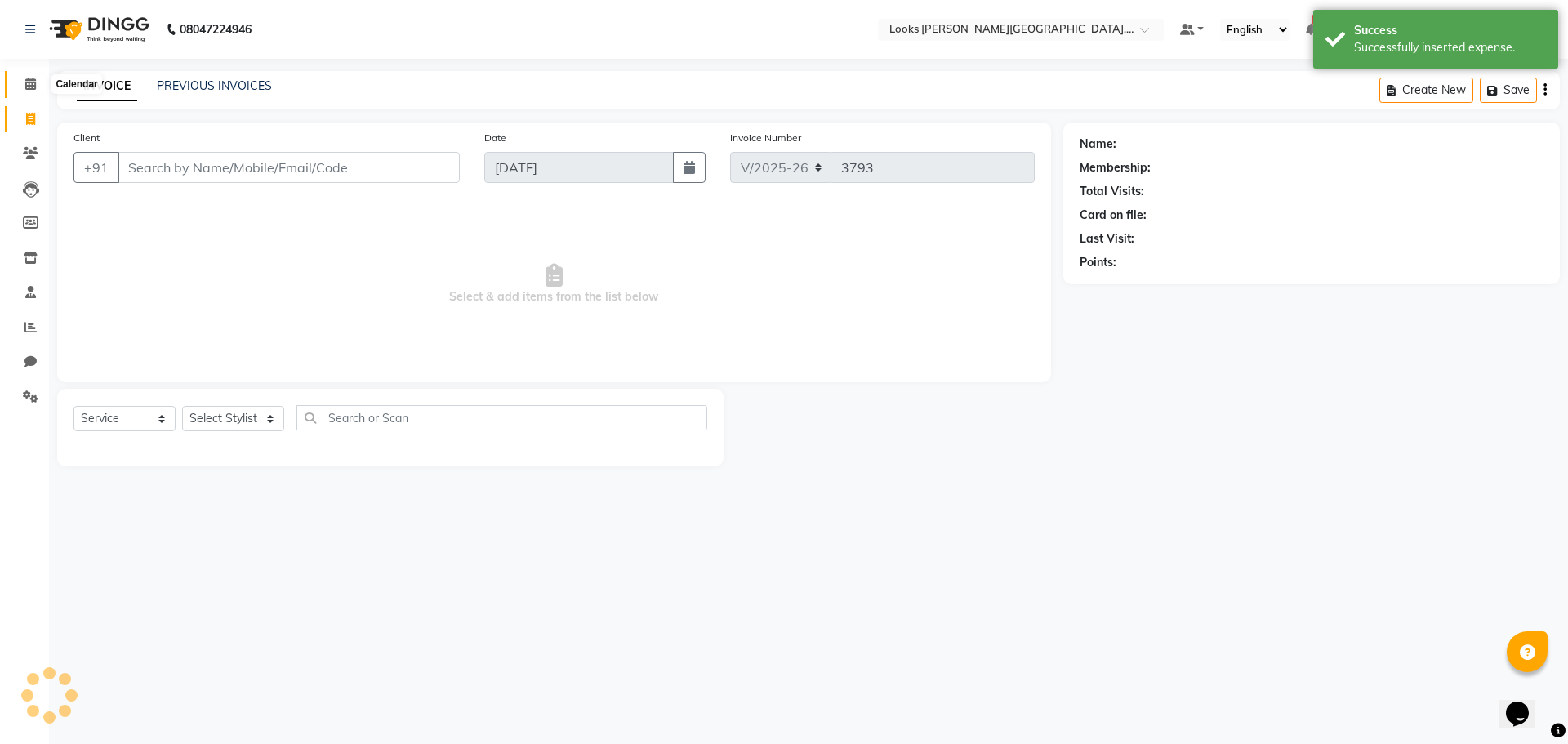
click at [35, 81] on icon at bounding box center [30, 83] width 10 height 12
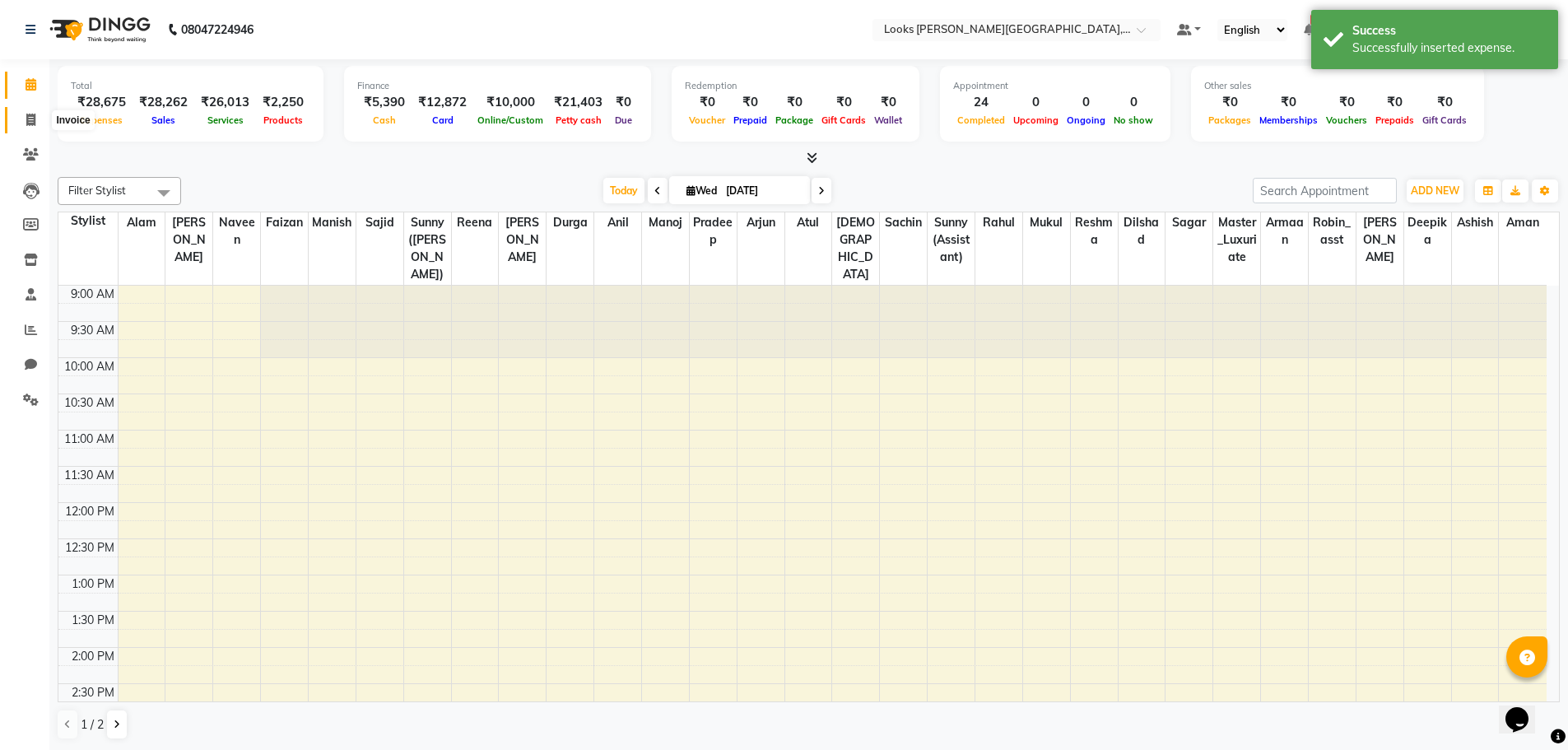
click at [39, 120] on span at bounding box center [31, 121] width 29 height 19
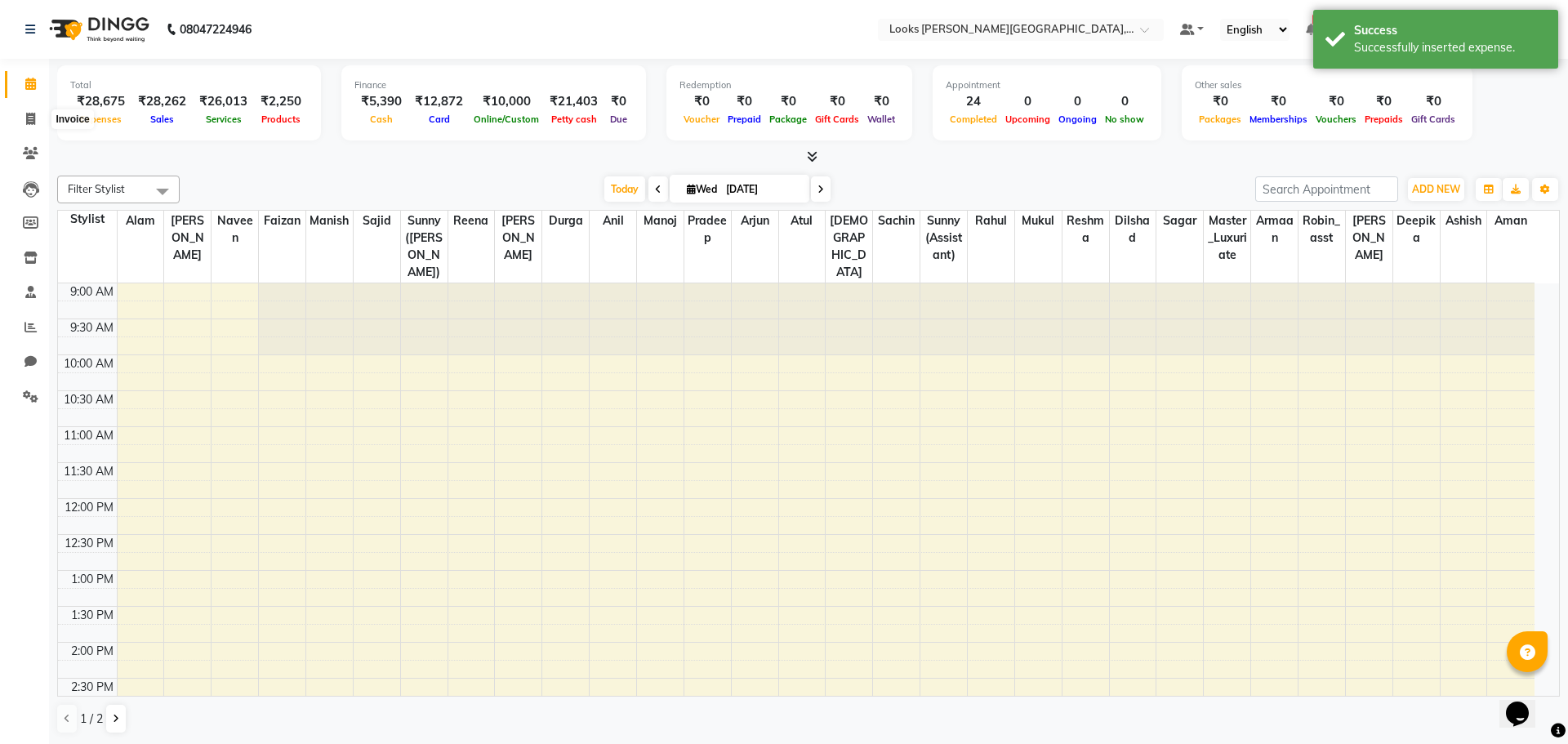
select select "4327"
select select "service"
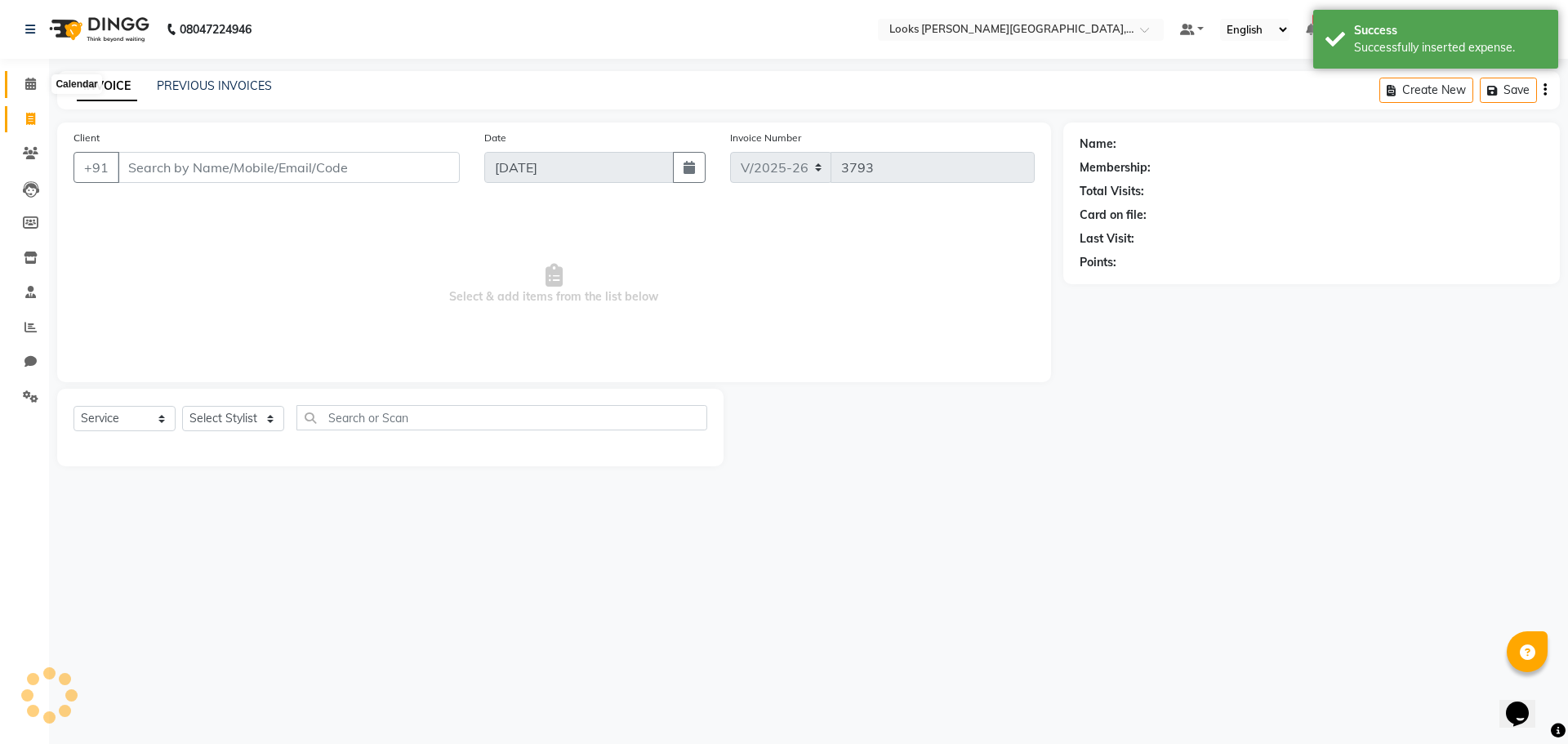
click at [41, 90] on span at bounding box center [30, 84] width 28 height 19
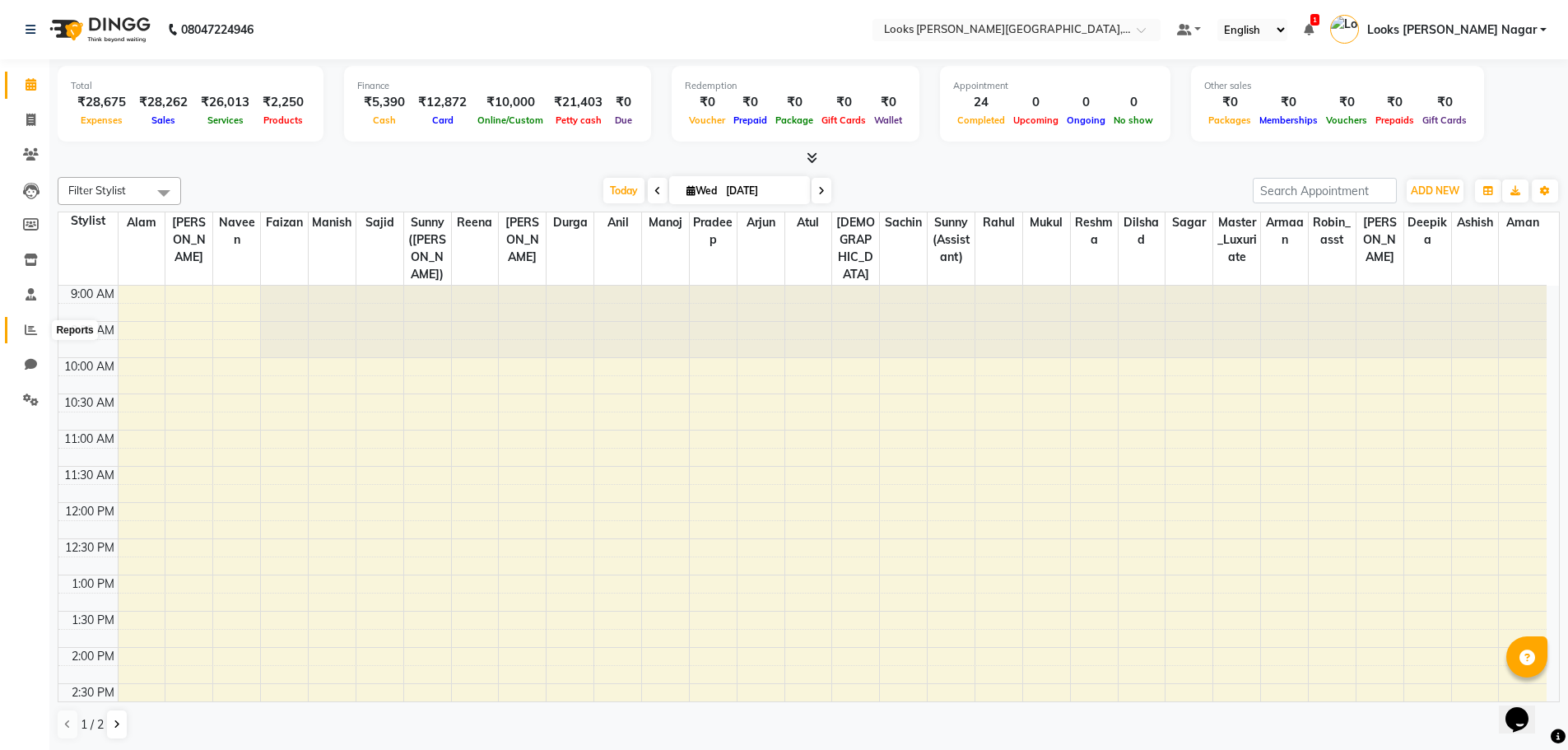
click at [41, 322] on span at bounding box center [31, 331] width 29 height 19
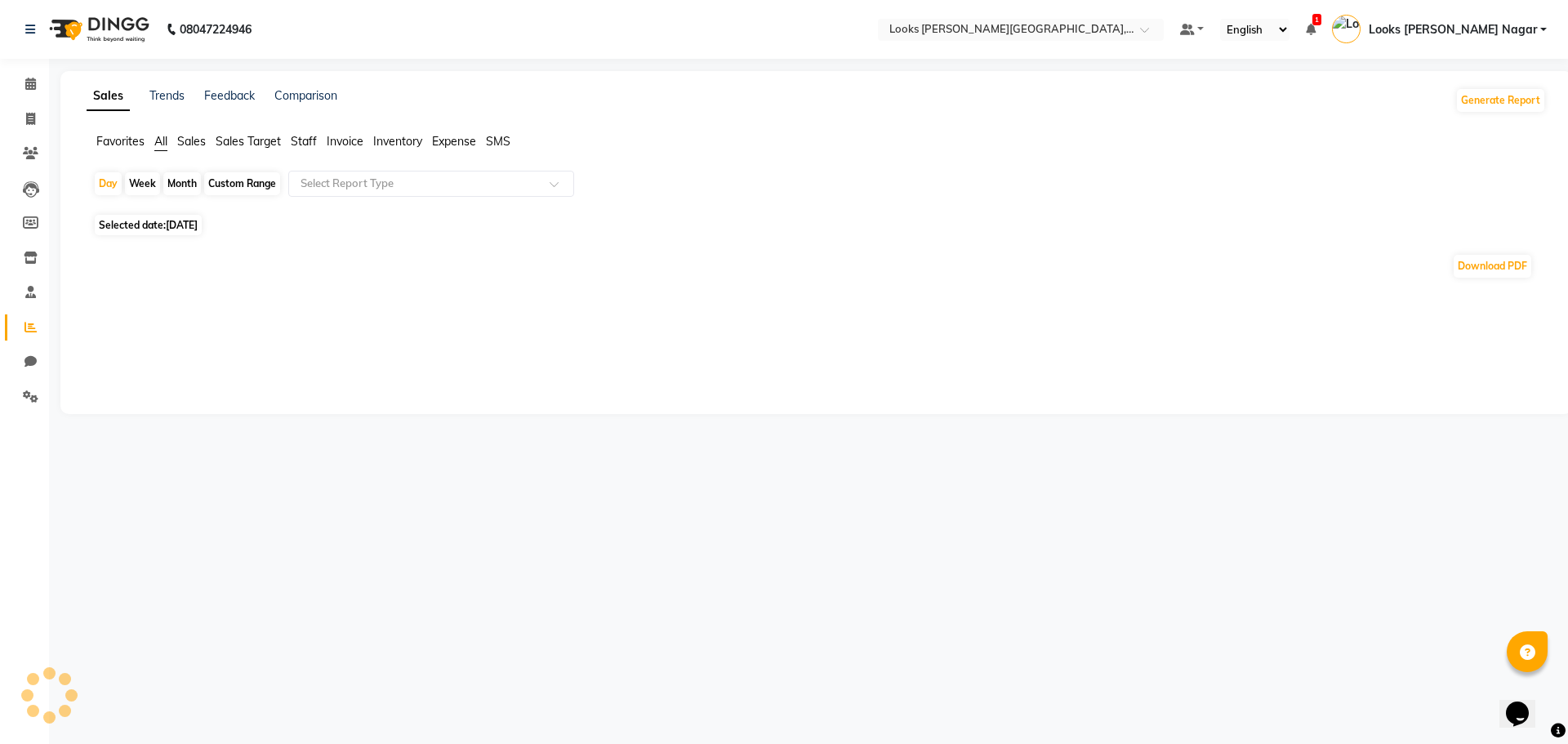
click at [305, 145] on span "Staff" at bounding box center [304, 142] width 26 height 15
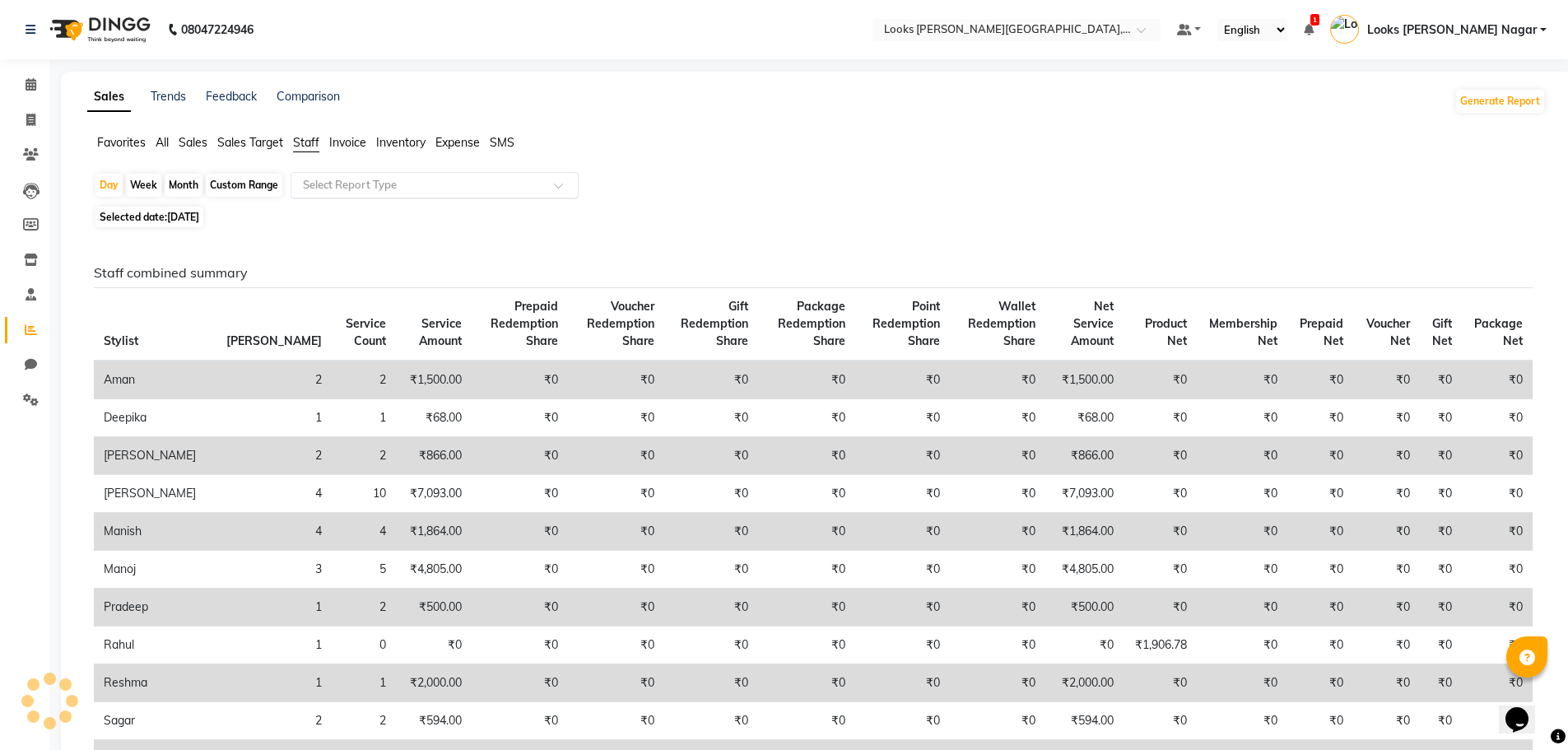
click at [387, 197] on ng-select "Select Report Type" at bounding box center [435, 185] width 288 height 27
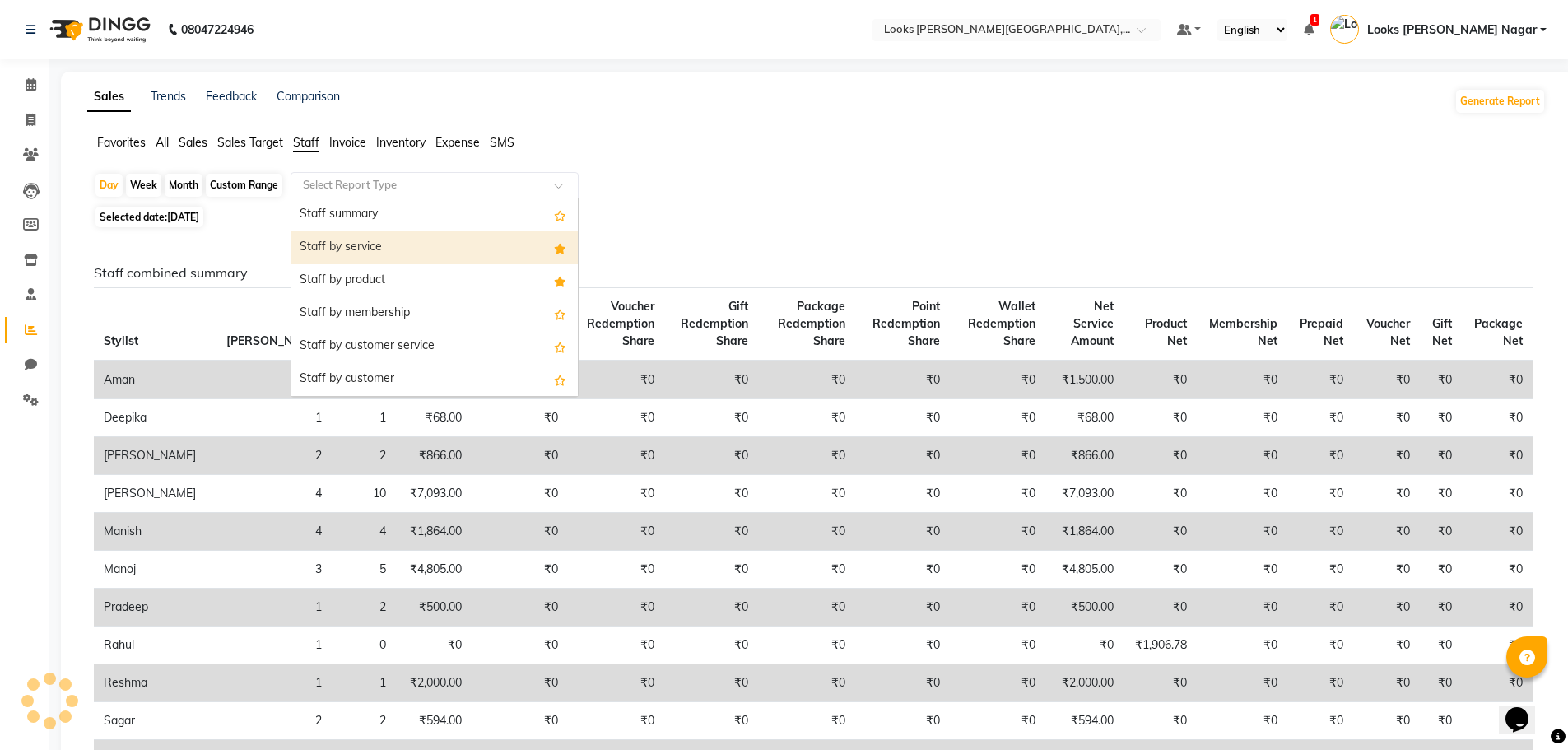
click at [381, 251] on div "Staff by service" at bounding box center [435, 248] width 286 height 33
select select "full_report"
select select "csv"
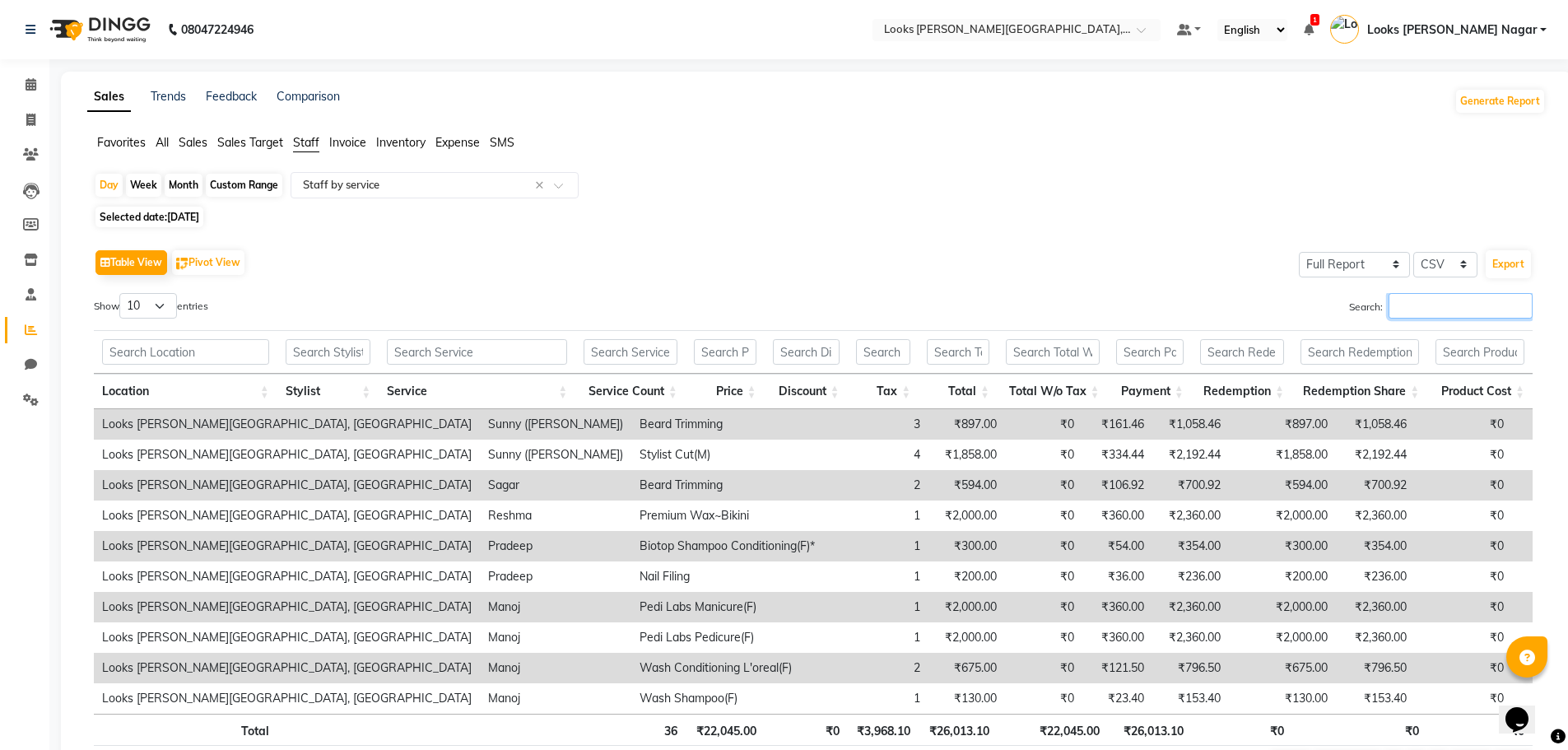
click at [1447, 308] on input "Search:" at bounding box center [1460, 305] width 144 height 26
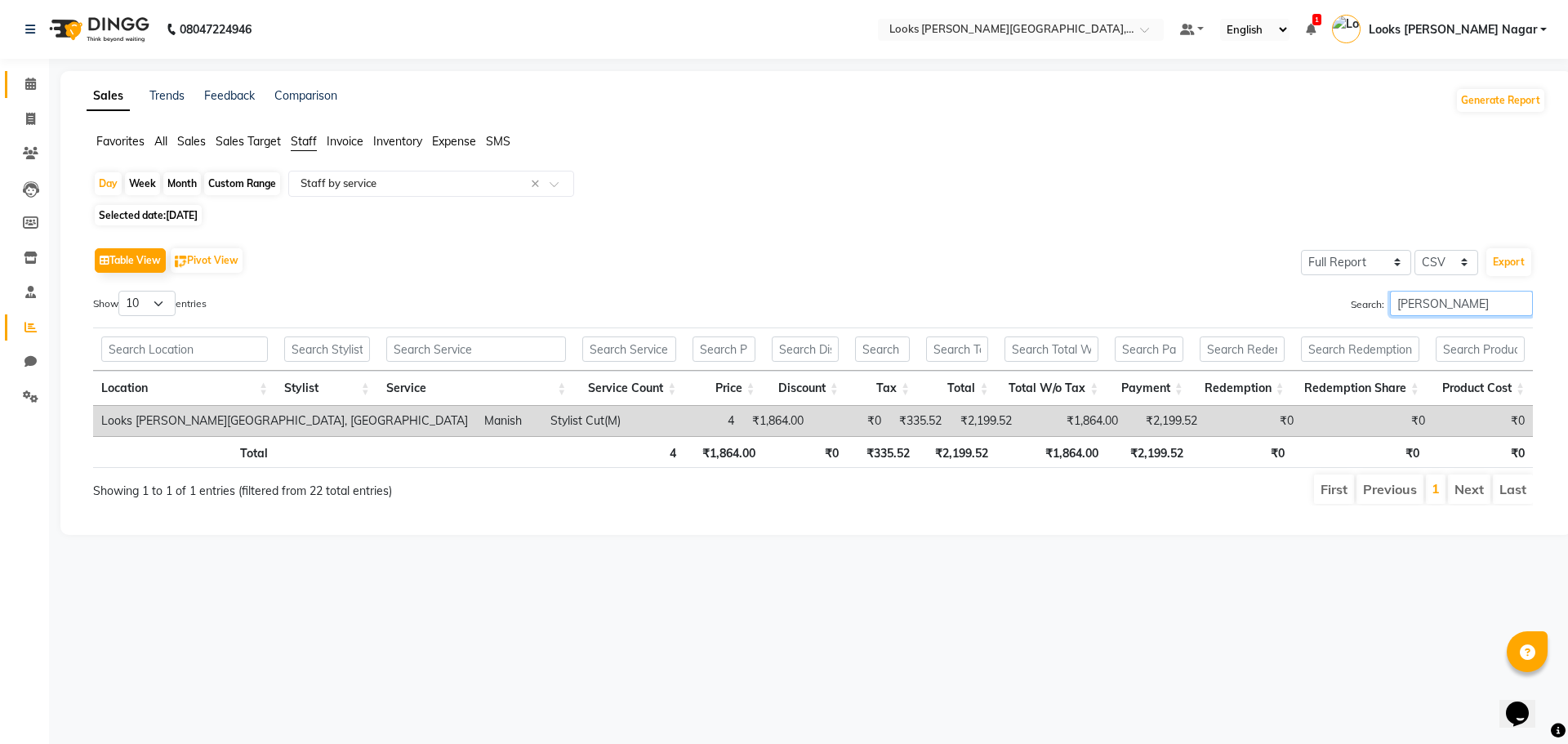
type input "[PERSON_NAME]"
click at [37, 81] on span at bounding box center [30, 84] width 28 height 19
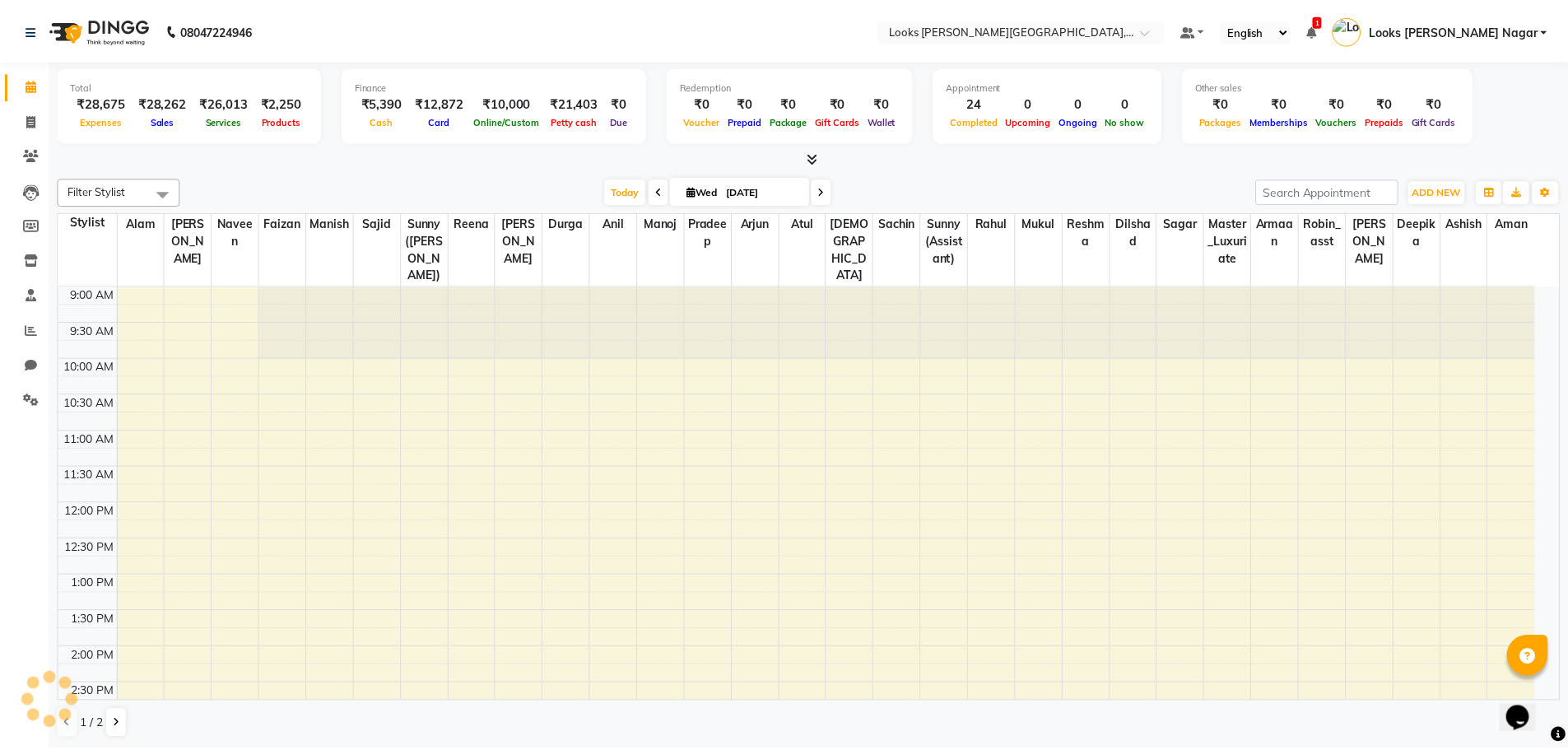
scroll to position [476, 0]
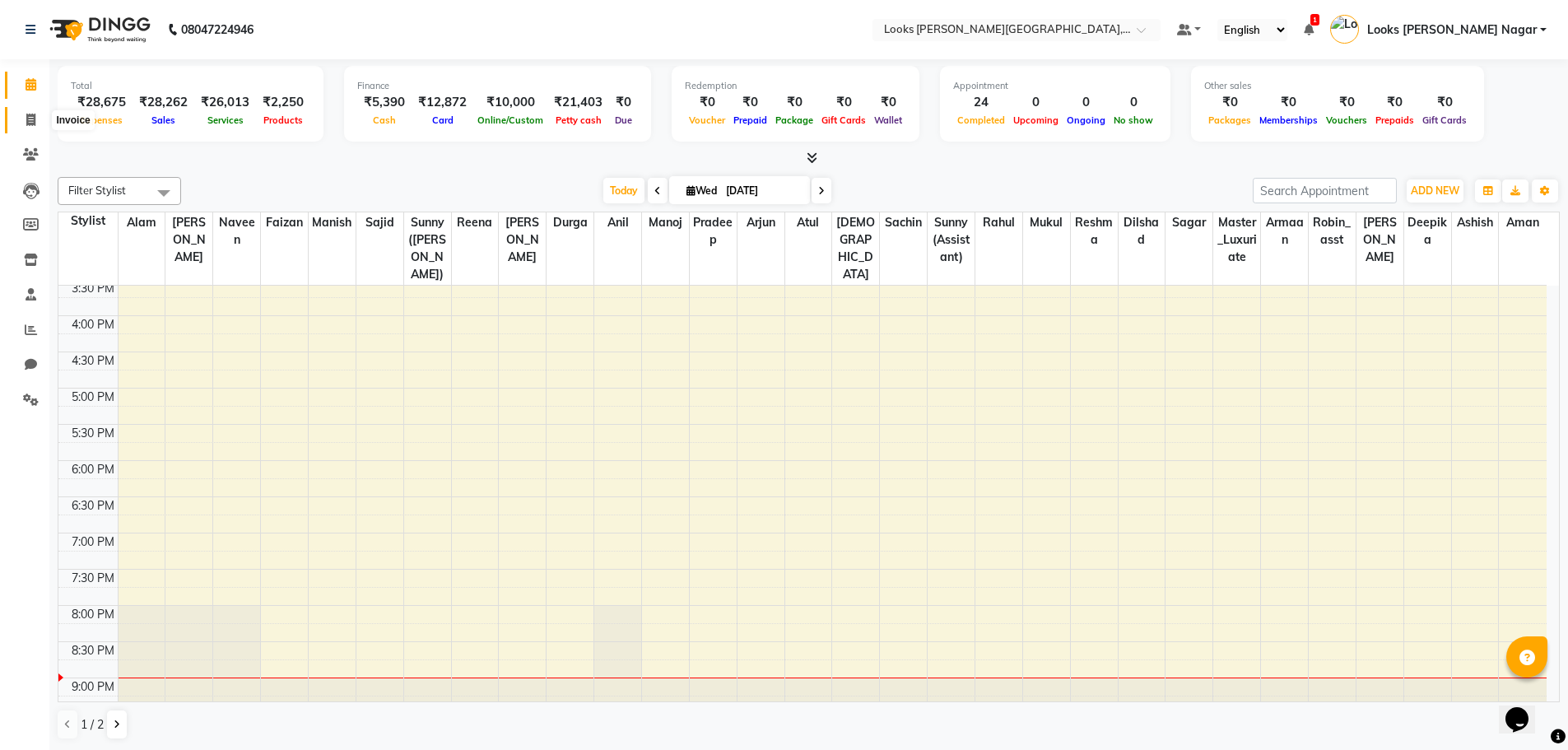
drag, startPoint x: 27, startPoint y: 117, endPoint x: 423, endPoint y: 70, distance: 398.8
click at [27, 117] on icon at bounding box center [31, 119] width 9 height 12
select select "service"
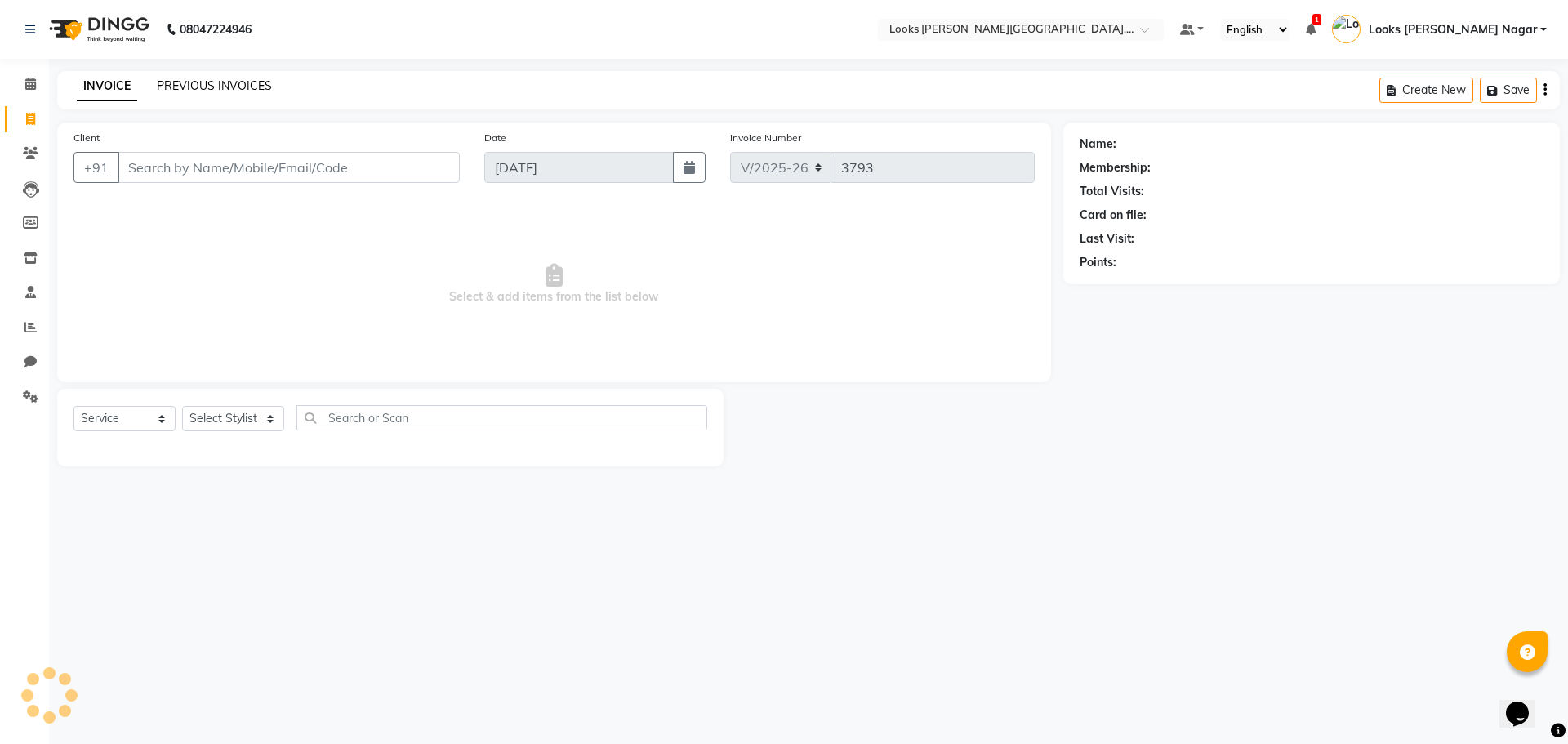
click at [239, 80] on link "PREVIOUS INVOICES" at bounding box center [215, 86] width 115 height 15
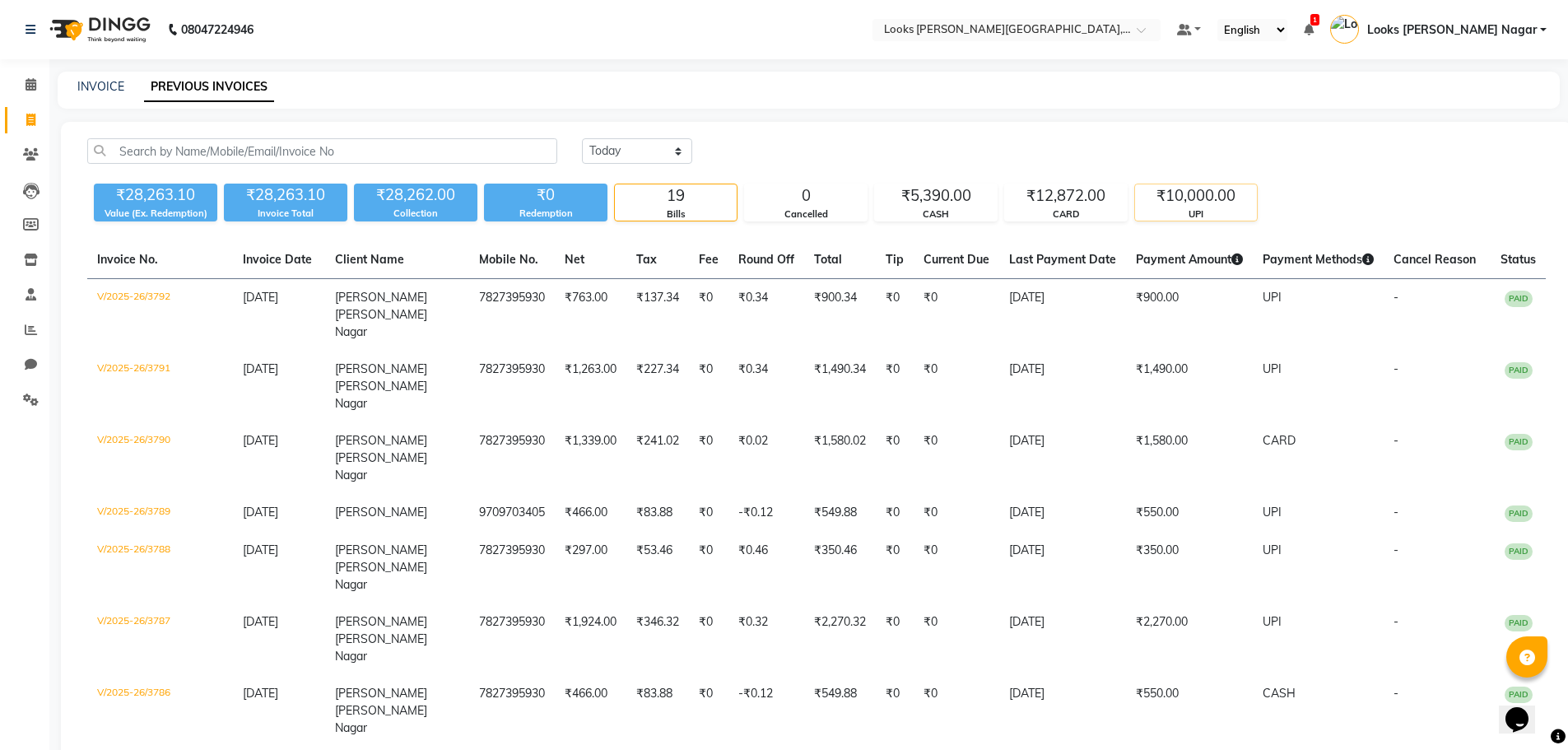
click at [1188, 211] on div "UPI" at bounding box center [1196, 214] width 122 height 14
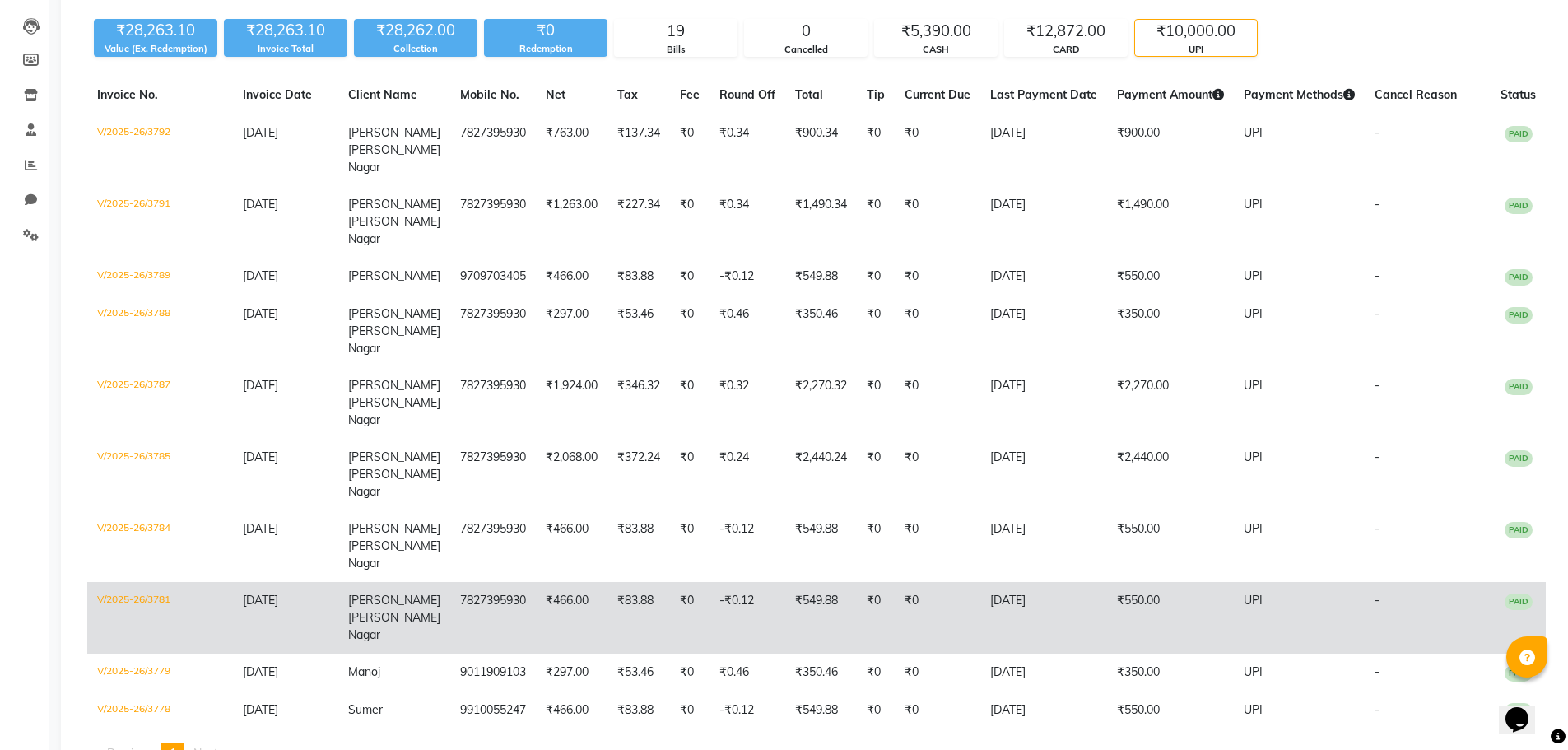
scroll to position [233, 0]
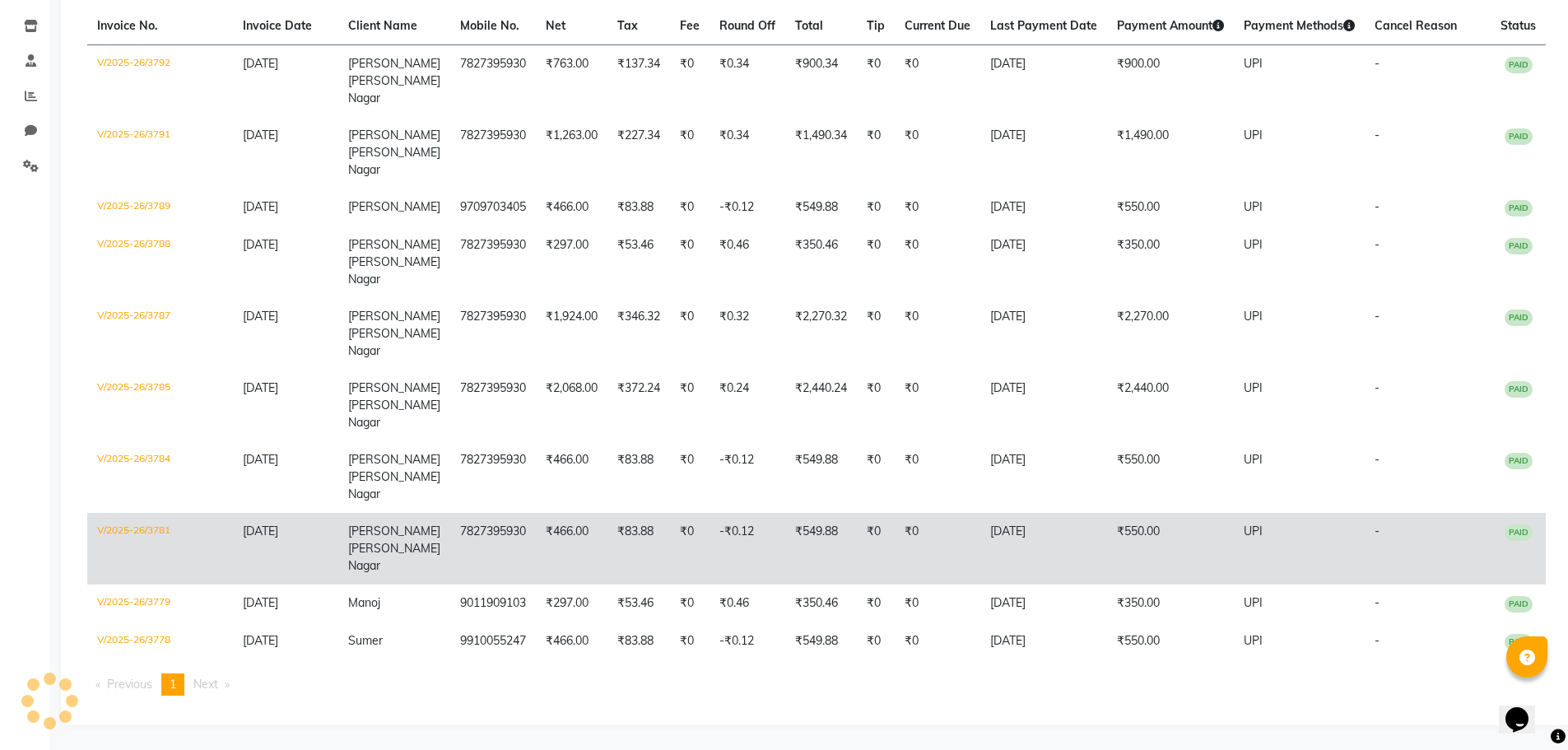
click at [1151, 548] on td "₹550.00" at bounding box center [1170, 548] width 127 height 71
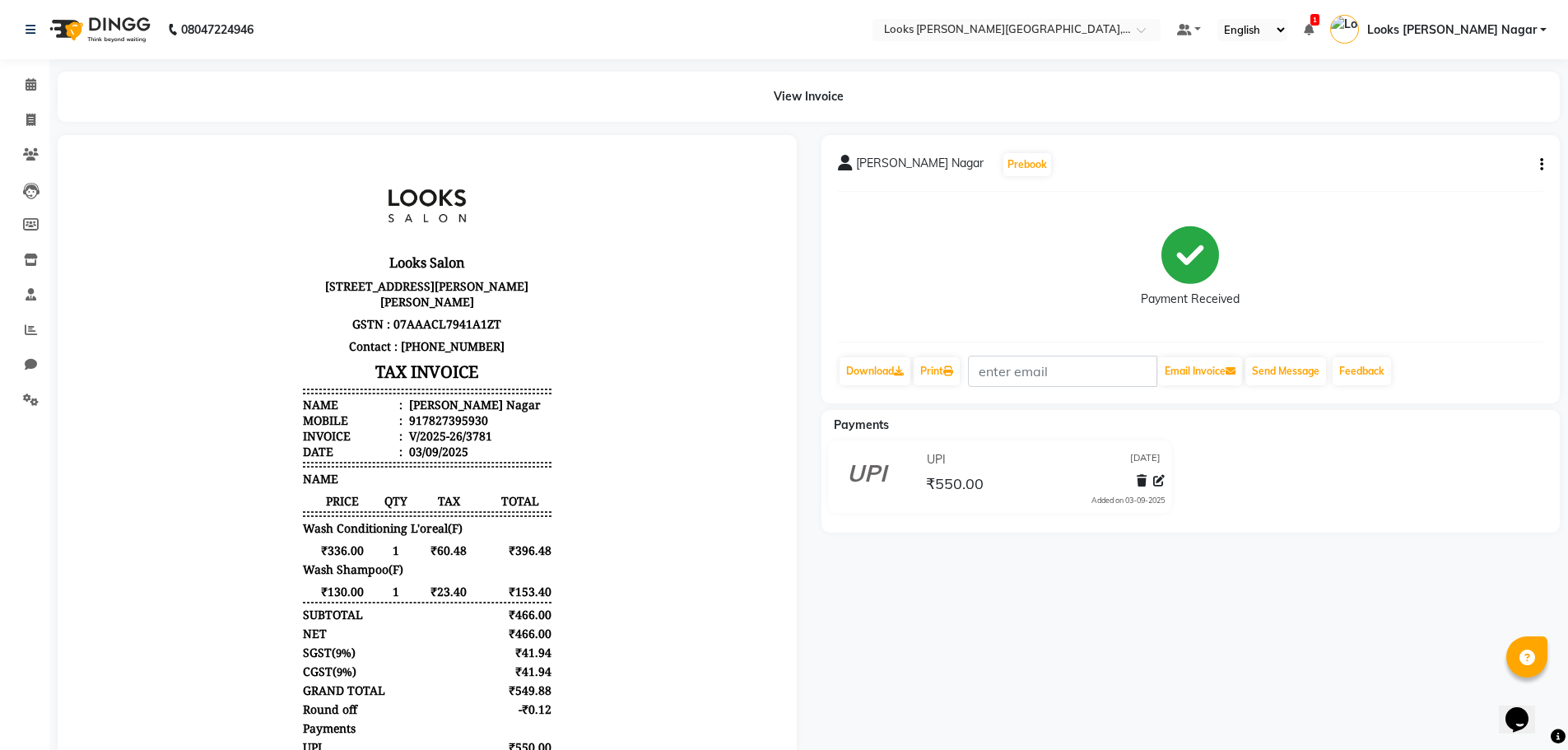
click at [1541, 166] on icon "button" at bounding box center [1541, 165] width 3 height 1
click at [1440, 169] on div "Edit Item Staff" at bounding box center [1459, 175] width 112 height 21
select select
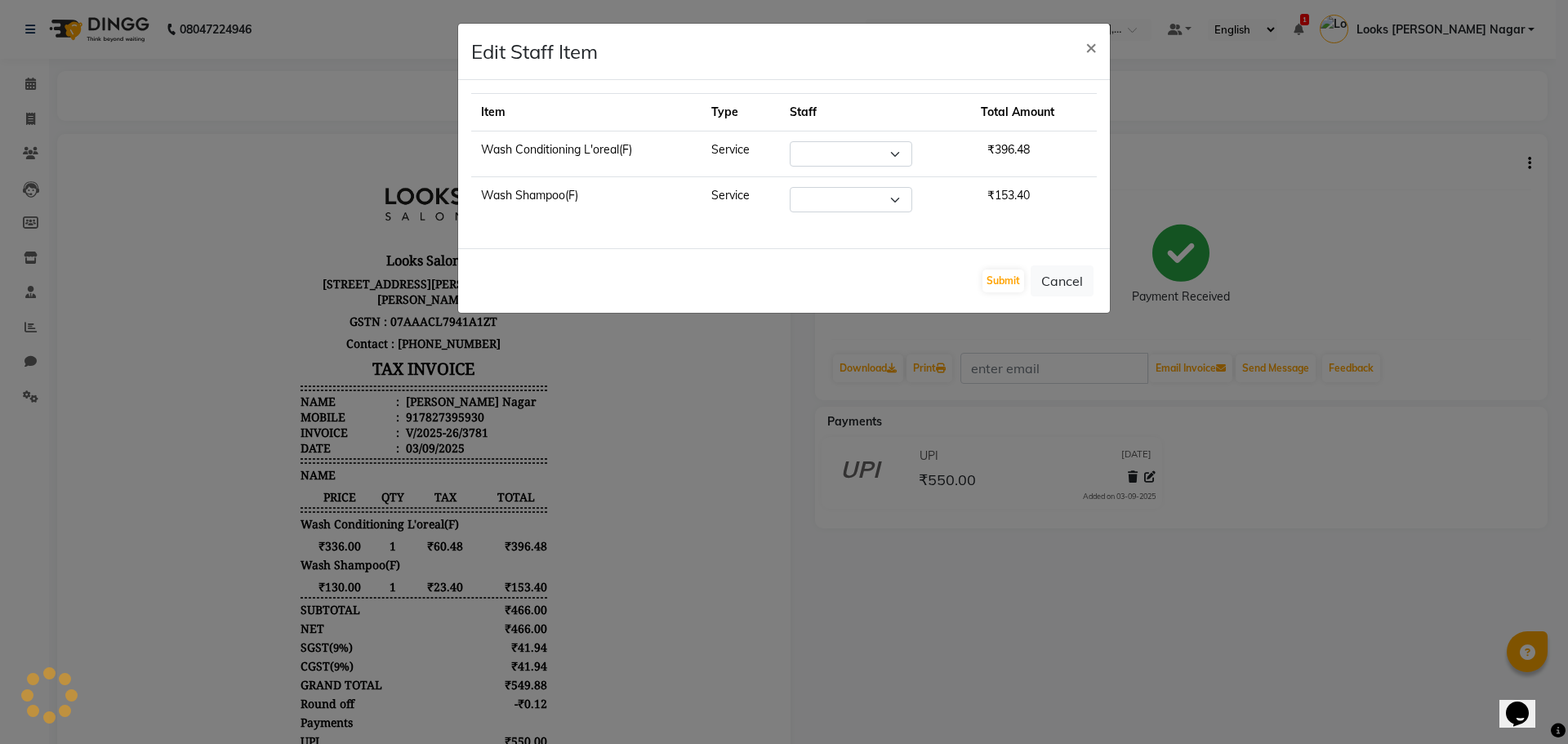
select select "23529"
click at [1056, 283] on button "Cancel" at bounding box center [1062, 281] width 62 height 31
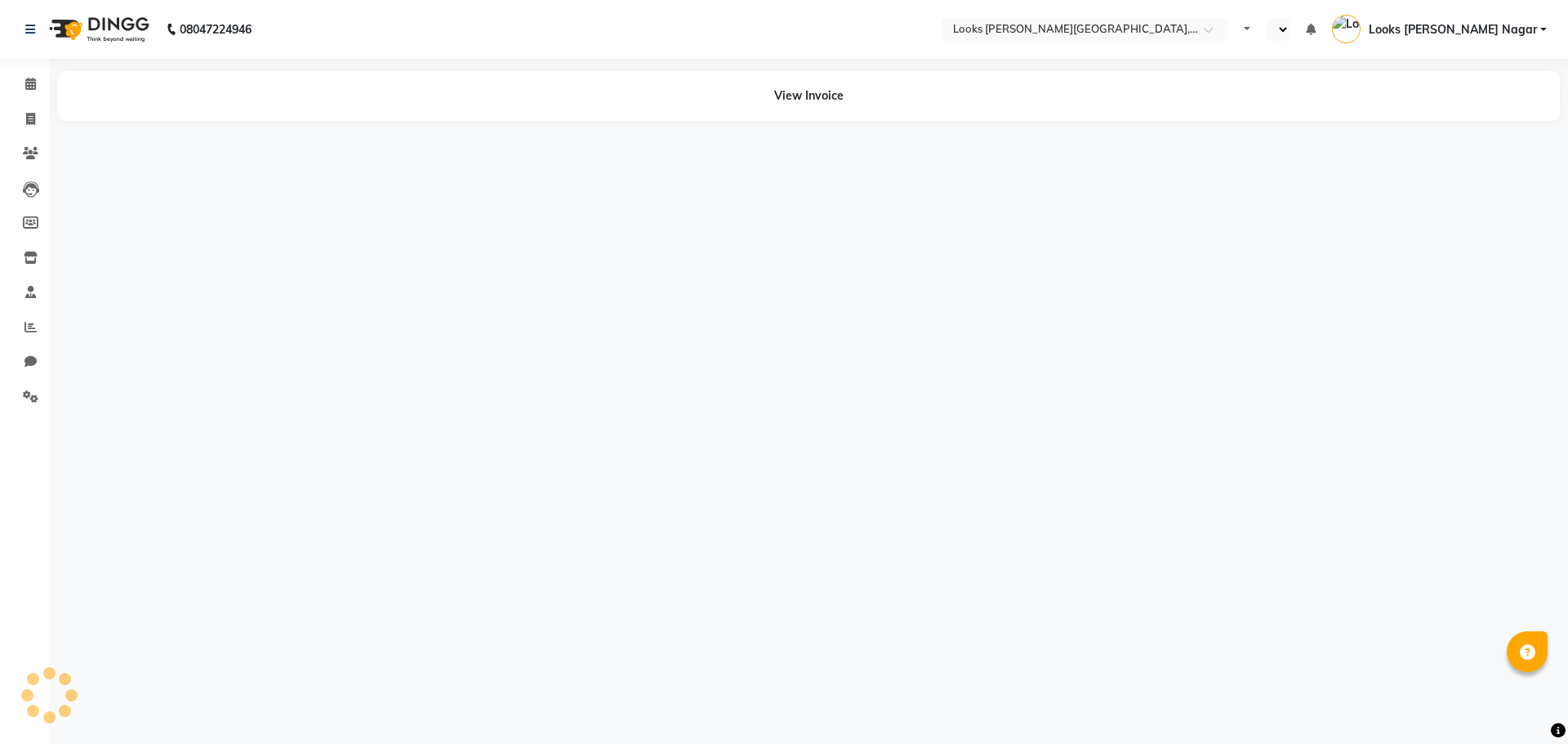
select select "en"
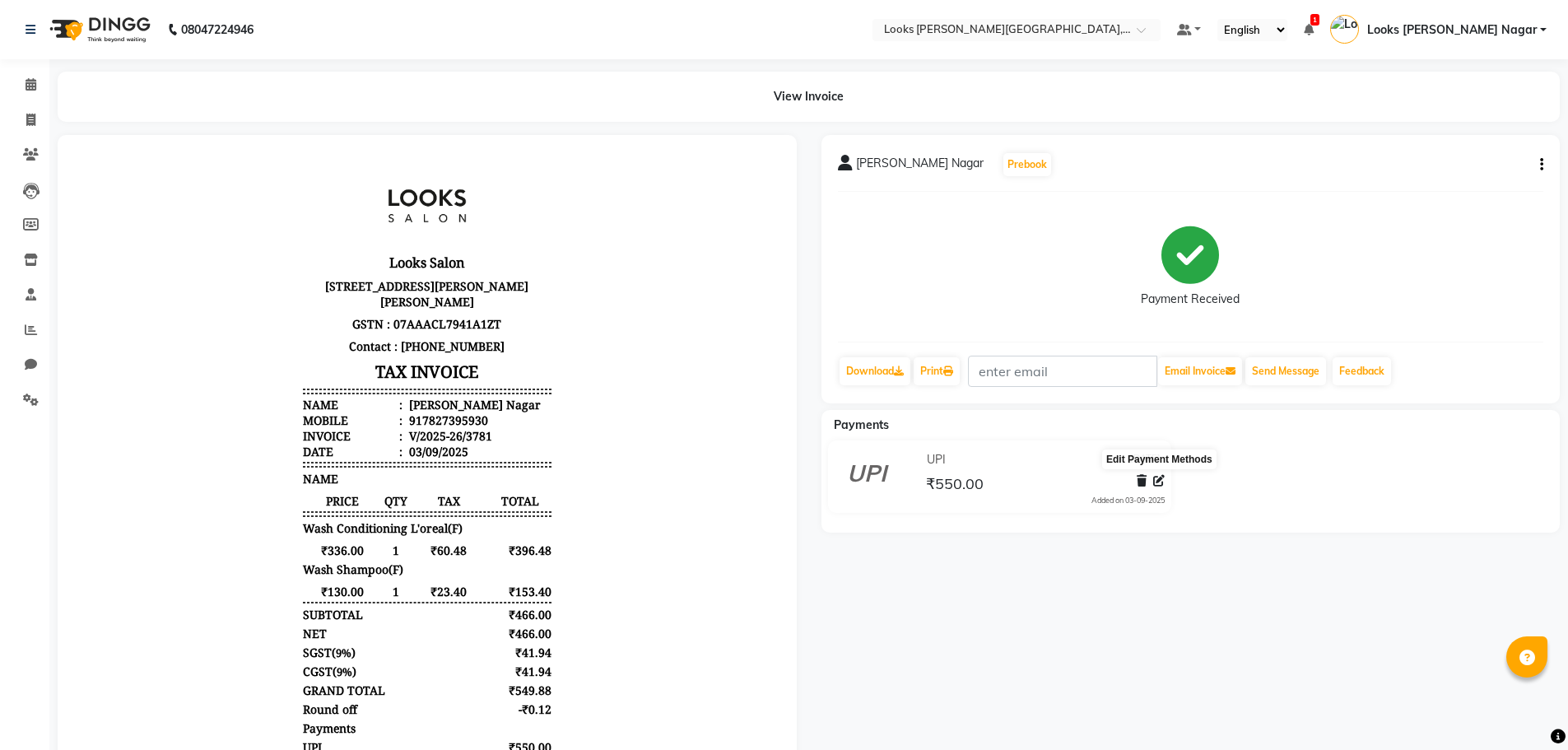
click at [1161, 475] on icon at bounding box center [1159, 480] width 11 height 11
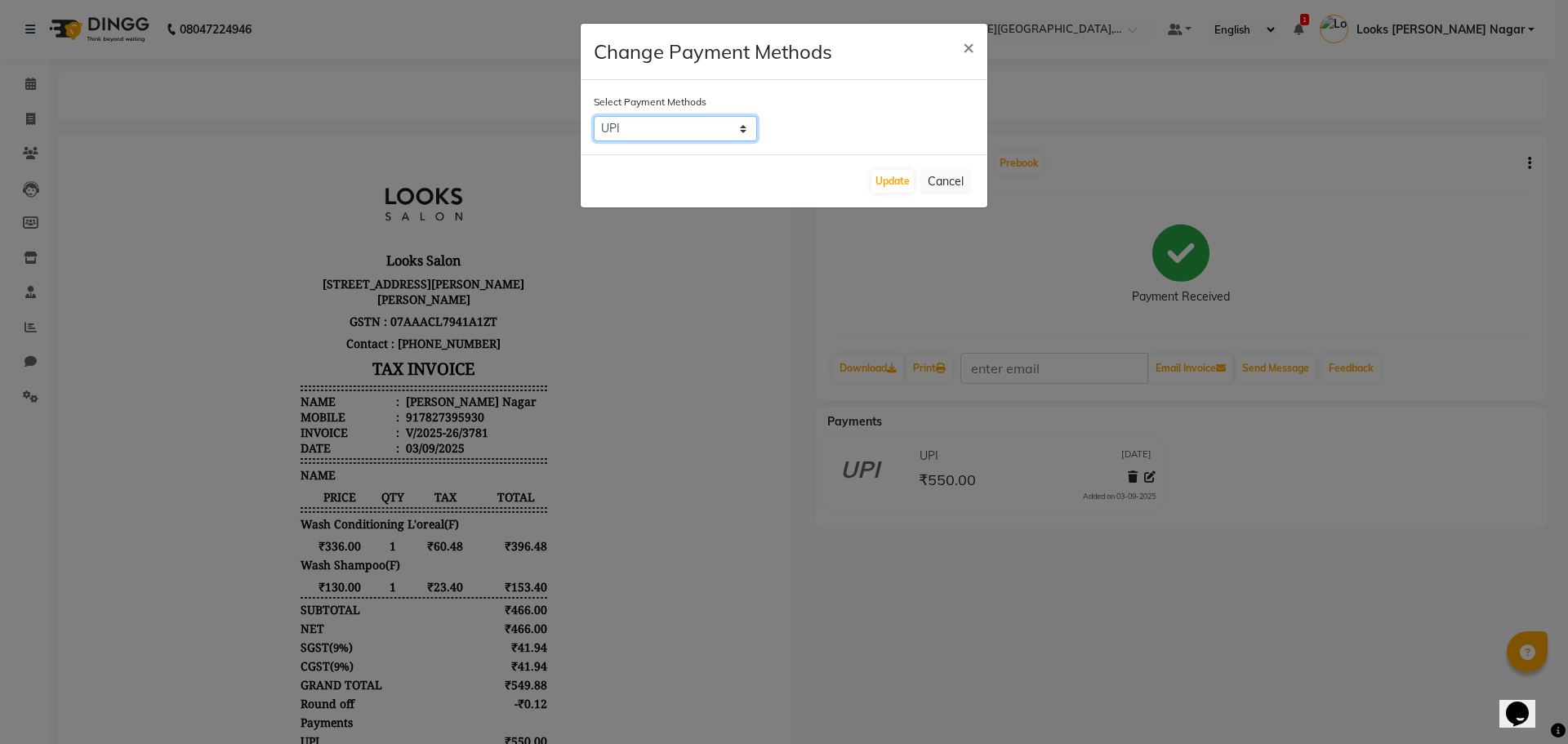
click at [697, 122] on select "UPI ONLINE CASH CARD" at bounding box center [675, 129] width 164 height 26
select select "1"
click at [594, 116] on select "UPI ONLINE CASH CARD" at bounding box center [675, 129] width 164 height 26
click at [884, 173] on button "Update" at bounding box center [892, 182] width 43 height 23
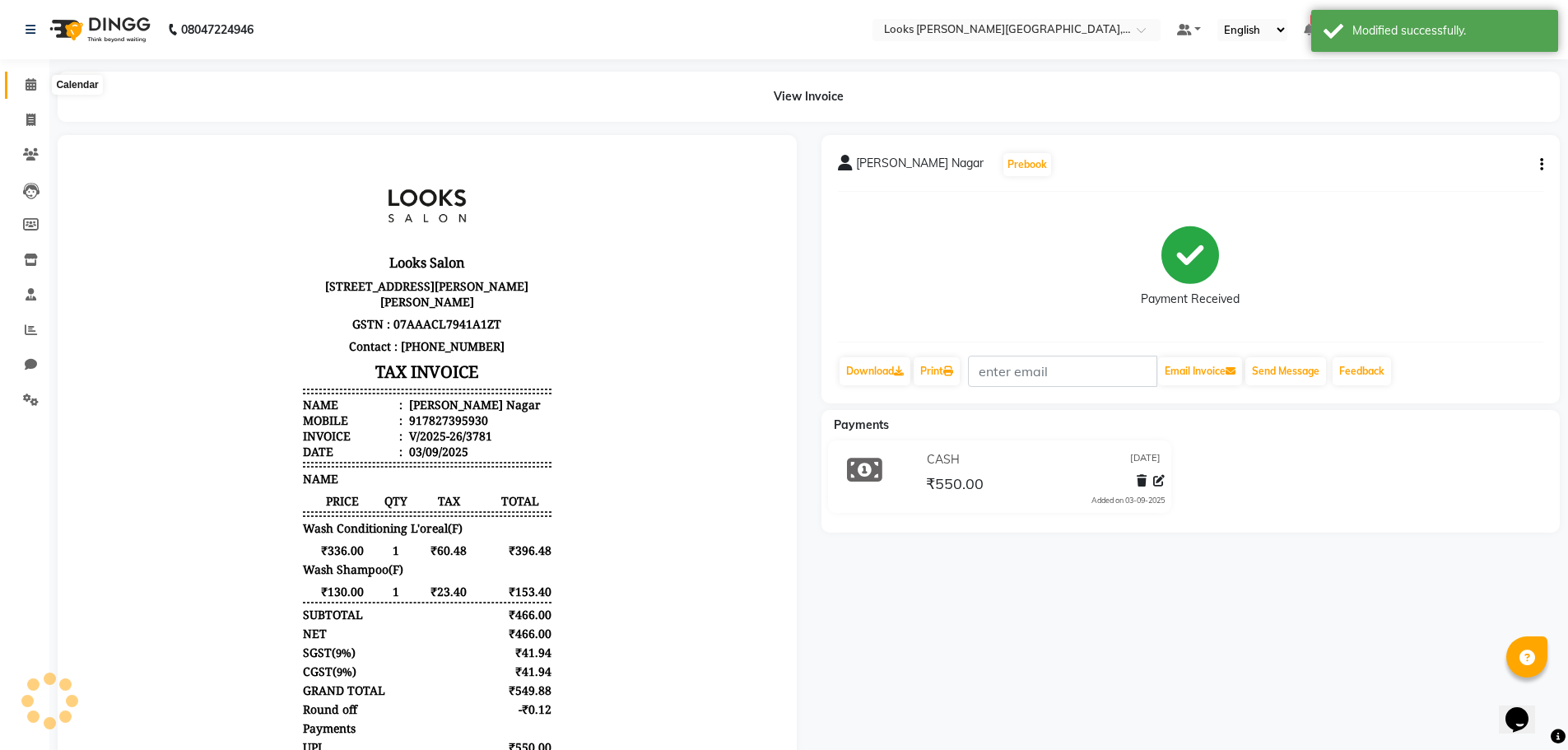
click at [35, 83] on icon at bounding box center [31, 84] width 10 height 12
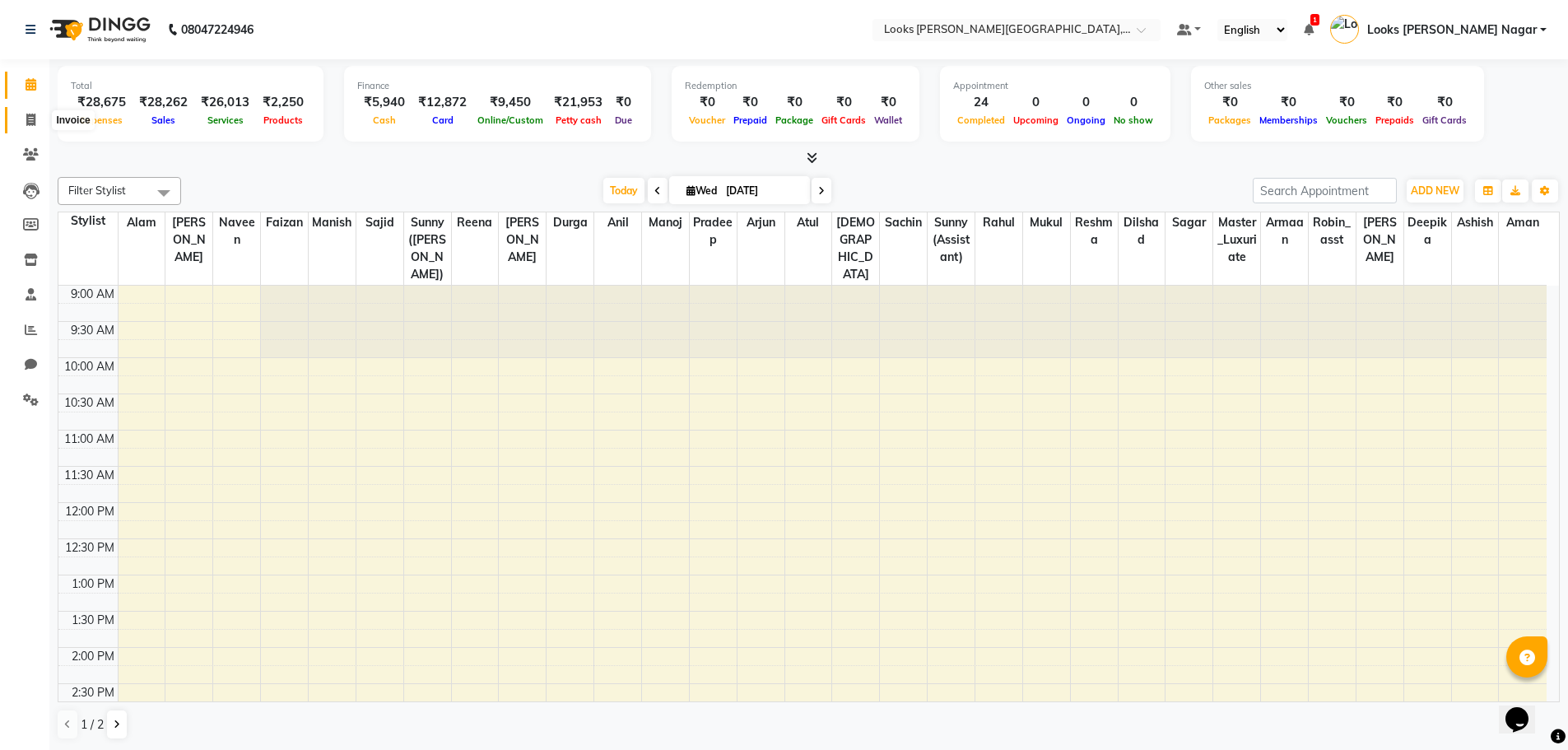
click at [30, 117] on icon at bounding box center [31, 119] width 9 height 12
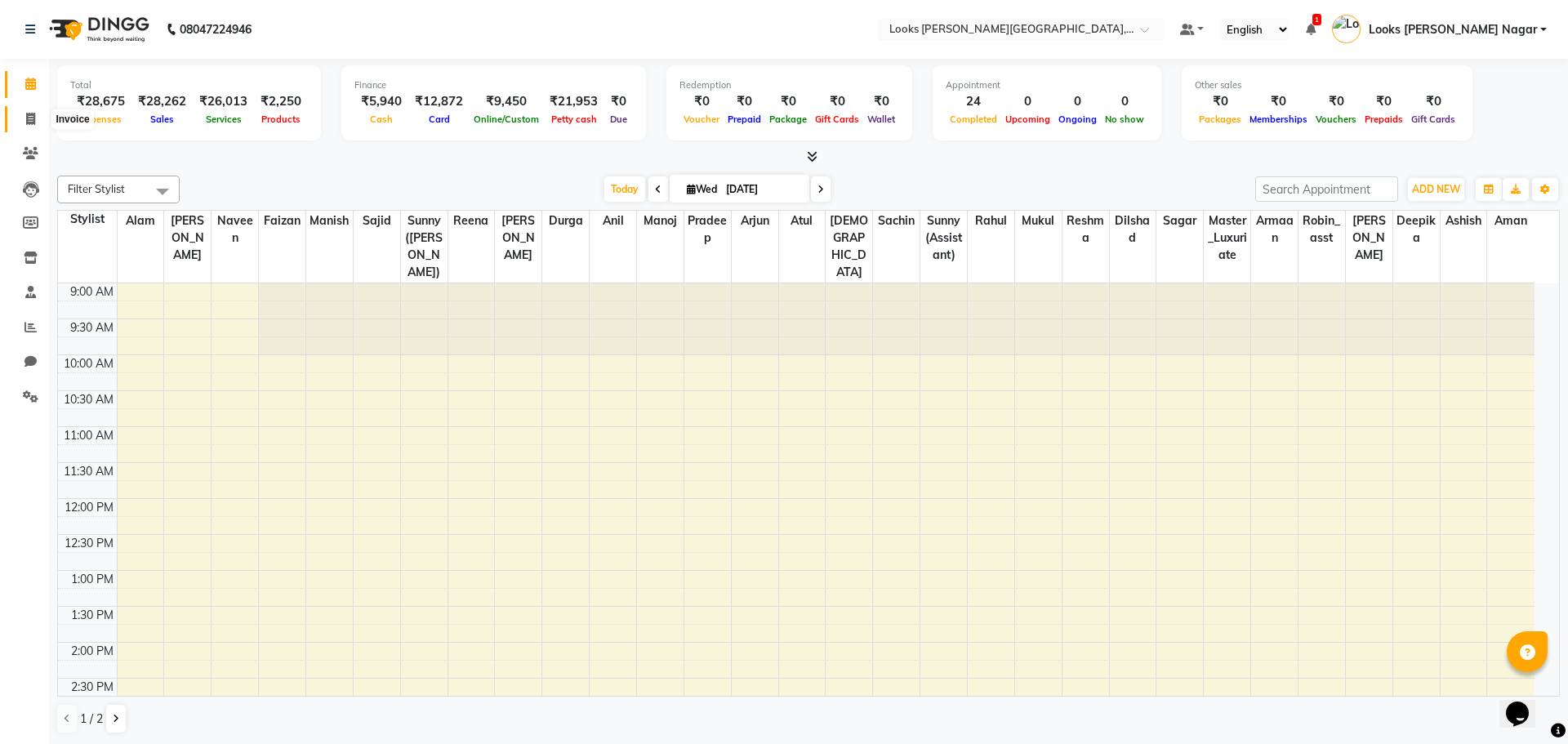
select select "service"
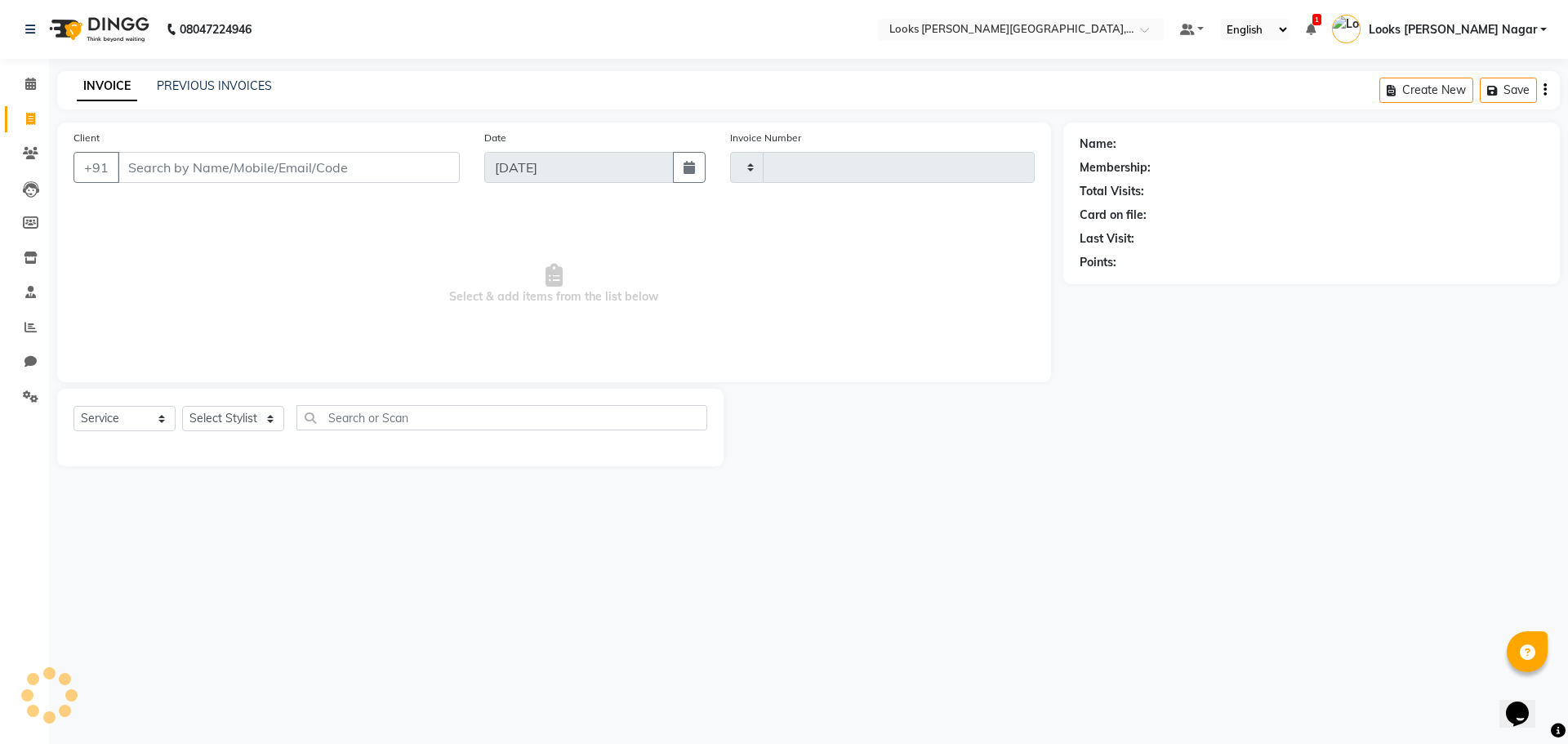
type input "3793"
select select "4327"
click at [235, 96] on div "INVOICE PREVIOUS INVOICES Create New Save" at bounding box center [808, 90] width 1503 height 39
click at [238, 89] on link "PREVIOUS INVOICES" at bounding box center [215, 86] width 115 height 15
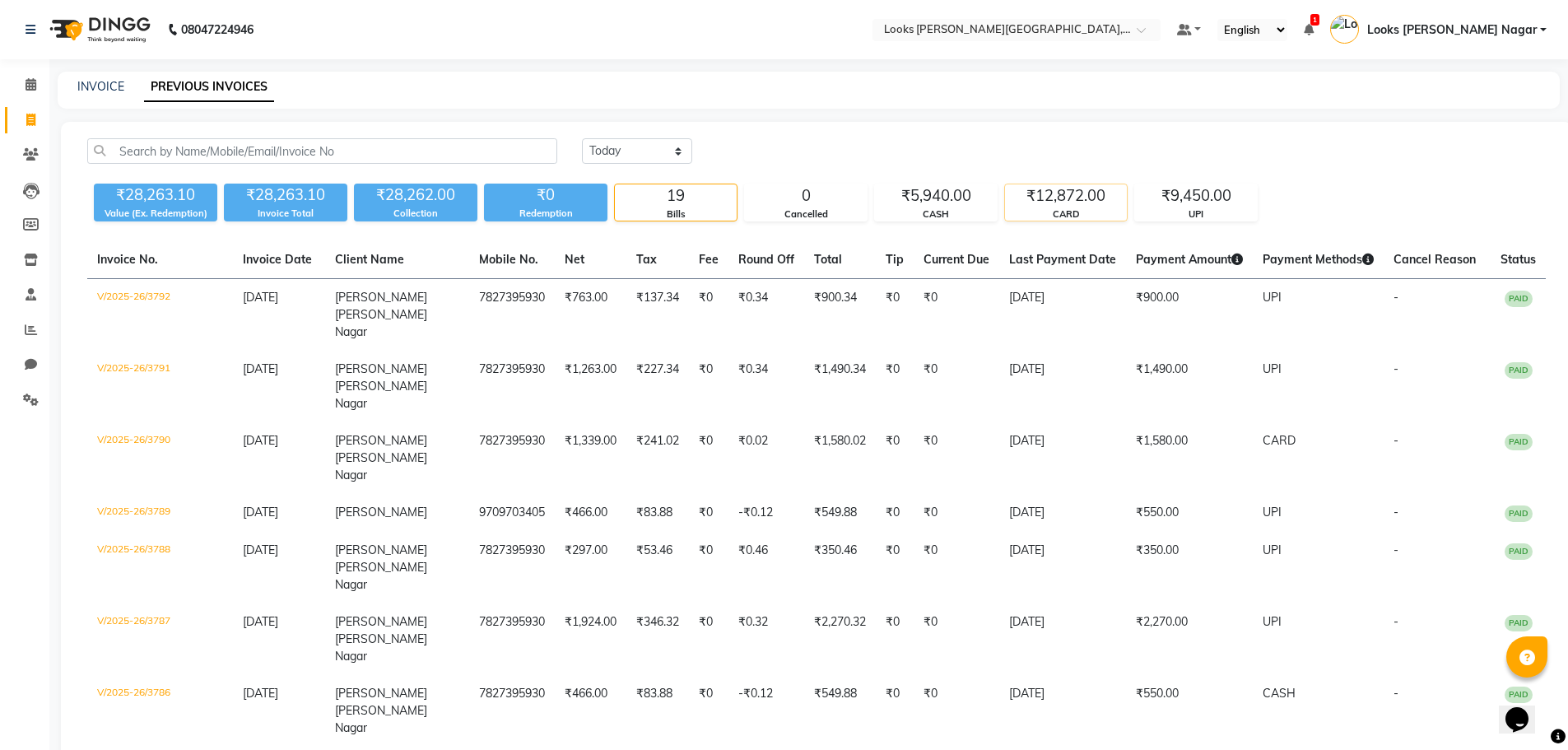
click at [1087, 210] on div "CARD" at bounding box center [1066, 214] width 122 height 14
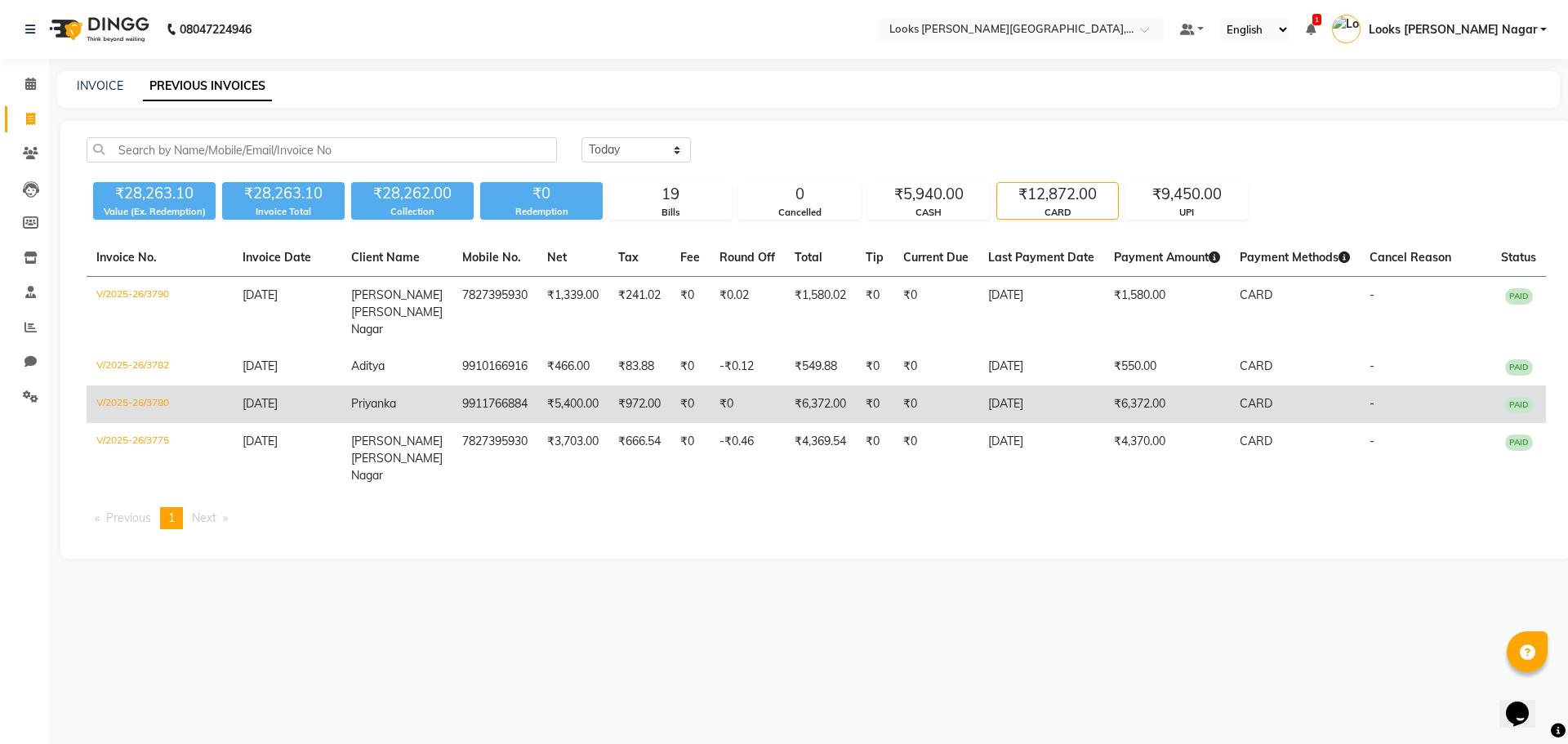
click at [1177, 393] on td "₹6,372.00" at bounding box center [1166, 405] width 126 height 38
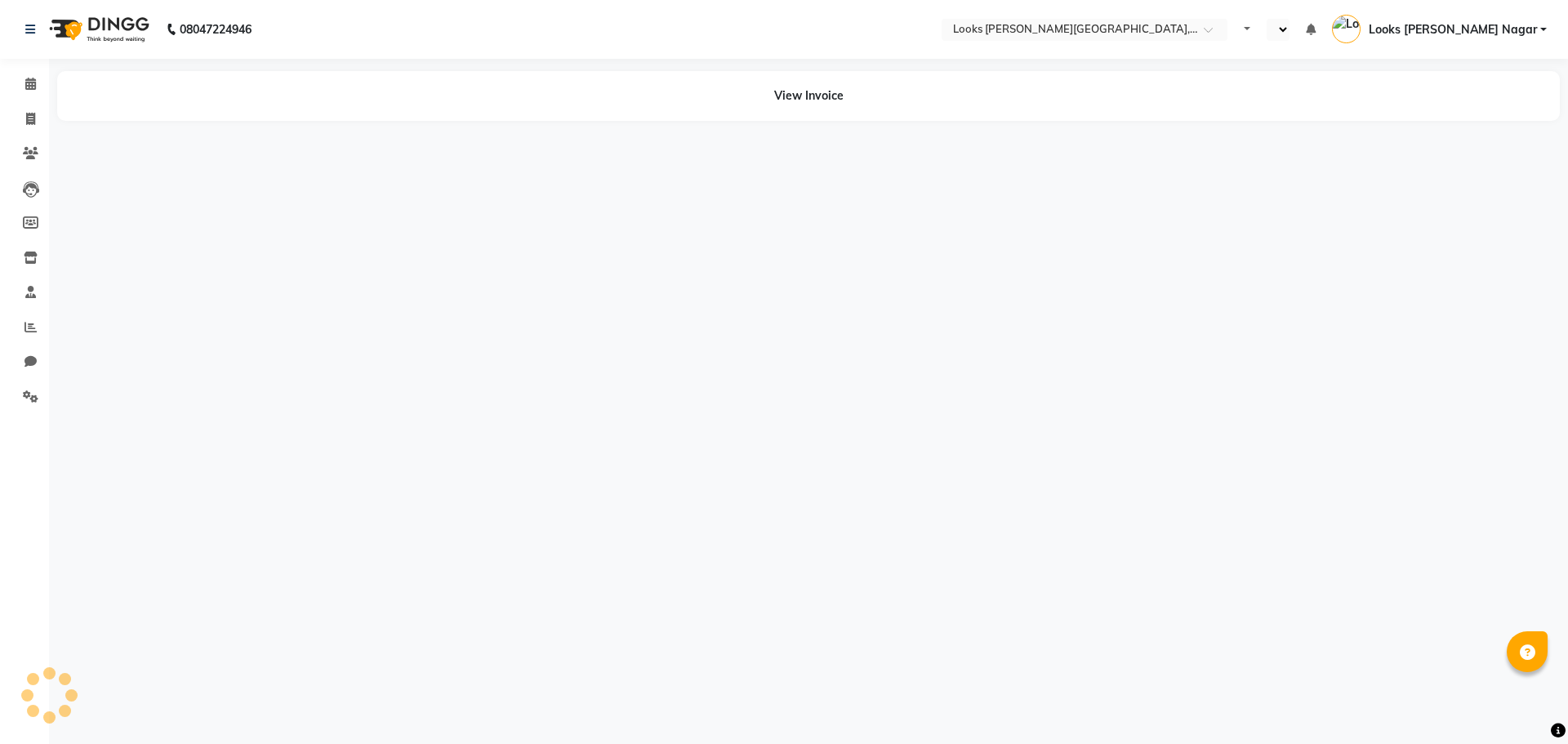
select select "en"
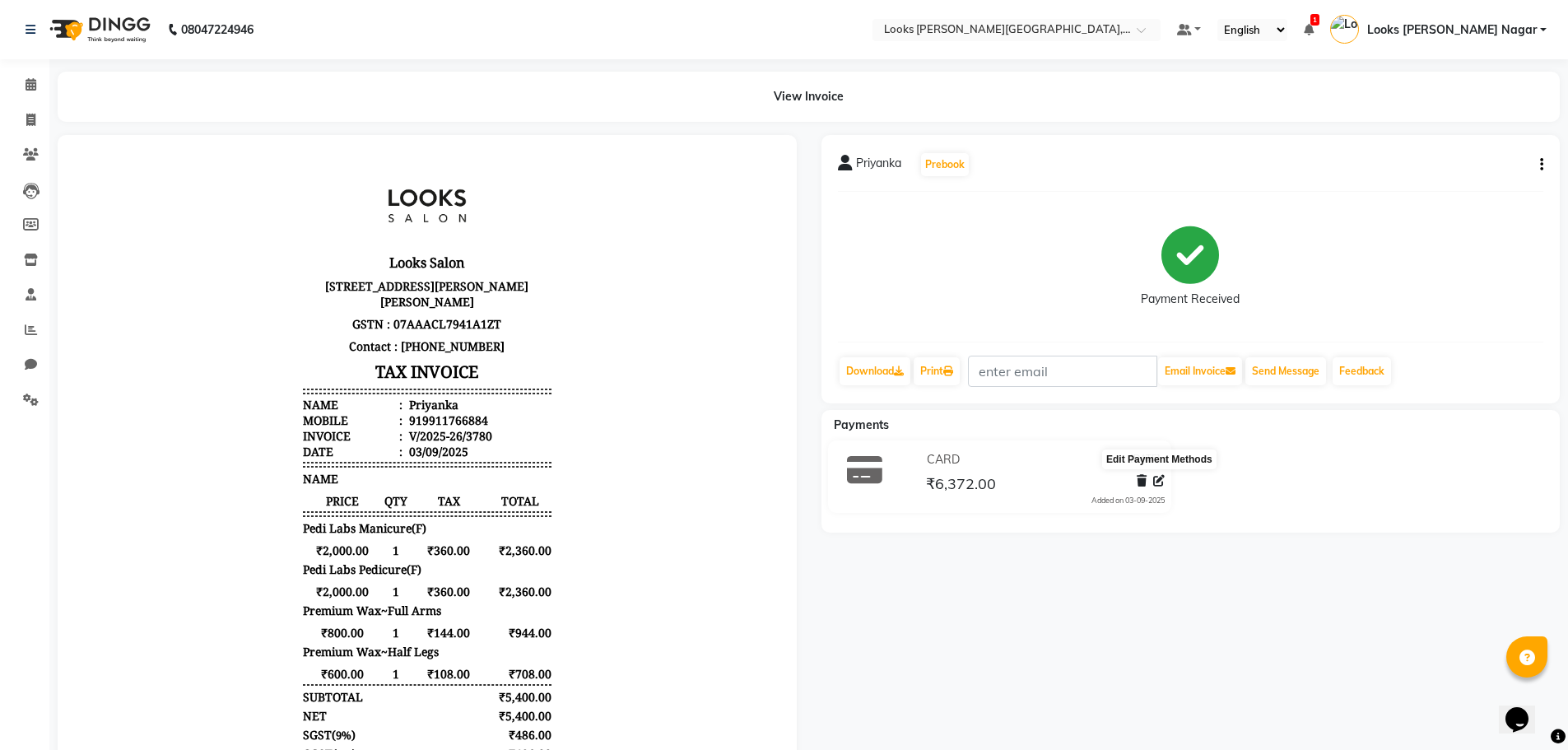
click at [1161, 483] on icon at bounding box center [1159, 480] width 11 height 11
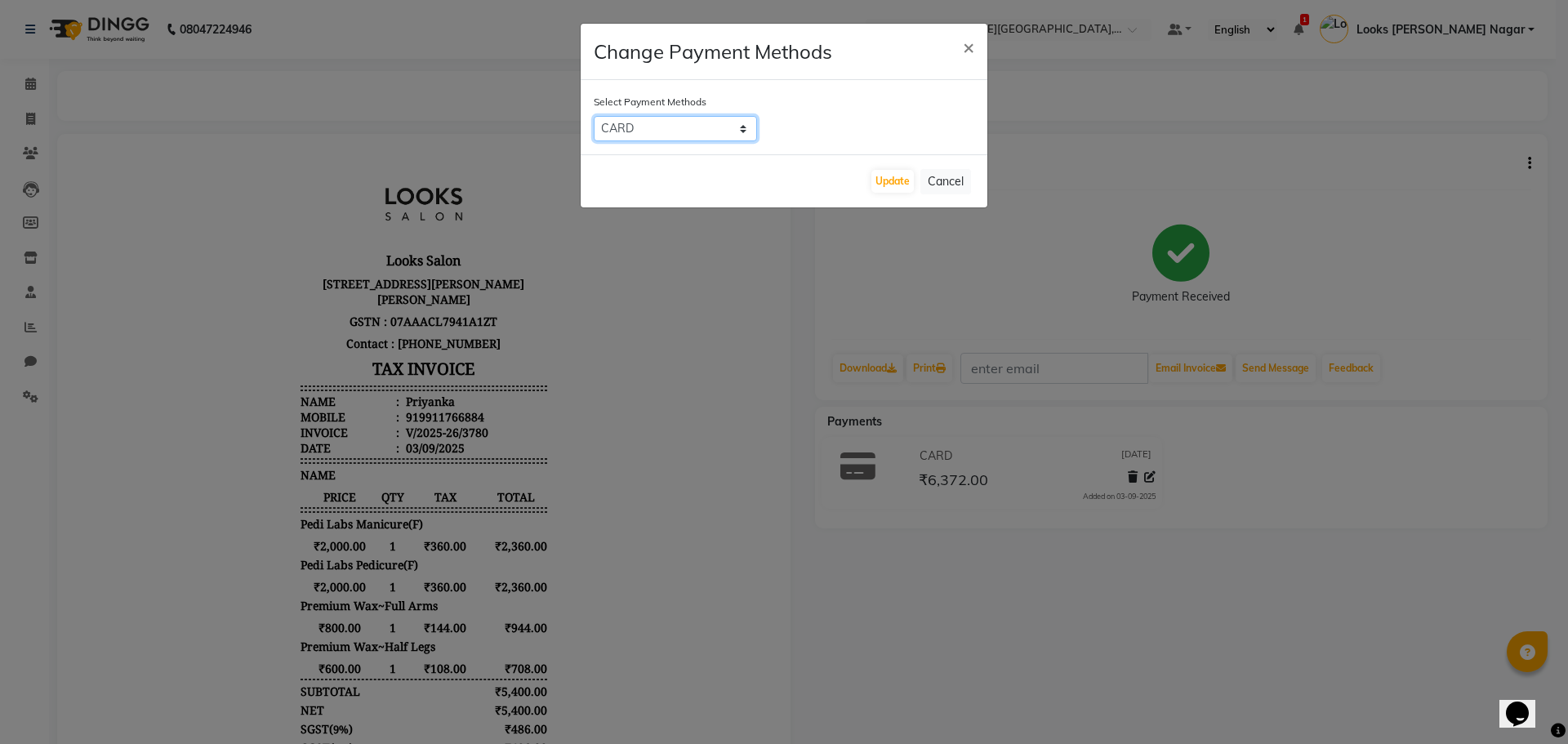
click at [672, 121] on select "UPI ONLINE CASH CARD" at bounding box center [675, 129] width 164 height 26
select select "1"
click at [594, 116] on select "UPI ONLINE CASH CARD" at bounding box center [675, 129] width 164 height 26
click at [885, 182] on button "Update" at bounding box center [892, 182] width 43 height 23
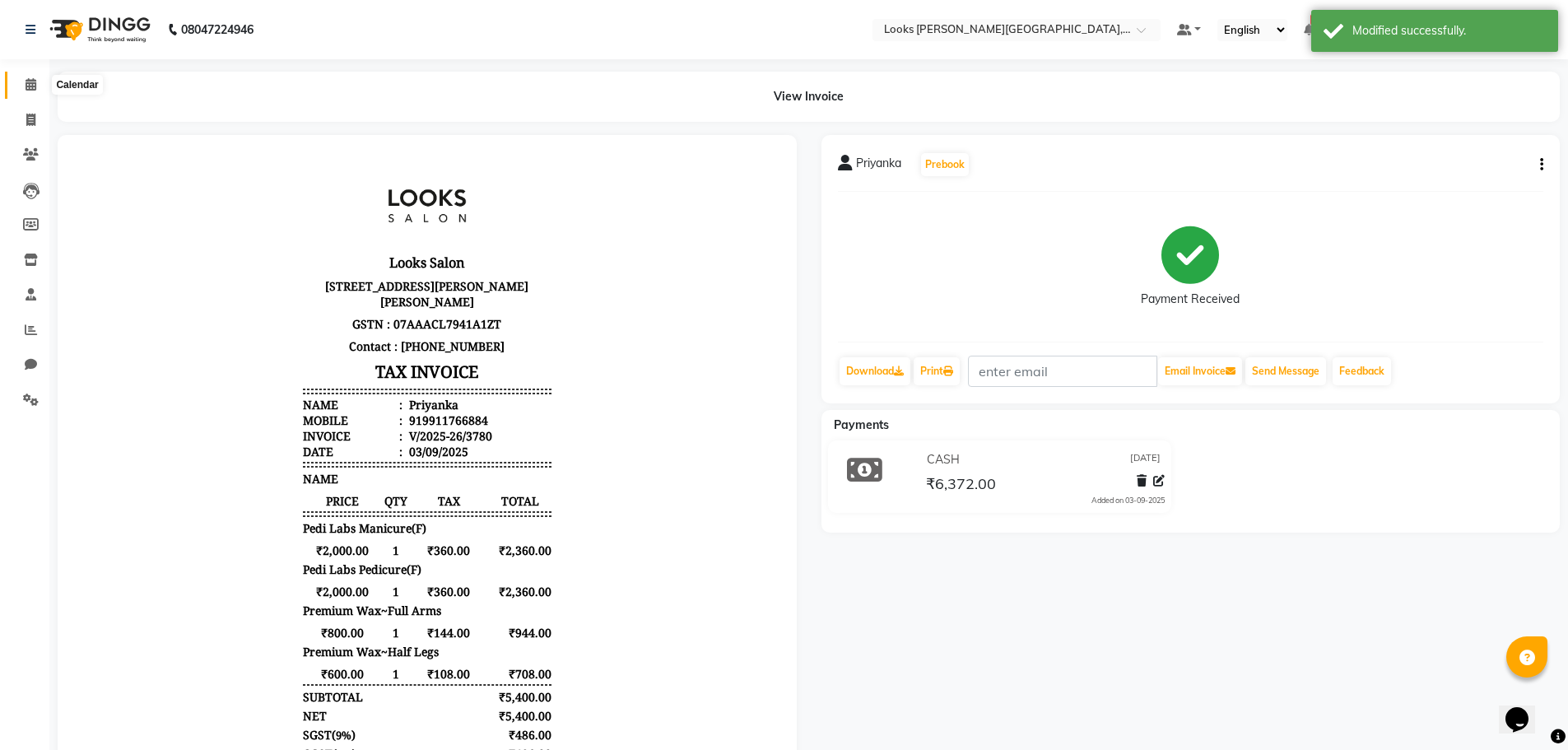
click at [32, 87] on icon at bounding box center [31, 84] width 10 height 12
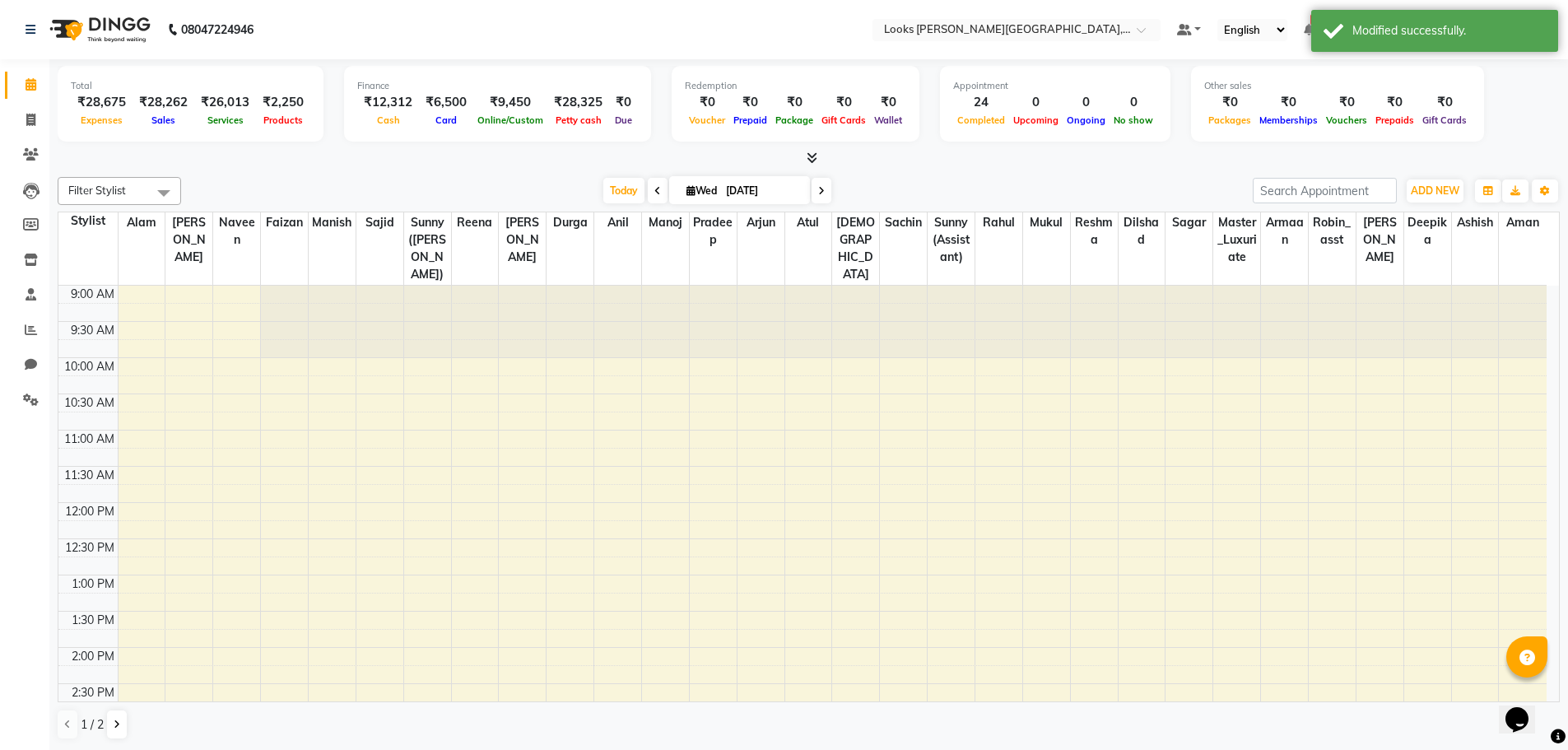
scroll to position [476, 0]
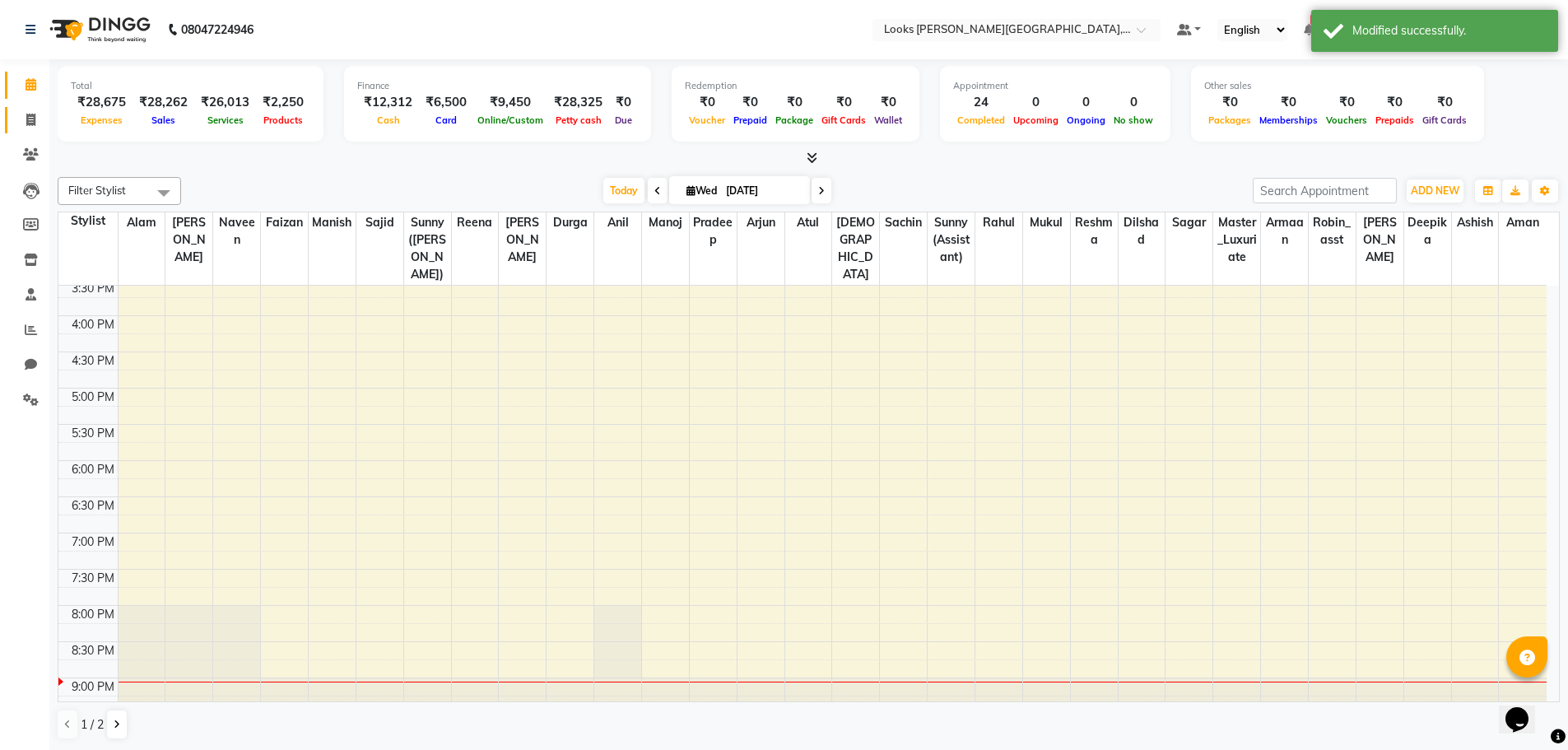
click at [31, 117] on icon at bounding box center [31, 119] width 9 height 12
select select "service"
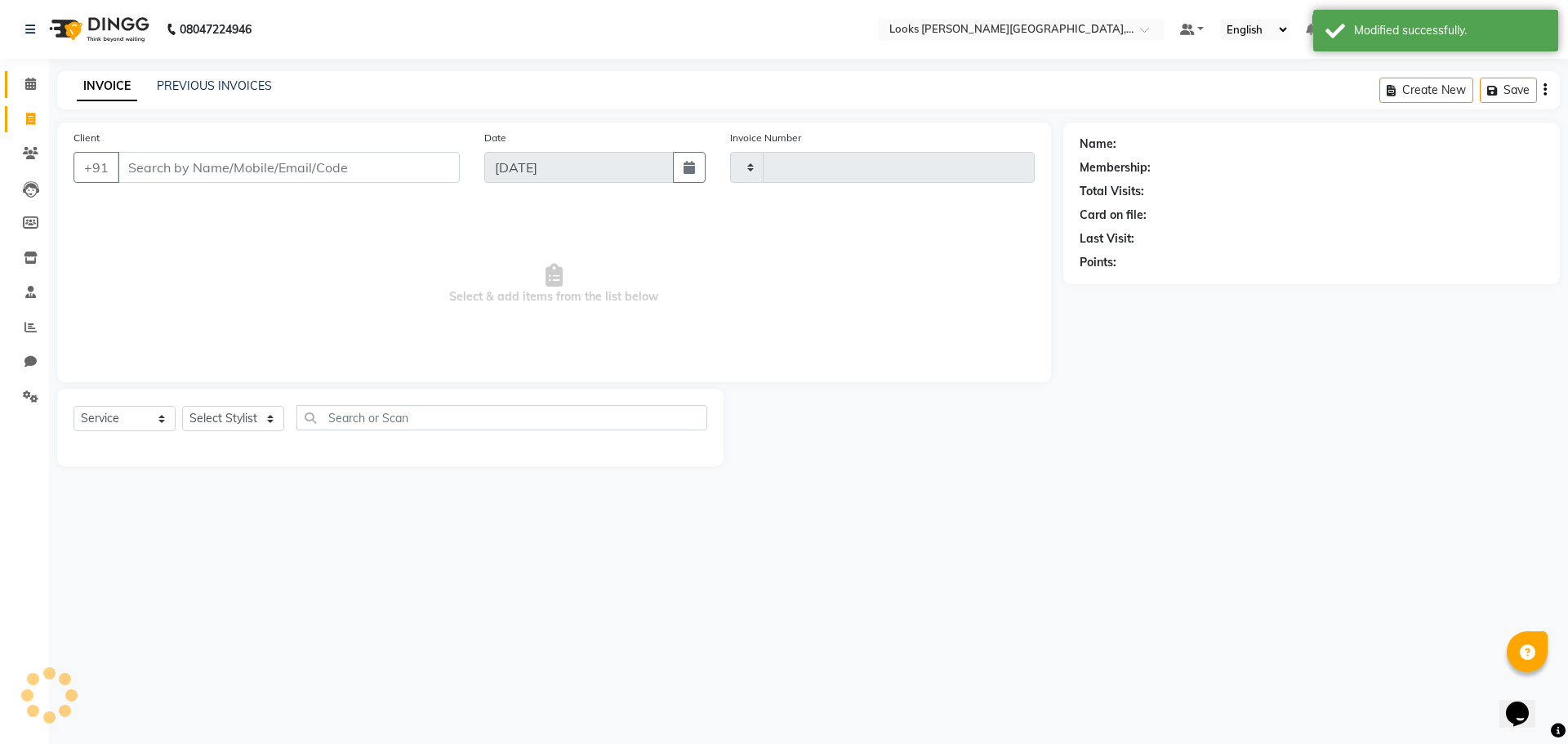
type input "3793"
select select "4327"
click at [26, 78] on icon at bounding box center [30, 83] width 10 height 12
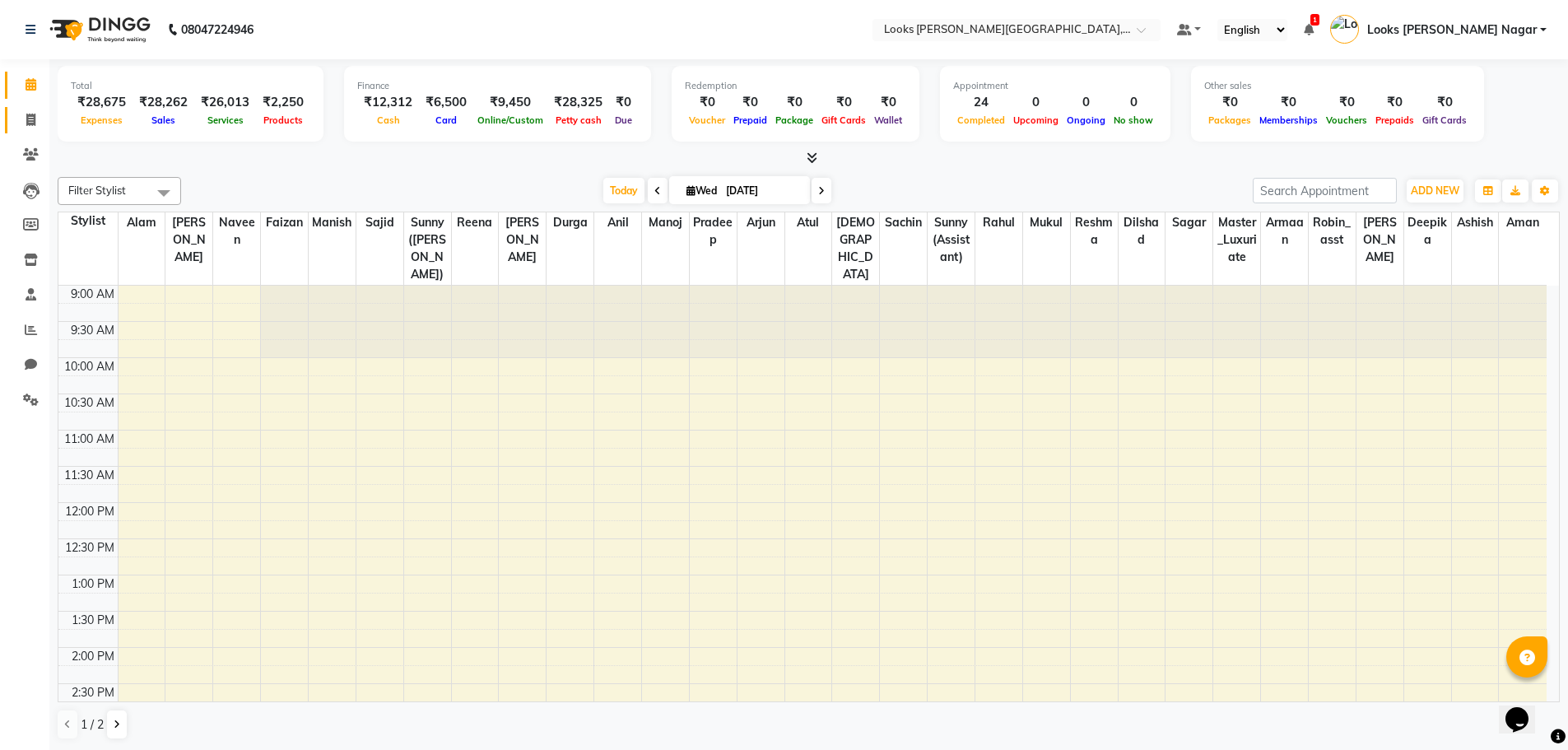
click at [28, 107] on link "Invoice" at bounding box center [24, 120] width 39 height 27
select select "service"
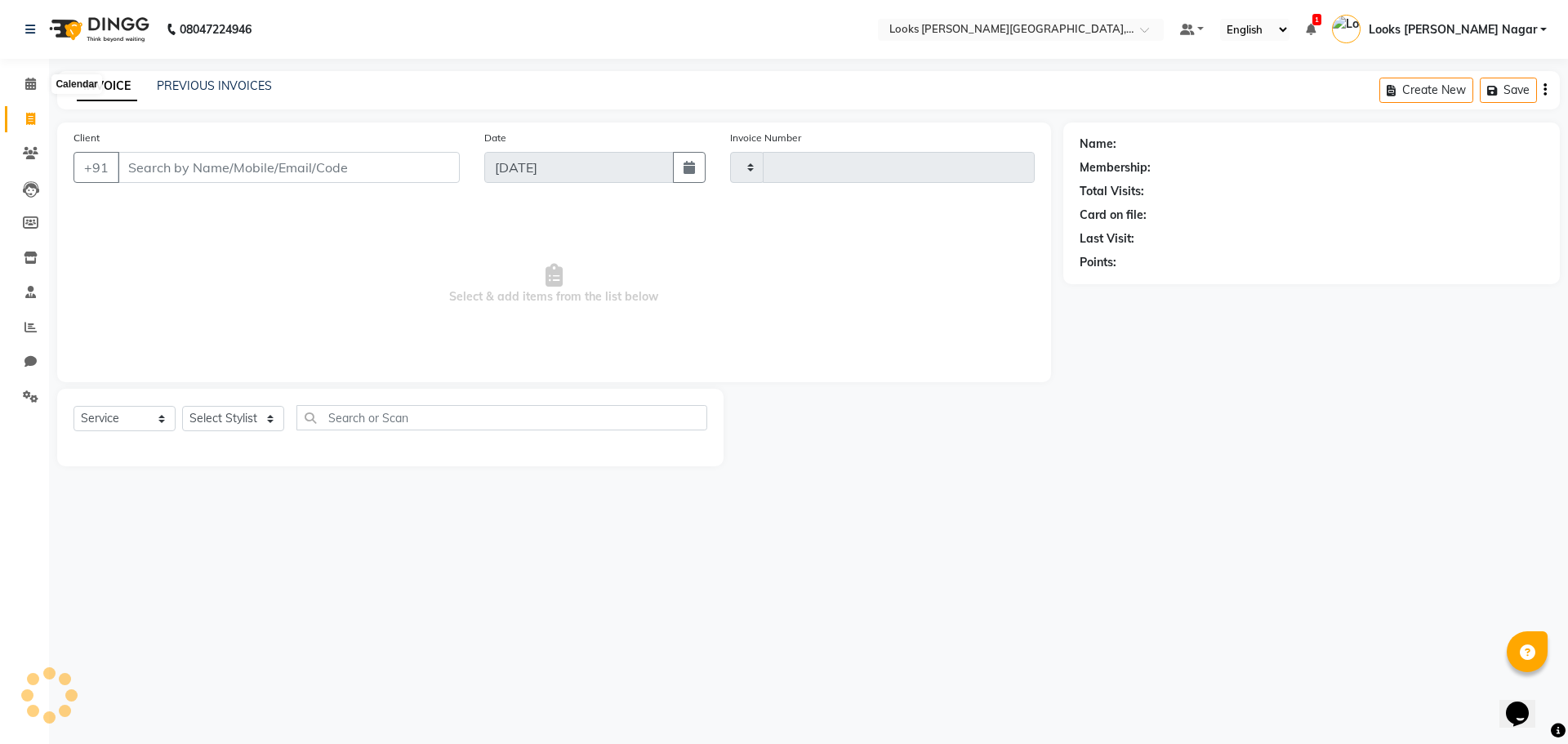
type input "3793"
select select "4327"
click at [33, 69] on li "Calendar" at bounding box center [25, 84] width 49 height 35
click at [34, 89] on icon at bounding box center [30, 83] width 10 height 12
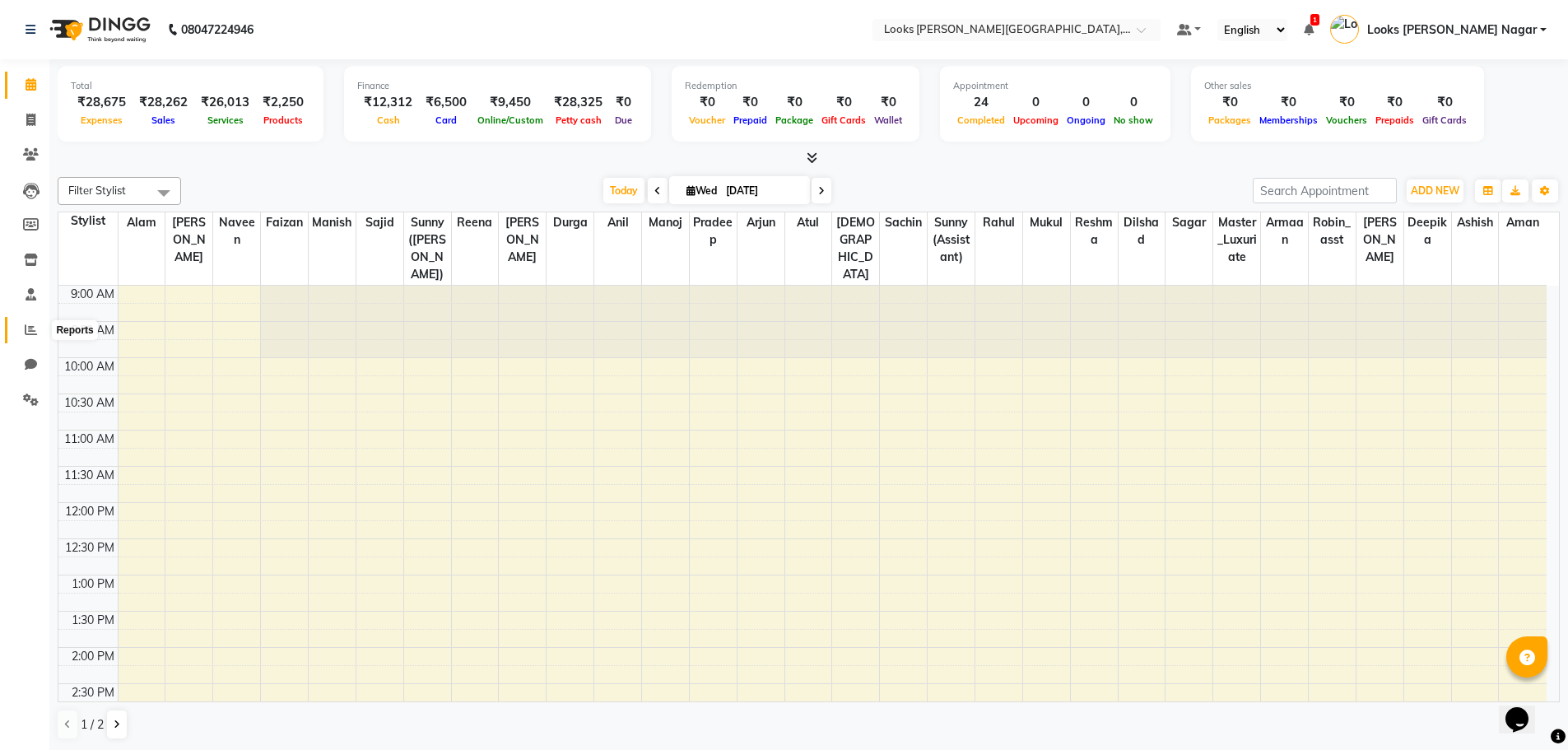
click at [24, 327] on span at bounding box center [31, 331] width 29 height 19
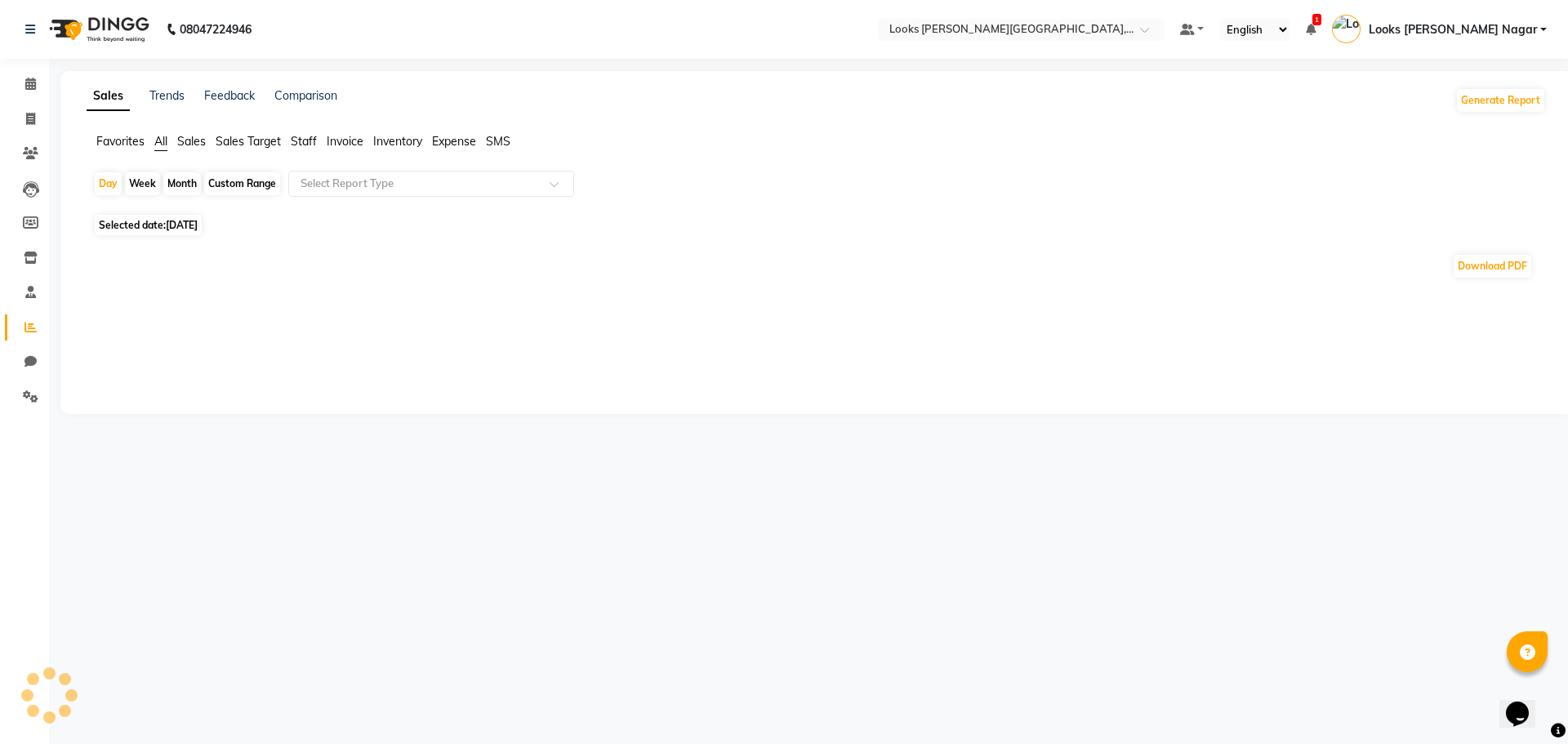
click at [246, 180] on div "Custom Range" at bounding box center [242, 183] width 76 height 23
select select "9"
select select "2025"
click at [228, 184] on div "Custom Range" at bounding box center [242, 183] width 76 height 23
select select "9"
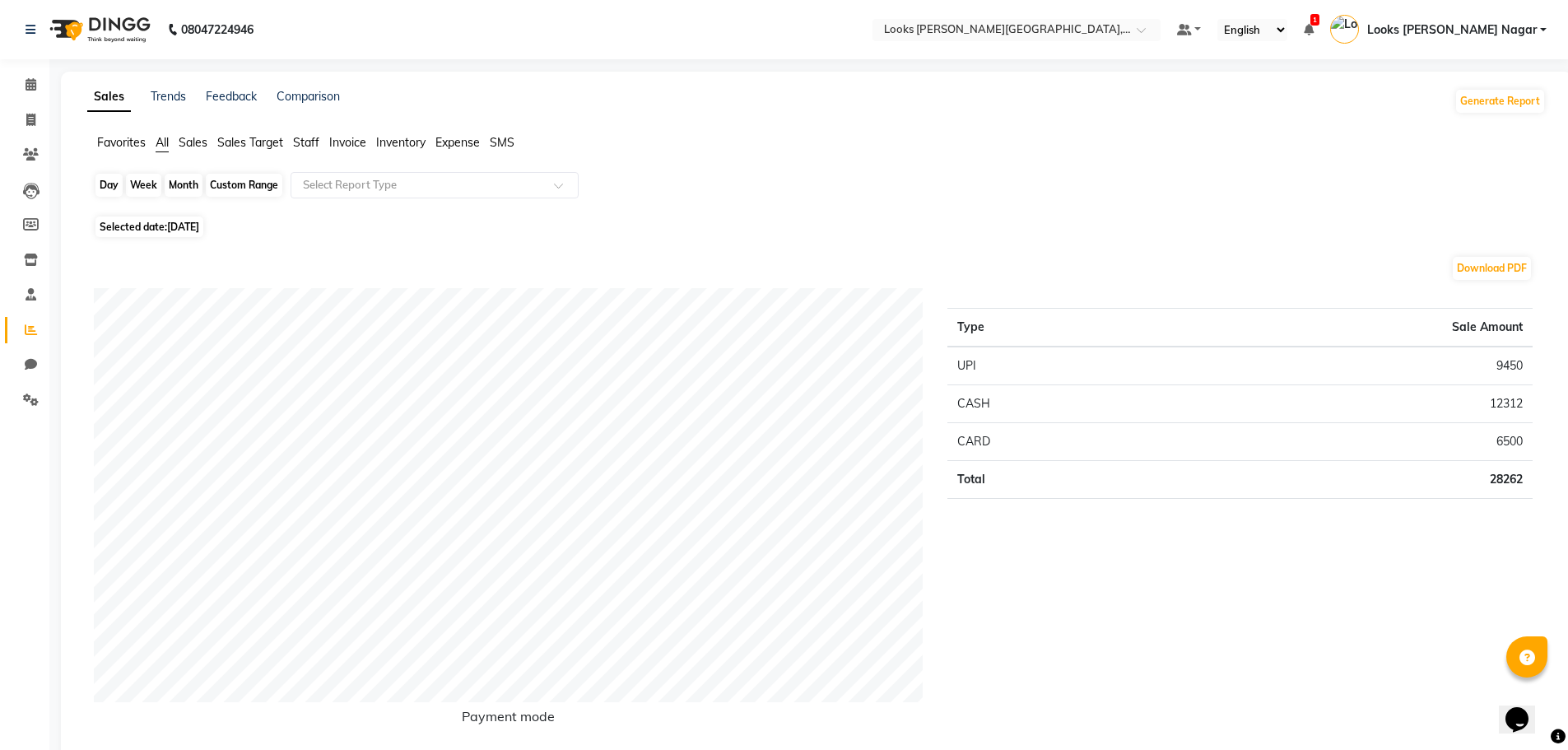
select select "2025"
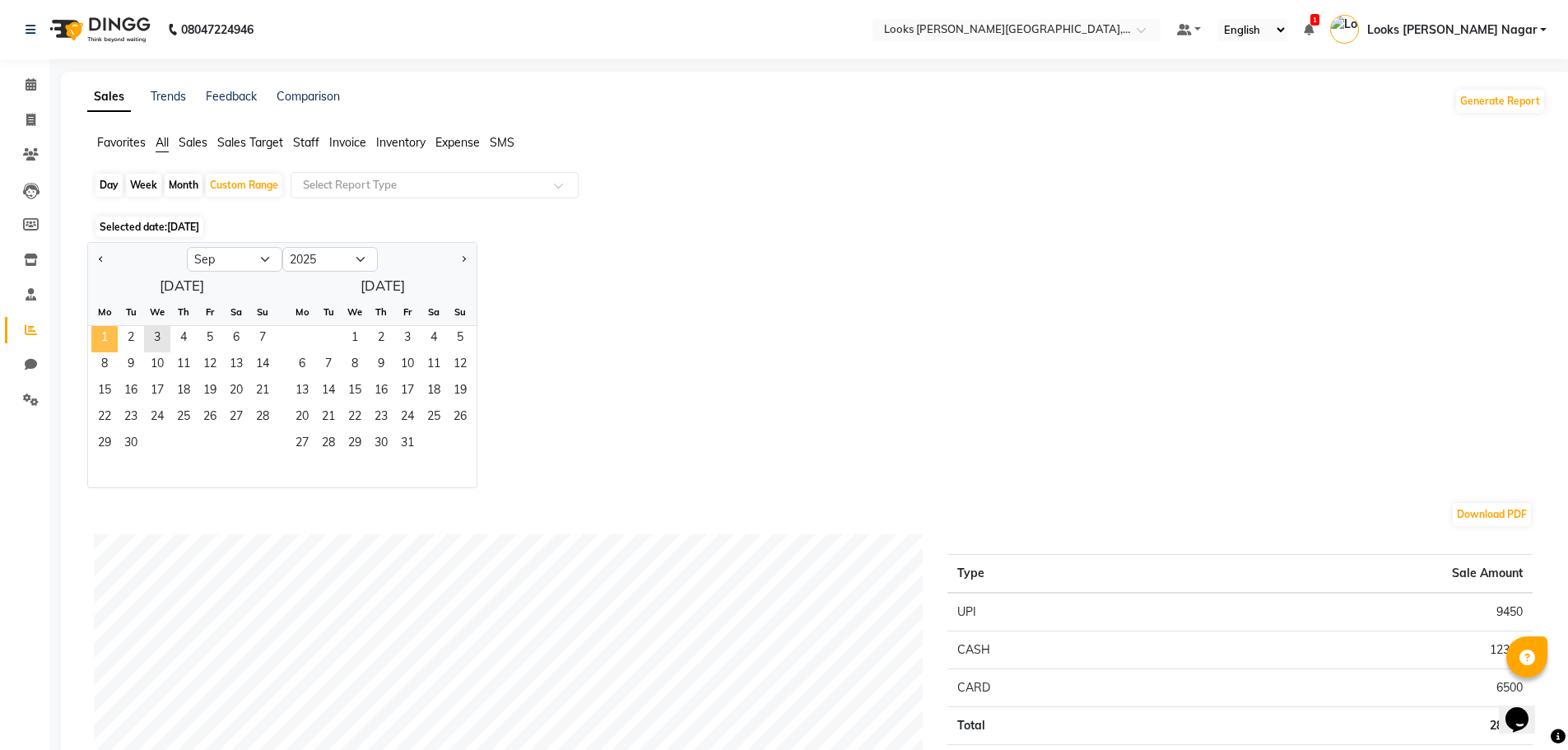
click at [109, 339] on span "1" at bounding box center [105, 339] width 27 height 27
click at [162, 334] on span "3" at bounding box center [157, 339] width 27 height 27
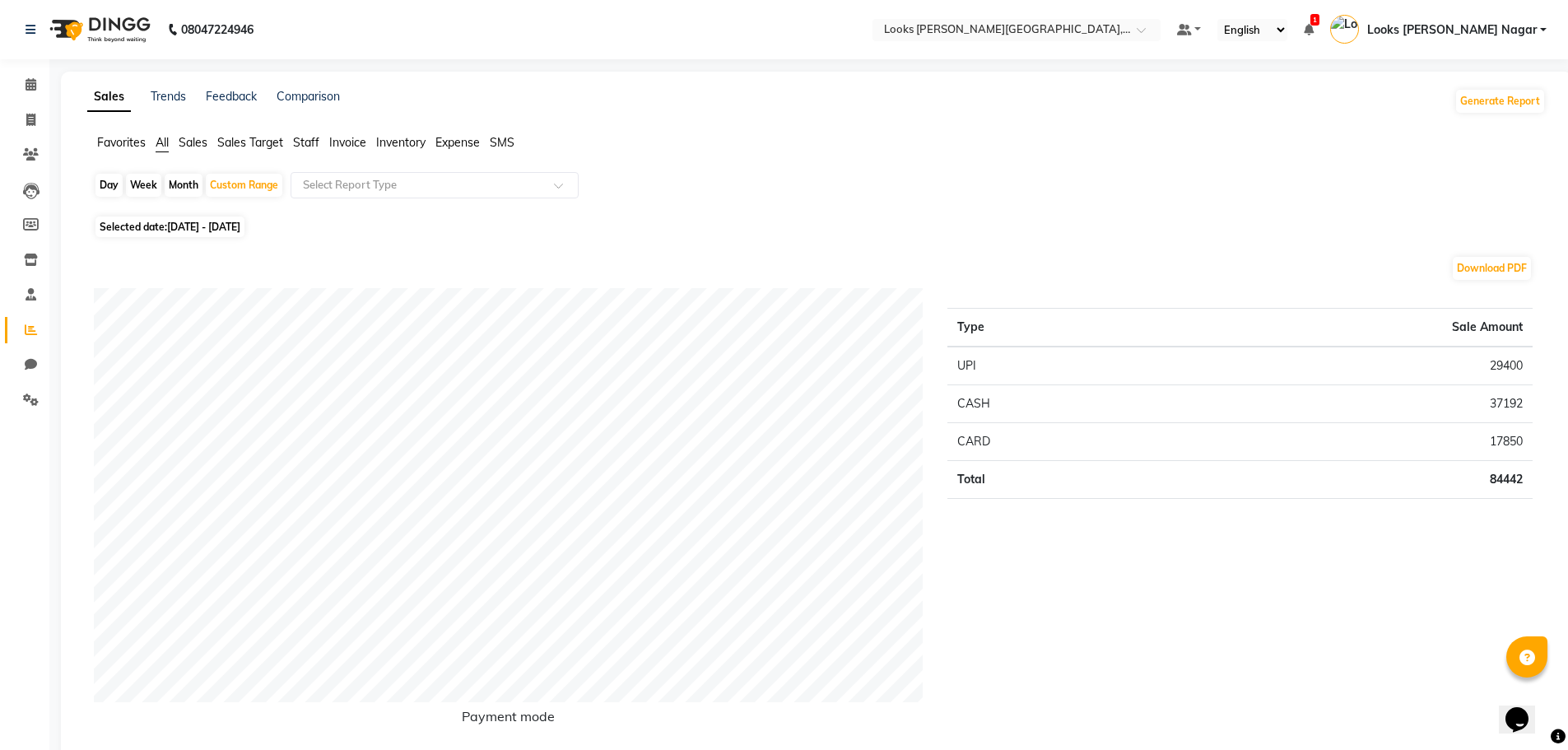
click at [298, 148] on span "Staff" at bounding box center [306, 143] width 27 height 15
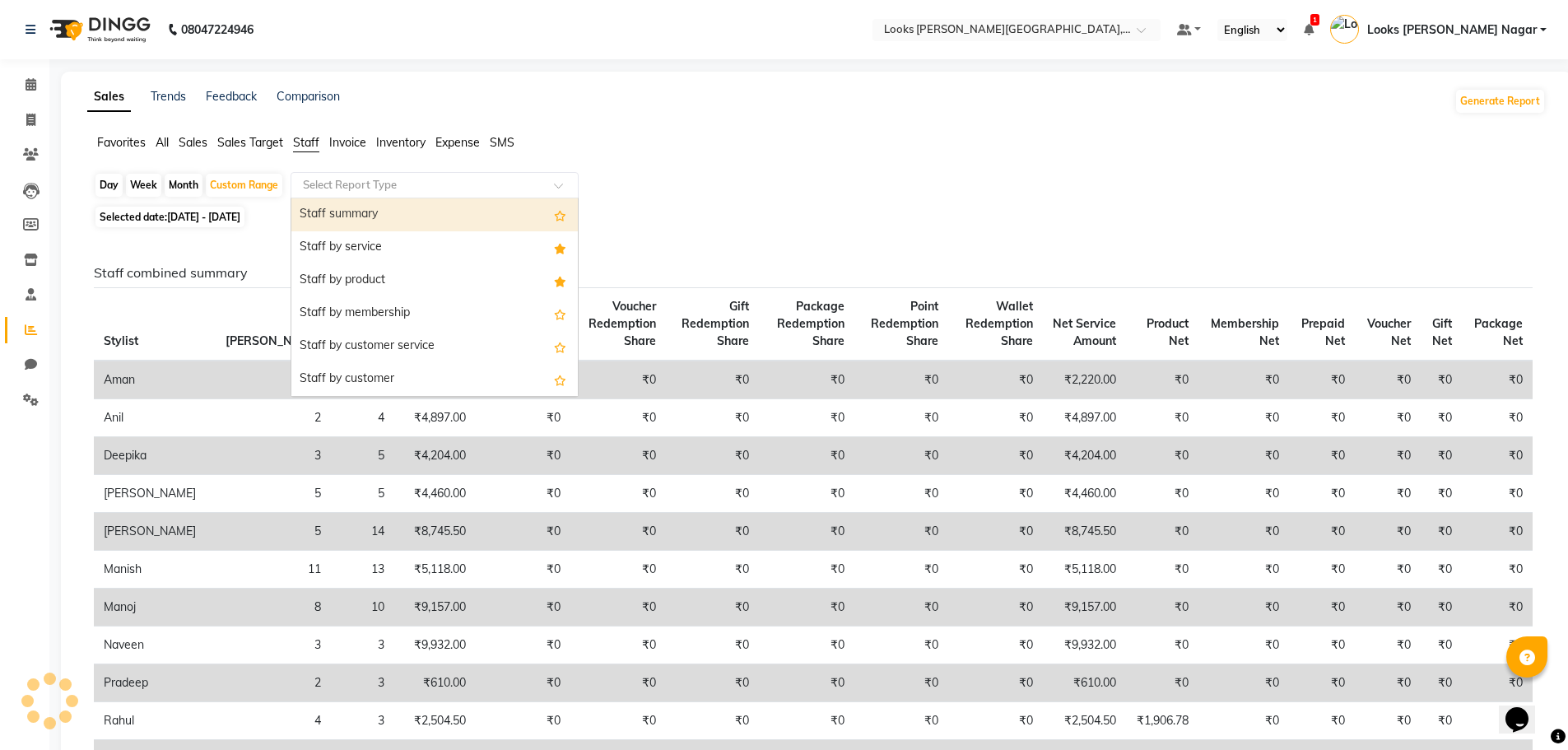
click at [336, 179] on input "text" at bounding box center [417, 185] width 237 height 16
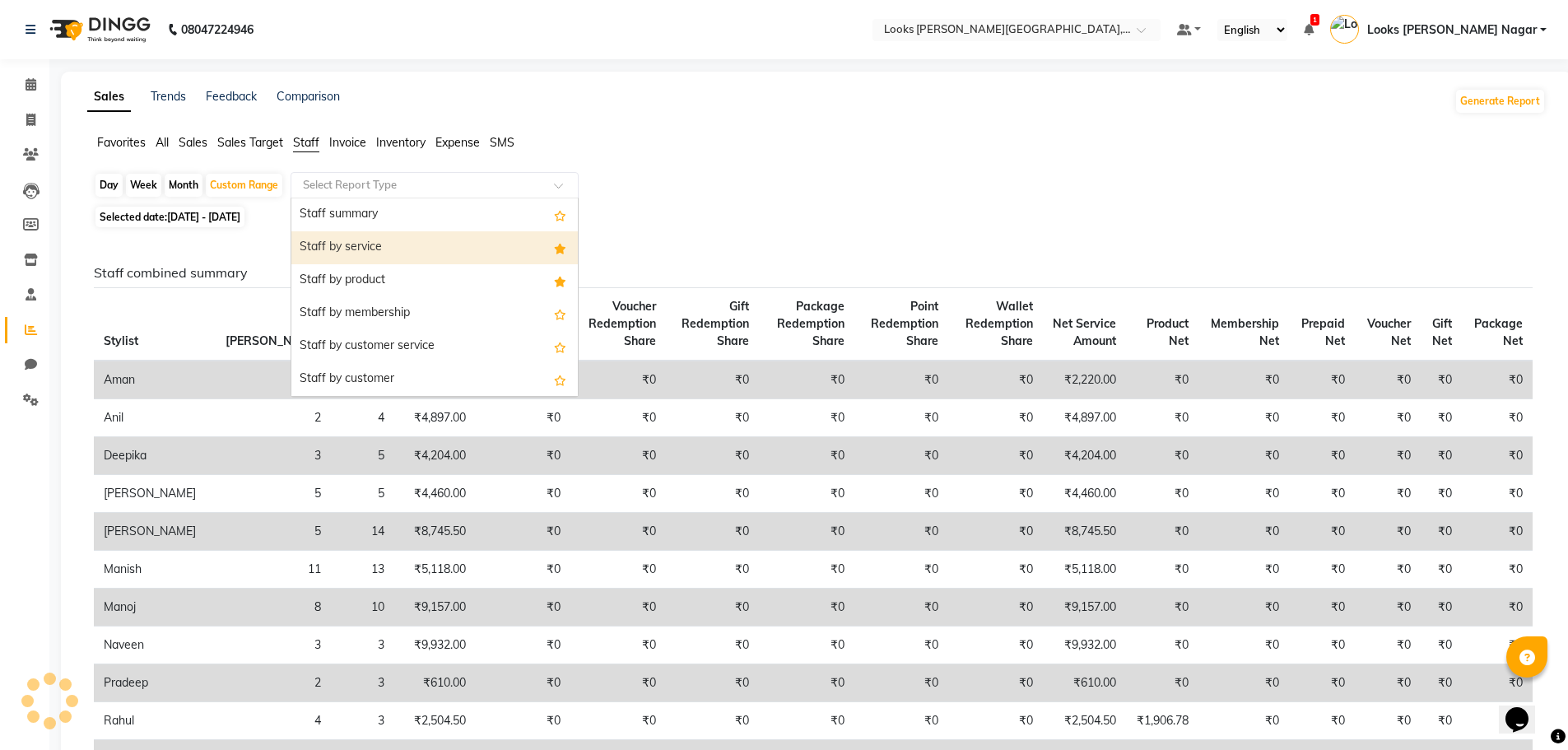
click at [395, 249] on div "Staff by service" at bounding box center [435, 248] width 286 height 33
select select "full_report"
select select "csv"
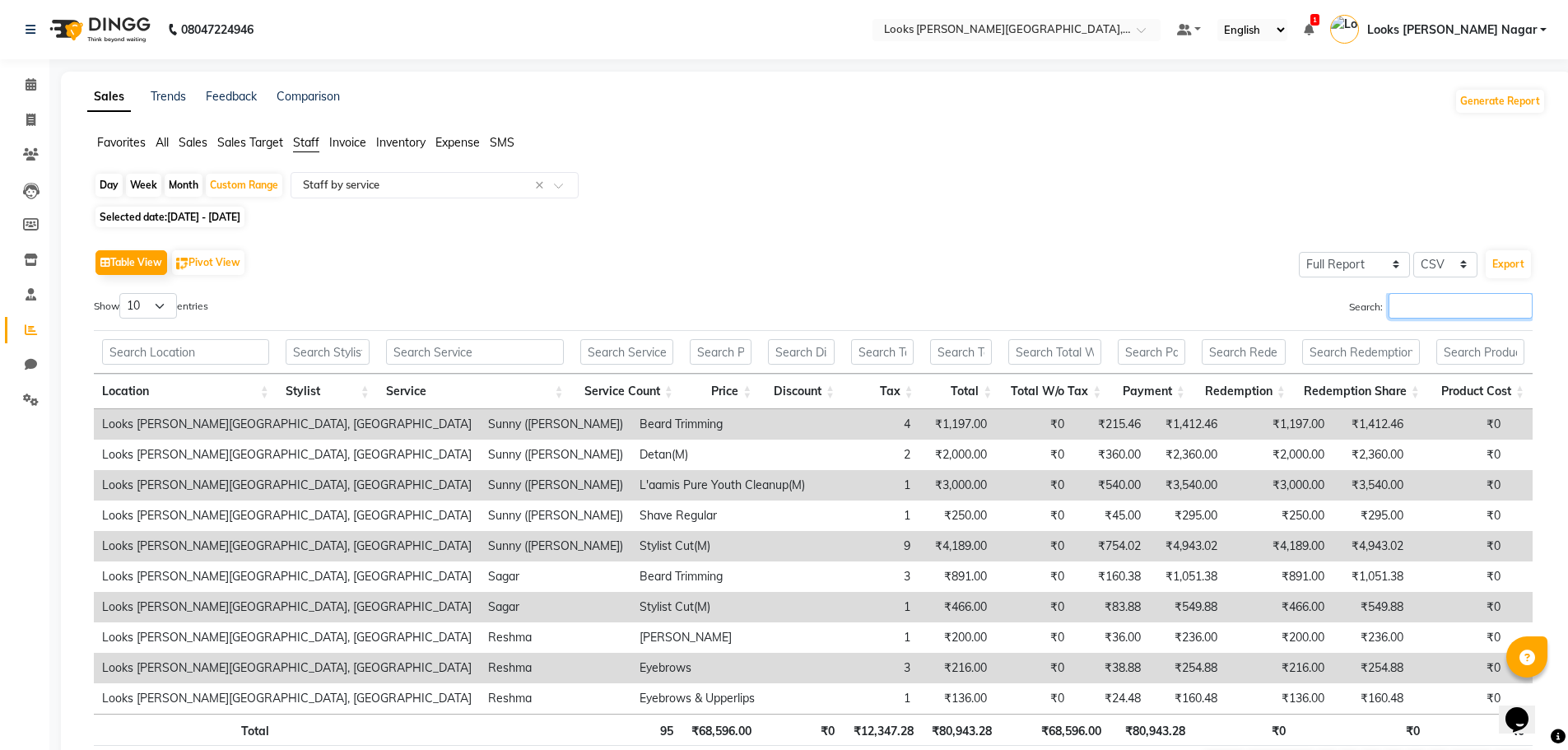
click at [1405, 302] on input "Search:" at bounding box center [1460, 305] width 144 height 26
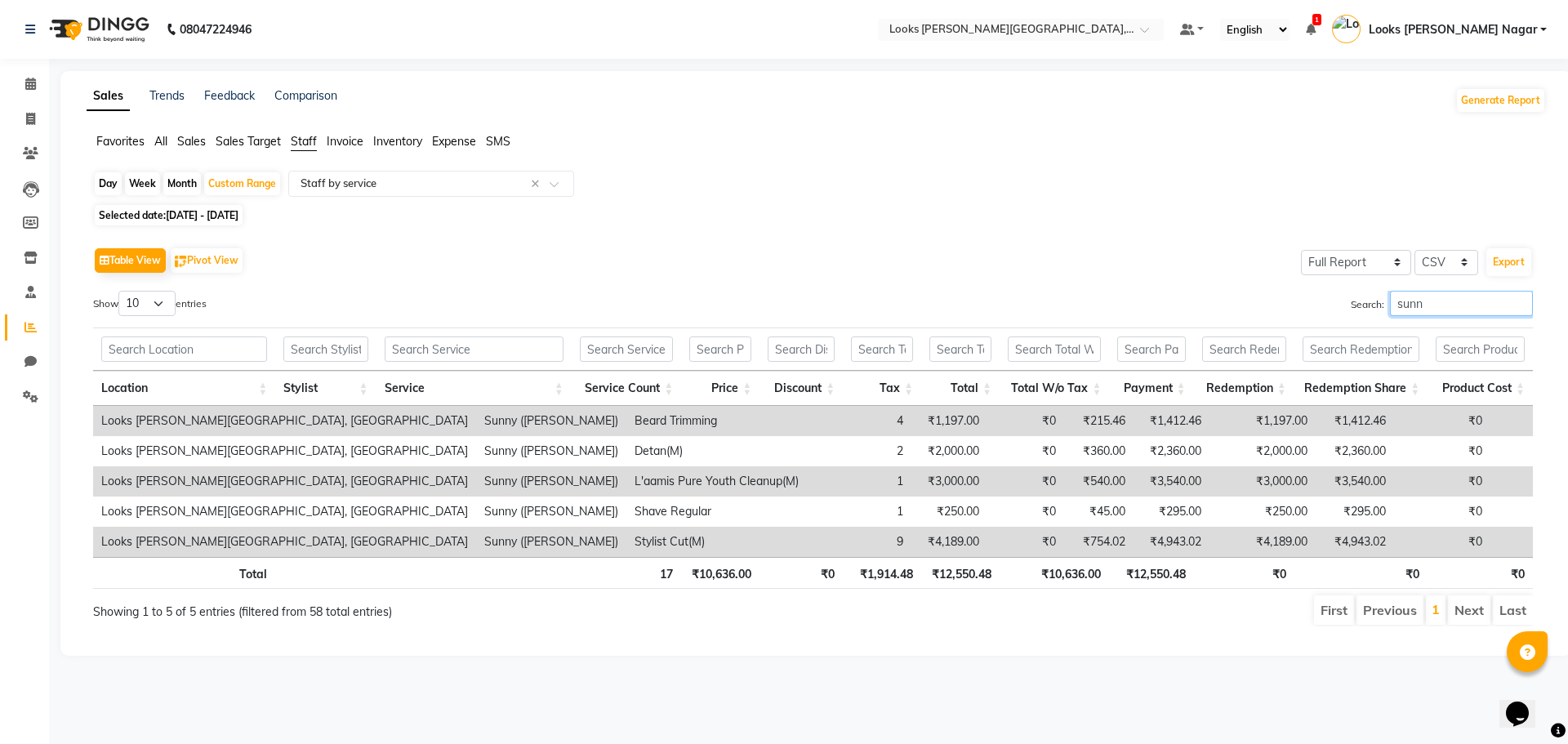
type input "sunn"
click at [33, 74] on link "Calendar" at bounding box center [24, 84] width 39 height 26
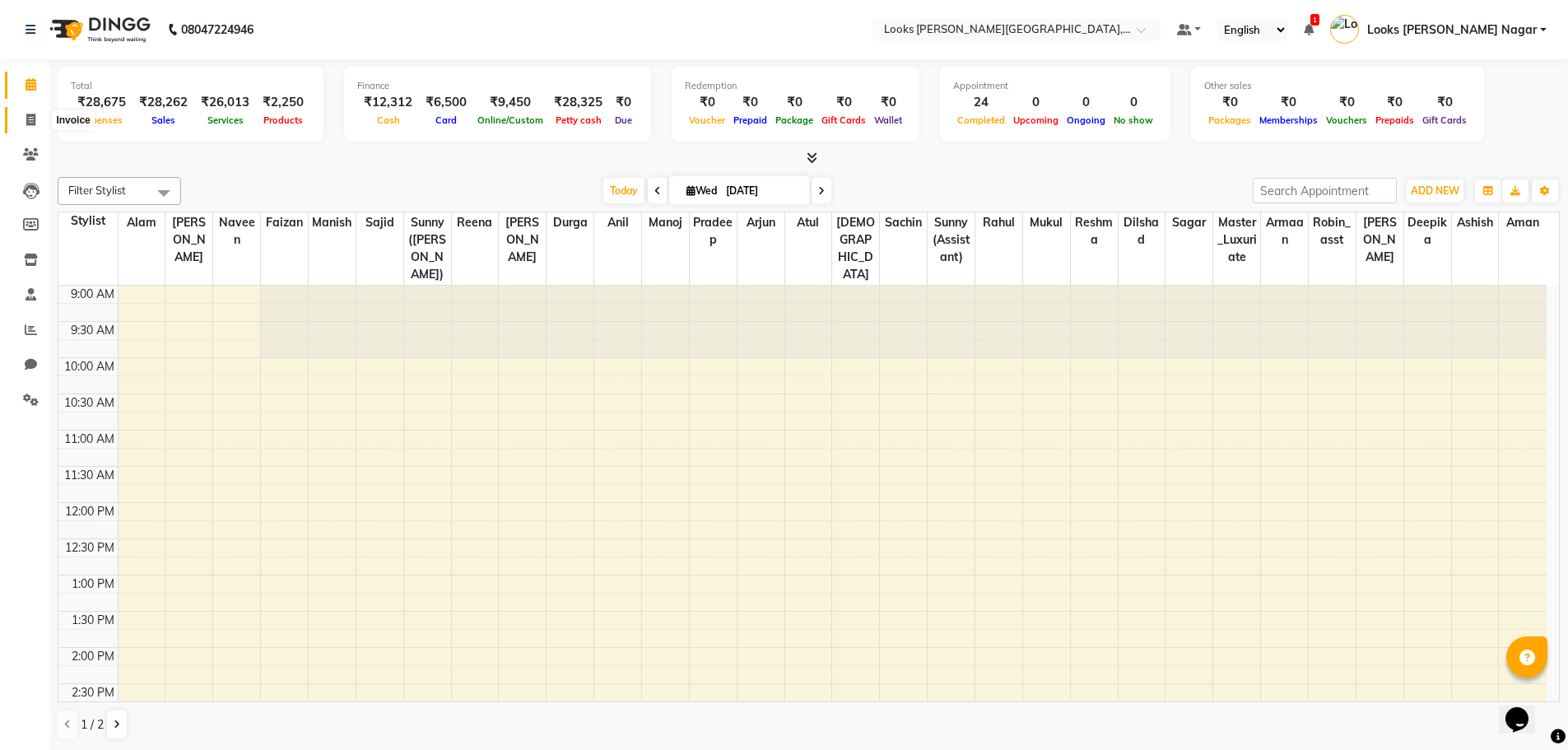
click at [36, 121] on span at bounding box center [31, 121] width 29 height 19
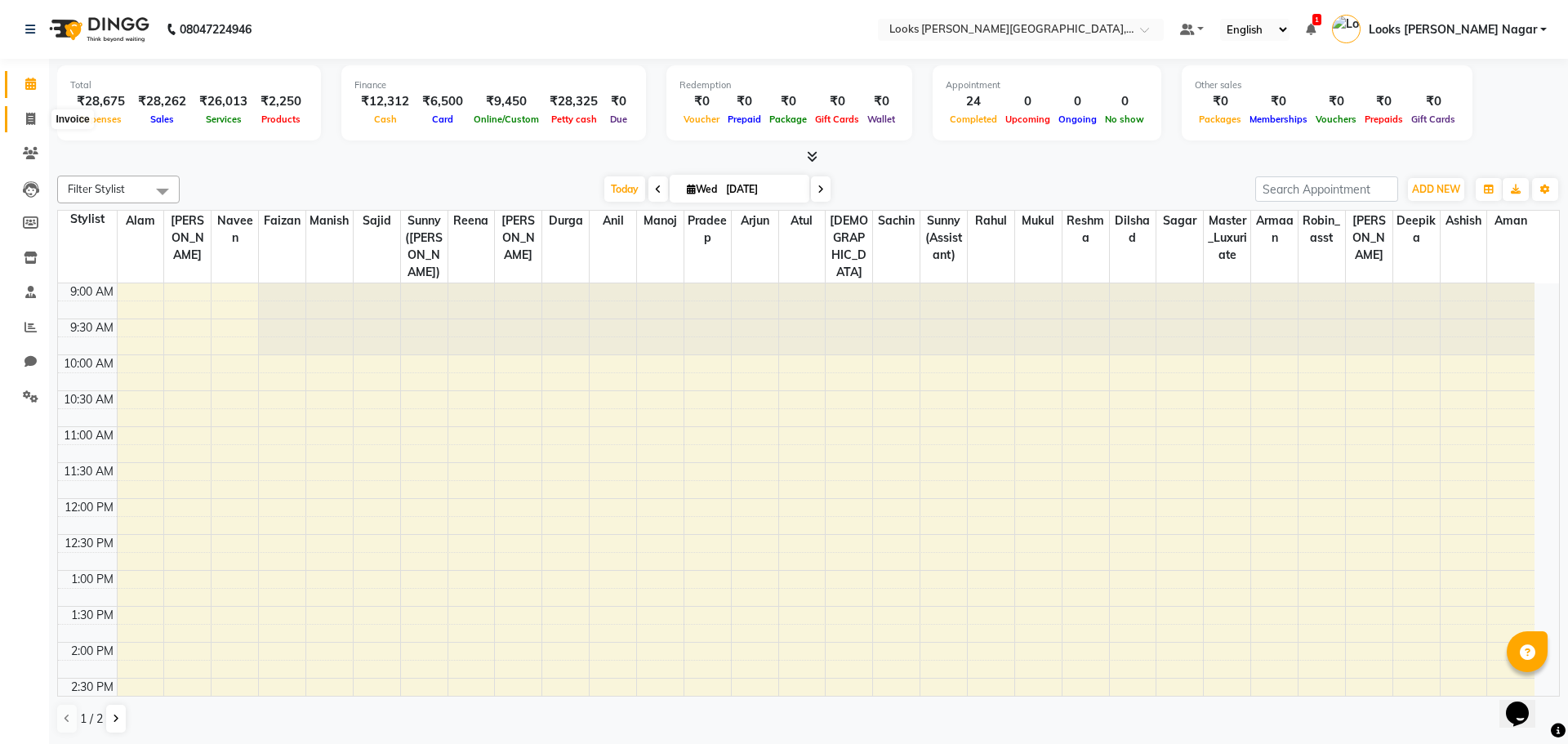
select select "service"
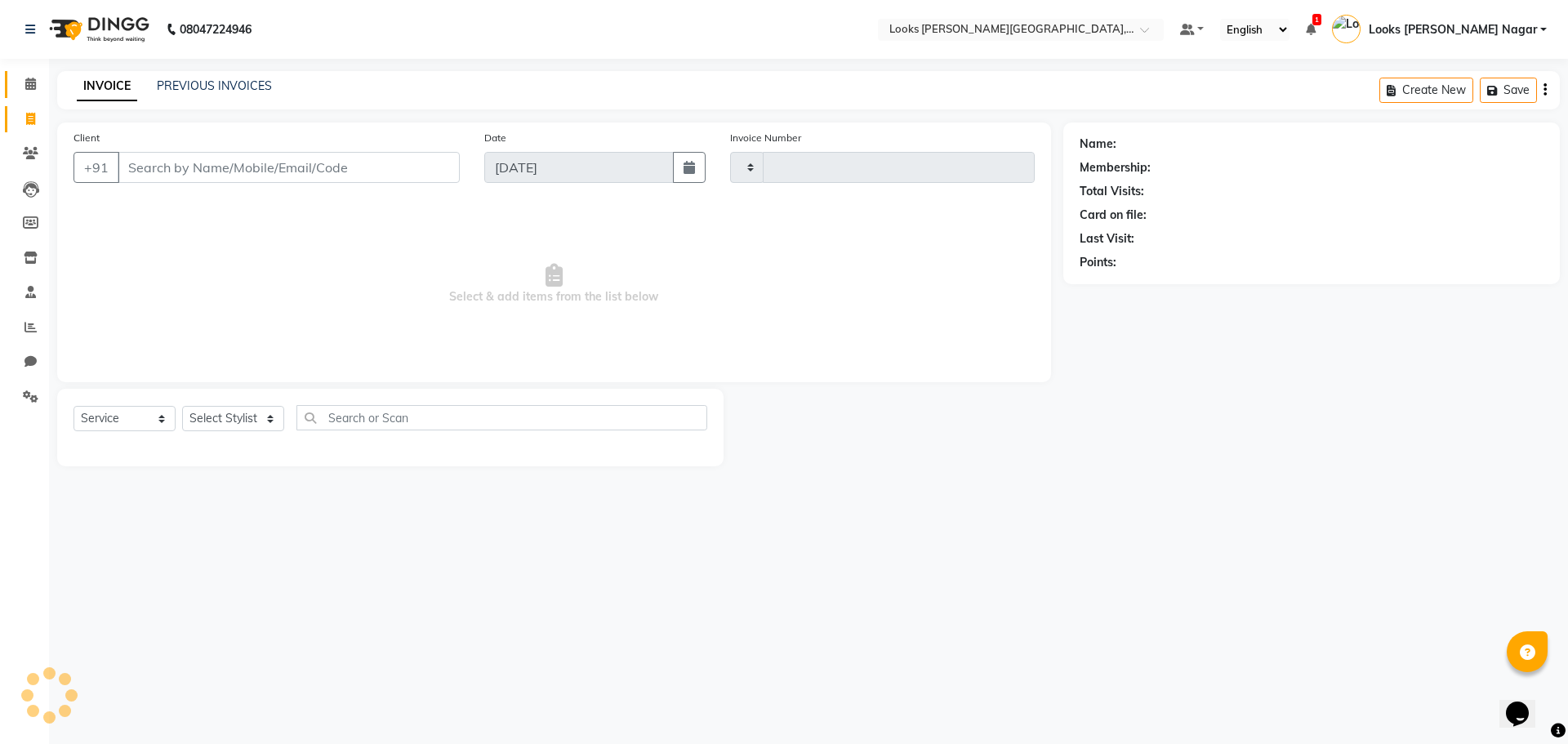
type input "3793"
select select "4327"
click at [235, 157] on input "Client" at bounding box center [288, 167] width 342 height 31
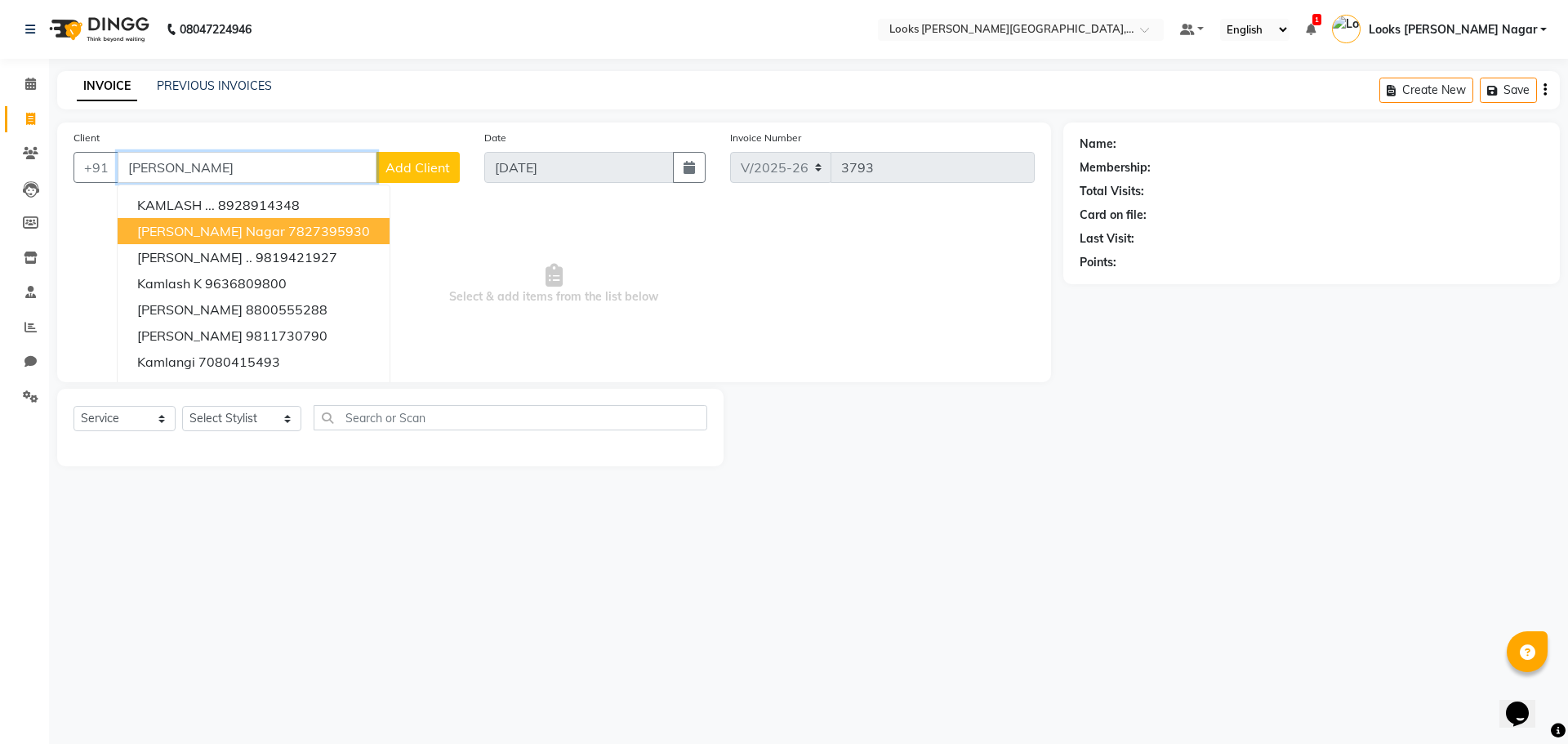
click at [235, 235] on span "[PERSON_NAME] Nagar" at bounding box center [211, 231] width 148 height 16
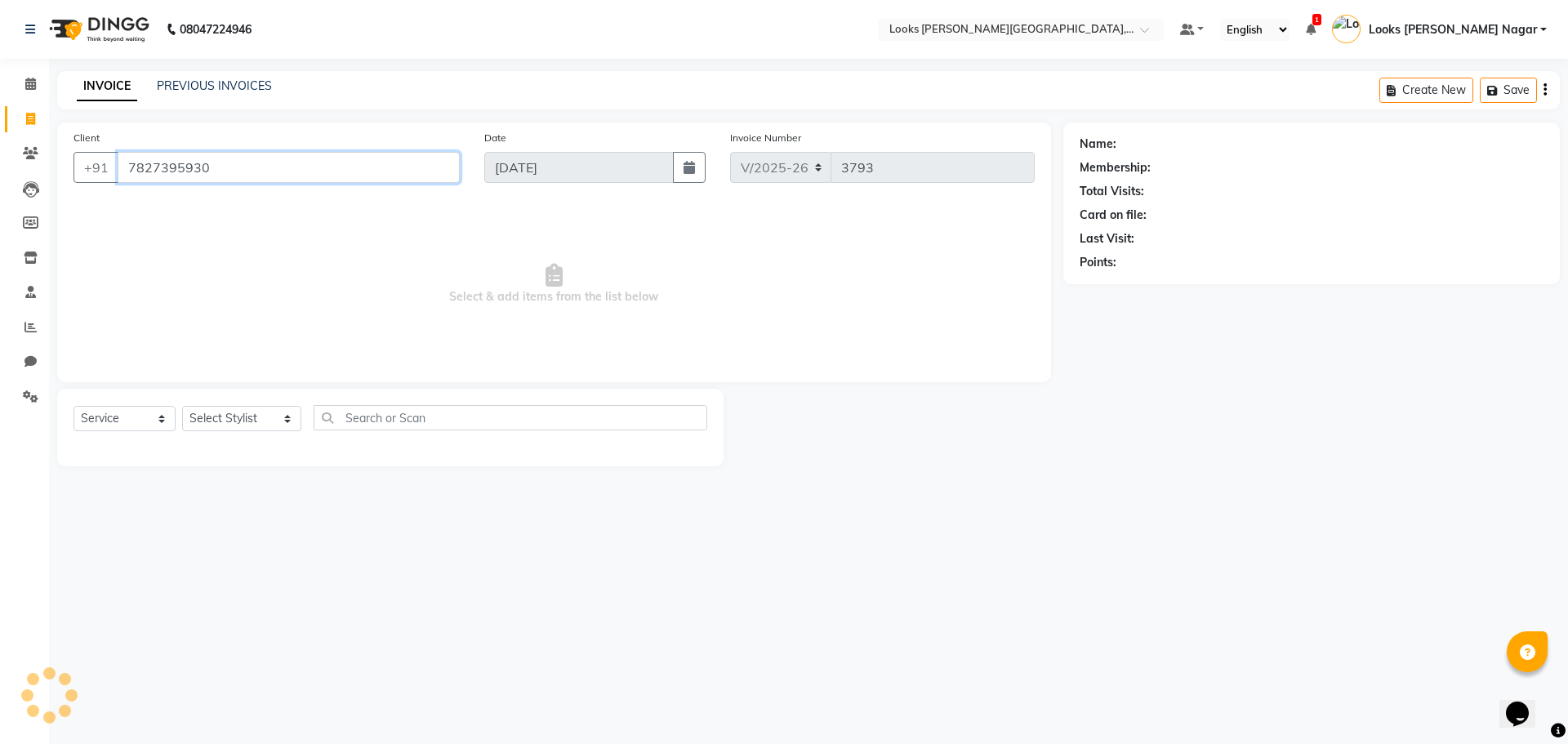
type input "7827395930"
click at [211, 402] on div "Select Service Product Membership Package Voucher Prepaid Gift Card Select Styl…" at bounding box center [390, 427] width 667 height 78
click at [209, 413] on select "Select Stylist Alam Aman [PERSON_NAME] Armaan Ashish Atul Deepika [PERSON_NAME]…" at bounding box center [242, 418] width 119 height 26
select select "74559"
click at [183, 406] on select "Select Stylist Alam Aman [PERSON_NAME] Armaan Ashish Atul Deepika [PERSON_NAME]…" at bounding box center [242, 418] width 119 height 26
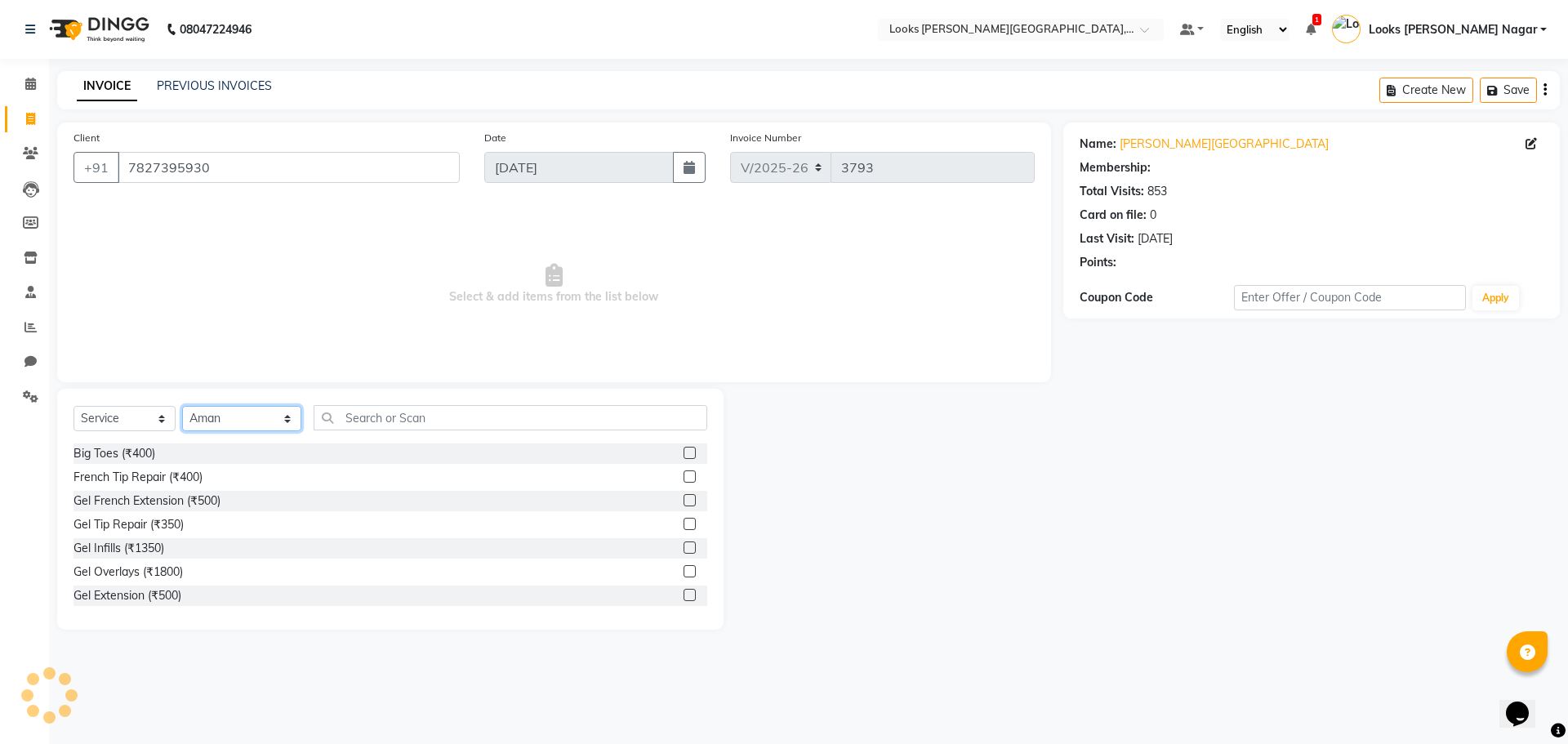
select select "1: Object"
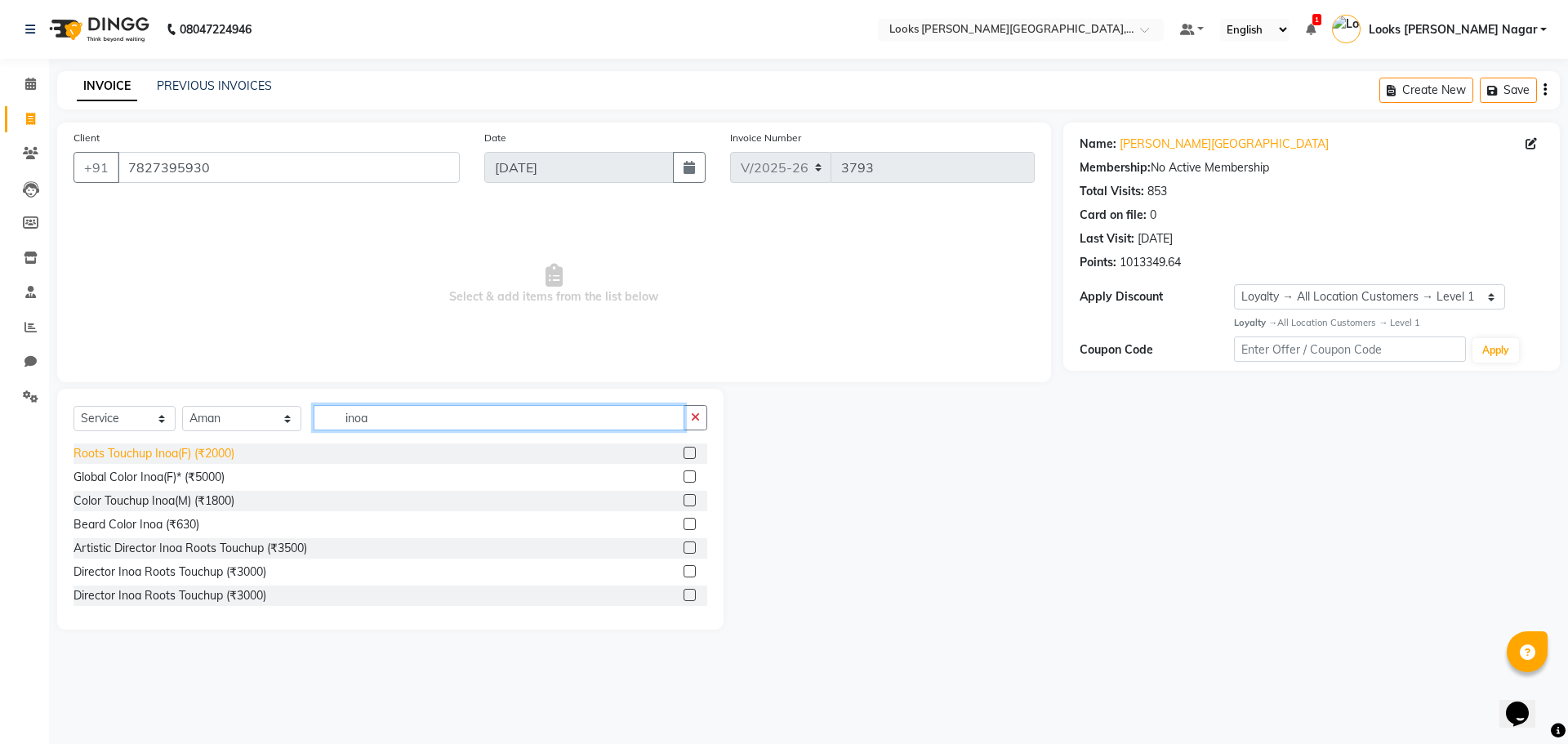
type input "inoa"
click at [199, 459] on div "Roots Touchup Inoa(F) (₹2000)" at bounding box center [154, 454] width 161 height 17
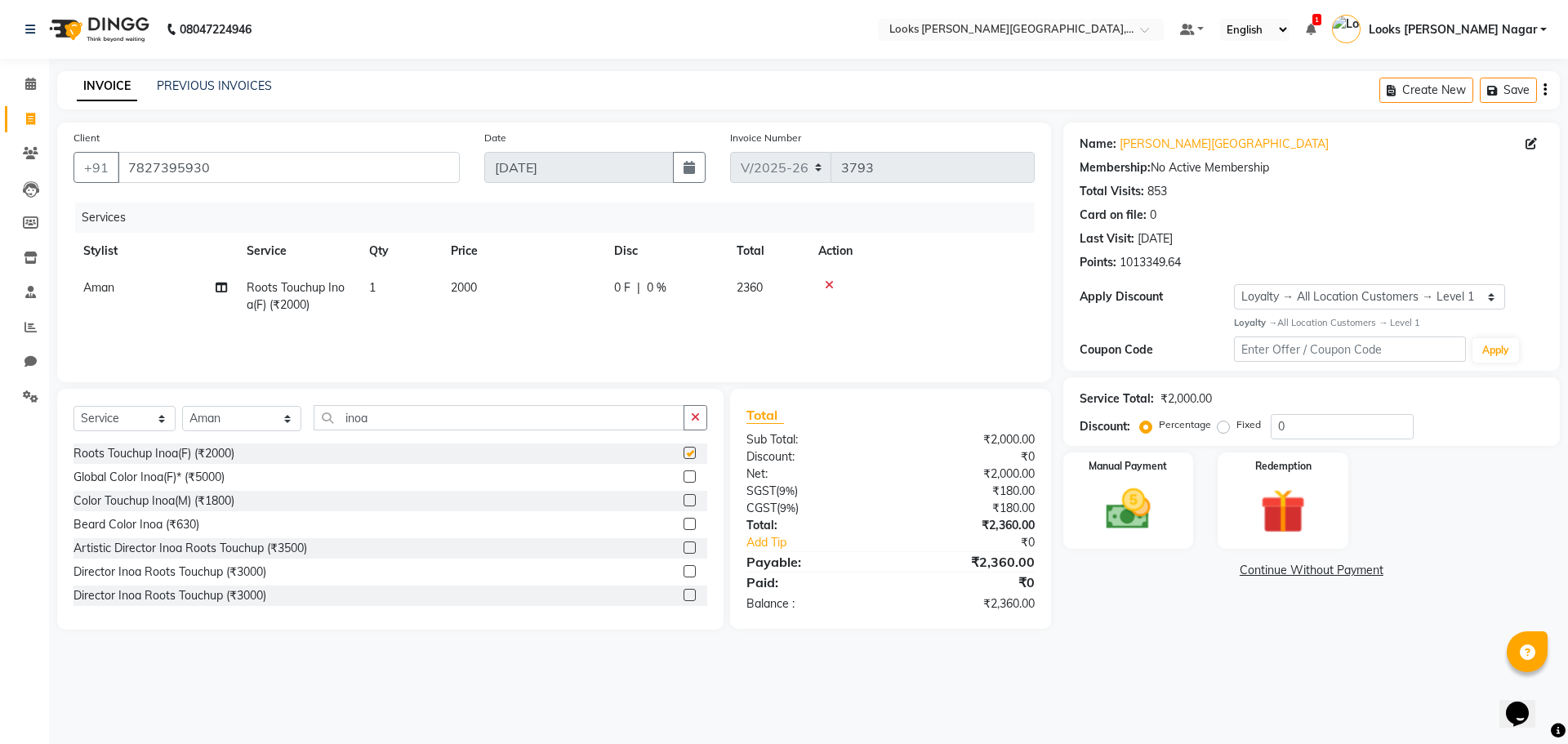
checkbox input "false"
click at [227, 424] on select "Select Stylist Alam Aman [PERSON_NAME] Armaan Ashish Atul Deepika [PERSON_NAME]…" at bounding box center [242, 418] width 119 height 26
select select "23530"
click at [183, 406] on select "Select Stylist Alam Aman [PERSON_NAME] Armaan Ashish Atul Deepika [PERSON_NAME]…" at bounding box center [242, 418] width 119 height 26
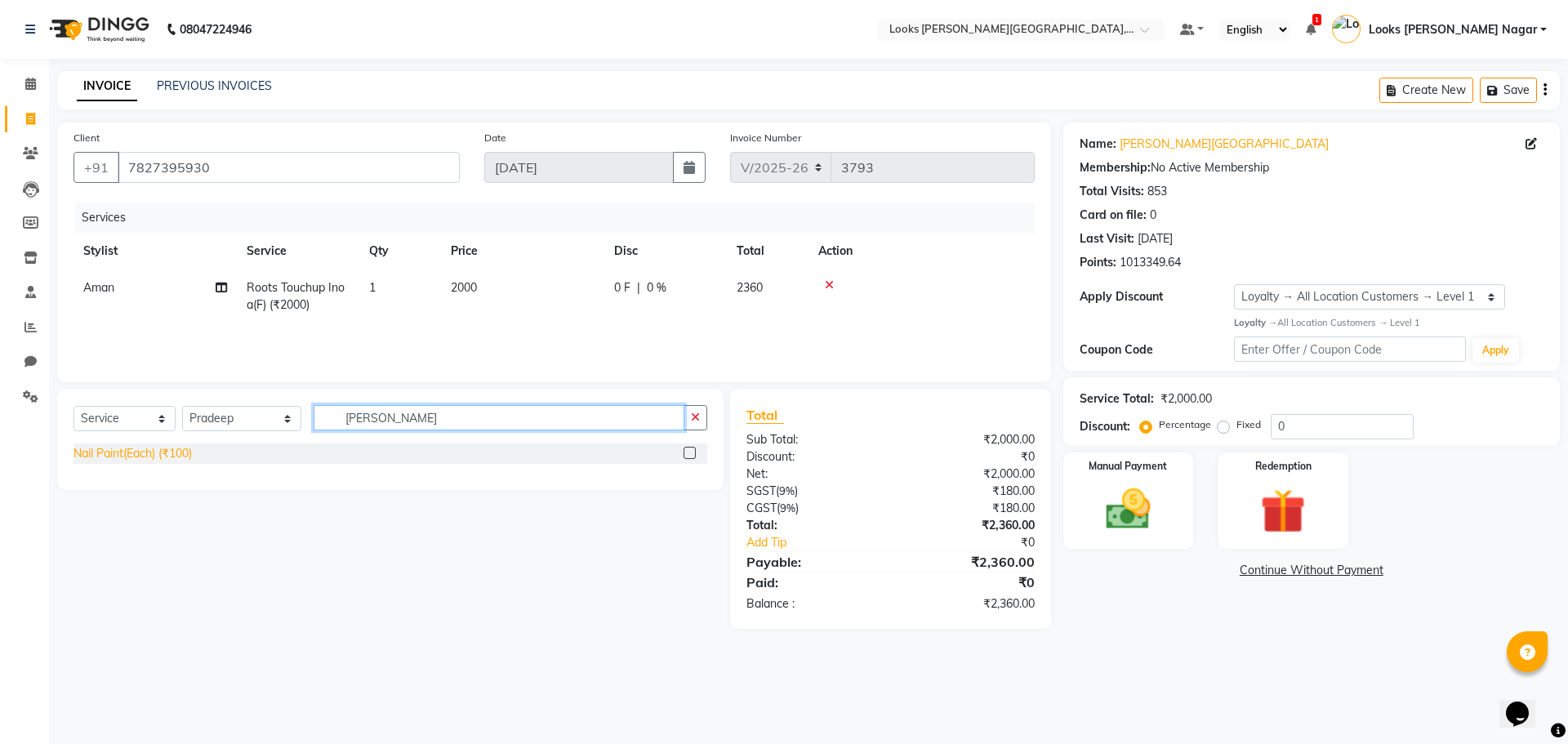
type input "nail pai"
click at [168, 459] on div "Nail Paint(Each) (₹100)" at bounding box center [132, 454] width 118 height 17
checkbox input "false"
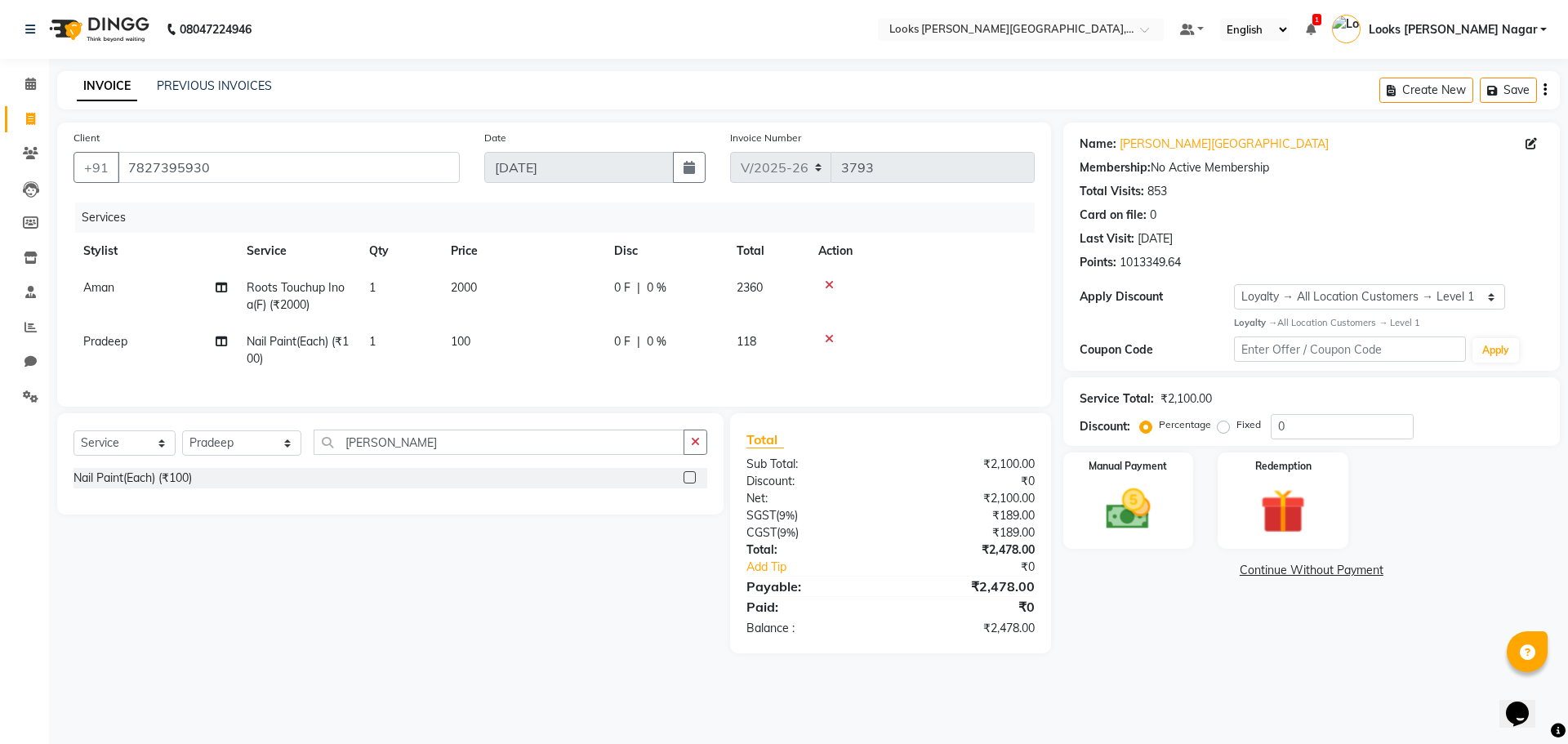
click at [566, 290] on td "2000" at bounding box center [522, 296] width 164 height 54
select select "74559"
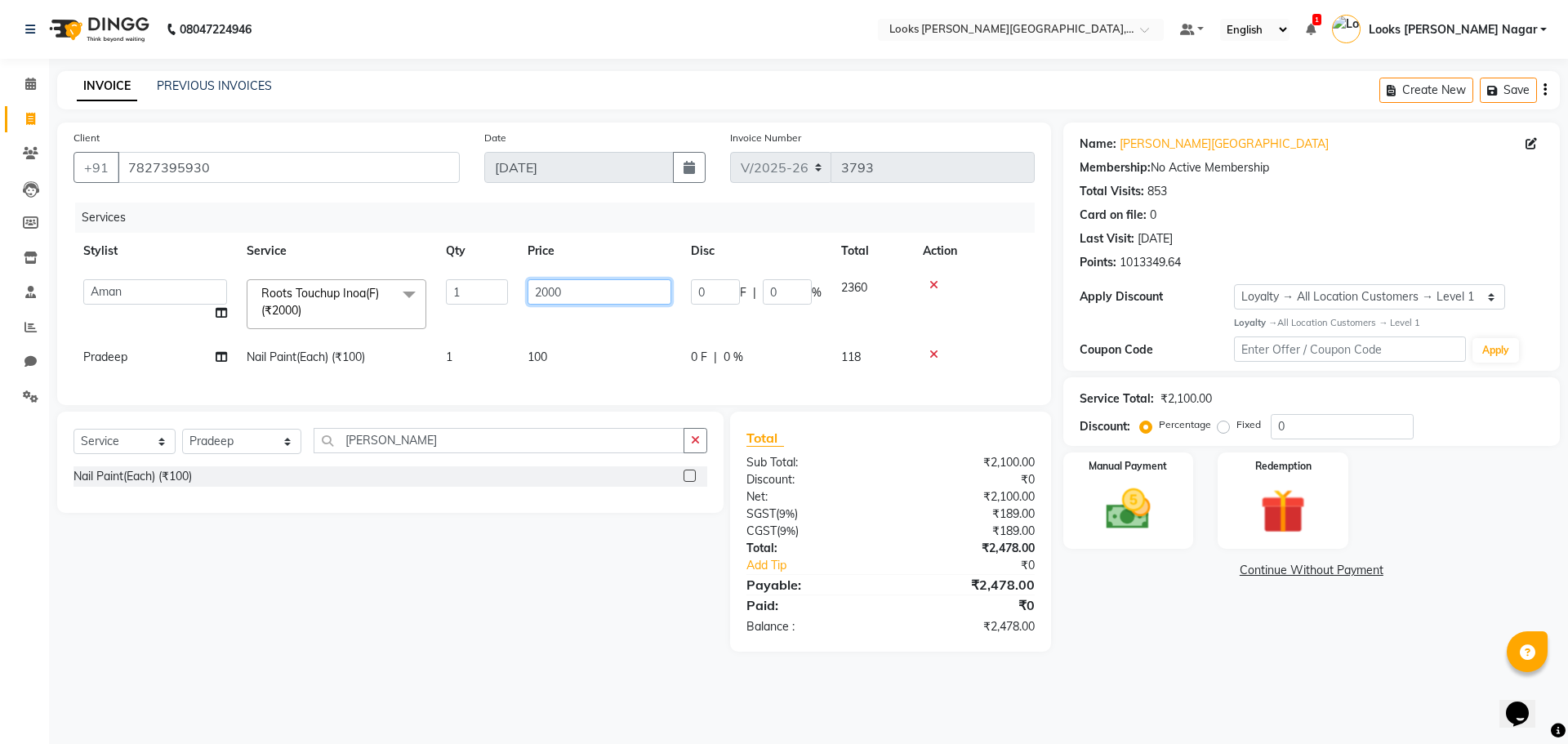
drag, startPoint x: 602, startPoint y: 300, endPoint x: 375, endPoint y: 346, distance: 231.6
click at [378, 345] on tbody "Alam Aman Anil Arjun Armaan Ashish Atul Deepika Deepu Dilshad Durga Faizan Jenn…" at bounding box center [554, 322] width 961 height 106
type input "1525"
click at [548, 362] on td "100" at bounding box center [599, 356] width 164 height 37
select select "23530"
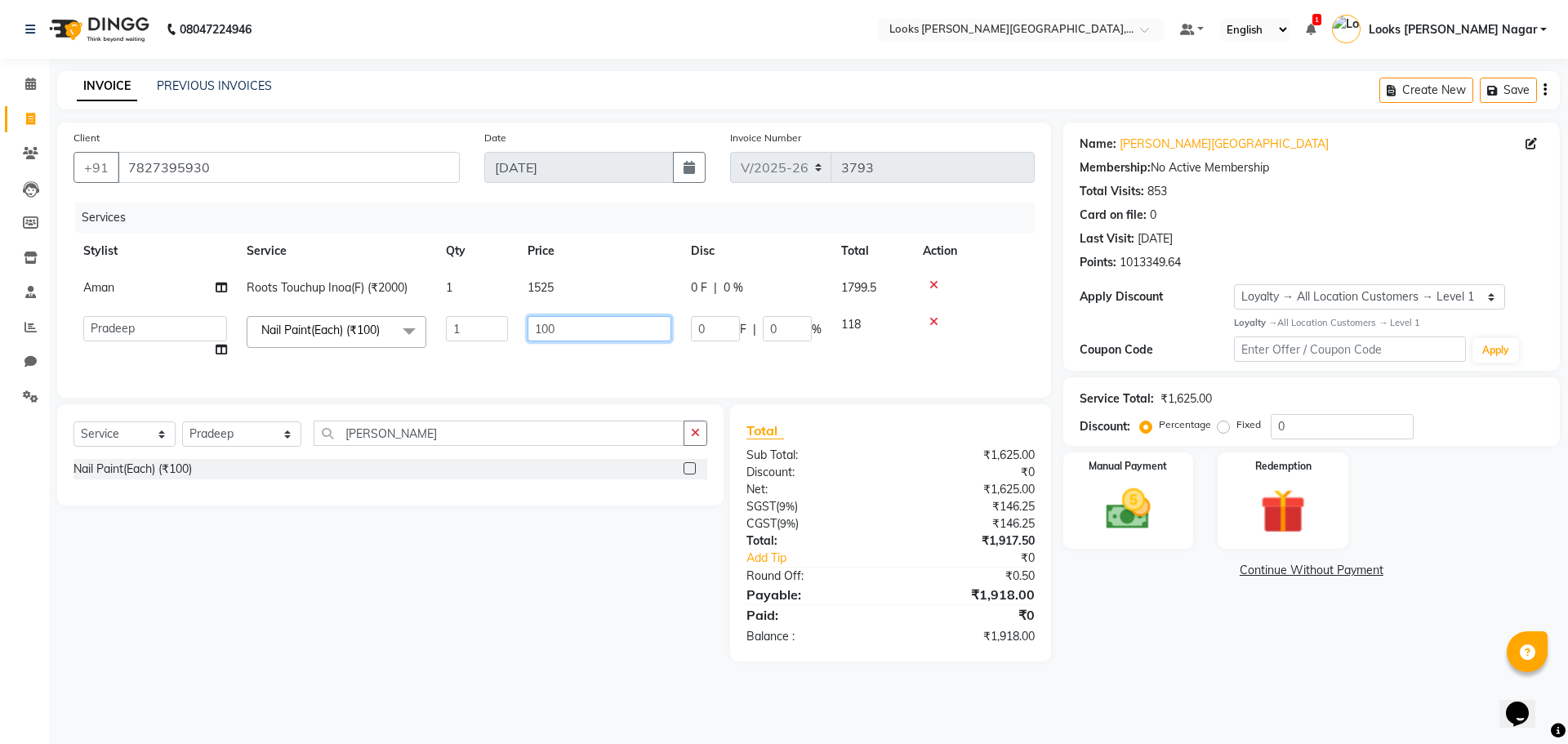
drag, startPoint x: 559, startPoint y: 335, endPoint x: 458, endPoint y: 350, distance: 102.1
click at [517, 344] on td "100" at bounding box center [599, 337] width 164 height 62
type input "150"
click at [1284, 681] on main "INVOICE PREVIOUS INVOICES Create New Save Client +91 7827395930 Date 03-09-2025…" at bounding box center [809, 378] width 1519 height 614
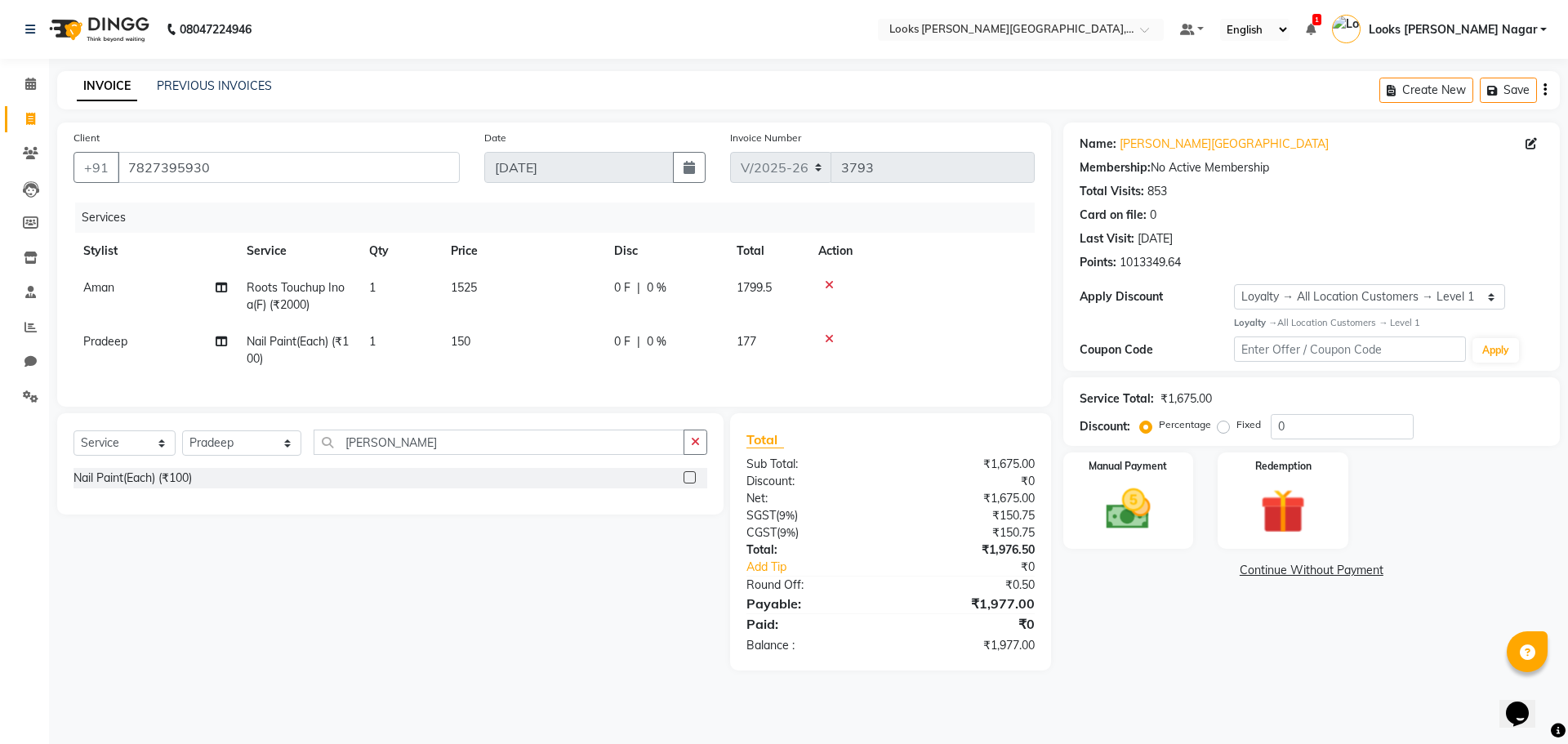
click at [506, 352] on td "150" at bounding box center [522, 350] width 164 height 54
select select "23530"
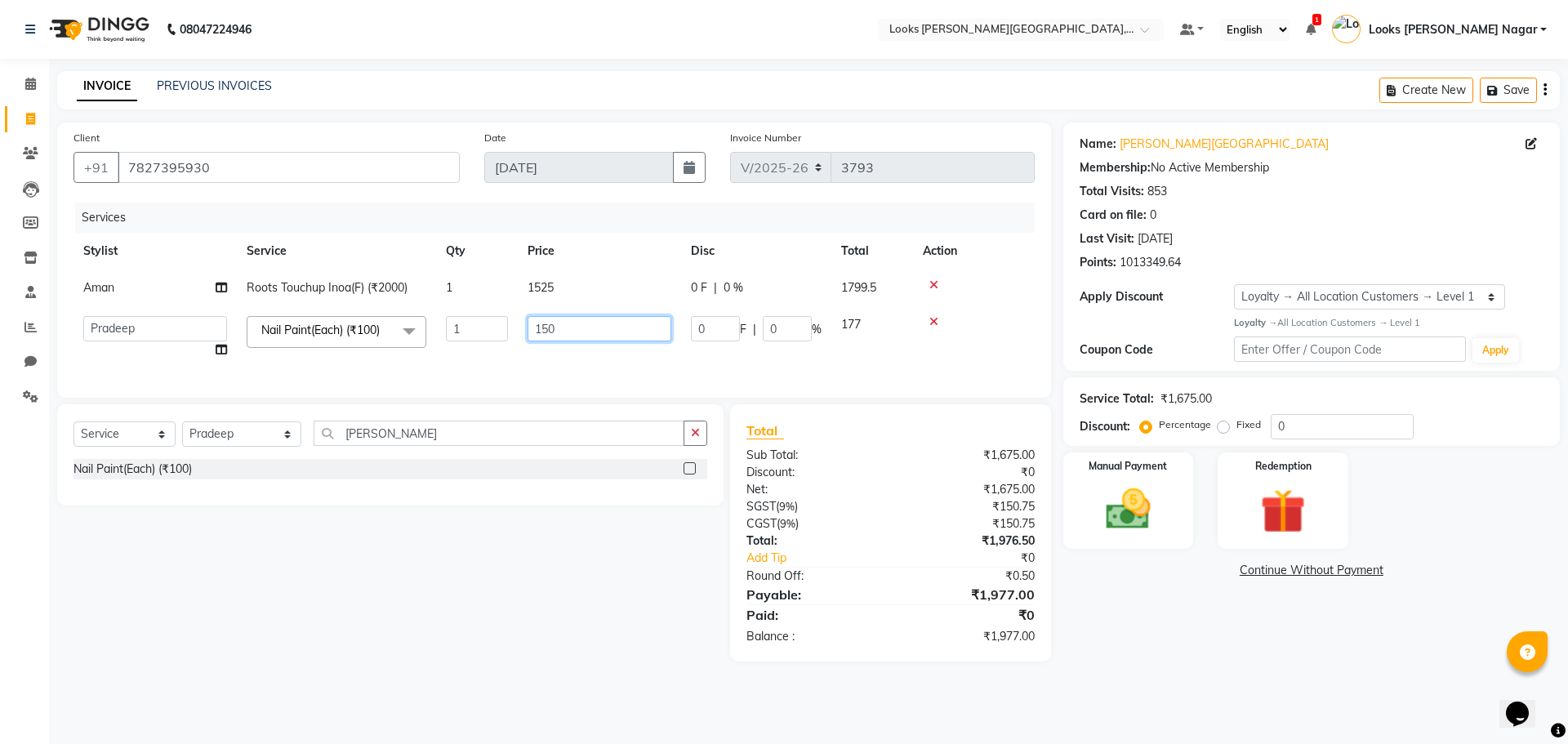
click at [553, 338] on input "150" at bounding box center [600, 328] width 144 height 26
type input "153"
click at [1075, 613] on div "Name: Kamla Kamla Nagar Membership: No Active Membership Total Visits: 853 Card…" at bounding box center [1317, 392] width 509 height 539
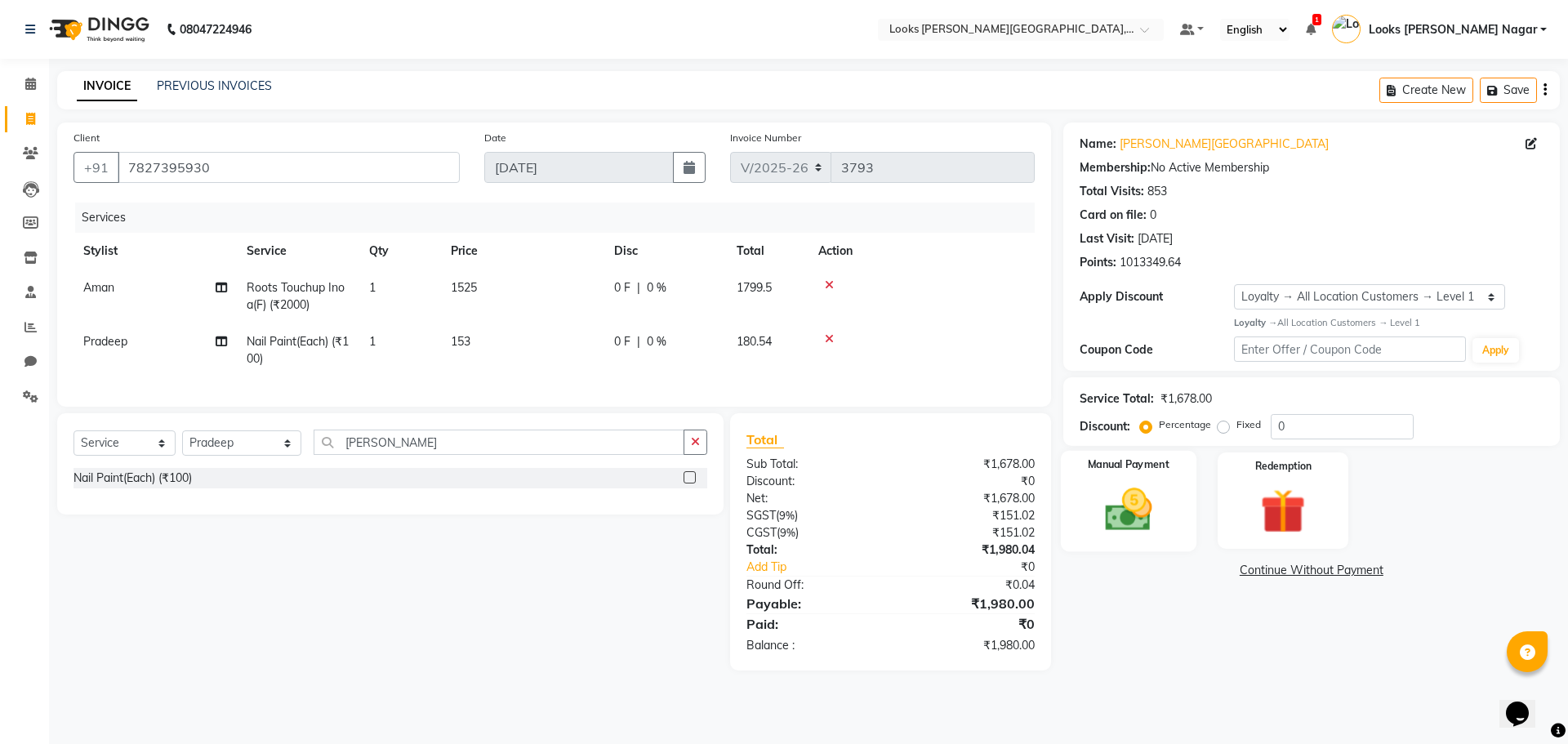
click at [1109, 524] on img at bounding box center [1128, 509] width 76 height 54
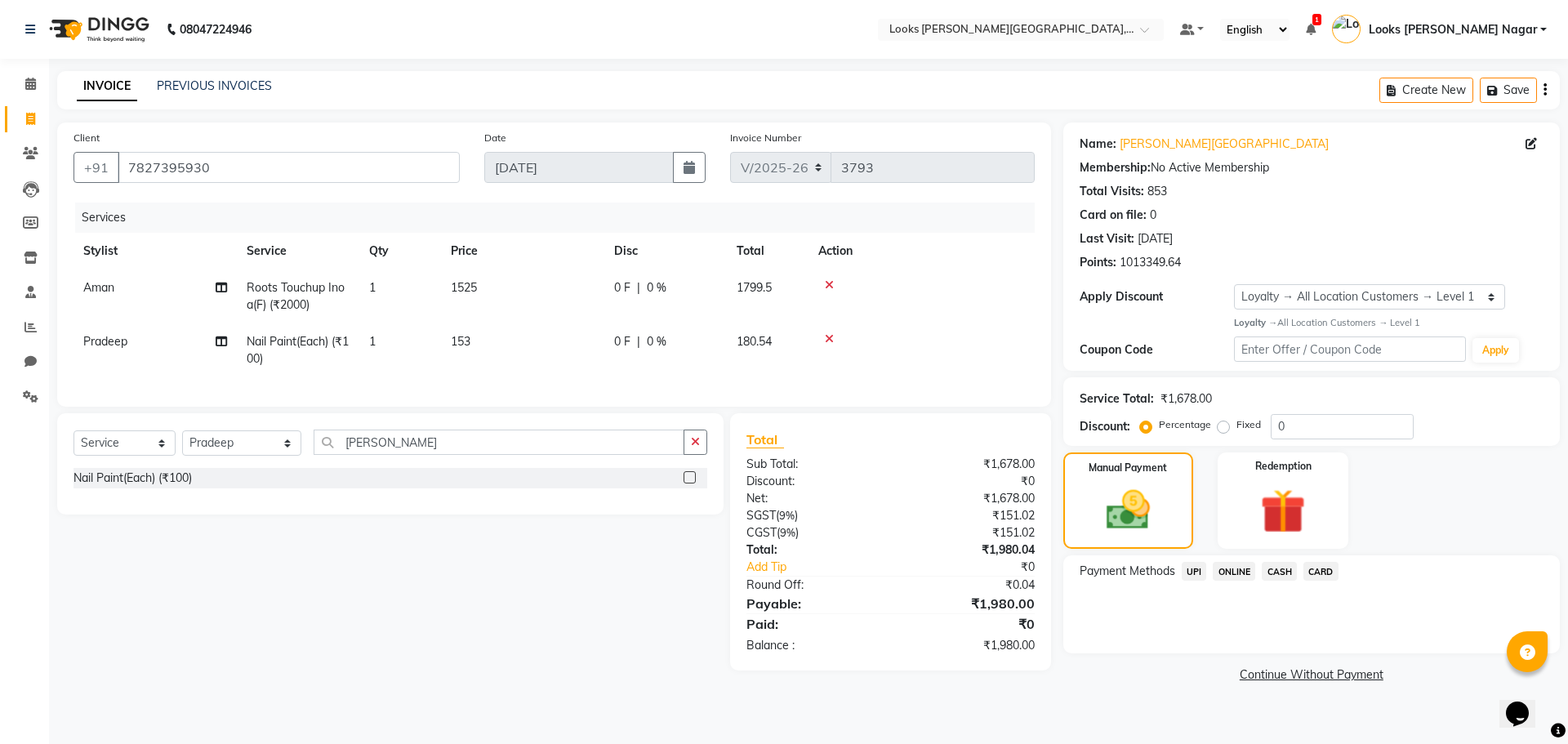
click at [1191, 569] on span "UPI" at bounding box center [1193, 571] width 26 height 19
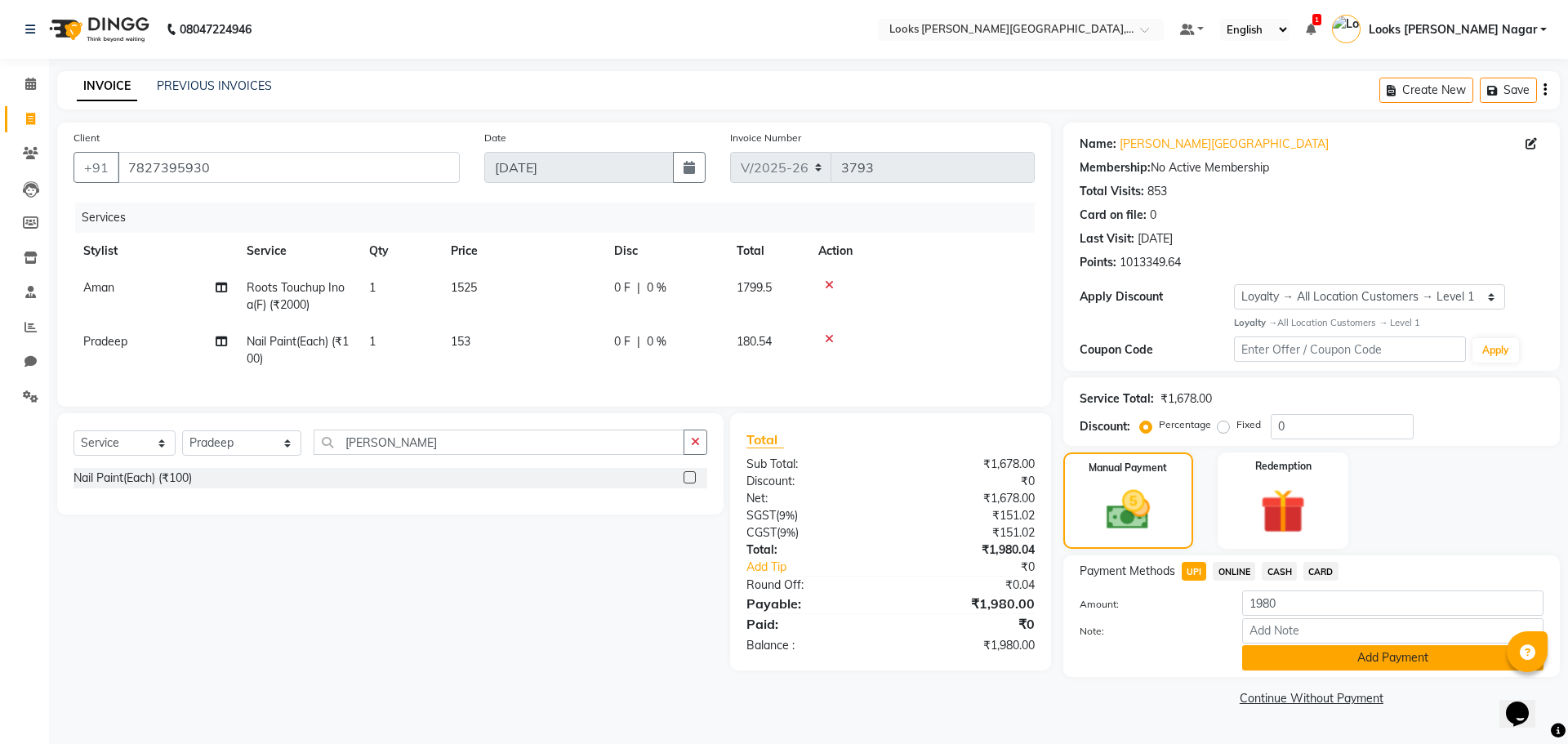
click at [1272, 650] on button "Add Payment" at bounding box center [1392, 657] width 302 height 26
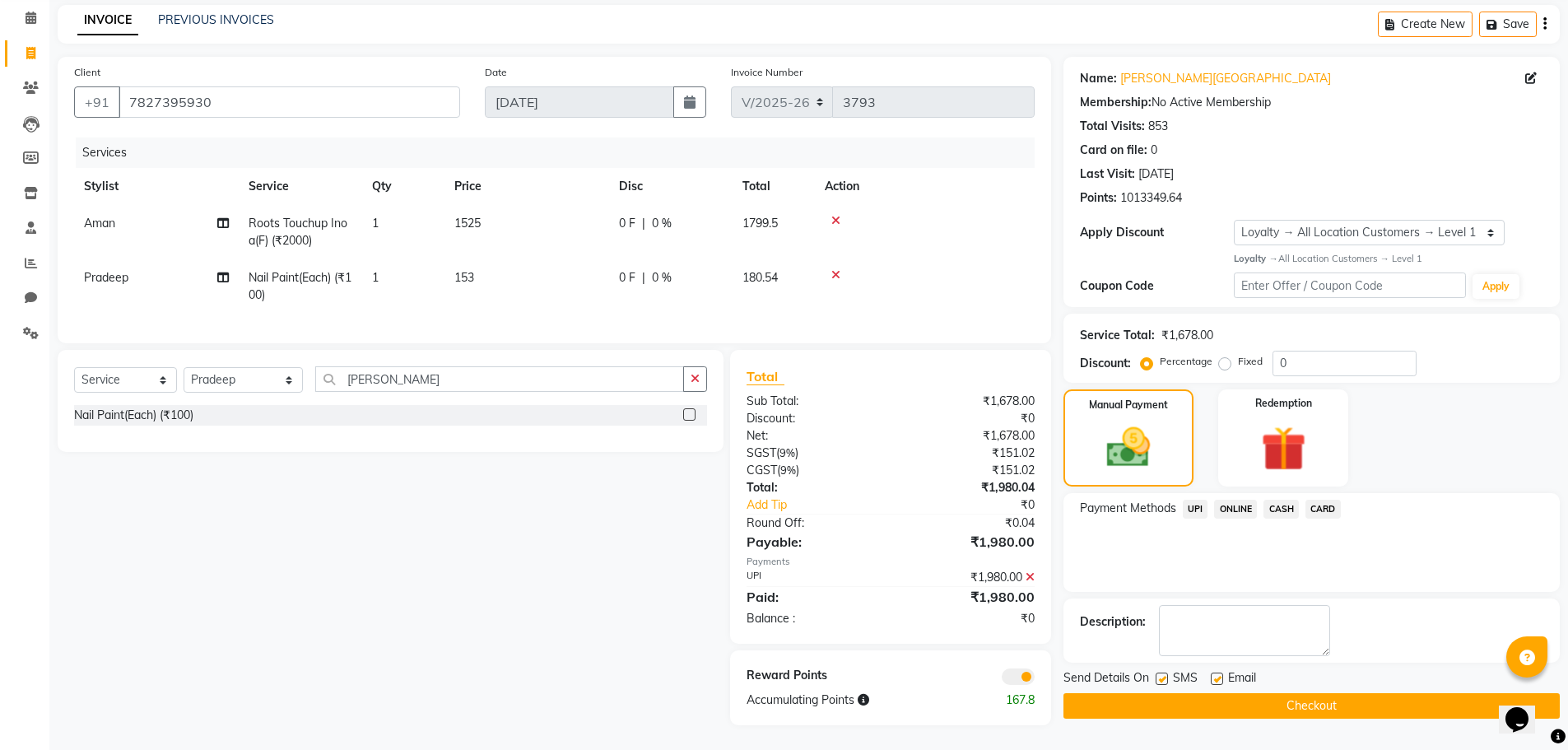
scroll to position [79, 0]
click at [1164, 672] on label at bounding box center [1161, 678] width 12 height 12
click at [1164, 674] on input "checkbox" at bounding box center [1160, 679] width 10 height 10
checkbox input "false"
click at [1164, 693] on button "Checkout" at bounding box center [1312, 705] width 497 height 26
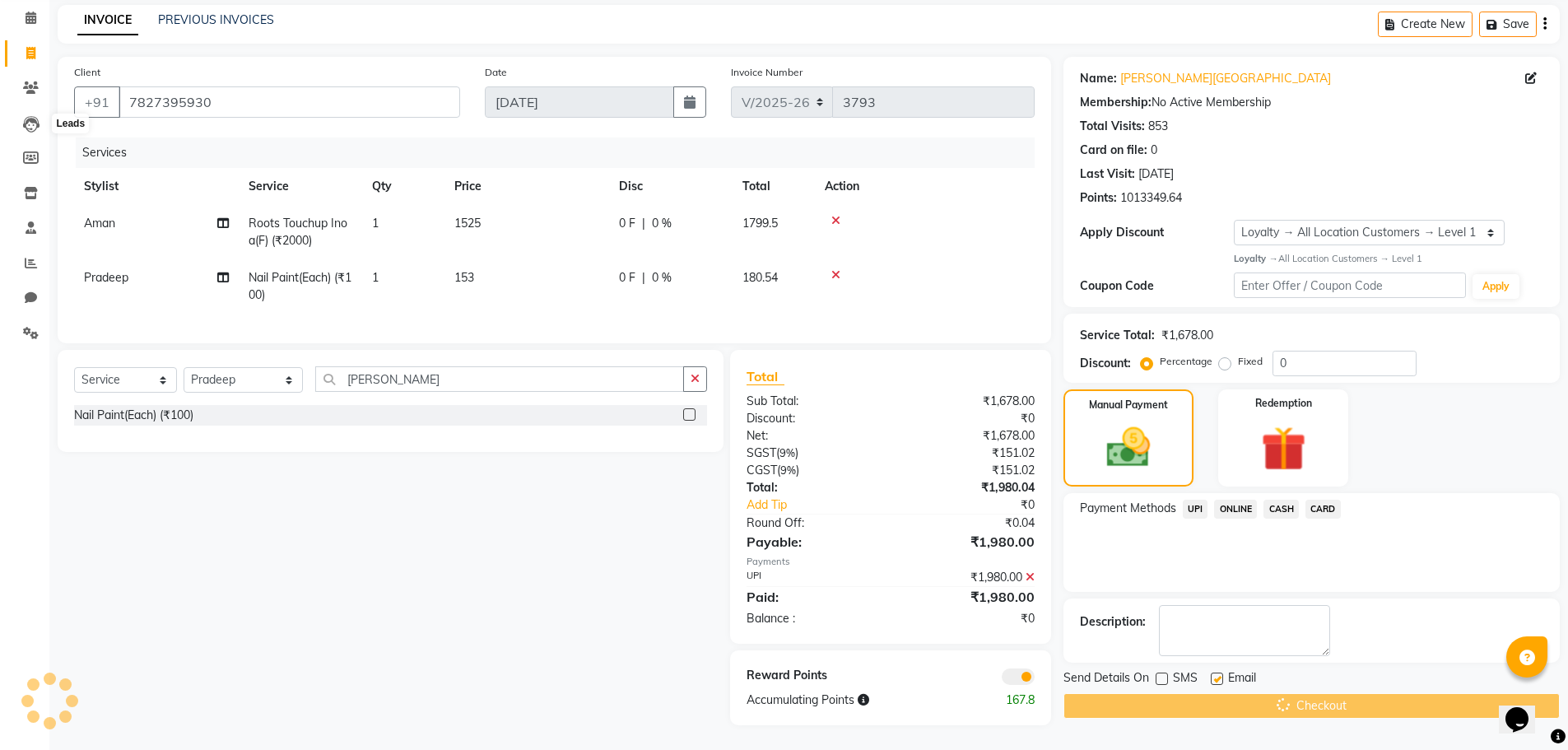
scroll to position [0, 0]
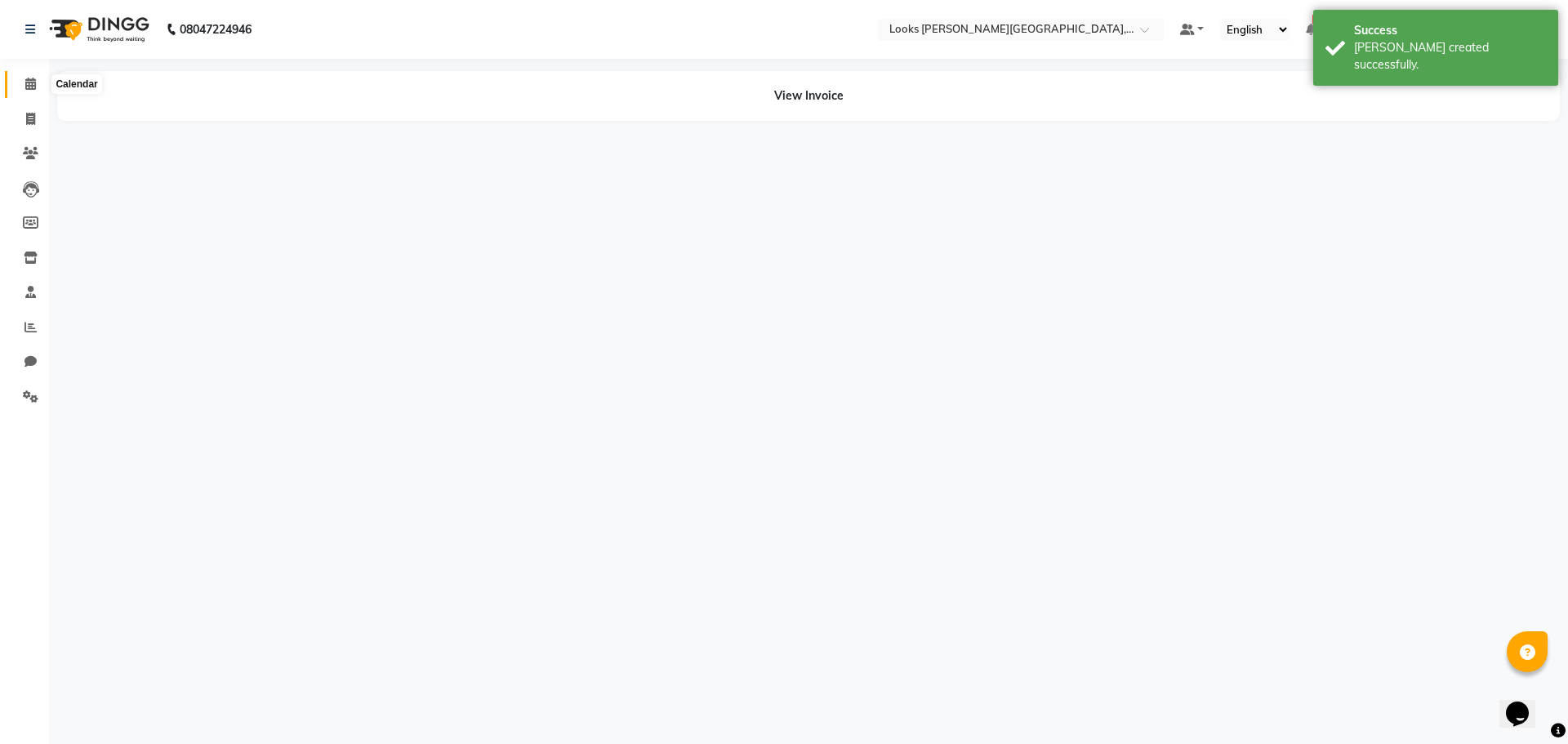
click at [26, 84] on icon at bounding box center [30, 83] width 10 height 12
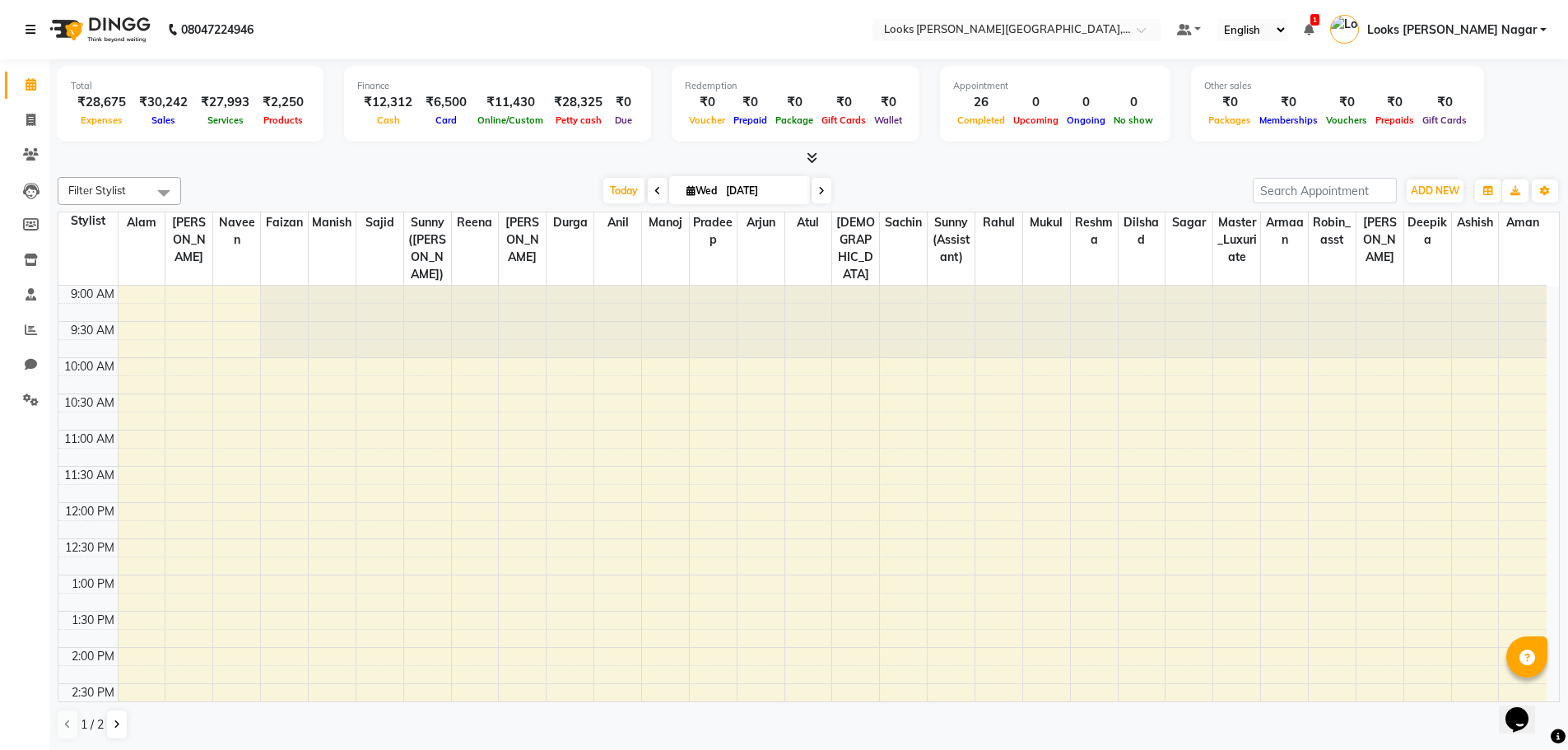
click at [33, 36] on link at bounding box center [33, 30] width 16 height 46
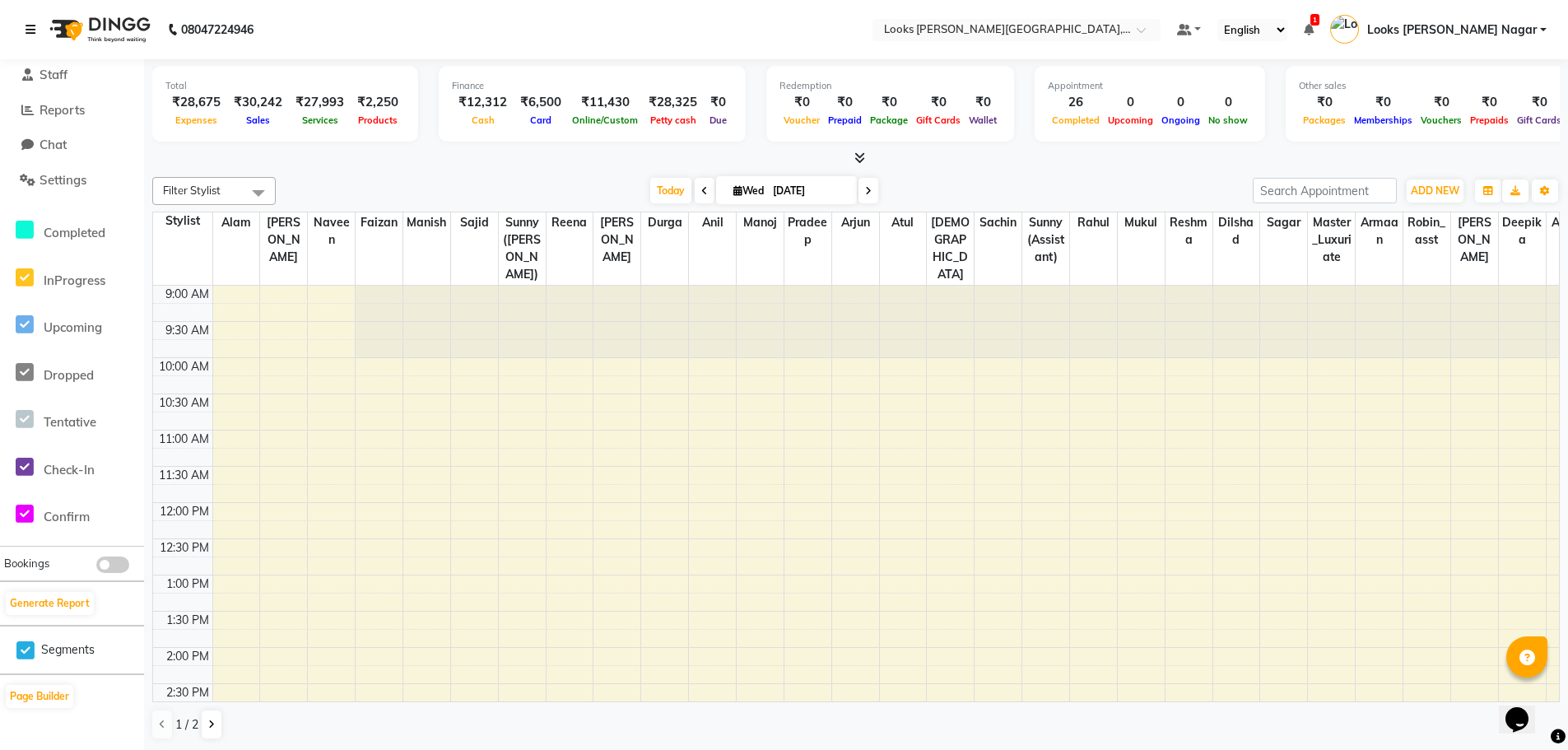
scroll to position [1, 0]
click at [73, 594] on button "Generate Report" at bounding box center [50, 602] width 88 height 23
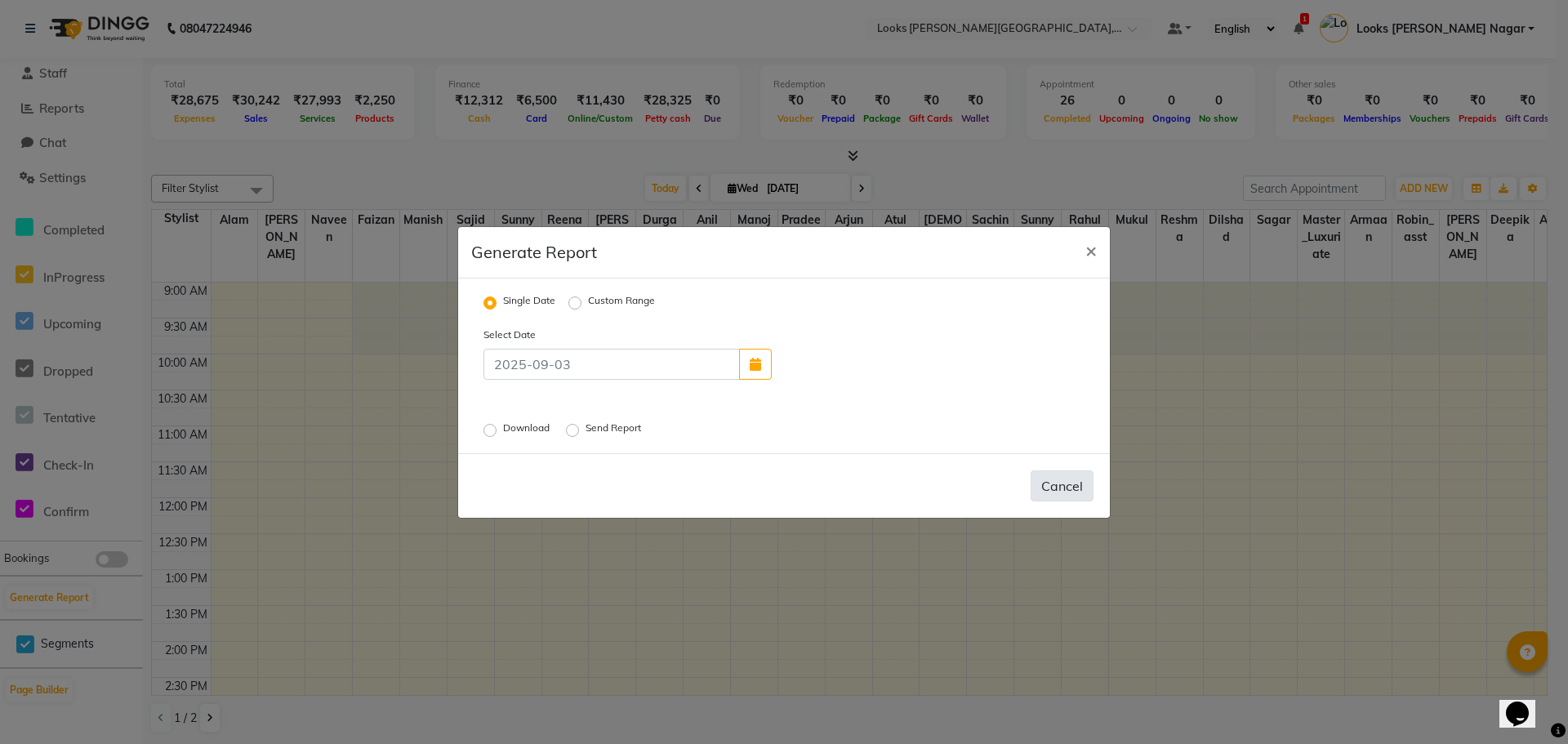
click at [1080, 481] on button "Cancel" at bounding box center [1062, 485] width 62 height 31
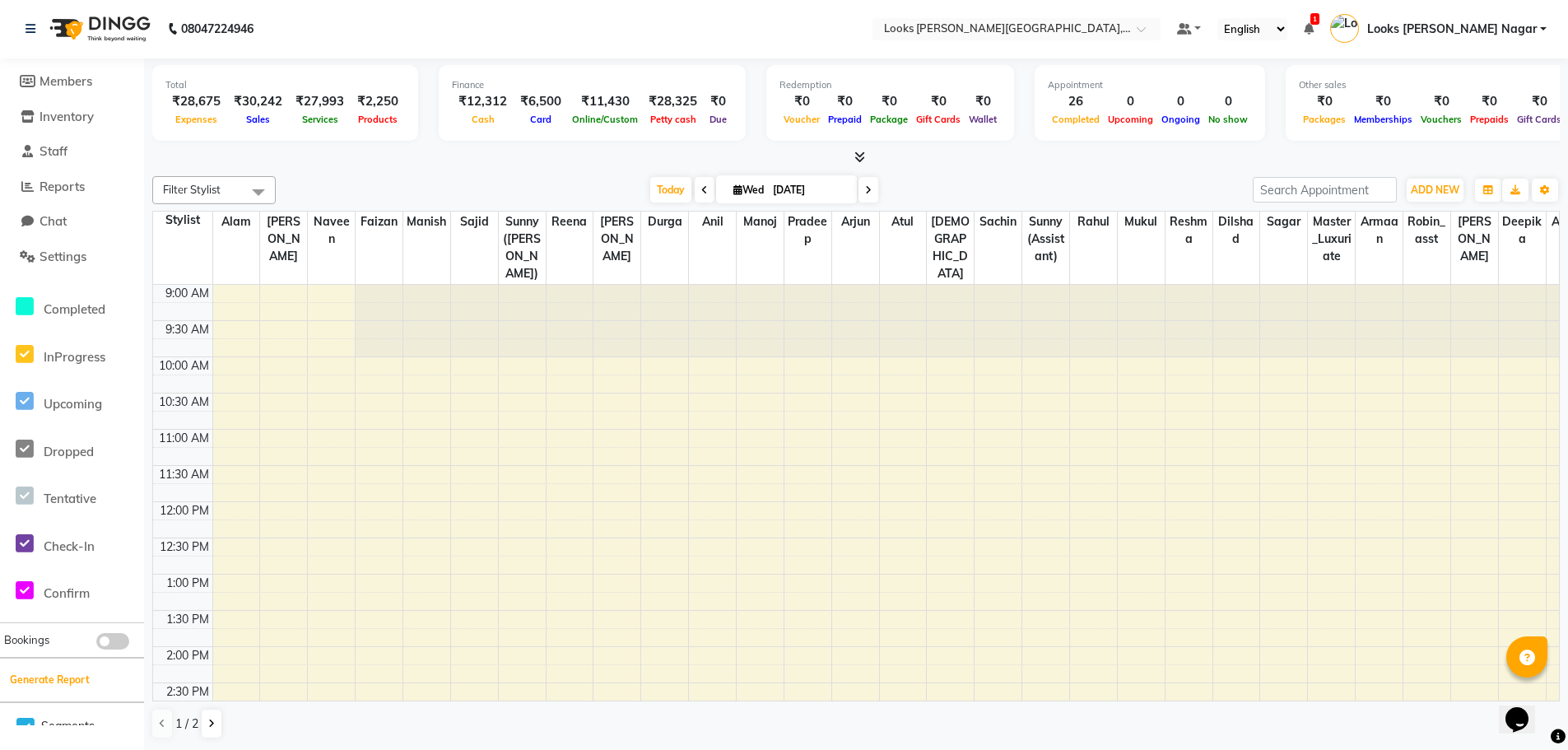
scroll to position [0, 0]
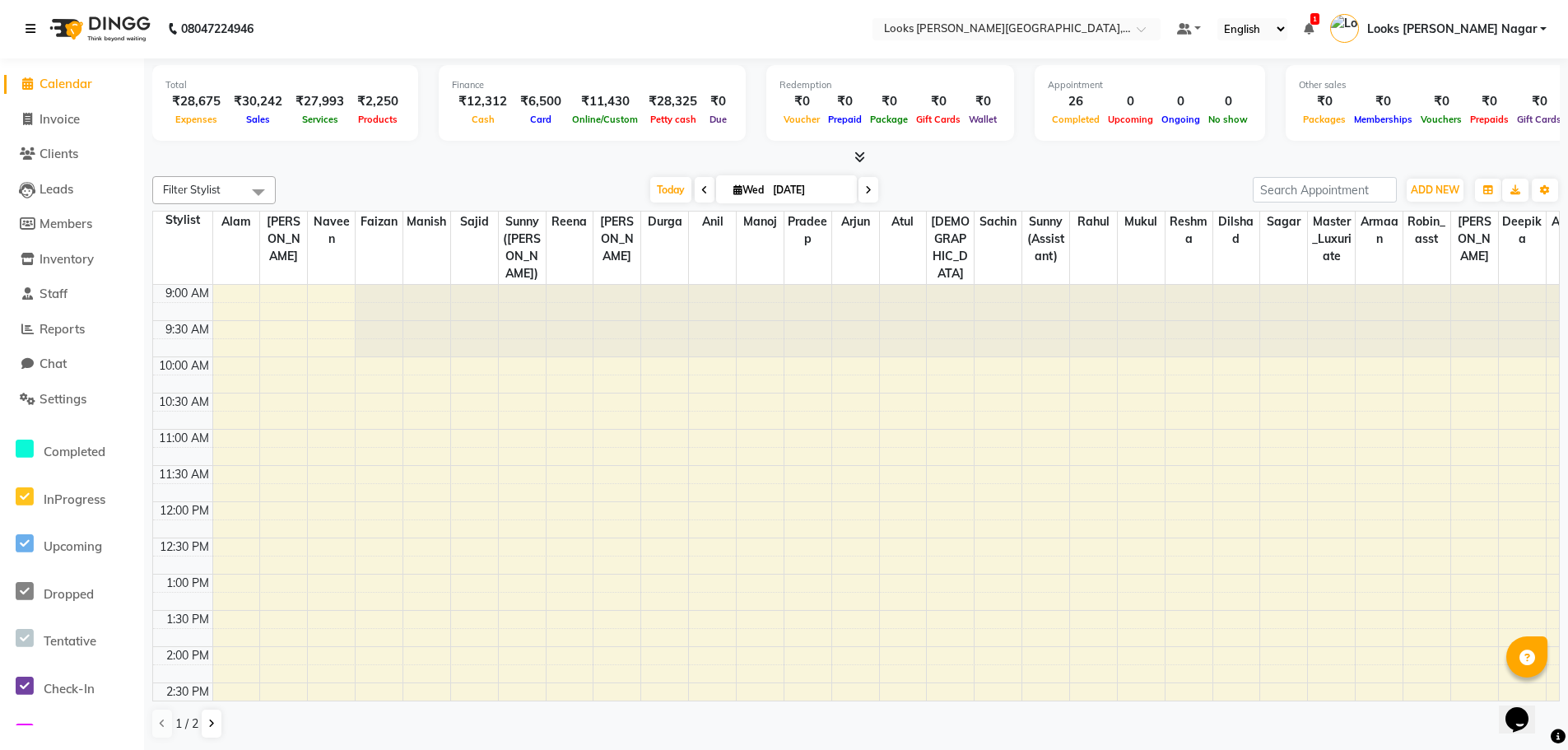
click at [28, 20] on link at bounding box center [33, 29] width 16 height 46
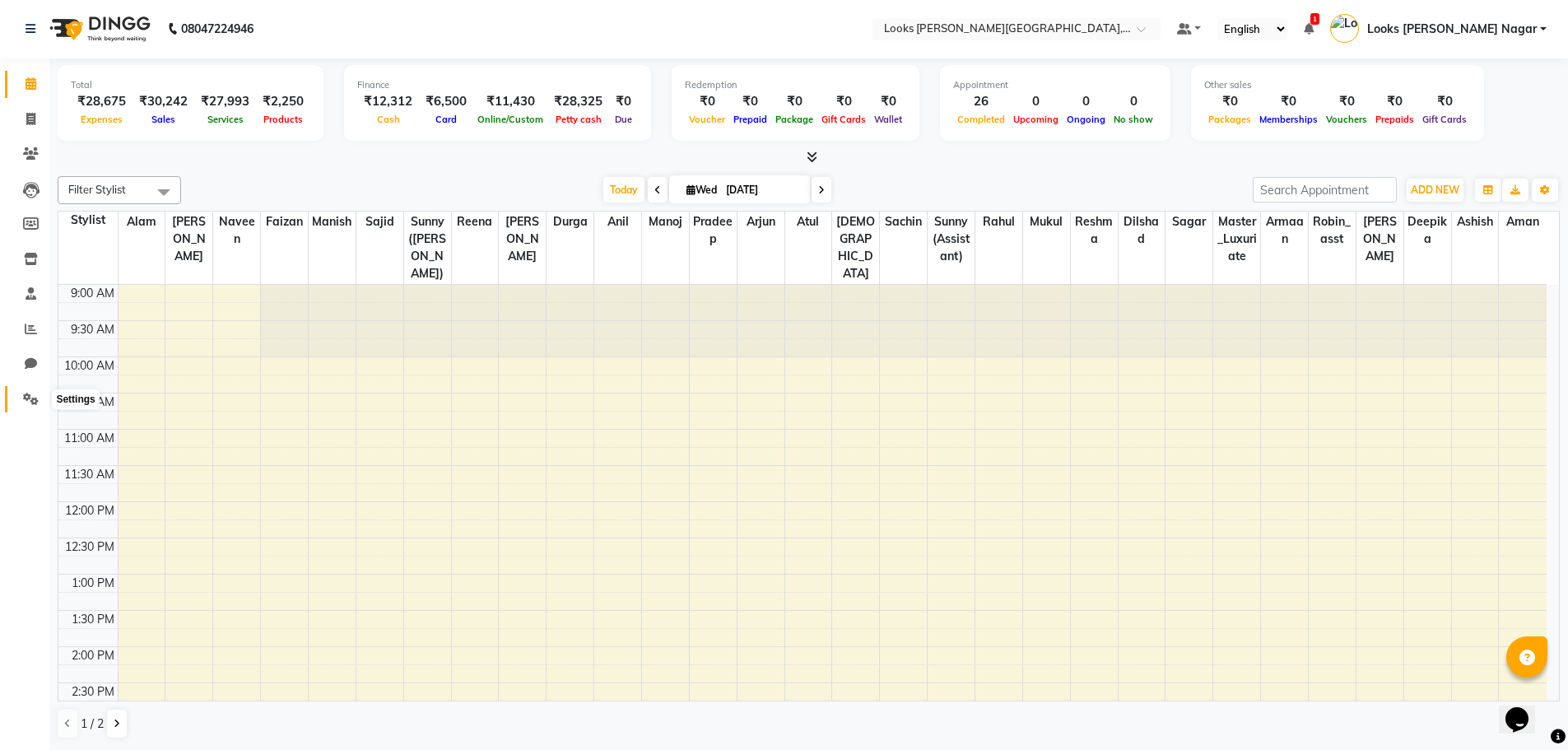
drag, startPoint x: 35, startPoint y: 400, endPoint x: 202, endPoint y: 349, distance: 174.6
click at [35, 399] on icon at bounding box center [31, 398] width 15 height 12
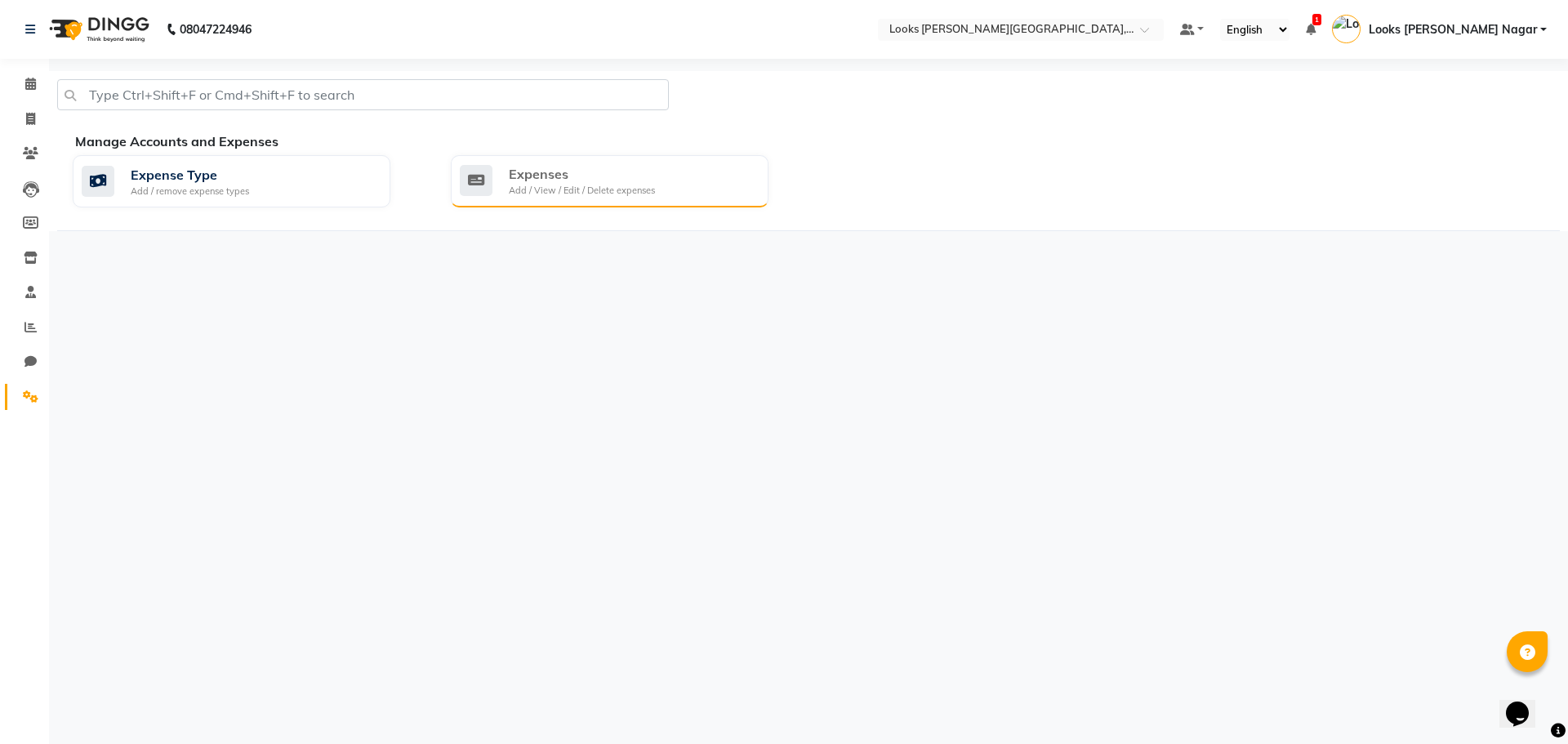
click at [753, 187] on div "Expenses Add / View / Edit / Delete expenses" at bounding box center [607, 181] width 296 height 33
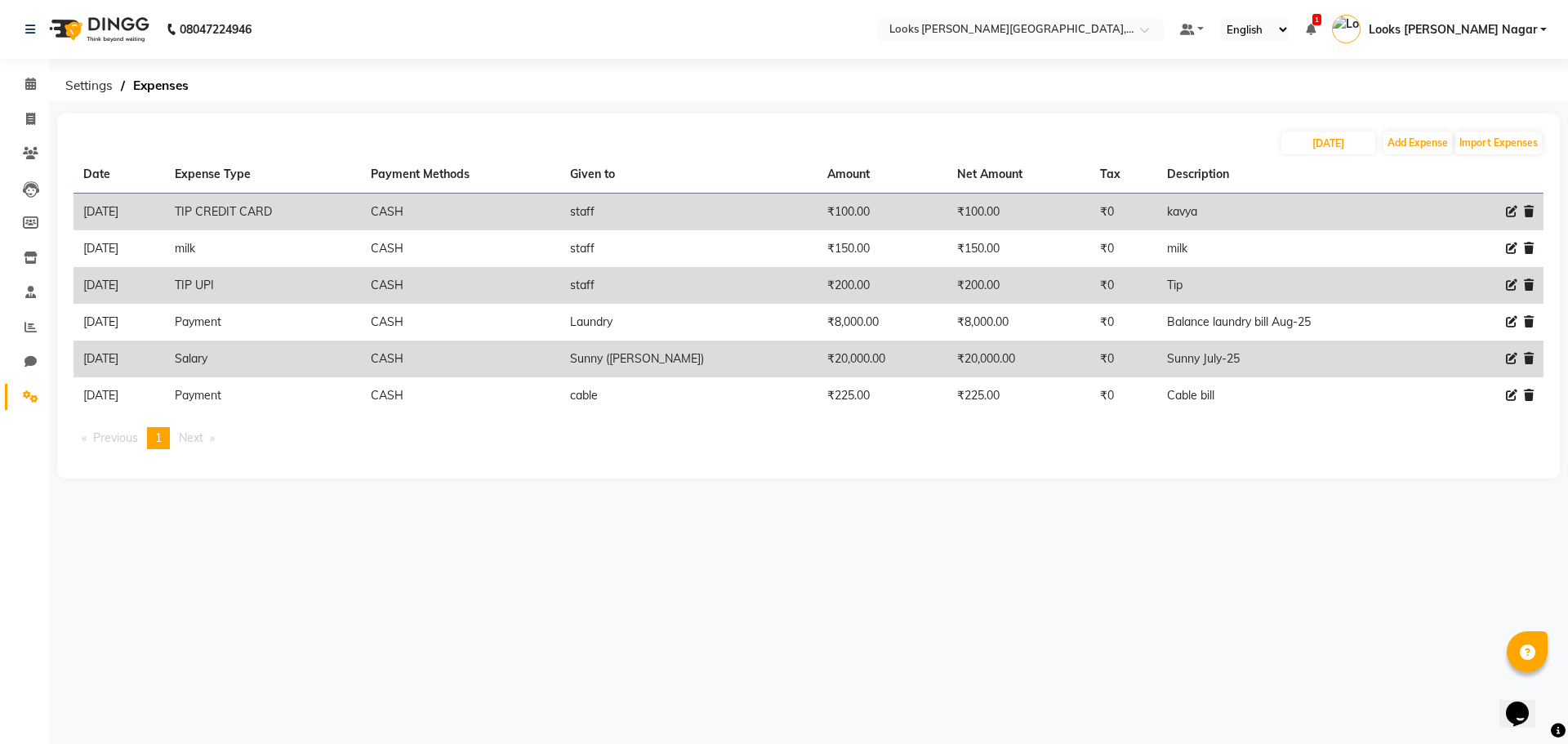
click at [1512, 208] on icon at bounding box center [1511, 212] width 11 height 11
select select "22746"
select select "1"
select select "3132"
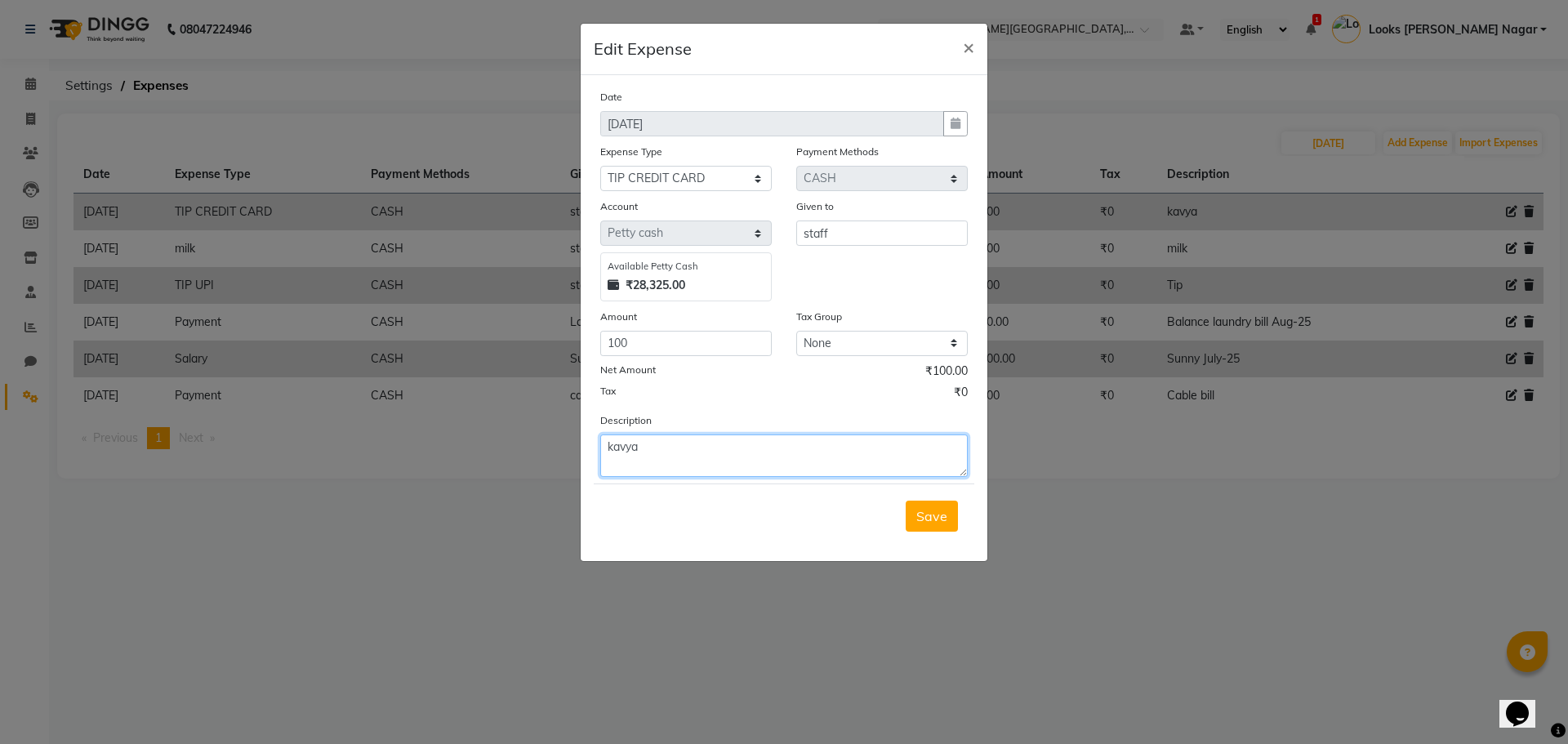
drag, startPoint x: 703, startPoint y: 455, endPoint x: 558, endPoint y: 447, distance: 145.2
click at [558, 447] on ngb-modal-window "Edit Expense × Date 03-09-2025 Expense Type Select Bank Deposit Blinkit Cash Ha…" at bounding box center [784, 372] width 1568 height 744
type textarea "Tip"
click at [929, 509] on span "Save" at bounding box center [932, 515] width 31 height 16
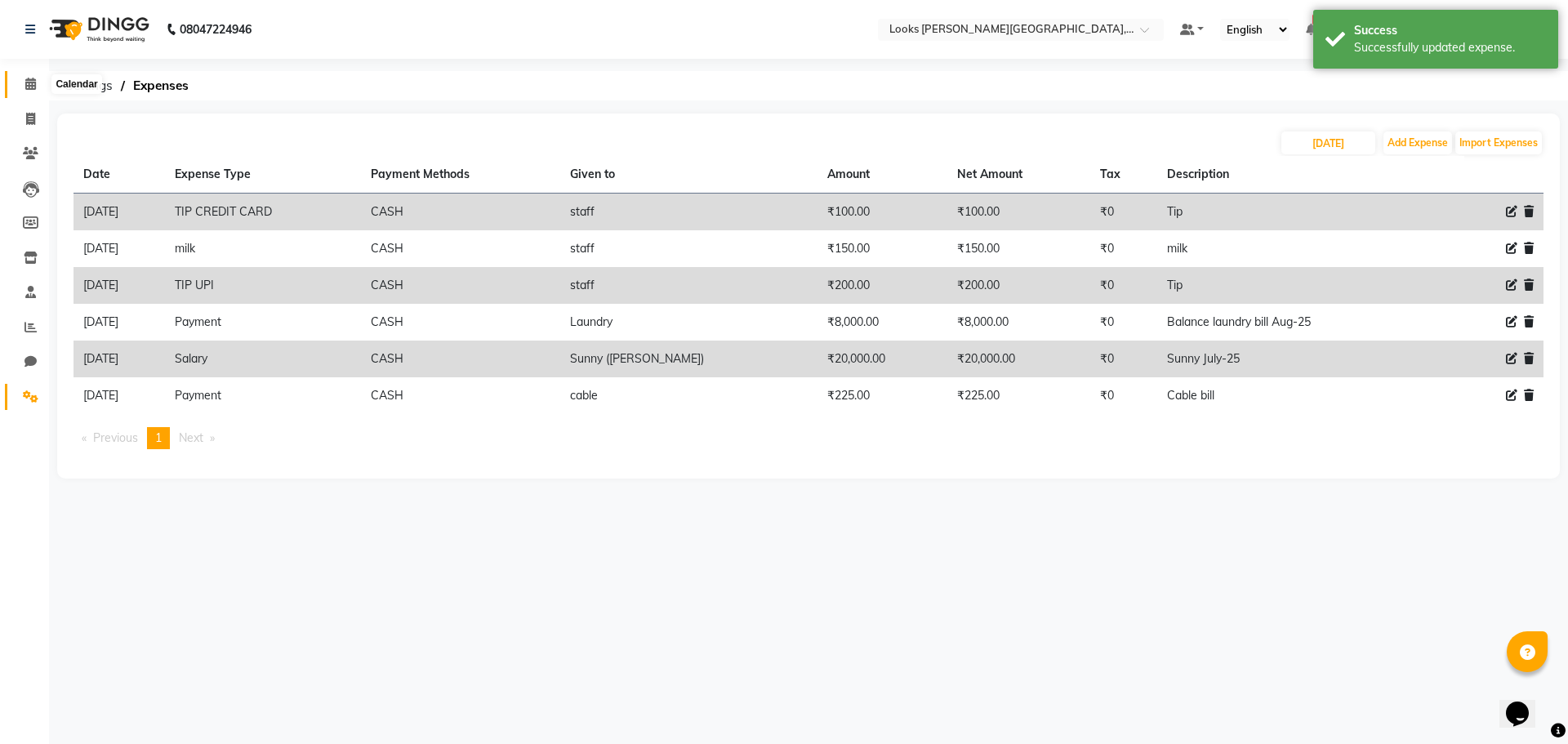
click at [28, 90] on span at bounding box center [30, 84] width 28 height 19
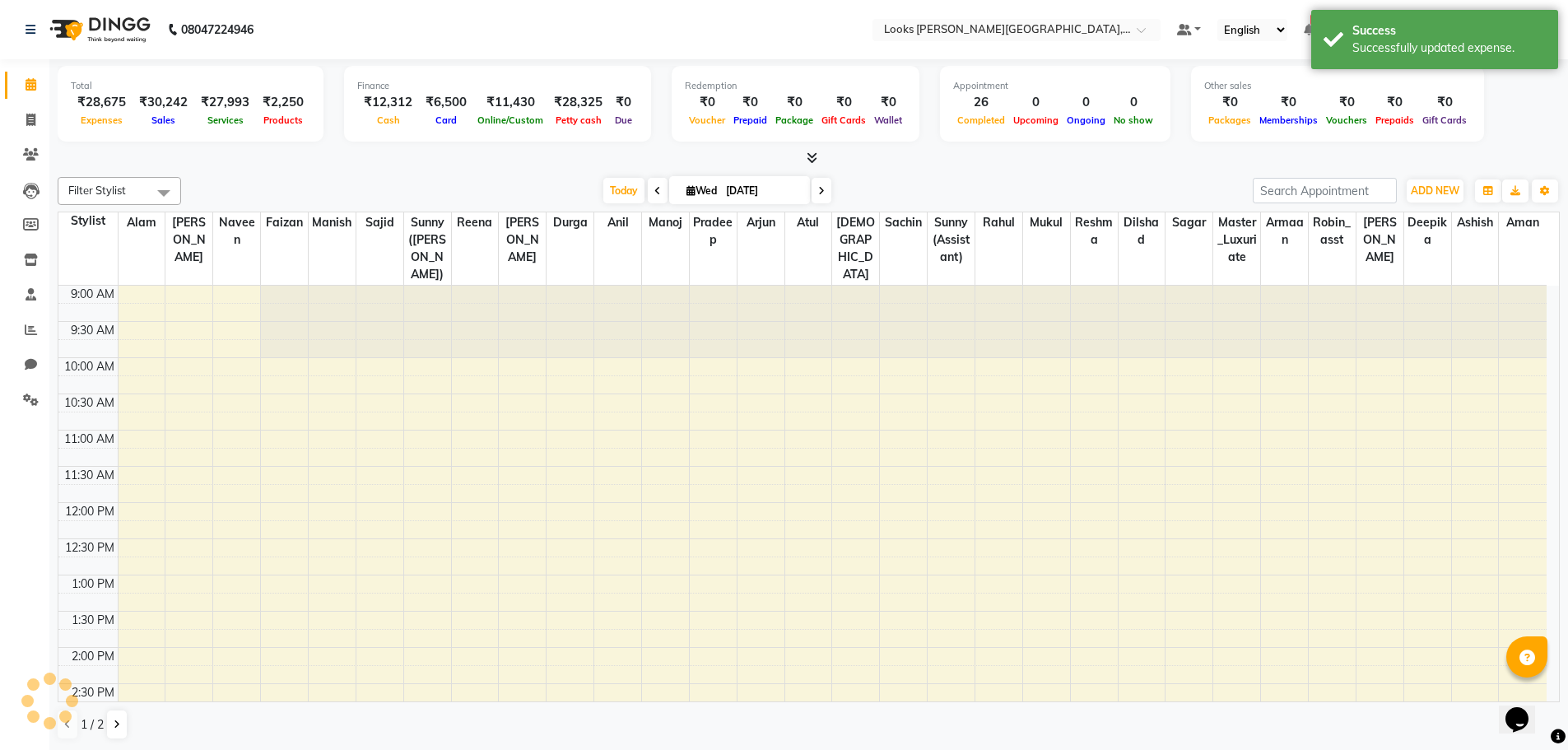
scroll to position [508, 0]
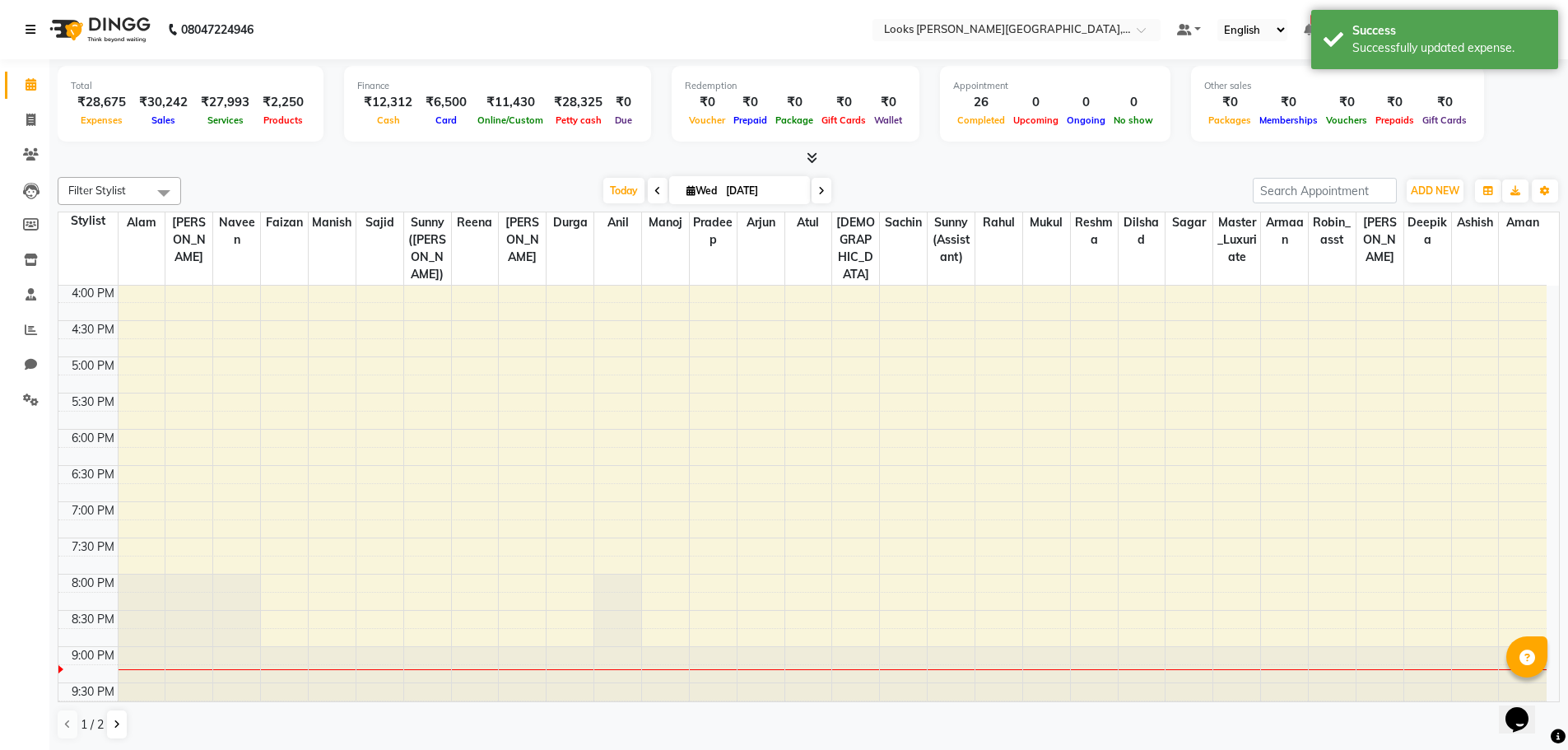
click at [33, 30] on icon at bounding box center [31, 30] width 10 height 11
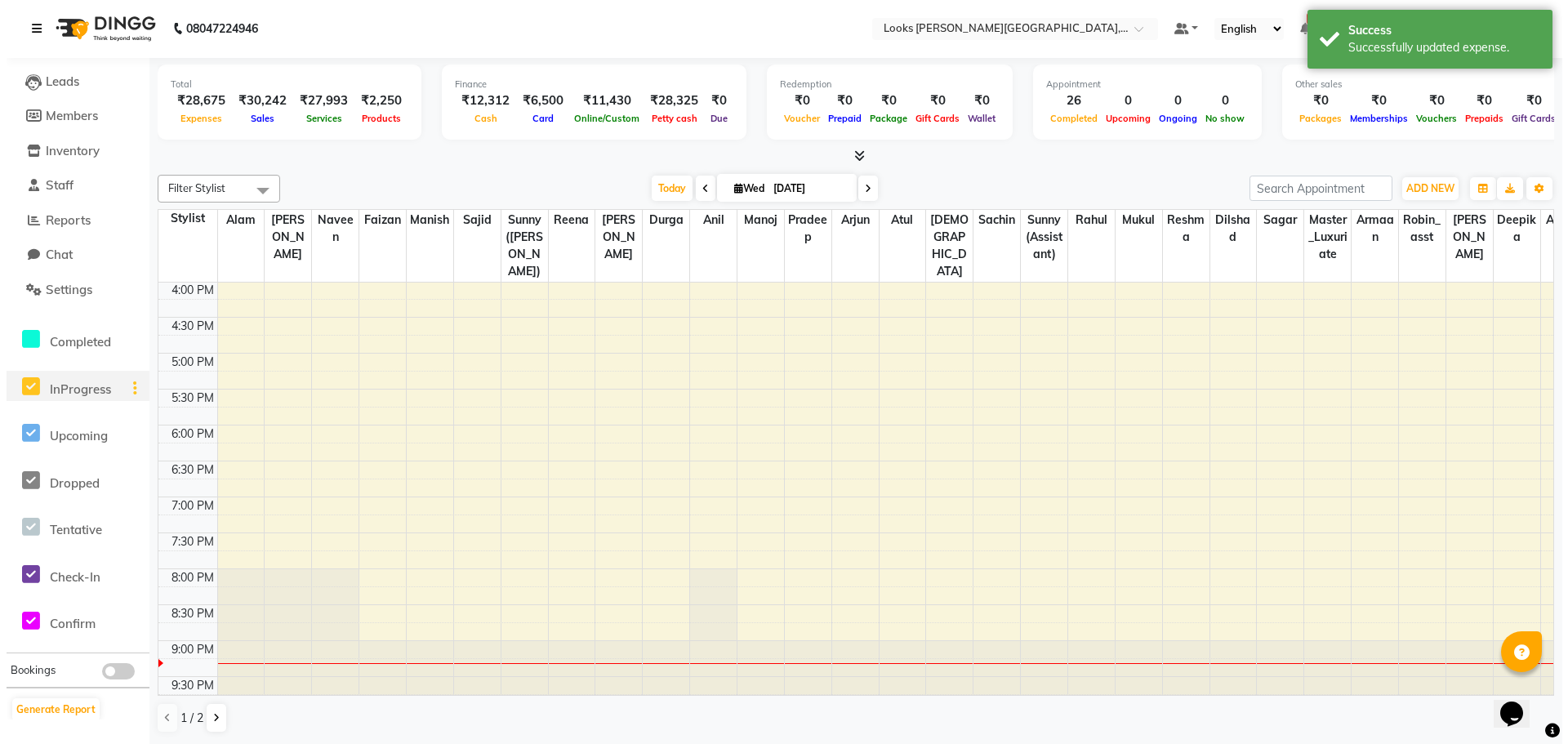
scroll to position [218, 0]
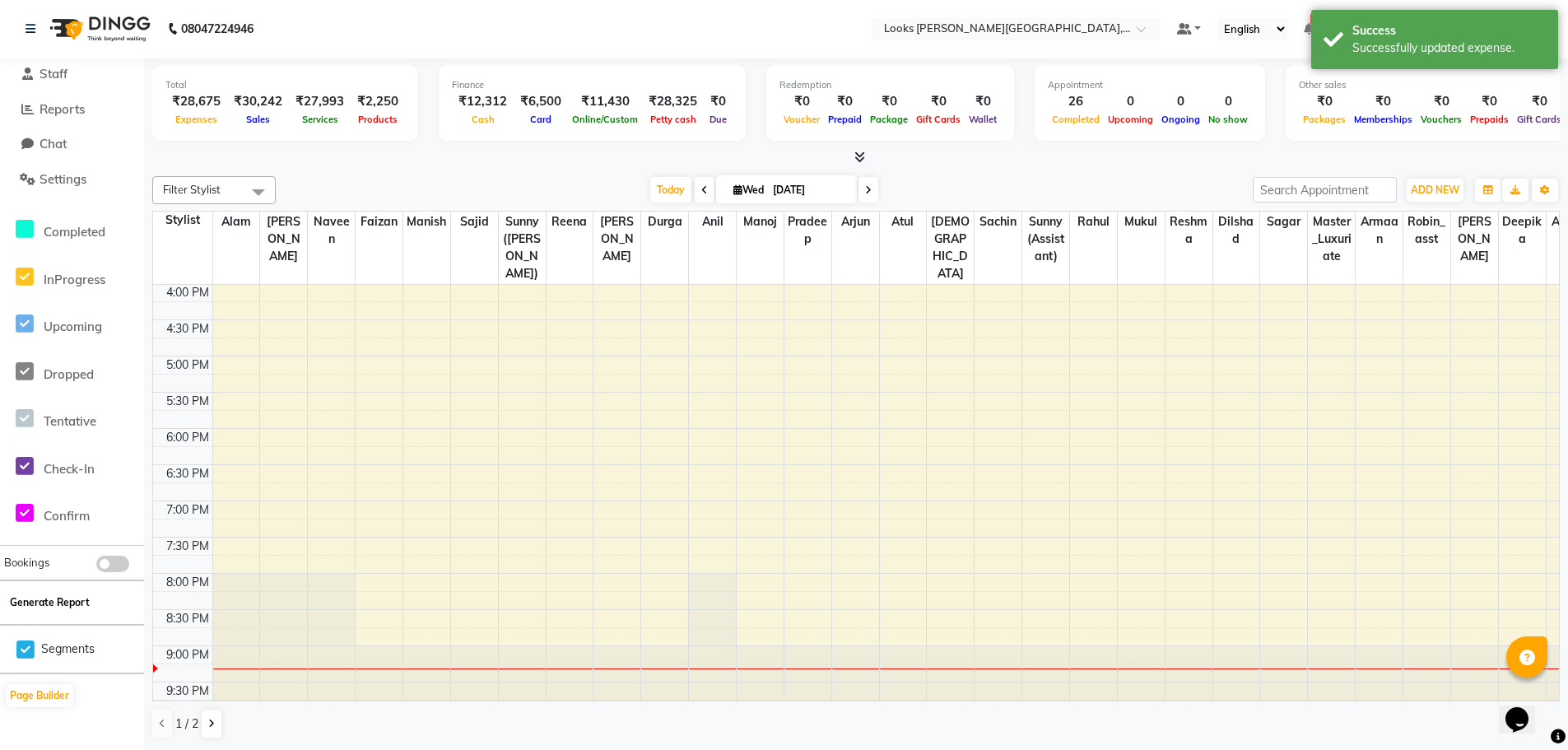
click at [72, 605] on button "Generate Report" at bounding box center [50, 602] width 88 height 23
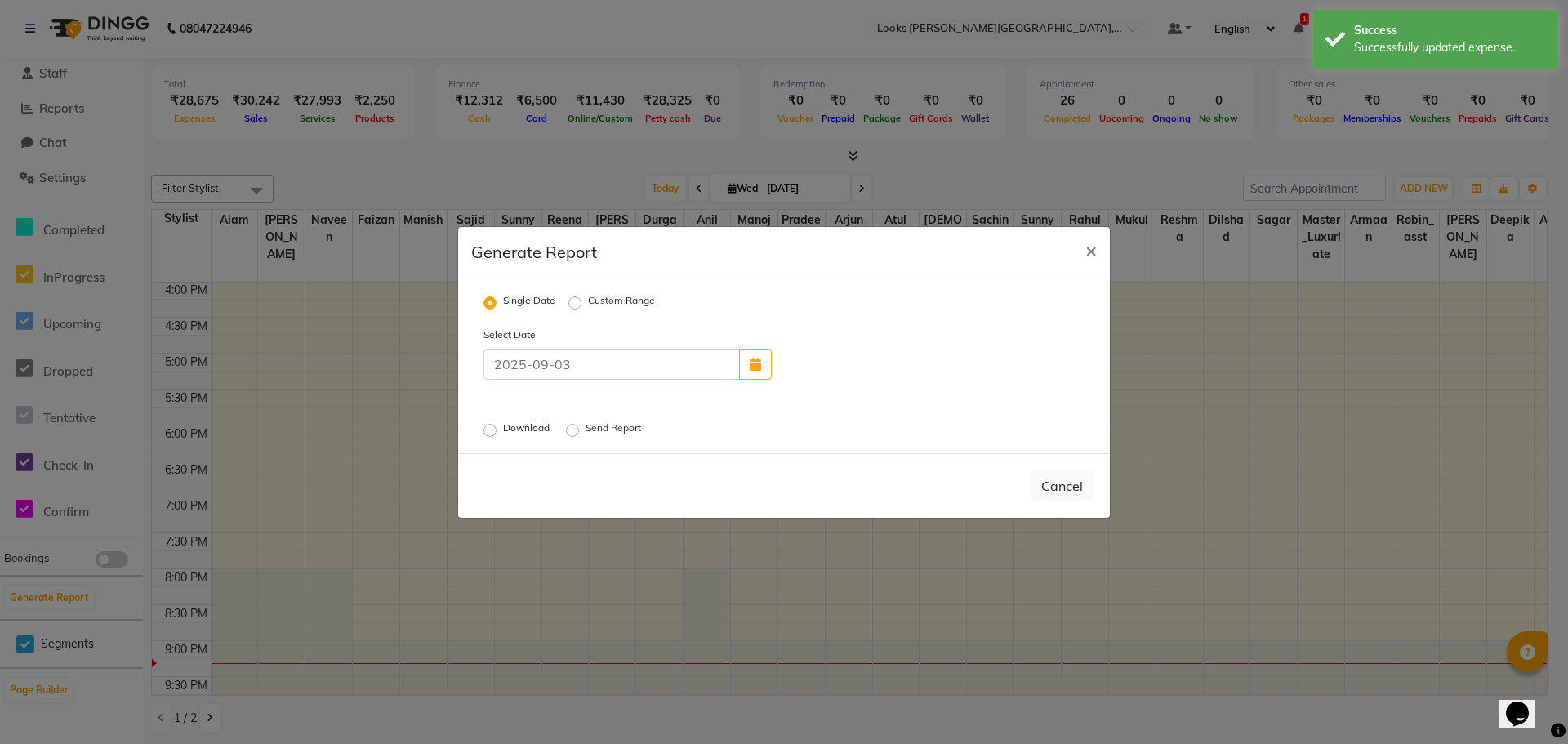
click at [615, 432] on label "Send Report" at bounding box center [615, 430] width 59 height 20
click at [581, 432] on input "Send Report" at bounding box center [575, 429] width 11 height 11
click at [1079, 493] on button "Send" at bounding box center [1069, 485] width 51 height 29
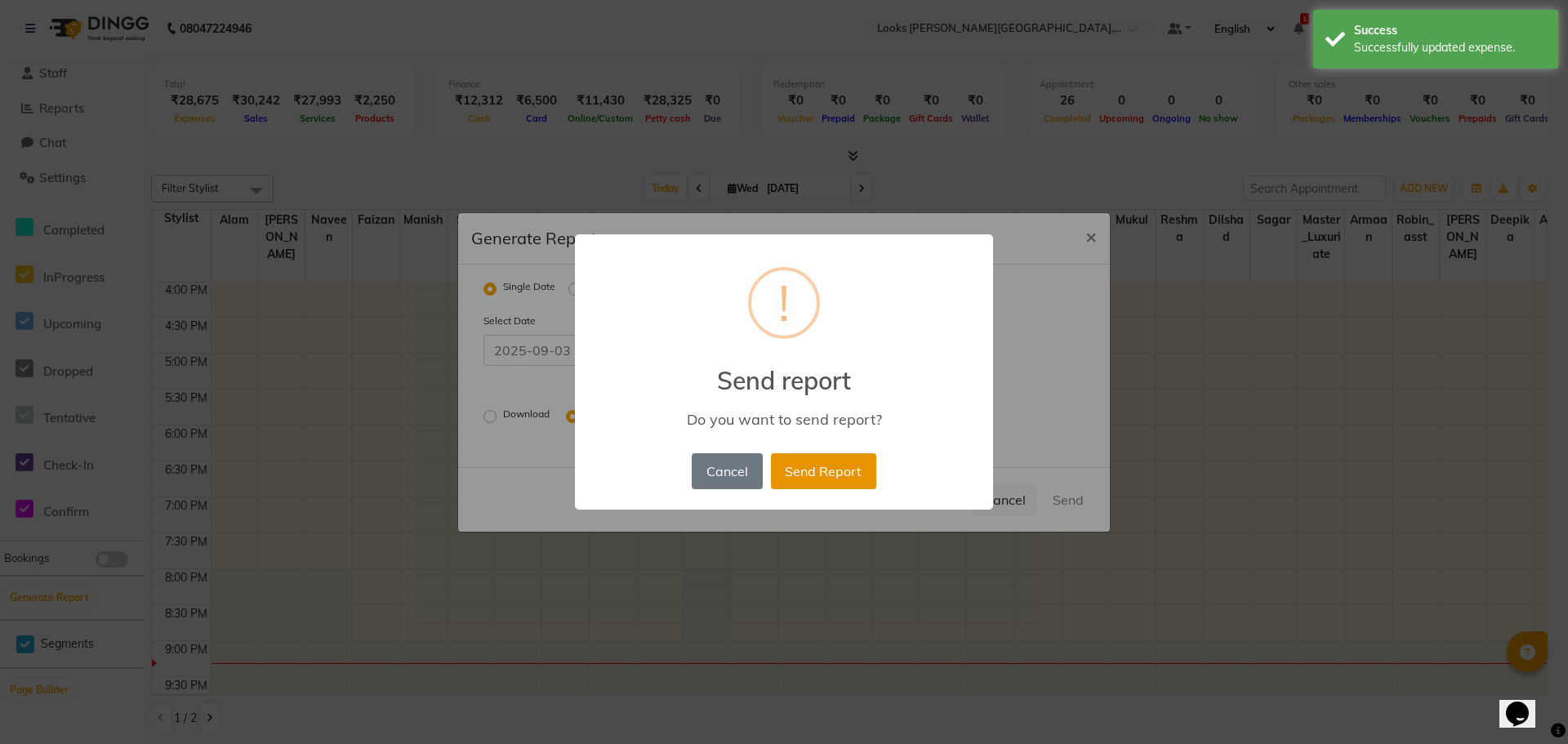
click at [839, 467] on button "Send Report" at bounding box center [823, 471] width 105 height 36
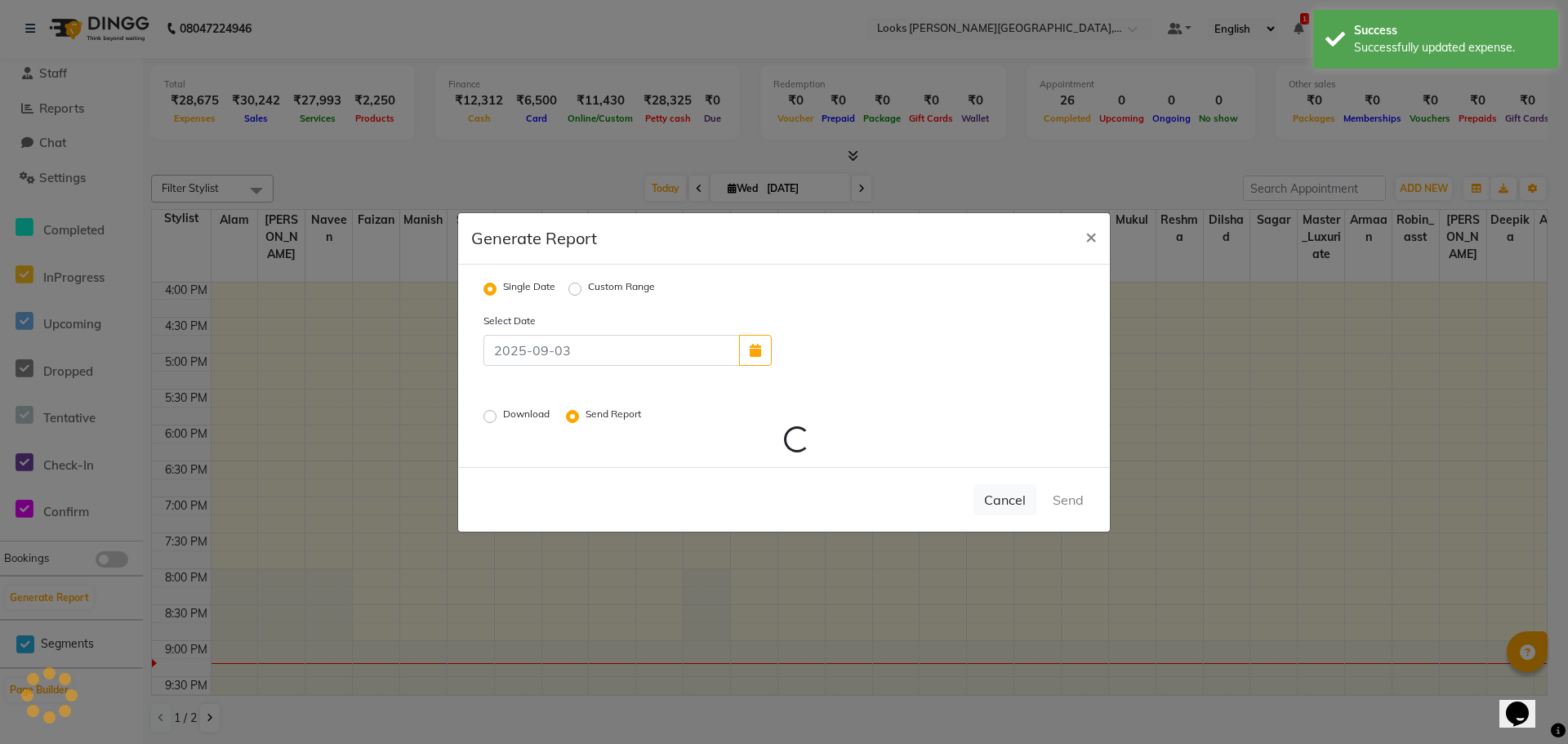
scroll to position [0, 0]
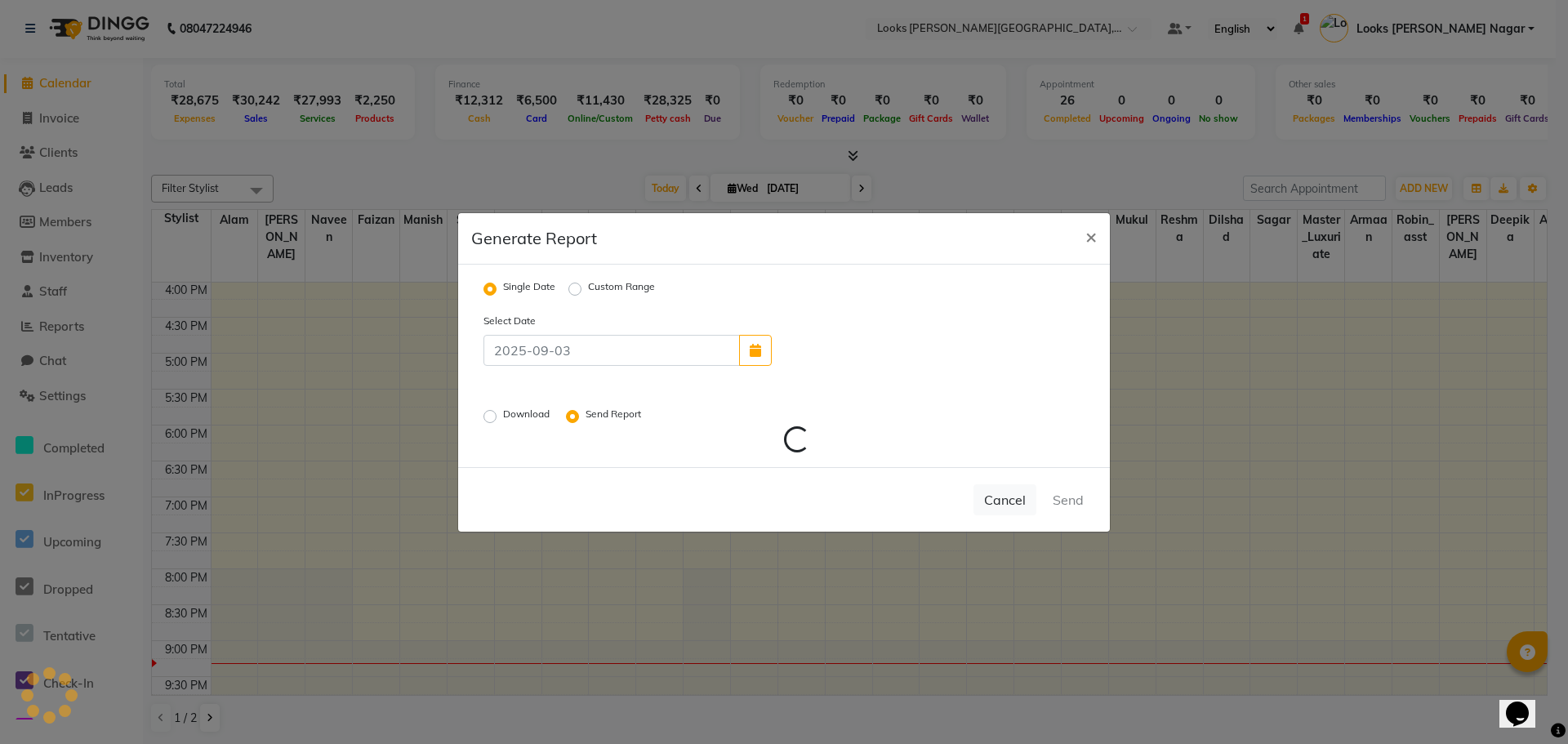
radio input "false"
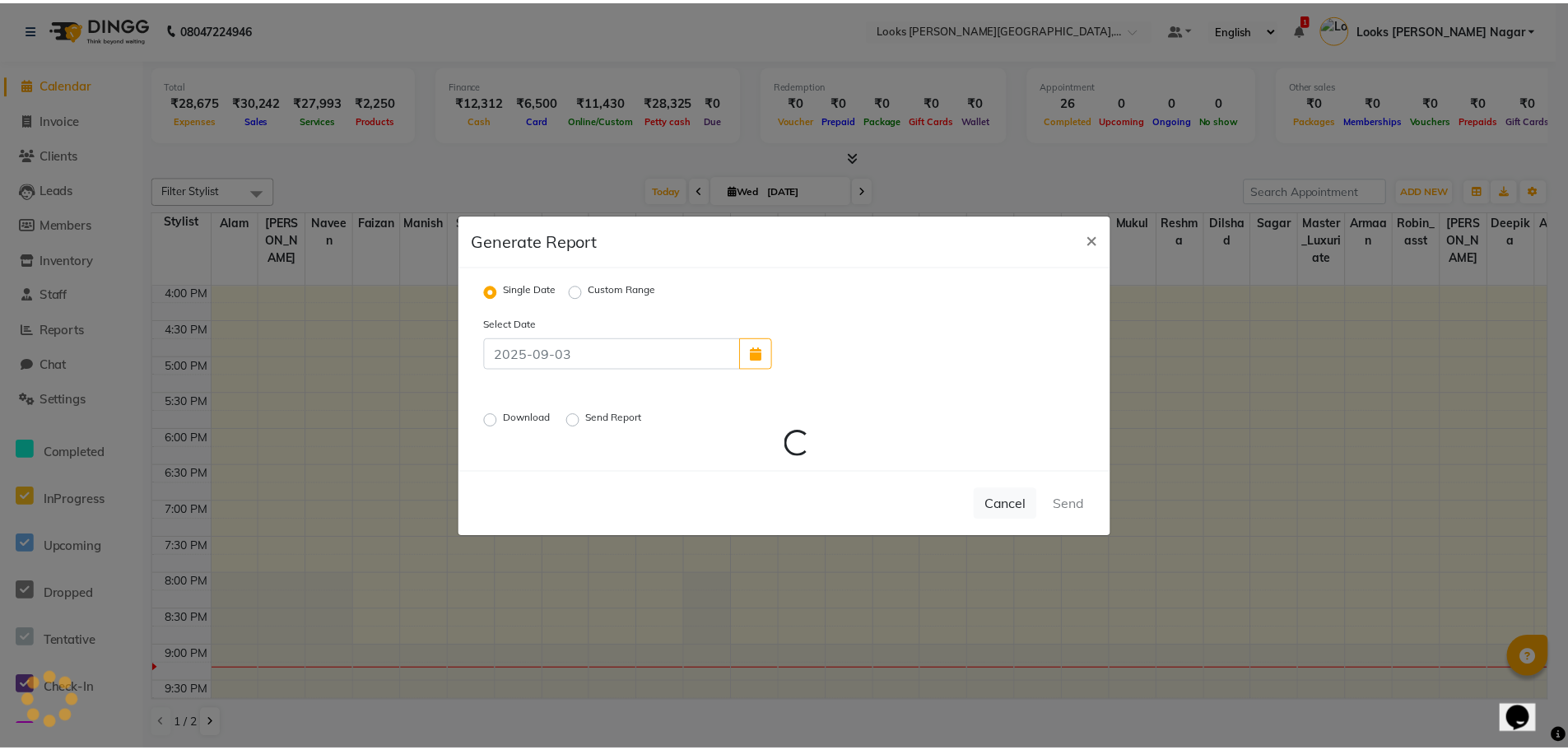
scroll to position [220, 0]
